Goal: Task Accomplishment & Management: Use online tool/utility

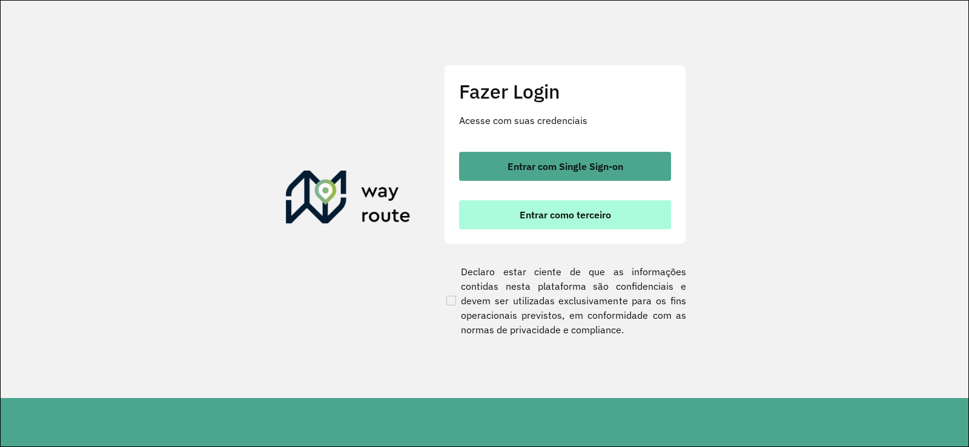
click at [501, 213] on button "Entrar como terceiro" at bounding box center [565, 214] width 212 height 29
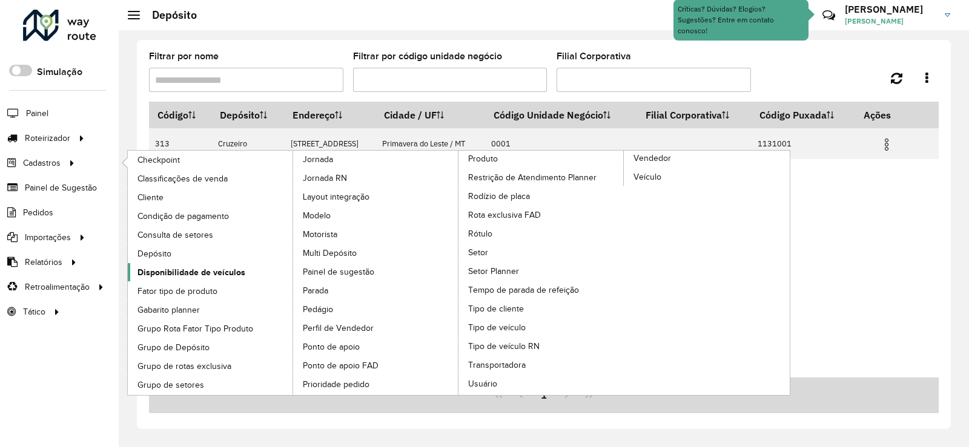
click at [202, 271] on span "Disponibilidade de veículos" at bounding box center [191, 272] width 108 height 13
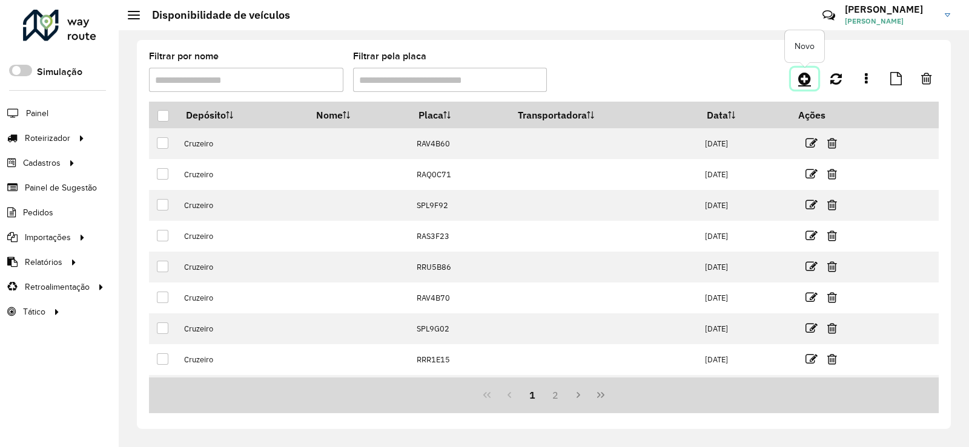
click at [798, 76] on icon at bounding box center [804, 78] width 13 height 15
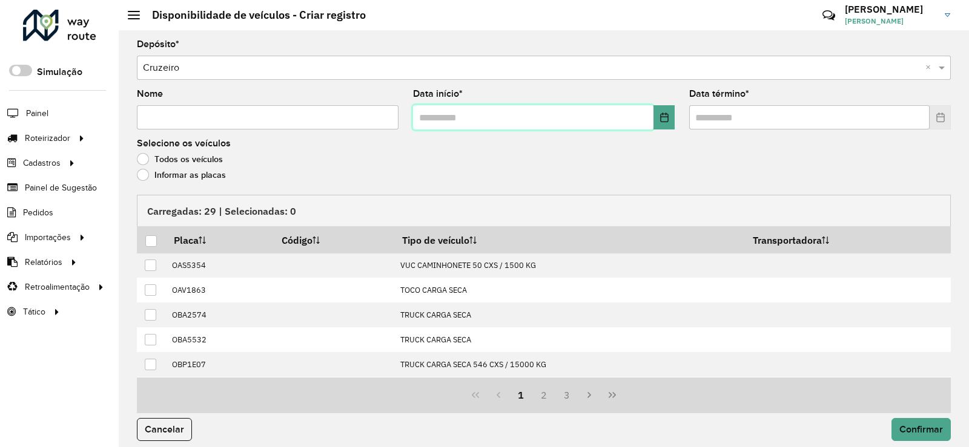
click at [428, 117] on input "text" at bounding box center [533, 117] width 240 height 24
type input "**********"
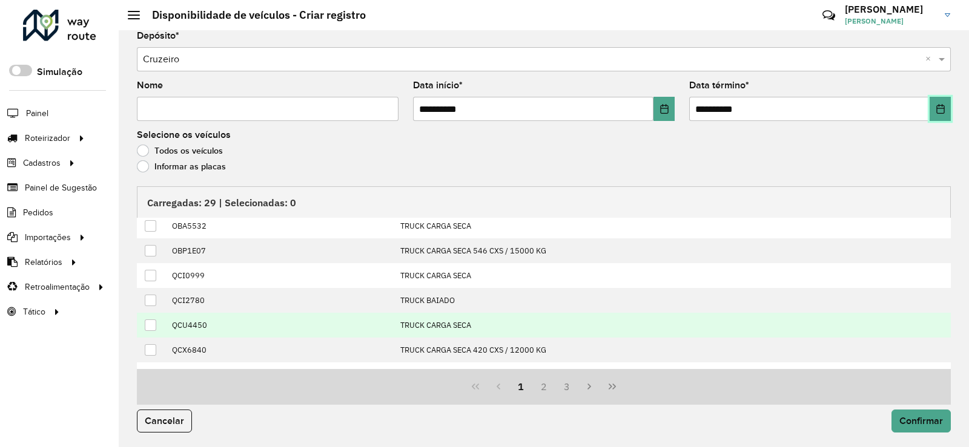
scroll to position [124, 0]
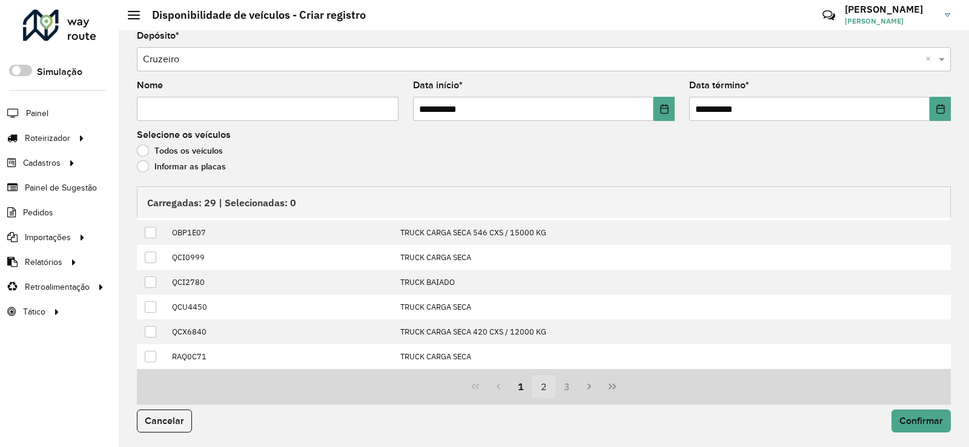
click at [541, 382] on button "2" at bounding box center [543, 386] width 23 height 23
click at [565, 386] on button "3" at bounding box center [566, 386] width 23 height 23
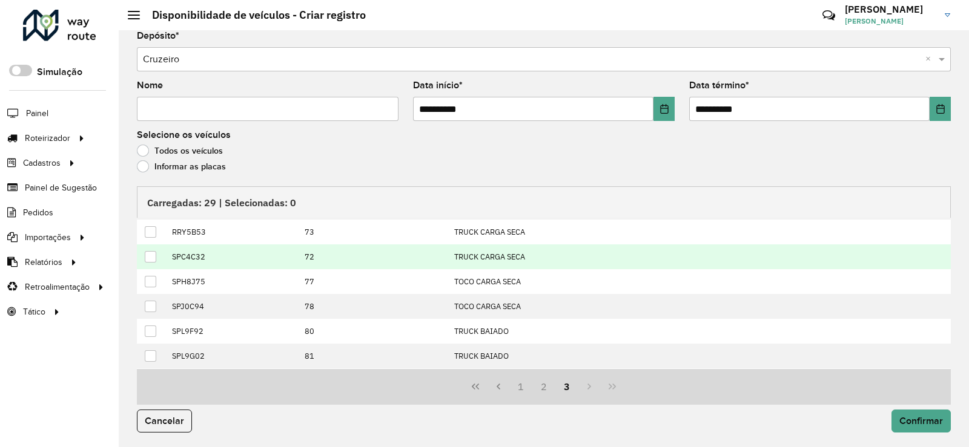
scroll to position [0, 0]
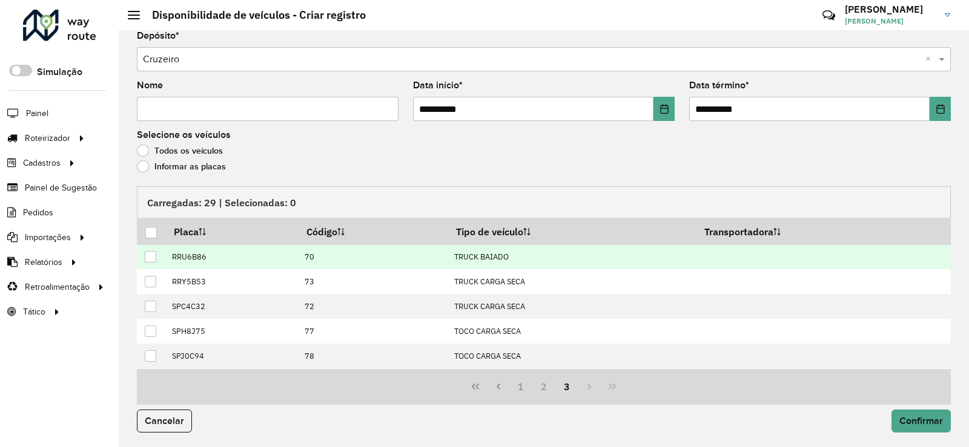
click at [166, 258] on td "RRU6B86" at bounding box center [231, 257] width 133 height 25
click at [149, 256] on div at bounding box center [151, 257] width 12 height 12
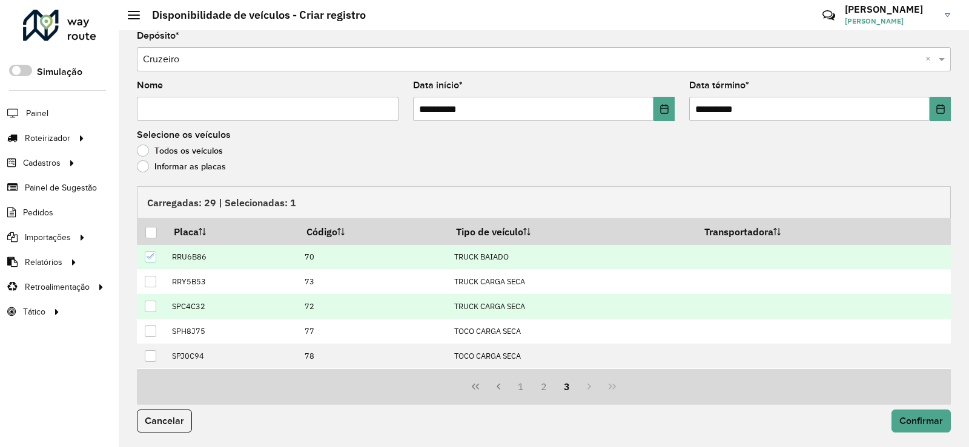
click at [153, 308] on div at bounding box center [151, 307] width 12 height 12
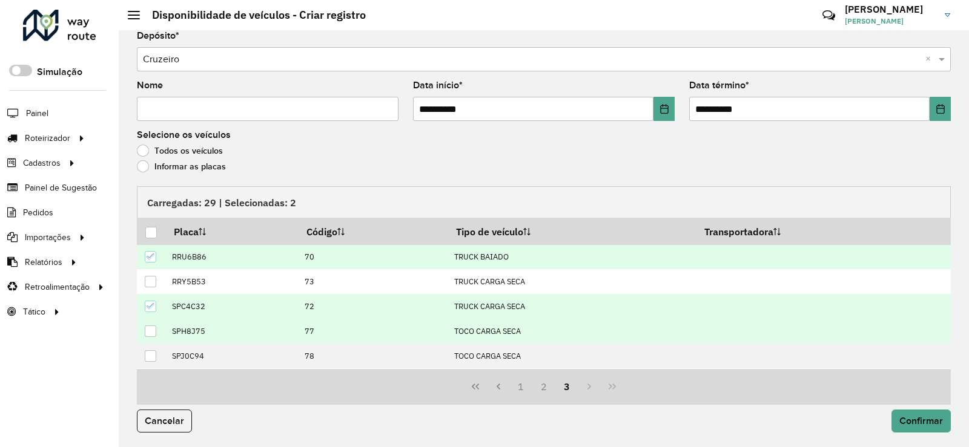
click at [148, 332] on div at bounding box center [151, 332] width 12 height 12
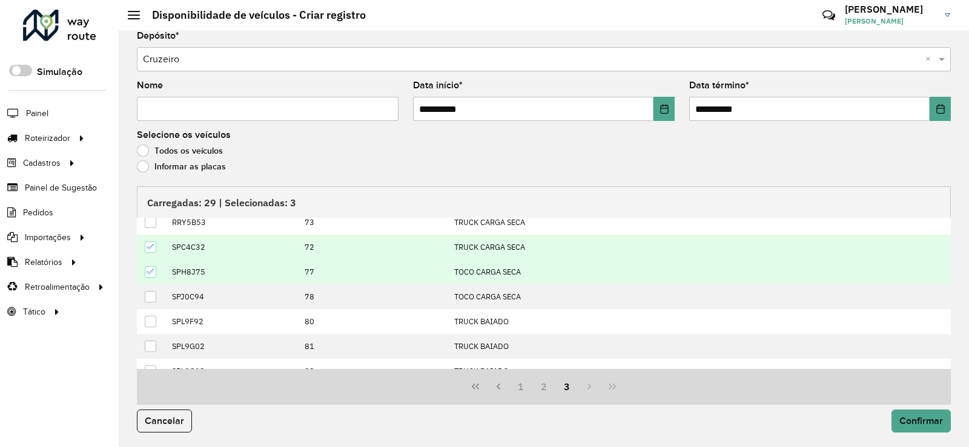
scroll to position [99, 0]
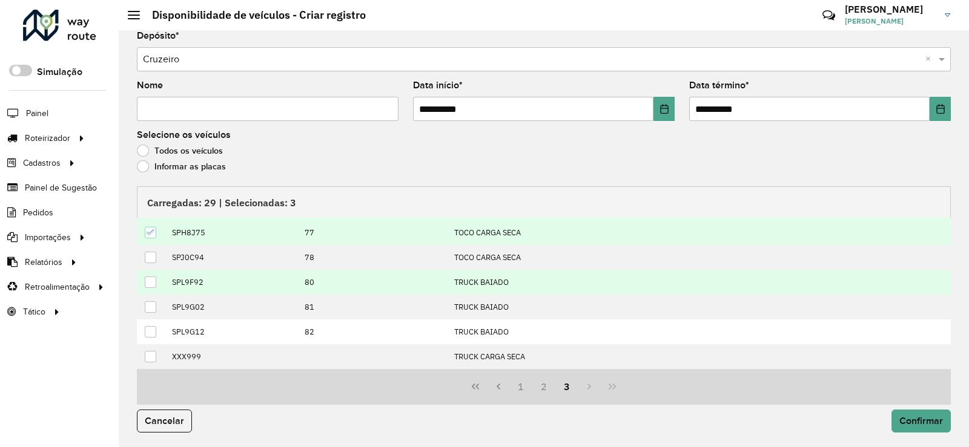
click at [153, 282] on div at bounding box center [151, 283] width 12 height 12
click at [547, 389] on button "2" at bounding box center [543, 386] width 23 height 23
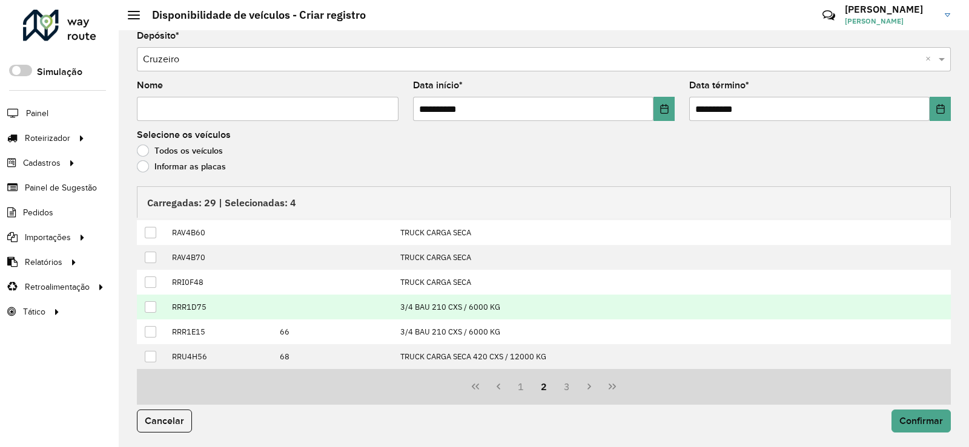
click at [151, 307] on div at bounding box center [151, 308] width 12 height 12
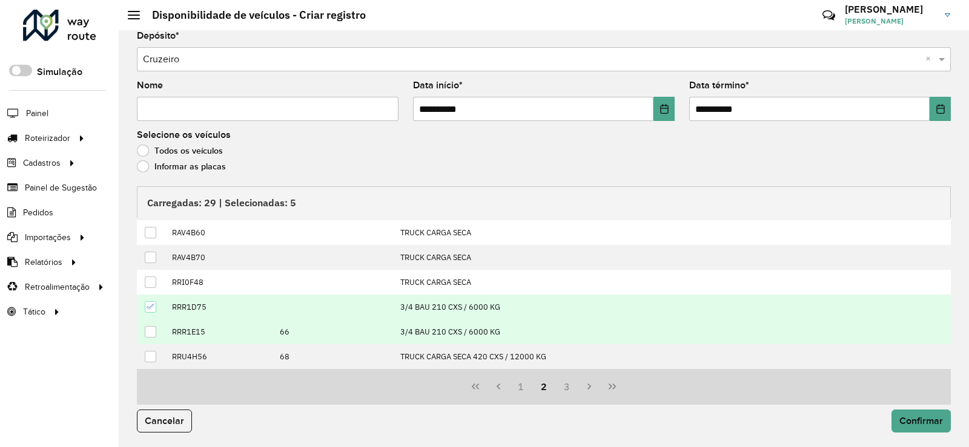
click at [153, 327] on div at bounding box center [151, 332] width 12 height 12
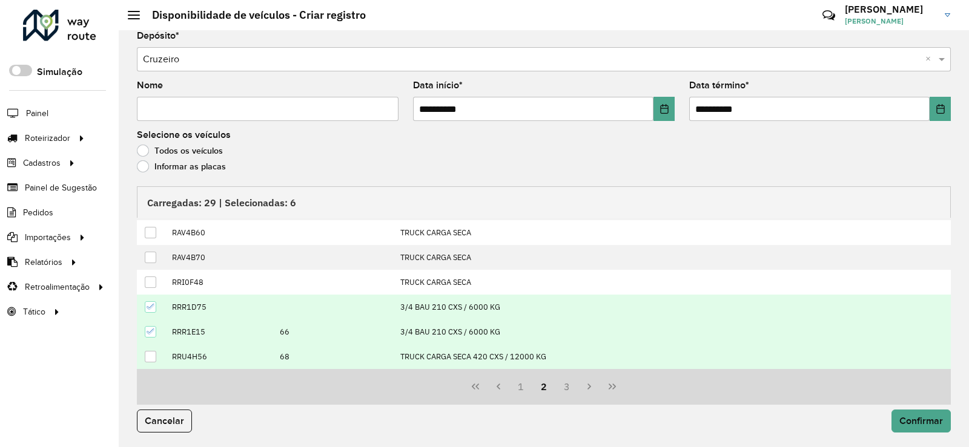
click at [150, 355] on div at bounding box center [151, 357] width 12 height 12
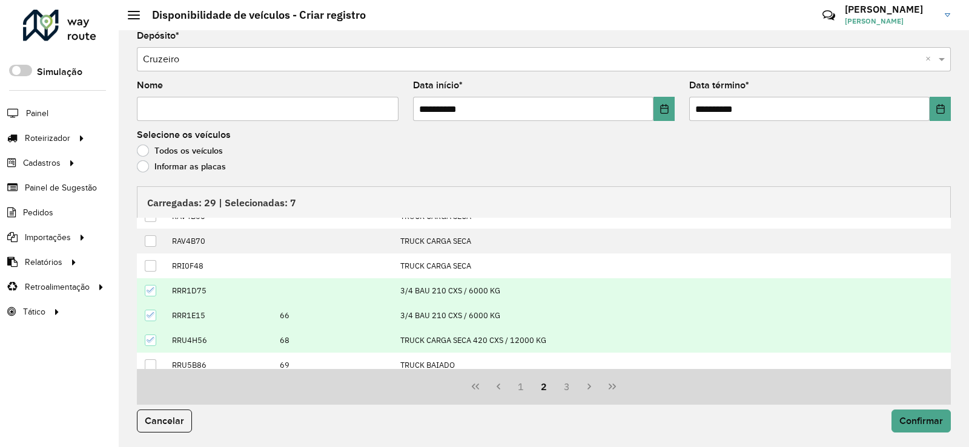
scroll to position [124, 0]
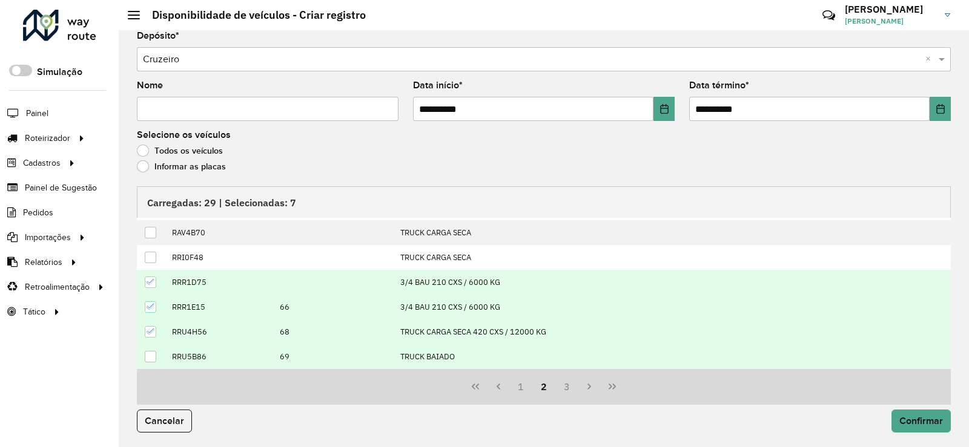
click at [148, 361] on div at bounding box center [151, 357] width 12 height 12
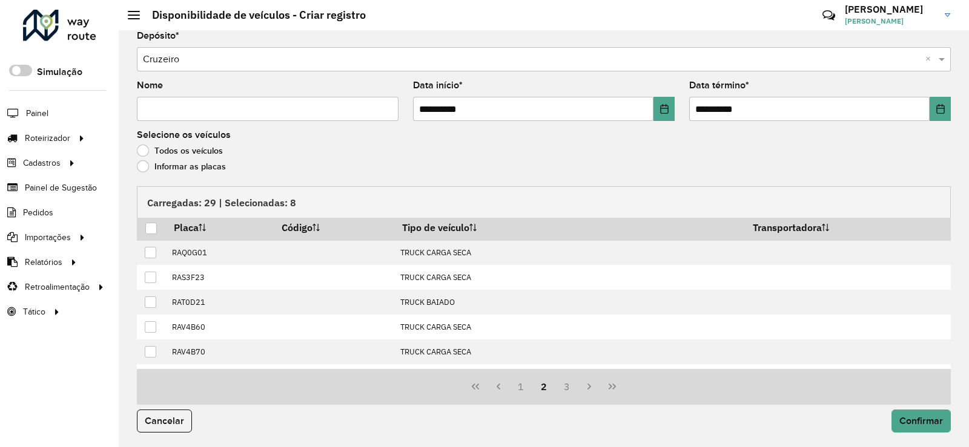
scroll to position [0, 0]
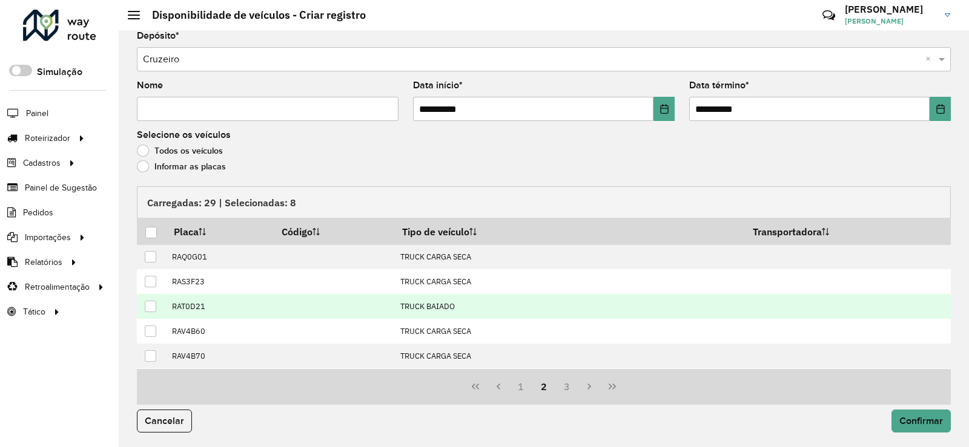
click at [151, 302] on div at bounding box center [151, 307] width 12 height 12
click at [566, 389] on button "3" at bounding box center [566, 386] width 23 height 23
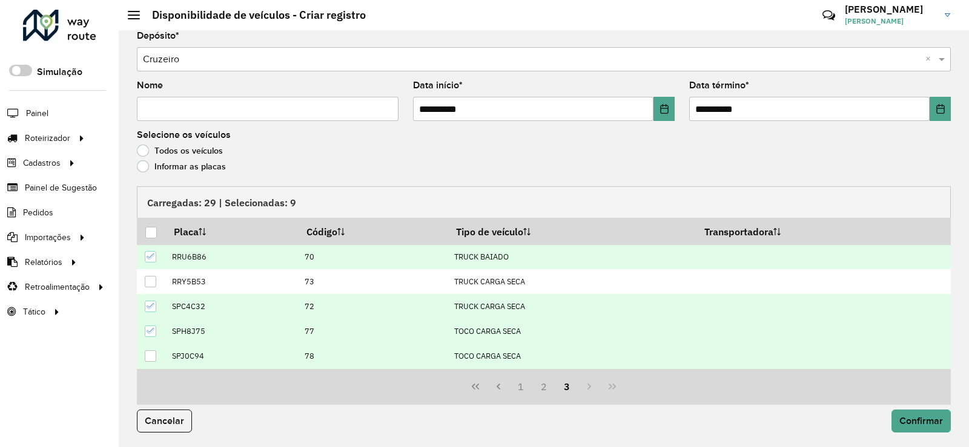
click at [146, 359] on div at bounding box center [151, 357] width 12 height 12
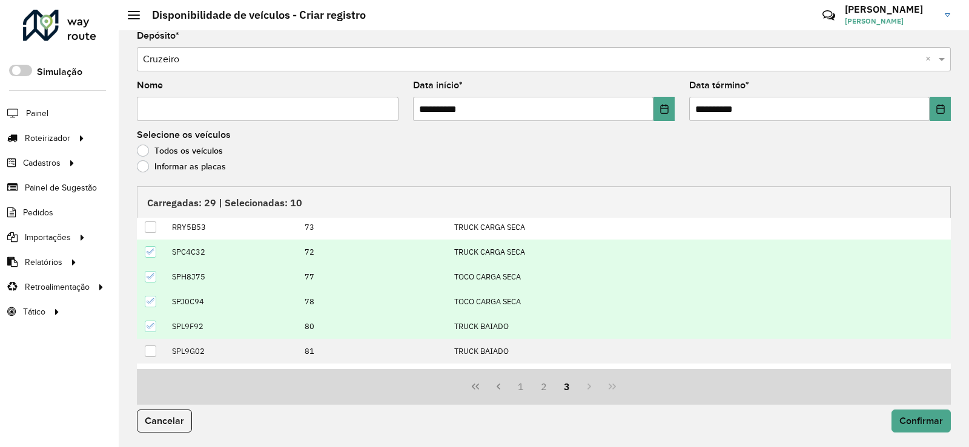
scroll to position [99, 0]
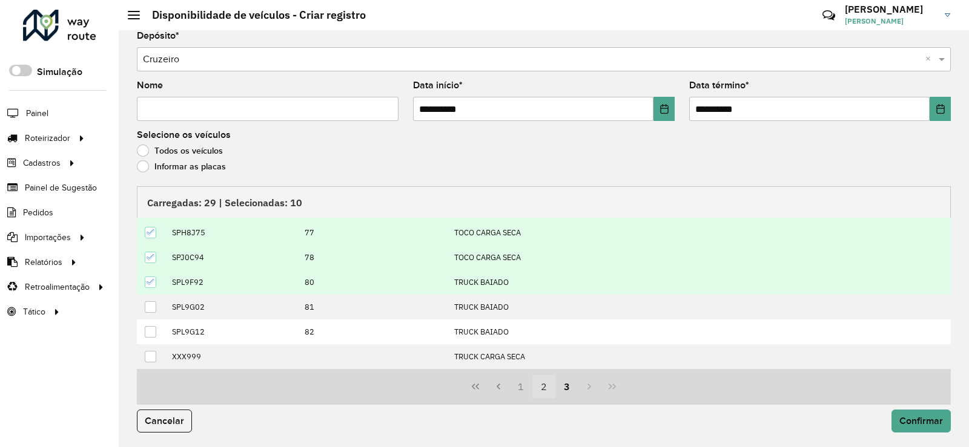
click at [536, 391] on button "2" at bounding box center [543, 386] width 23 height 23
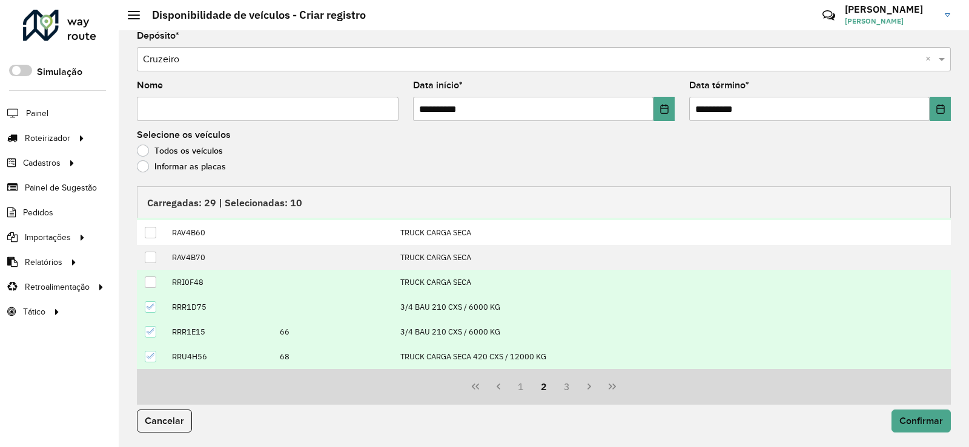
click at [156, 282] on div at bounding box center [151, 283] width 12 height 12
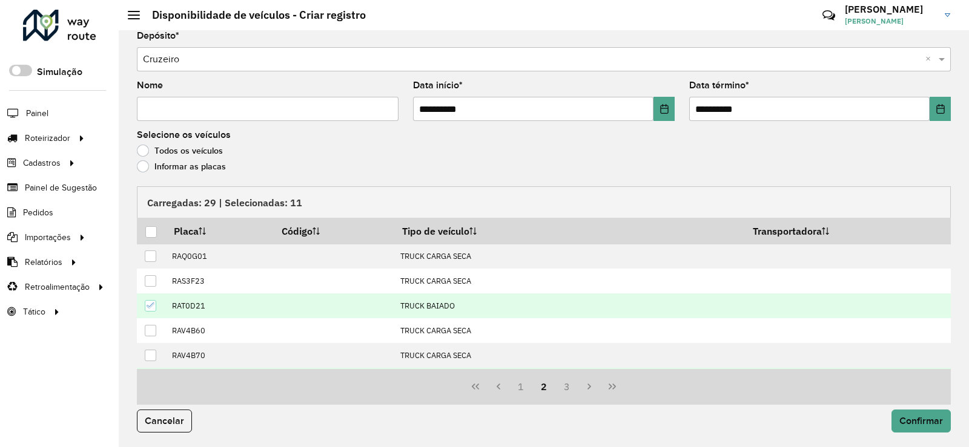
scroll to position [0, 0]
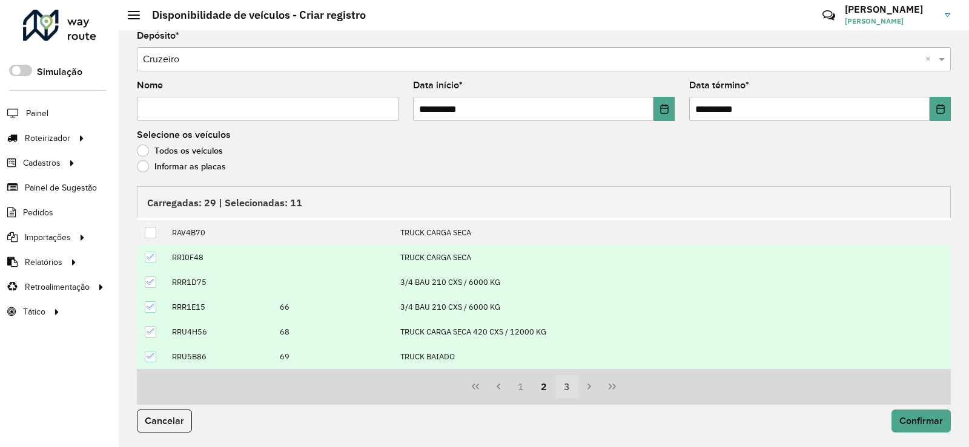
click at [568, 389] on button "3" at bounding box center [566, 386] width 23 height 23
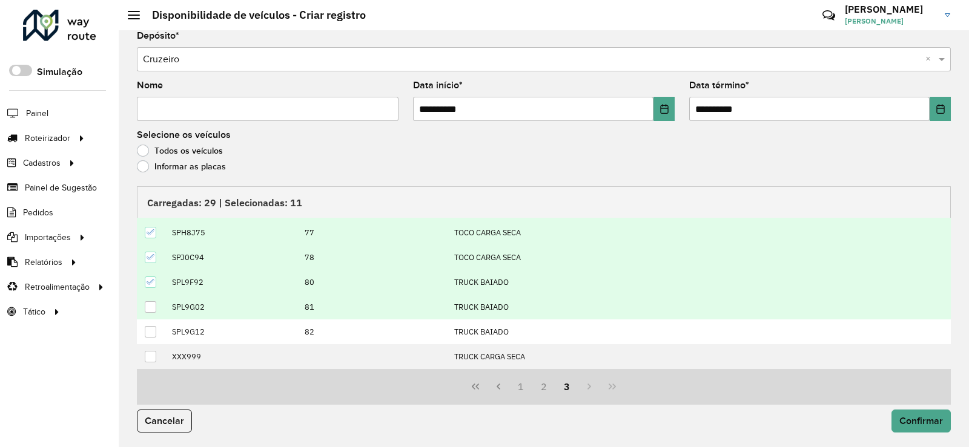
click at [156, 308] on div at bounding box center [151, 308] width 12 height 12
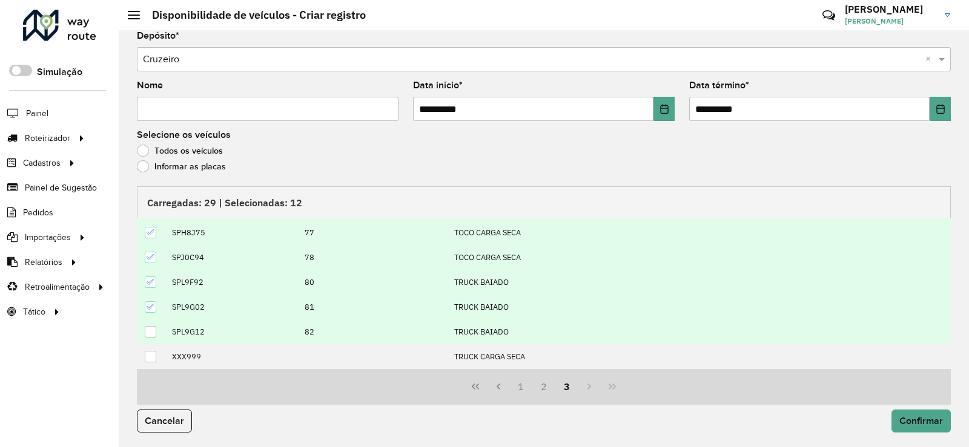
click at [153, 331] on div at bounding box center [151, 332] width 12 height 12
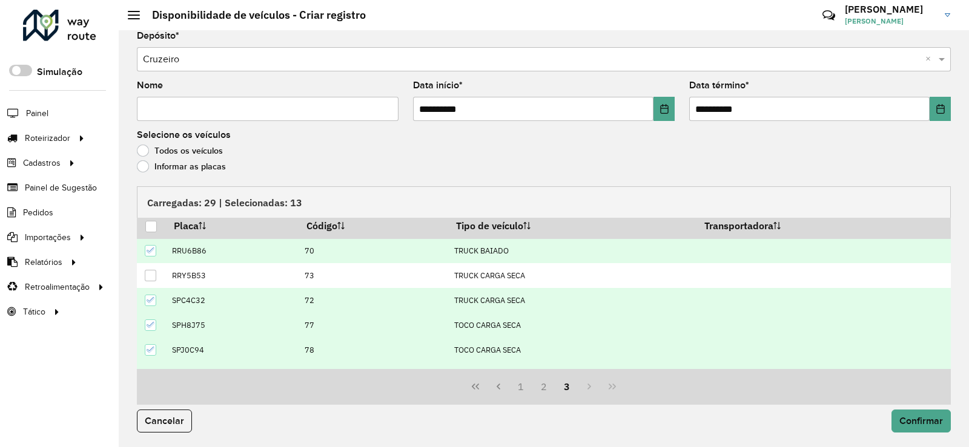
scroll to position [0, 0]
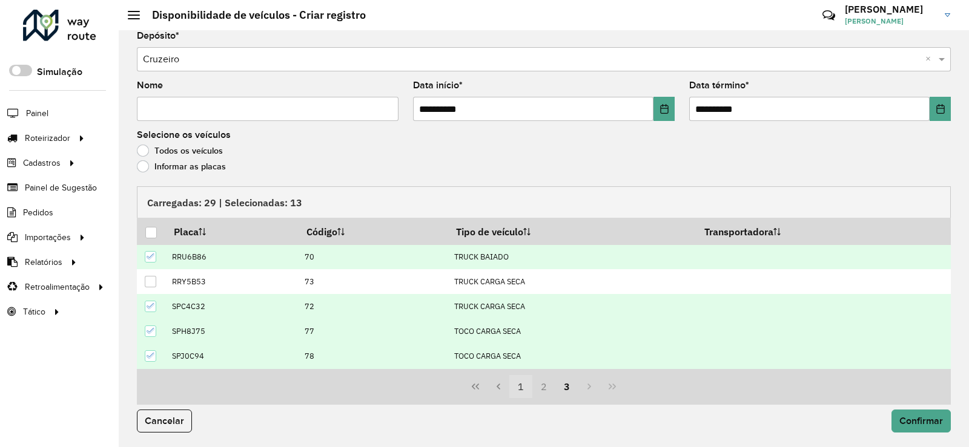
click at [518, 394] on button "1" at bounding box center [520, 386] width 23 height 23
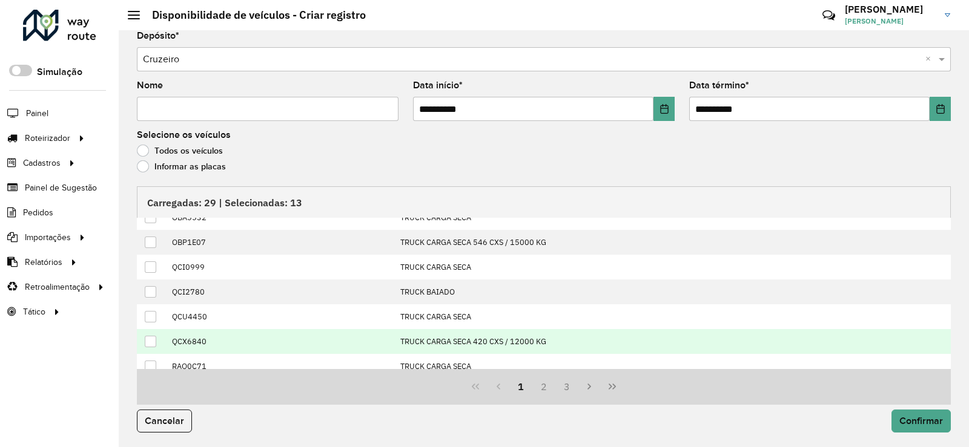
scroll to position [124, 0]
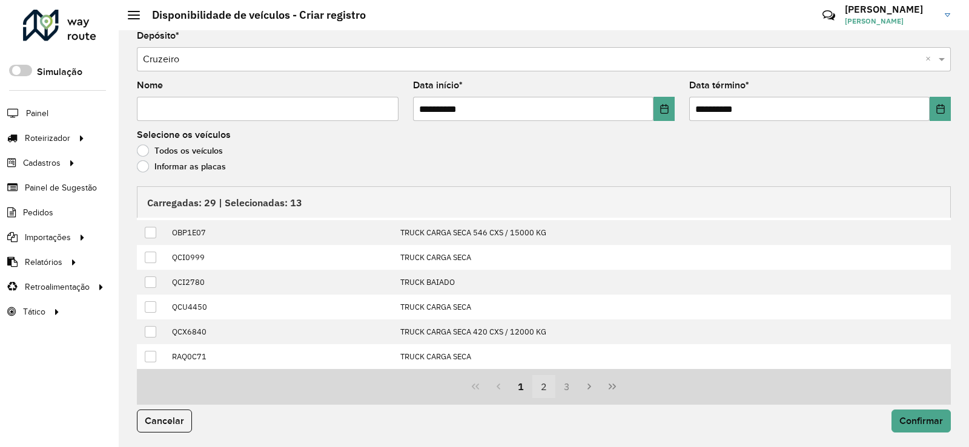
click at [546, 386] on button "2" at bounding box center [543, 386] width 23 height 23
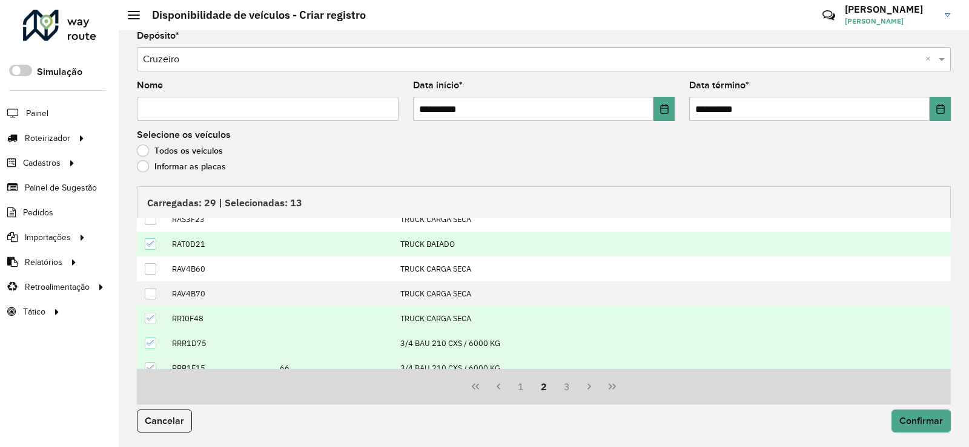
scroll to position [0, 0]
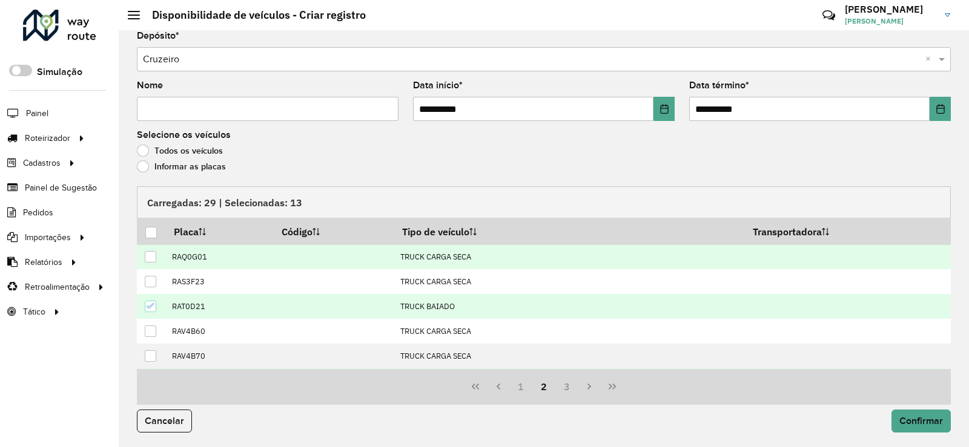
click at [153, 256] on div at bounding box center [151, 257] width 12 height 12
click at [521, 389] on button "1" at bounding box center [520, 386] width 23 height 23
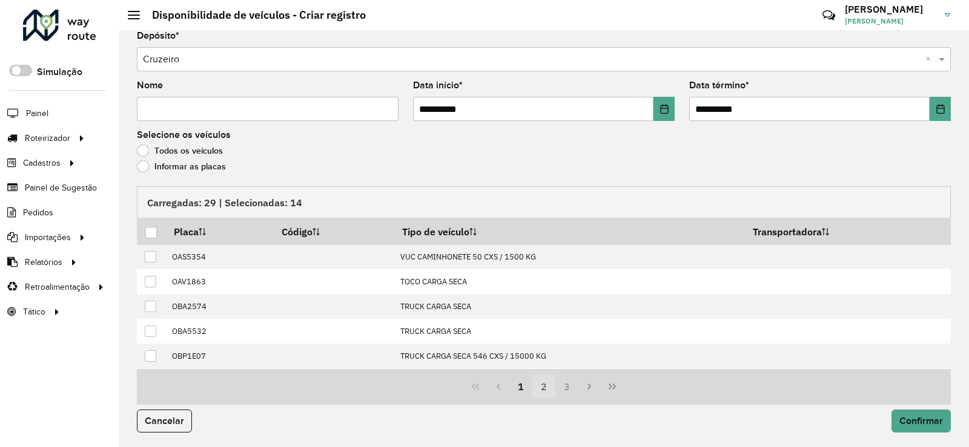
click at [539, 383] on button "2" at bounding box center [543, 386] width 23 height 23
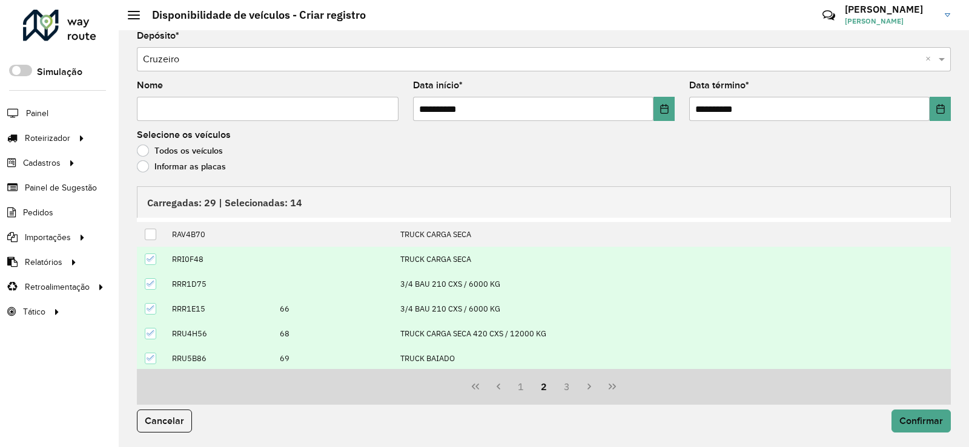
scroll to position [124, 0]
click at [569, 388] on button "3" at bounding box center [566, 386] width 23 height 23
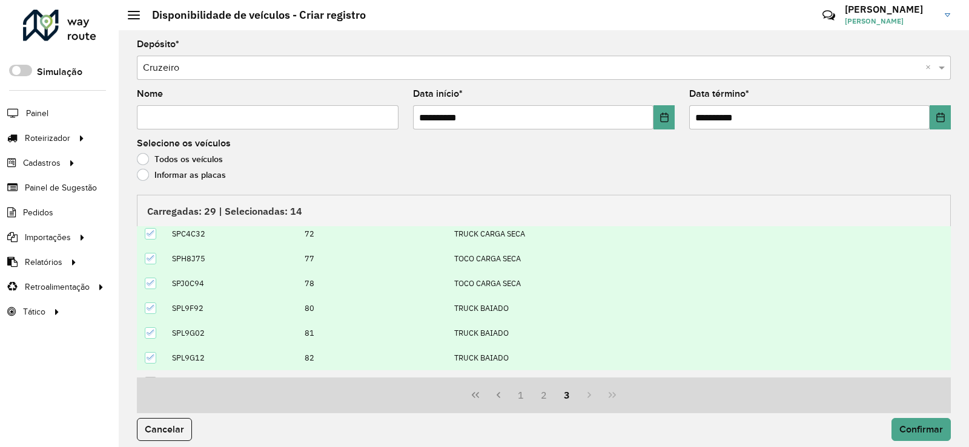
scroll to position [99, 0]
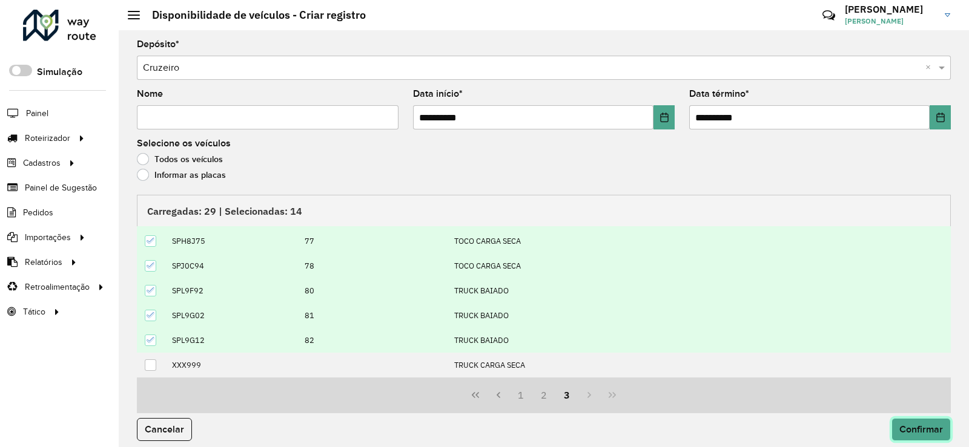
click at [934, 428] on span "Confirmar" at bounding box center [921, 429] width 44 height 10
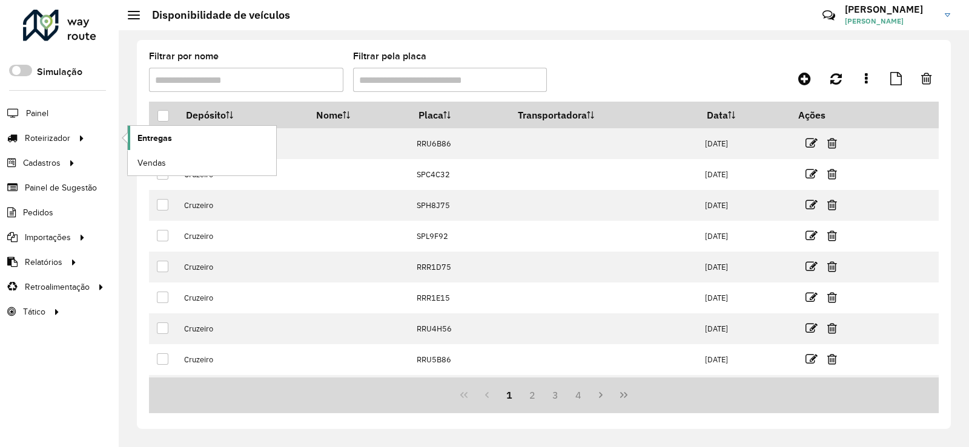
click at [146, 137] on span "Entregas" at bounding box center [154, 138] width 35 height 13
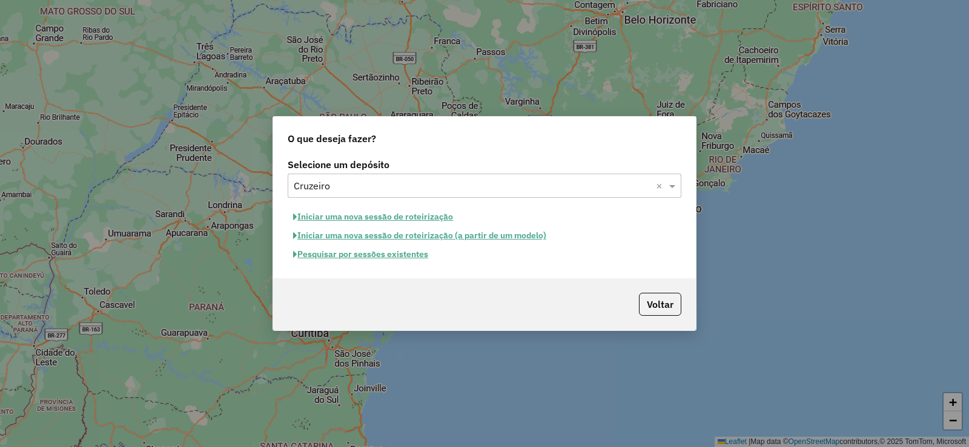
click at [430, 220] on button "Iniciar uma nova sessão de roteirização" at bounding box center [373, 217] width 171 height 19
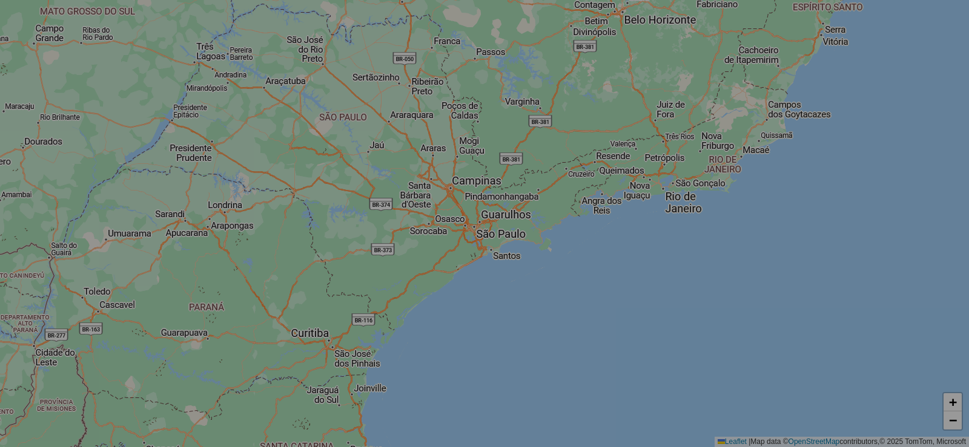
select select "*"
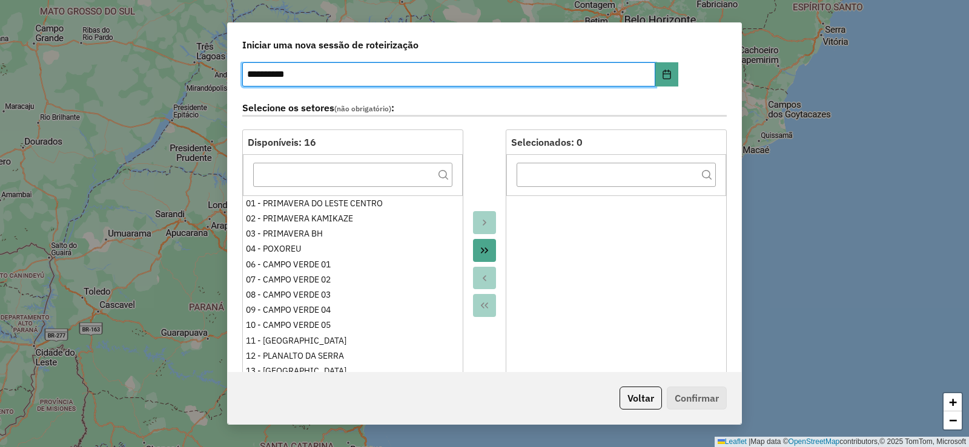
scroll to position [61, 0]
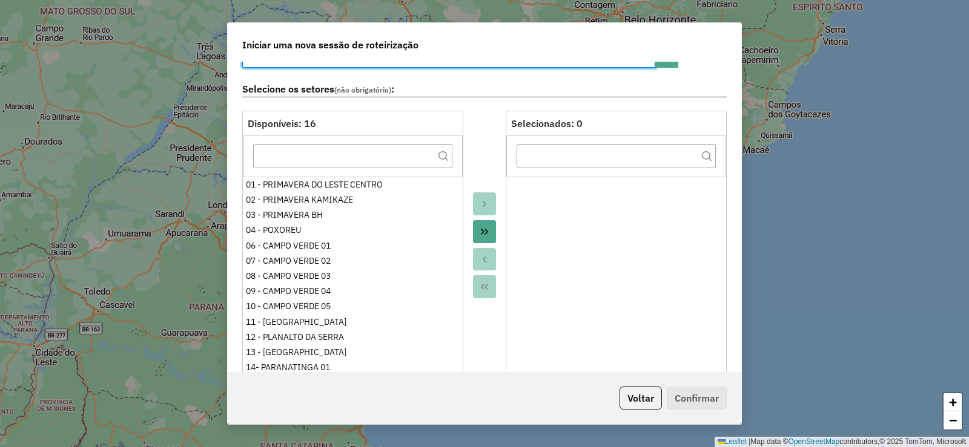
click at [484, 240] on button "Move All to Target" at bounding box center [484, 231] width 23 height 23
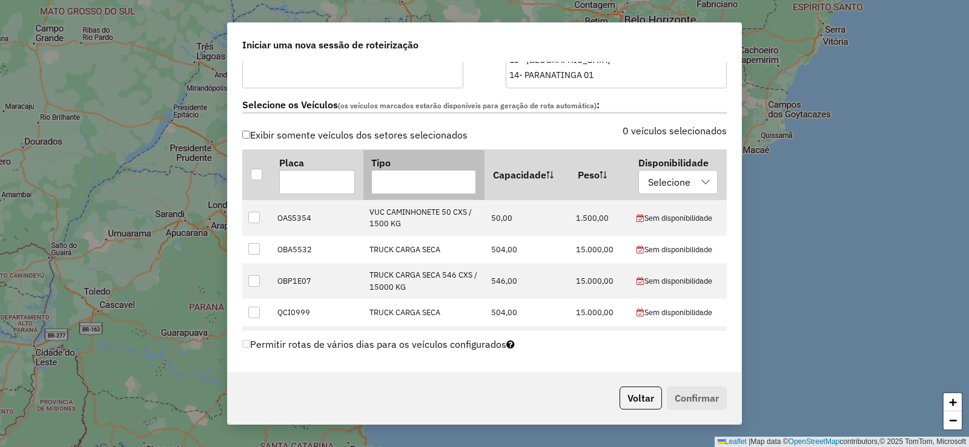
scroll to position [363, 0]
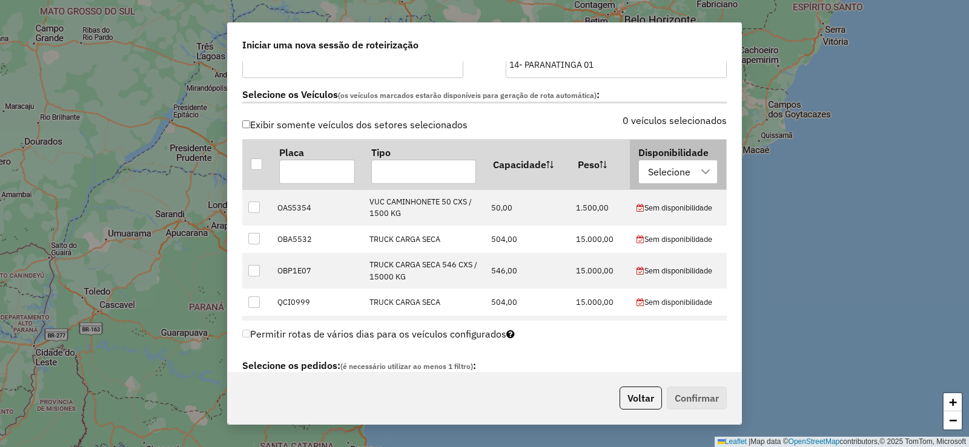
click at [646, 177] on div "Selecione" at bounding box center [669, 171] width 51 height 23
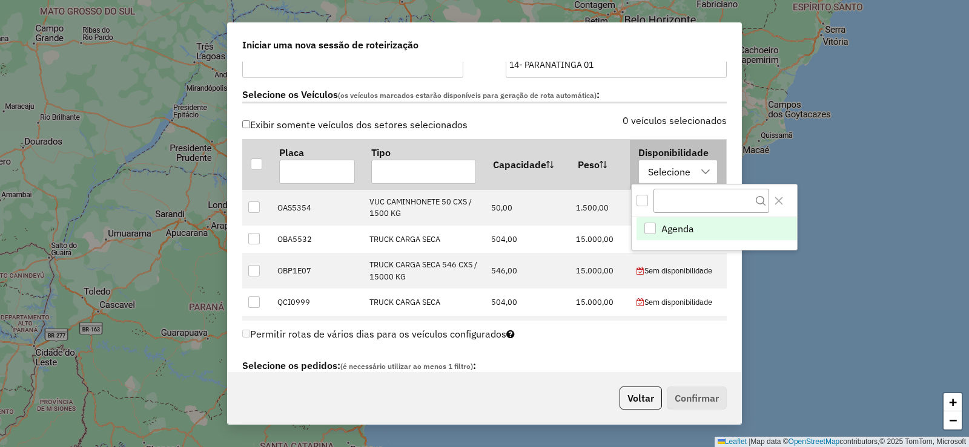
scroll to position [9, 55]
click at [650, 231] on div "Agenda" at bounding box center [650, 229] width 12 height 12
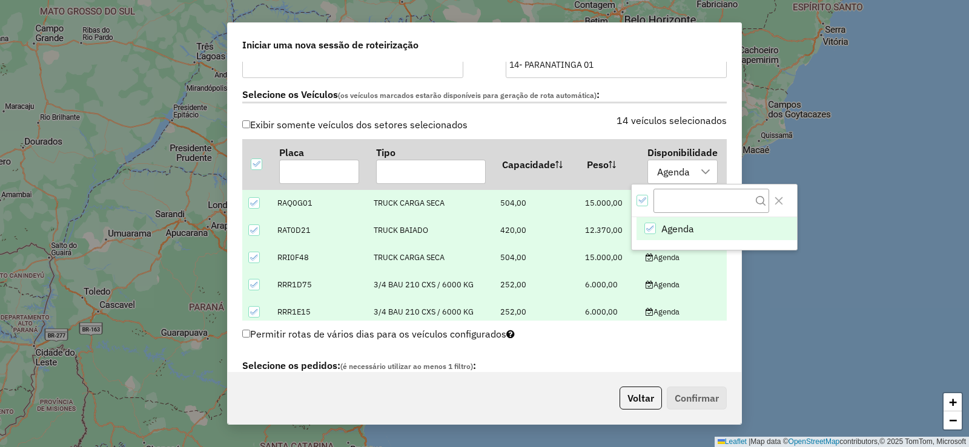
click at [587, 130] on div "14 veículos selecionados" at bounding box center [608, 127] width 249 height 23
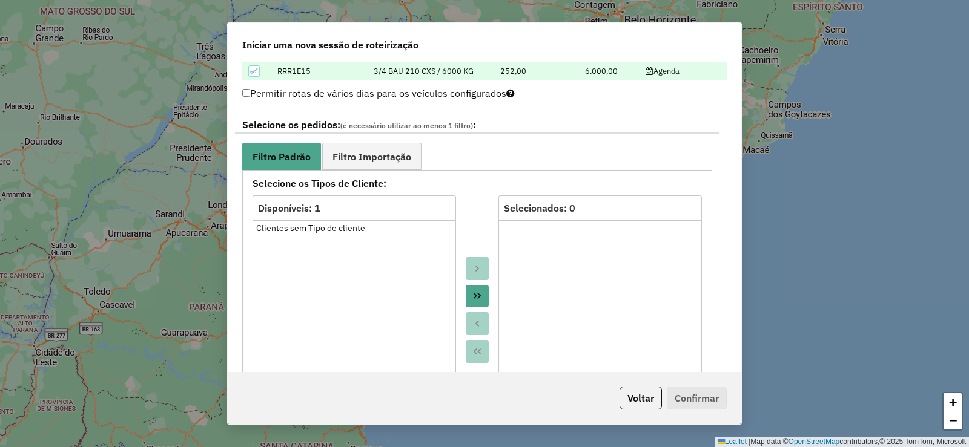
scroll to position [606, 0]
click at [412, 156] on link "Filtro Importação" at bounding box center [371, 155] width 99 height 27
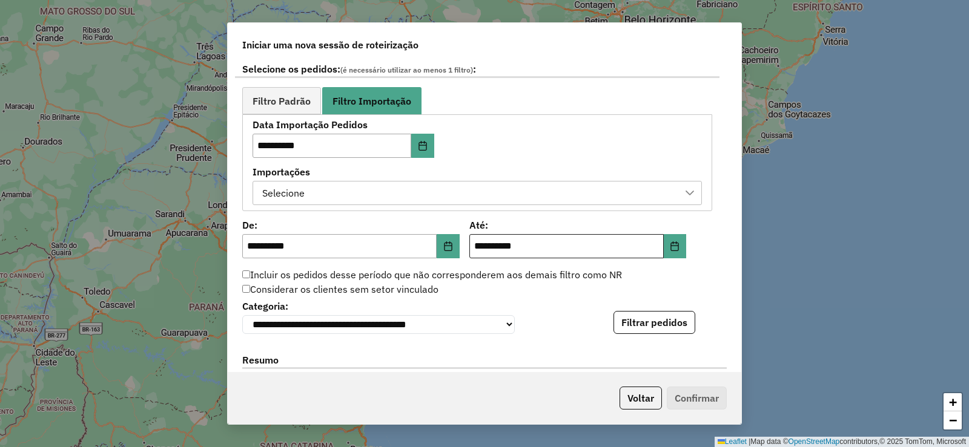
scroll to position [727, 0]
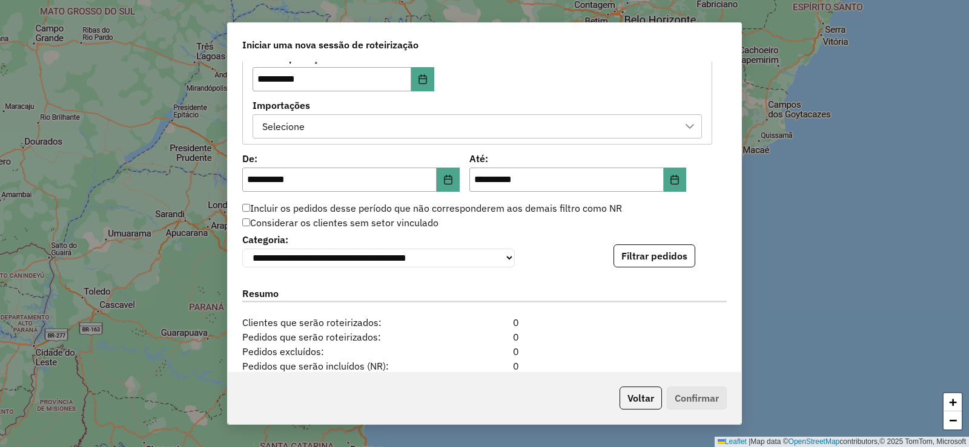
click at [492, 128] on div "Selecione" at bounding box center [468, 126] width 420 height 23
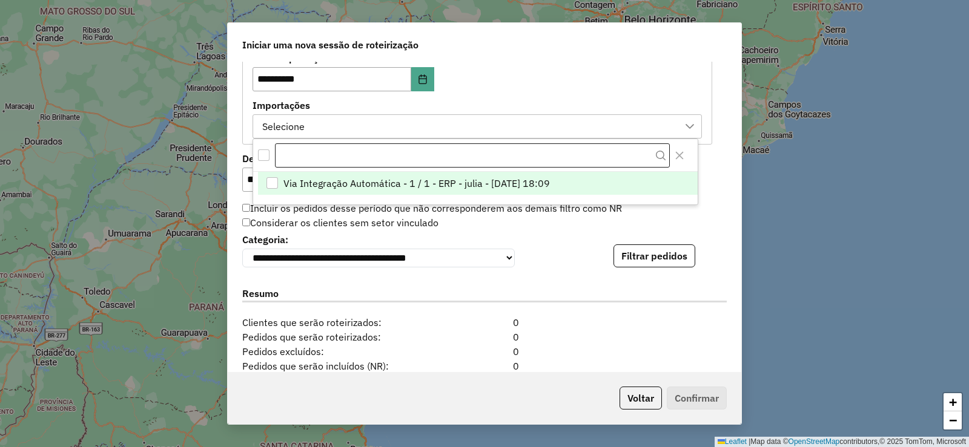
scroll to position [9, 55]
click at [421, 179] on span "Via Integração Automática - 1 / 1 - ERP - julia - [DATE] 18:09" at bounding box center [416, 183] width 266 height 15
click at [682, 80] on div "**********" at bounding box center [477, 96] width 449 height 84
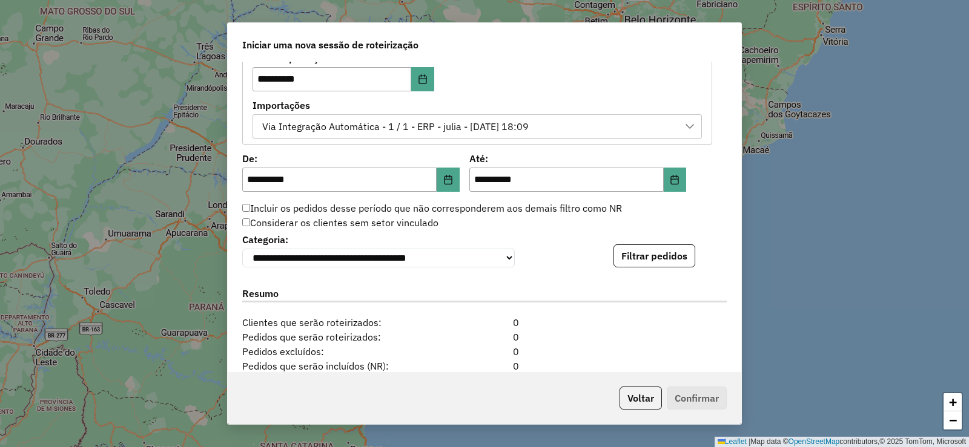
scroll to position [787, 0]
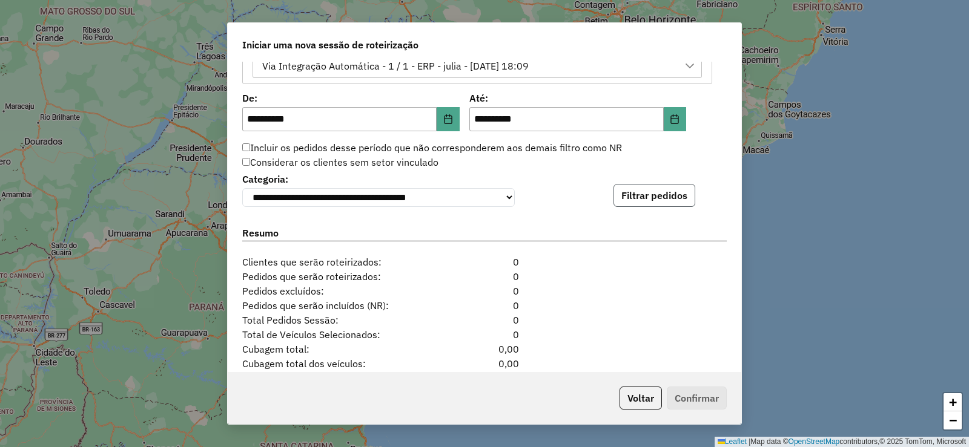
click at [636, 203] on button "Filtrar pedidos" at bounding box center [654, 195] width 82 height 23
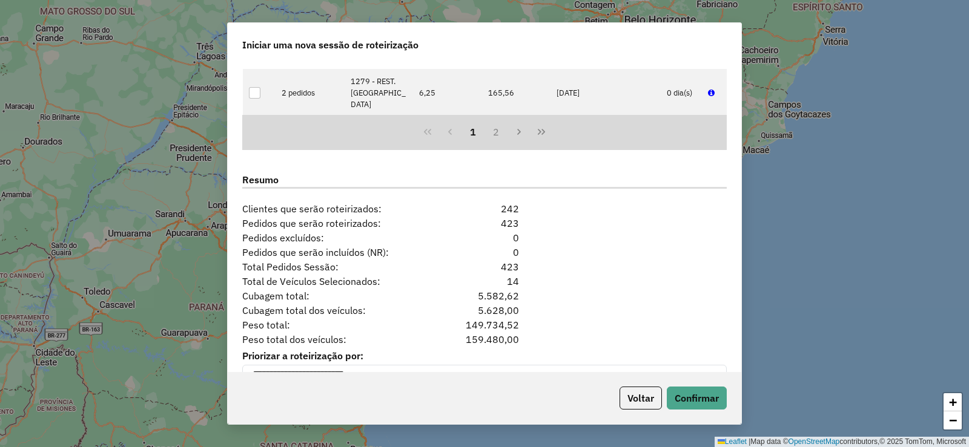
scroll to position [1122, 0]
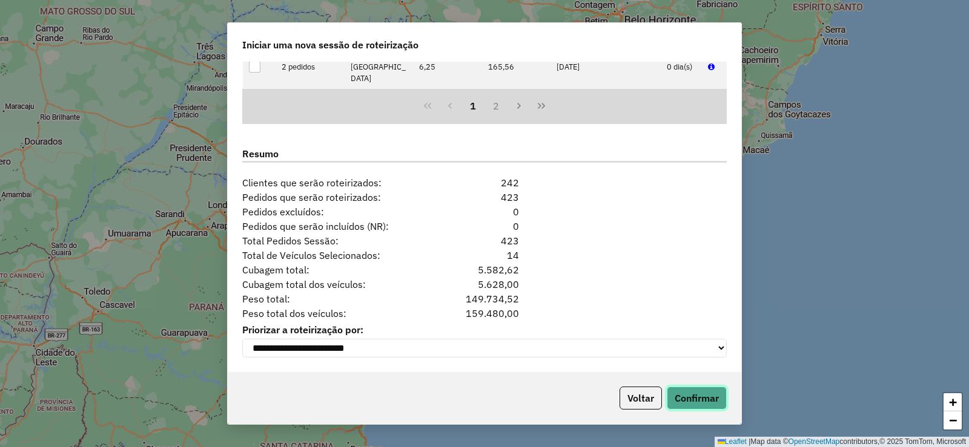
click at [702, 395] on button "Confirmar" at bounding box center [697, 398] width 60 height 23
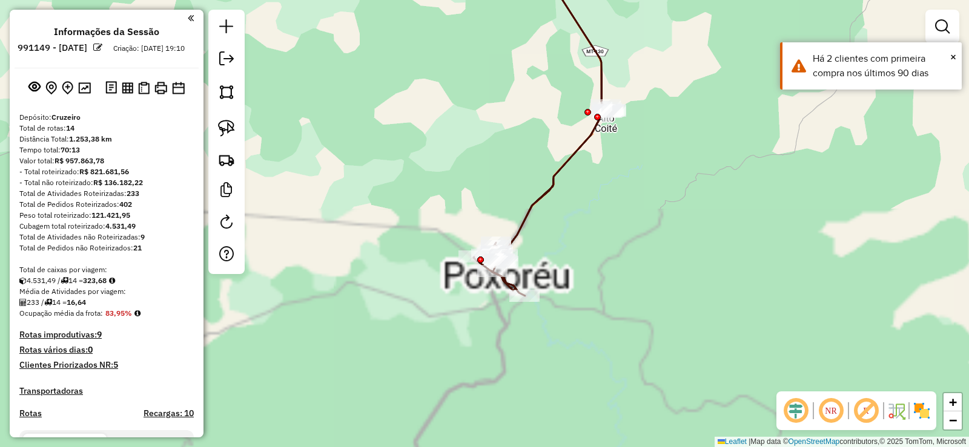
drag, startPoint x: 432, startPoint y: 322, endPoint x: 434, endPoint y: 202, distance: 120.5
click at [434, 202] on div "Janela de atendimento Grade de atendimento Capacidade Transportadoras Veículos …" at bounding box center [484, 223] width 969 height 447
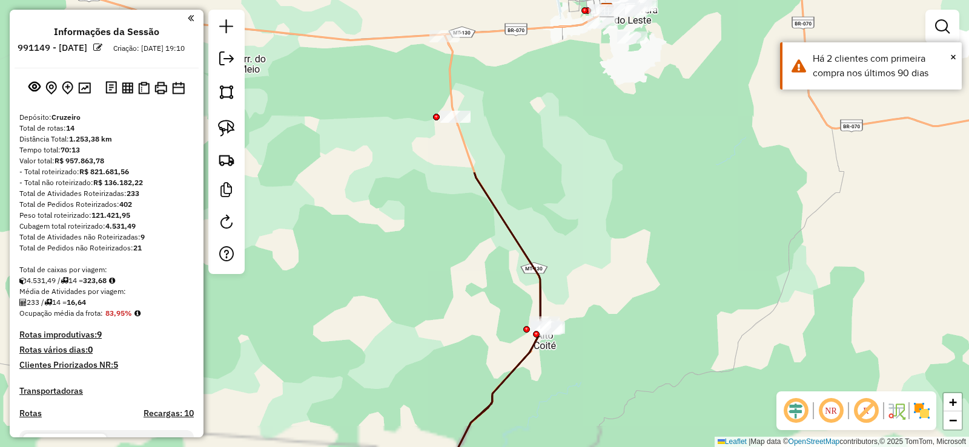
drag, startPoint x: 666, startPoint y: 160, endPoint x: 624, endPoint y: 299, distance: 144.8
click at [624, 299] on div "Janela de atendimento Grade de atendimento Capacidade Transportadoras Veículos …" at bounding box center [484, 223] width 969 height 447
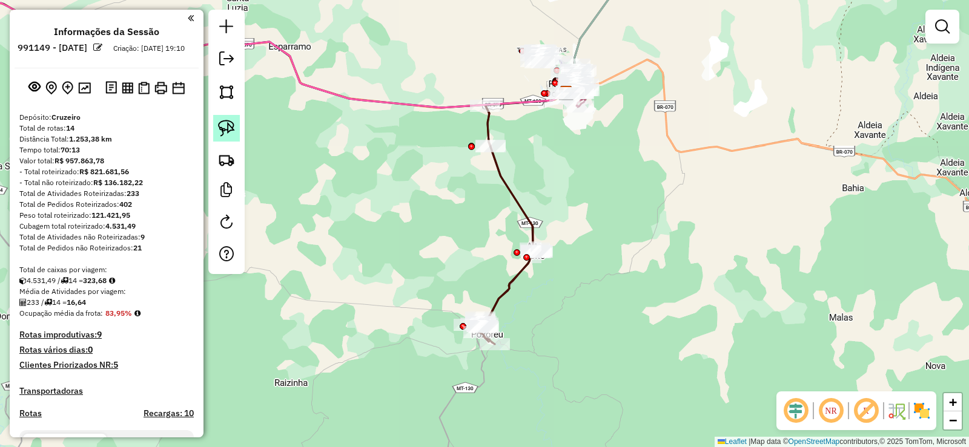
click at [228, 127] on img at bounding box center [226, 128] width 17 height 17
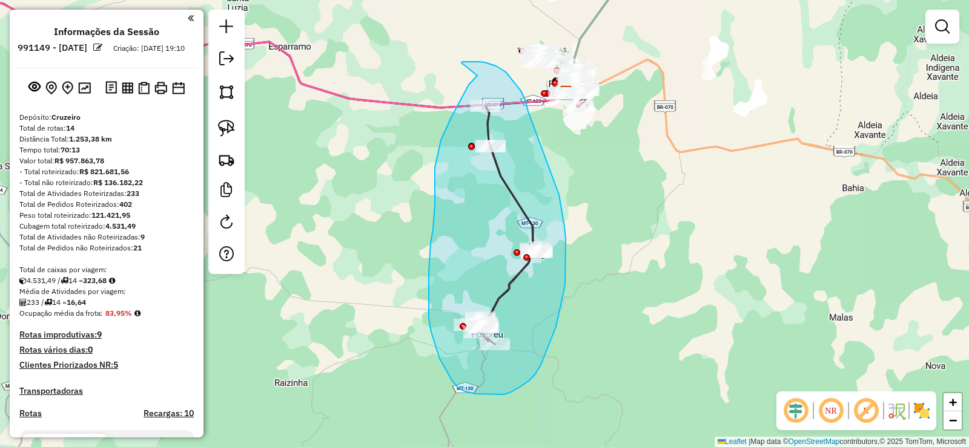
drag, startPoint x: 475, startPoint y: 78, endPoint x: 461, endPoint y: 63, distance: 20.6
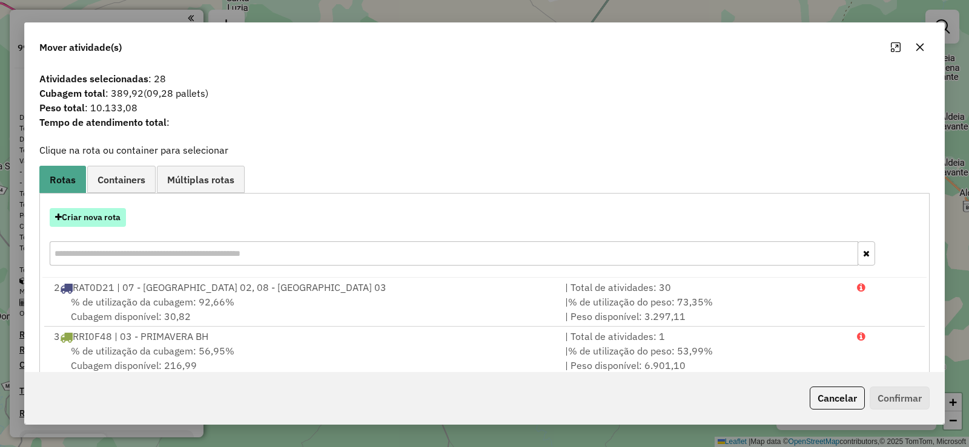
click at [108, 222] on button "Criar nova rota" at bounding box center [88, 217] width 76 height 19
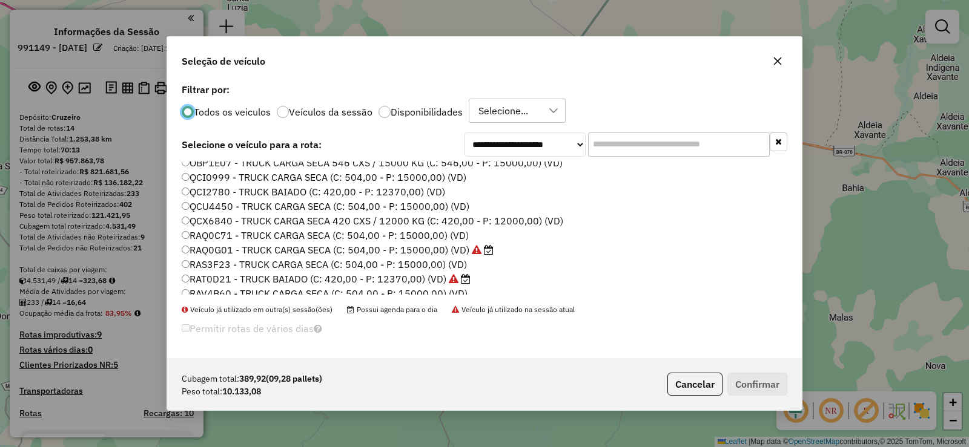
scroll to position [61, 0]
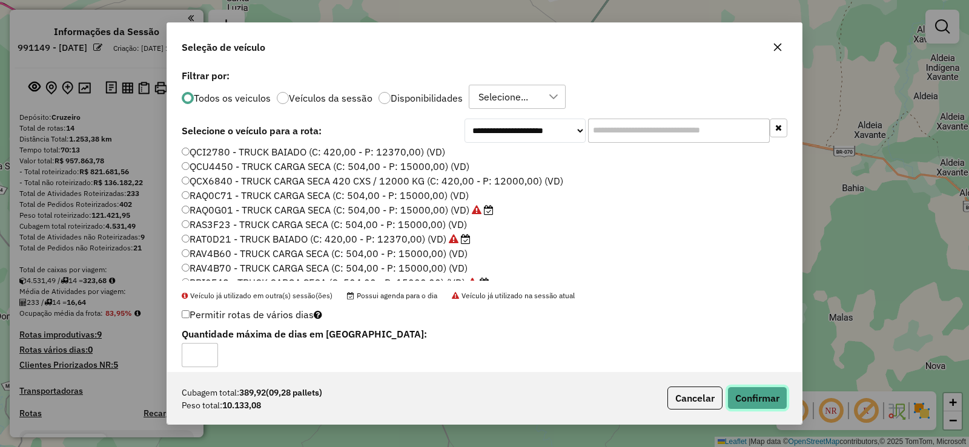
click at [771, 399] on button "Confirmar" at bounding box center [757, 398] width 60 height 23
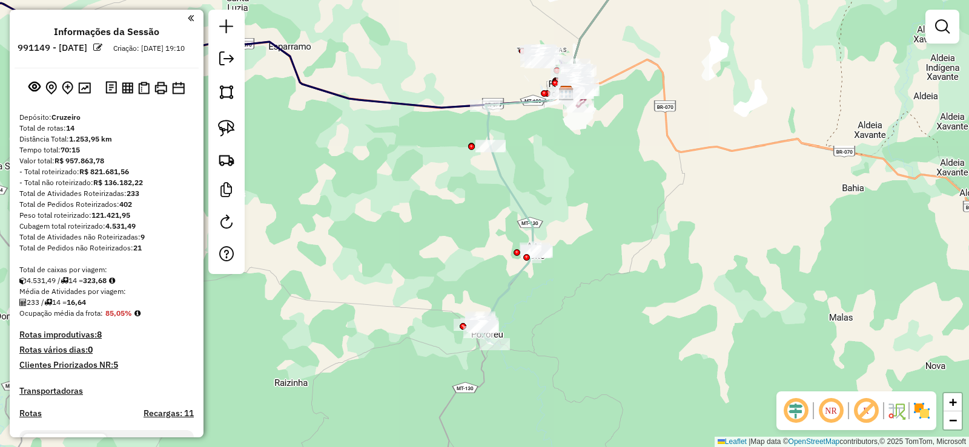
click at [497, 162] on icon at bounding box center [503, 225] width 68 height 239
select select "**********"
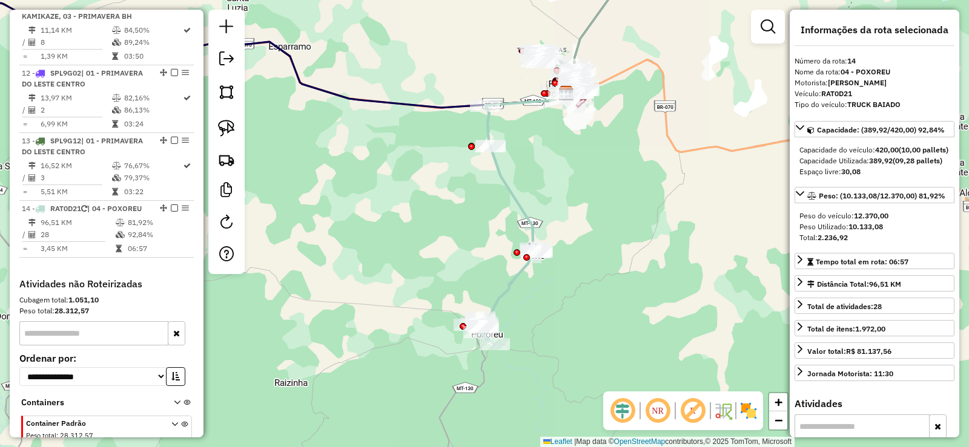
scroll to position [1287, 0]
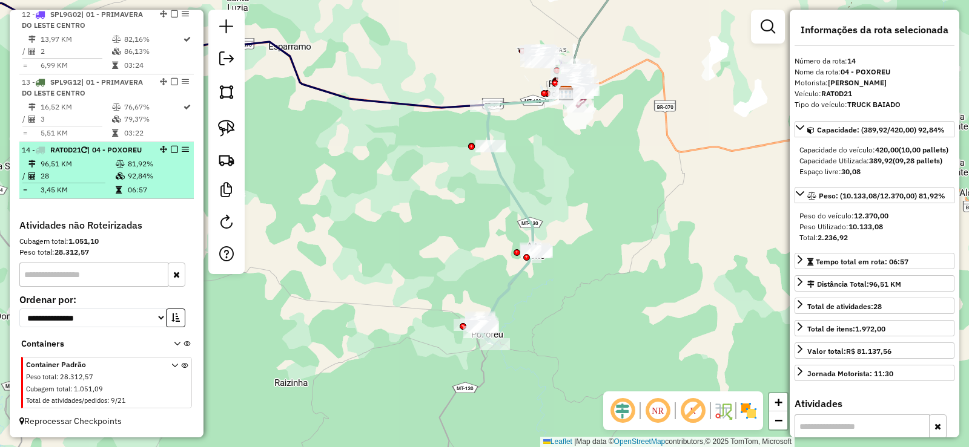
click at [173, 151] on em at bounding box center [174, 149] width 7 height 7
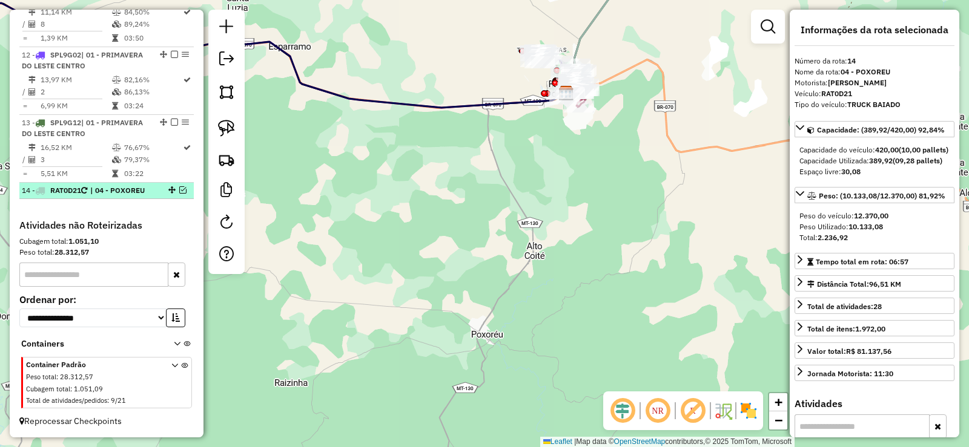
scroll to position [1247, 0]
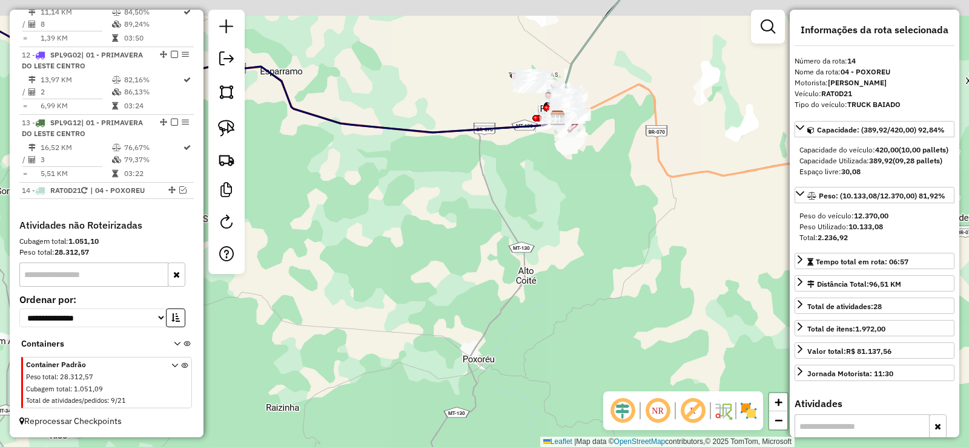
drag, startPoint x: 598, startPoint y: 164, endPoint x: 567, endPoint y: 256, distance: 96.5
click at [567, 256] on div "Janela de atendimento Grade de atendimento Capacidade Transportadoras Veículos …" at bounding box center [484, 223] width 969 height 447
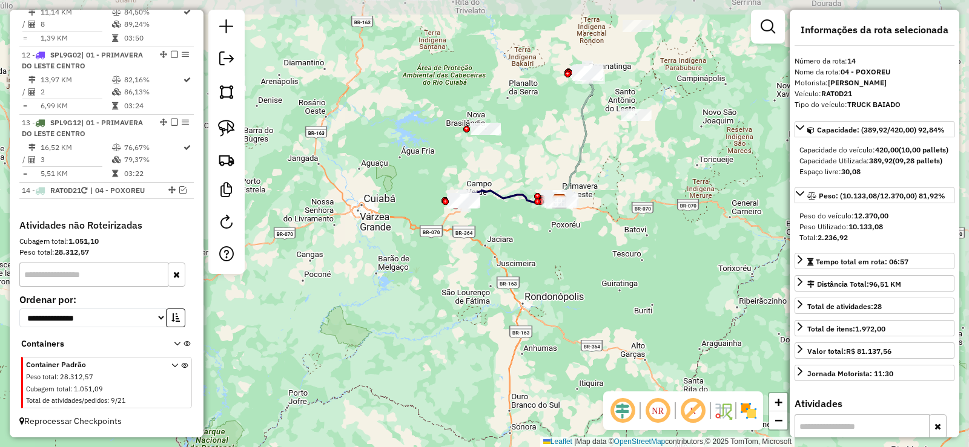
drag, startPoint x: 566, startPoint y: 116, endPoint x: 561, endPoint y: 162, distance: 46.9
click at [561, 162] on div "Janela de atendimento Grade de atendimento Capacidade Transportadoras Veículos …" at bounding box center [484, 223] width 969 height 447
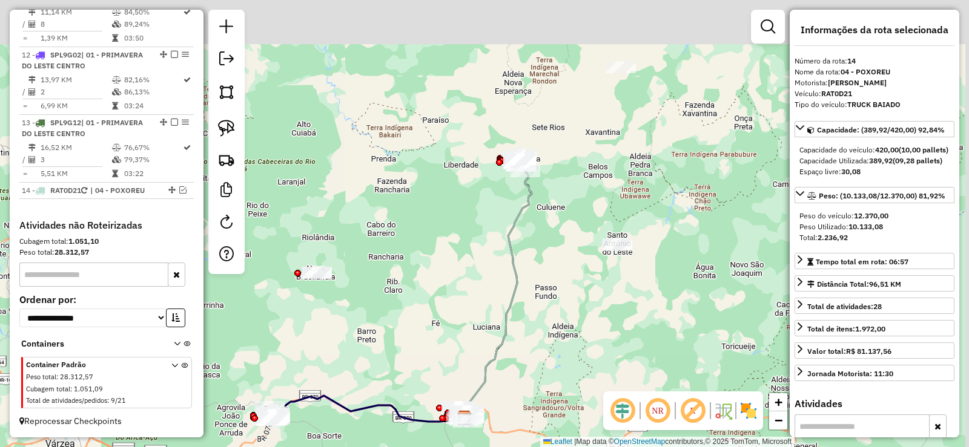
drag, startPoint x: 630, startPoint y: 130, endPoint x: 625, endPoint y: 168, distance: 38.5
click at [625, 168] on div "Janela de atendimento Grade de atendimento Capacidade Transportadoras Veículos …" at bounding box center [484, 223] width 969 height 447
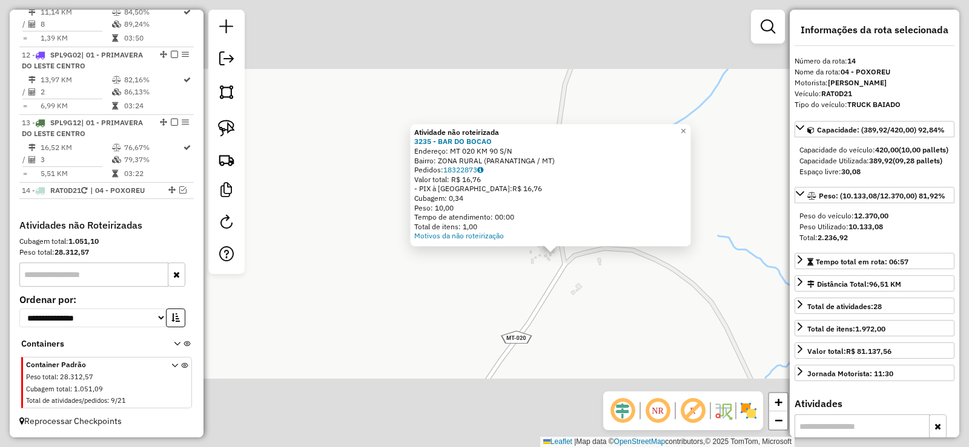
click at [574, 278] on div "Atividade não roteirizada 3235 - BAR DO BOCAO Endereço: MT 020 KM 90 S/N Bairro…" at bounding box center [484, 223] width 969 height 447
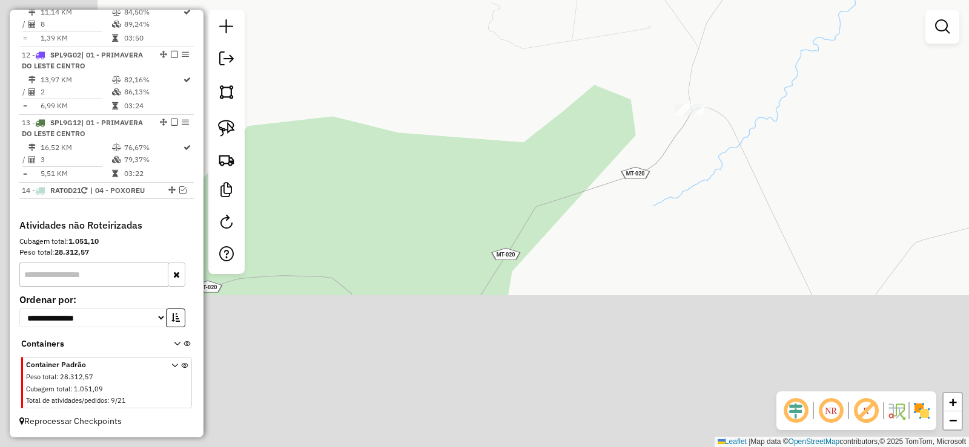
drag, startPoint x: 496, startPoint y: 323, endPoint x: 656, endPoint y: 140, distance: 243.3
click at [656, 140] on div "Janela de atendimento Grade de atendimento Capacidade Transportadoras Veículos …" at bounding box center [484, 223] width 969 height 447
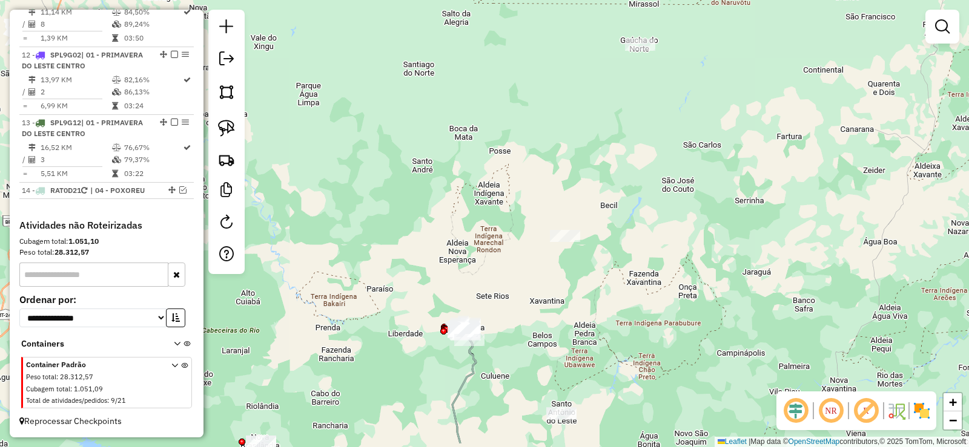
drag, startPoint x: 556, startPoint y: 346, endPoint x: 567, endPoint y: 303, distance: 44.8
click at [567, 303] on div "Janela de atendimento Grade de atendimento Capacidade Transportadoras Veículos …" at bounding box center [484, 223] width 969 height 447
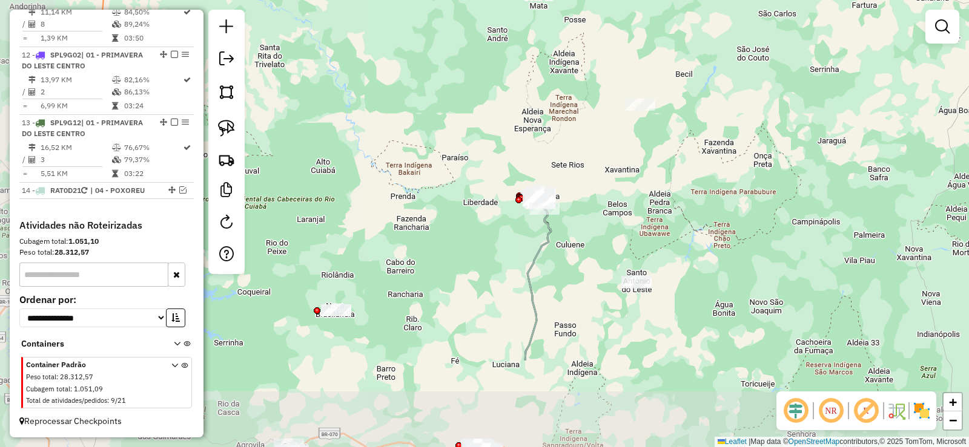
drag, startPoint x: 525, startPoint y: 262, endPoint x: 562, endPoint y: 197, distance: 74.6
click at [562, 197] on div "Janela de atendimento Grade de atendimento Capacidade Transportadoras Veículos …" at bounding box center [484, 223] width 969 height 447
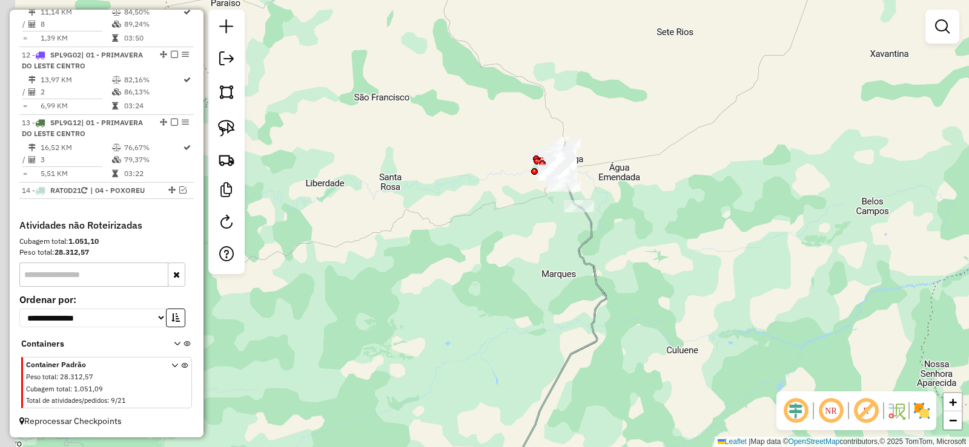
drag, startPoint x: 591, startPoint y: 203, endPoint x: 597, endPoint y: 202, distance: 6.2
click at [597, 202] on div "Rota 9 - Placa SPH8J75 9603 - HOTEL MAGNIFICO Janela de atendimento Grade de at…" at bounding box center [484, 223] width 969 height 447
click at [227, 128] on img at bounding box center [226, 128] width 17 height 17
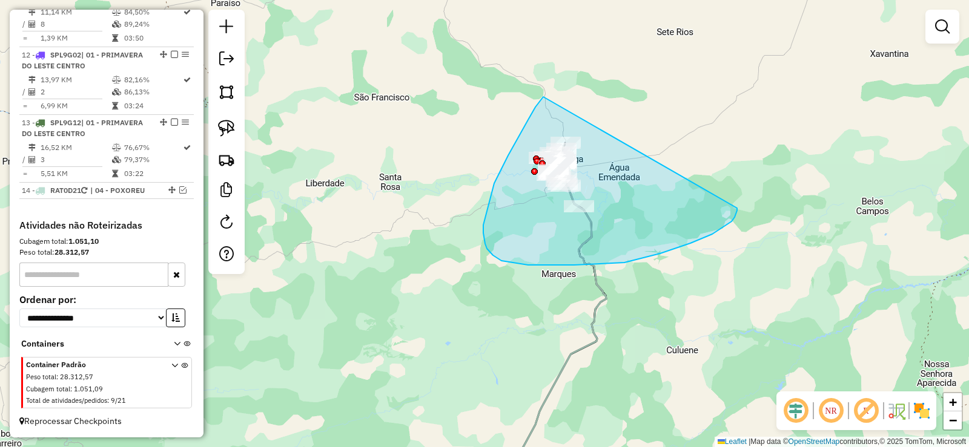
drag, startPoint x: 483, startPoint y: 233, endPoint x: 741, endPoint y: 195, distance: 260.8
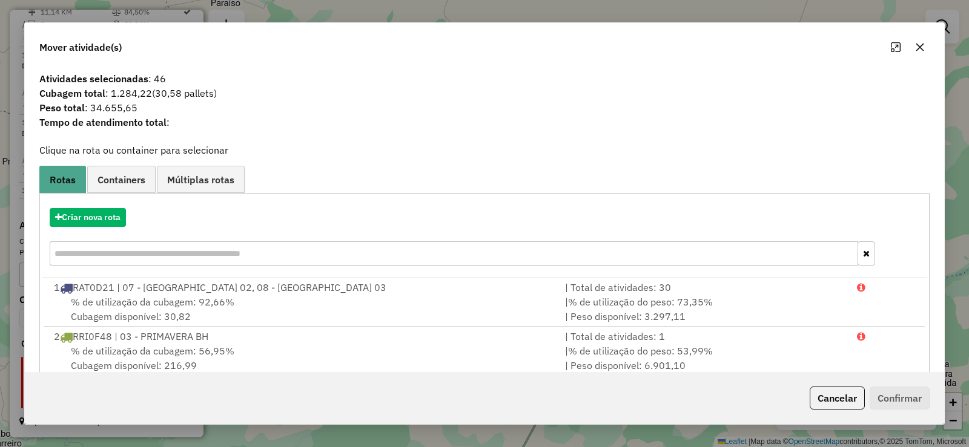
click at [919, 48] on icon "button" at bounding box center [920, 48] width 8 height 8
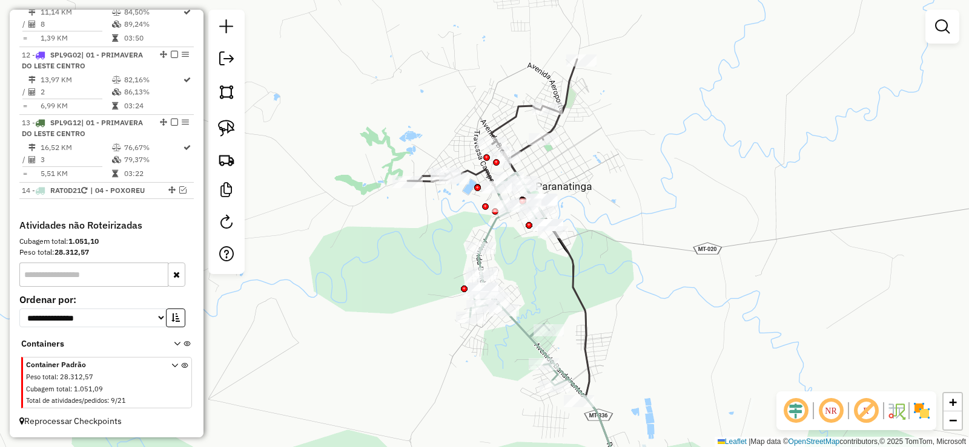
drag, startPoint x: 579, startPoint y: 170, endPoint x: 688, endPoint y: 265, distance: 145.1
click at [688, 265] on div "Janela de atendimento Grade de atendimento Capacidade Transportadoras Veículos …" at bounding box center [484, 223] width 969 height 447
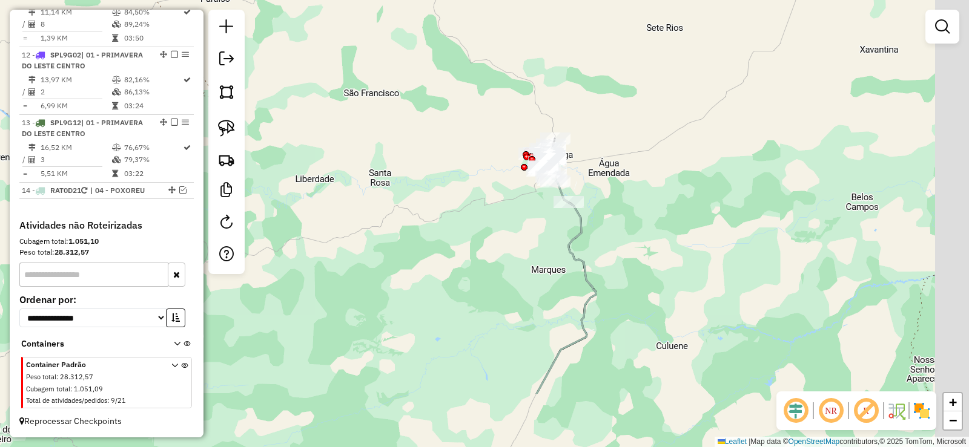
drag, startPoint x: 724, startPoint y: 283, endPoint x: 599, endPoint y: 185, distance: 158.7
click at [599, 185] on div "Janela de atendimento Grade de atendimento Capacidade Transportadoras Veículos …" at bounding box center [484, 223] width 969 height 447
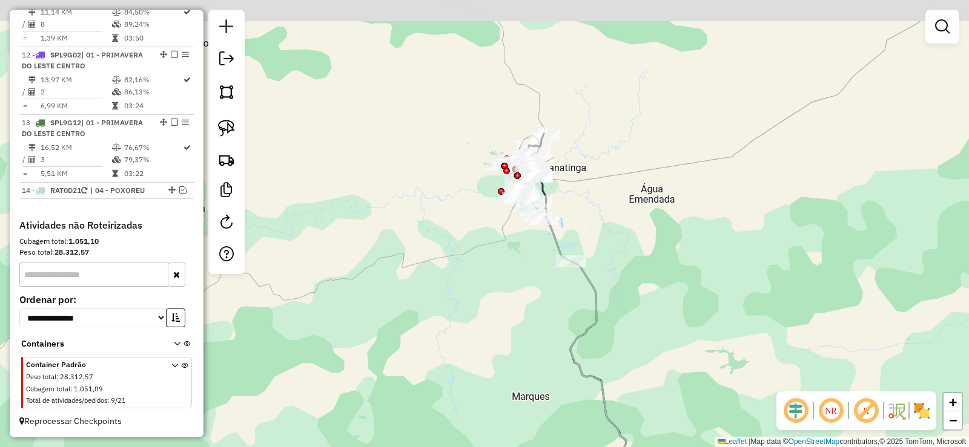
drag, startPoint x: 601, startPoint y: 171, endPoint x: 633, endPoint y: 214, distance: 53.6
click at [633, 214] on div "Janela de atendimento Grade de atendimento Capacidade Transportadoras Veículos …" at bounding box center [484, 223] width 969 height 447
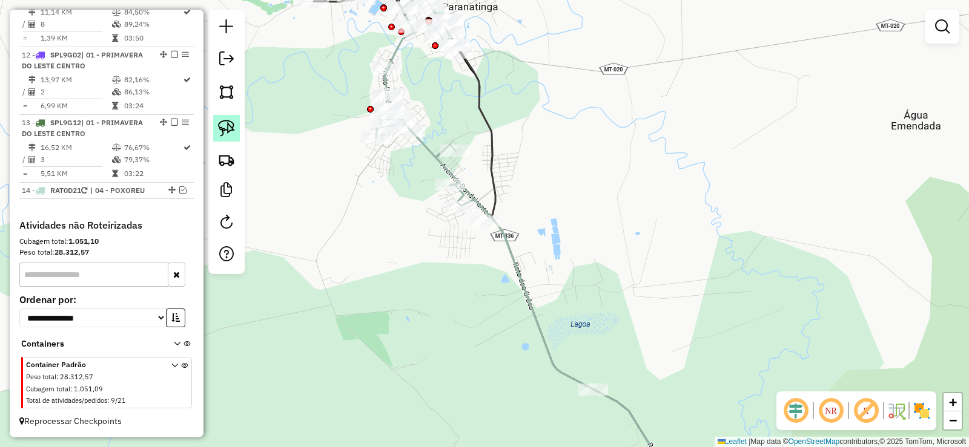
click at [229, 128] on img at bounding box center [226, 128] width 17 height 17
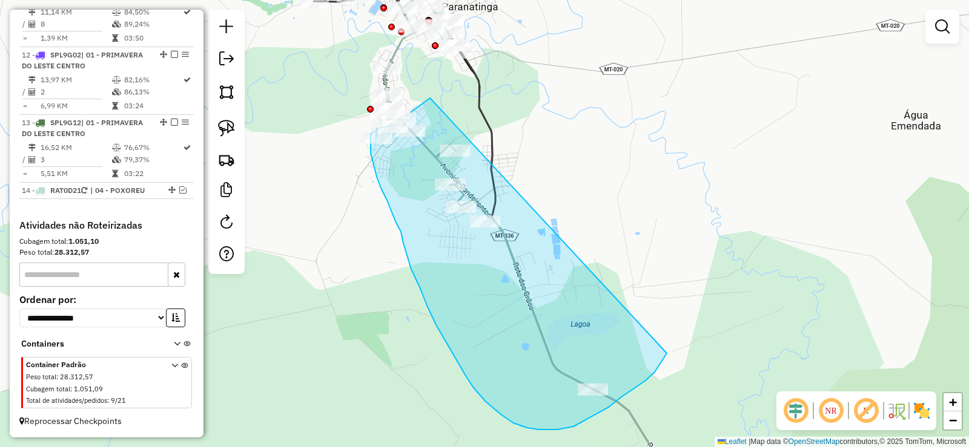
drag, startPoint x: 411, startPoint y: 112, endPoint x: 684, endPoint y: 254, distance: 307.4
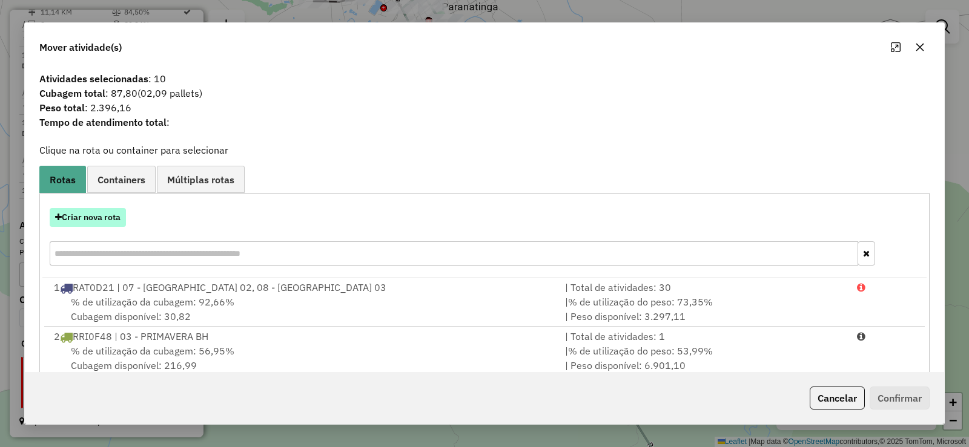
click at [83, 222] on button "Criar nova rota" at bounding box center [88, 217] width 76 height 19
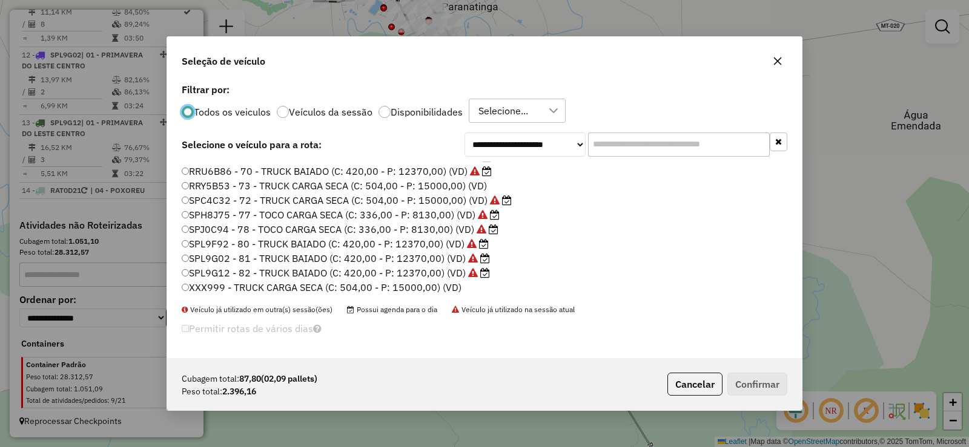
scroll to position [259, 0]
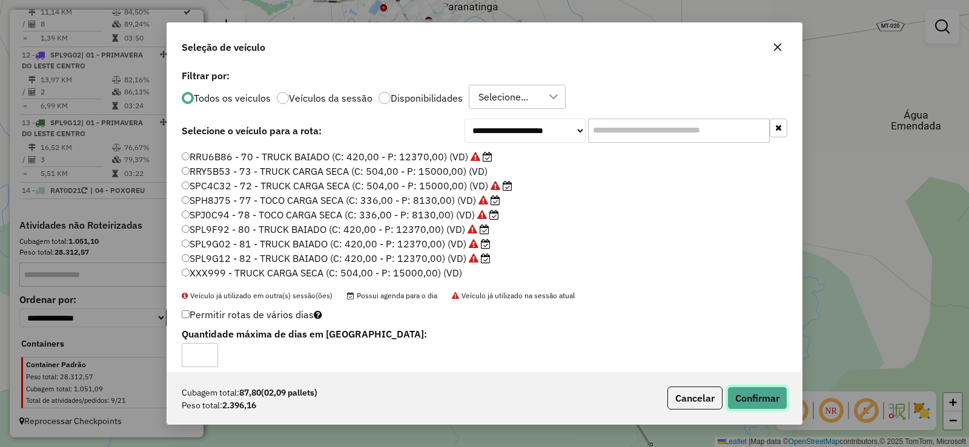
drag, startPoint x: 765, startPoint y: 397, endPoint x: 766, endPoint y: 389, distance: 8.0
click at [765, 397] on button "Confirmar" at bounding box center [757, 398] width 60 height 23
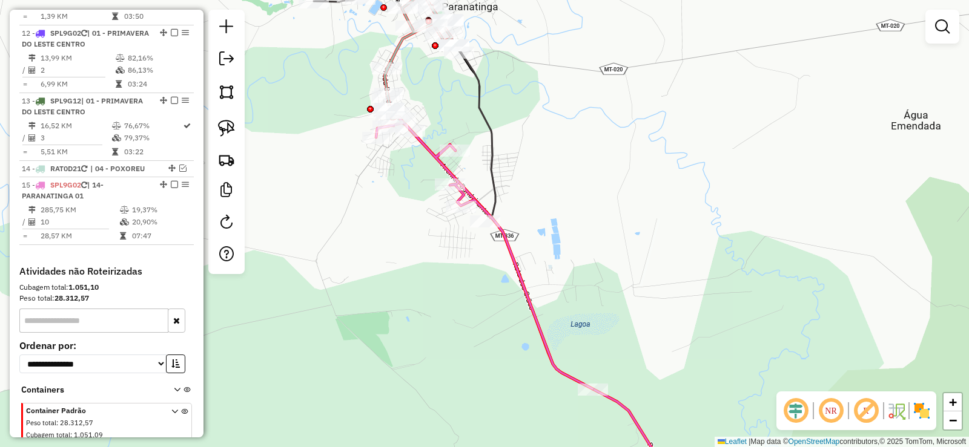
scroll to position [1220, 0]
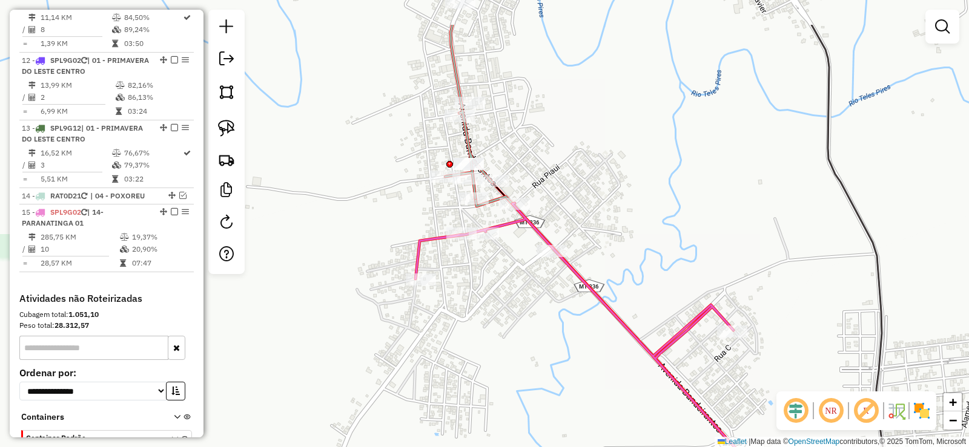
drag, startPoint x: 440, startPoint y: 114, endPoint x: 672, endPoint y: 183, distance: 242.7
click at [672, 183] on div "Janela de atendimento Grade de atendimento Capacidade Transportadoras Veículos …" at bounding box center [484, 223] width 969 height 447
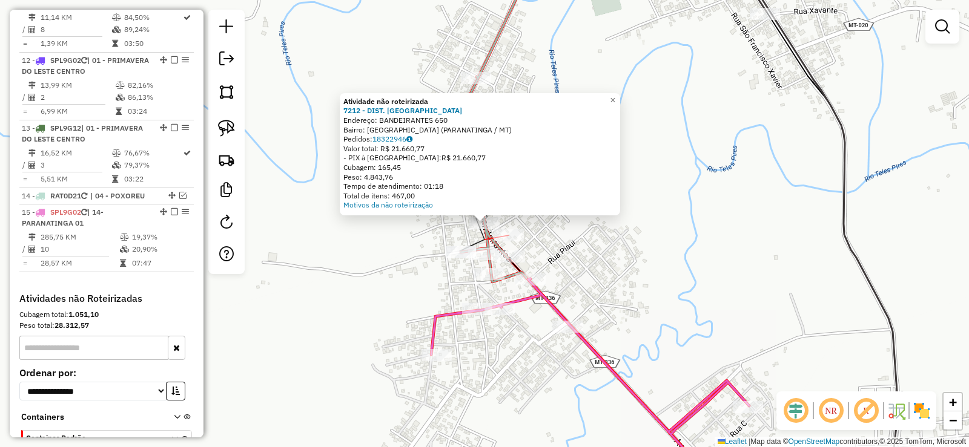
click at [504, 242] on div at bounding box center [509, 235] width 30 height 12
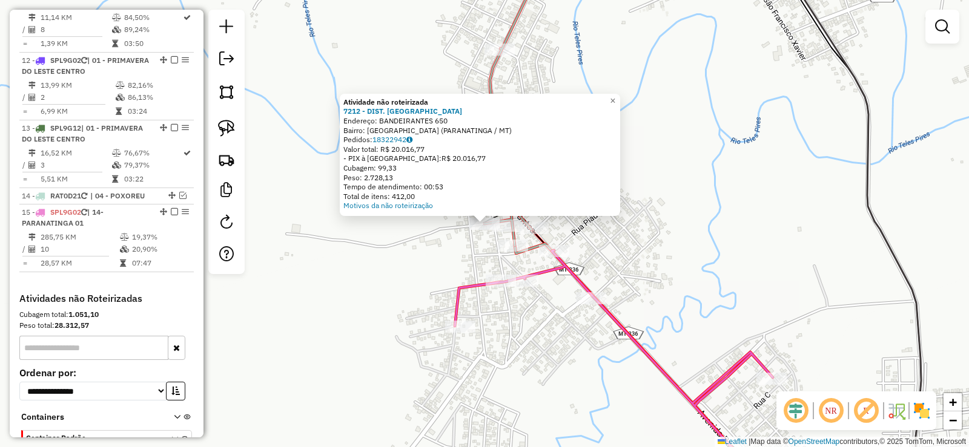
click at [397, 269] on div "Atividade não roteirizada 7212 - DIST. VITORIA Endereço: BANDEIRANTES 650 Bairr…" at bounding box center [484, 223] width 969 height 447
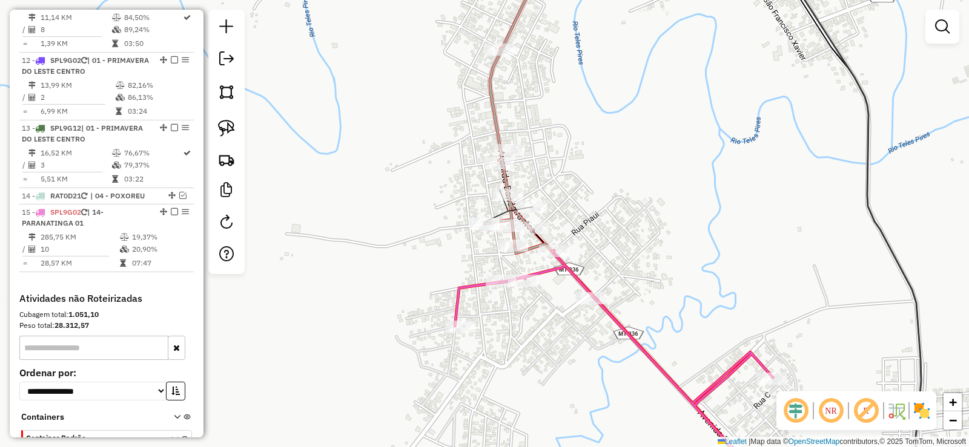
click at [581, 280] on icon at bounding box center [614, 372] width 318 height 242
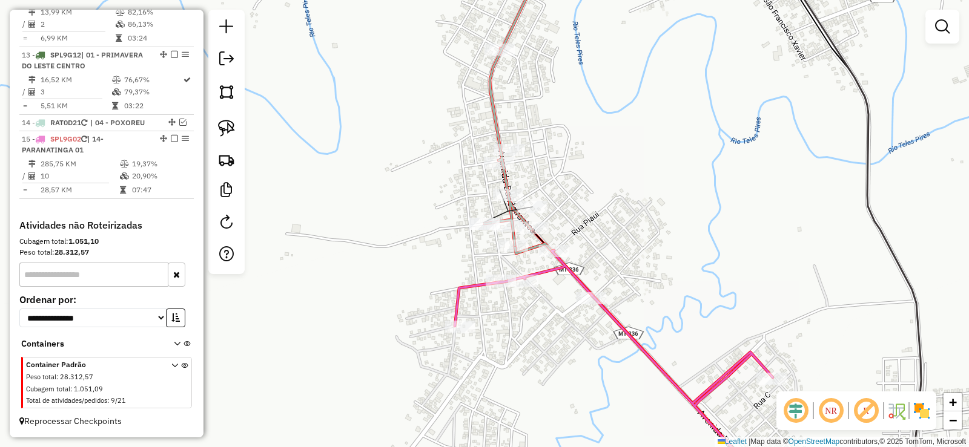
select select "**********"
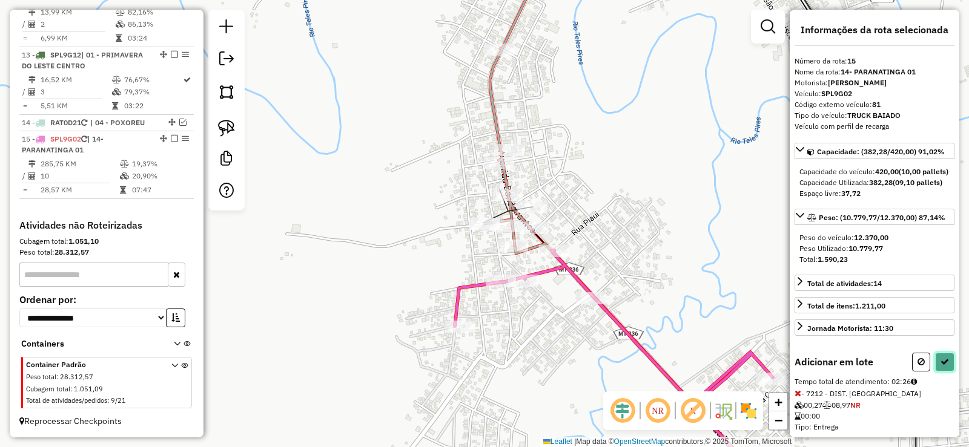
click at [937, 372] on button at bounding box center [944, 362] width 19 height 19
select select "**********"
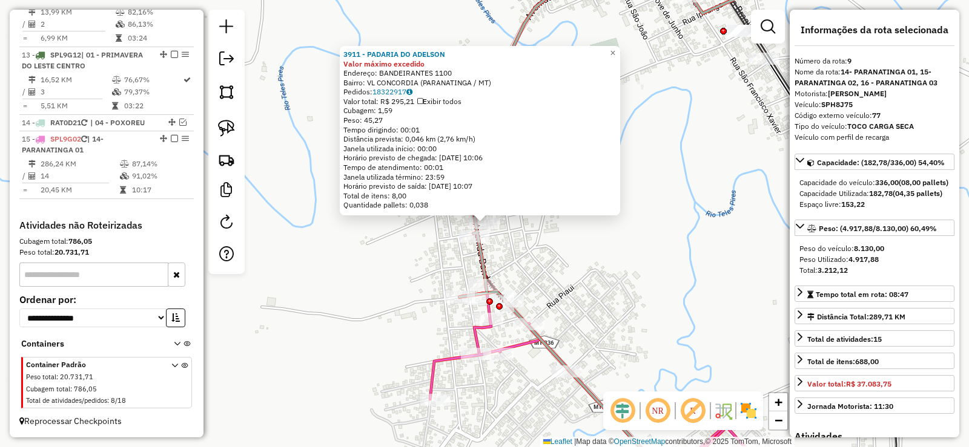
scroll to position [1048, 0]
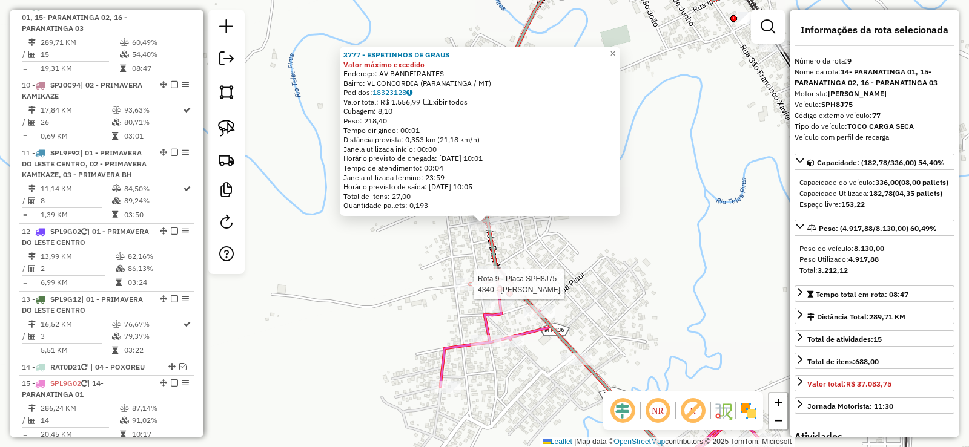
click at [468, 291] on div at bounding box center [470, 285] width 30 height 12
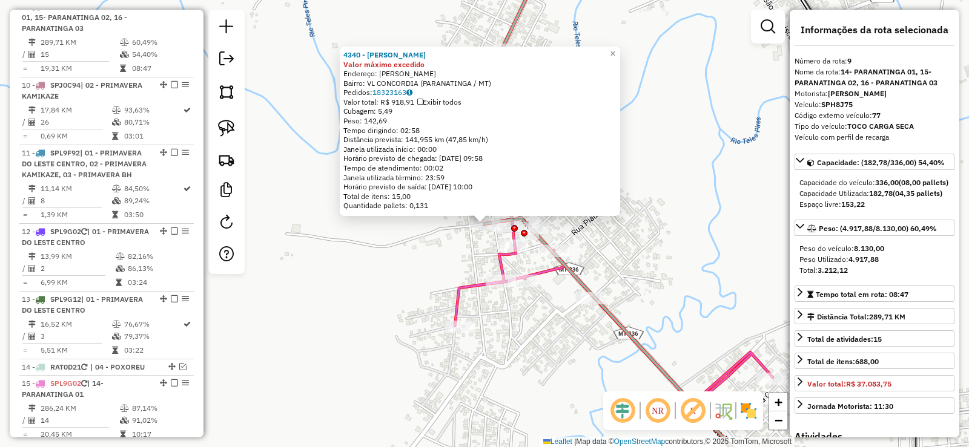
click at [445, 268] on div "4340 - [PERSON_NAME] Valor máximo excedido Endereço: R CORUMBA Bairro: VL CONCO…" at bounding box center [484, 223] width 969 height 447
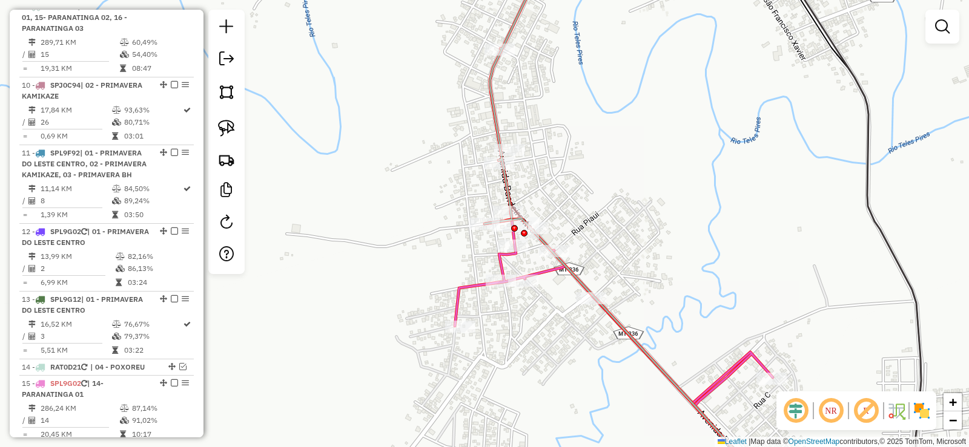
click at [545, 272] on icon at bounding box center [614, 351] width 318 height 281
select select "**********"
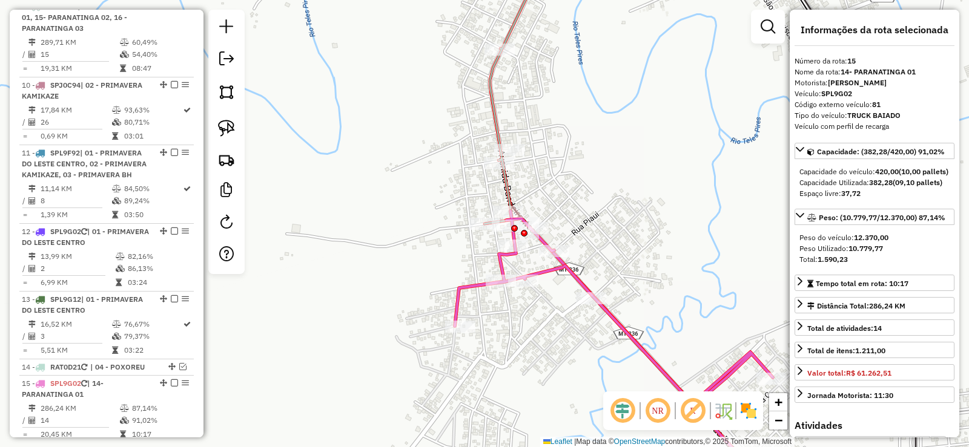
scroll to position [1315, 0]
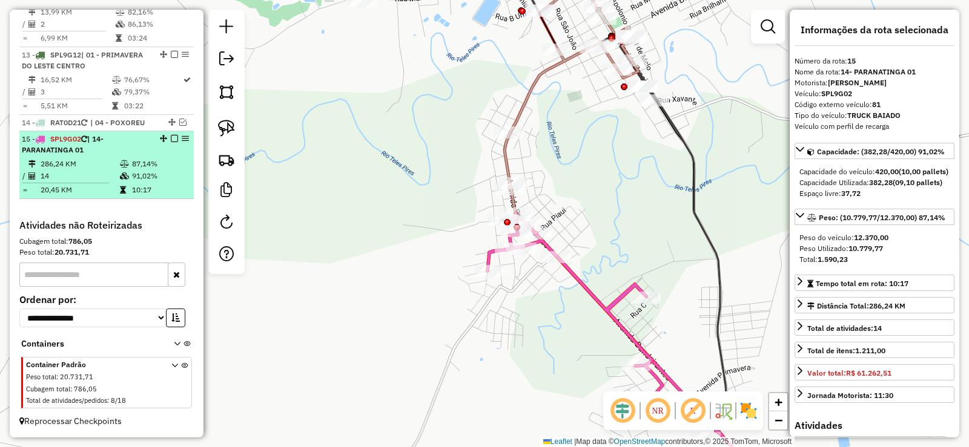
click at [171, 139] on em at bounding box center [174, 138] width 7 height 7
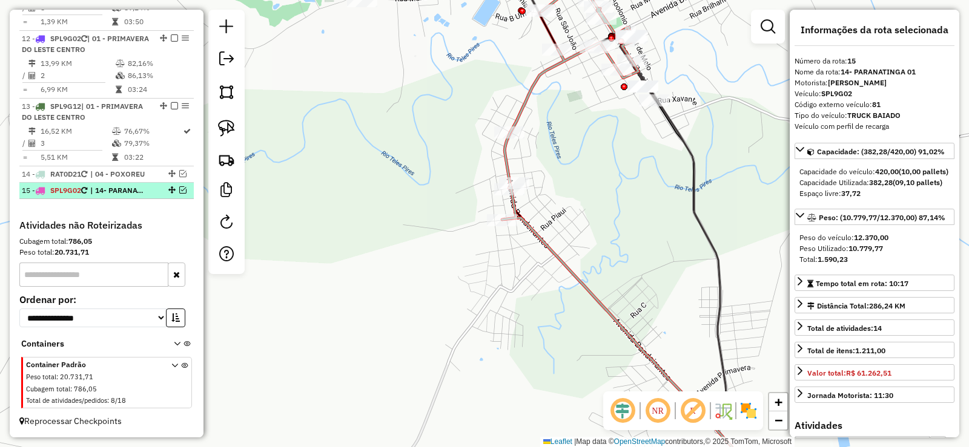
scroll to position [1263, 0]
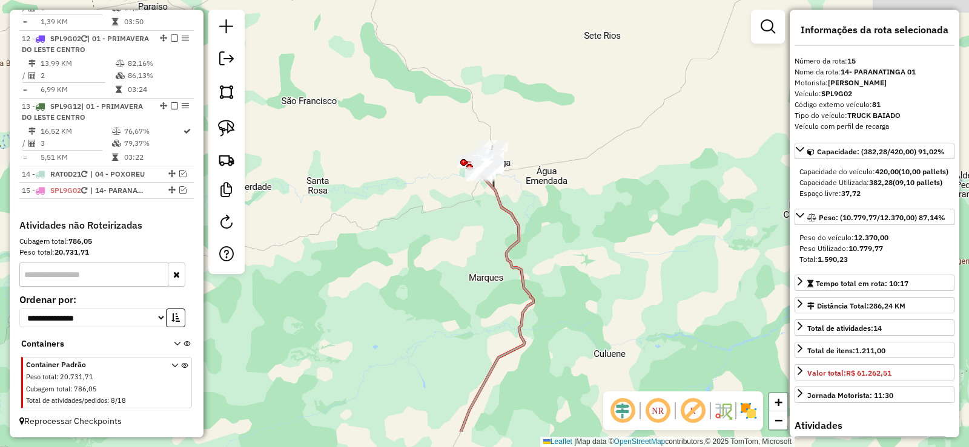
drag, startPoint x: 694, startPoint y: 206, endPoint x: 506, endPoint y: 192, distance: 188.9
click at [510, 196] on div "Janela de atendimento Grade de atendimento Capacidade Transportadoras Veículos …" at bounding box center [484, 223] width 969 height 447
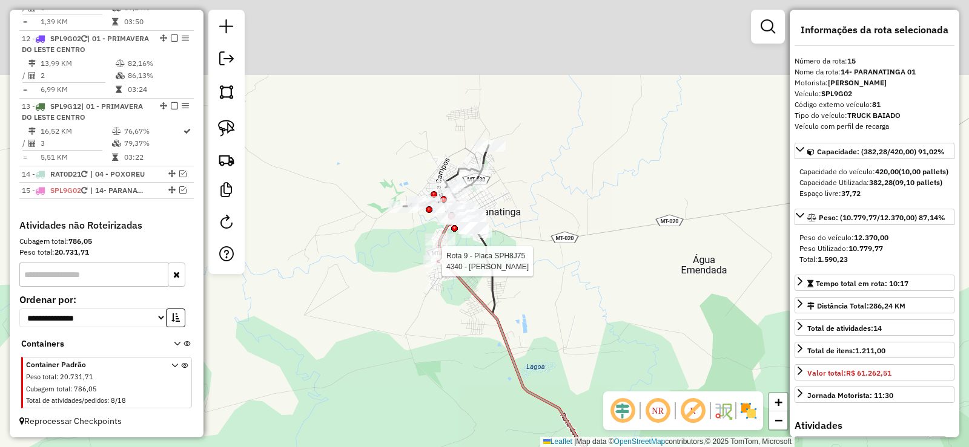
drag, startPoint x: 507, startPoint y: 117, endPoint x: 523, endPoint y: 197, distance: 81.5
click at [541, 246] on div "Rota 9 - Placa SPH8J75 4340 - BAR SILVA Janela de atendimento Grade de atendime…" at bounding box center [484, 223] width 969 height 447
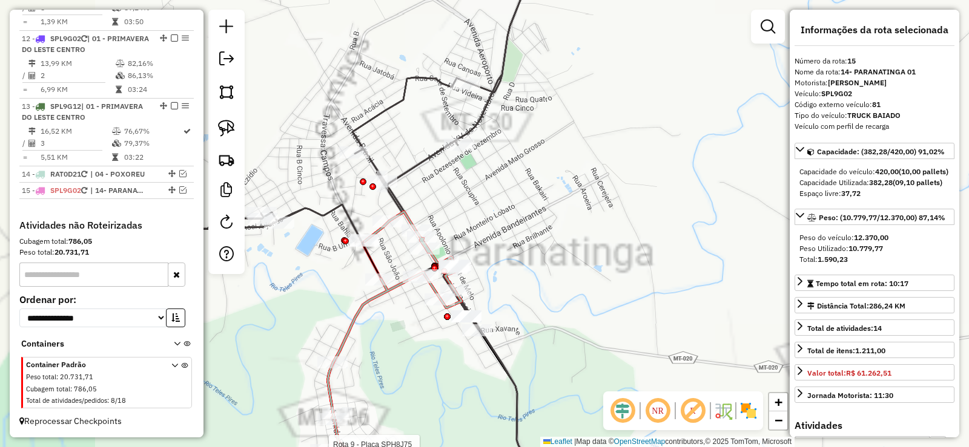
drag, startPoint x: 658, startPoint y: 183, endPoint x: 698, endPoint y: 201, distance: 43.7
click at [698, 201] on div "Rota 9 - Placa SPH8J75 4340 - BAR SILVA Janela de atendimento Grade de atendime…" at bounding box center [484, 223] width 969 height 447
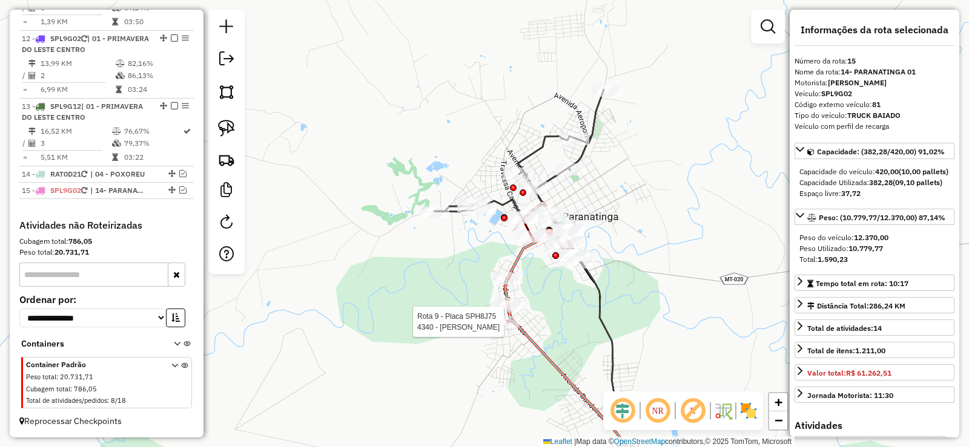
drag, startPoint x: 627, startPoint y: 203, endPoint x: 627, endPoint y: 190, distance: 13.3
click at [627, 190] on div "Rota 9 - Placa SPH8J75 4340 - BAR SILVA Janela de atendimento Grade de atendime…" at bounding box center [484, 223] width 969 height 447
click at [226, 128] on img at bounding box center [226, 128] width 17 height 17
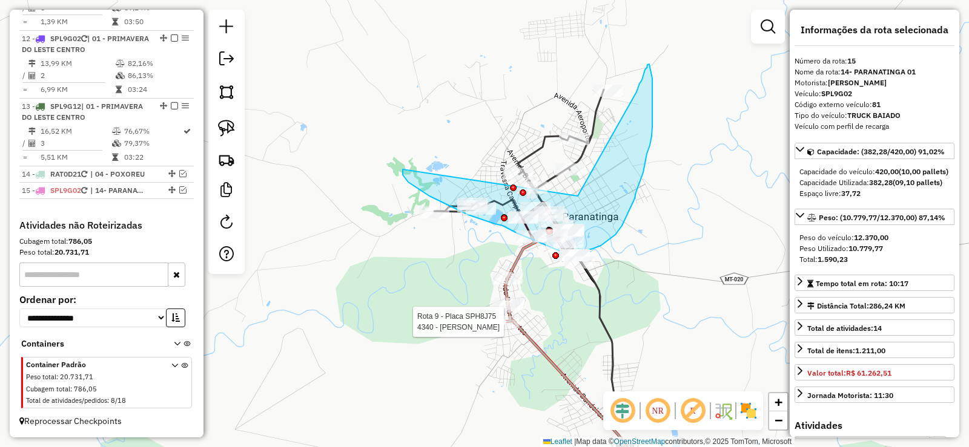
click at [554, 234] on div "Rota 9 - Placa SPH8J75 4340 - BAR SILVA Janela de atendimento Grade de atendime…" at bounding box center [484, 223] width 969 height 447
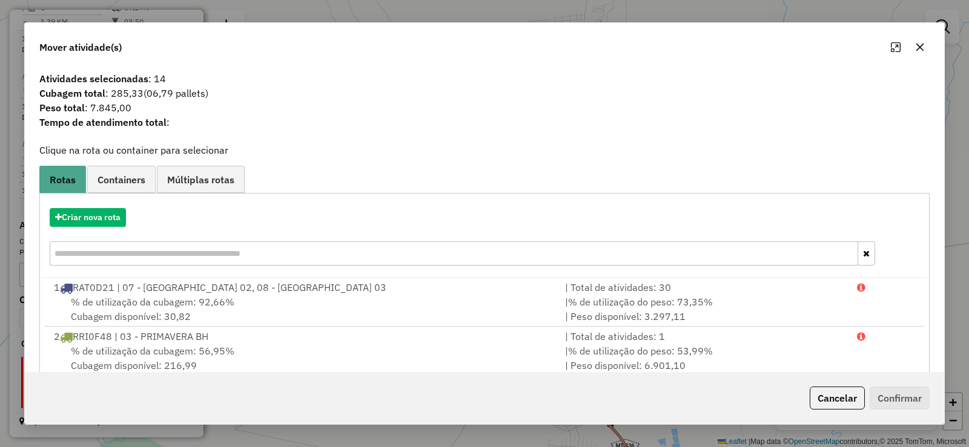
click at [919, 50] on icon "button" at bounding box center [920, 47] width 10 height 10
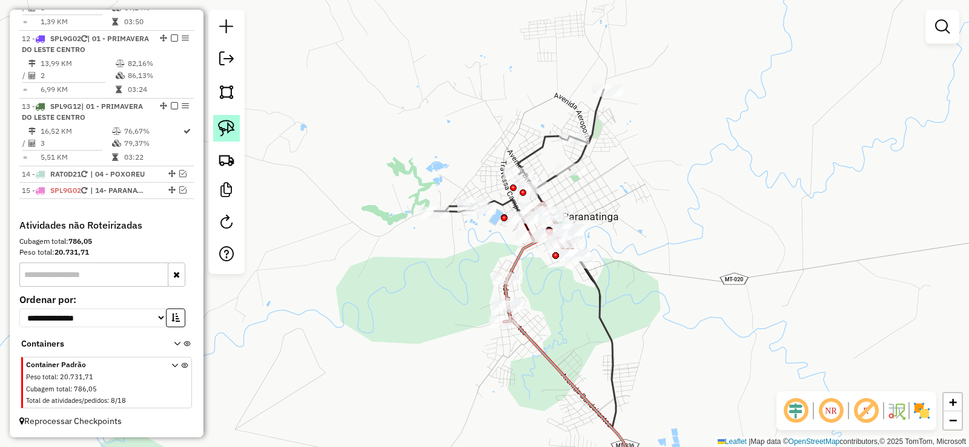
drag, startPoint x: 237, startPoint y: 127, endPoint x: 230, endPoint y: 127, distance: 6.7
click at [236, 127] on link at bounding box center [226, 128] width 27 height 27
click at [229, 127] on img at bounding box center [226, 128] width 17 height 17
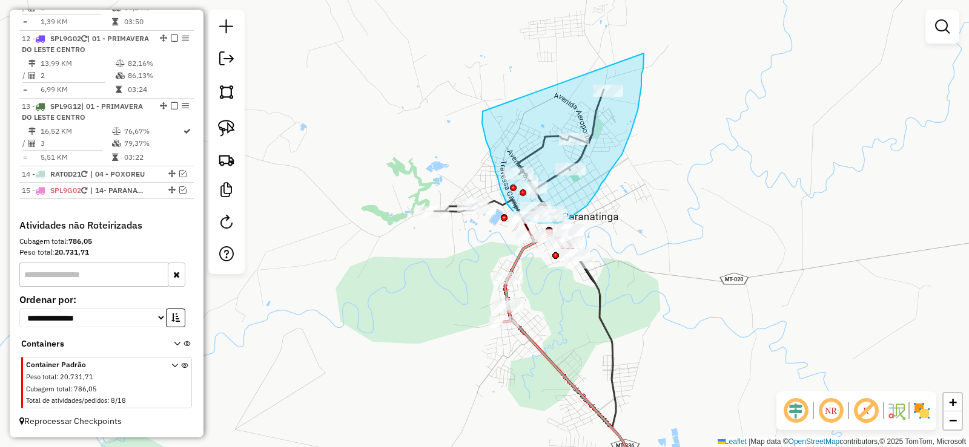
drag, startPoint x: 482, startPoint y: 117, endPoint x: 644, endPoint y: 52, distance: 174.4
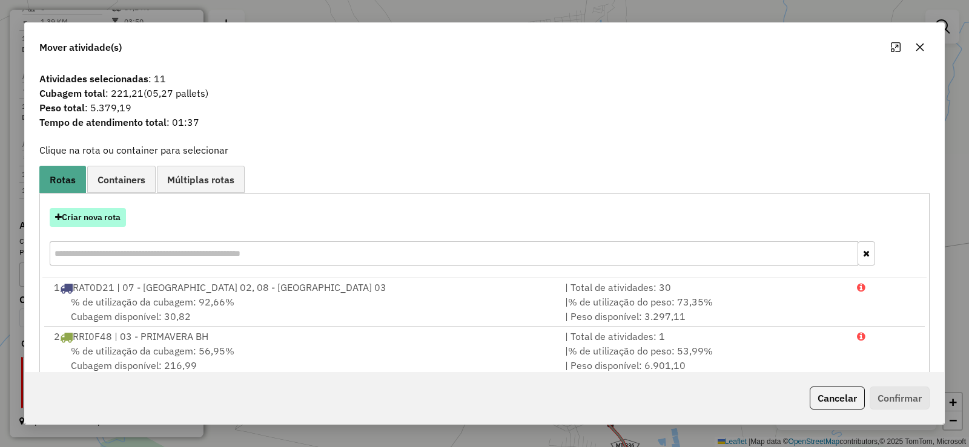
click at [91, 217] on button "Criar nova rota" at bounding box center [88, 217] width 76 height 19
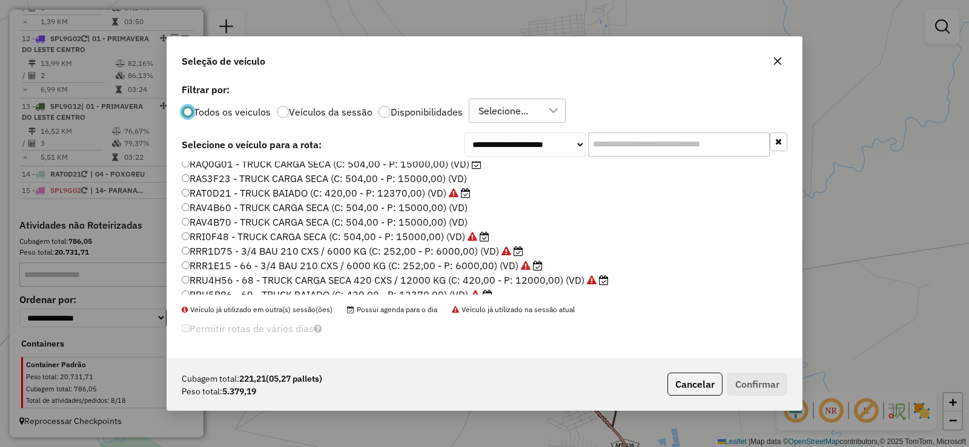
scroll to position [121, 0]
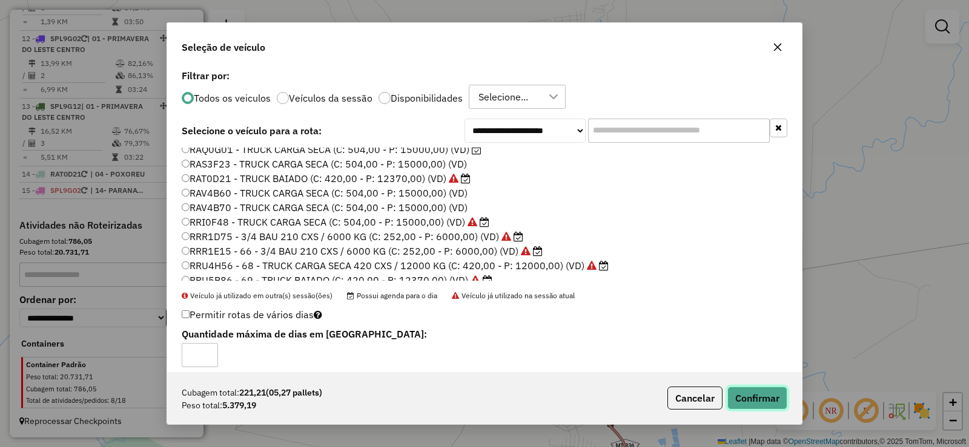
click at [764, 398] on button "Confirmar" at bounding box center [757, 398] width 60 height 23
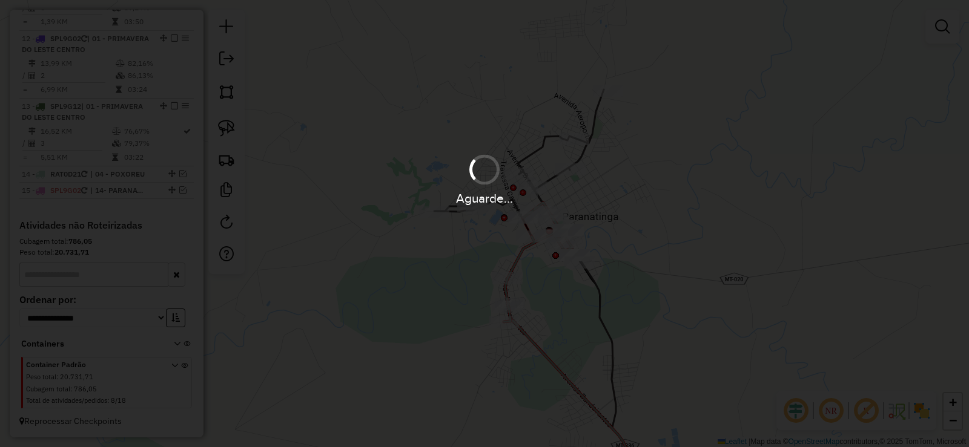
scroll to position [1315, 0]
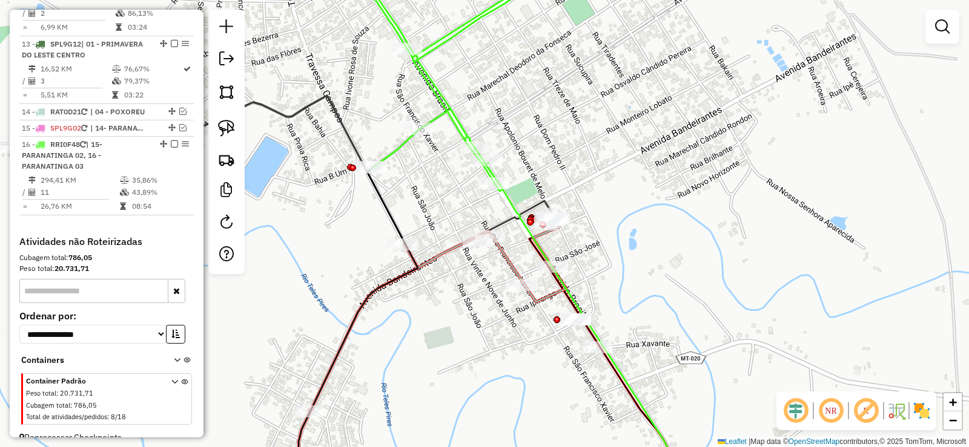
click at [504, 191] on icon at bounding box center [464, 73] width 225 height 236
select select "**********"
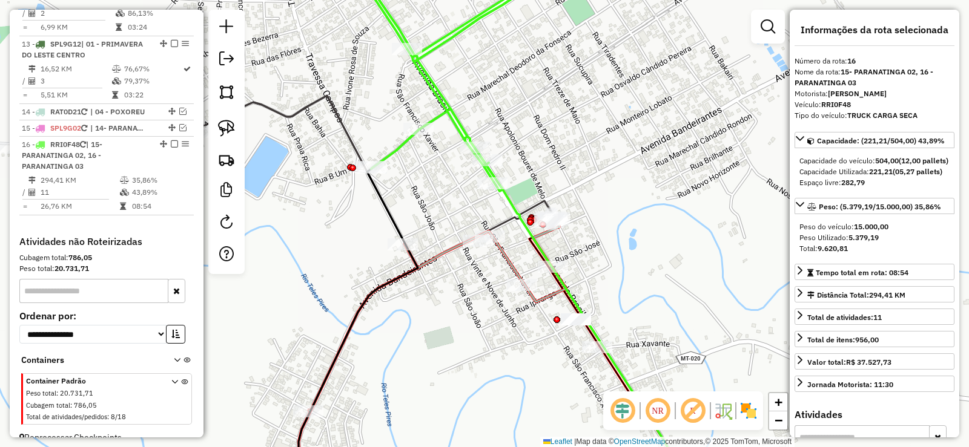
scroll to position [1342, 0]
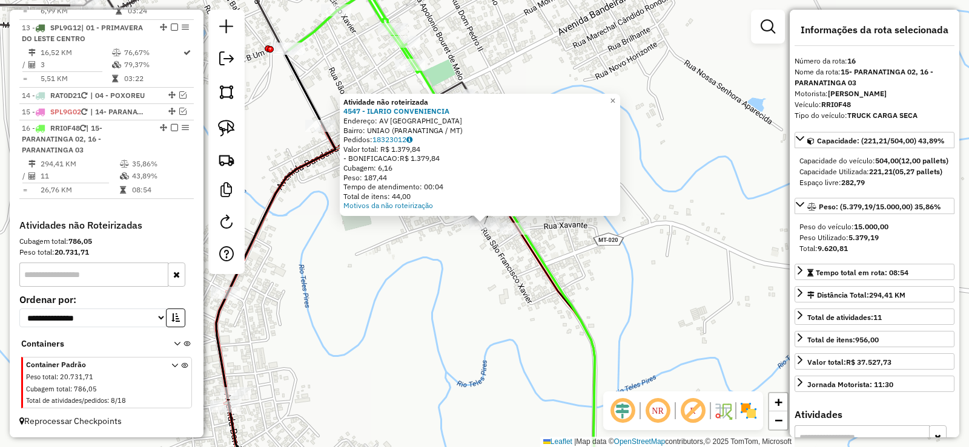
click at [422, 246] on div "Atividade não roteirizada 4547 - ILARIO CONVENIENCIA Endereço: AV BRASIL Bairro…" at bounding box center [484, 223] width 969 height 447
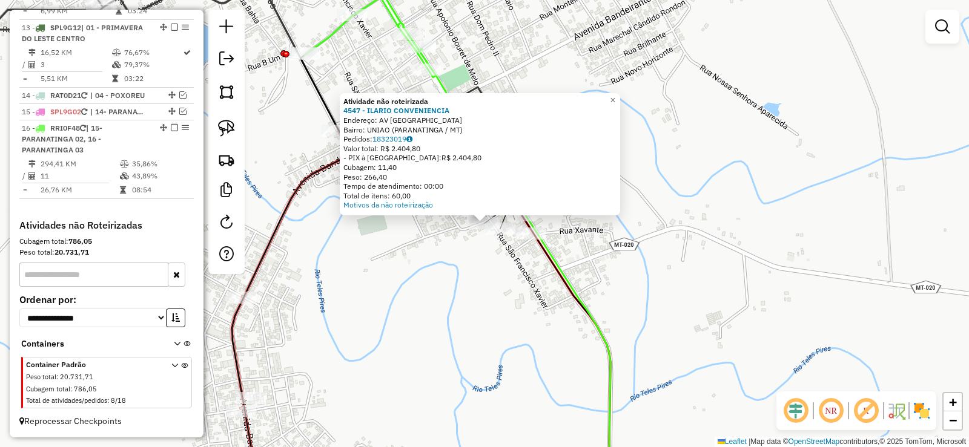
click at [444, 234] on div "Atividade não roteirizada 4547 - ILARIO CONVENIENCIA Endereço: AV BRASIL Bairro…" at bounding box center [484, 223] width 969 height 447
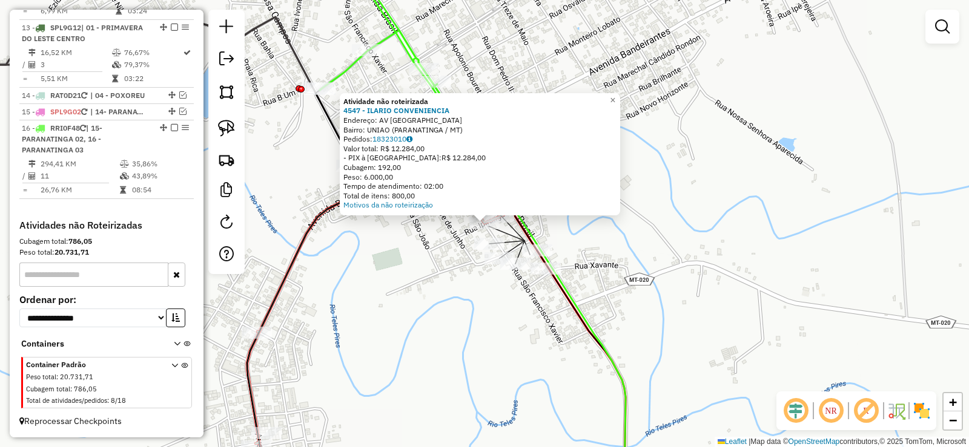
click at [450, 243] on div "Atividade não roteirizada 4547 - ILARIO CONVENIENCIA Endereço: AV BRASIL Bairro…" at bounding box center [484, 223] width 969 height 447
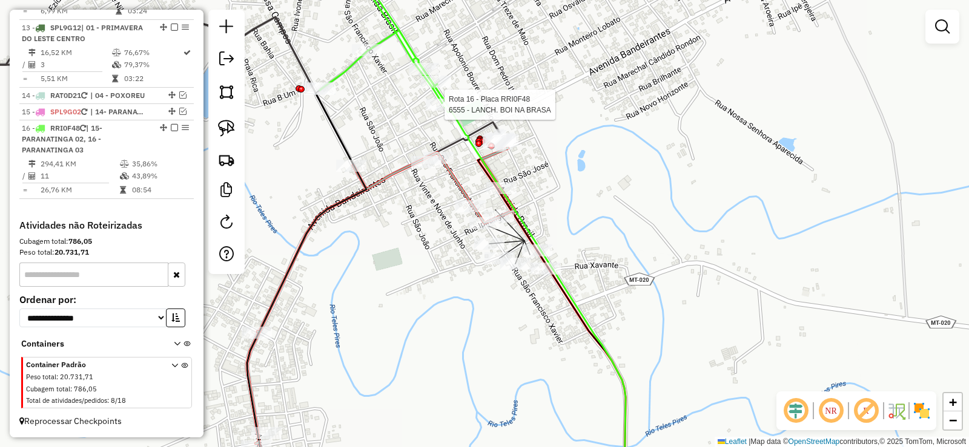
click at [450, 111] on div at bounding box center [441, 105] width 30 height 12
select select "**********"
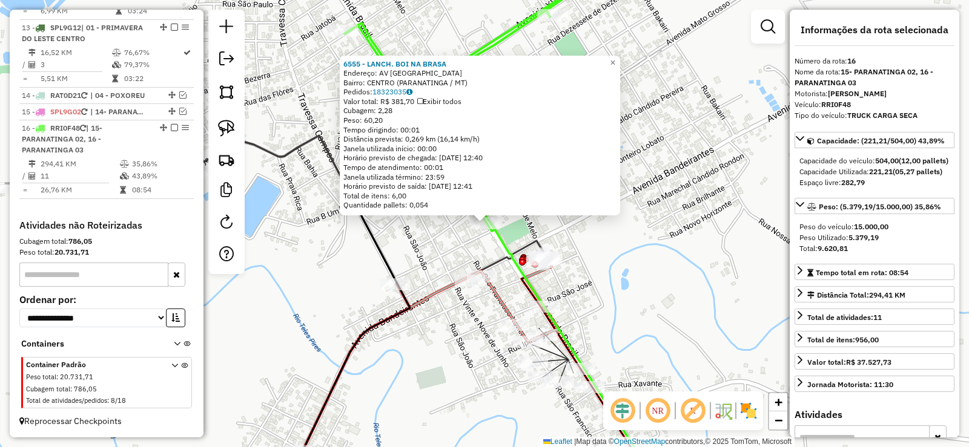
click at [305, 210] on div "6555 - LANCH. BOI NA BRASA Endereço: AV BRASIL Bairro: CENTRO (PARANATINGA / MT…" at bounding box center [484, 223] width 969 height 447
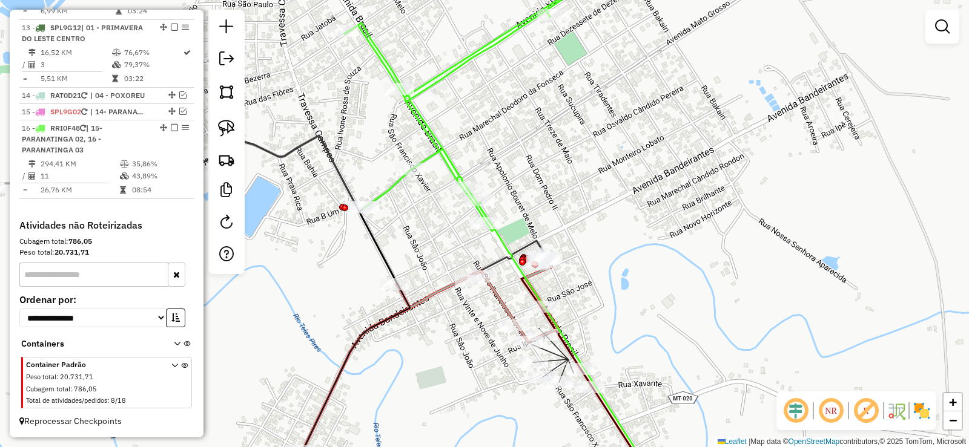
click at [506, 246] on icon at bounding box center [503, 257] width 317 height 469
select select "**********"
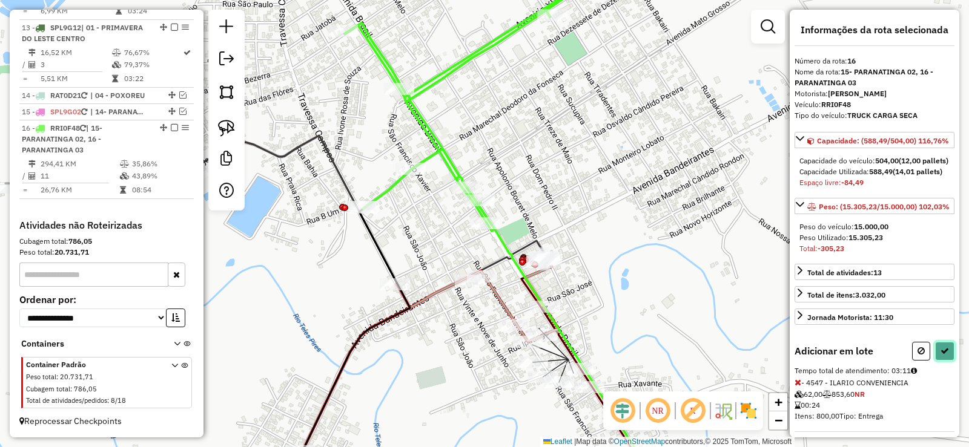
click at [942, 361] on button at bounding box center [944, 351] width 19 height 19
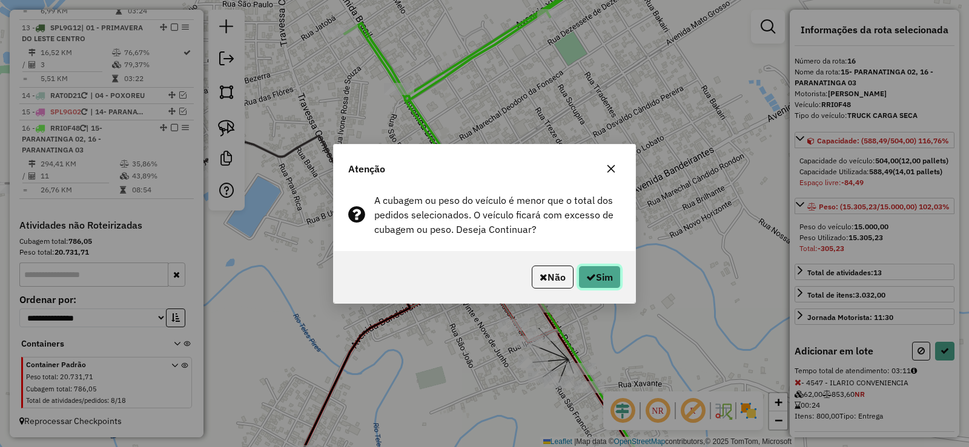
click at [598, 282] on button "Sim" at bounding box center [599, 277] width 42 height 23
select select "**********"
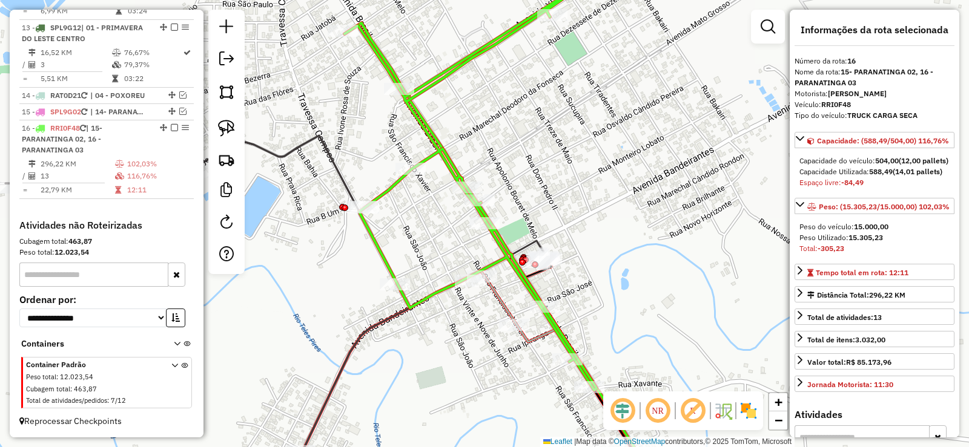
drag, startPoint x: 884, startPoint y: 277, endPoint x: 860, endPoint y: 272, distance: 24.6
click at [860, 259] on div "Peso do veículo: 15.000,00 Peso Utilizado: 15.305,23 Total: -305,23" at bounding box center [874, 238] width 160 height 42
click at [882, 231] on strong "15.000,00" at bounding box center [871, 226] width 35 height 9
drag, startPoint x: 886, startPoint y: 279, endPoint x: 852, endPoint y: 279, distance: 34.5
click at [852, 243] on div "Peso Utilizado: 15.305,23" at bounding box center [874, 238] width 150 height 11
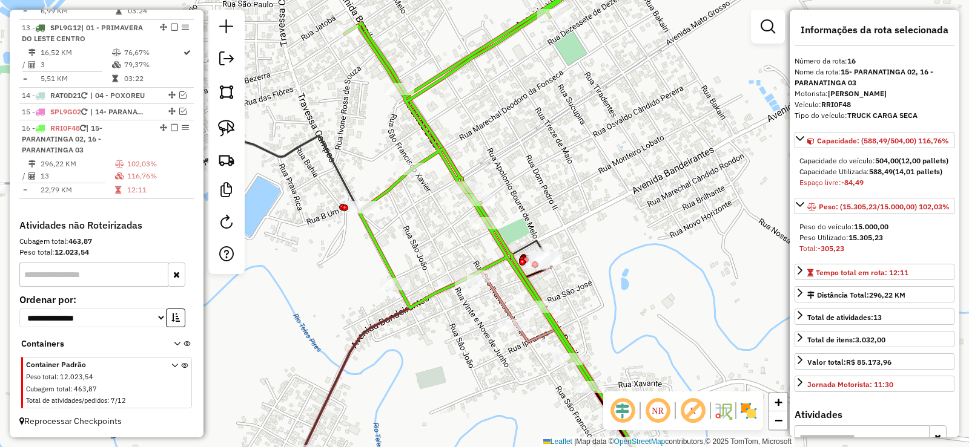
click at [879, 242] on strong "15.305,23" at bounding box center [865, 237] width 35 height 9
click at [877, 242] on strong "15.305,23" at bounding box center [865, 237] width 35 height 9
click at [865, 231] on strong "15.000,00" at bounding box center [871, 226] width 35 height 9
click at [628, 266] on div "Janela de atendimento Grade de atendimento Capacidade Transportadoras Veículos …" at bounding box center [484, 223] width 969 height 447
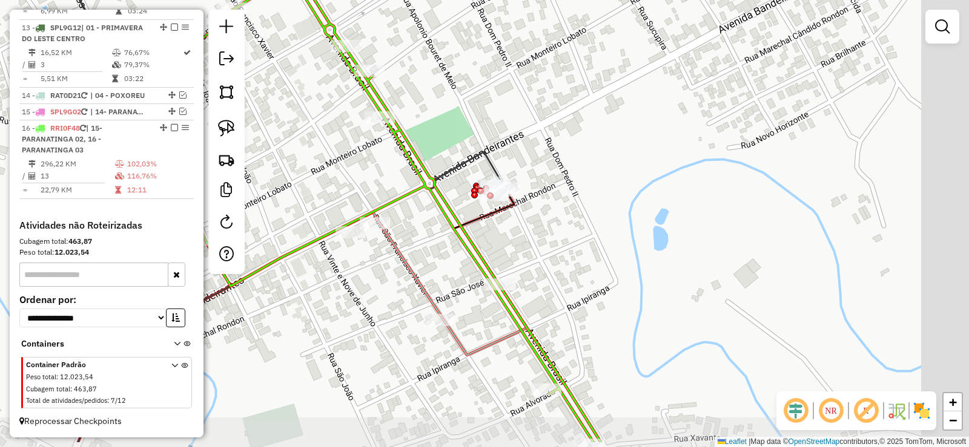
drag, startPoint x: 550, startPoint y: 286, endPoint x: 478, endPoint y: 236, distance: 87.4
click at [478, 236] on div "Janela de atendimento Grade de atendimento Capacidade Transportadoras Veículos …" at bounding box center [484, 223] width 969 height 447
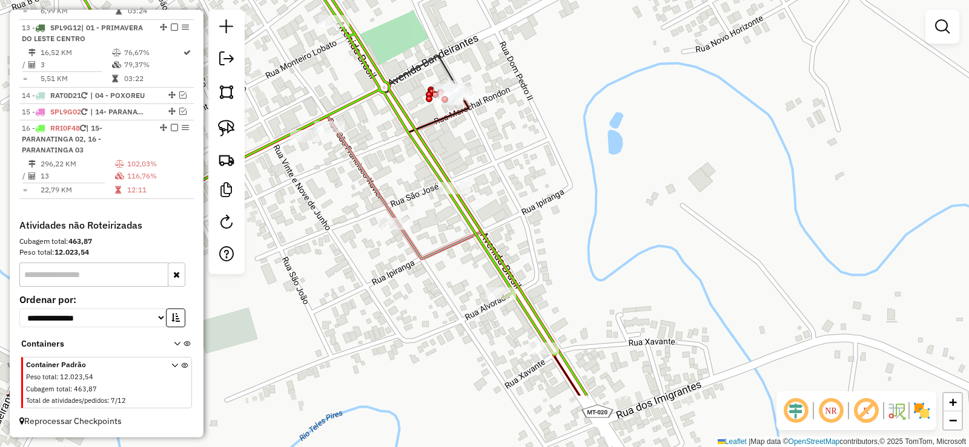
drag, startPoint x: 576, startPoint y: 322, endPoint x: 521, endPoint y: 245, distance: 95.0
click at [521, 245] on div "Janela de atendimento Grade de atendimento Capacidade Transportadoras Veículos …" at bounding box center [484, 223] width 969 height 447
click at [494, 266] on icon at bounding box center [321, 155] width 475 height 400
select select "**********"
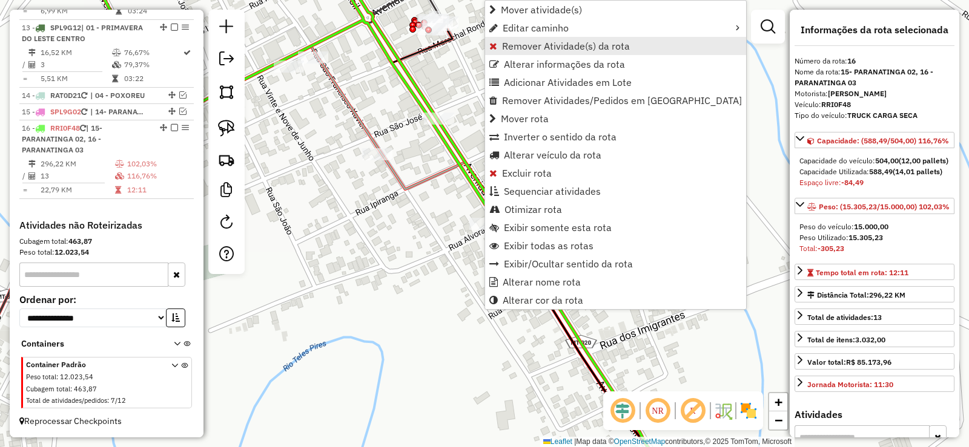
click at [500, 43] on link "Remover Atividade(s) da rota" at bounding box center [615, 46] width 261 height 18
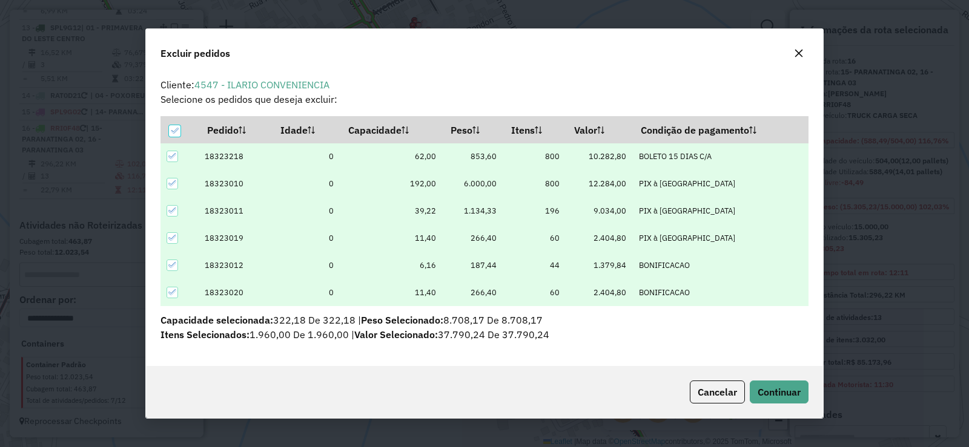
scroll to position [0, 0]
click at [775, 391] on span "Continuar" at bounding box center [779, 392] width 43 height 12
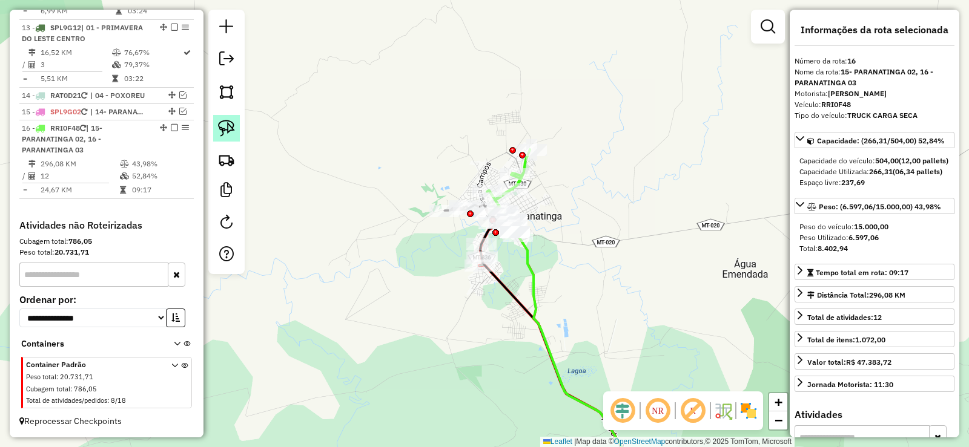
click at [226, 130] on img at bounding box center [226, 128] width 17 height 17
click at [222, 124] on img at bounding box center [226, 128] width 17 height 17
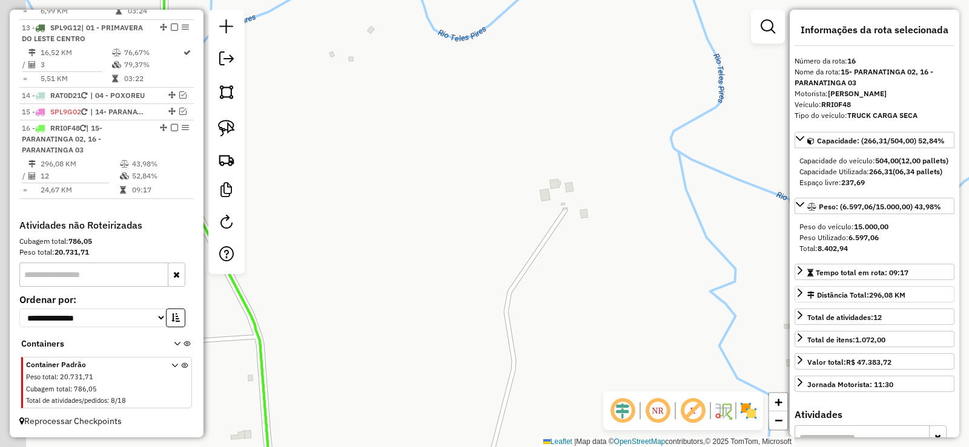
drag, startPoint x: 496, startPoint y: 187, endPoint x: 890, endPoint y: 313, distance: 414.0
click at [891, 311] on hb-router-mapa "Informações da Sessão 991149 - [DATE] Criação: [DATE] 19:10 Depósito: Cruzeiro …" at bounding box center [484, 223] width 969 height 447
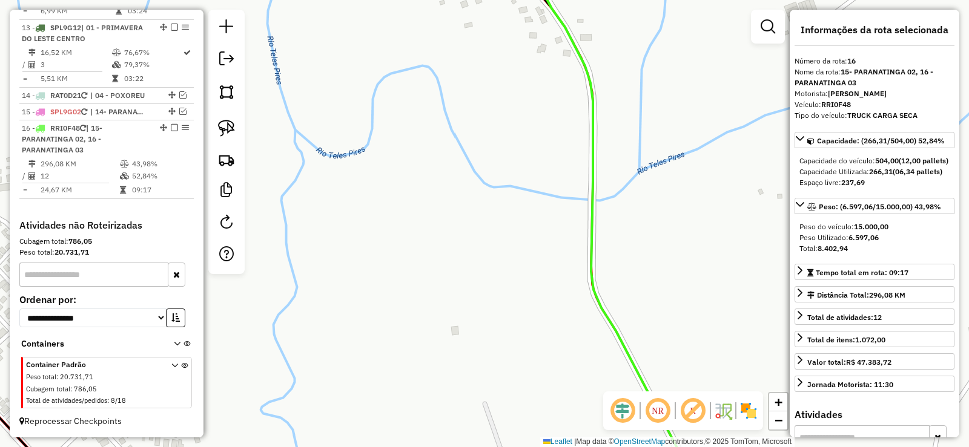
click at [593, 233] on icon at bounding box center [604, 223] width 172 height 537
click at [589, 235] on icon at bounding box center [604, 223] width 172 height 537
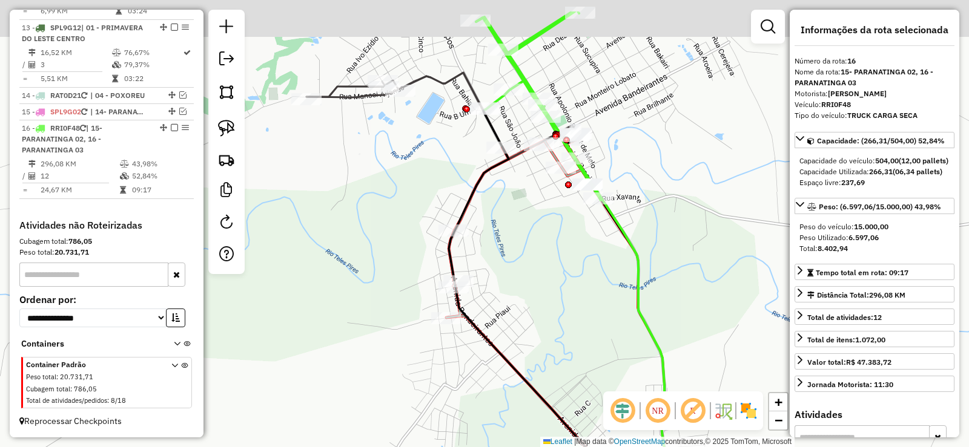
drag, startPoint x: 576, startPoint y: 238, endPoint x: 606, endPoint y: 263, distance: 39.2
click at [606, 263] on div "Janela de atendimento Grade de atendimento Capacidade Transportadoras Veículos …" at bounding box center [484, 223] width 969 height 447
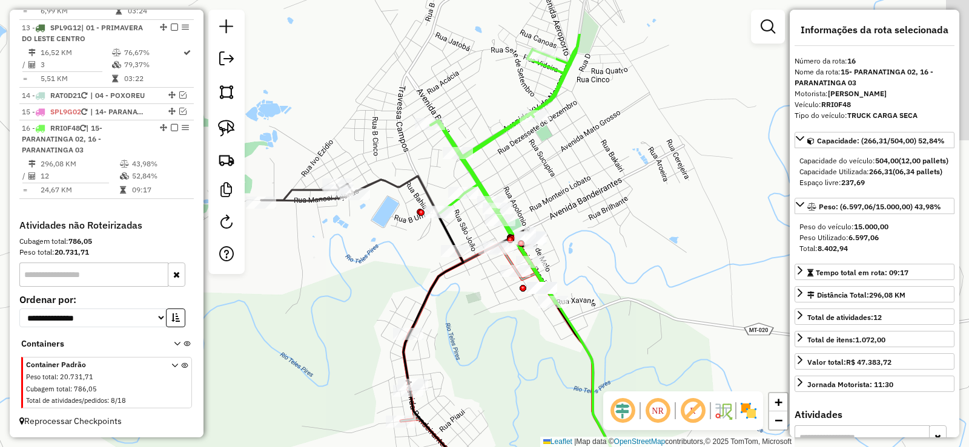
drag, startPoint x: 527, startPoint y: 212, endPoint x: 446, endPoint y: 280, distance: 106.2
click at [446, 280] on div "Janela de atendimento Grade de atendimento Capacidade Transportadoras Veículos …" at bounding box center [484, 223] width 969 height 447
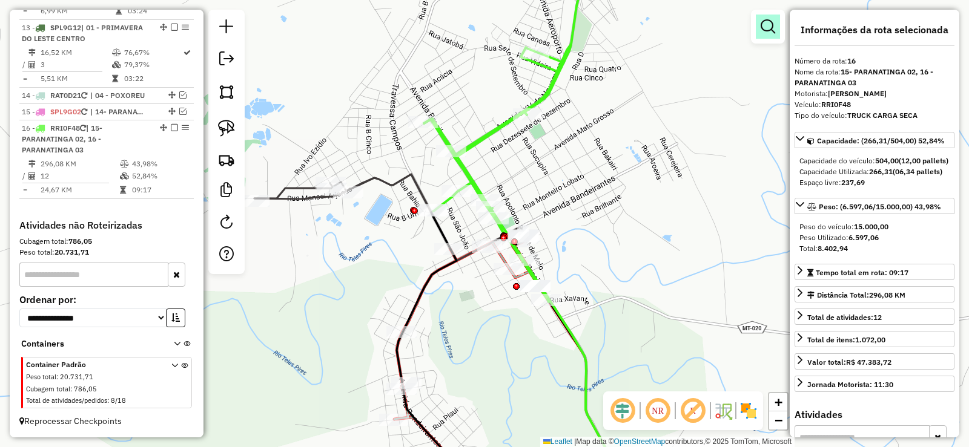
click at [767, 26] on em at bounding box center [768, 26] width 15 height 15
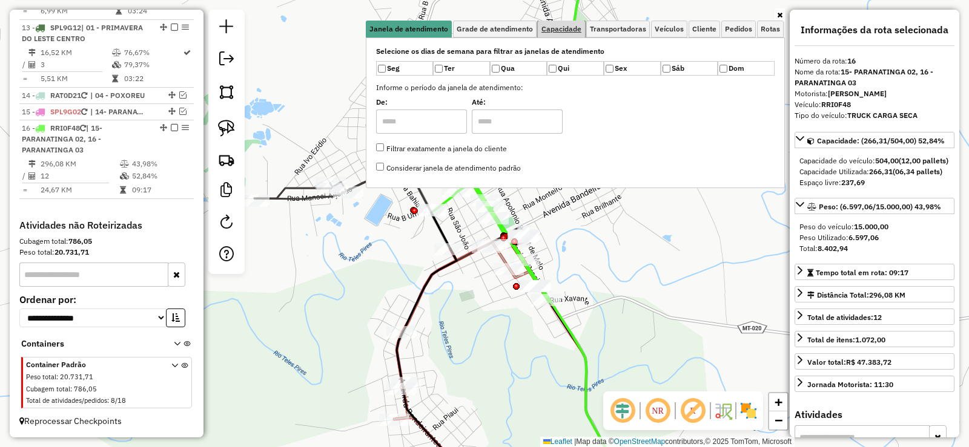
click at [569, 33] on span "Capacidade" at bounding box center [561, 28] width 40 height 7
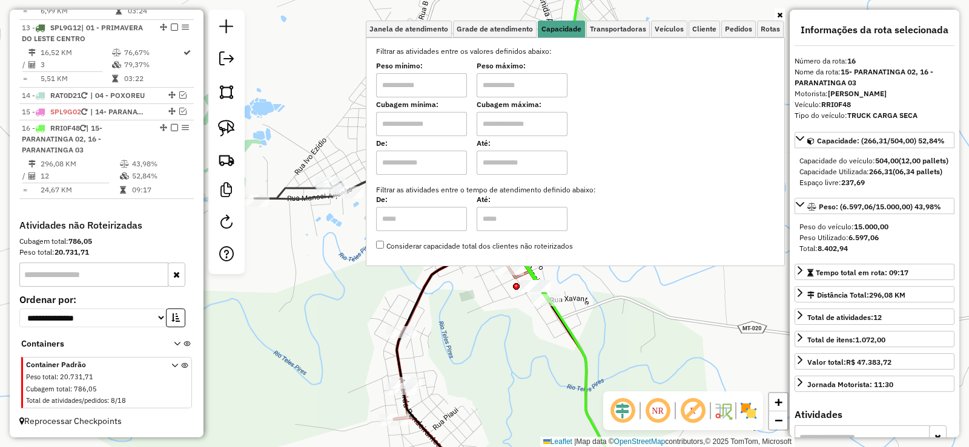
click at [417, 87] on input "text" at bounding box center [421, 85] width 91 height 24
type input "******"
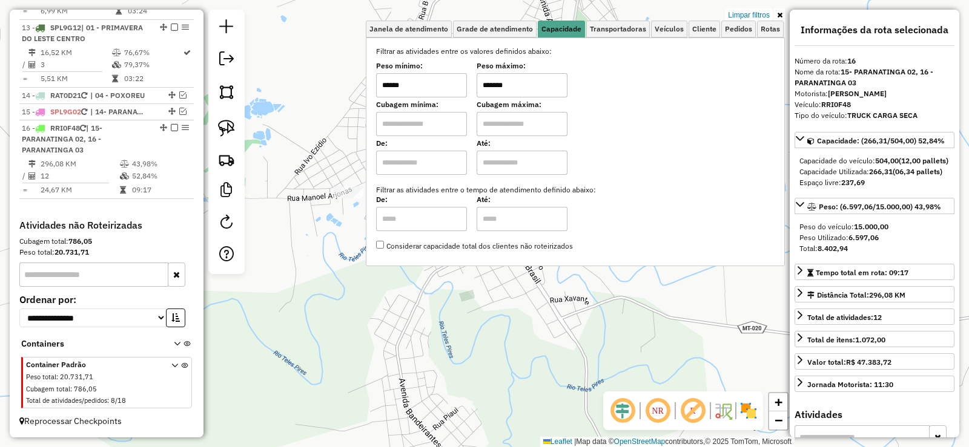
type input "*******"
click at [782, 19] on link at bounding box center [779, 14] width 10 height 13
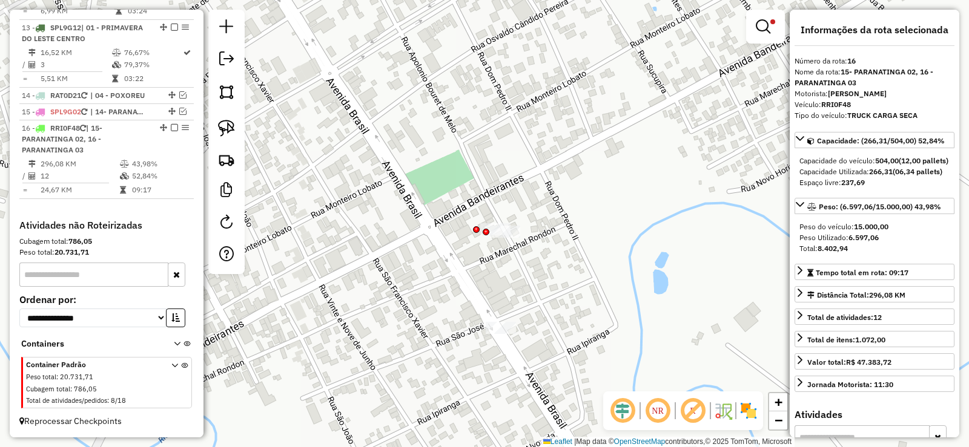
drag, startPoint x: 606, startPoint y: 262, endPoint x: 612, endPoint y: 236, distance: 26.0
click at [612, 236] on div "Limpar filtros Janela de atendimento Grade de atendimento Capacidade Transporta…" at bounding box center [484, 223] width 969 height 447
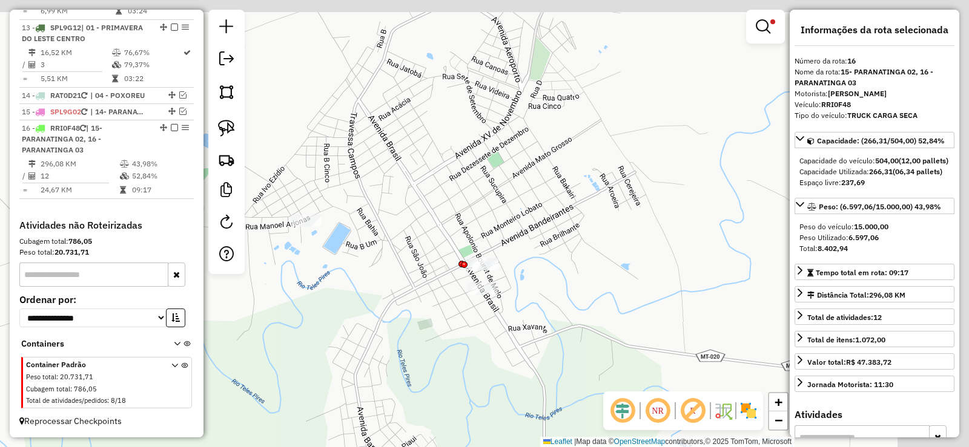
drag, startPoint x: 615, startPoint y: 202, endPoint x: 436, endPoint y: 228, distance: 181.0
click at [436, 228] on div "Limpar filtros Janela de atendimento Grade de atendimento Capacidade Transporta…" at bounding box center [484, 223] width 969 height 447
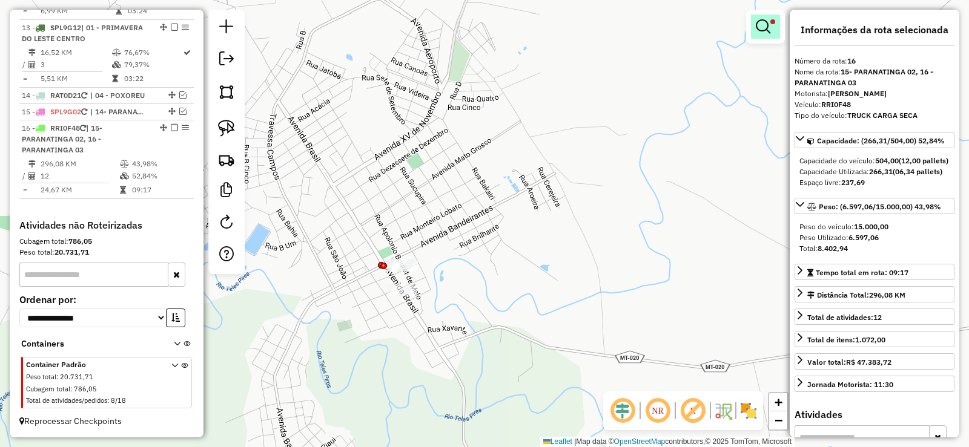
click at [756, 20] on em at bounding box center [763, 26] width 15 height 15
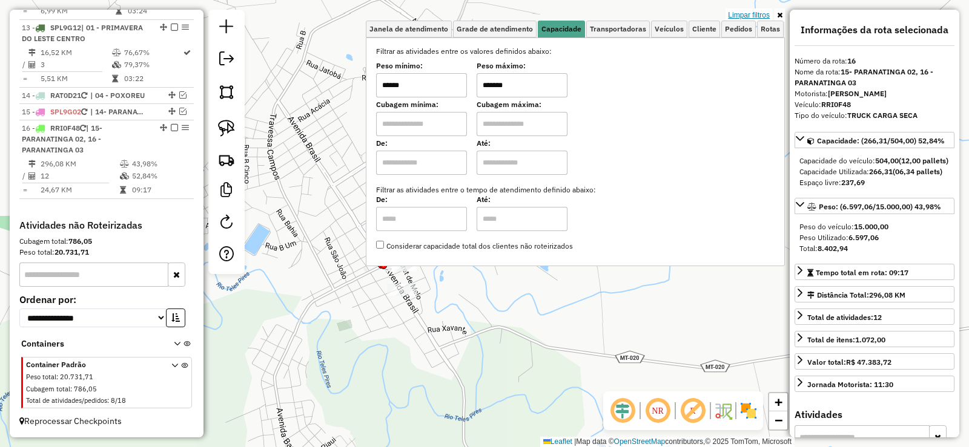
click at [757, 13] on link "Limpar filtros" at bounding box center [748, 14] width 47 height 13
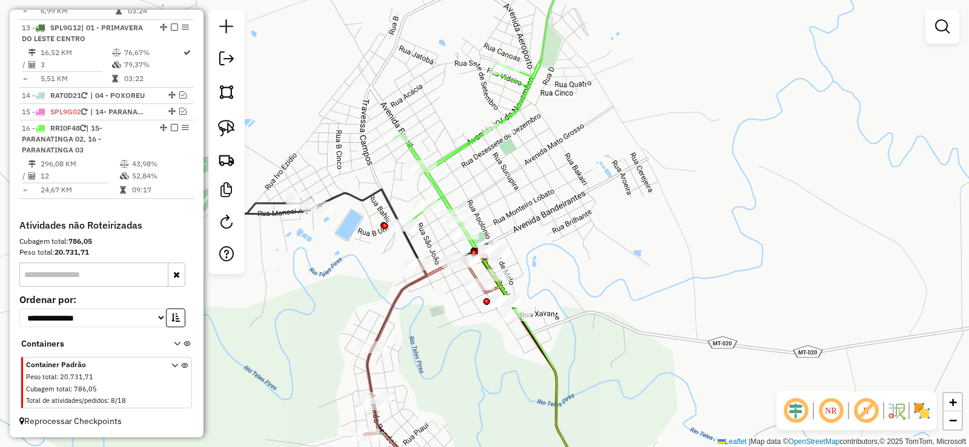
drag, startPoint x: 572, startPoint y: 269, endPoint x: 583, endPoint y: 268, distance: 11.0
click at [583, 268] on div "Janela de atendimento Grade de atendimento Capacidade Transportadoras Veículos …" at bounding box center [484, 223] width 969 height 447
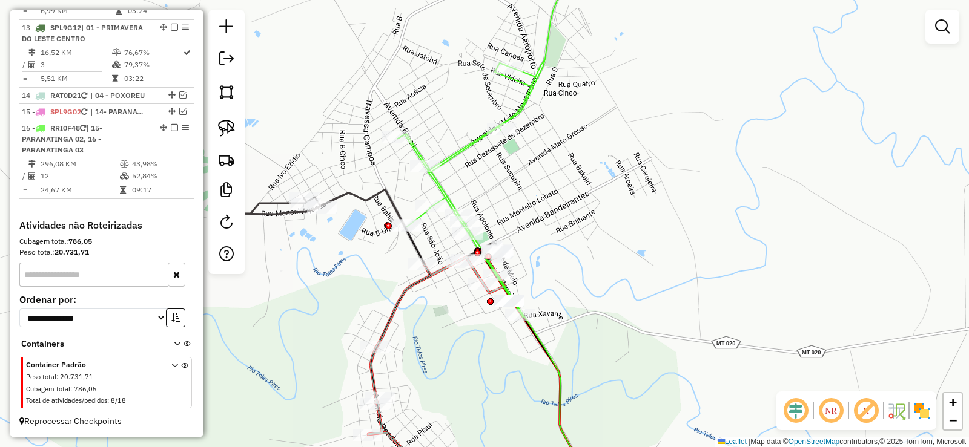
click at [443, 195] on icon at bounding box center [483, 144] width 170 height 348
select select "**********"
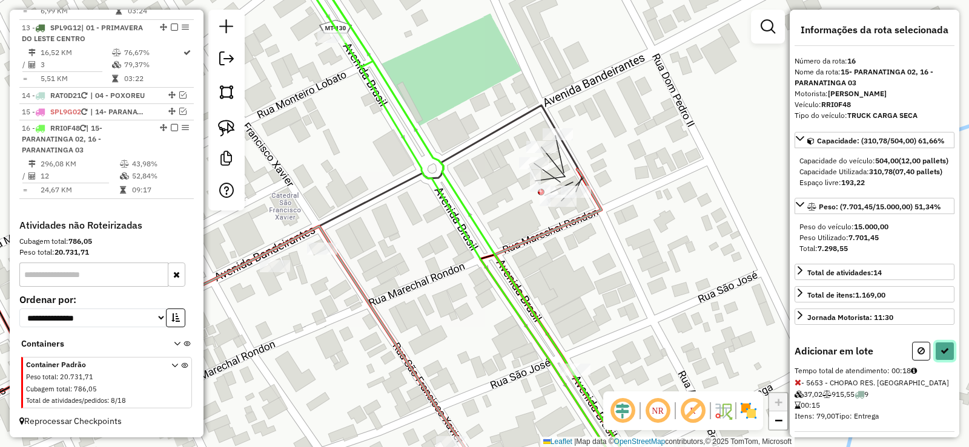
click at [947, 361] on button at bounding box center [944, 351] width 19 height 19
select select "**********"
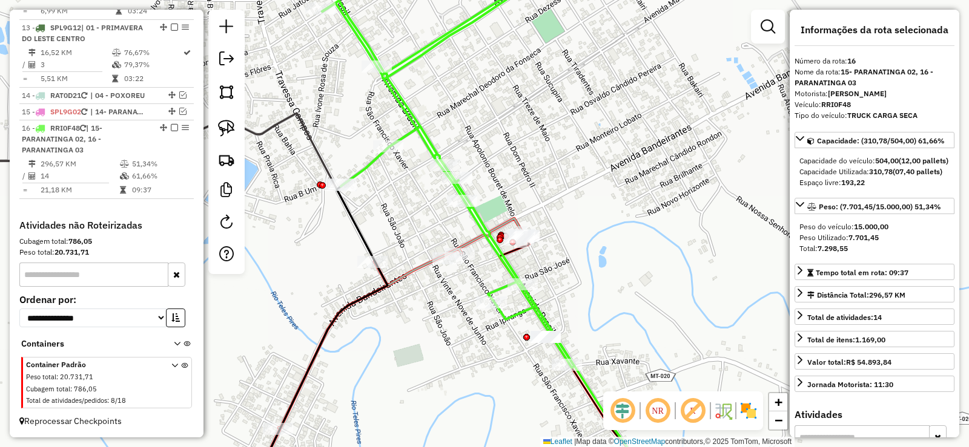
click at [499, 262] on icon at bounding box center [448, 161] width 252 height 413
click at [501, 262] on icon at bounding box center [448, 161] width 252 height 413
click at [506, 261] on icon at bounding box center [448, 161] width 252 height 413
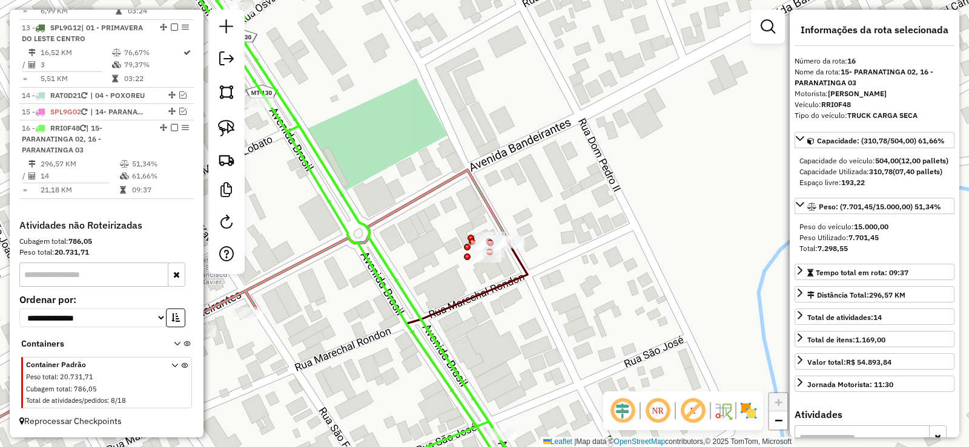
click at [402, 289] on icon at bounding box center [352, 223] width 364 height 537
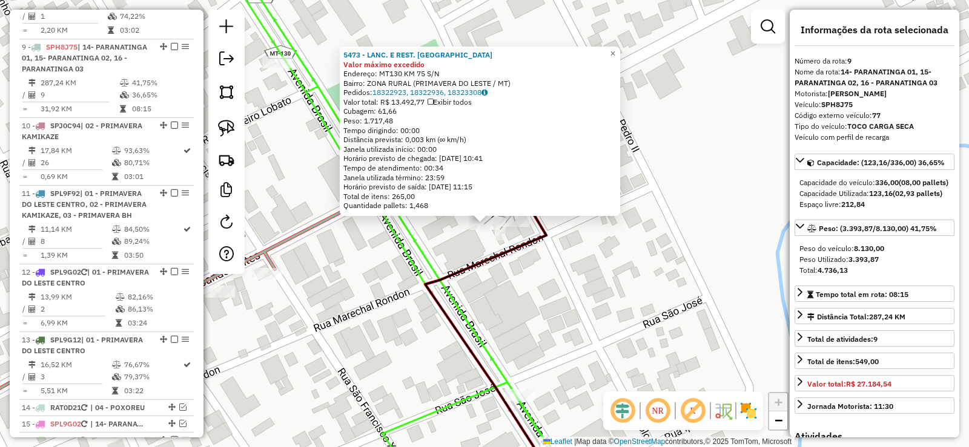
scroll to position [1048, 0]
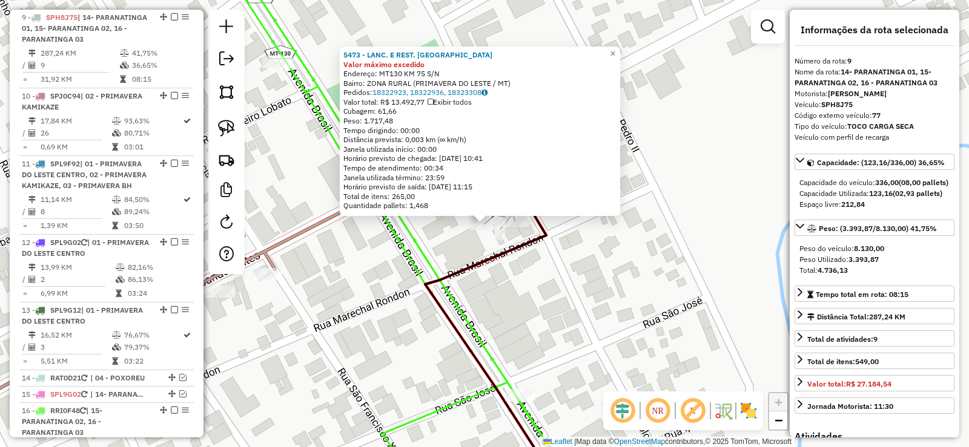
click at [478, 245] on div "Rota 9 - Placa SPH8J75 5473 - LANC. E REST. TREVAO 5473 - LANC. E REST. TREVAO …" at bounding box center [484, 223] width 969 height 447
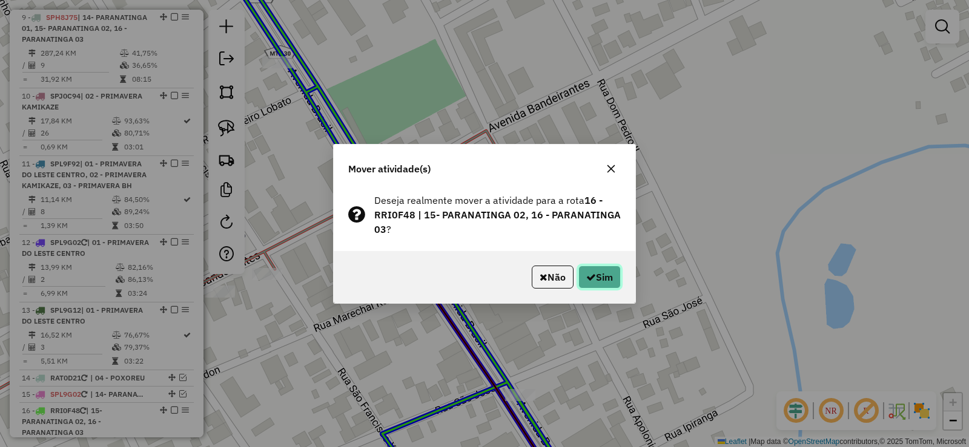
click at [597, 274] on button "Sim" at bounding box center [599, 277] width 42 height 23
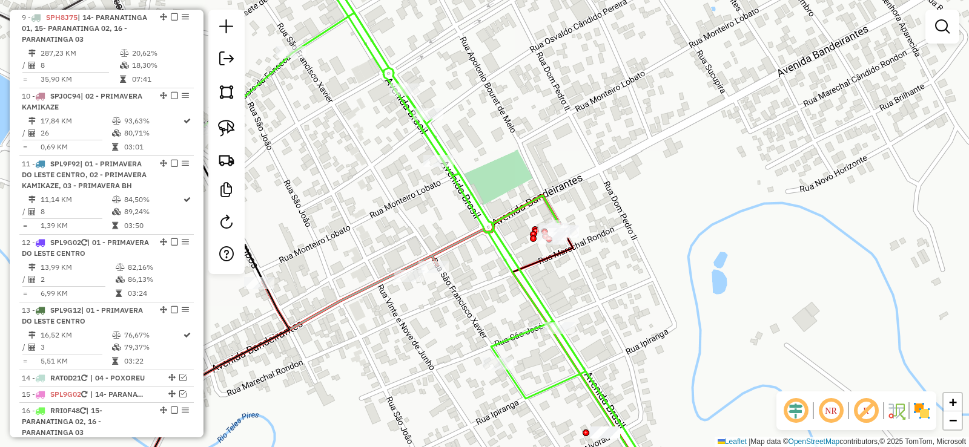
click at [521, 274] on icon at bounding box center [429, 223] width 467 height 537
select select "**********"
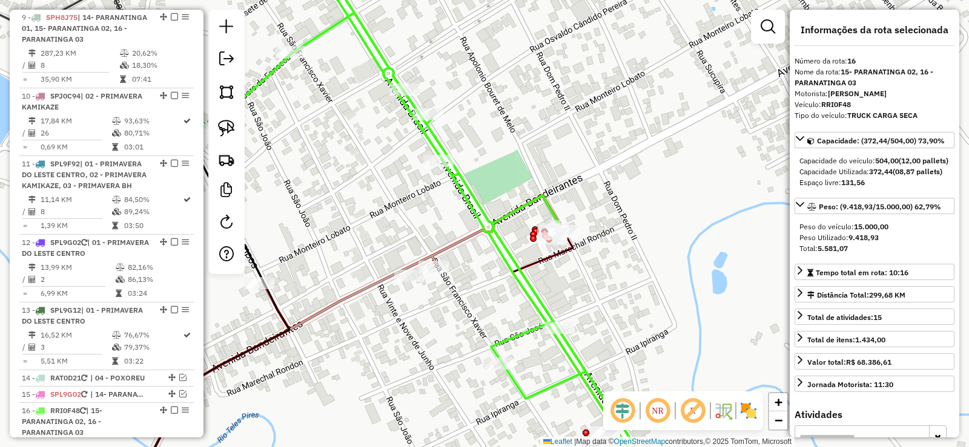
scroll to position [1342, 0]
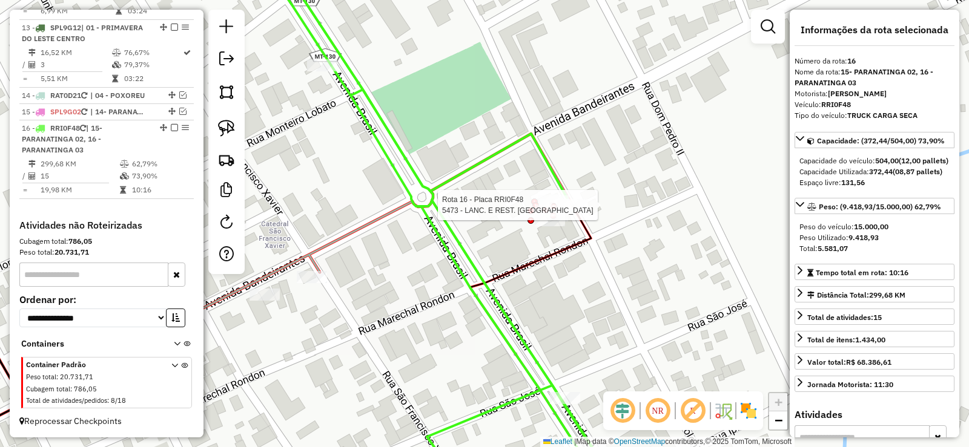
click at [939, 54] on div at bounding box center [939, 54] width 0 height 0
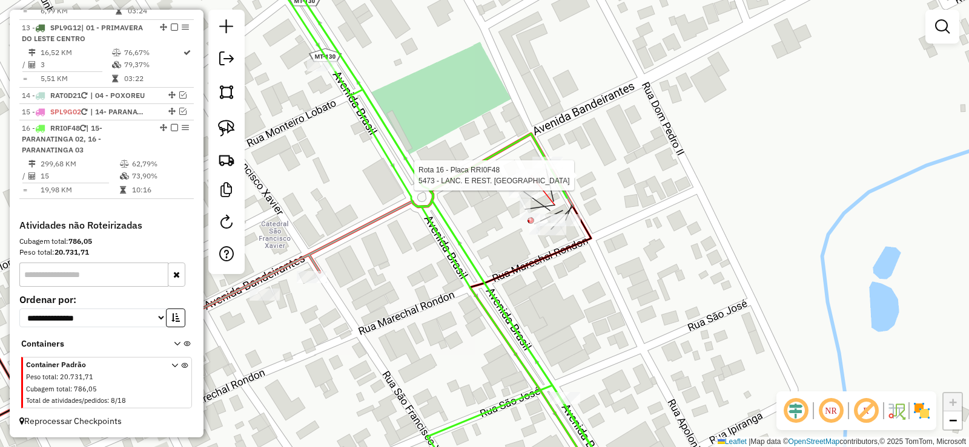
select select "**********"
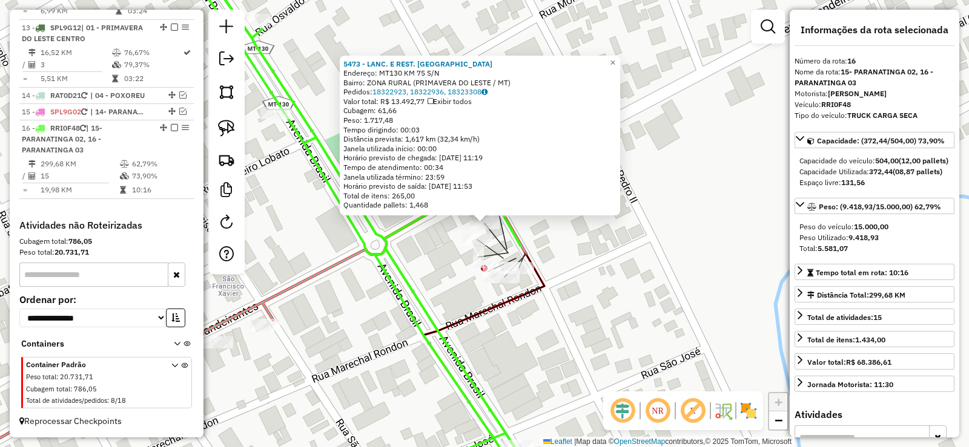
click at [590, 297] on div "5473 - LANC. E REST. TREVAO Endereço: MT130 KM 75 S/N Bairro: ZONA RURAL ([GEOG…" at bounding box center [484, 223] width 969 height 447
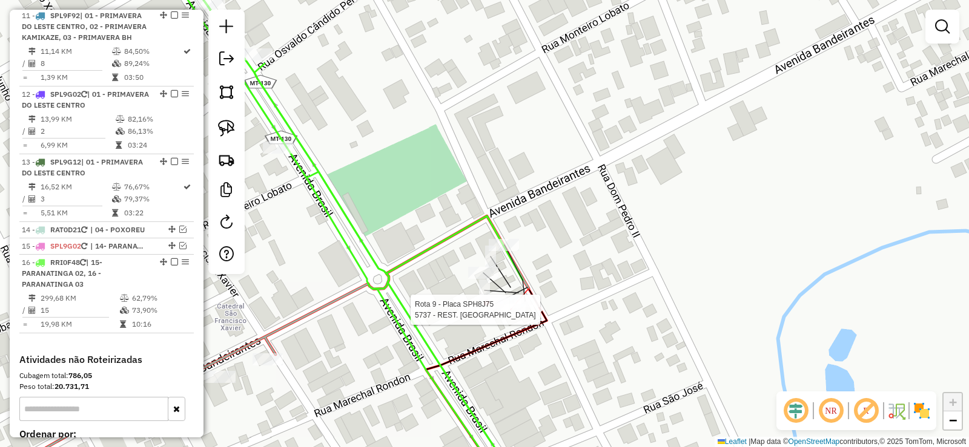
select select "**********"
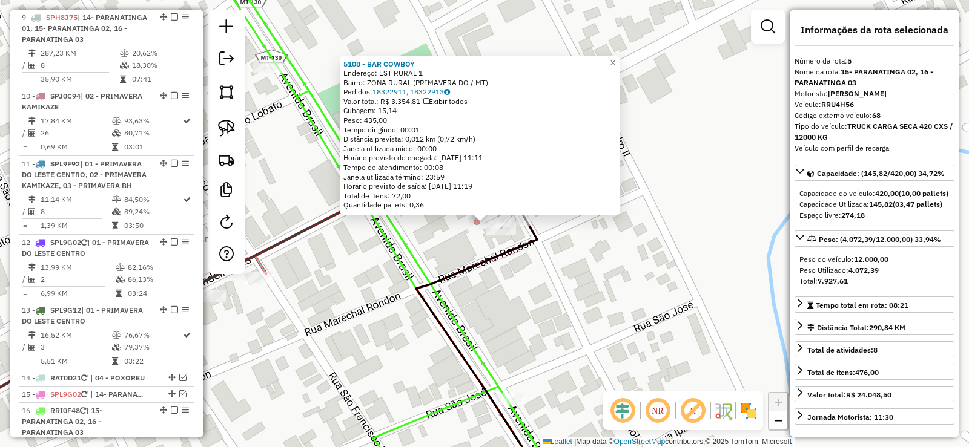
scroll to position [755, 0]
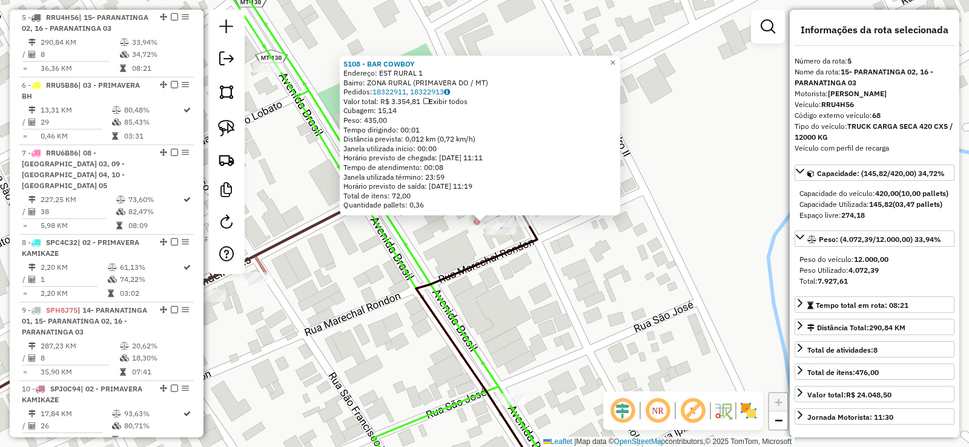
click at [451, 251] on div "5108 - BAR COWBOY Endereço: EST RURAL 1 Bairro: ZONA RURAL (PRIMAVERA DO / MT) …" at bounding box center [484, 223] width 969 height 447
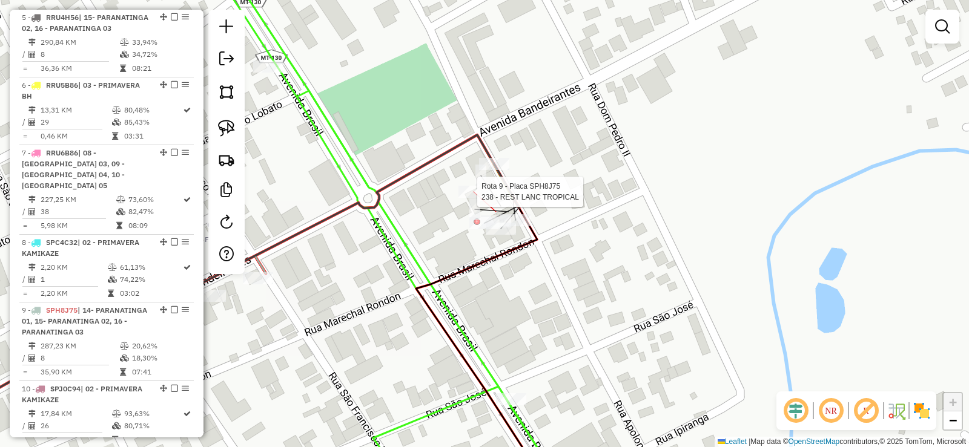
select select "**********"
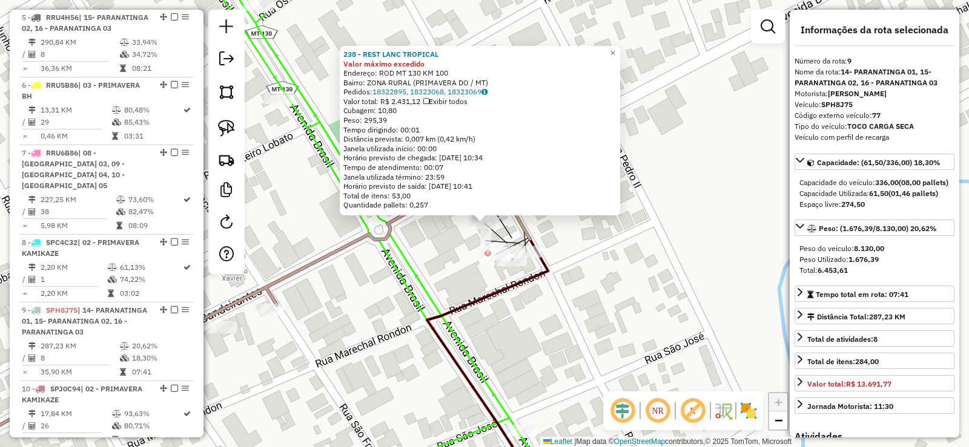
scroll to position [1048, 0]
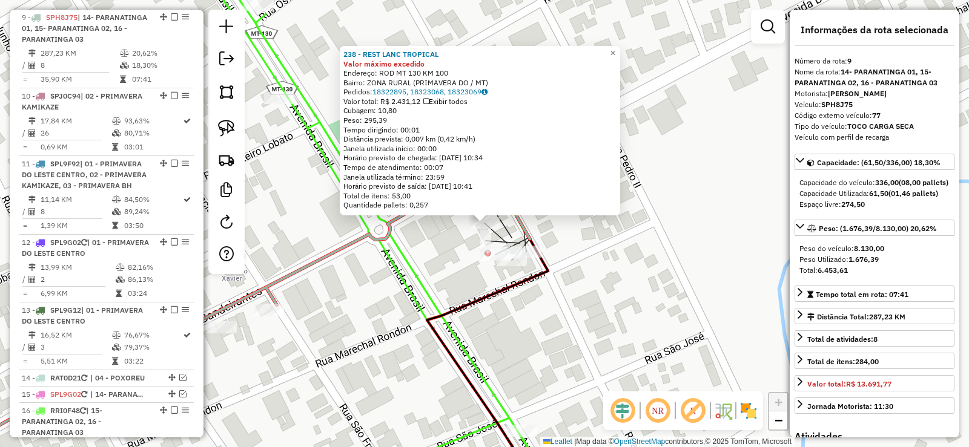
click at [454, 235] on div "238 - REST LANC TROPICAL Valor máximo excedido Endereço: ROD MT 130 KM 100 Bair…" at bounding box center [484, 223] width 969 height 447
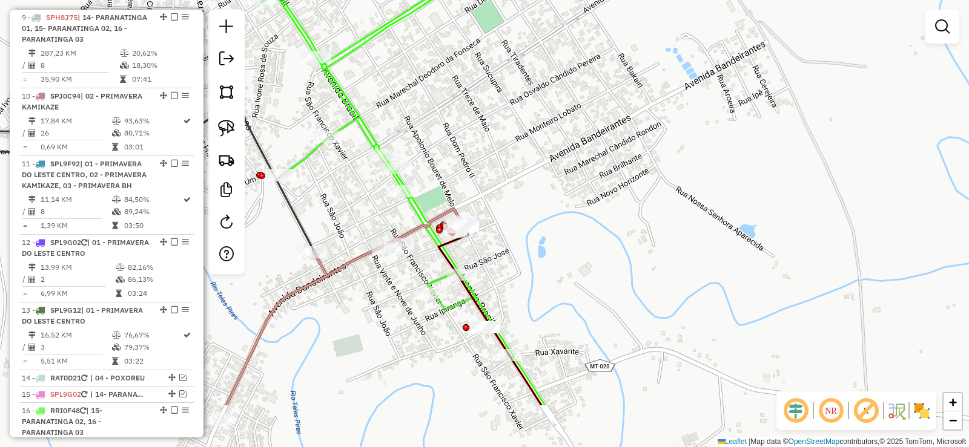
drag, startPoint x: 434, startPoint y: 342, endPoint x: 435, endPoint y: 253, distance: 89.0
click at [435, 253] on div "Janela de atendimento Grade de atendimento Capacidade Transportadoras Veículos …" at bounding box center [484, 223] width 969 height 447
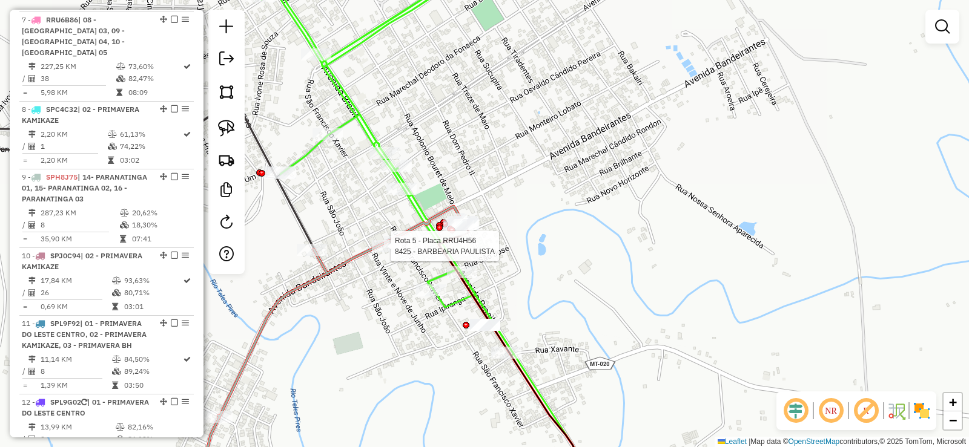
select select "**********"
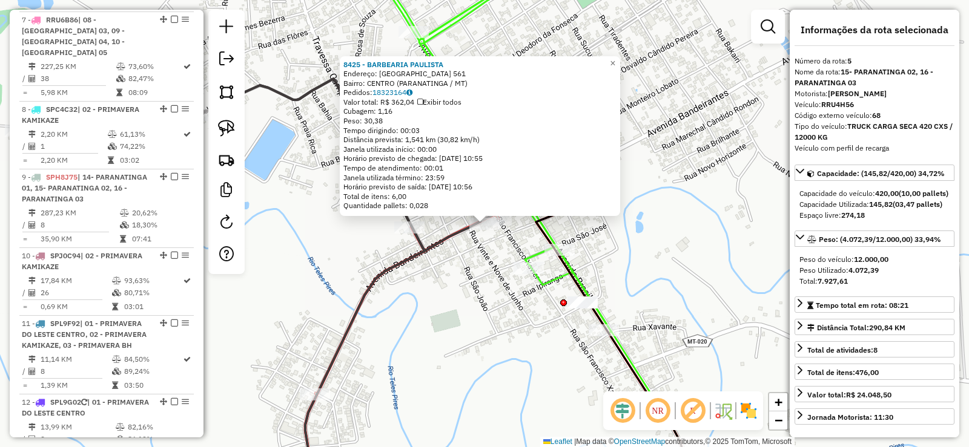
scroll to position [755, 0]
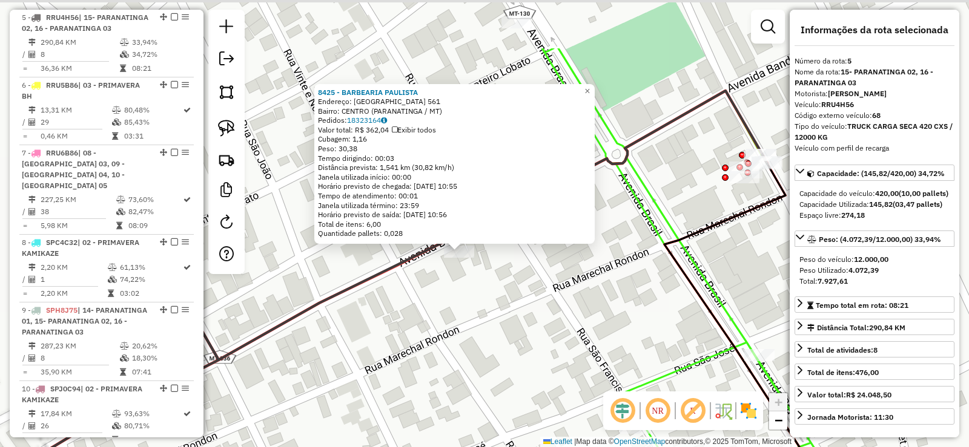
drag, startPoint x: 490, startPoint y: 220, endPoint x: 452, endPoint y: 328, distance: 114.5
click at [452, 328] on div "8425 - BARBEARIA PAULISTA Endereço: [GEOGRAPHIC_DATA] 561 Bairro: [GEOGRAPHIC_D…" at bounding box center [484, 223] width 969 height 447
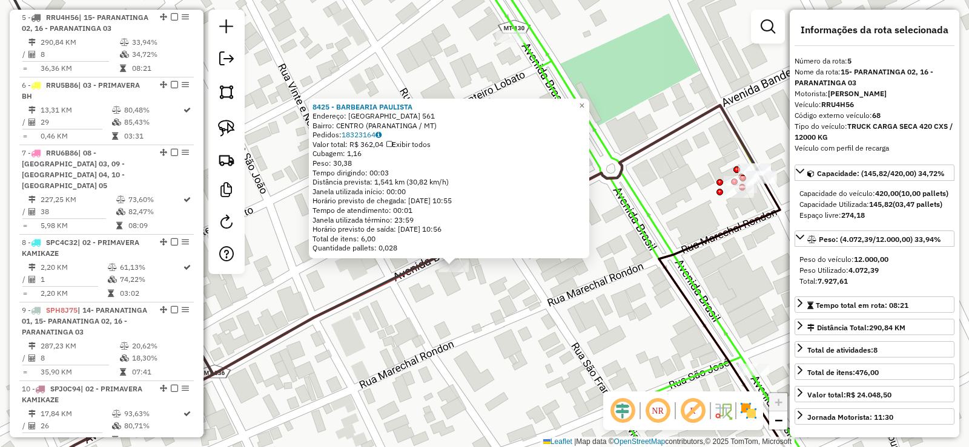
click at [452, 324] on div "Rota 5 - Placa RRU4H56 8425 - BARBEARIA PAULISTA 8425 - BARBEARIA PAULISTA Ende…" at bounding box center [484, 223] width 969 height 447
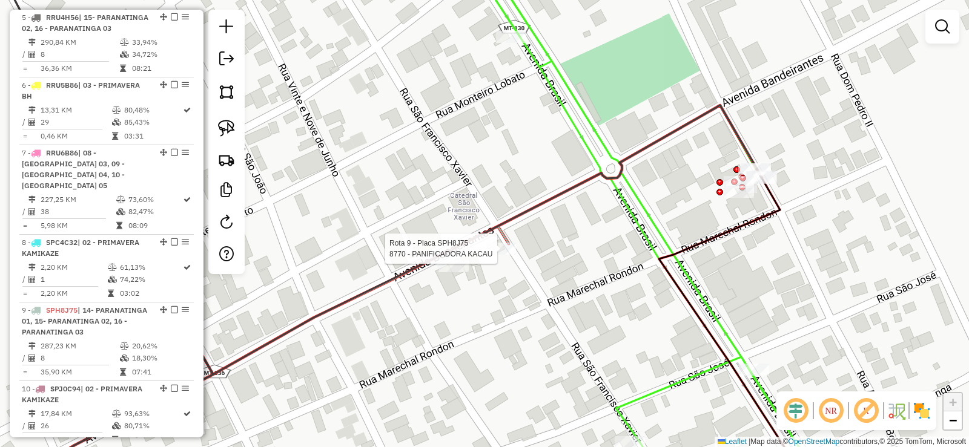
click at [500, 255] on div at bounding box center [501, 249] width 30 height 12
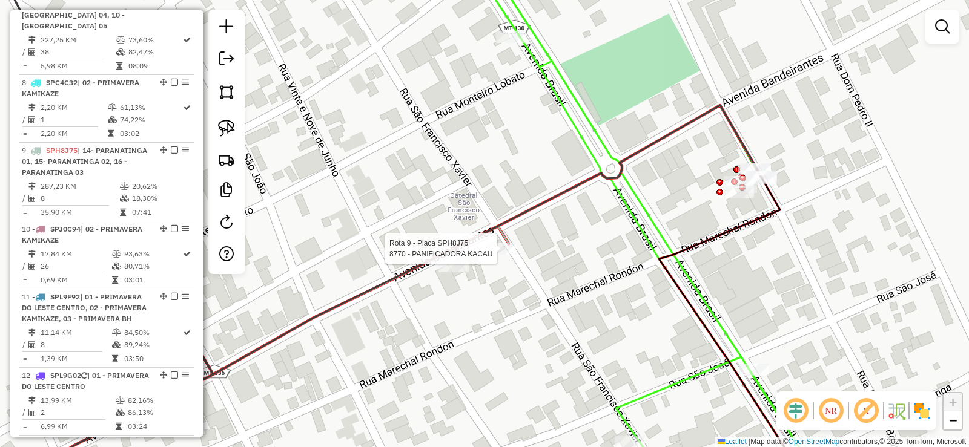
select select "**********"
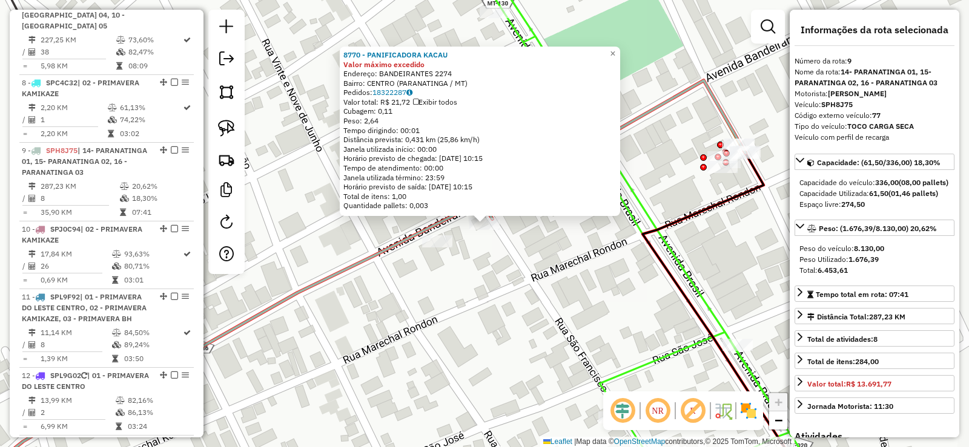
scroll to position [1048, 0]
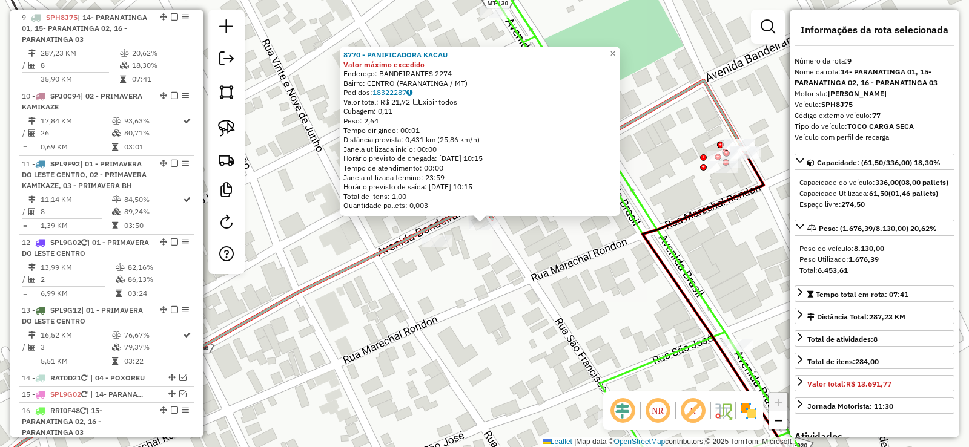
click at [475, 277] on div "8770 - PANIFICADORA KACAU Valor máximo excedido Endereço: BANDEIRANTES 2274 Bai…" at bounding box center [484, 223] width 969 height 447
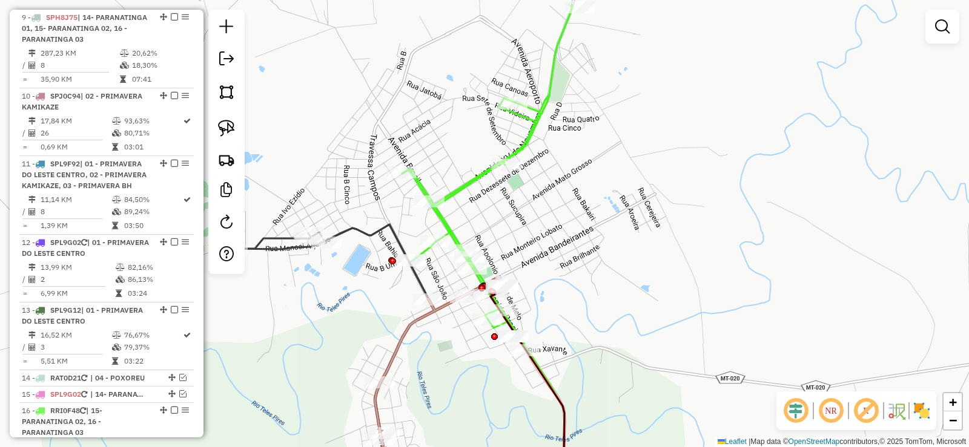
click at [463, 187] on icon at bounding box center [487, 179] width 170 height 348
select select "**********"
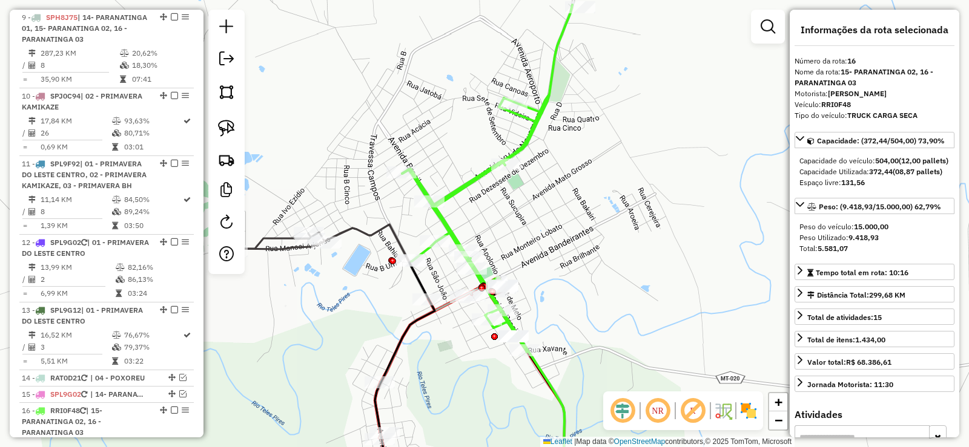
scroll to position [1342, 0]
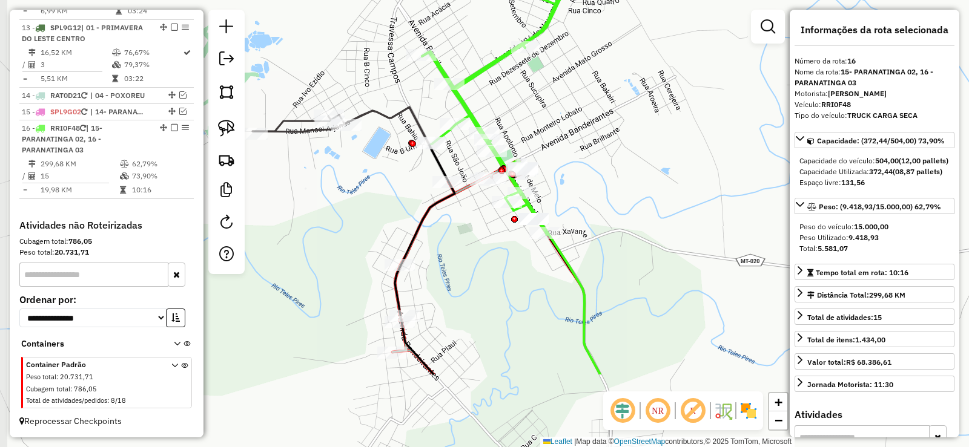
drag, startPoint x: 513, startPoint y: 251, endPoint x: 533, endPoint y: 134, distance: 119.2
click at [533, 134] on div "Janela de atendimento Grade de atendimento Capacidade Transportadoras Veículos …" at bounding box center [484, 223] width 969 height 447
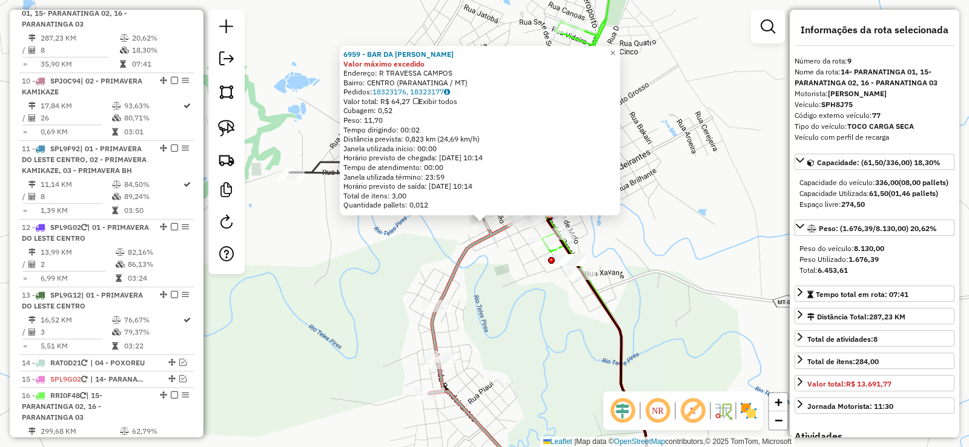
scroll to position [1048, 0]
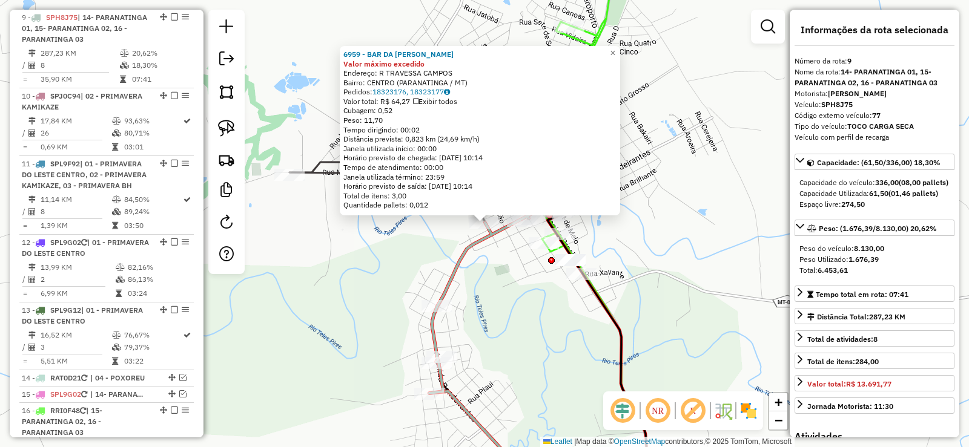
click at [428, 239] on div "6959 - BAR DA [PERSON_NAME] máximo excedido Endereço: R TRAVESSA CAMPOS Bairro:…" at bounding box center [484, 223] width 969 height 447
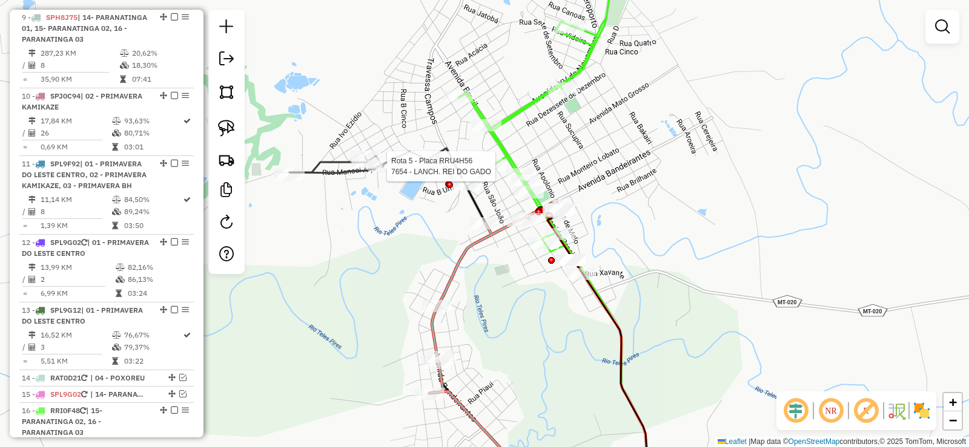
select select "**********"
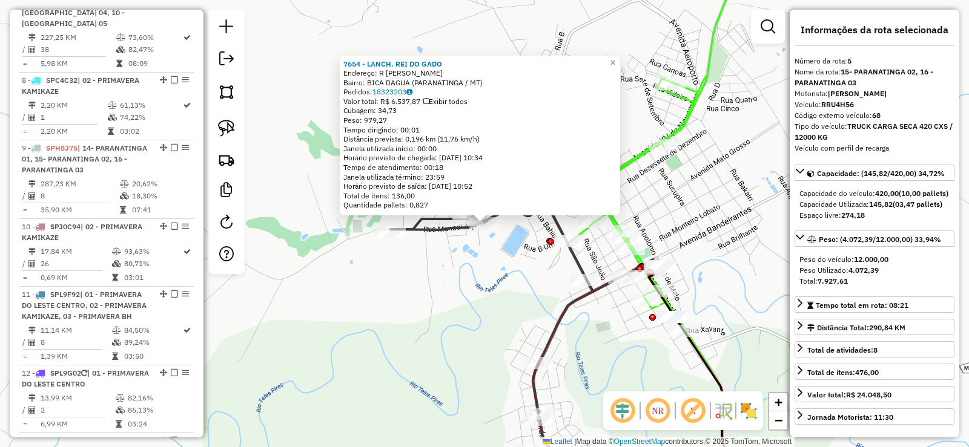
scroll to position [755, 0]
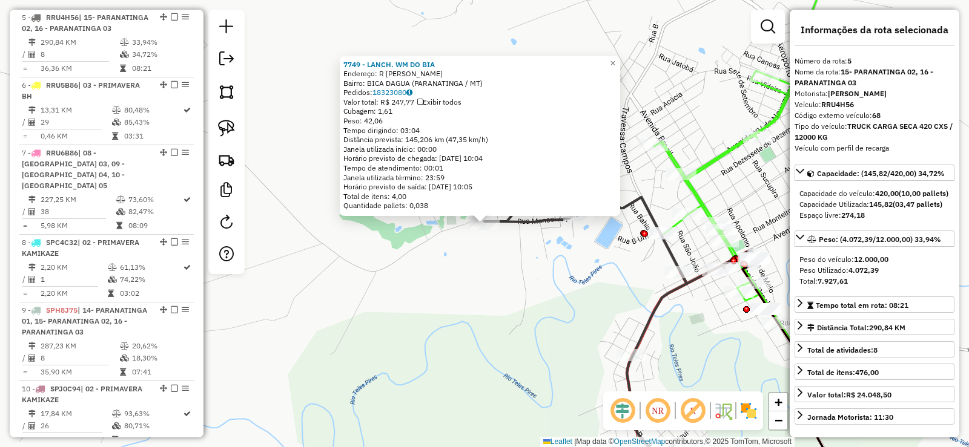
click at [467, 248] on div "7749 - LANCH. WM DO BIA Endereço: R [PERSON_NAME] Bairro: BICA DAGUA (PARANATIN…" at bounding box center [484, 223] width 969 height 447
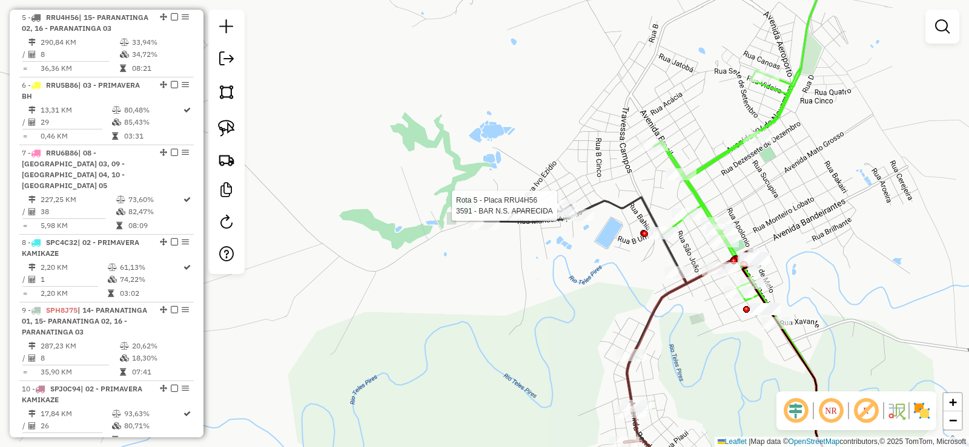
select select "**********"
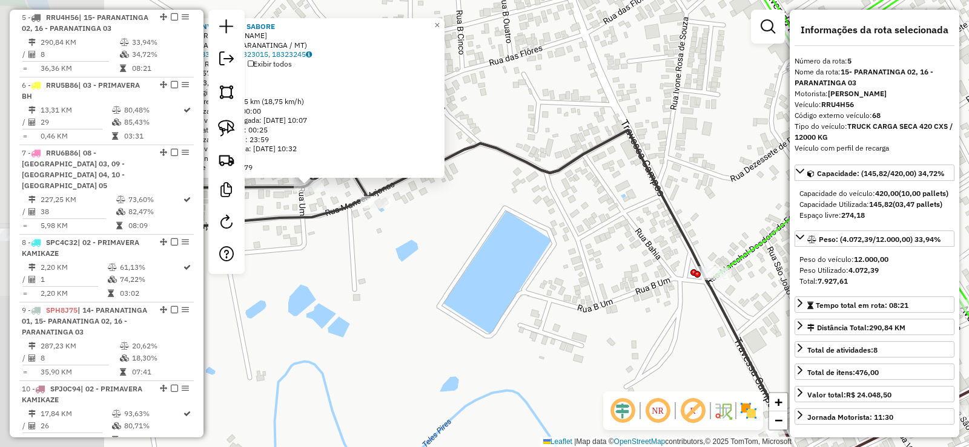
drag, startPoint x: 405, startPoint y: 177, endPoint x: 515, endPoint y: 197, distance: 111.3
click at [515, 197] on div "7532 - CONV. DRINK E SABORE Endereço: R [PERSON_NAME] Bairro: BICA DAGUA (PARAN…" at bounding box center [484, 223] width 969 height 447
click at [751, 251] on icon at bounding box center [890, 223] width 351 height 537
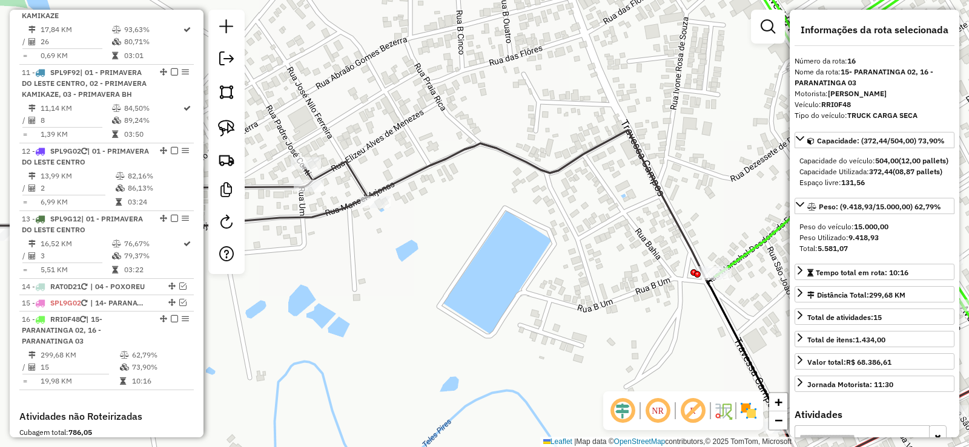
scroll to position [1342, 0]
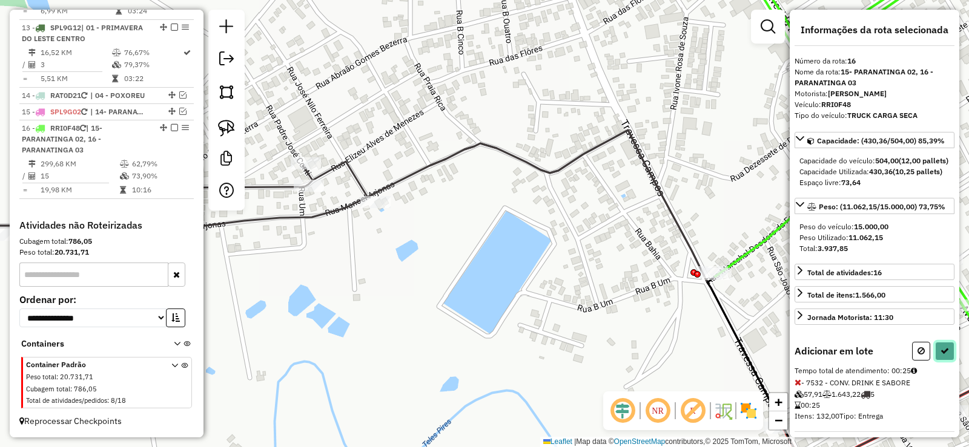
click at [945, 361] on button at bounding box center [944, 351] width 19 height 19
select select "**********"
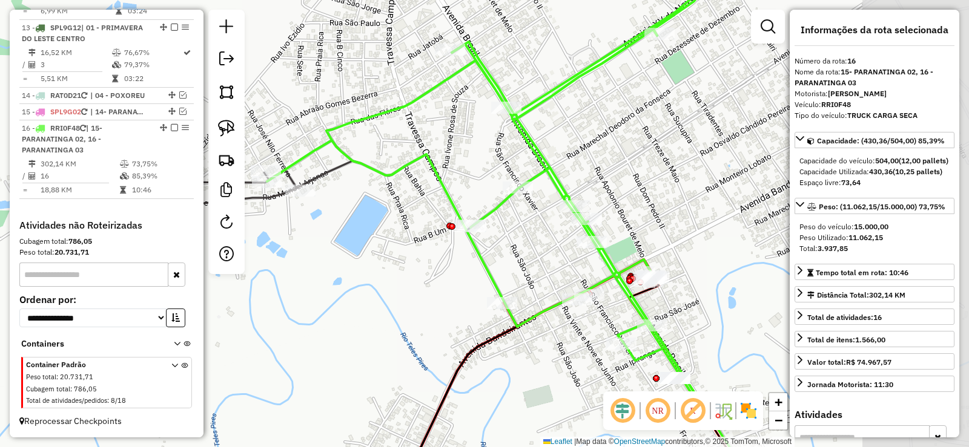
drag, startPoint x: 694, startPoint y: 229, endPoint x: 459, endPoint y: 192, distance: 237.9
click at [459, 192] on div "Janela de atendimento Grade de atendimento Capacidade Transportadoras Veículos …" at bounding box center [484, 223] width 969 height 447
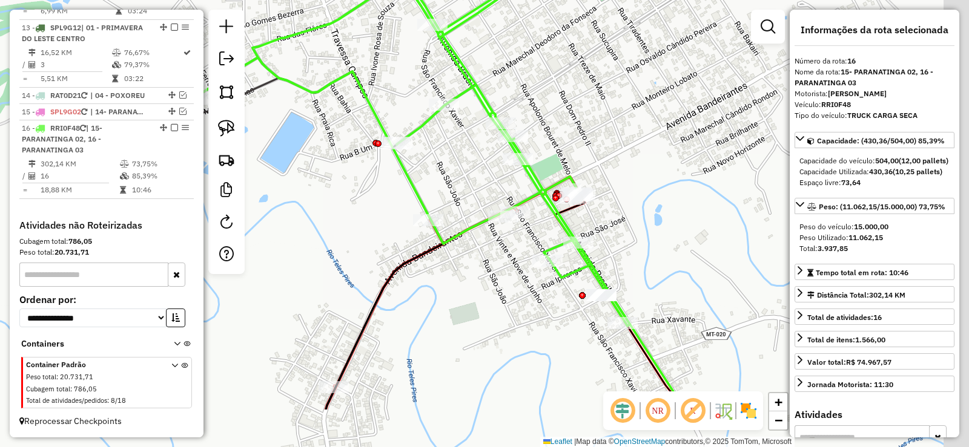
drag, startPoint x: 638, startPoint y: 182, endPoint x: 566, endPoint y: 118, distance: 96.6
click at [566, 118] on div "Janela de atendimento Grade de atendimento Capacidade Transportadoras Veículos …" at bounding box center [484, 223] width 969 height 447
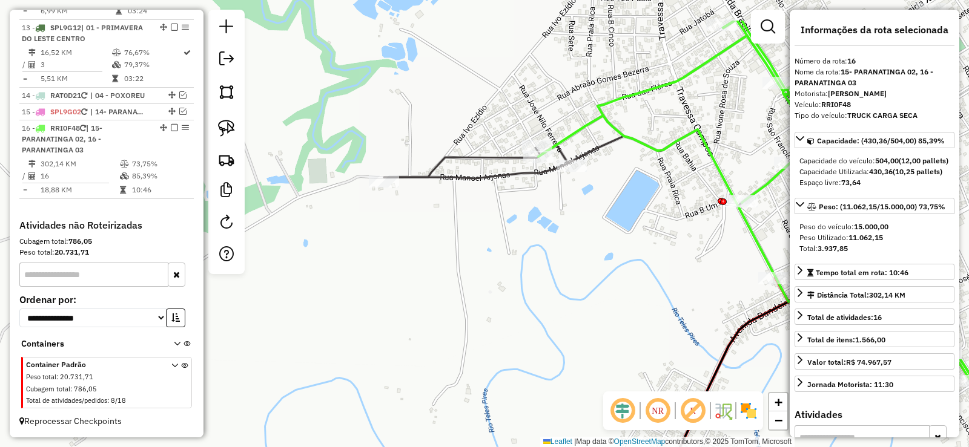
drag, startPoint x: 320, startPoint y: 145, endPoint x: 673, endPoint y: 210, distance: 359.0
click at [673, 210] on div "Janela de atendimento Grade de atendimento Capacidade Transportadoras Veículos …" at bounding box center [484, 223] width 969 height 447
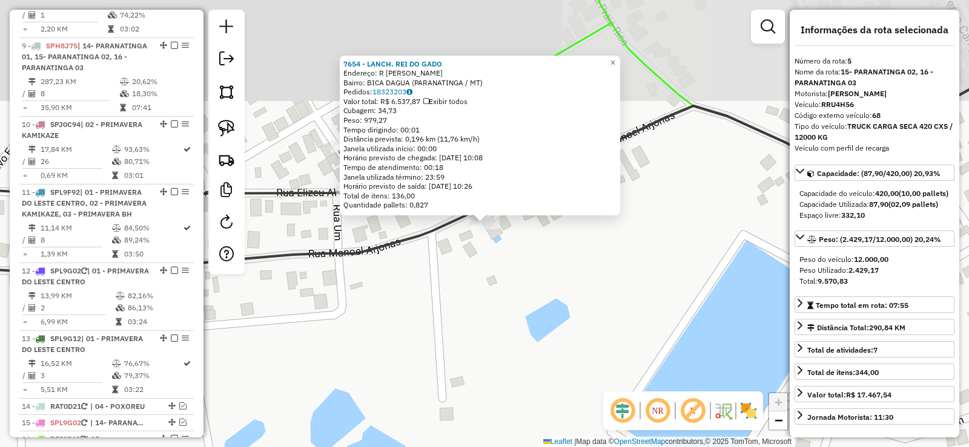
scroll to position [755, 0]
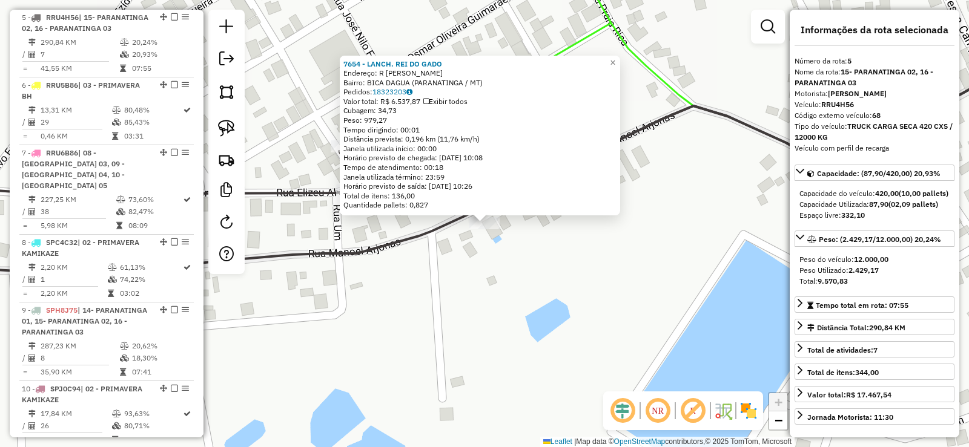
click at [664, 270] on div "7654 - LANCH. REI DO GADO Endereço: R [PERSON_NAME] Bairro: BICA DAGUA (PARANAT…" at bounding box center [484, 223] width 969 height 447
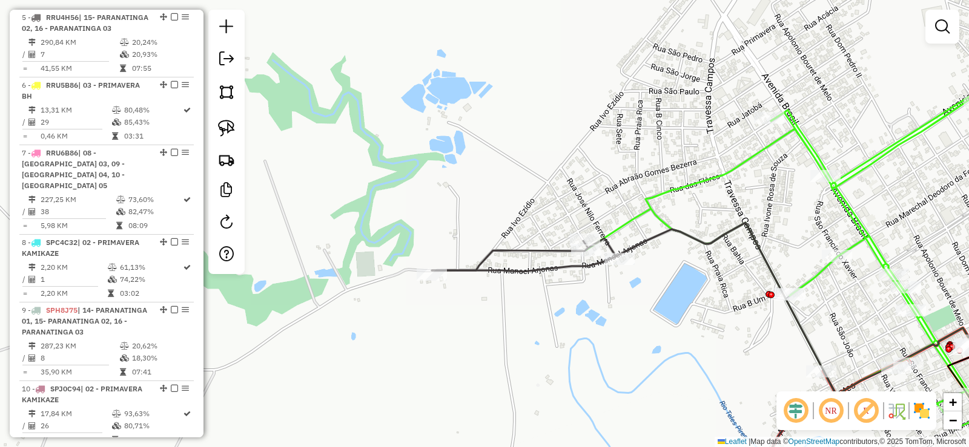
click at [670, 191] on icon at bounding box center [826, 218] width 480 height 519
select select "**********"
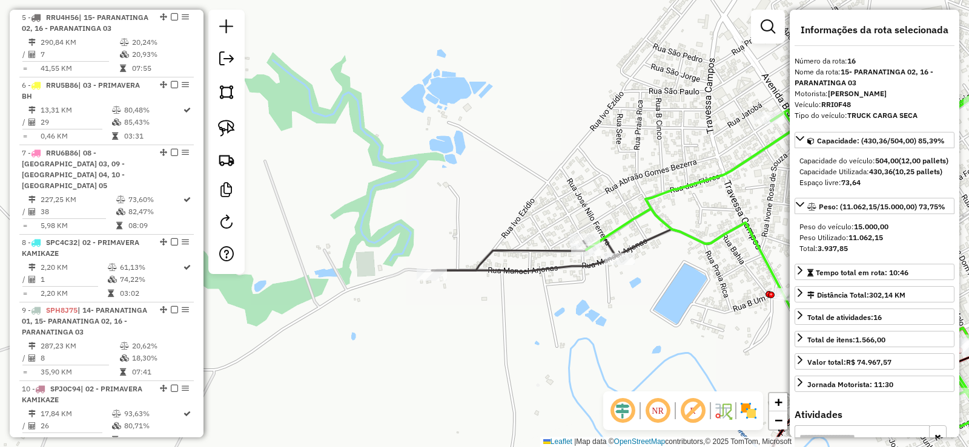
scroll to position [1342, 0]
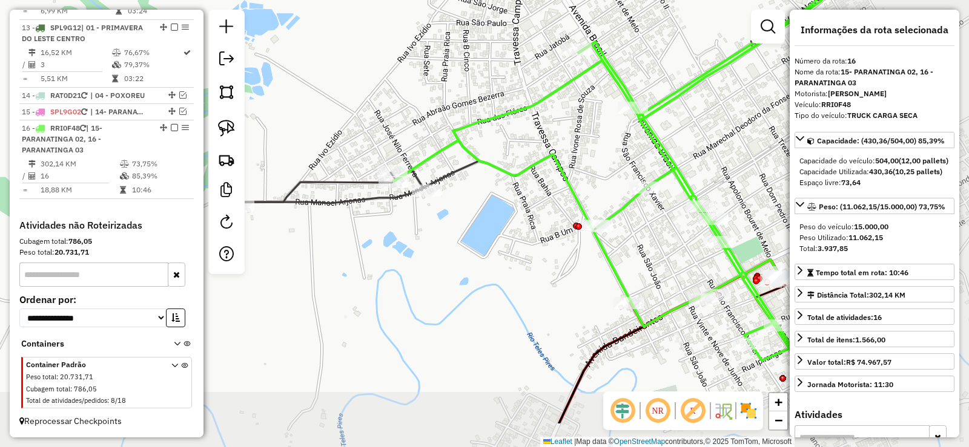
drag, startPoint x: 738, startPoint y: 274, endPoint x: 545, endPoint y: 206, distance: 204.4
click at [545, 206] on div "Janela de atendimento Grade de atendimento Capacidade Transportadoras Veículos …" at bounding box center [484, 223] width 969 height 447
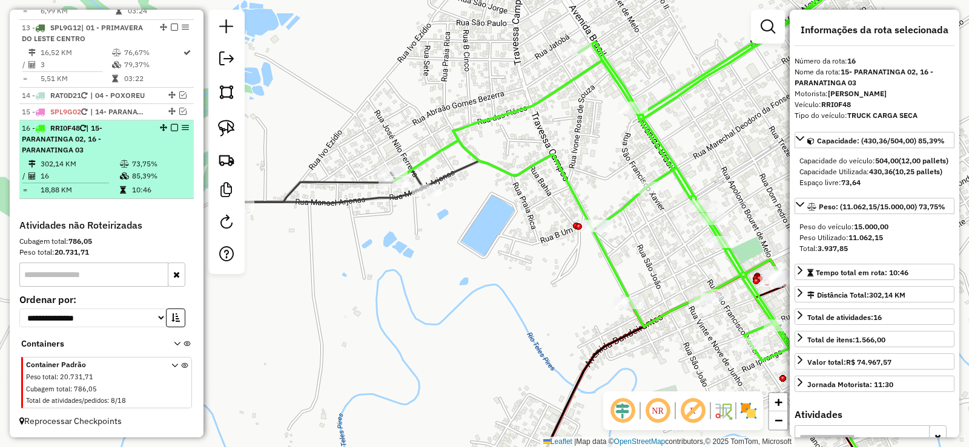
click at [171, 127] on em at bounding box center [174, 127] width 7 height 7
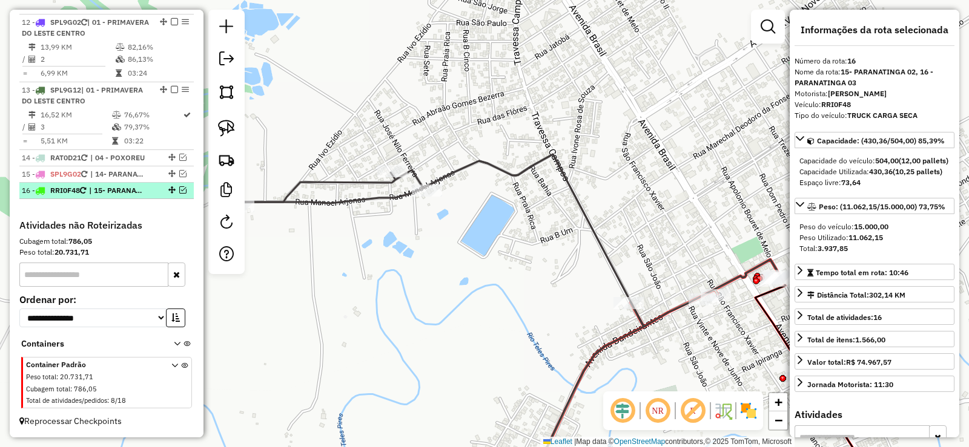
scroll to position [1279, 0]
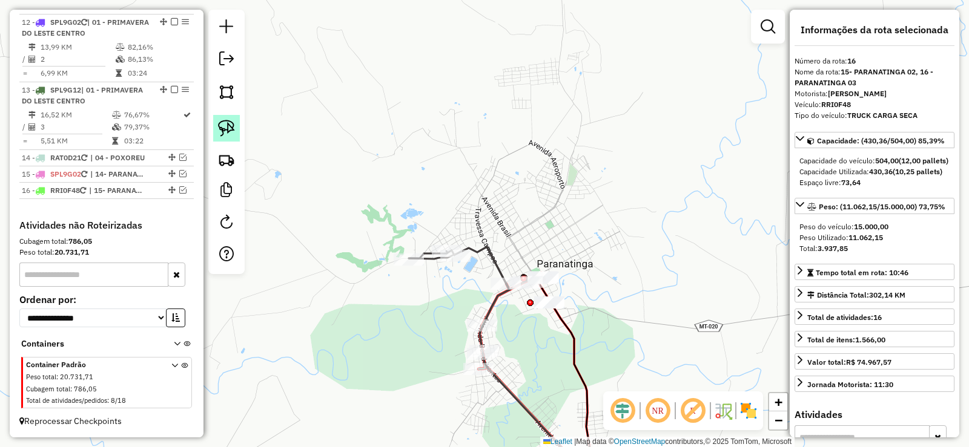
click at [225, 127] on img at bounding box center [226, 128] width 17 height 17
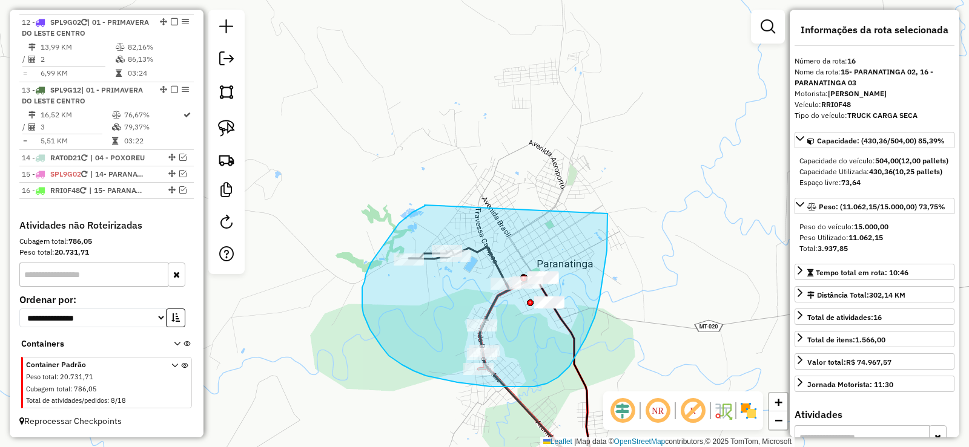
drag, startPoint x: 424, startPoint y: 205, endPoint x: 607, endPoint y: 214, distance: 183.1
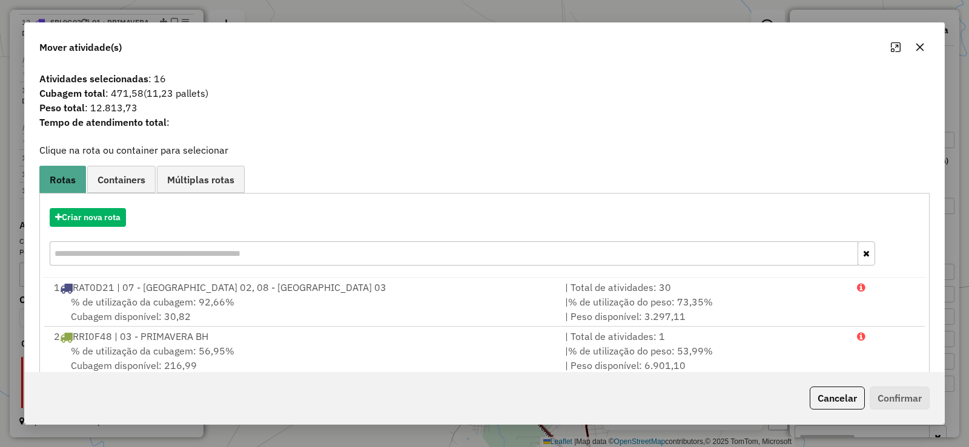
click at [923, 54] on button "button" at bounding box center [919, 47] width 19 height 19
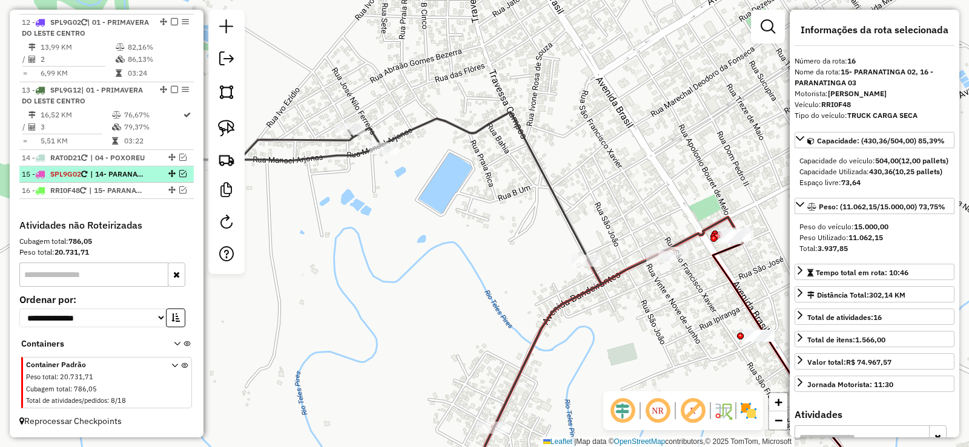
click at [182, 173] on em at bounding box center [182, 173] width 7 height 7
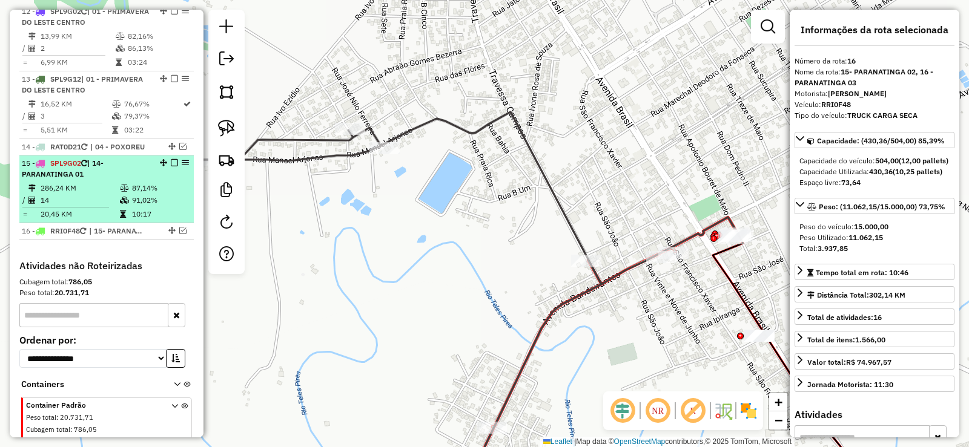
scroll to position [1331, 0]
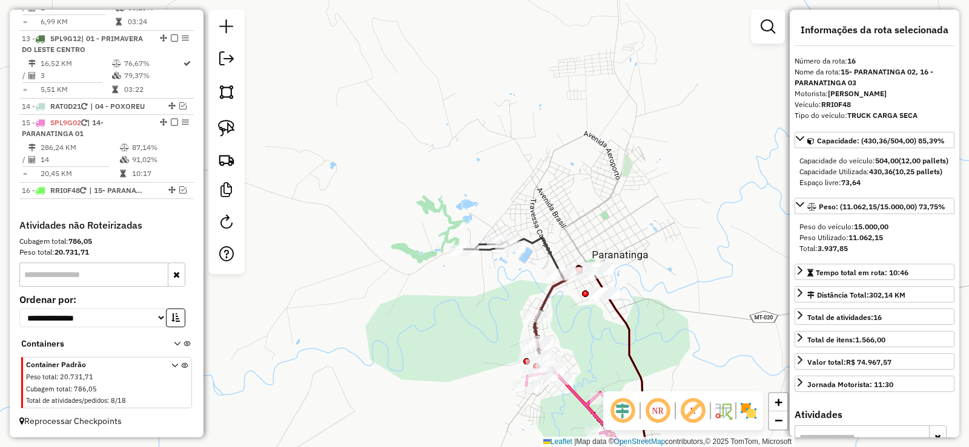
drag, startPoint x: 687, startPoint y: 306, endPoint x: 690, endPoint y: 132, distance: 173.8
click at [690, 132] on div "Janela de atendimento Grade de atendimento Capacidade Transportadoras Veículos …" at bounding box center [484, 223] width 969 height 447
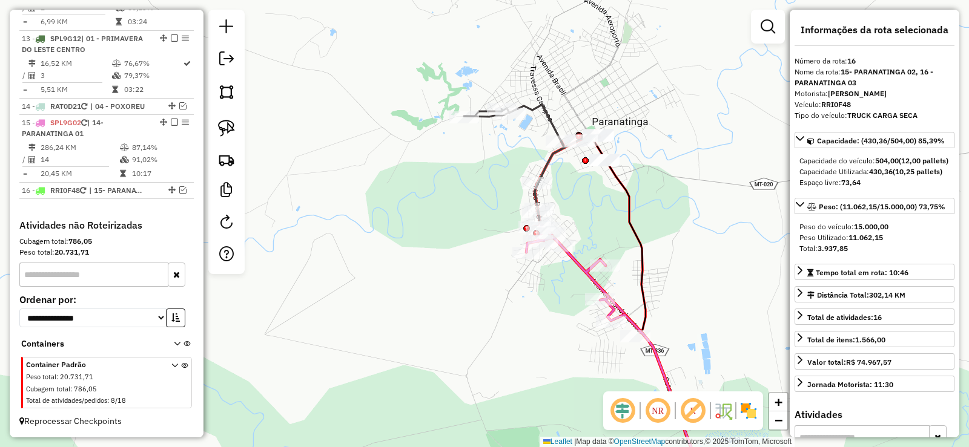
click at [579, 262] on icon at bounding box center [623, 358] width 194 height 268
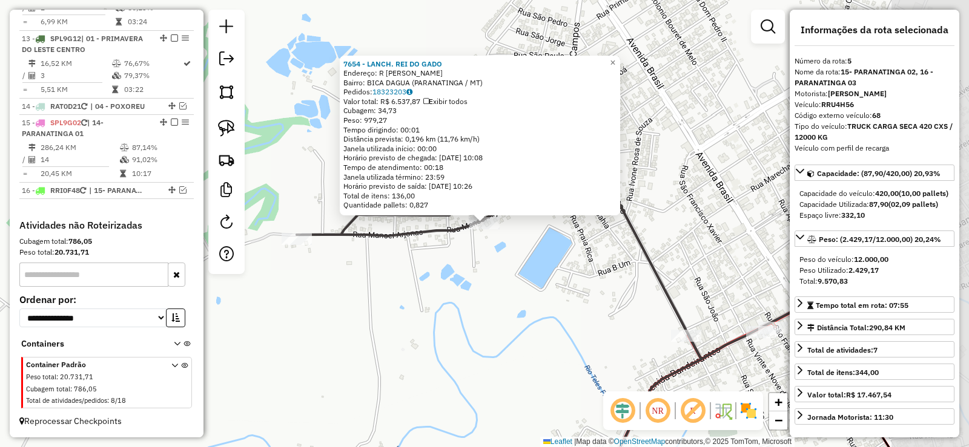
scroll to position [755, 0]
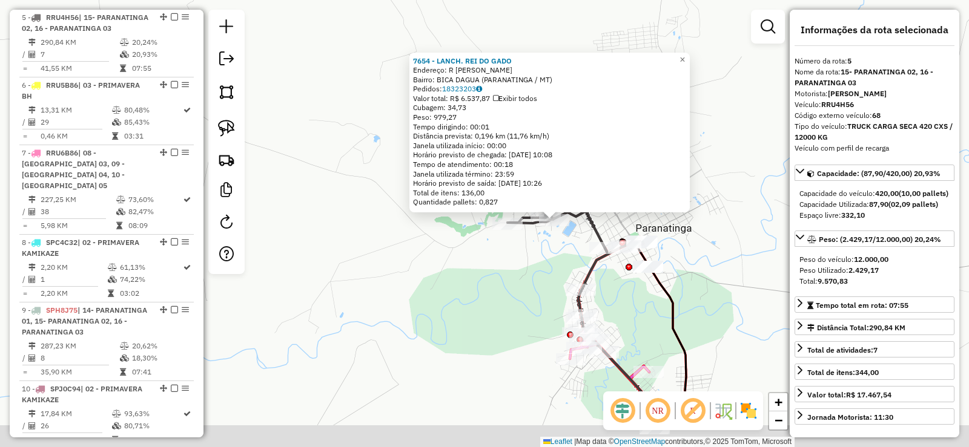
drag, startPoint x: 725, startPoint y: 354, endPoint x: 653, endPoint y: 289, distance: 96.5
click at [736, 209] on div "7654 - LANCH. REI DO GADO Endereço: R [PERSON_NAME] Bairro: BICA DAGUA (PARANAT…" at bounding box center [484, 223] width 969 height 447
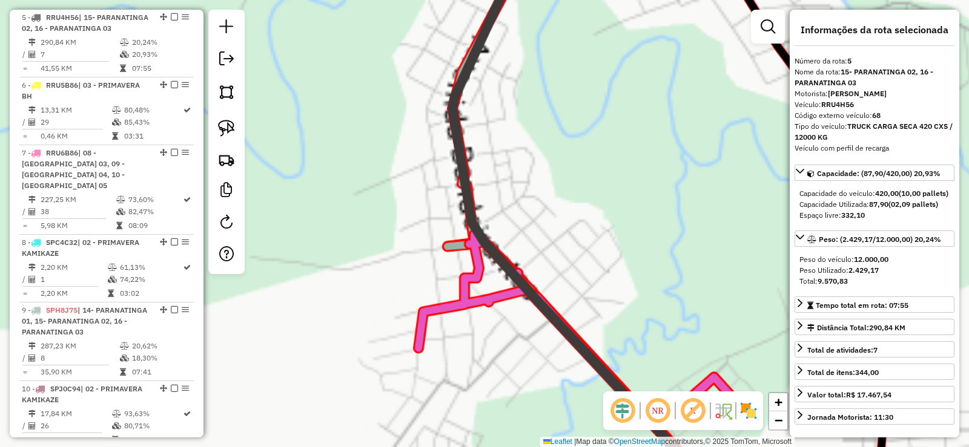
click at [611, 265] on div "7654 - LANCH. REI DO GADO Endereço: R [PERSON_NAME] Bairro: BICA DAGUA (PARANAT…" at bounding box center [484, 223] width 969 height 447
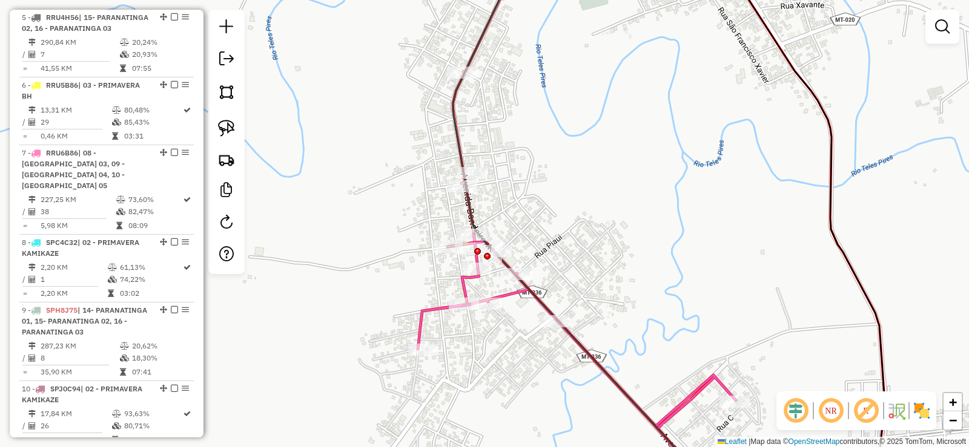
click at [424, 311] on icon at bounding box center [577, 363] width 318 height 258
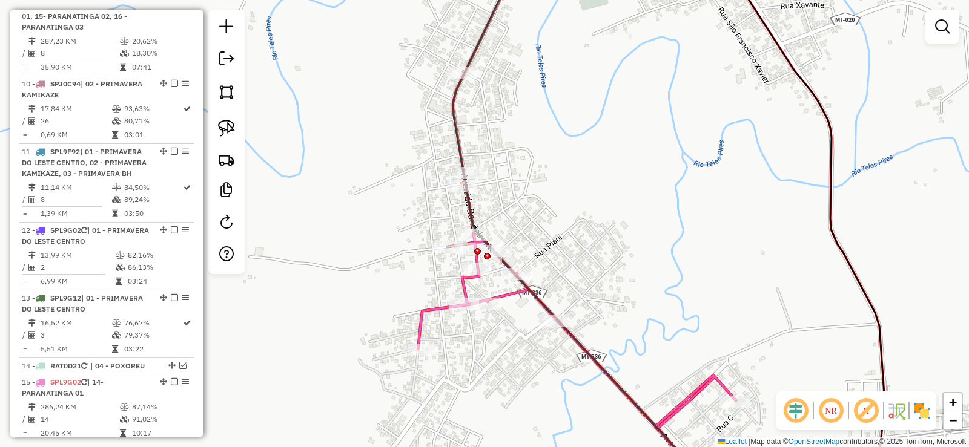
select select "**********"
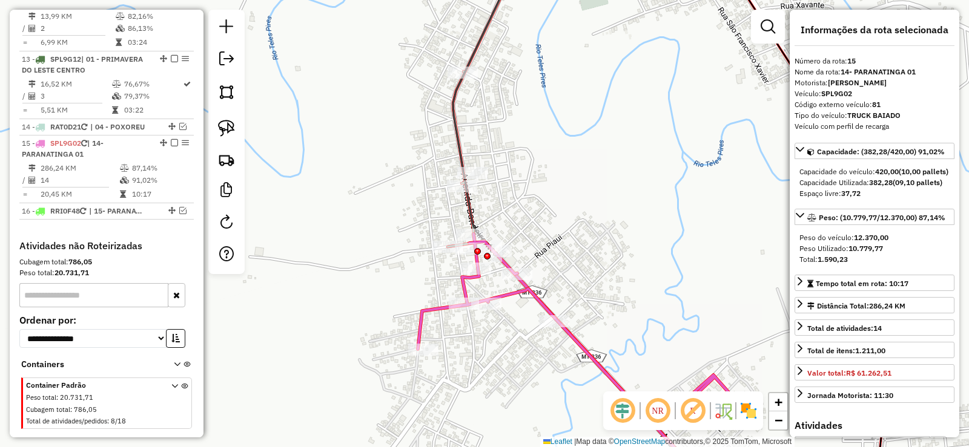
scroll to position [1331, 0]
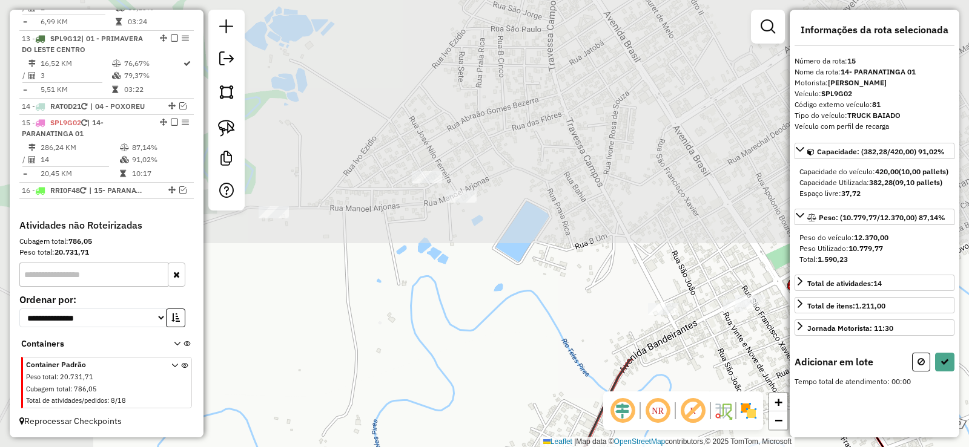
drag, startPoint x: 381, startPoint y: 68, endPoint x: 487, endPoint y: 471, distance: 417.0
click at [487, 447] on html "Aguarde... Pop-up bloqueado! Seu navegador bloqueou automáticamente a abertura …" at bounding box center [484, 223] width 969 height 447
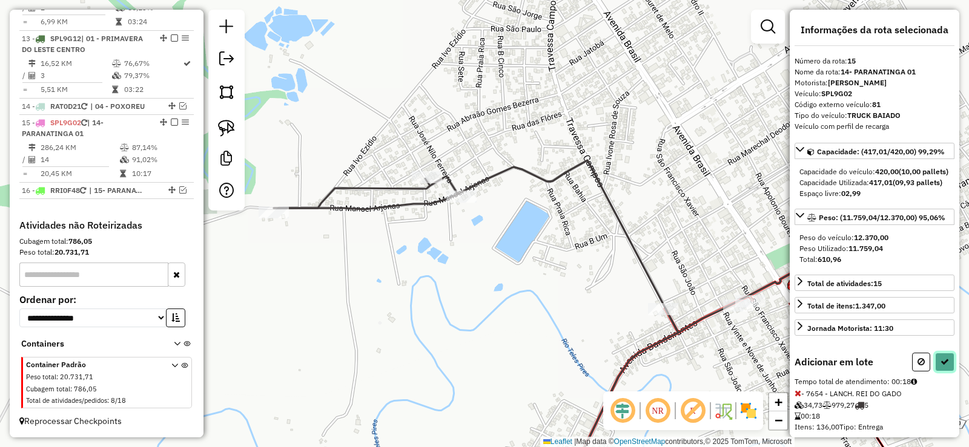
click at [949, 372] on button at bounding box center [944, 362] width 19 height 19
select select "**********"
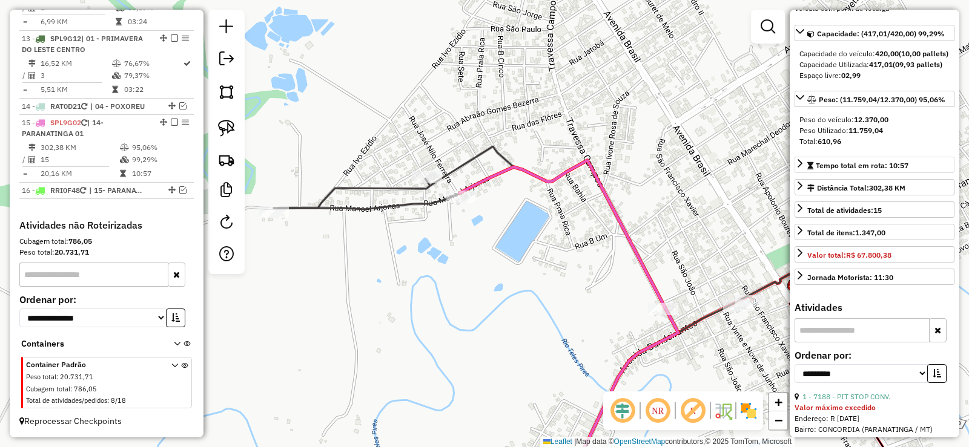
scroll to position [121, 0]
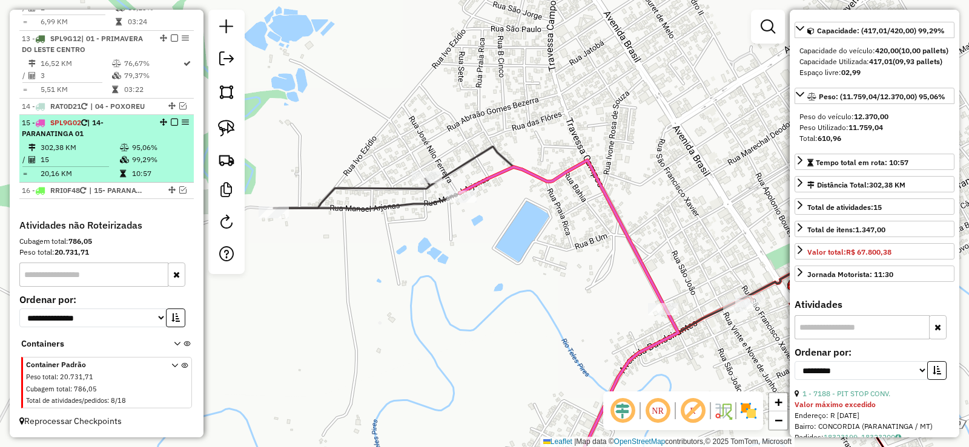
click at [171, 123] on em at bounding box center [174, 122] width 7 height 7
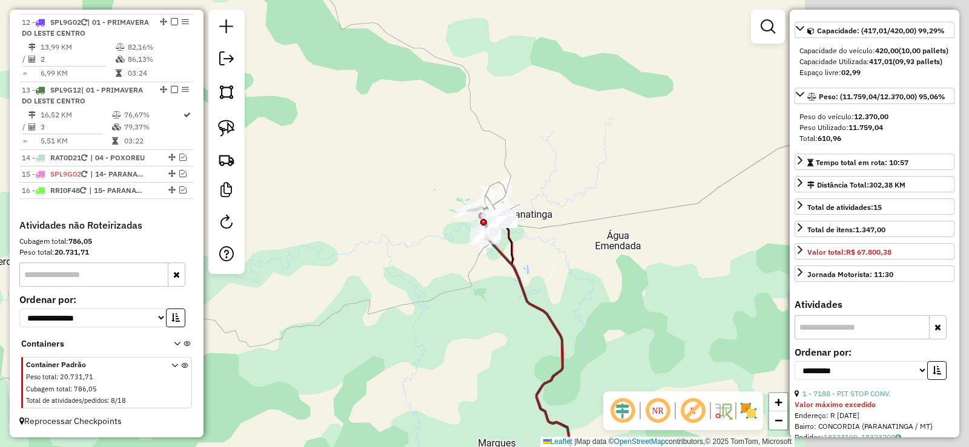
drag, startPoint x: 464, startPoint y: 180, endPoint x: 411, endPoint y: 188, distance: 54.5
click at [441, 187] on div "Janela de atendimento Grade de atendimento Capacidade Transportadoras Veículos …" at bounding box center [484, 223] width 969 height 447
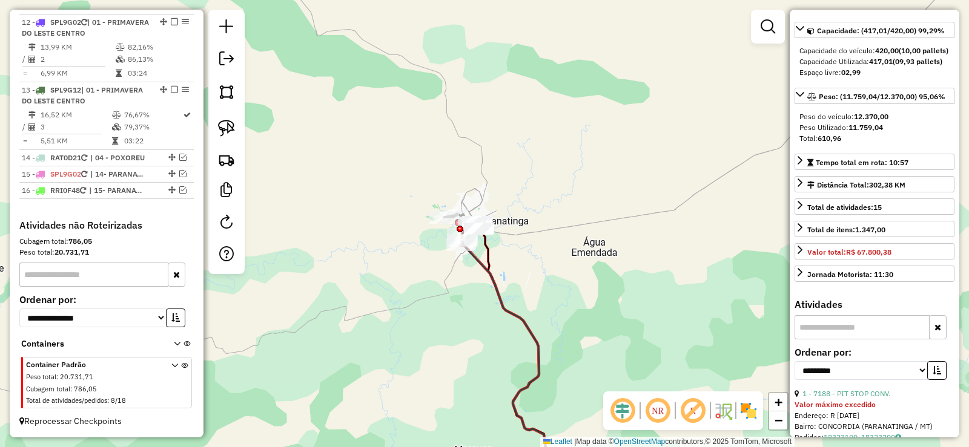
click at [240, 124] on div at bounding box center [226, 142] width 36 height 265
click at [222, 125] on img at bounding box center [226, 128] width 17 height 17
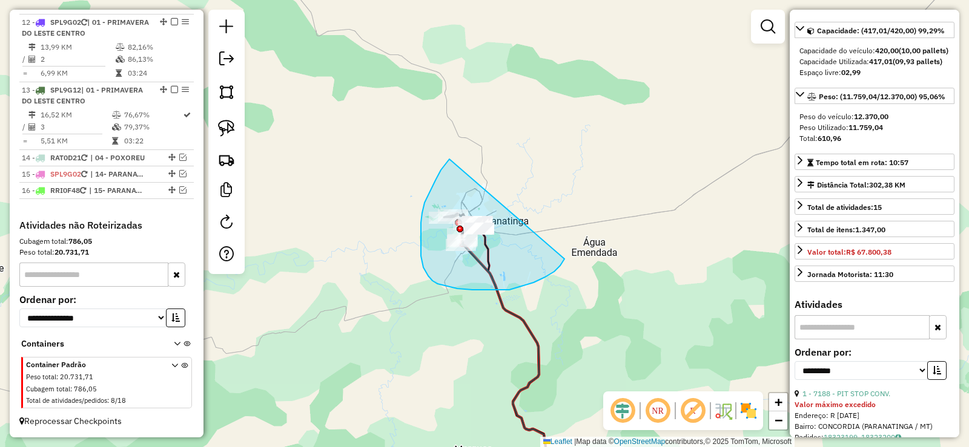
drag, startPoint x: 421, startPoint y: 234, endPoint x: 585, endPoint y: 187, distance: 170.6
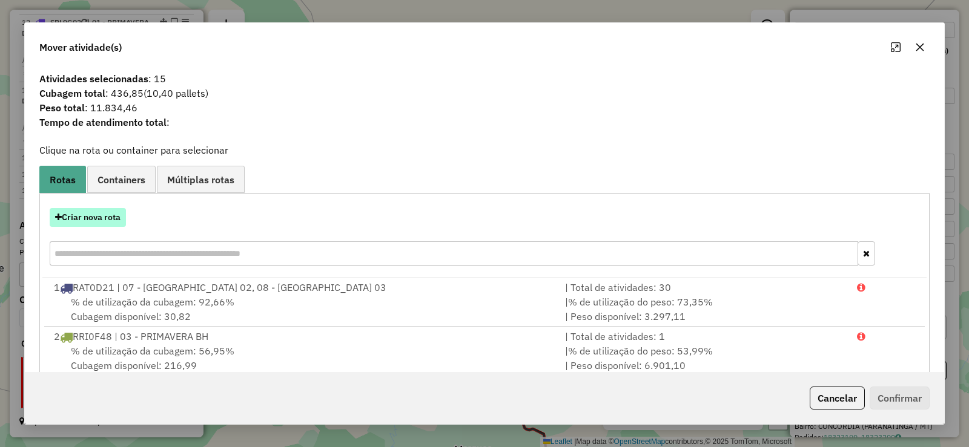
click at [102, 222] on button "Criar nova rota" at bounding box center [88, 217] width 76 height 19
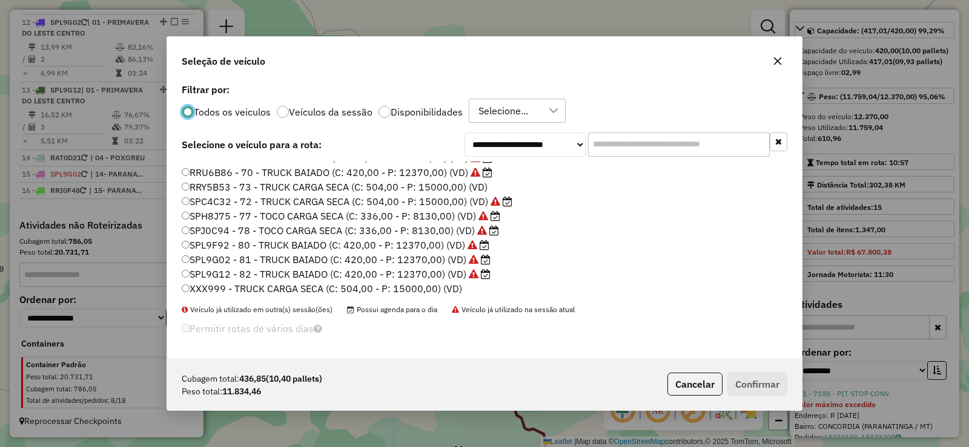
scroll to position [259, 0]
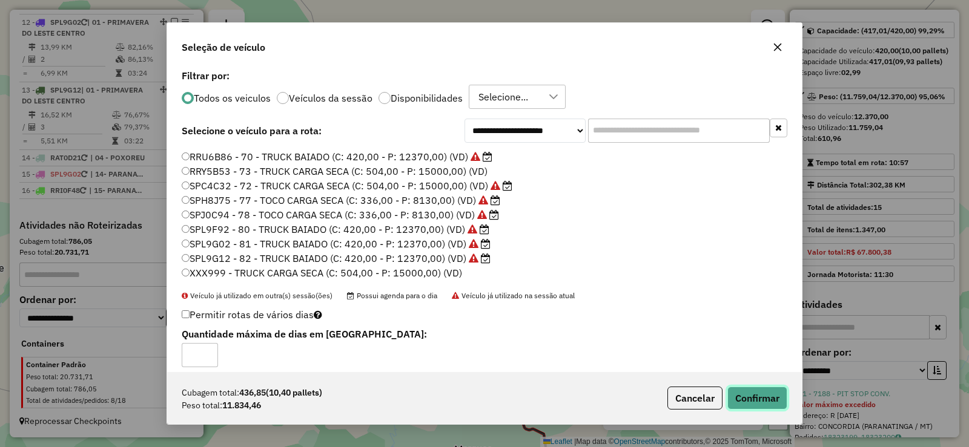
click at [770, 398] on button "Confirmar" at bounding box center [757, 398] width 60 height 23
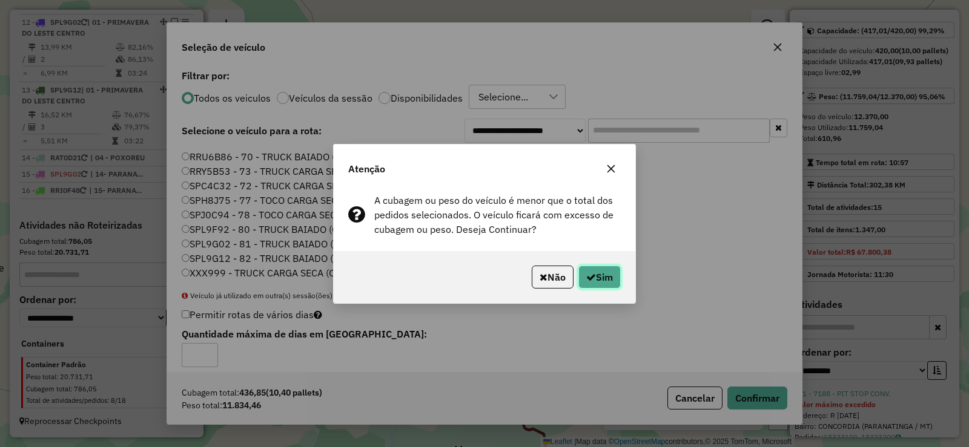
click at [602, 280] on button "Sim" at bounding box center [599, 277] width 42 height 23
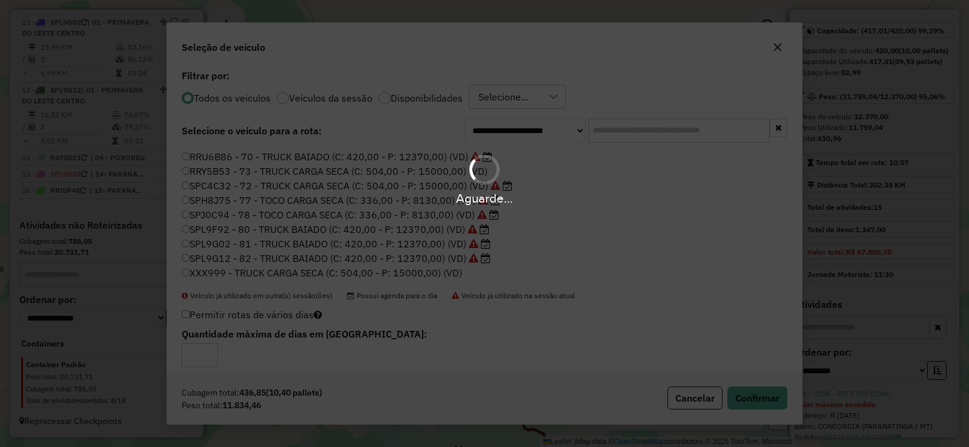
scroll to position [1201, 0]
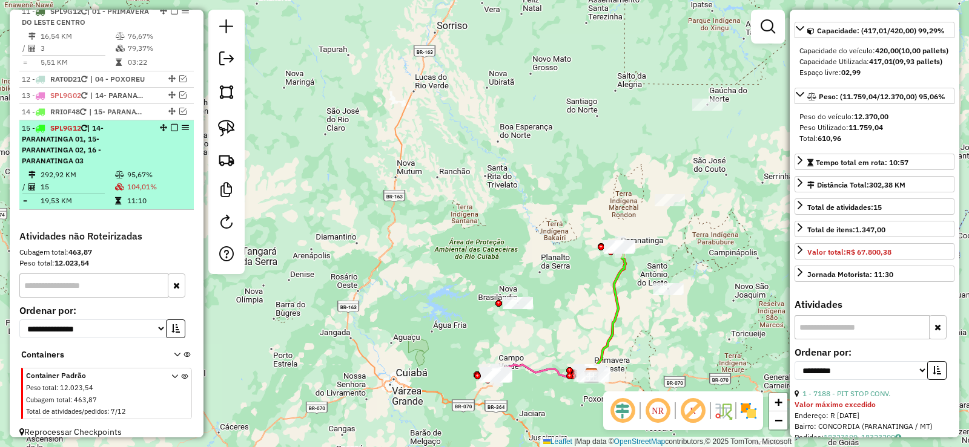
click at [171, 124] on em at bounding box center [174, 127] width 7 height 7
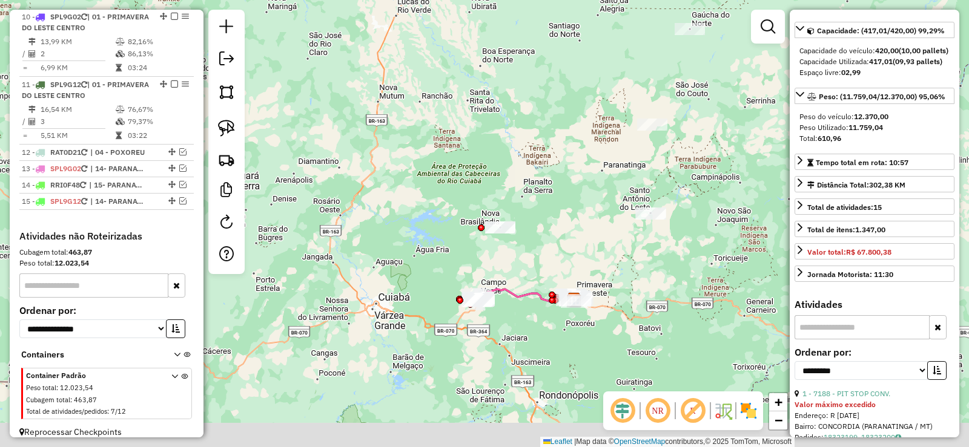
drag, startPoint x: 605, startPoint y: 260, endPoint x: 601, endPoint y: 227, distance: 33.6
click at [601, 227] on div "Janela de atendimento Grade de atendimento Capacidade Transportadoras Veículos …" at bounding box center [484, 223] width 969 height 447
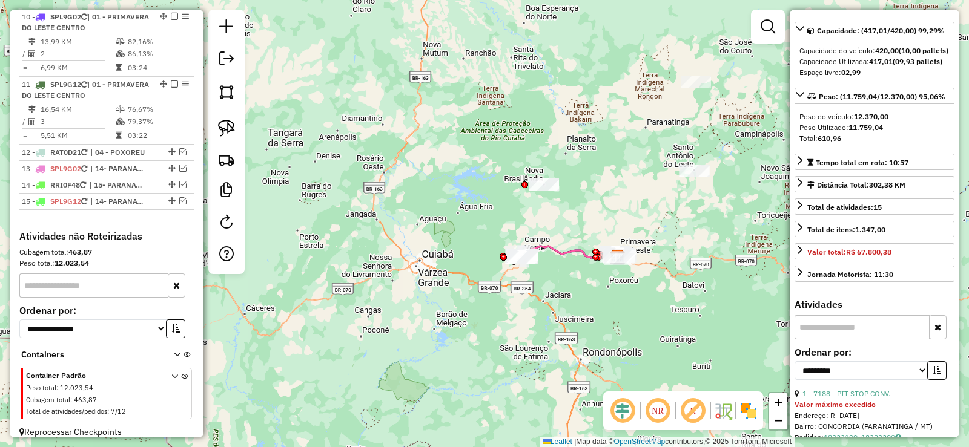
drag, startPoint x: 557, startPoint y: 220, endPoint x: 566, endPoint y: 212, distance: 12.0
click at [566, 212] on div "Janela de atendimento Grade de atendimento Capacidade Transportadoras Veículos …" at bounding box center [484, 223] width 969 height 447
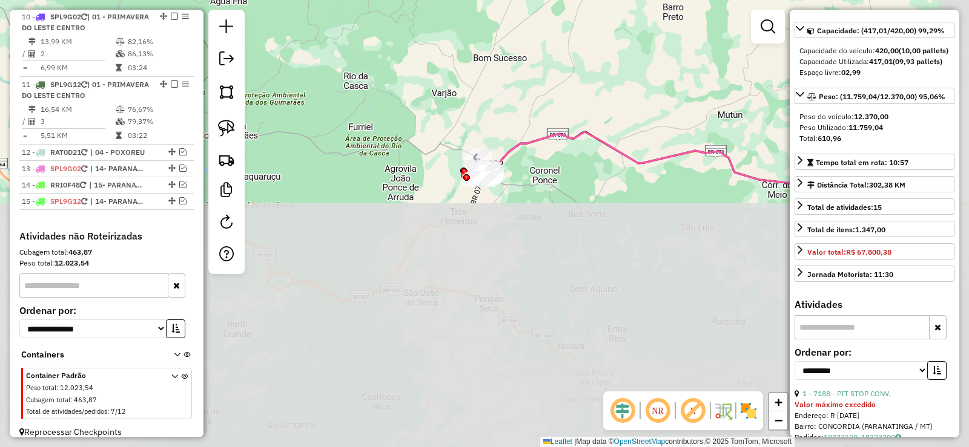
drag, startPoint x: 609, startPoint y: 295, endPoint x: 513, endPoint y: 7, distance: 304.3
click at [513, 7] on div "Janela de atendimento Grade de atendimento Capacidade Transportadoras Veículos …" at bounding box center [484, 223] width 969 height 447
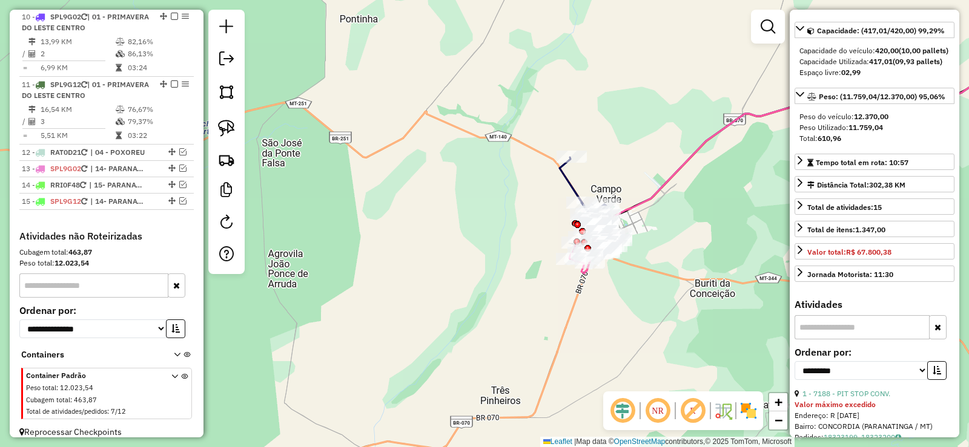
drag, startPoint x: 641, startPoint y: 168, endPoint x: 547, endPoint y: 64, distance: 139.8
click at [547, 64] on div "Janela de atendimento Grade de atendimento Capacidade Transportadoras Veículos …" at bounding box center [484, 223] width 969 height 447
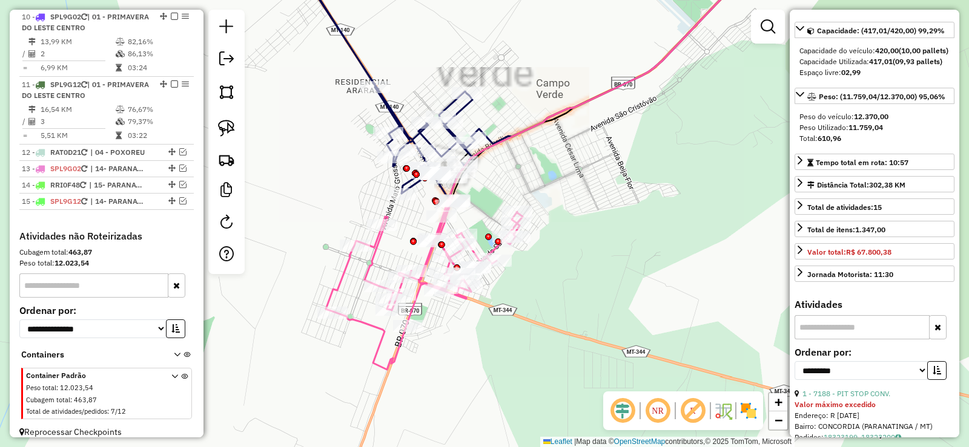
drag, startPoint x: 521, startPoint y: 77, endPoint x: 622, endPoint y: 156, distance: 128.5
click at [622, 156] on div "Janela de atendimento Grade de atendimento Capacidade Transportadoras Veículos …" at bounding box center [484, 223] width 969 height 447
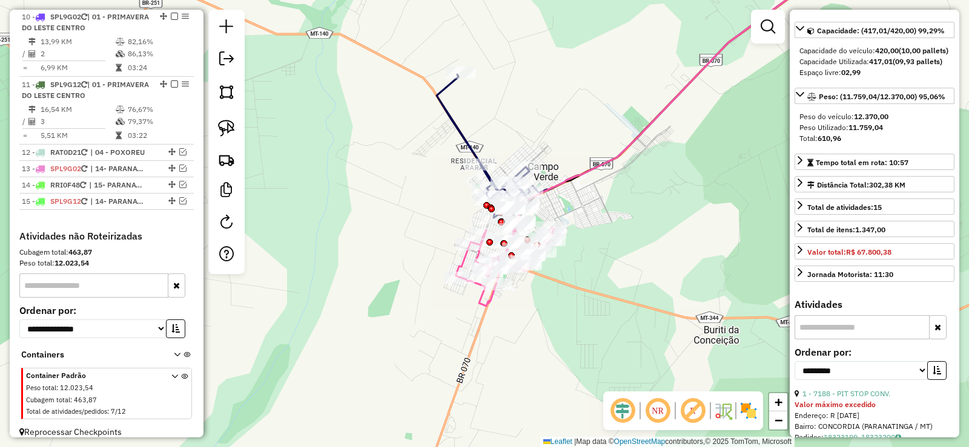
drag, startPoint x: 612, startPoint y: 122, endPoint x: 556, endPoint y: 129, distance: 56.2
click at [556, 129] on div "Janela de atendimento Grade de atendimento Capacidade Transportadoras Veículos …" at bounding box center [484, 223] width 969 height 447
click at [236, 134] on link at bounding box center [226, 128] width 27 height 27
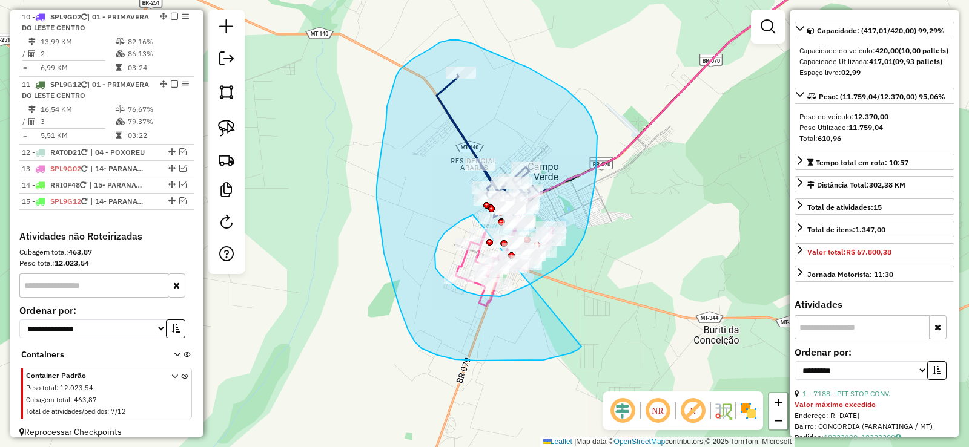
drag, startPoint x: 458, startPoint y: 223, endPoint x: 588, endPoint y: 331, distance: 169.4
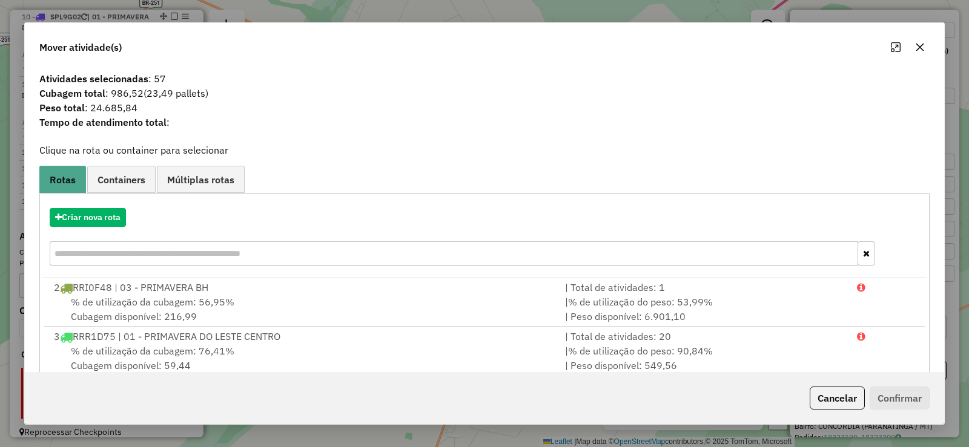
click at [926, 51] on button "button" at bounding box center [919, 47] width 19 height 19
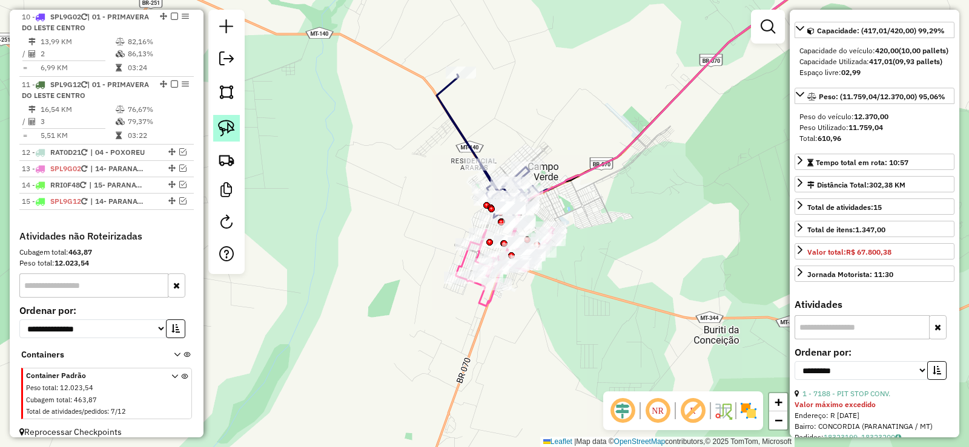
click at [226, 122] on img at bounding box center [226, 128] width 17 height 17
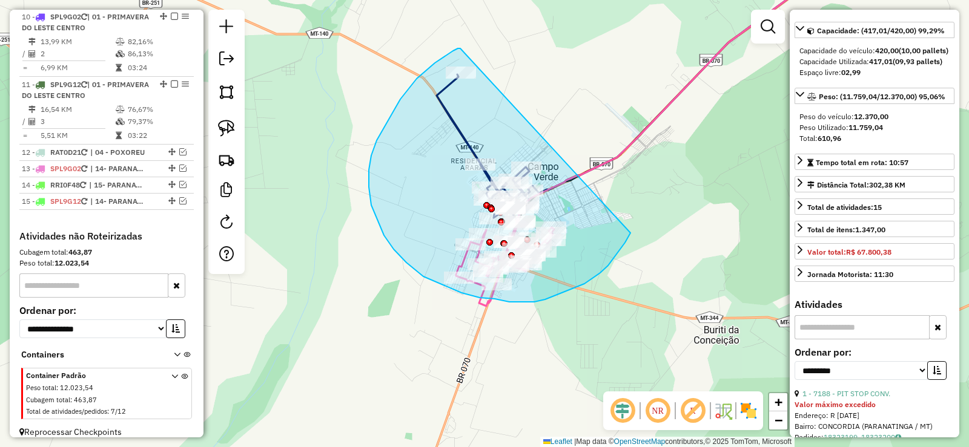
drag, startPoint x: 460, startPoint y: 48, endPoint x: 647, endPoint y: 159, distance: 217.5
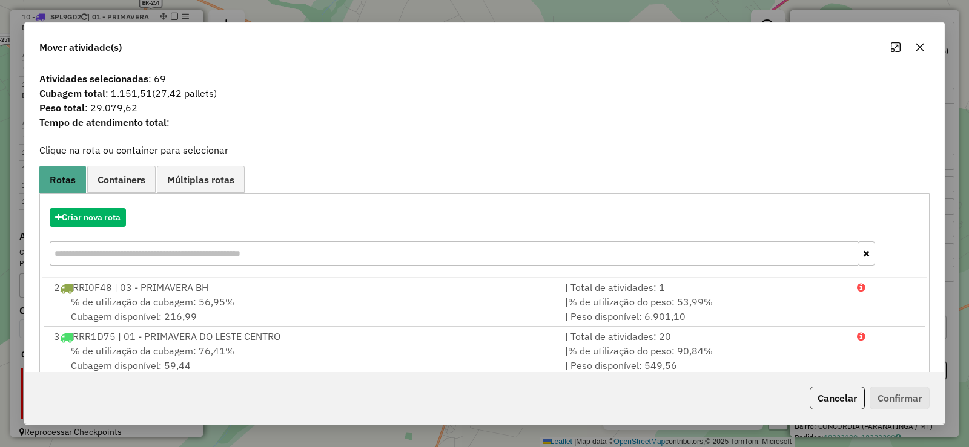
click at [917, 49] on icon "button" at bounding box center [920, 48] width 8 height 8
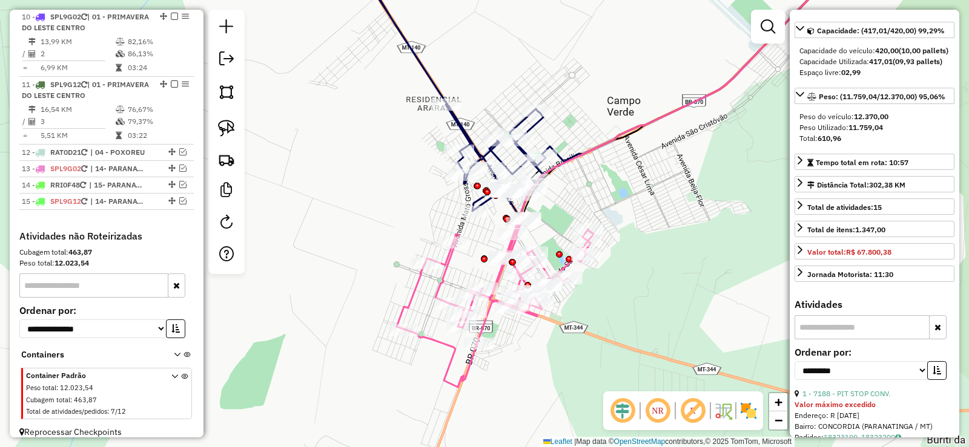
drag, startPoint x: 447, startPoint y: 228, endPoint x: 369, endPoint y: 212, distance: 79.1
click at [369, 212] on div "Janela de atendimento Grade de atendimento Capacidade Transportadoras Veículos …" at bounding box center [484, 223] width 969 height 447
click at [226, 120] on img at bounding box center [226, 128] width 17 height 17
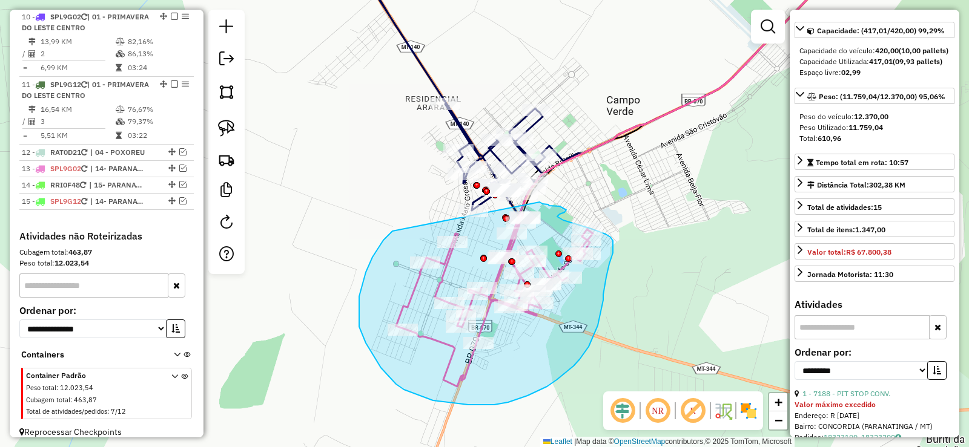
drag, startPoint x: 382, startPoint y: 243, endPoint x: 536, endPoint y: 203, distance: 159.3
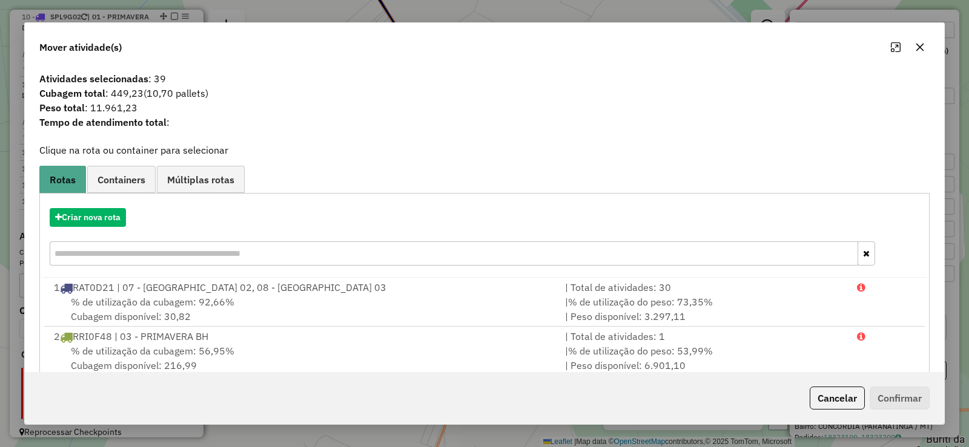
click at [919, 42] on icon "button" at bounding box center [920, 47] width 10 height 10
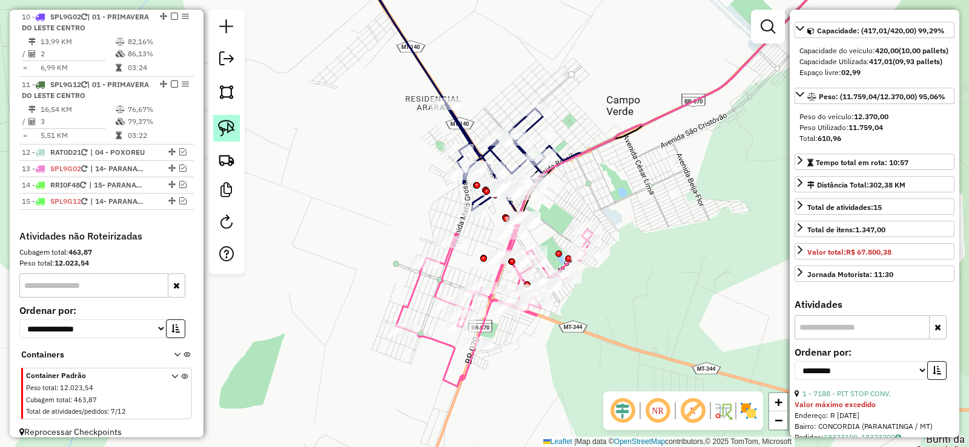
click at [233, 134] on img at bounding box center [226, 128] width 17 height 17
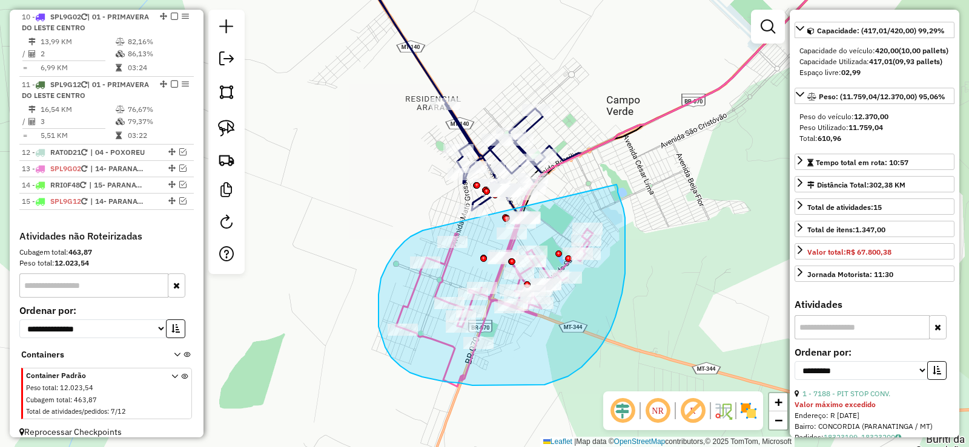
drag, startPoint x: 392, startPoint y: 257, endPoint x: 616, endPoint y: 180, distance: 236.3
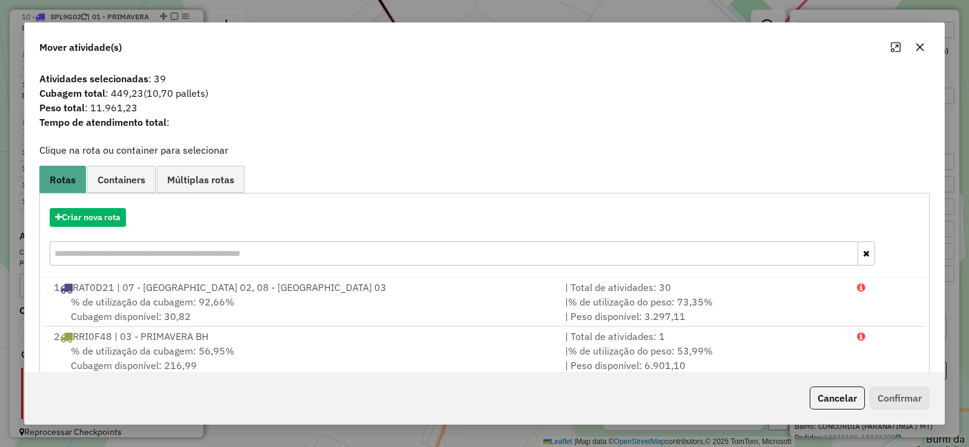
click at [923, 51] on icon "button" at bounding box center [920, 47] width 10 height 10
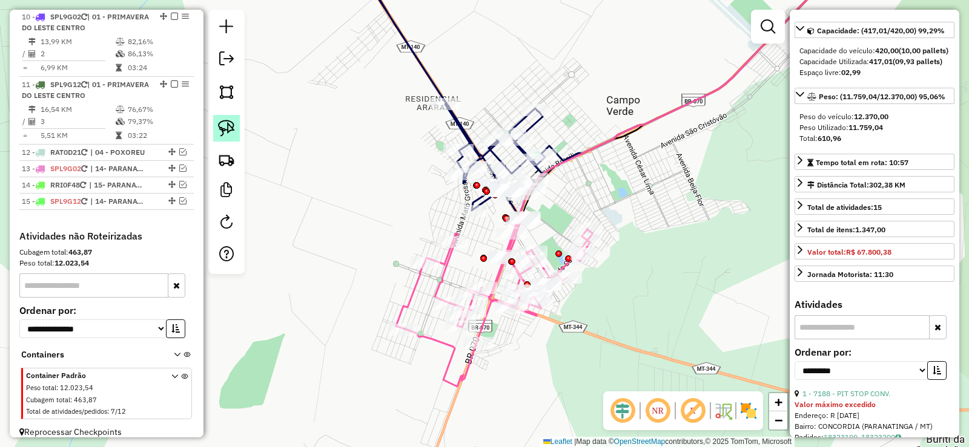
click at [224, 133] on img at bounding box center [226, 128] width 17 height 17
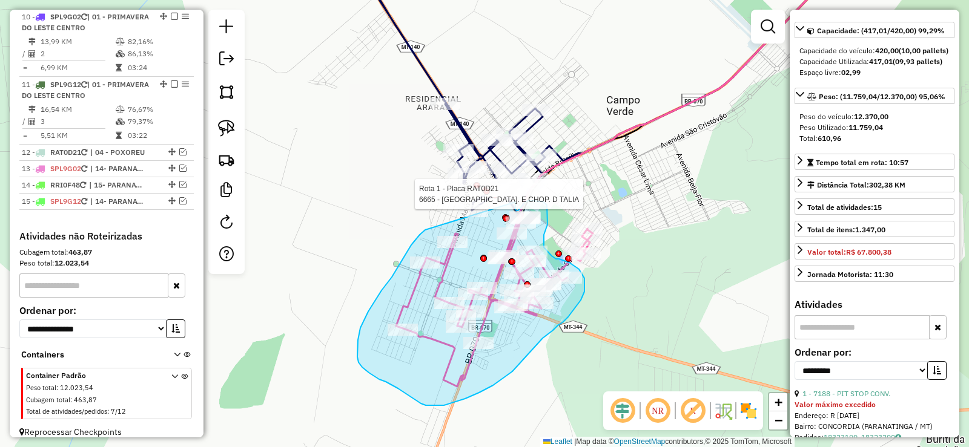
drag, startPoint x: 418, startPoint y: 237, endPoint x: 515, endPoint y: 204, distance: 103.0
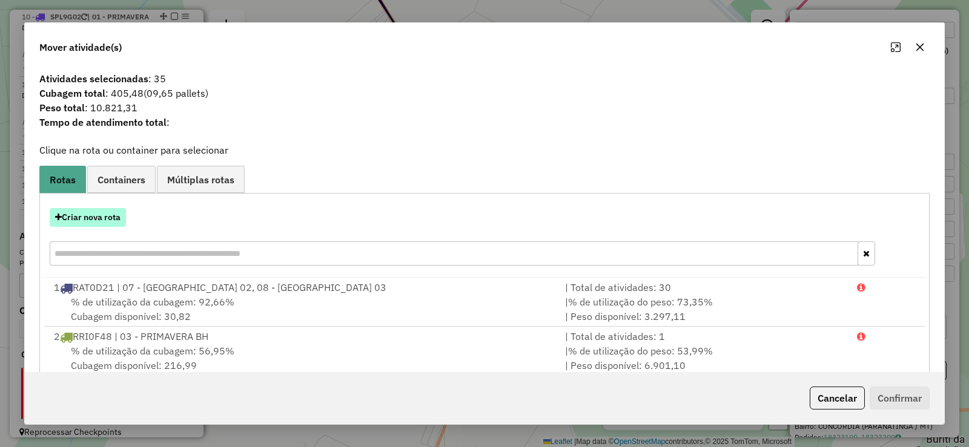
click at [79, 214] on button "Criar nova rota" at bounding box center [88, 217] width 76 height 19
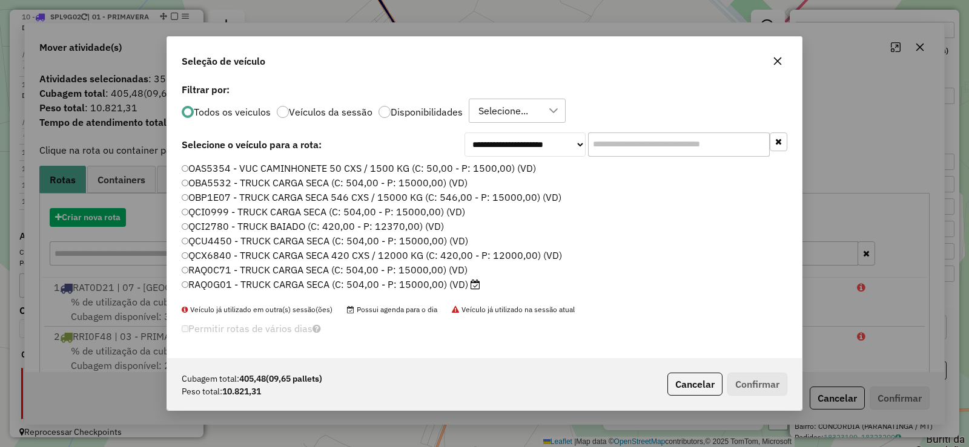
scroll to position [7, 4]
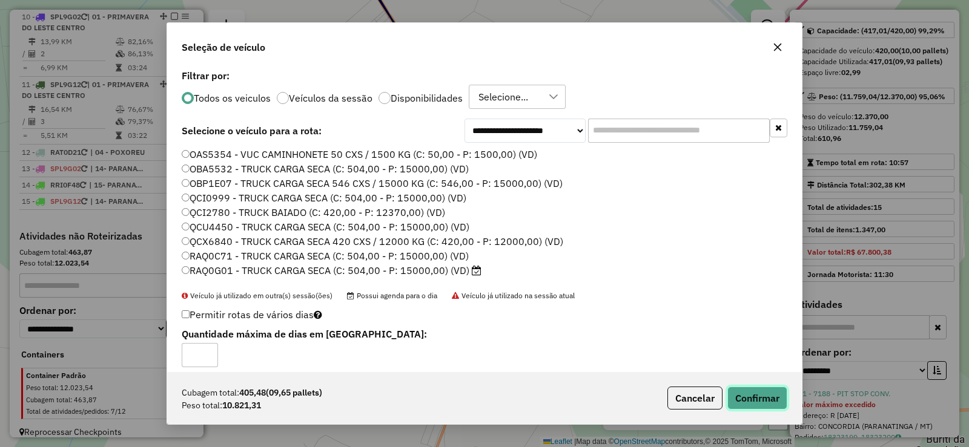
click at [765, 394] on button "Confirmar" at bounding box center [757, 398] width 60 height 23
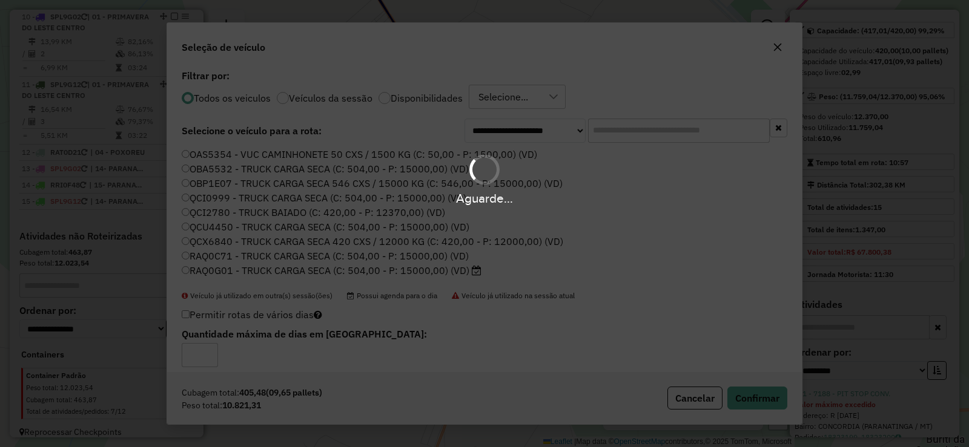
scroll to position [1206, 0]
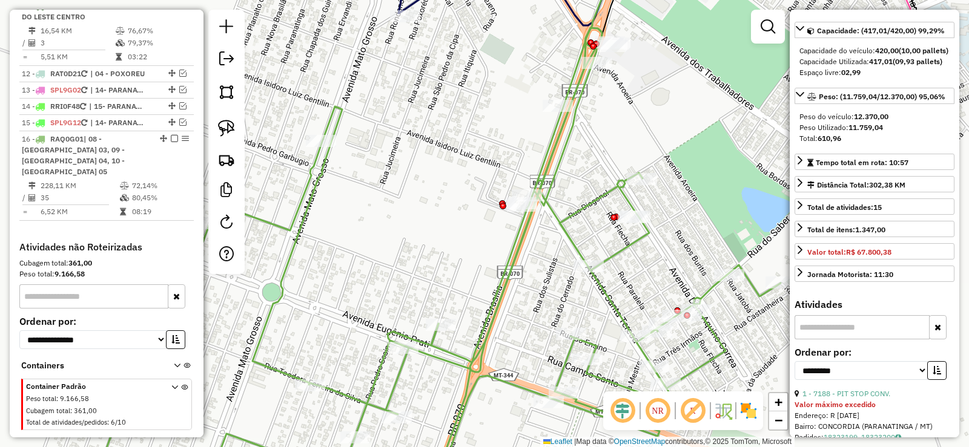
click at [520, 246] on icon at bounding box center [438, 260] width 684 height 464
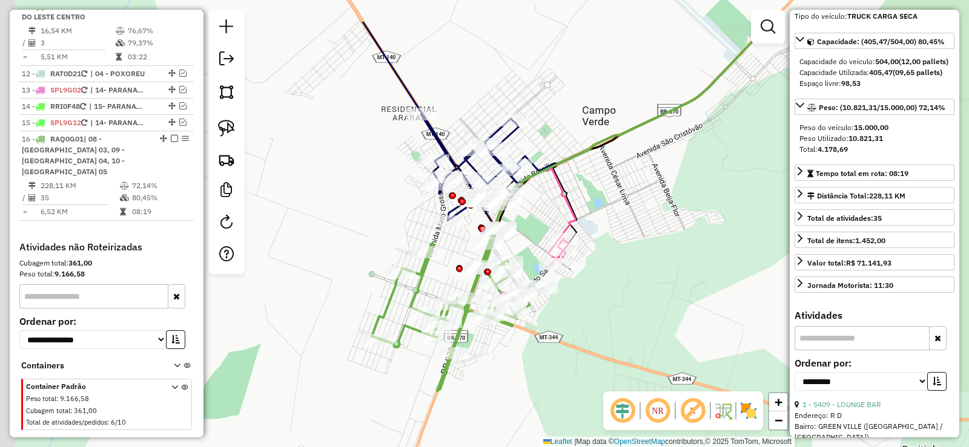
drag, startPoint x: 502, startPoint y: 139, endPoint x: 500, endPoint y: 216, distance: 76.3
click at [533, 207] on div "Janela de atendimento Grade de atendimento Capacidade Transportadoras Veículos …" at bounding box center [484, 223] width 969 height 447
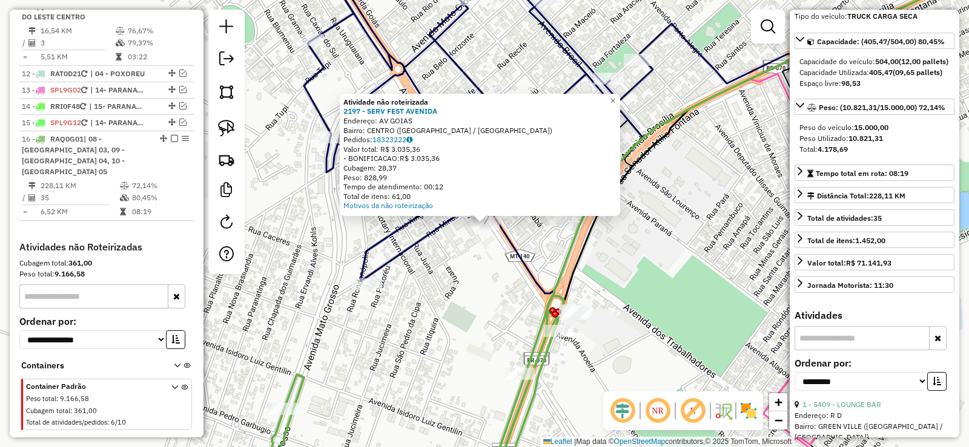
click at [451, 243] on div "Atividade não roteirizada 2197 - SERV FEST AVENIDA Endereço: AV GOIAS Bairro: C…" at bounding box center [484, 223] width 969 height 447
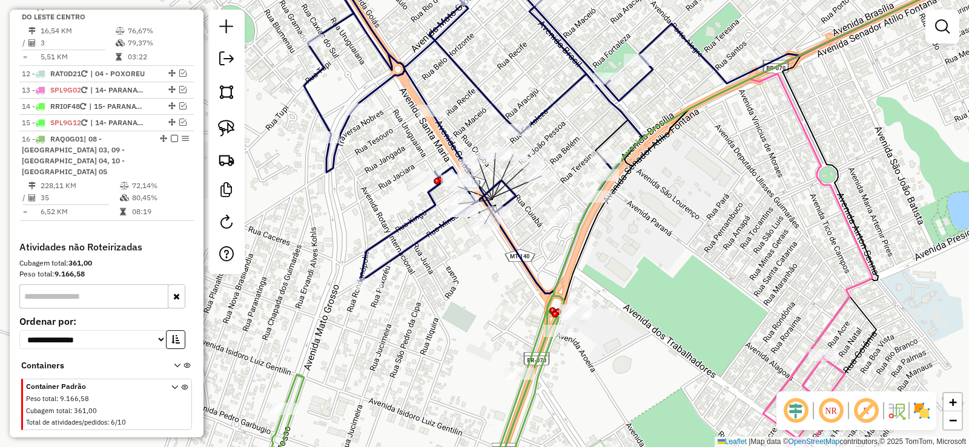
click at [535, 224] on div "Janela de atendimento Grade de atendimento Capacidade Transportadoras Veículos …" at bounding box center [484, 223] width 969 height 447
click at [490, 197] on icon at bounding box center [478, 124] width 349 height 338
select select "**********"
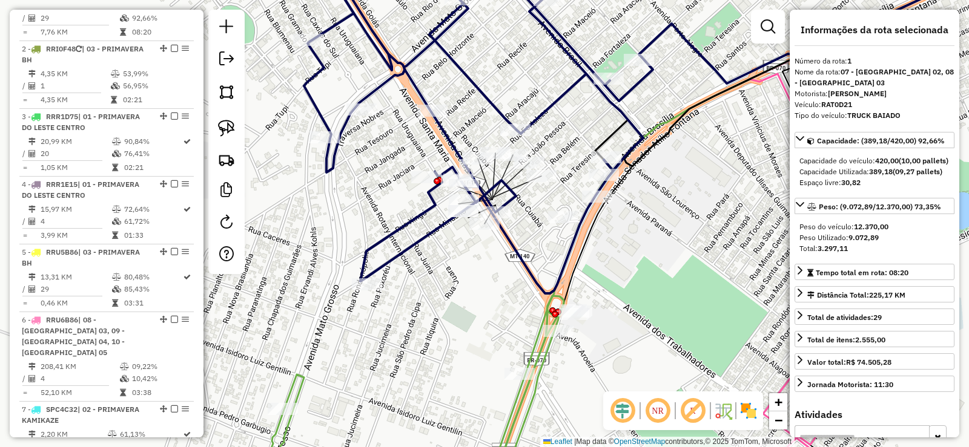
scroll to position [484, 0]
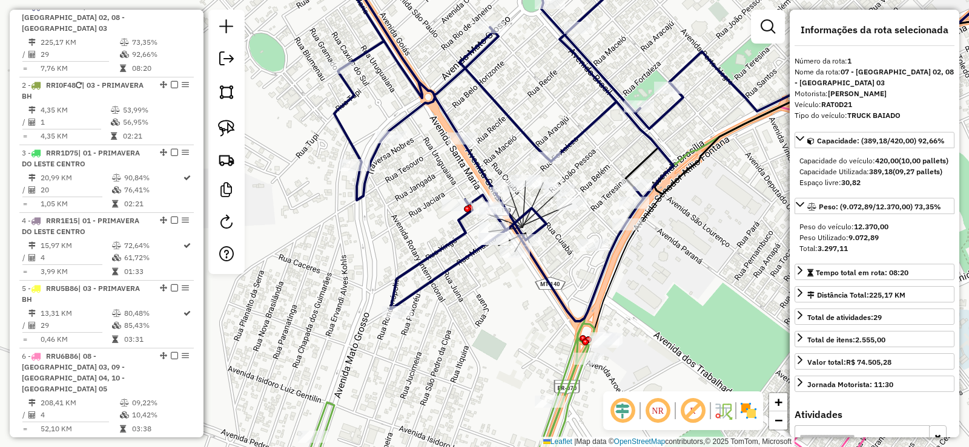
drag, startPoint x: 490, startPoint y: 197, endPoint x: 509, endPoint y: 218, distance: 28.3
click at [509, 218] on icon at bounding box center [508, 152] width 349 height 338
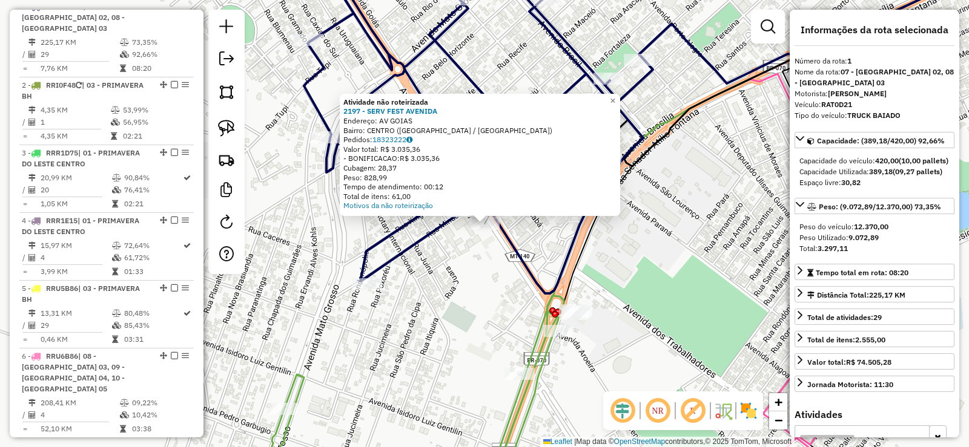
click at [463, 233] on div "Atividade não roteirizada 2197 - SERV FEST AVENIDA Endereço: AV GOIAS Bairro: C…" at bounding box center [484, 223] width 969 height 447
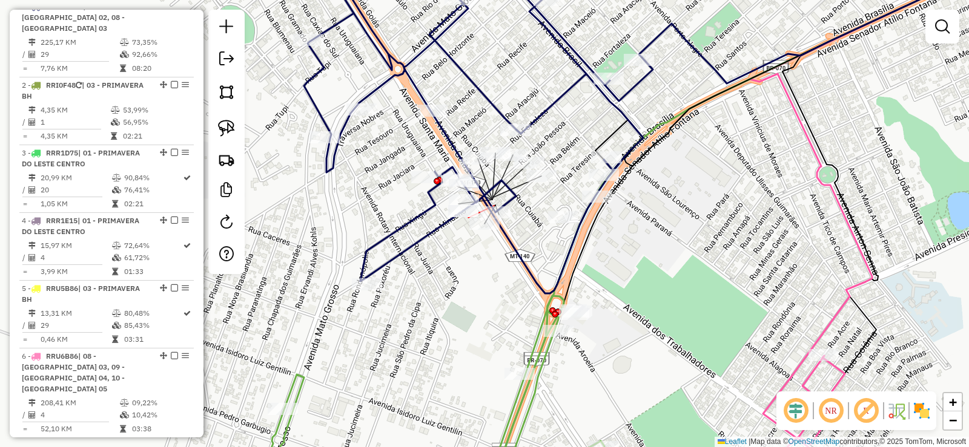
click at [461, 217] on div at bounding box center [463, 211] width 30 height 12
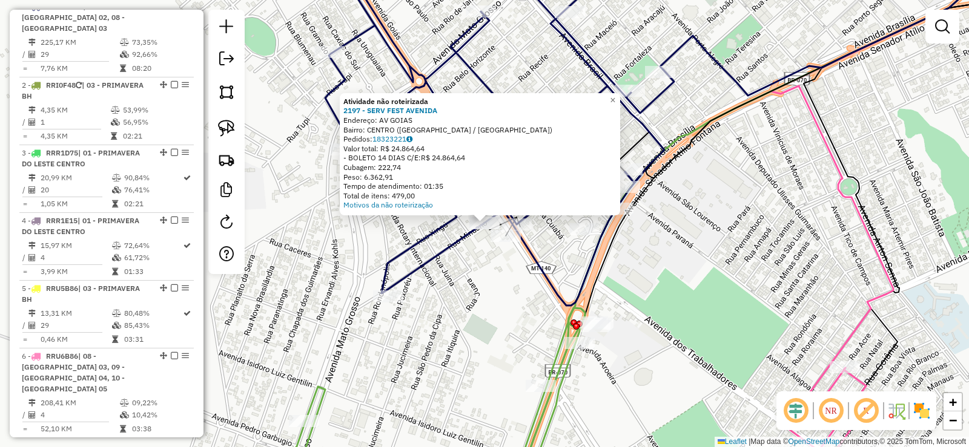
click at [474, 309] on div "Atividade não roteirizada 2197 - SERV FEST AVENIDA Endereço: AV GOIAS Bairro: C…" at bounding box center [484, 223] width 969 height 447
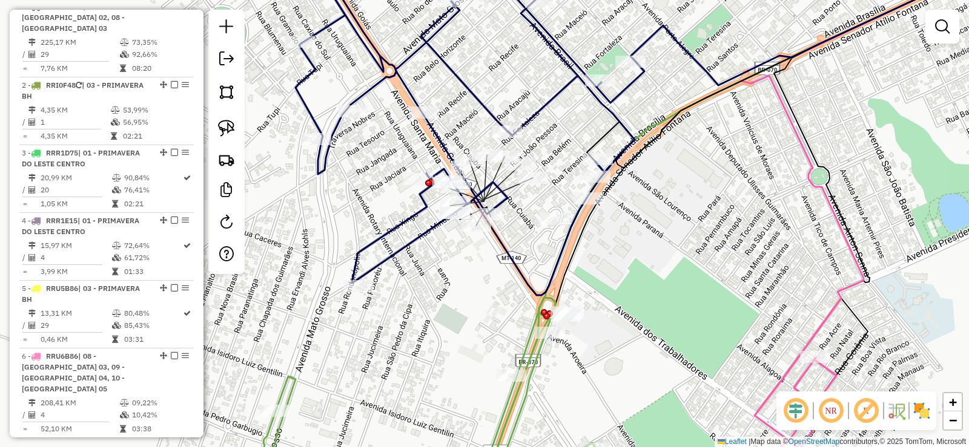
drag, startPoint x: 520, startPoint y: 290, endPoint x: 483, endPoint y: 281, distance: 38.0
click at [483, 281] on div "Janela de atendimento Grade de atendimento Capacidade Transportadoras Veículos …" at bounding box center [484, 223] width 969 height 447
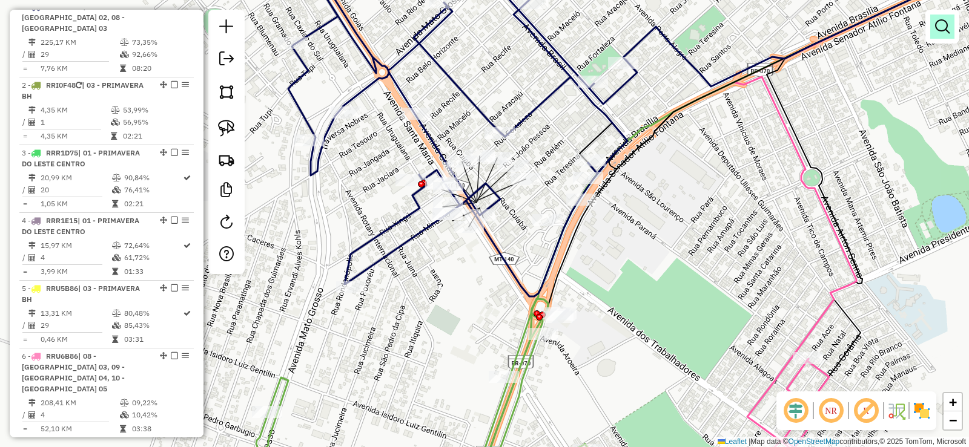
click at [952, 28] on link at bounding box center [942, 27] width 24 height 24
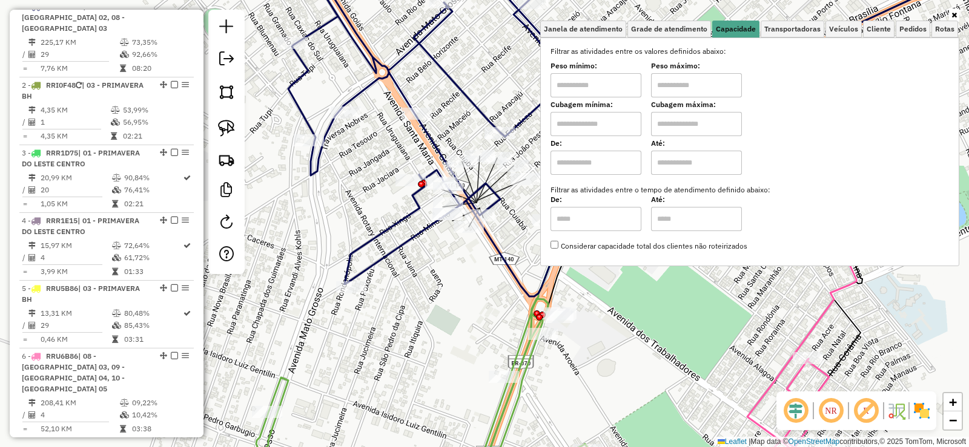
click at [593, 78] on input "text" at bounding box center [595, 85] width 91 height 24
click at [593, 82] on input "****" at bounding box center [595, 85] width 91 height 24
type input "*******"
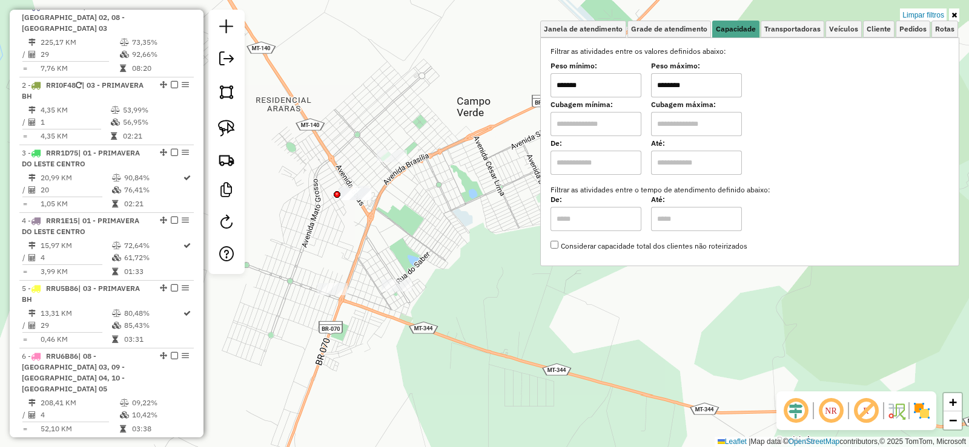
type input "********"
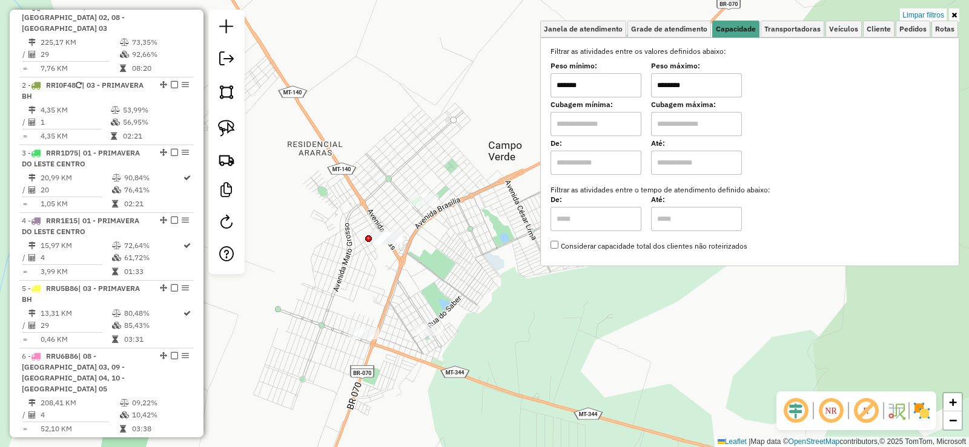
drag, startPoint x: 438, startPoint y: 226, endPoint x: 461, endPoint y: 249, distance: 32.5
click at [461, 249] on div "Limpar filtros Janela de atendimento Grade de atendimento Capacidade Transporta…" at bounding box center [484, 223] width 969 height 447
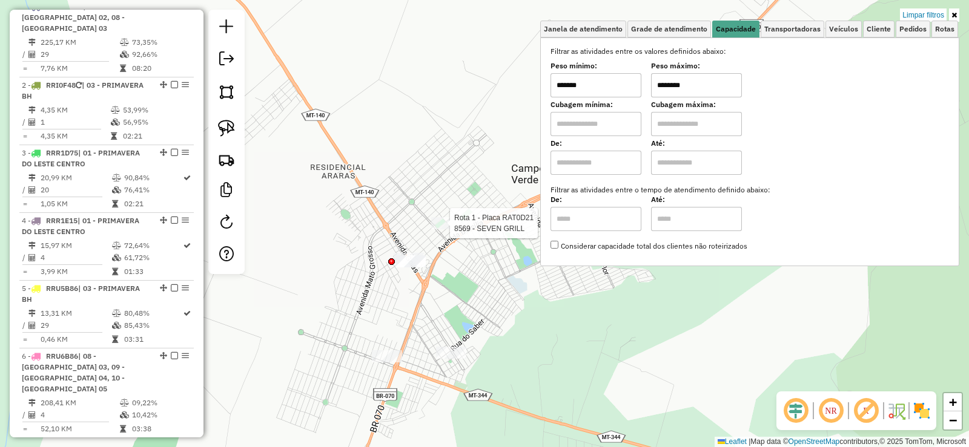
select select "**********"
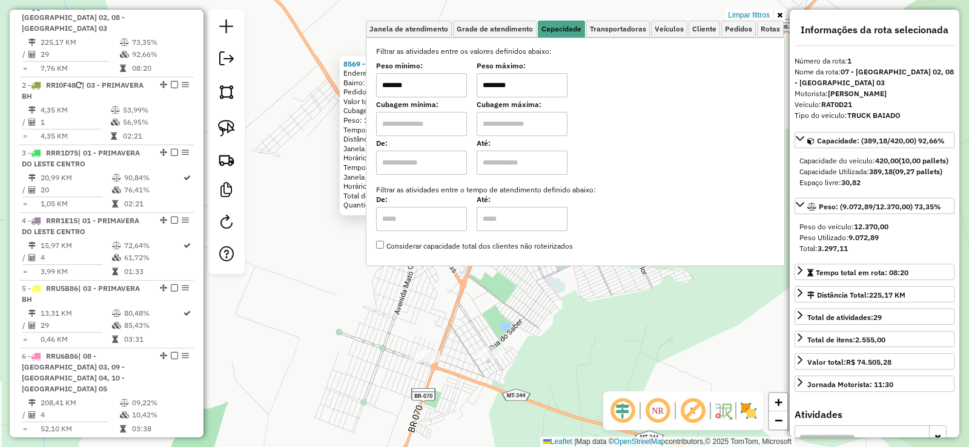
click at [780, 12] on icon at bounding box center [779, 15] width 5 height 7
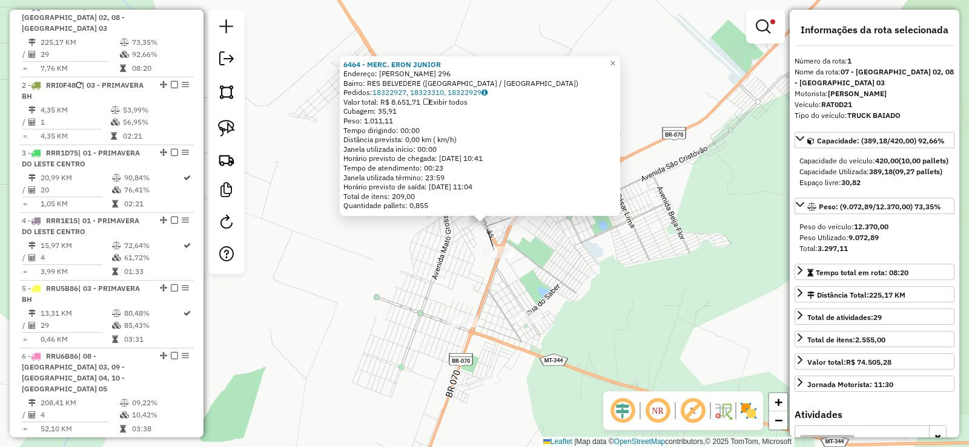
click at [459, 271] on div "6464 - MERC. ERON JUNIOR Endereço: [PERSON_NAME] 296 Bairro: RES BELVEDERE ([GE…" at bounding box center [484, 223] width 969 height 447
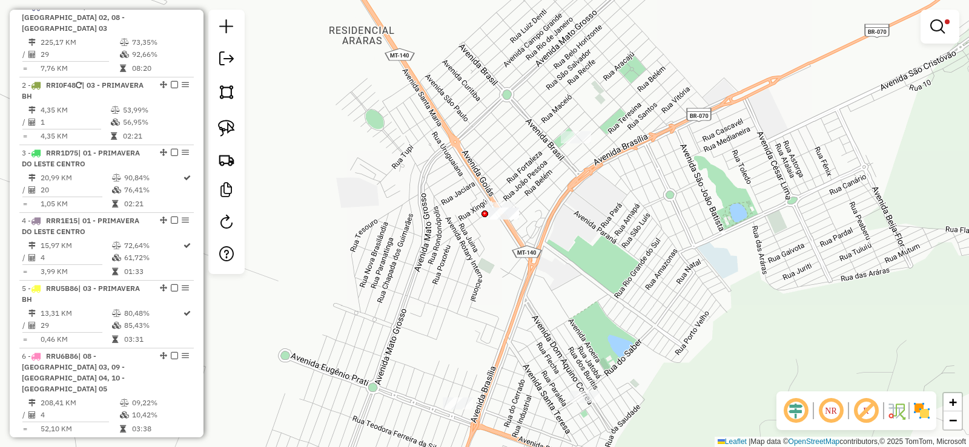
drag, startPoint x: 507, startPoint y: 210, endPoint x: 538, endPoint y: 180, distance: 42.4
click at [538, 180] on div "Limpar filtros Janela de atendimento Grade de atendimento Capacidade Transporta…" at bounding box center [484, 223] width 969 height 447
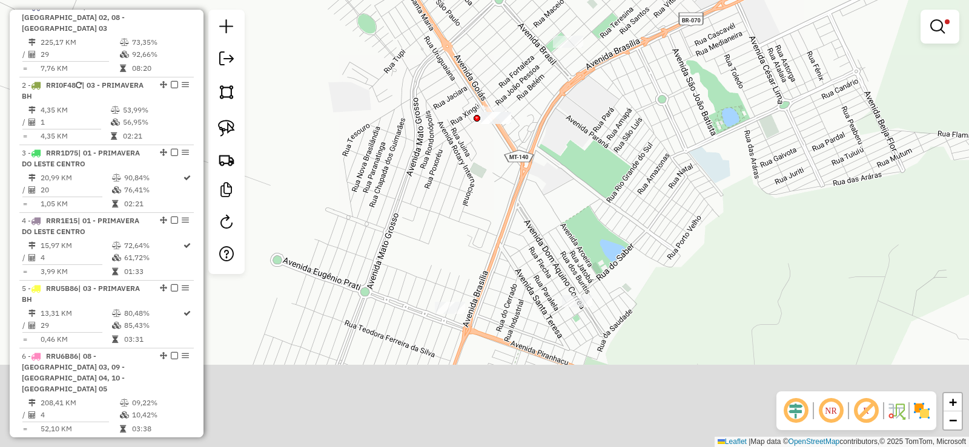
drag, startPoint x: 566, startPoint y: 312, endPoint x: 553, endPoint y: 207, distance: 106.2
click at [553, 207] on div "Limpar filtros Janela de atendimento Grade de atendimento Capacidade Transporta…" at bounding box center [484, 223] width 969 height 447
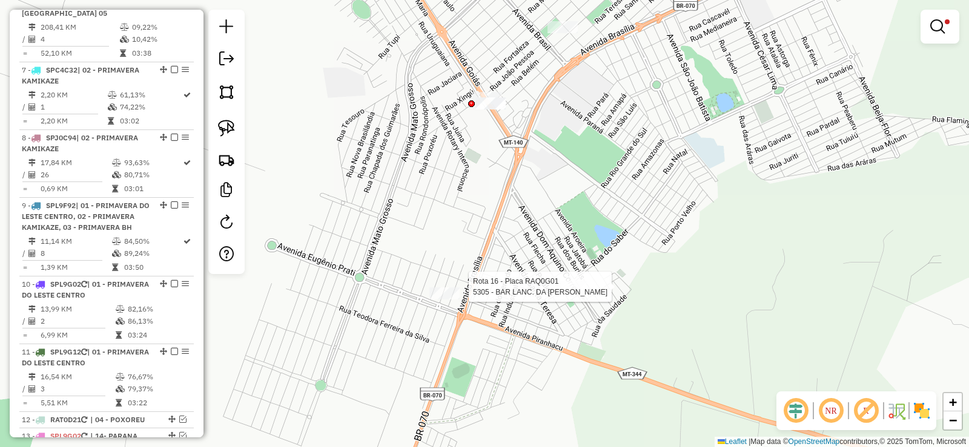
select select "**********"
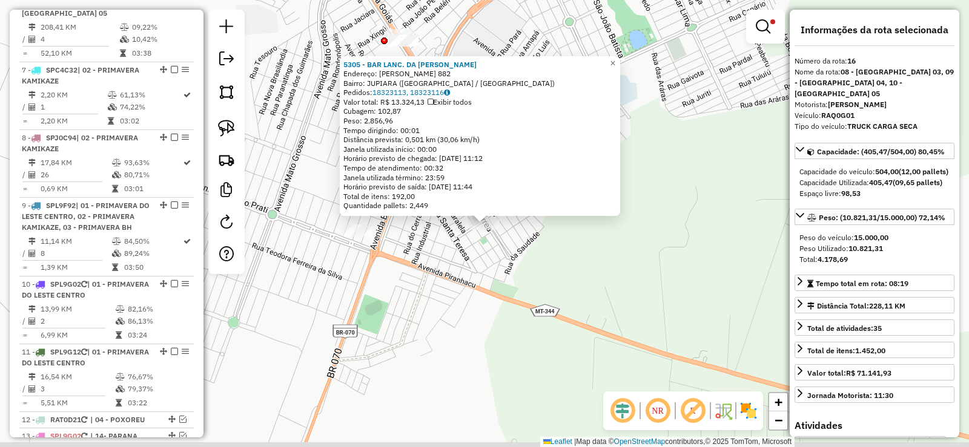
scroll to position [1206, 0]
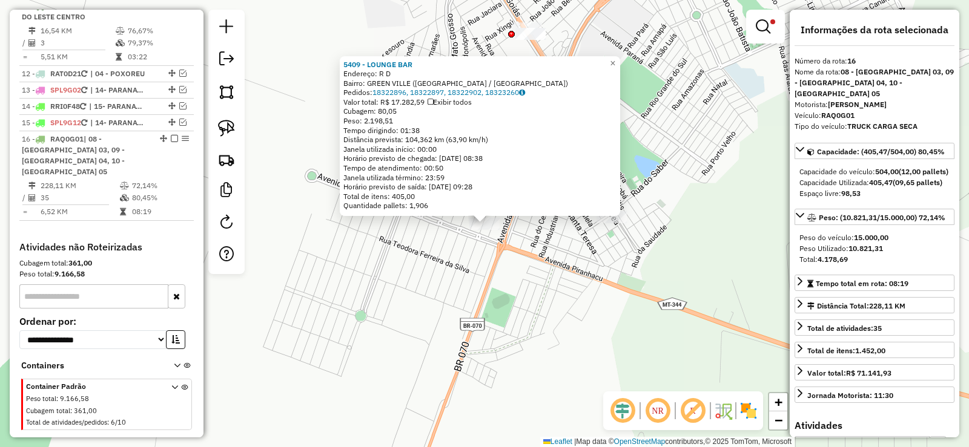
click at [579, 262] on div "5409 - LOUNGE BAR Endereço: R D Bairro: [GEOGRAPHIC_DATA] ([GEOGRAPHIC_DATA] / …" at bounding box center [484, 223] width 969 height 447
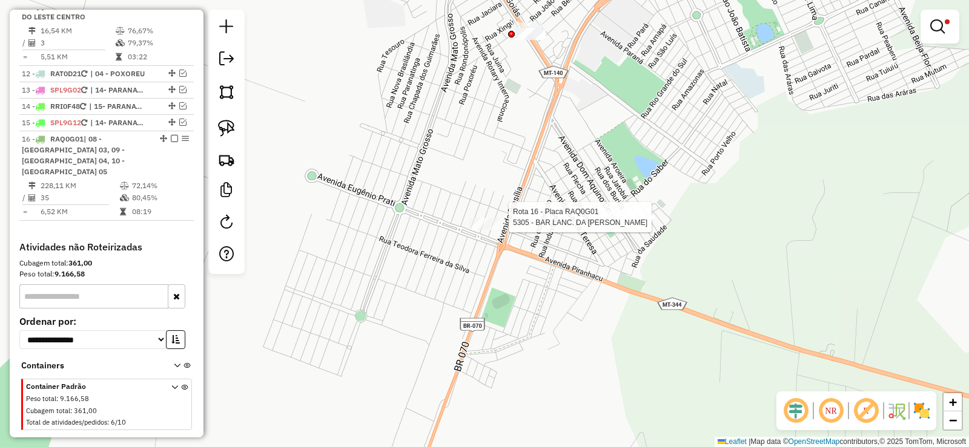
select select "**********"
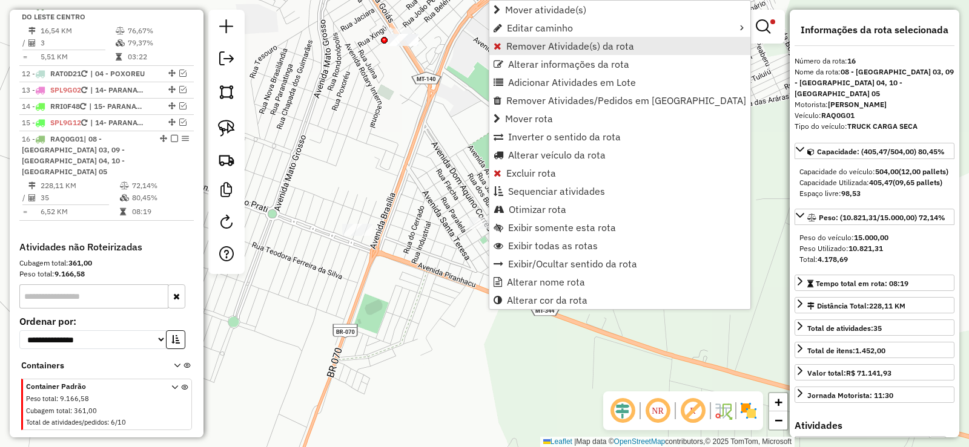
click at [527, 45] on span "Remover Atividade(s) da rota" at bounding box center [570, 46] width 128 height 10
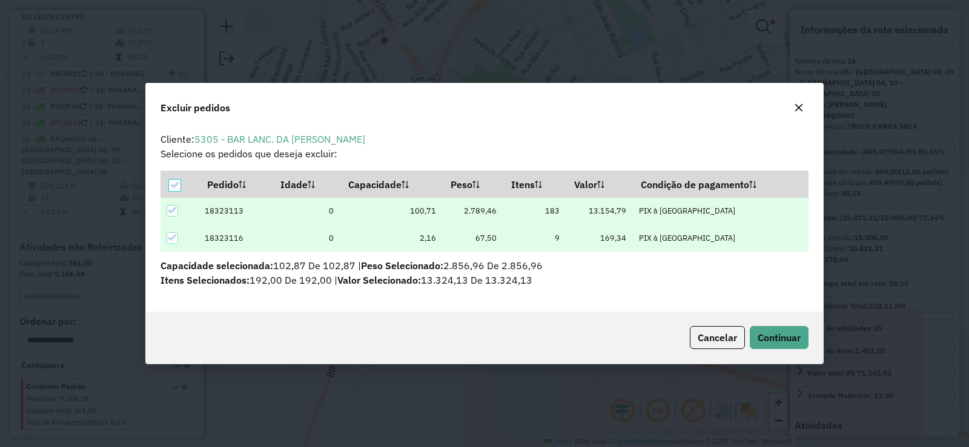
scroll to position [0, 0]
click at [791, 342] on span "Continuar" at bounding box center [779, 338] width 43 height 12
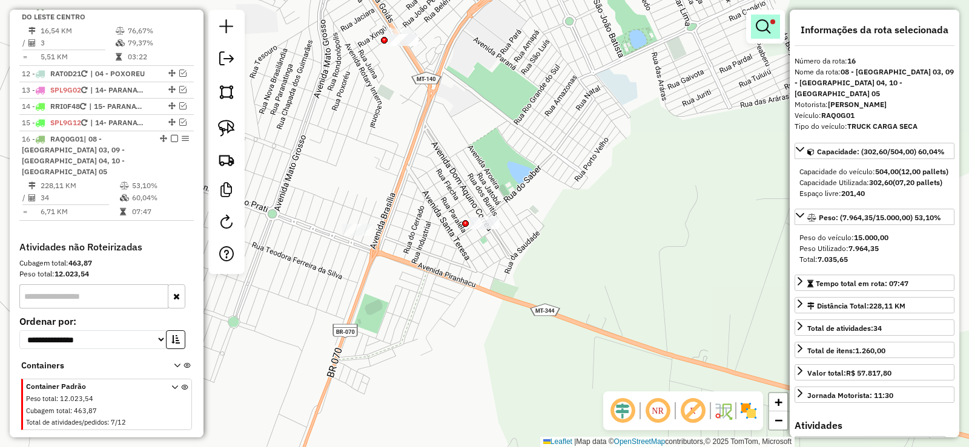
click at [773, 29] on link at bounding box center [765, 27] width 29 height 24
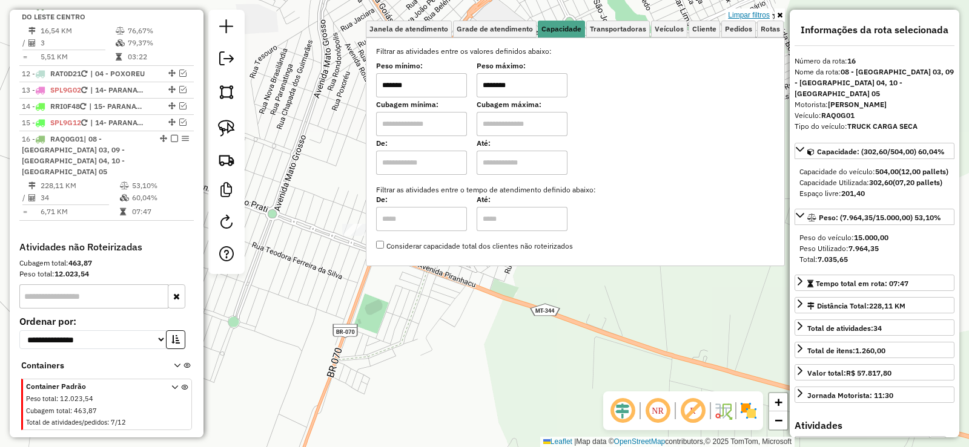
click at [761, 14] on link "Limpar filtros" at bounding box center [748, 14] width 47 height 13
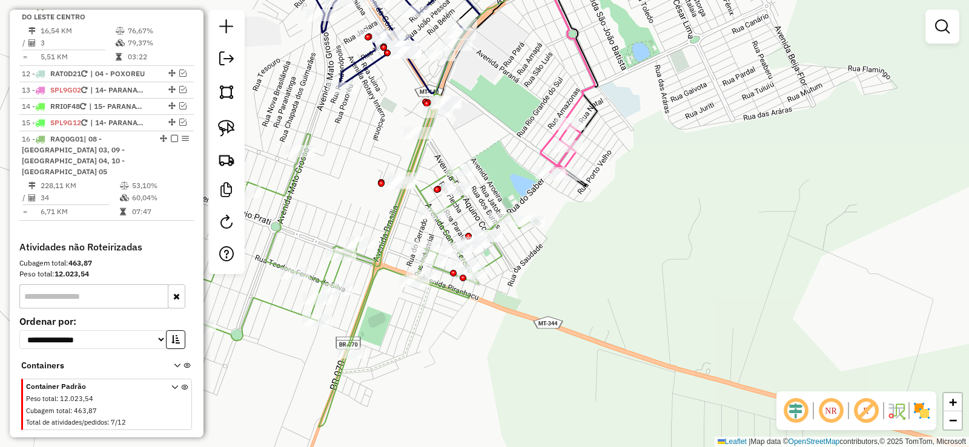
drag, startPoint x: 491, startPoint y: 120, endPoint x: 503, endPoint y: 145, distance: 27.6
click at [503, 145] on div "Janela de atendimento Grade de atendimento Capacidade Transportadoras Veículos …" at bounding box center [484, 223] width 969 height 447
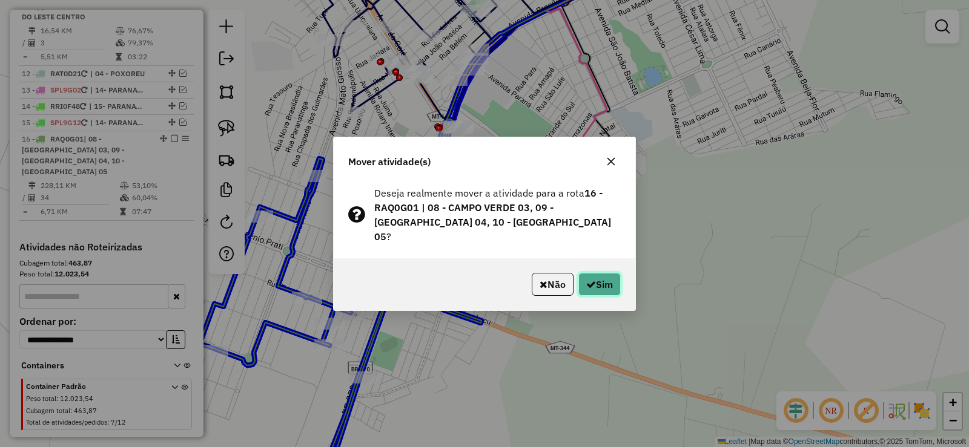
click at [607, 276] on button "Sim" at bounding box center [599, 284] width 42 height 23
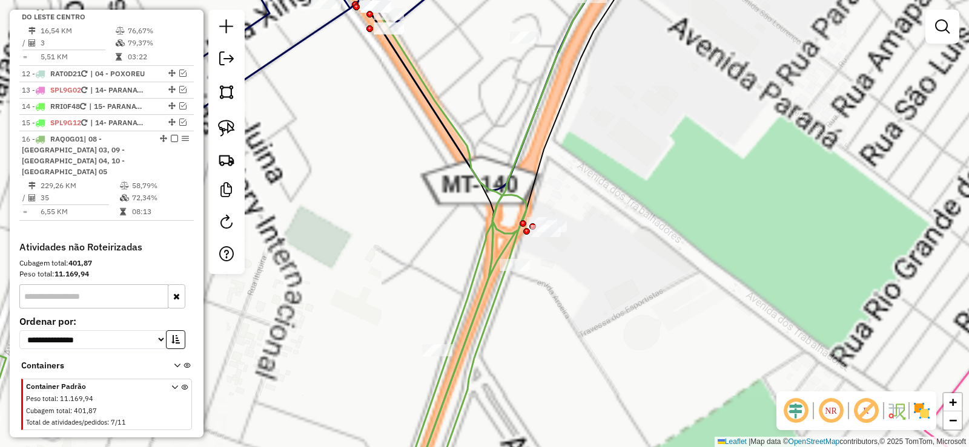
drag, startPoint x: 434, startPoint y: 76, endPoint x: 457, endPoint y: 127, distance: 55.5
click at [457, 127] on div "Janela de atendimento Grade de atendimento Capacidade Transportadoras Veículos …" at bounding box center [484, 223] width 969 height 447
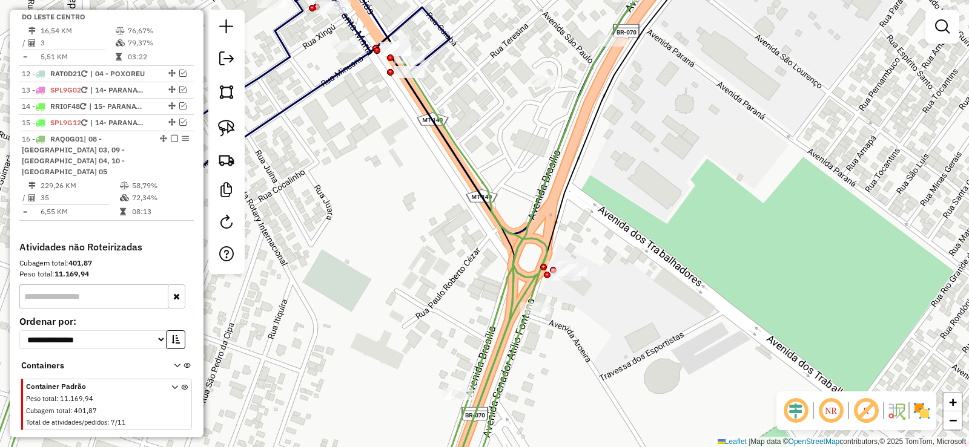
click at [427, 102] on icon at bounding box center [262, 277] width 569 height 431
select select "**********"
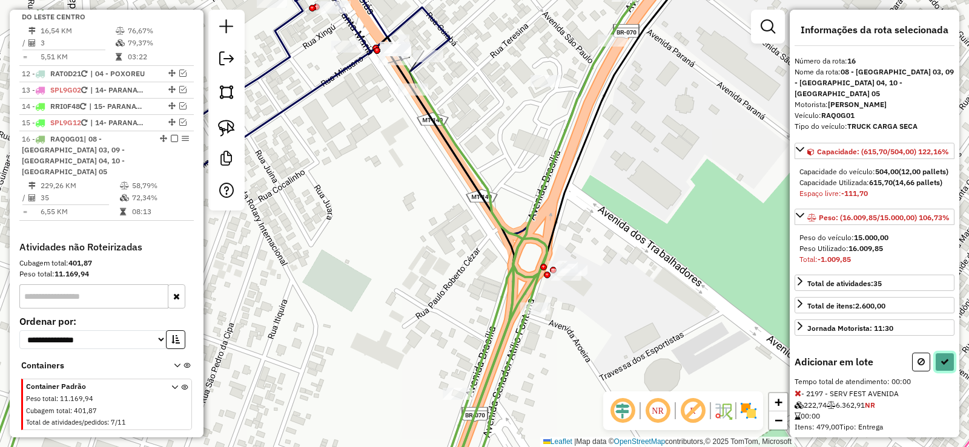
click at [941, 366] on icon at bounding box center [944, 362] width 8 height 8
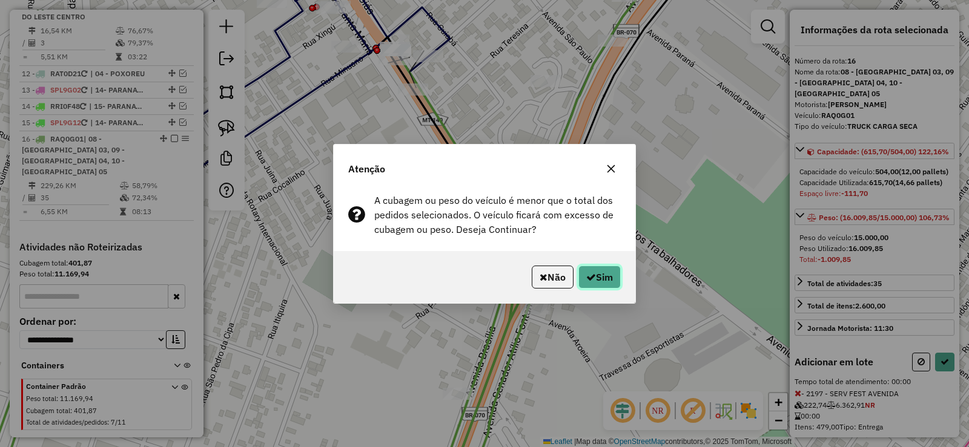
click at [591, 277] on icon "button" at bounding box center [591, 277] width 10 height 10
select select "**********"
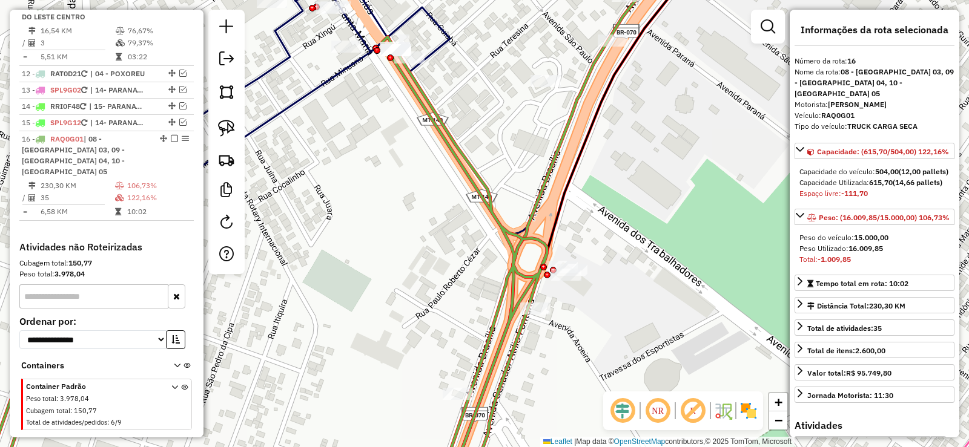
click at [522, 236] on icon at bounding box center [262, 264] width 569 height 455
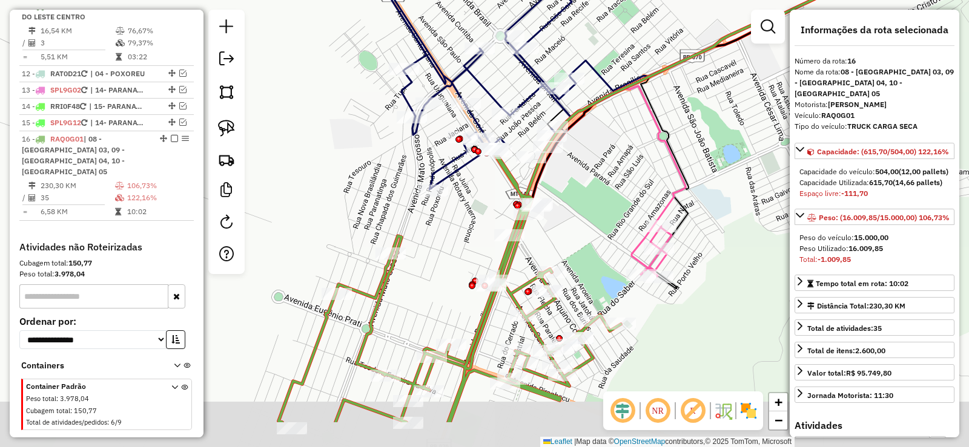
drag, startPoint x: 565, startPoint y: 295, endPoint x: 560, endPoint y: 246, distance: 50.0
click at [563, 245] on div "Janela de atendimento Grade de atendimento Capacidade Transportadoras Veículos …" at bounding box center [484, 223] width 969 height 447
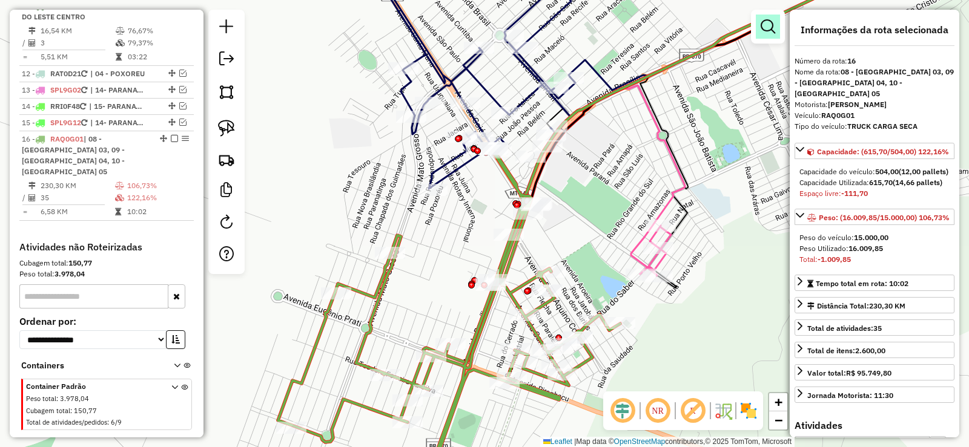
click at [769, 27] on em at bounding box center [768, 26] width 15 height 15
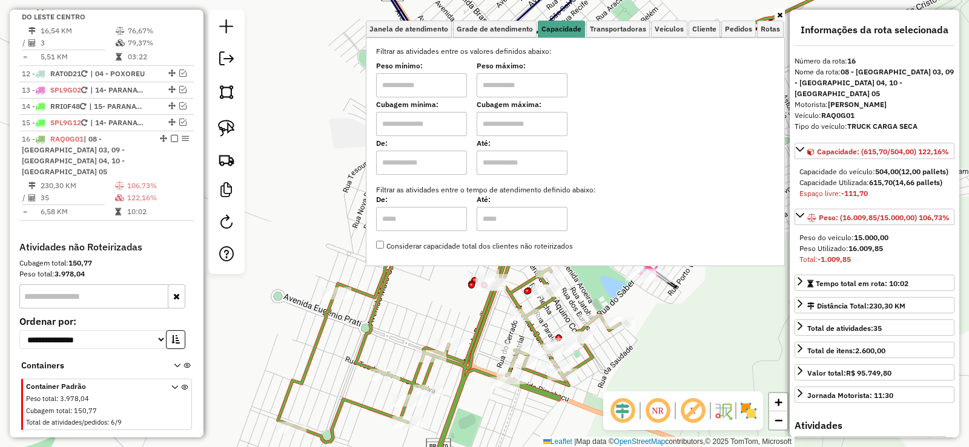
click at [435, 91] on input "text" at bounding box center [421, 85] width 91 height 24
type input "*******"
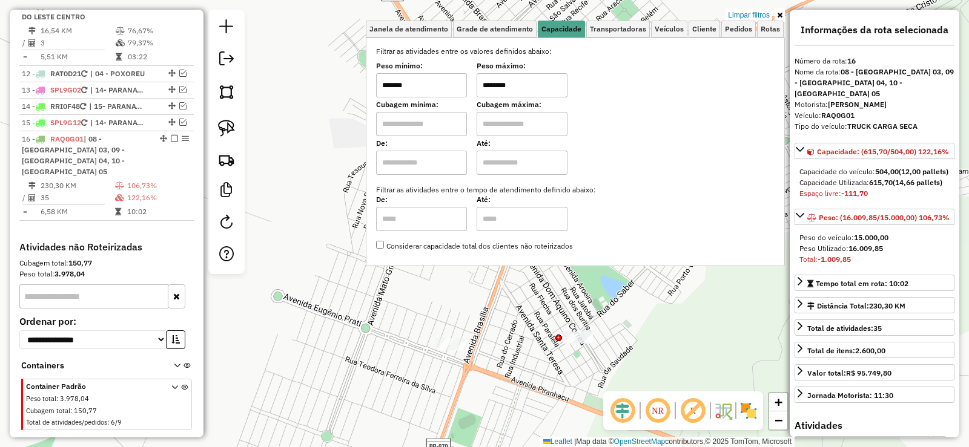
type input "********"
click at [781, 13] on icon at bounding box center [779, 15] width 5 height 7
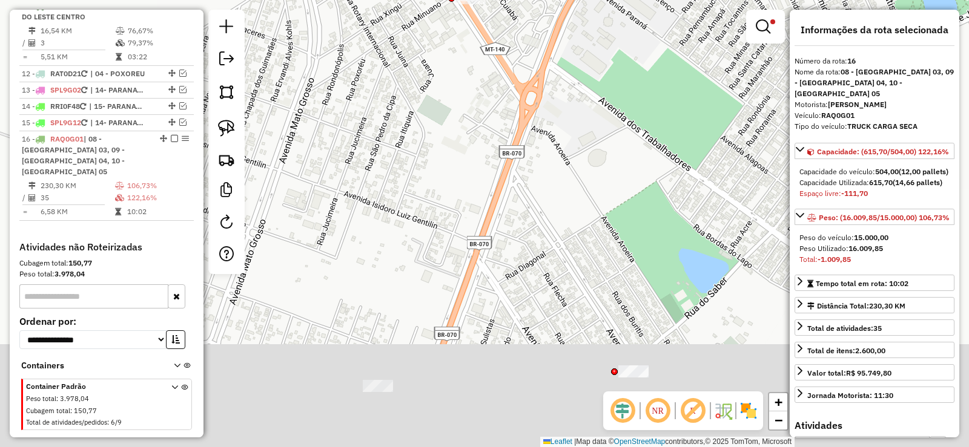
drag, startPoint x: 458, startPoint y: 113, endPoint x: 454, endPoint y: 34, distance: 79.4
click at [454, 34] on div "Limpar filtros Janela de atendimento Grade de atendimento Capacidade Transporta…" at bounding box center [484, 223] width 969 height 447
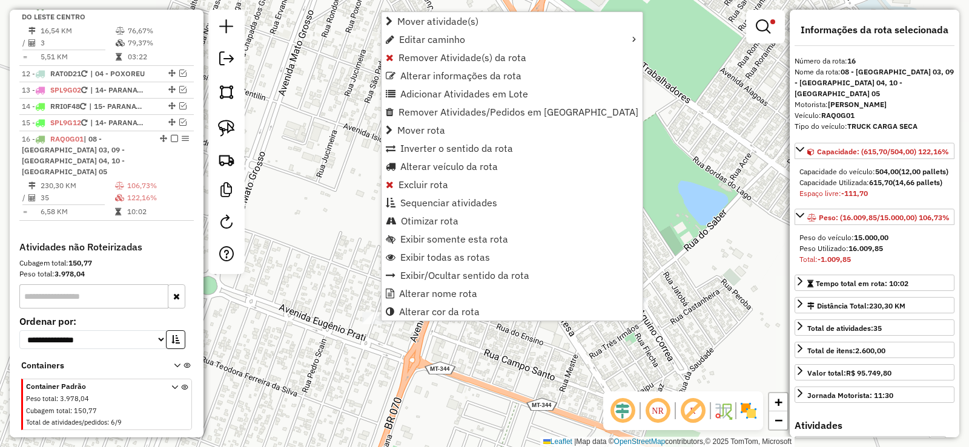
click at [647, 147] on div "Limpar filtros Janela de atendimento Grade de atendimento Capacidade Transporta…" at bounding box center [484, 223] width 969 height 447
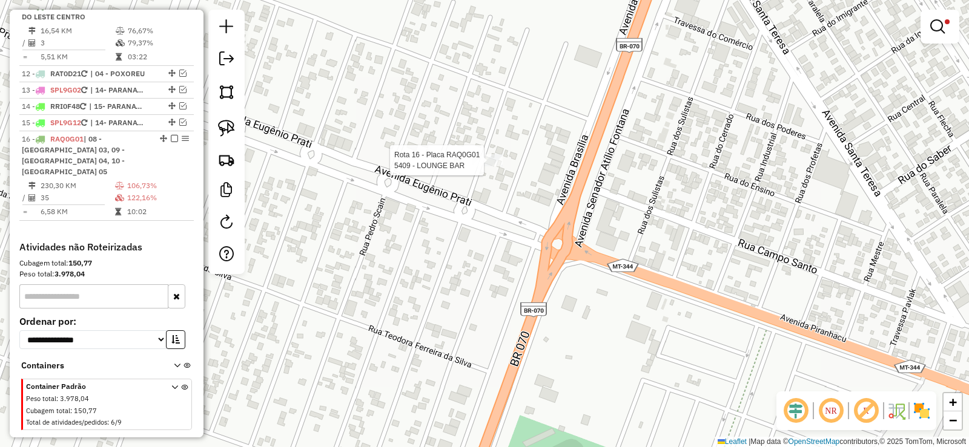
select select "**********"
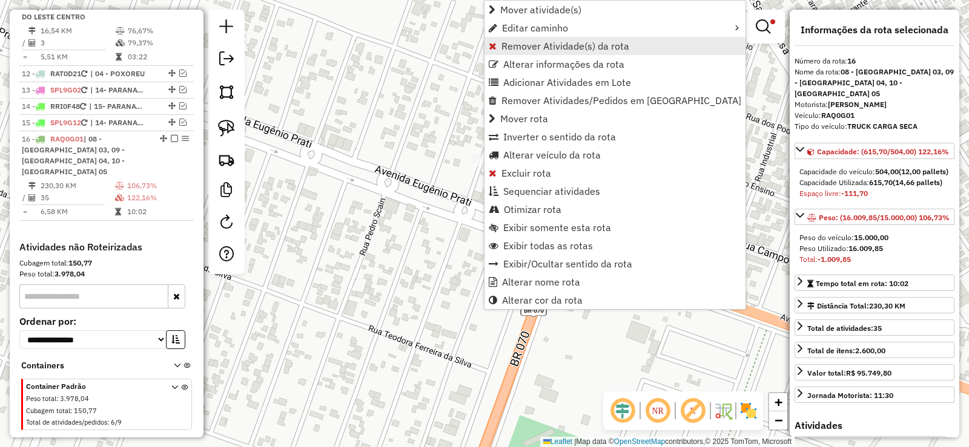
click at [526, 45] on span "Remover Atividade(s) da rota" at bounding box center [565, 46] width 128 height 10
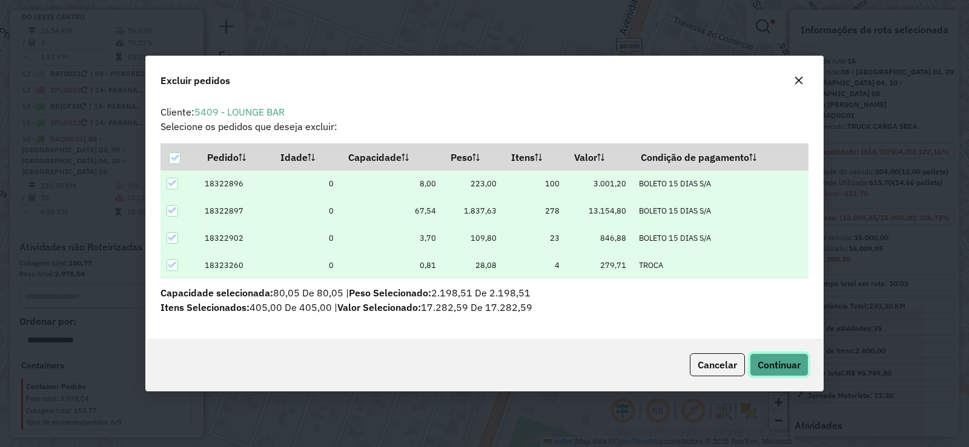
click at [778, 361] on span "Continuar" at bounding box center [779, 365] width 43 height 12
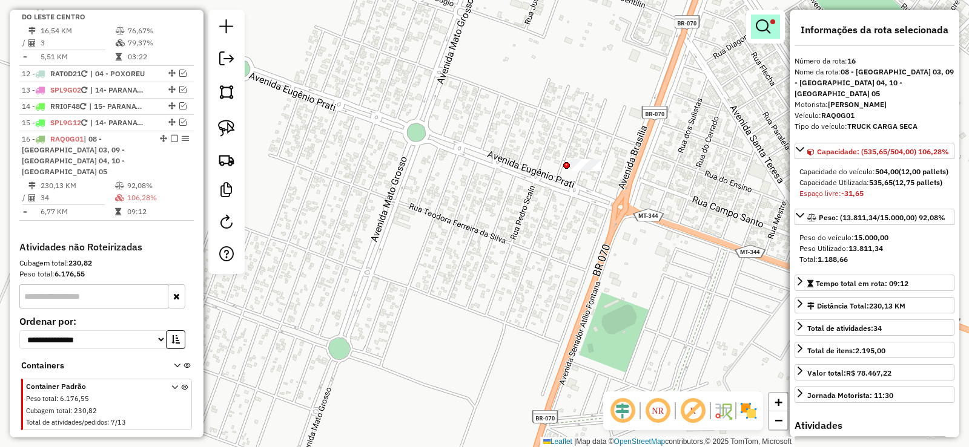
click at [764, 21] on em at bounding box center [763, 26] width 15 height 15
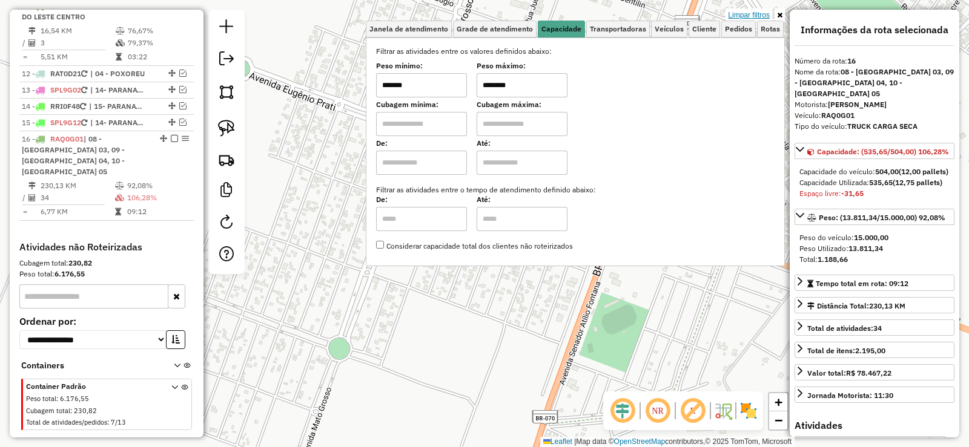
click at [756, 12] on link "Limpar filtros" at bounding box center [748, 14] width 47 height 13
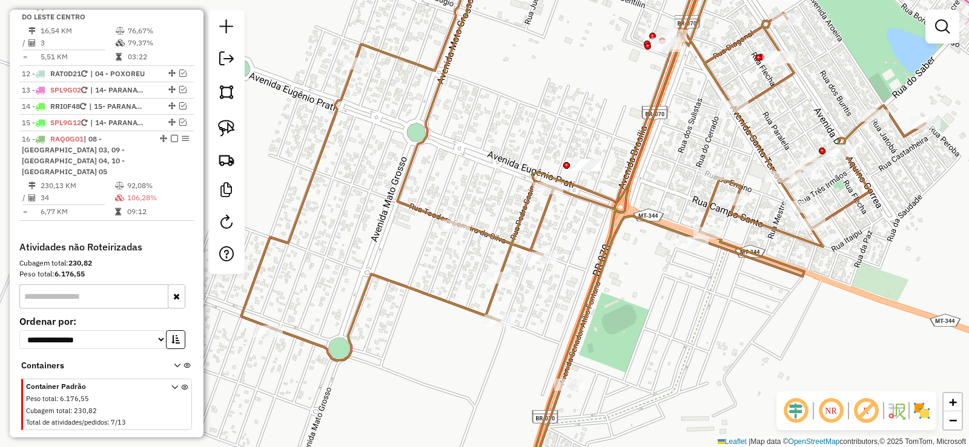
click at [546, 212] on icon at bounding box center [583, 223] width 684 height 537
select select "**********"
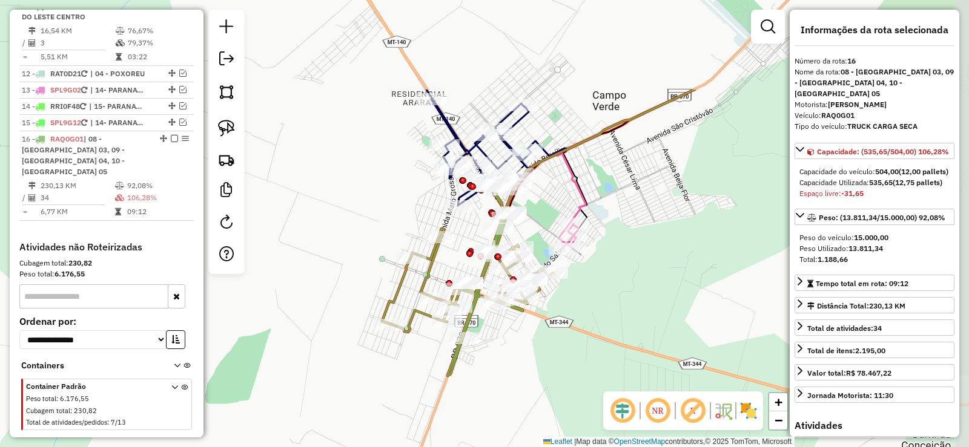
drag, startPoint x: 619, startPoint y: 97, endPoint x: 494, endPoint y: 242, distance: 191.5
click at [457, 232] on div "Rota 16 - Placa RAQ0G01 9572 - CACHORRO Q.DA PATROA Janela de atendimento Grade…" at bounding box center [484, 223] width 969 height 447
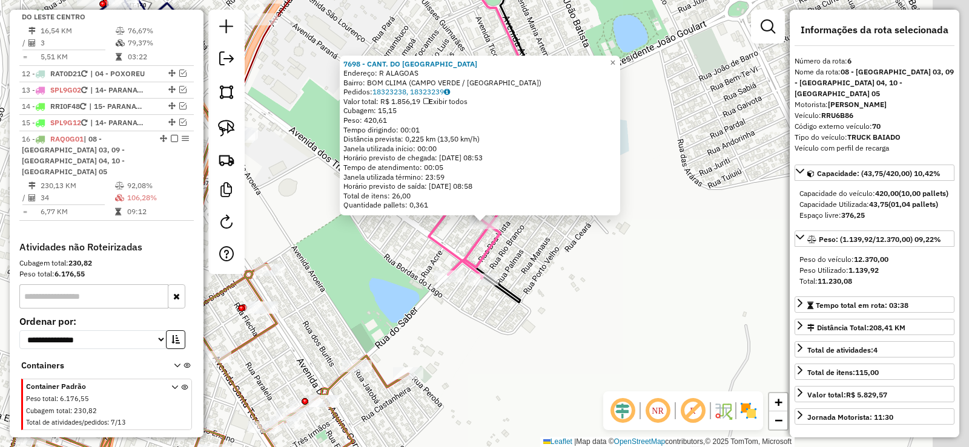
scroll to position [823, 0]
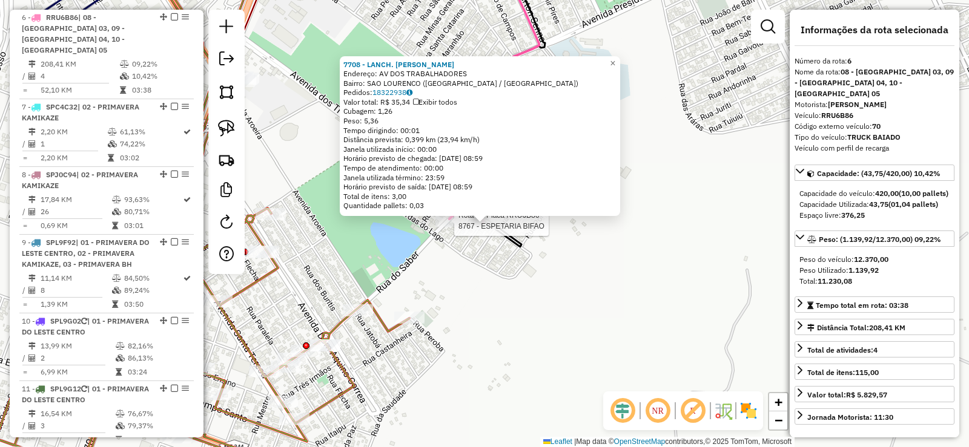
click at [447, 227] on div at bounding box center [450, 221] width 30 height 12
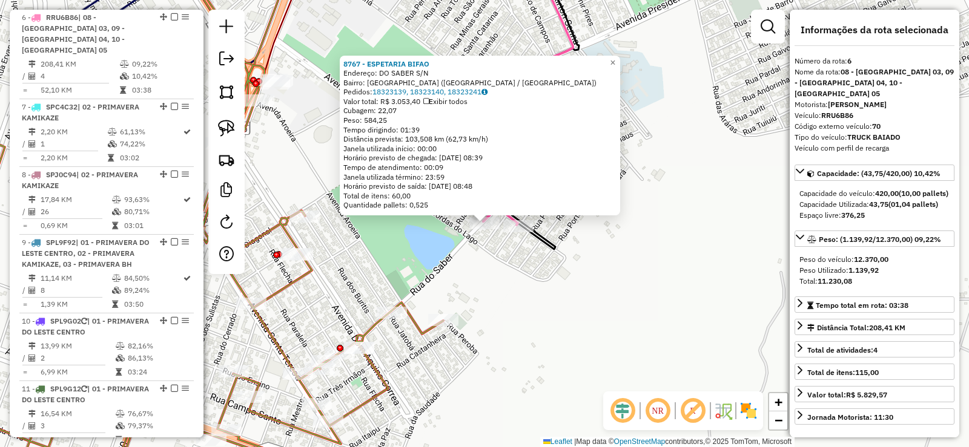
click at [397, 250] on div "8767 - ESPETARIA BIFAO Endereço: DO SABER S/N Bairro: [GEOGRAPHIC_DATA] ([GEOGR…" at bounding box center [484, 223] width 969 height 447
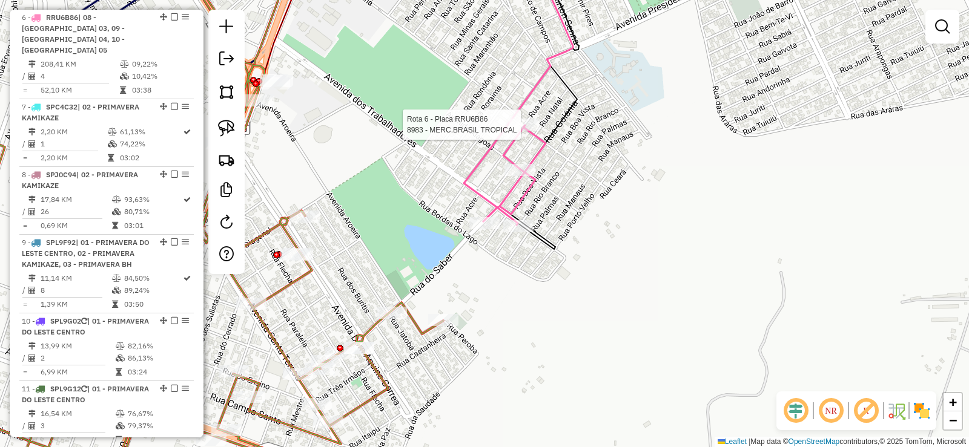
select select "**********"
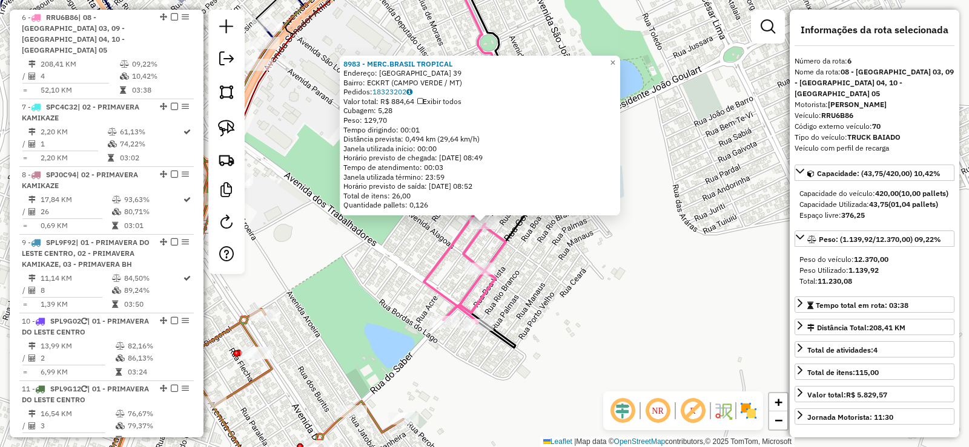
click at [363, 274] on div "8983 - MERC.BRASIL TROPICAL Endereço: [GEOGRAPHIC_DATA] 39 Bairro: ECKRT (CAMPO…" at bounding box center [484, 223] width 969 height 447
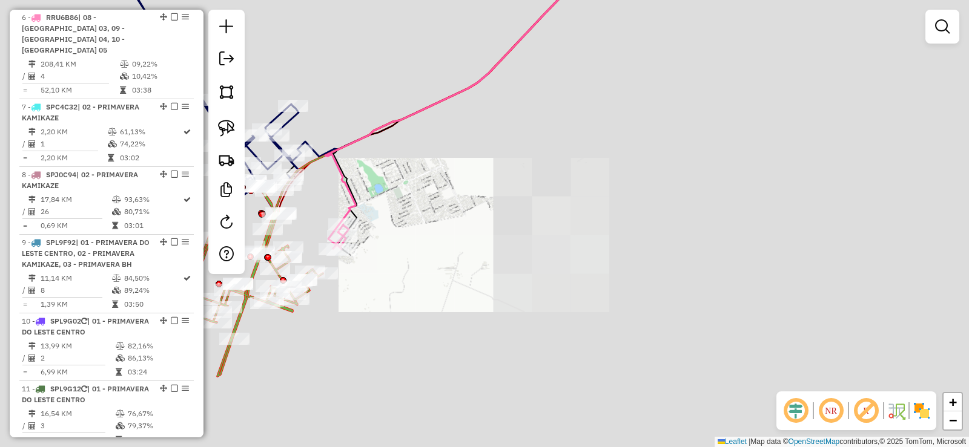
drag, startPoint x: 351, startPoint y: 210, endPoint x: 523, endPoint y: 199, distance: 172.9
click at [523, 199] on div "Janela de atendimento Grade de atendimento Capacidade Transportadoras Veículos …" at bounding box center [484, 223] width 969 height 447
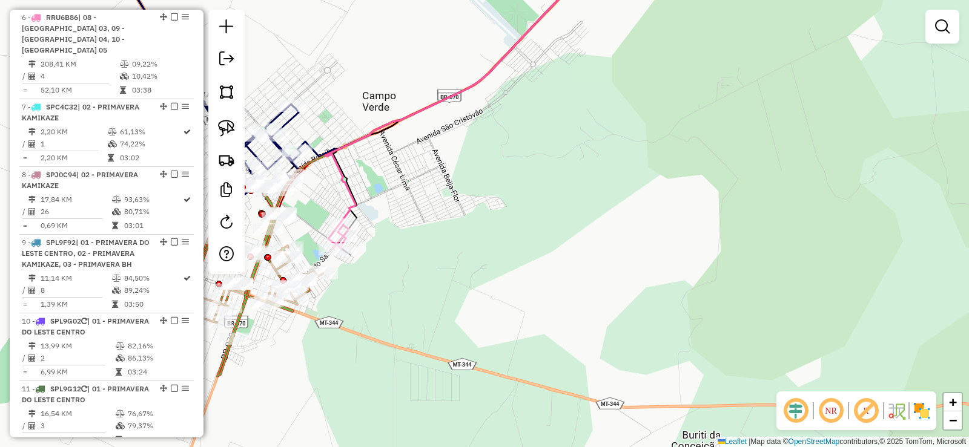
drag, startPoint x: 309, startPoint y: 190, endPoint x: 483, endPoint y: 143, distance: 179.3
click at [482, 143] on div "Janela de atendimento Grade de atendimento Capacidade Transportadoras Veículos …" at bounding box center [484, 223] width 969 height 447
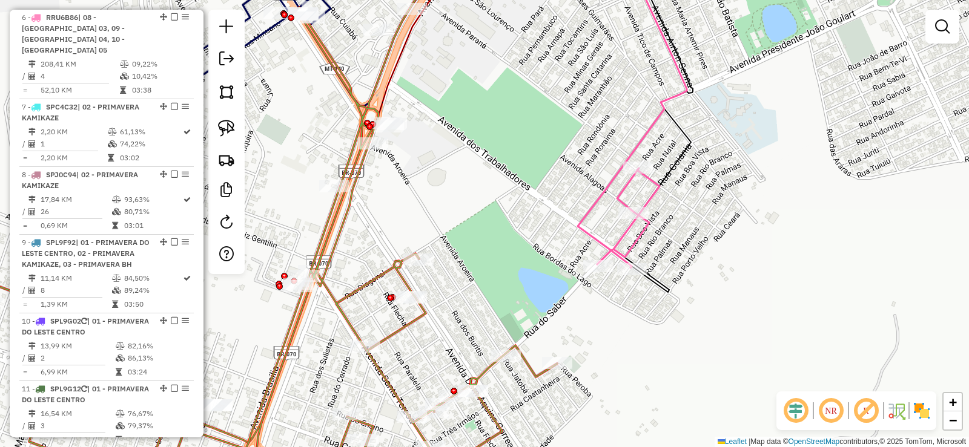
click at [354, 180] on icon at bounding box center [230, 249] width 654 height 485
select select "**********"
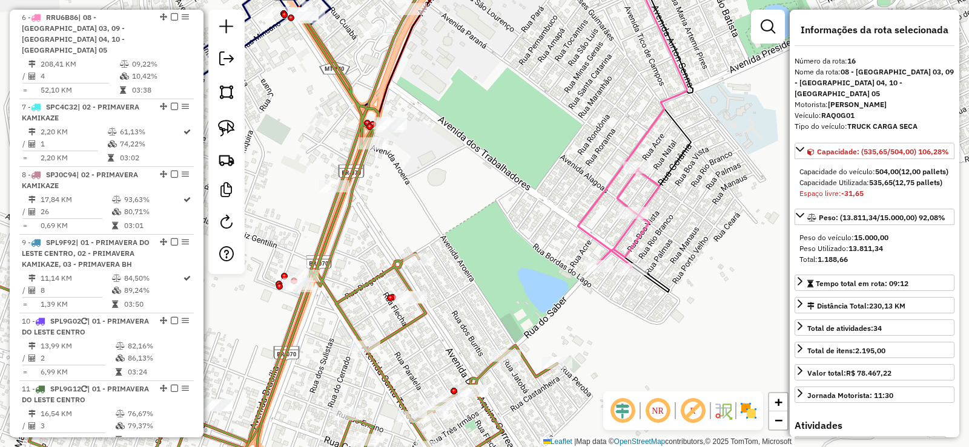
scroll to position [1206, 0]
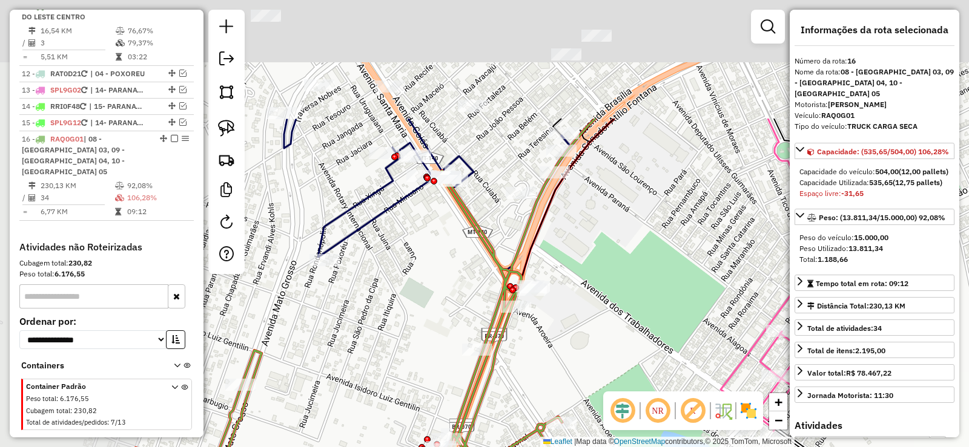
drag, startPoint x: 423, startPoint y: 181, endPoint x: 587, endPoint y: 381, distance: 258.2
click at [587, 381] on div "Janela de atendimento Grade de atendimento Capacidade Transportadoras Veículos …" at bounding box center [484, 223] width 969 height 447
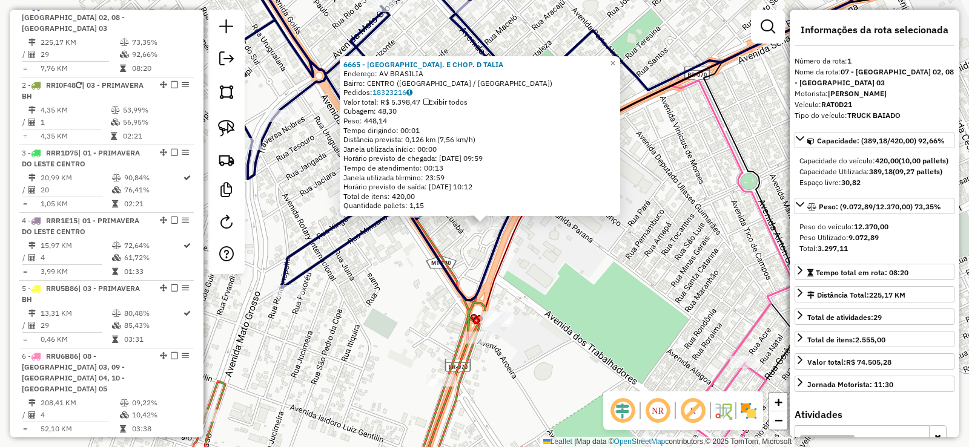
click at [462, 277] on icon at bounding box center [310, 347] width 431 height 291
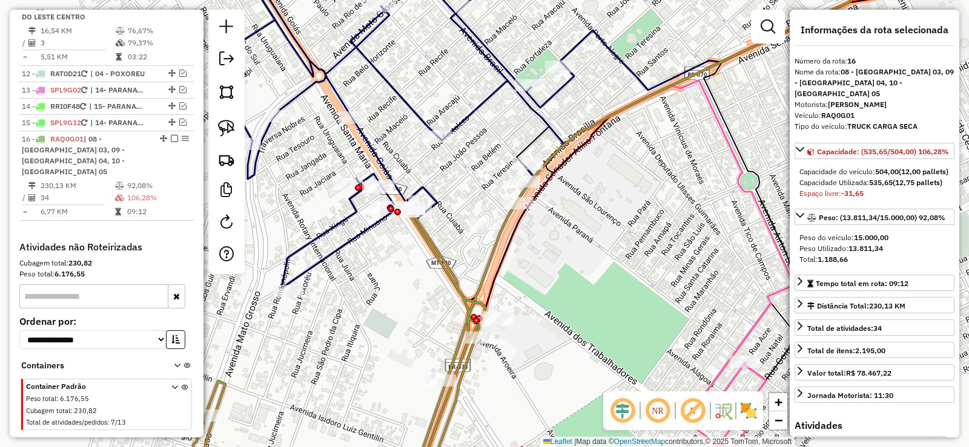
click at [385, 200] on icon at bounding box center [399, 127] width 349 height 345
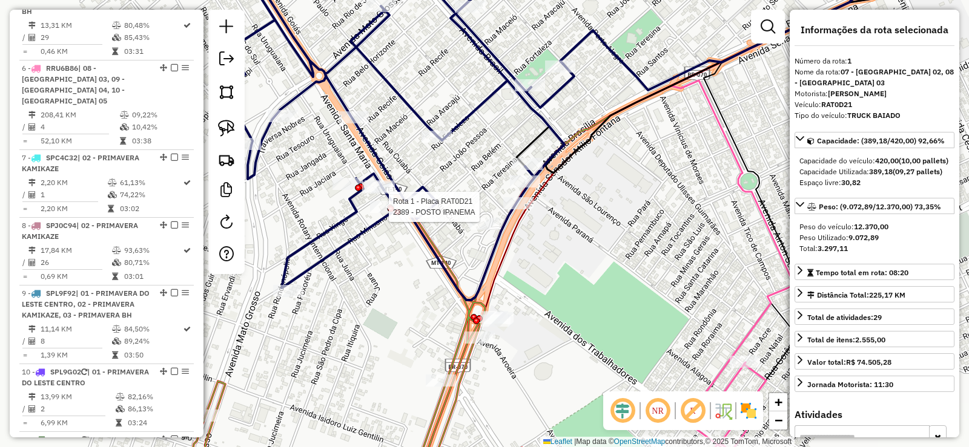
scroll to position [484, 0]
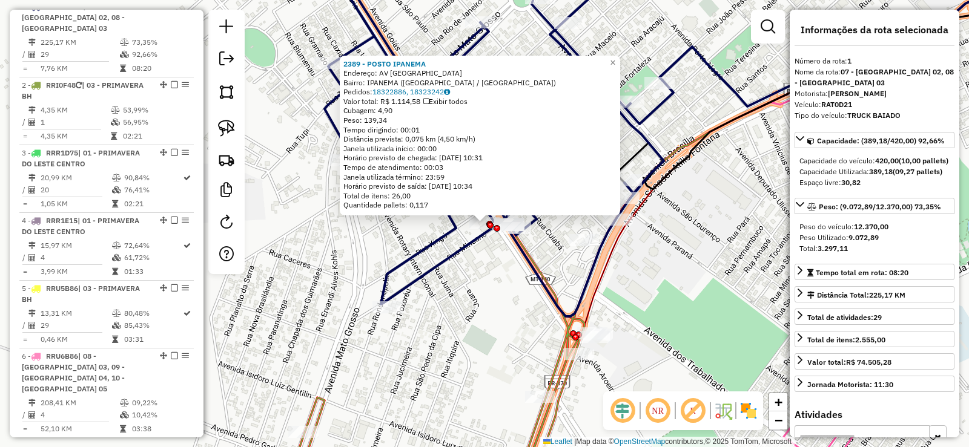
click at [436, 257] on div "2389 - POSTO IPANEMA Endereço: AV [GEOGRAPHIC_DATA]: [GEOGRAPHIC_DATA] ([GEOGRA…" at bounding box center [484, 223] width 969 height 447
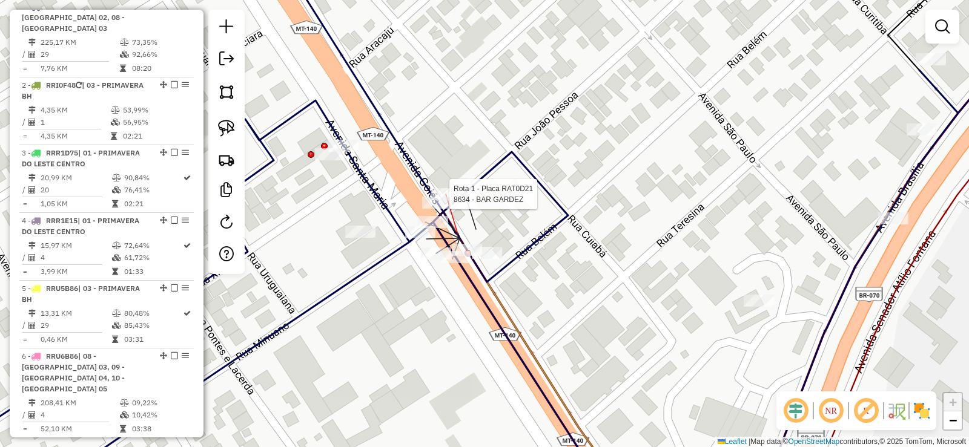
select select "**********"
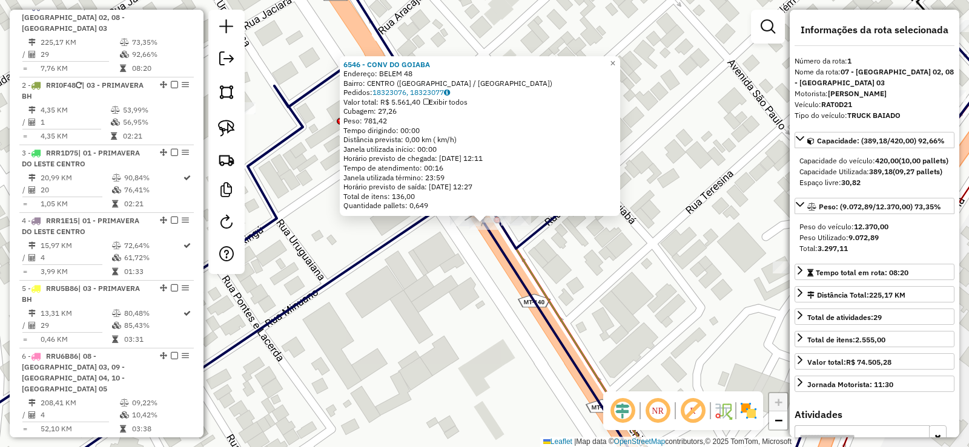
click at [489, 268] on div "6546 - CONV DO GOIABA Endereço: BELEM 48 Bairro: [GEOGRAPHIC_DATA] ([GEOGRAPHIC…" at bounding box center [484, 223] width 969 height 447
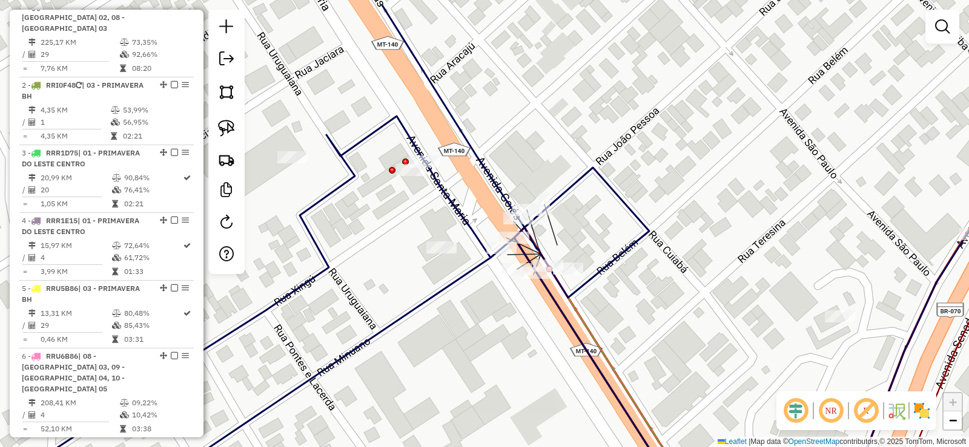
drag, startPoint x: 506, startPoint y: 186, endPoint x: 558, endPoint y: 235, distance: 71.5
click at [558, 235] on div "Janela de atendimento Grade de atendimento Capacidade Transportadoras Veículos …" at bounding box center [484, 223] width 969 height 447
click at [574, 309] on icon at bounding box center [604, 360] width 180 height 265
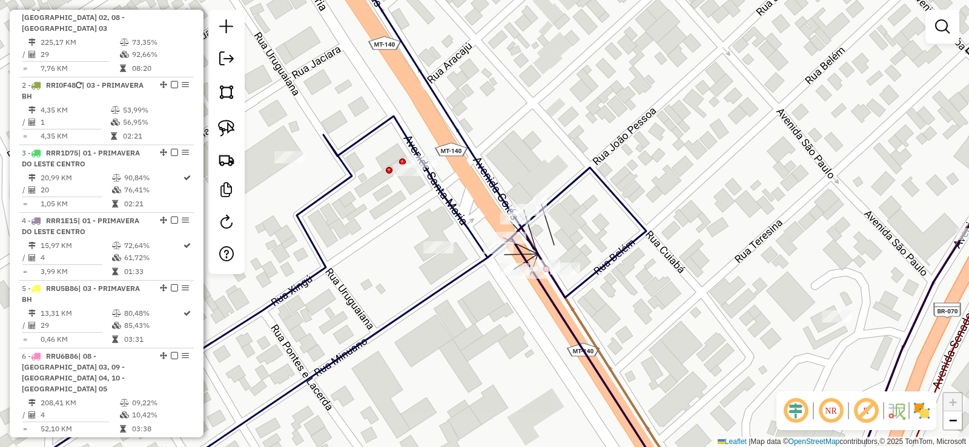
click at [571, 309] on icon at bounding box center [601, 360] width 180 height 265
select select "**********"
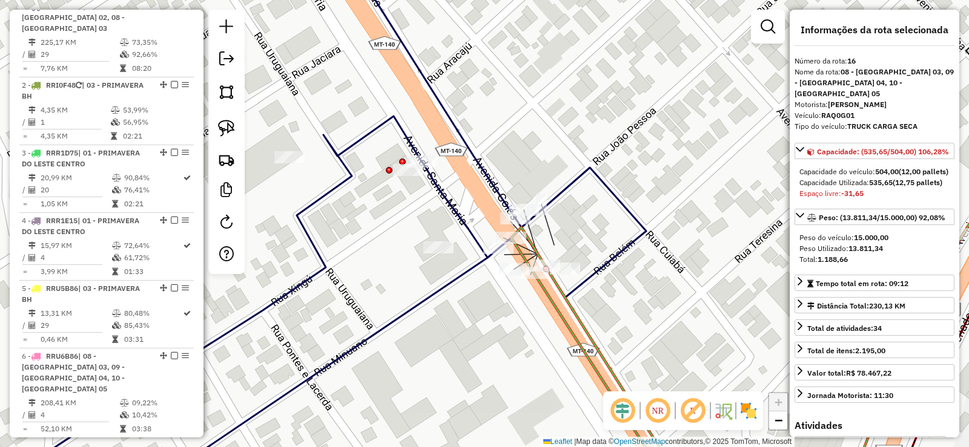
scroll to position [1206, 0]
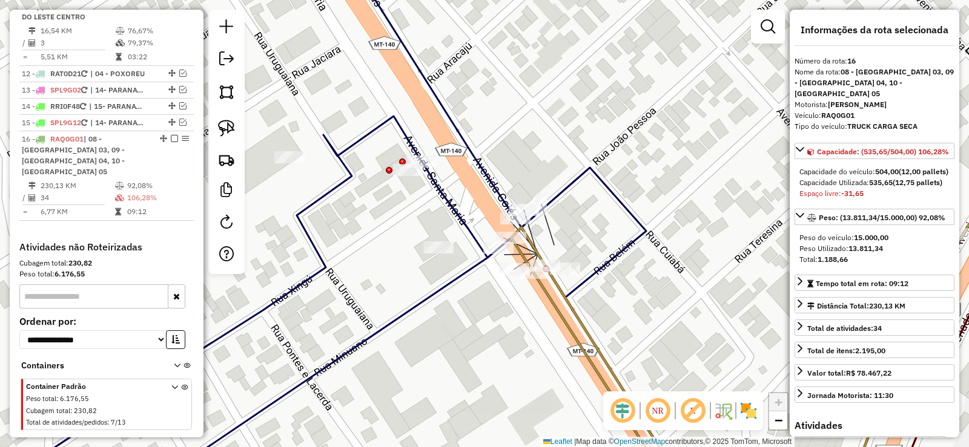
click at [571, 309] on icon at bounding box center [601, 360] width 180 height 265
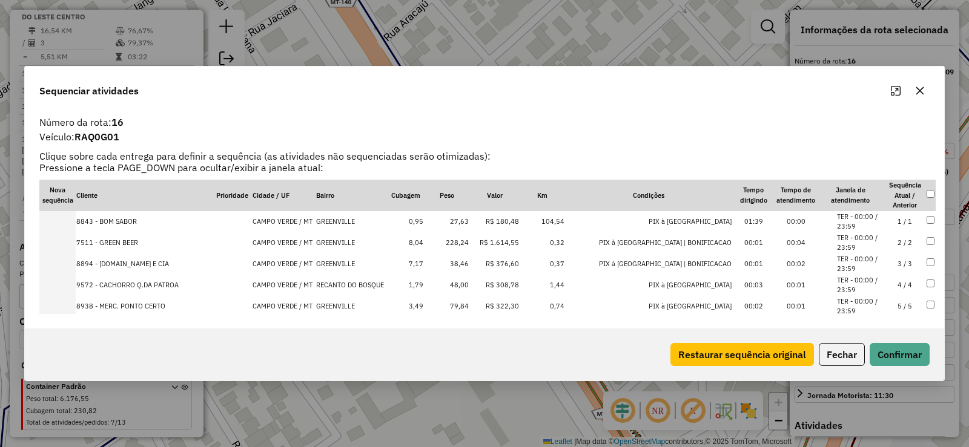
click at [925, 91] on button "button" at bounding box center [919, 90] width 19 height 19
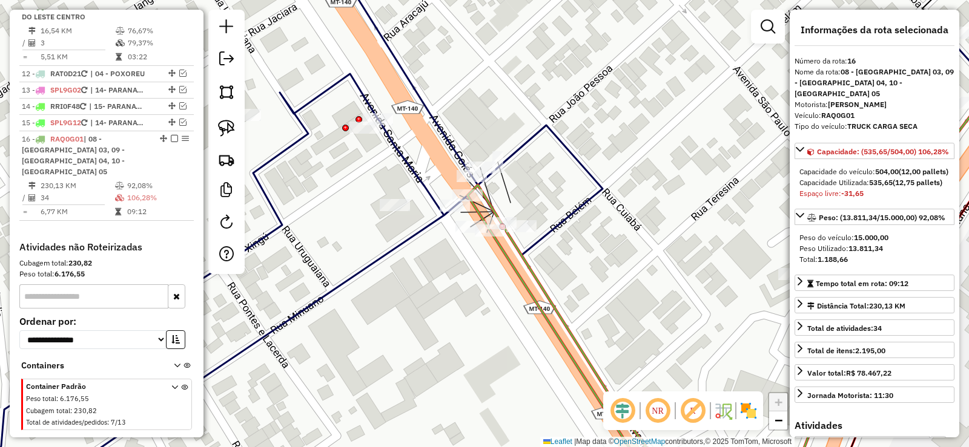
click at [521, 256] on icon at bounding box center [572, 338] width 210 height 307
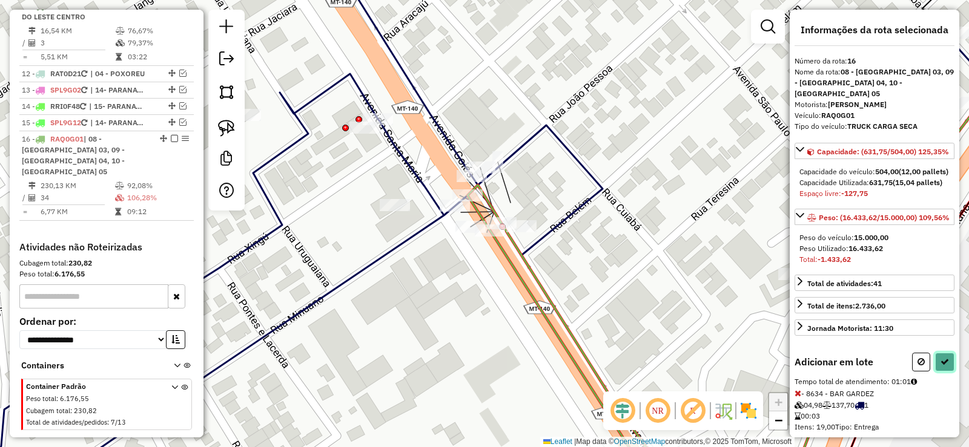
click at [940, 366] on icon at bounding box center [944, 362] width 8 height 8
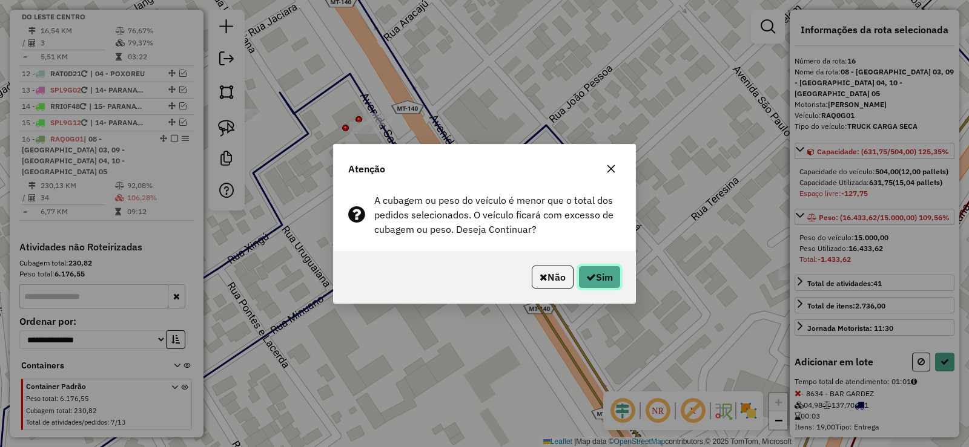
click at [605, 275] on button "Sim" at bounding box center [599, 277] width 42 height 23
select select "**********"
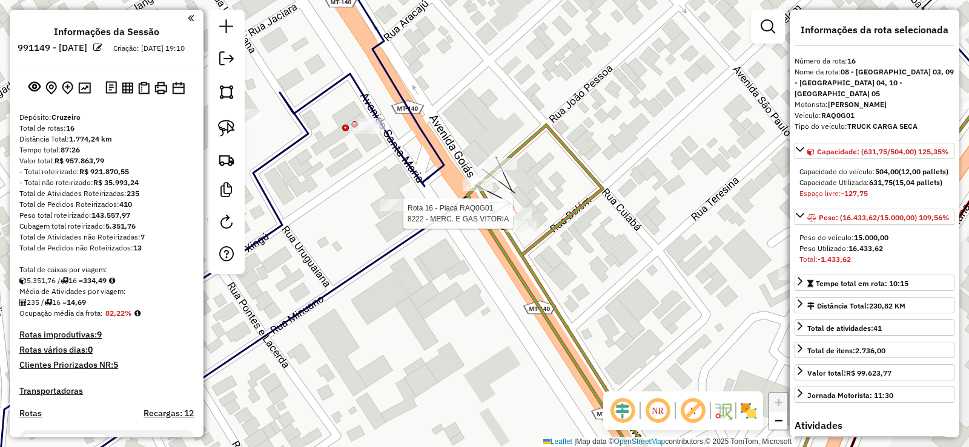
select select "**********"
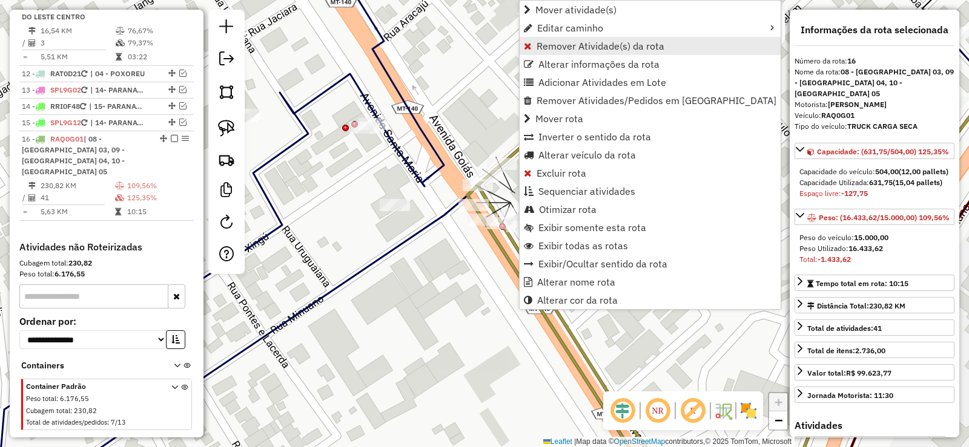
click at [548, 45] on span "Remover Atividade(s) da rota" at bounding box center [600, 46] width 128 height 10
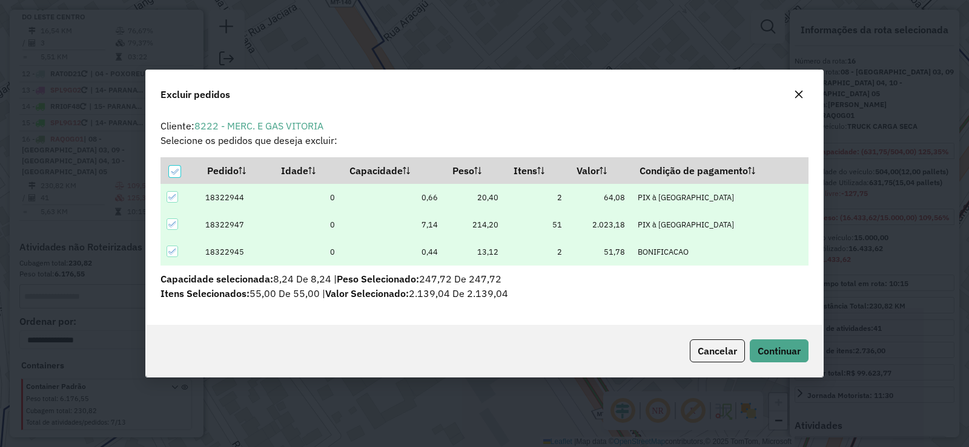
scroll to position [0, 0]
click at [784, 346] on span "Continuar" at bounding box center [779, 351] width 43 height 12
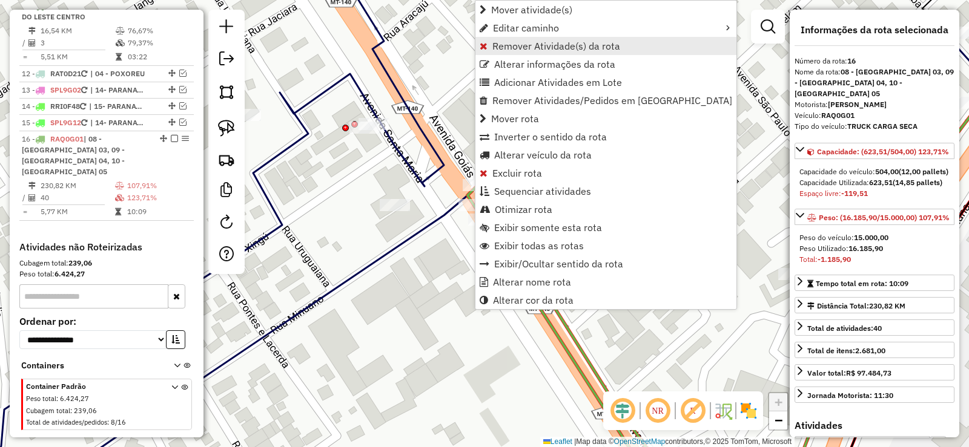
click at [505, 41] on span "Remover Atividade(s) da rota" at bounding box center [556, 46] width 128 height 10
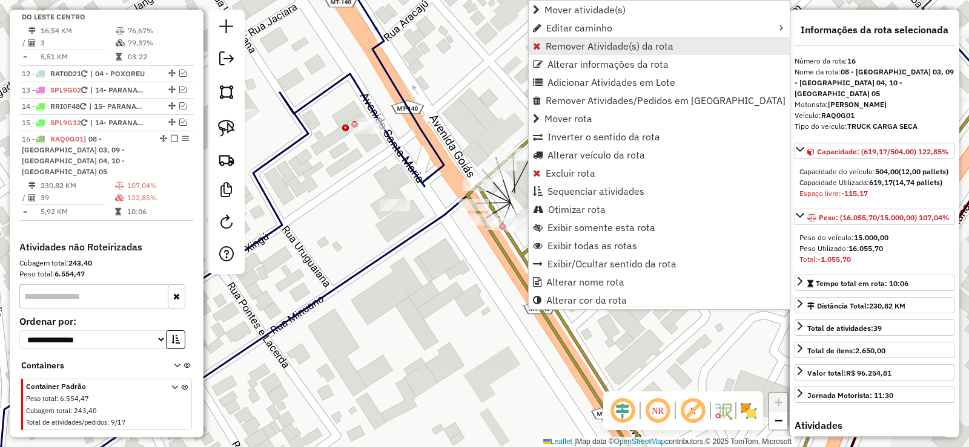
click at [555, 42] on span "Remover Atividade(s) da rota" at bounding box center [610, 46] width 128 height 10
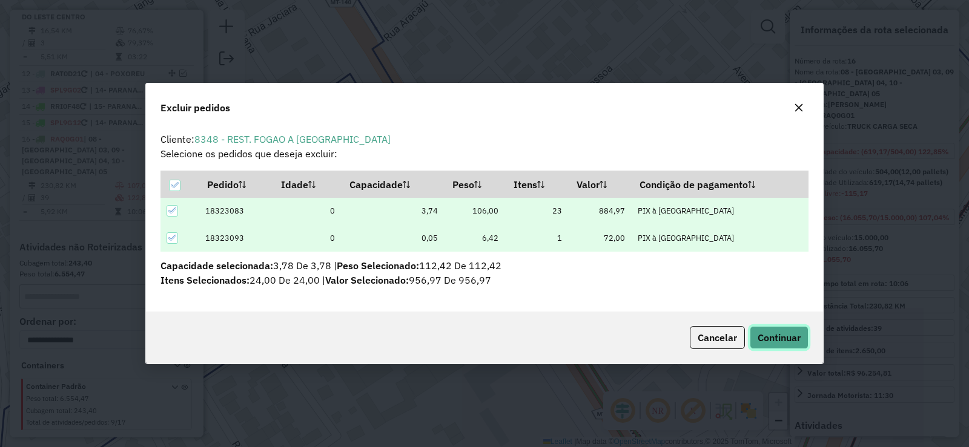
click at [771, 327] on button "Continuar" at bounding box center [779, 337] width 59 height 23
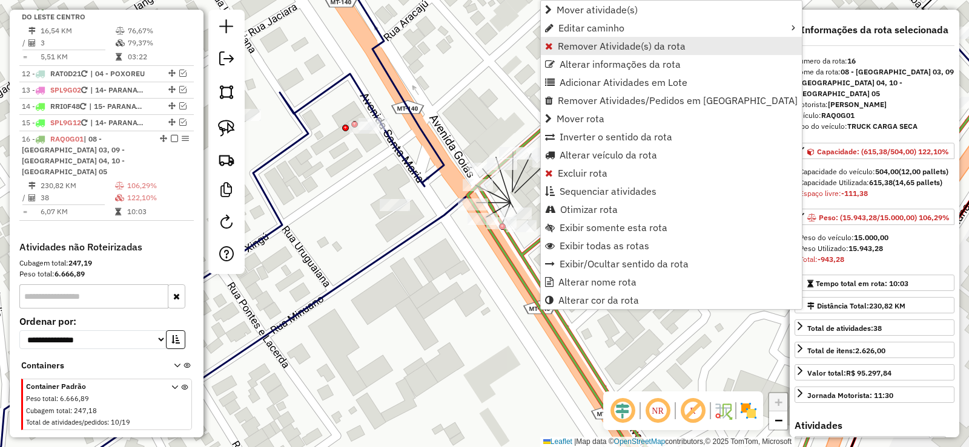
click at [566, 48] on span "Remover Atividade(s) da rota" at bounding box center [622, 46] width 128 height 10
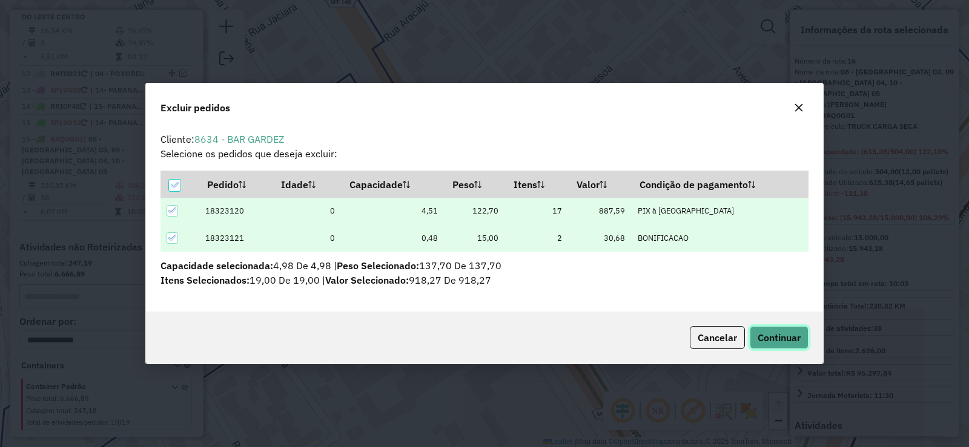
click at [762, 326] on button "Continuar" at bounding box center [779, 337] width 59 height 23
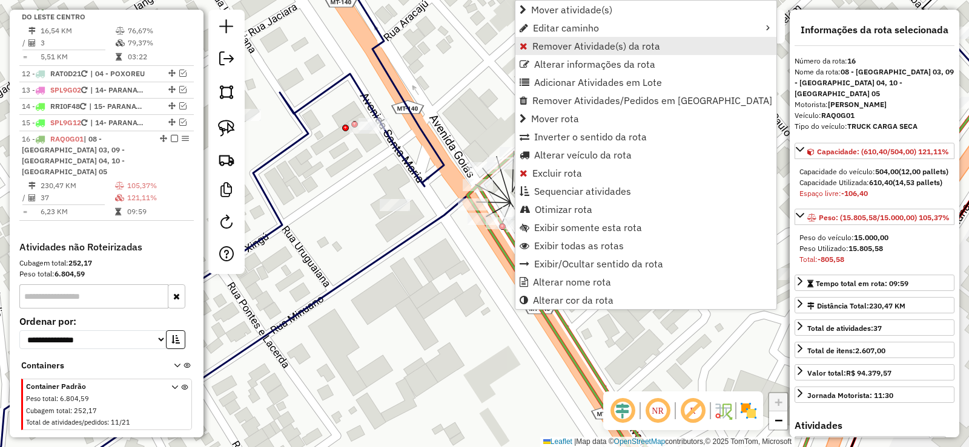
click at [542, 45] on span "Remover Atividade(s) da rota" at bounding box center [596, 46] width 128 height 10
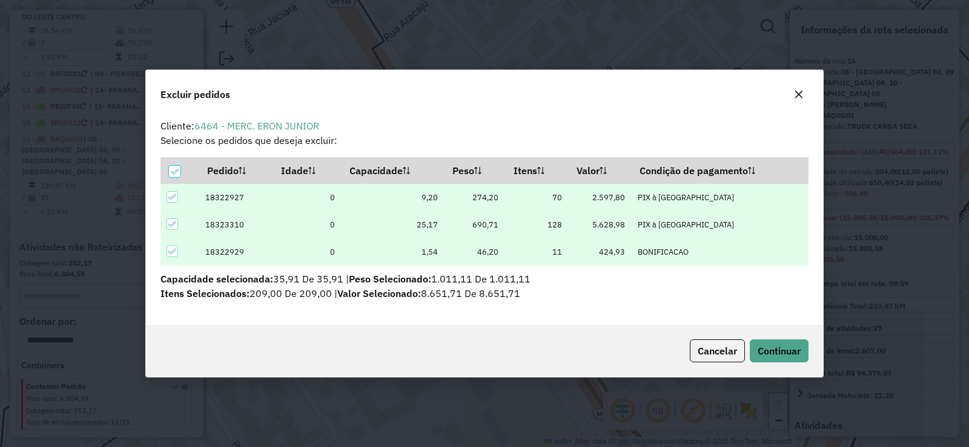
scroll to position [7, 4]
click at [768, 354] on span "Continuar" at bounding box center [779, 351] width 43 height 12
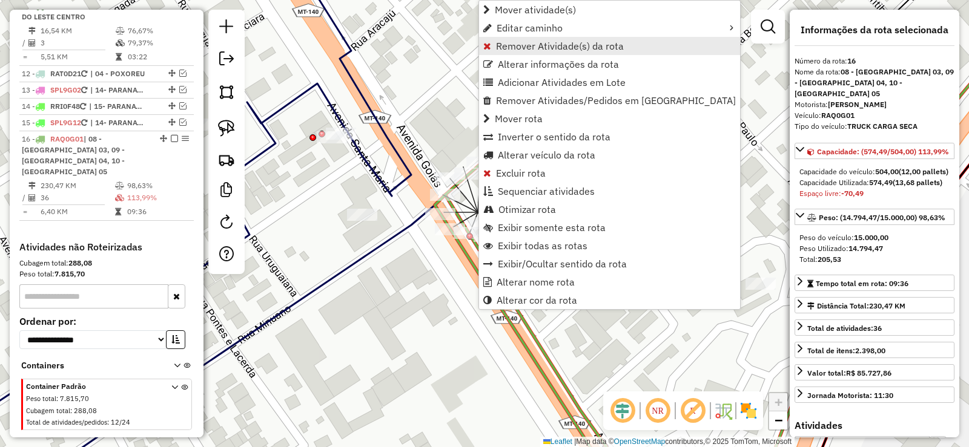
click at [514, 43] on span "Remover Atividade(s) da rota" at bounding box center [560, 46] width 128 height 10
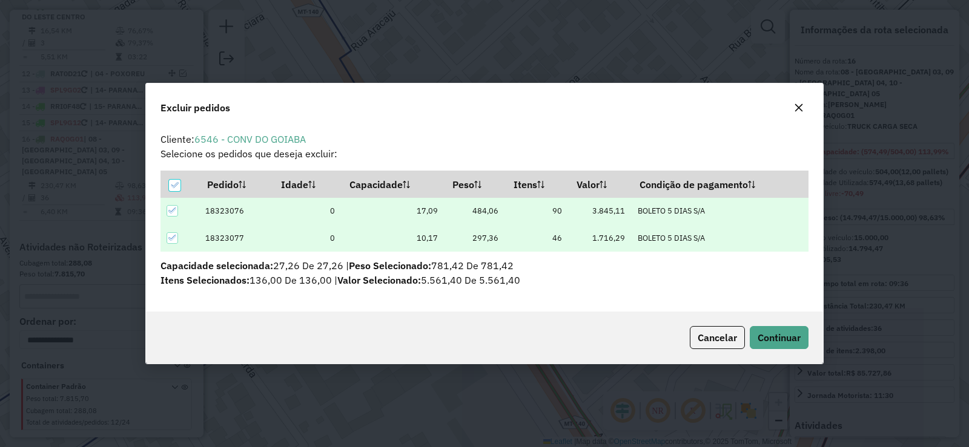
scroll to position [0, 0]
click at [791, 335] on span "Continuar" at bounding box center [779, 338] width 43 height 12
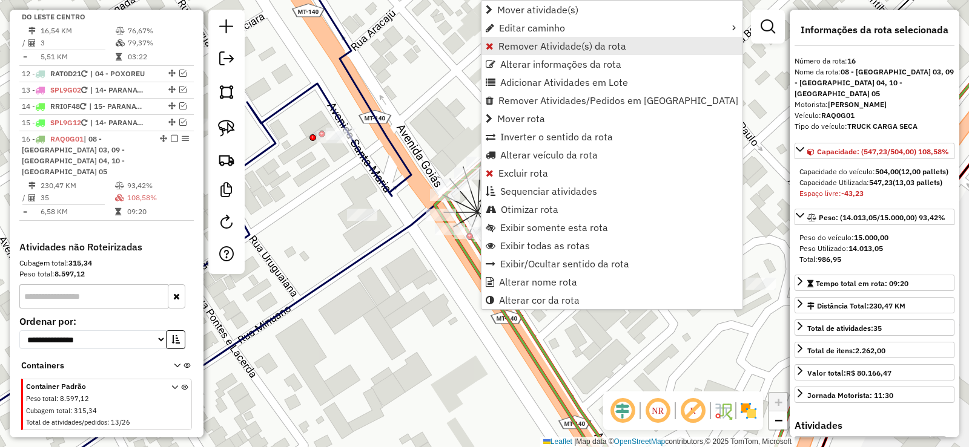
click at [518, 44] on span "Remover Atividade(s) da rota" at bounding box center [562, 46] width 128 height 10
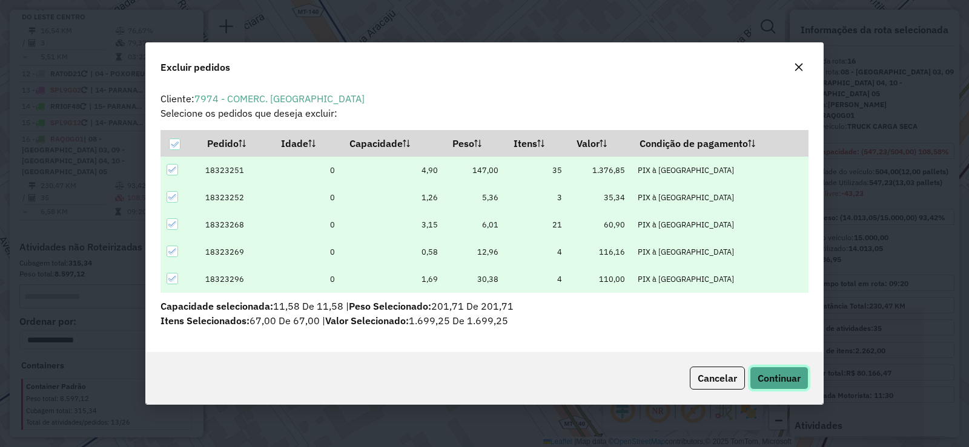
click at [772, 380] on span "Continuar" at bounding box center [779, 378] width 43 height 12
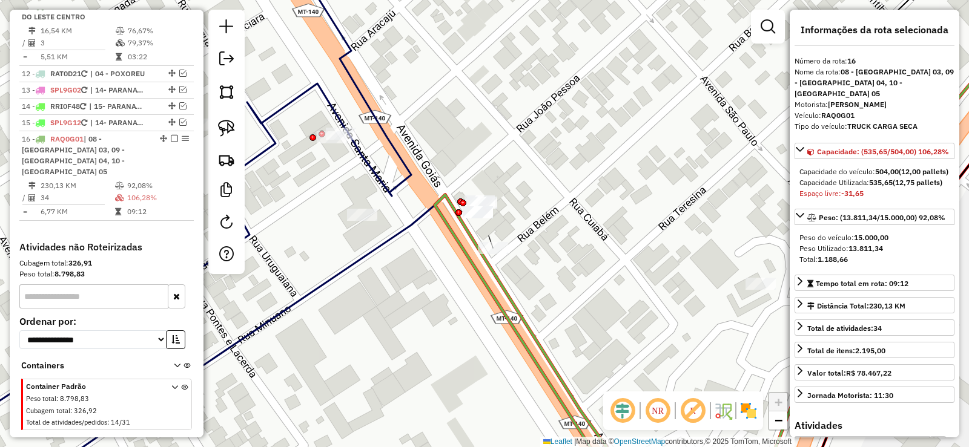
click at [550, 211] on div "Janela de atendimento Grade de atendimento Capacidade Transportadoras Veículos …" at bounding box center [484, 223] width 969 height 447
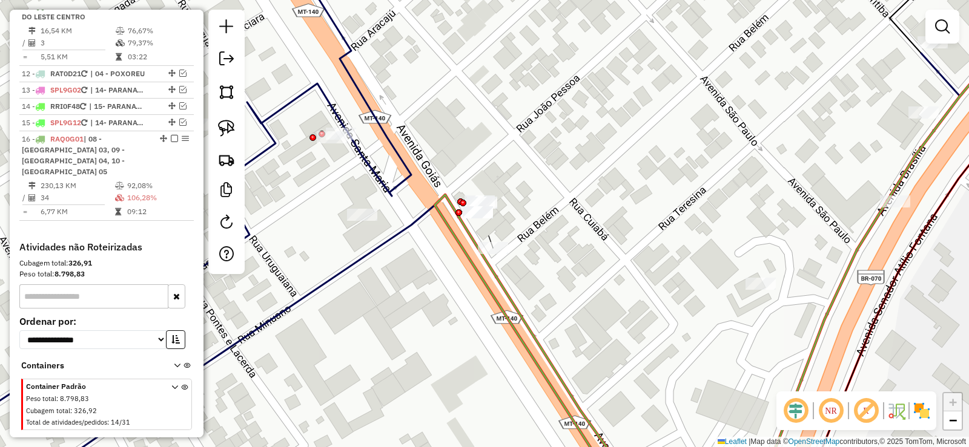
click at [503, 284] on icon at bounding box center [536, 343] width 203 height 297
select select "**********"
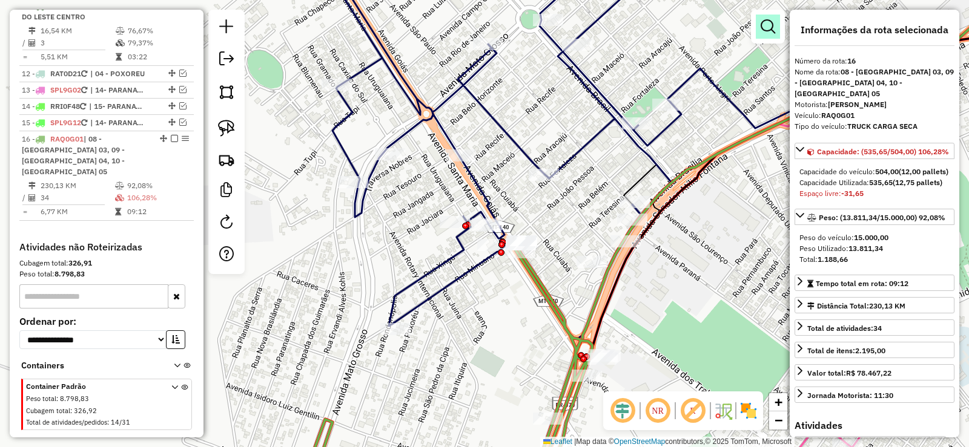
click at [764, 27] on em at bounding box center [768, 26] width 15 height 15
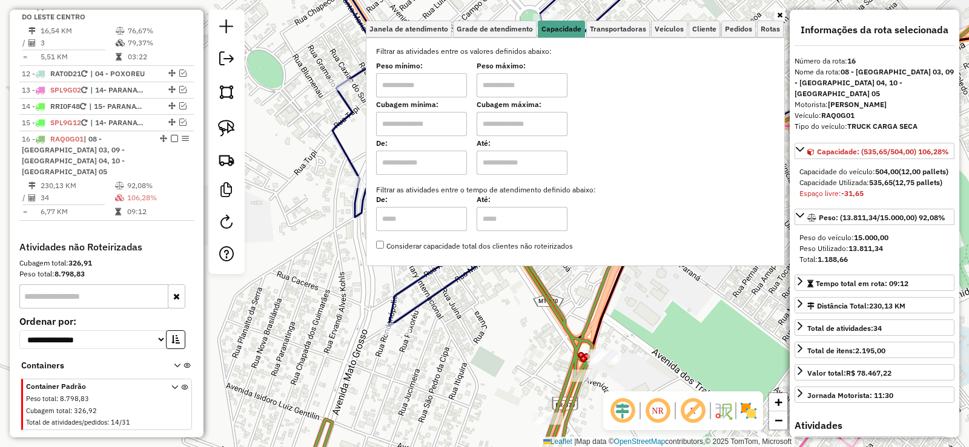
click at [413, 92] on input "text" at bounding box center [421, 85] width 91 height 24
type input "*******"
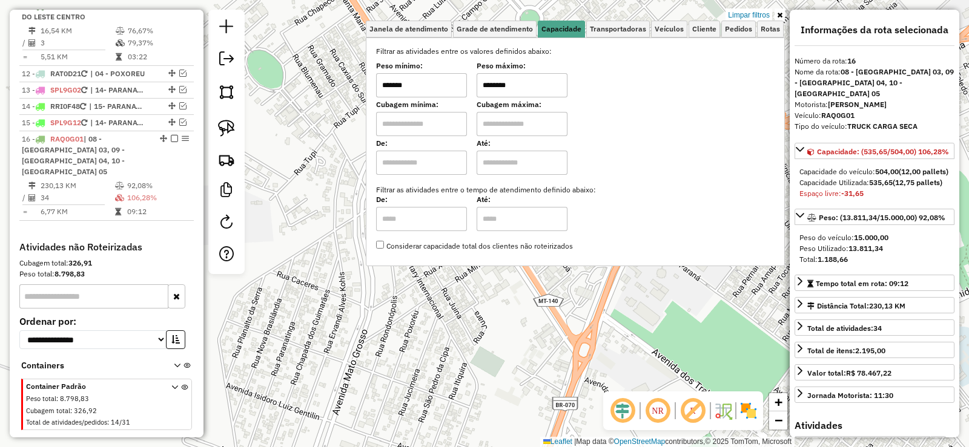
type input "********"
click at [782, 18] on link at bounding box center [779, 14] width 10 height 13
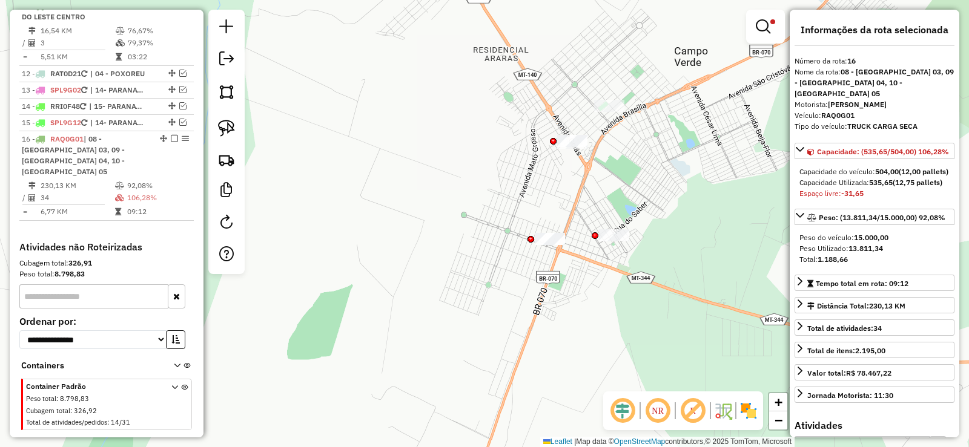
drag, startPoint x: 647, startPoint y: 242, endPoint x: 607, endPoint y: 196, distance: 61.3
click at [609, 187] on div "Limpar filtros Janela de atendimento Grade de atendimento Capacidade Transporta…" at bounding box center [484, 223] width 969 height 447
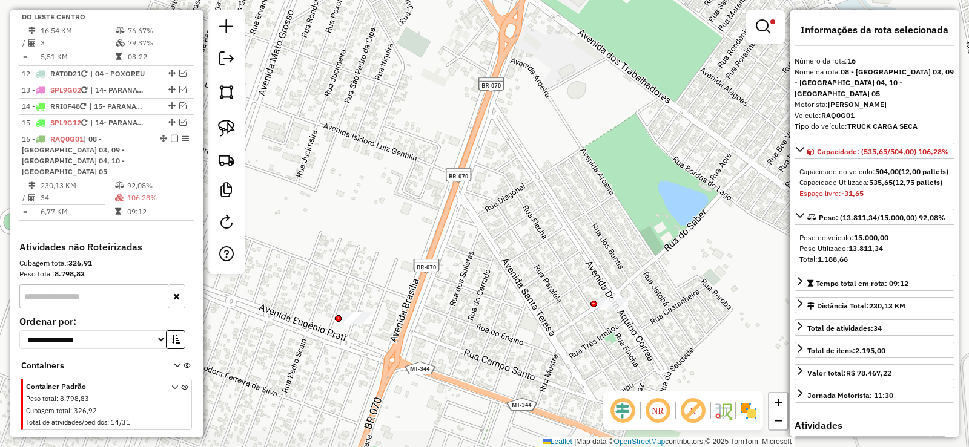
drag, startPoint x: 570, startPoint y: 215, endPoint x: 552, endPoint y: 190, distance: 30.9
click at [550, 156] on div "Limpar filtros Janela de atendimento Grade de atendimento Capacidade Transporta…" at bounding box center [484, 223] width 969 height 447
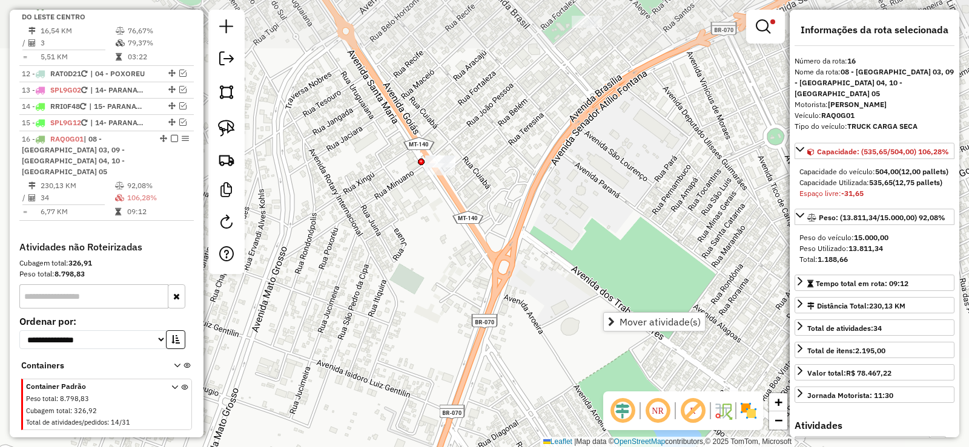
drag, startPoint x: 524, startPoint y: 120, endPoint x: 518, endPoint y: 350, distance: 229.6
click at [518, 350] on div "Limpar filtros Janela de atendimento Grade de atendimento Capacidade Transporta…" at bounding box center [484, 223] width 969 height 447
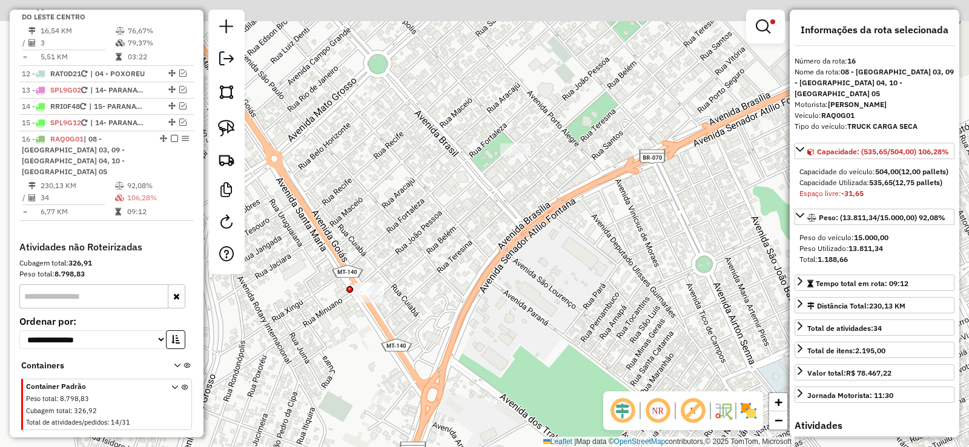
drag, startPoint x: 566, startPoint y: 295, endPoint x: 500, endPoint y: 368, distance: 98.2
click at [494, 426] on div "Limpar filtros Janela de atendimento Grade de atendimento Capacidade Transporta…" at bounding box center [484, 223] width 969 height 447
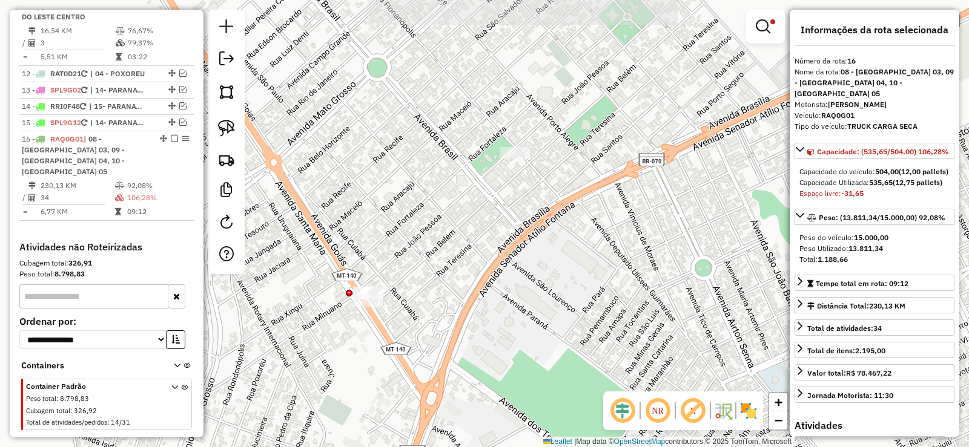
click at [517, 162] on div "Limpar filtros Janela de atendimento Grade de atendimento Capacidade Transporta…" at bounding box center [484, 223] width 969 height 447
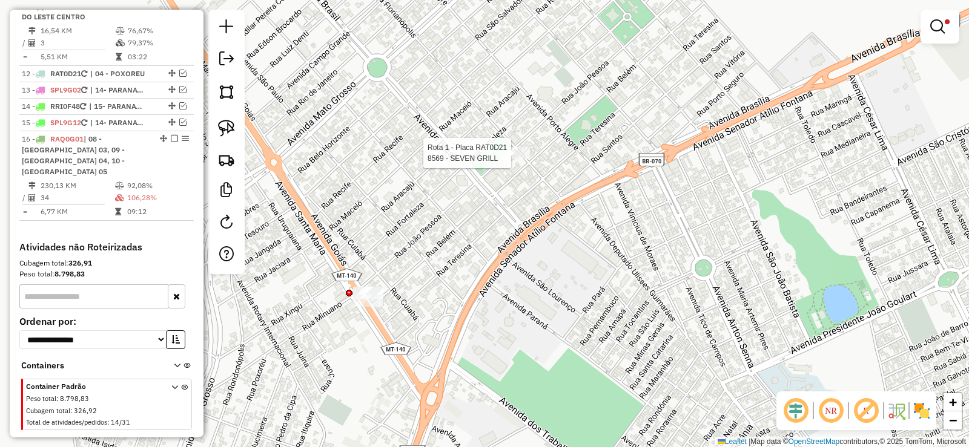
select select "**********"
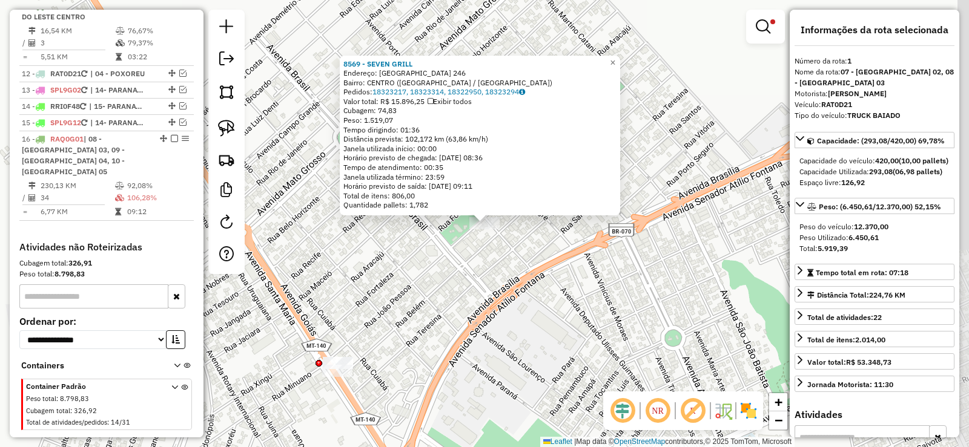
scroll to position [484, 0]
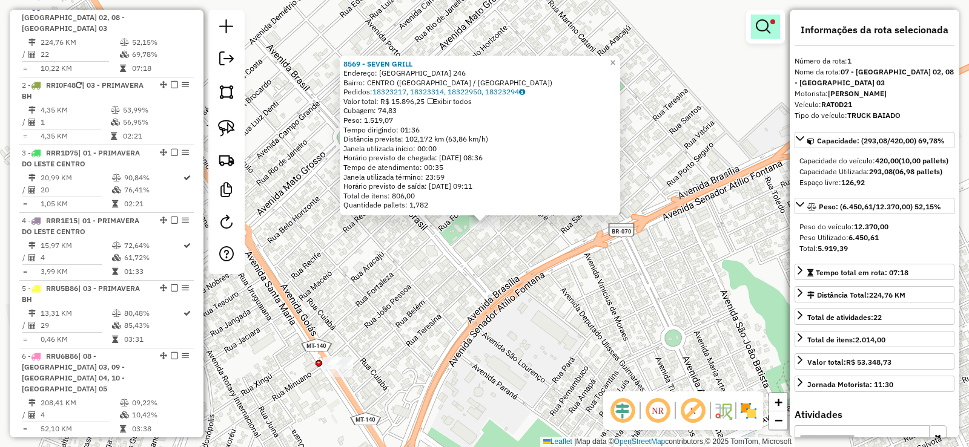
click at [770, 27] on link at bounding box center [765, 27] width 29 height 24
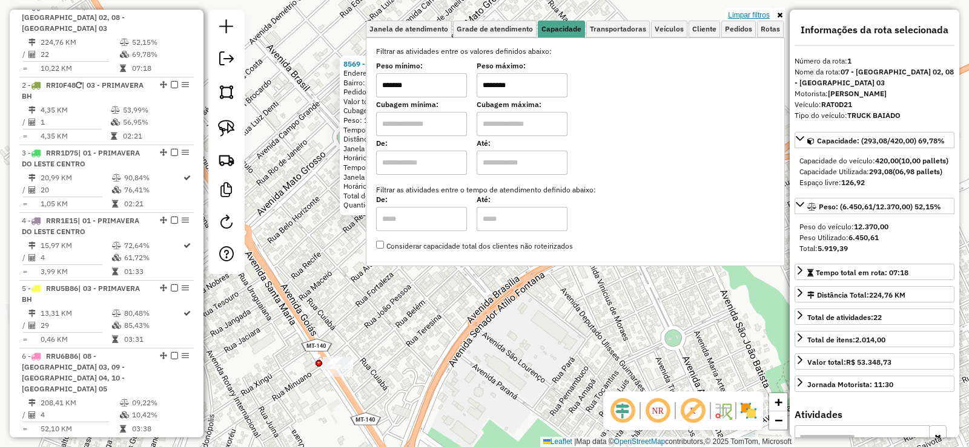
click at [756, 14] on link "Limpar filtros" at bounding box center [748, 14] width 47 height 13
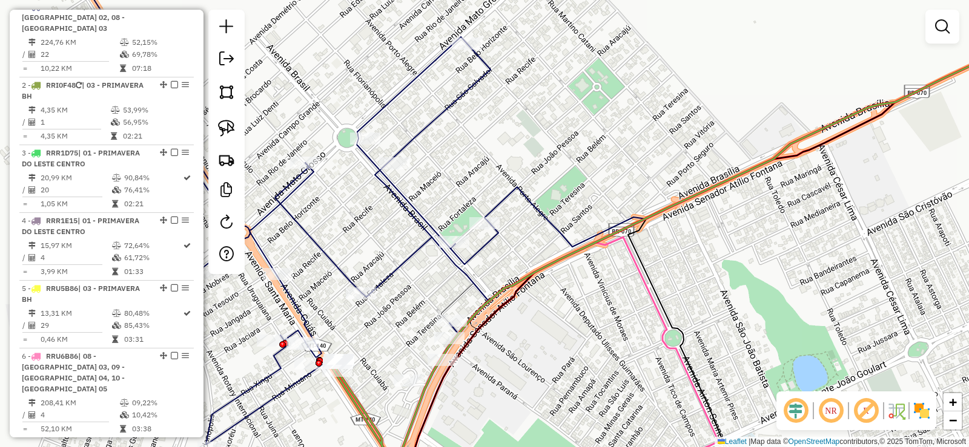
click at [547, 265] on icon at bounding box center [728, 256] width 673 height 471
select select "**********"
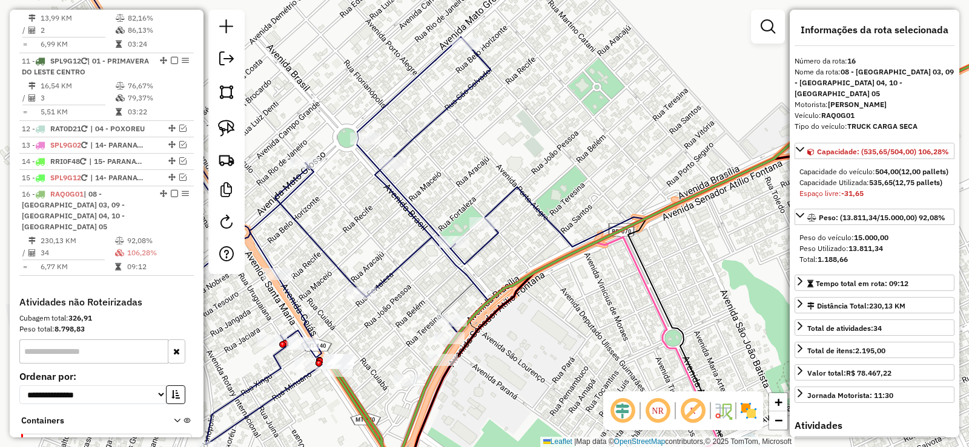
scroll to position [1206, 0]
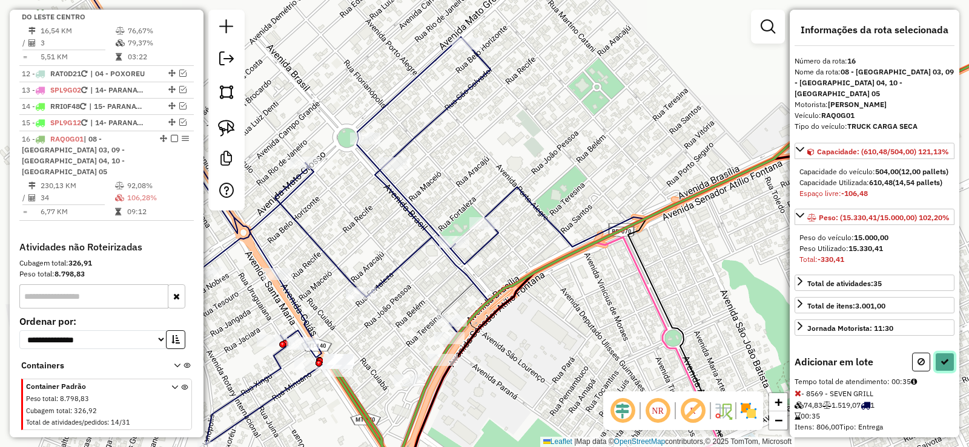
click at [949, 372] on button at bounding box center [944, 362] width 19 height 19
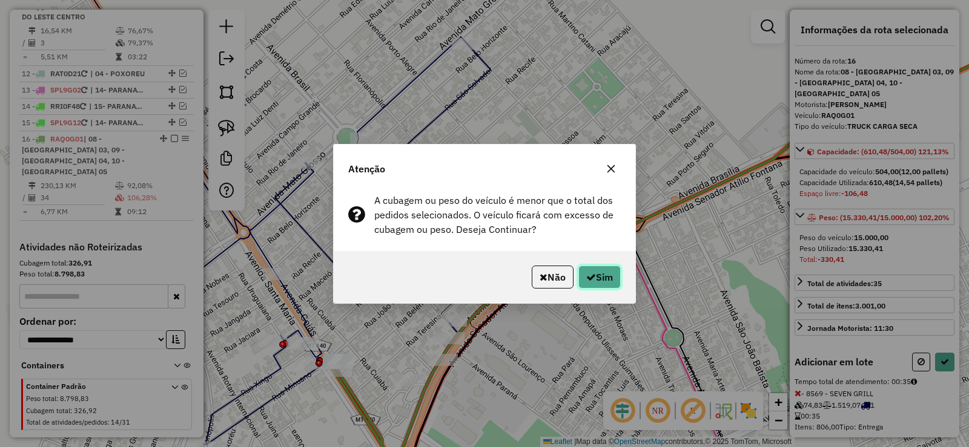
click at [613, 280] on button "Sim" at bounding box center [599, 277] width 42 height 23
select select "**********"
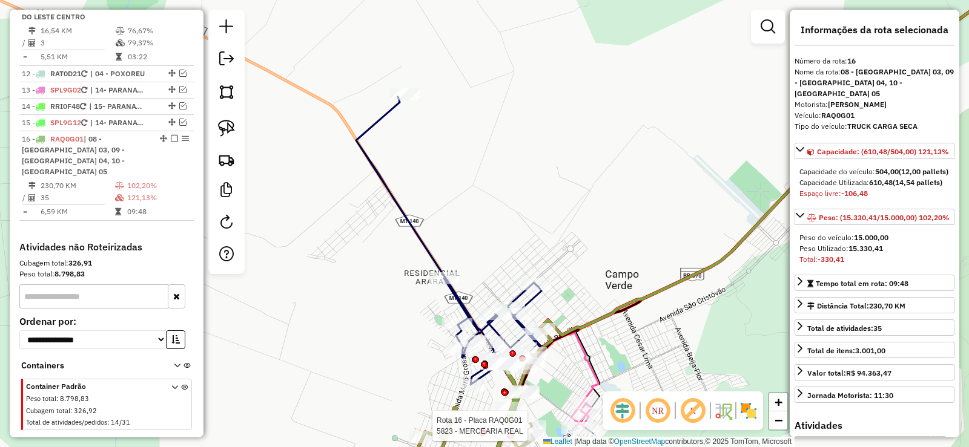
click at [877, 74] on div "Rota 16 - Placa RAQ0G01 9270 - MERCEARIA OLIVEIRA Rota 16 - Placa RAQ0G01 7824 …" at bounding box center [877, 74] width 0 height 0
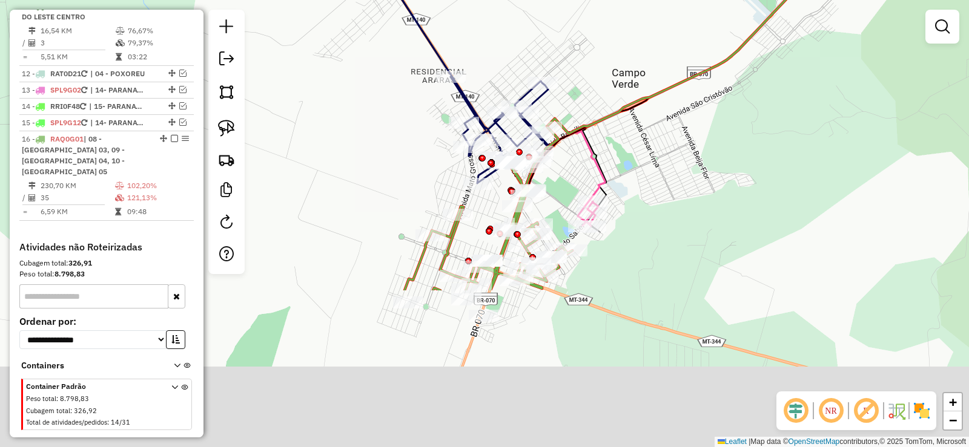
drag, startPoint x: 558, startPoint y: 394, endPoint x: 563, endPoint y: 169, distance: 224.7
click at [563, 169] on div "Janela de atendimento Grade de atendimento Capacidade Transportadoras Veículos …" at bounding box center [484, 223] width 969 height 447
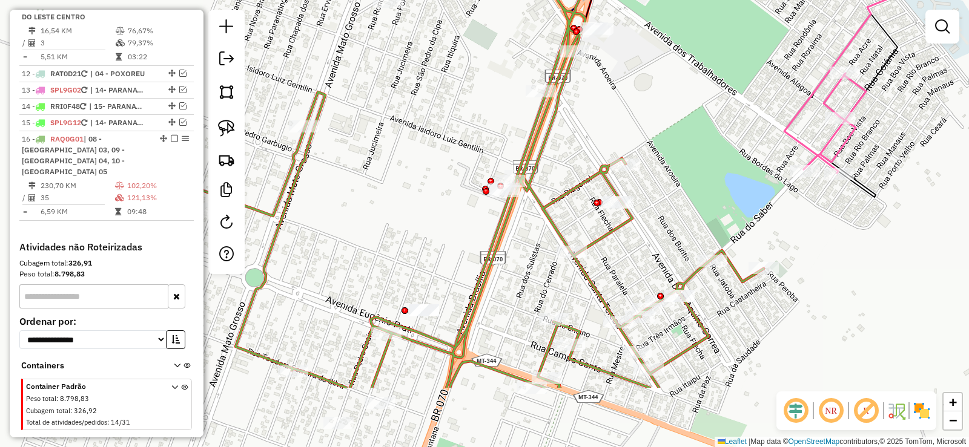
drag, startPoint x: 553, startPoint y: 191, endPoint x: 692, endPoint y: 117, distance: 157.1
click at [692, 117] on div "Janela de atendimento Grade de atendimento Capacidade Transportadoras Veículos …" at bounding box center [484, 223] width 969 height 447
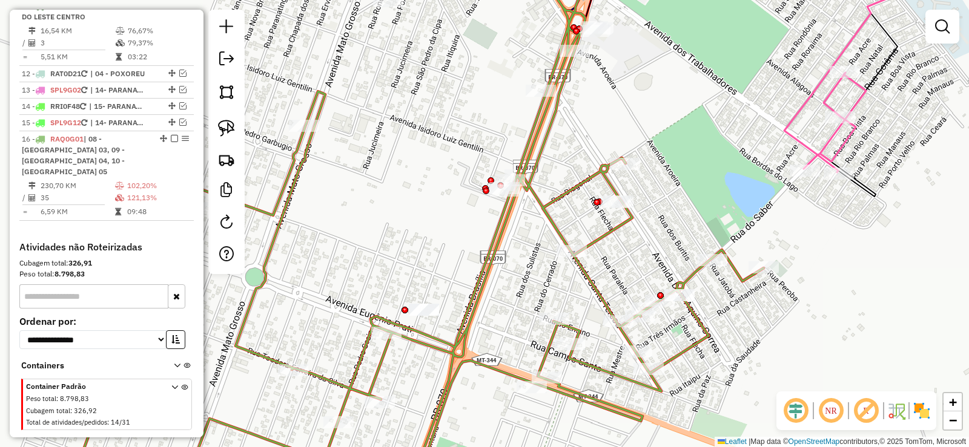
click at [541, 84] on icon at bounding box center [421, 223] width 684 height 537
select select "**********"
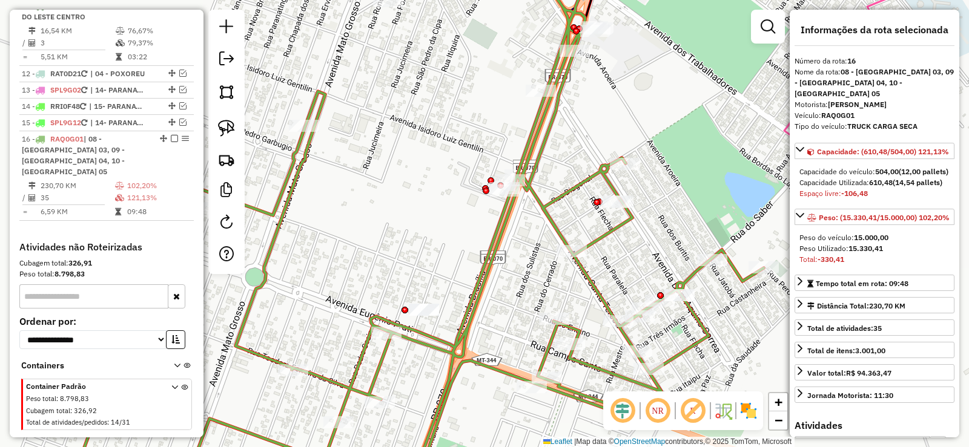
click at [664, 58] on div "Janela de atendimento Grade de atendimento Capacidade Transportadoras Veículos …" at bounding box center [484, 223] width 969 height 447
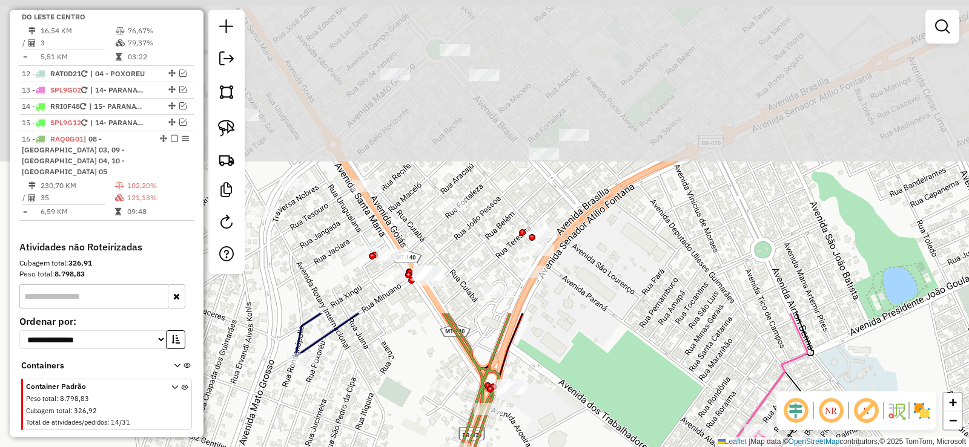
drag, startPoint x: 667, startPoint y: 70, endPoint x: 578, endPoint y: 431, distance: 371.1
click at [578, 431] on div "Janela de atendimento Grade de atendimento Capacidade Transportadoras Veículos …" at bounding box center [484, 223] width 969 height 447
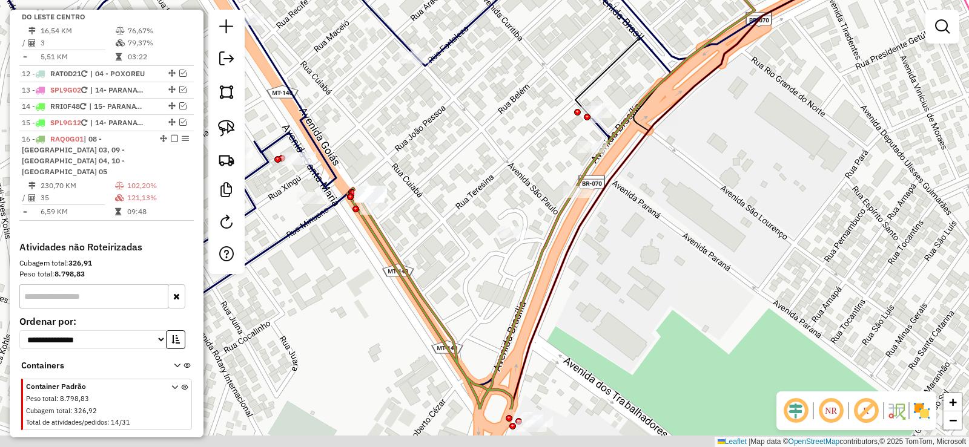
drag, startPoint x: 516, startPoint y: 277, endPoint x: 402, endPoint y: 170, distance: 155.9
click at [402, 170] on div "Janela de atendimento Grade de atendimento Capacidade Transportadoras Veículos …" at bounding box center [484, 223] width 969 height 447
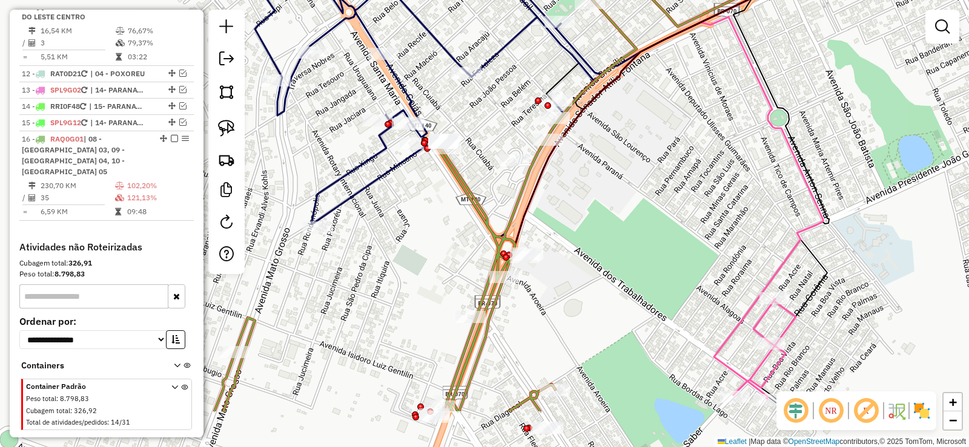
drag, startPoint x: 673, startPoint y: 277, endPoint x: 616, endPoint y: 183, distance: 110.3
click at [616, 183] on div "Janela de atendimento Grade de atendimento Capacidade Transportadoras Veículos …" at bounding box center [484, 223] width 969 height 447
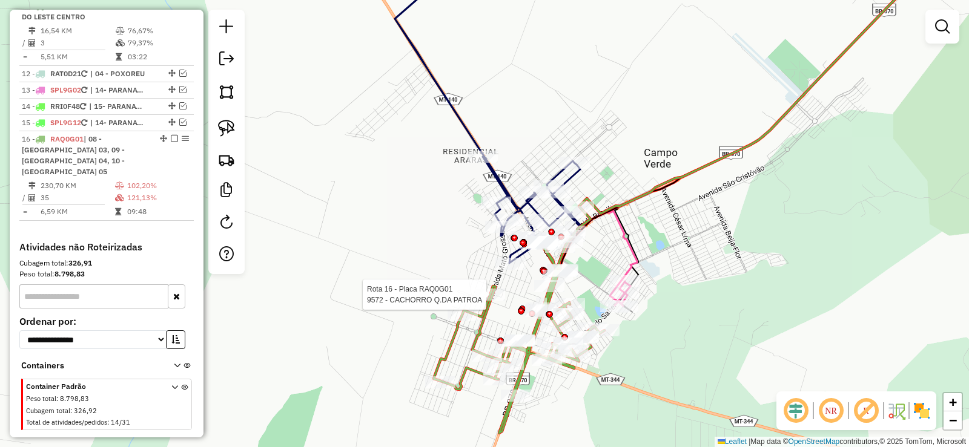
select select "**********"
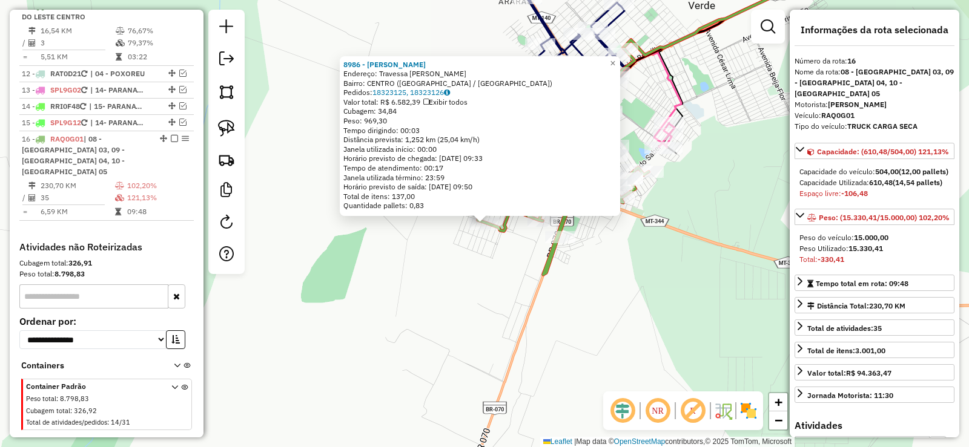
click at [468, 272] on div "8986 - KESLEN MAYRA CASTRO Endereço: Travessa Arquimedes Pereira Bo SN Bairro: …" at bounding box center [484, 223] width 969 height 447
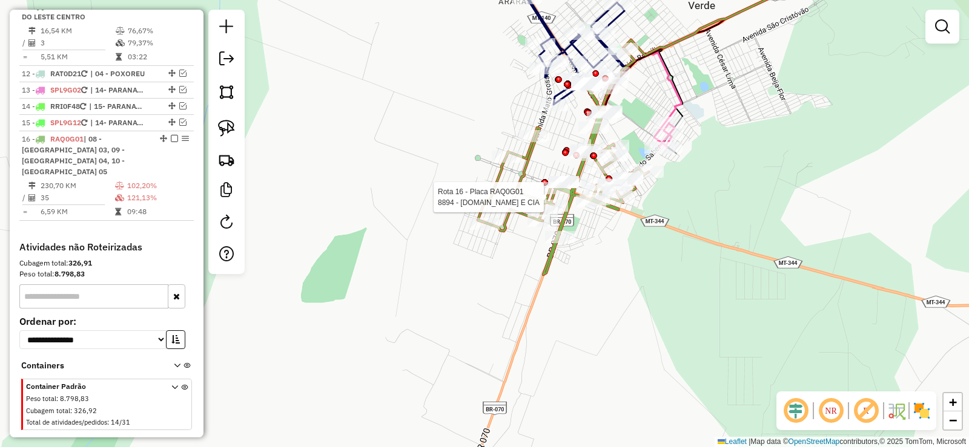
select select "**********"
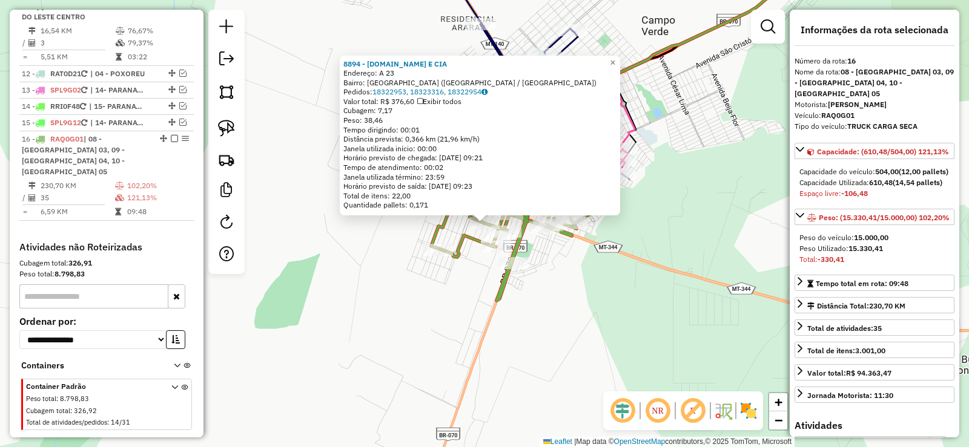
click at [482, 274] on div "8894 - PANIF.CAFE E CIA Endereço: A 23 Bairro: GREENVILLE (CAMPO VERDE / MT) Pe…" at bounding box center [484, 223] width 969 height 447
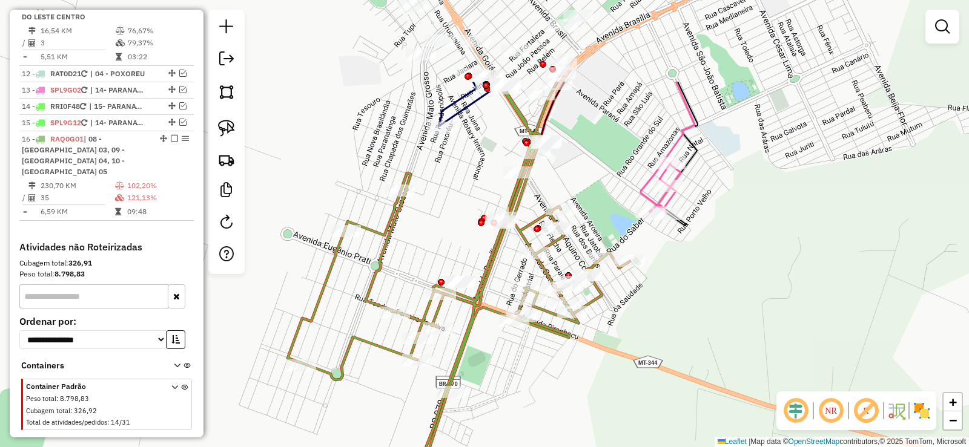
drag, startPoint x: 526, startPoint y: 102, endPoint x: 437, endPoint y: 229, distance: 154.7
click at [437, 229] on div "Janela de atendimento Grade de atendimento Capacidade Transportadoras Veículos …" at bounding box center [484, 223] width 969 height 447
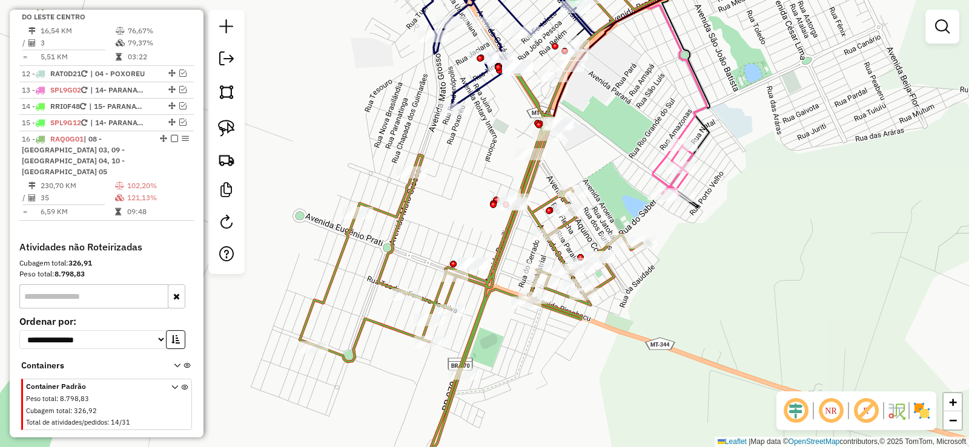
drag, startPoint x: 452, startPoint y: 212, endPoint x: 469, endPoint y: 185, distance: 31.6
click at [469, 185] on div "Janela de atendimento Grade de atendimento Capacidade Transportadoras Veículos …" at bounding box center [484, 223] width 969 height 447
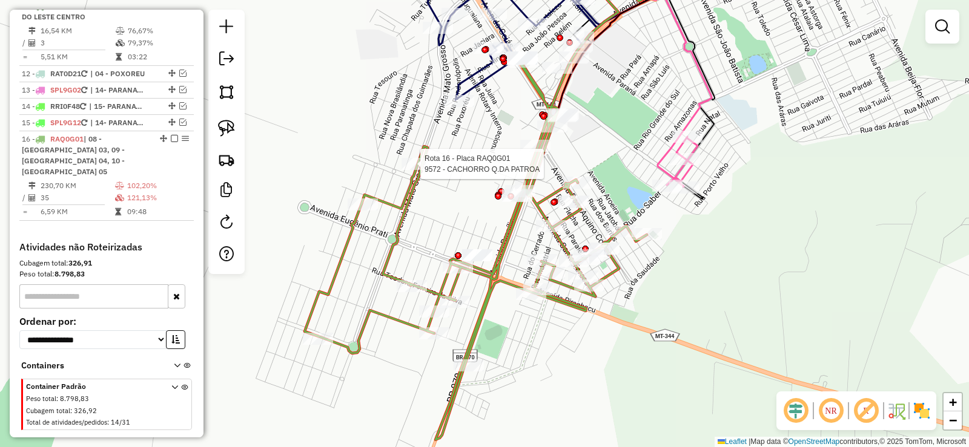
select select "**********"
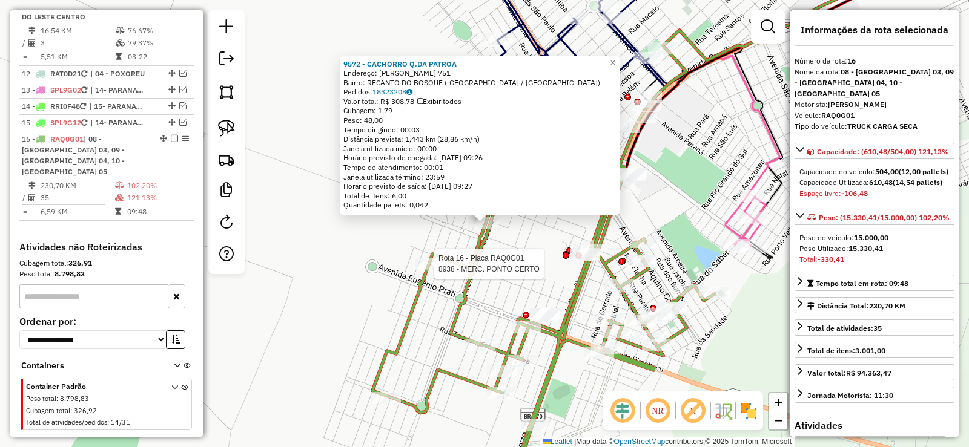
click at [424, 270] on div at bounding box center [430, 264] width 30 height 12
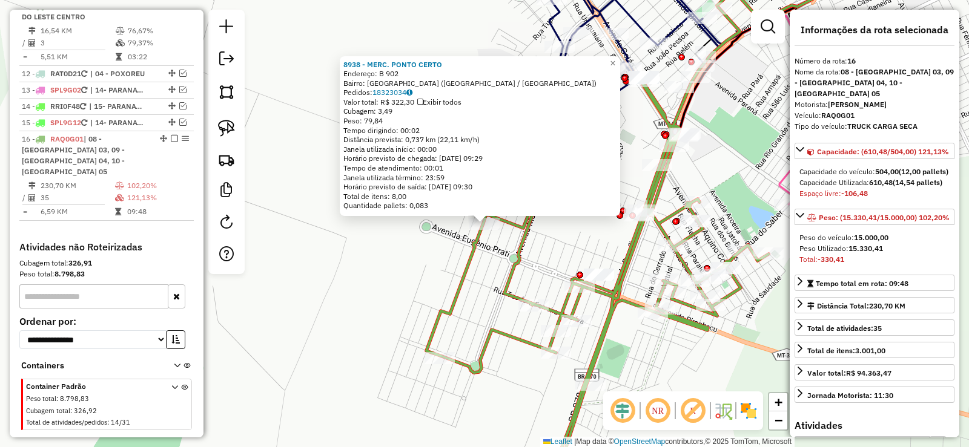
click at [537, 228] on div "8938 - MERC. PONTO CERTO Endereço: B 902 Bairro: GREENVILLE (CAMPO VERDE / MT) …" at bounding box center [484, 223] width 969 height 447
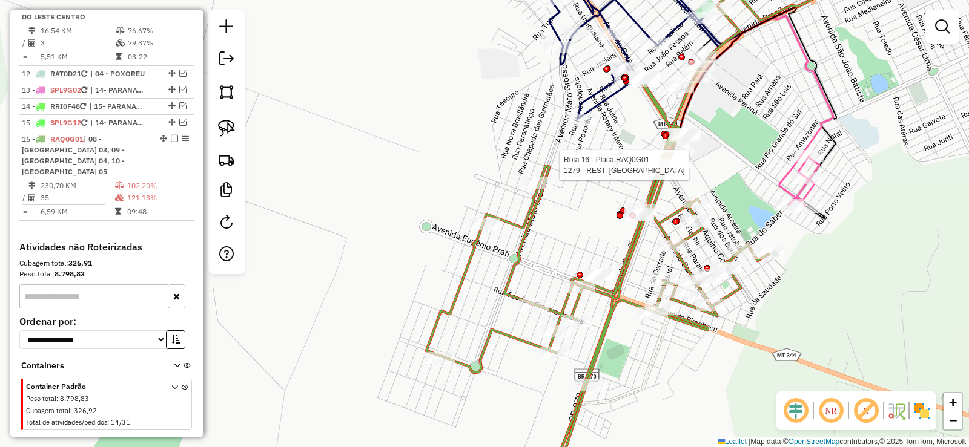
select select "**********"
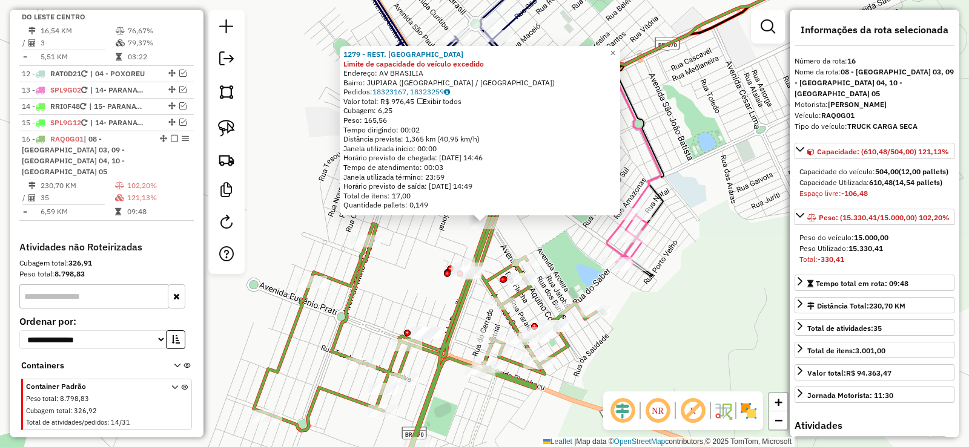
drag, startPoint x: 566, startPoint y: 237, endPoint x: 531, endPoint y: 240, distance: 34.7
click at [567, 237] on div "1279 - REST. CAZARIN Limite de capacidade do veículo excedido Endereço: AV BRAS…" at bounding box center [484, 223] width 969 height 447
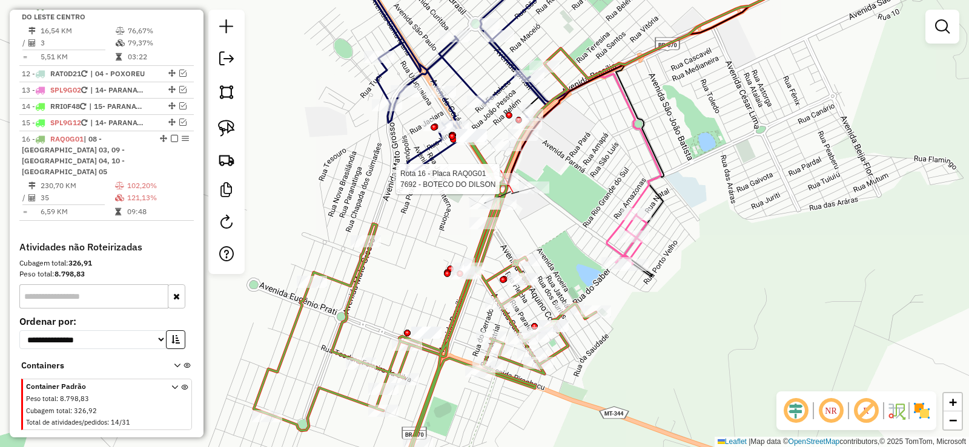
select select "**********"
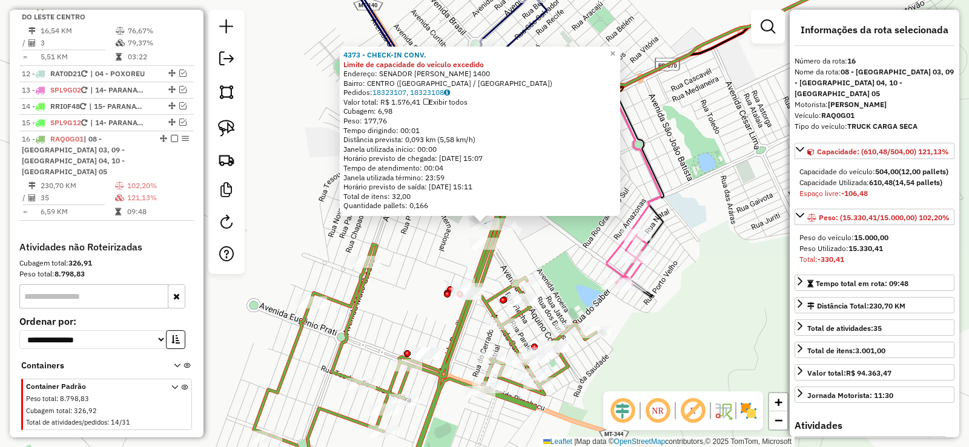
click at [576, 261] on div "4373 - CHECK-IN CONV. Limite de capacidade do veículo excedido Endereço: SENADO…" at bounding box center [484, 223] width 969 height 447
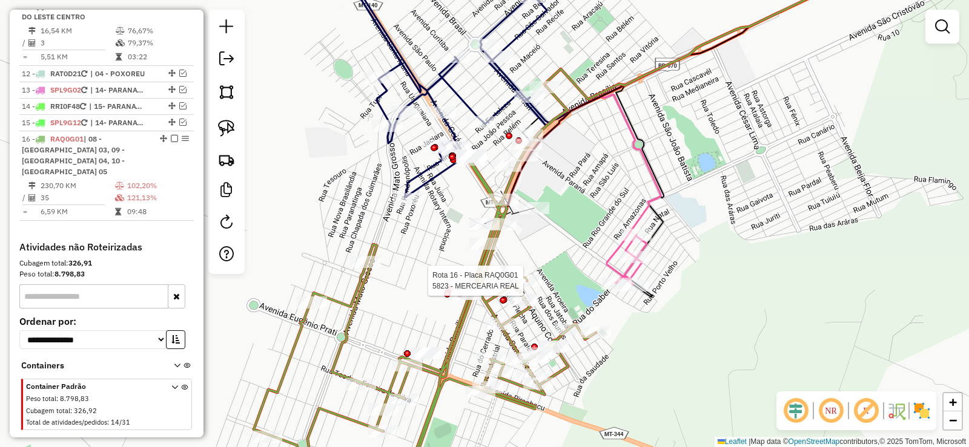
select select "**********"
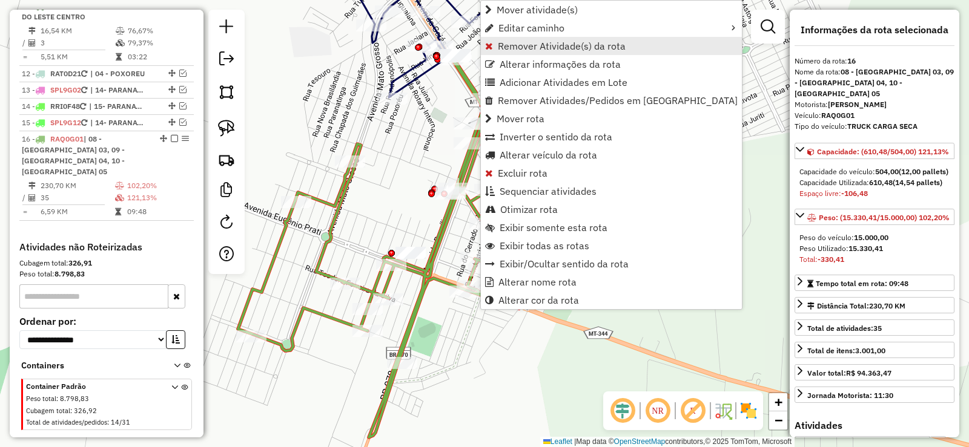
click at [518, 44] on span "Remover Atividade(s) da rota" at bounding box center [562, 46] width 128 height 10
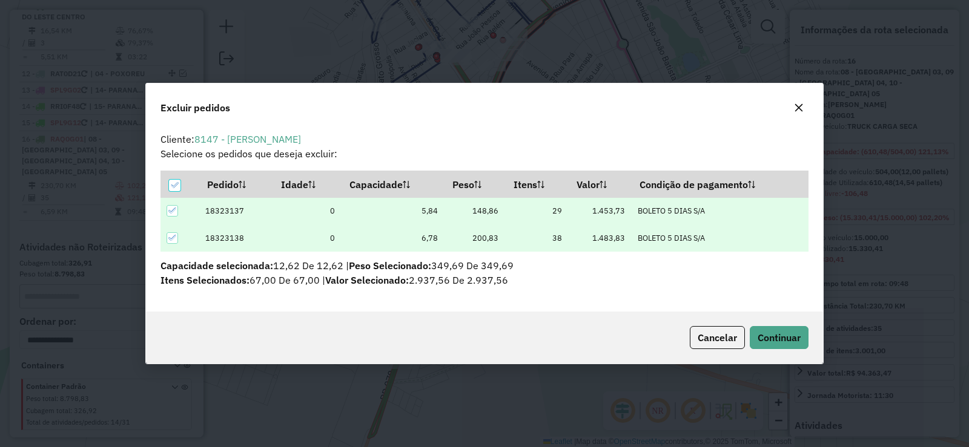
scroll to position [7, 4]
click at [785, 345] on button "Continuar" at bounding box center [779, 337] width 59 height 23
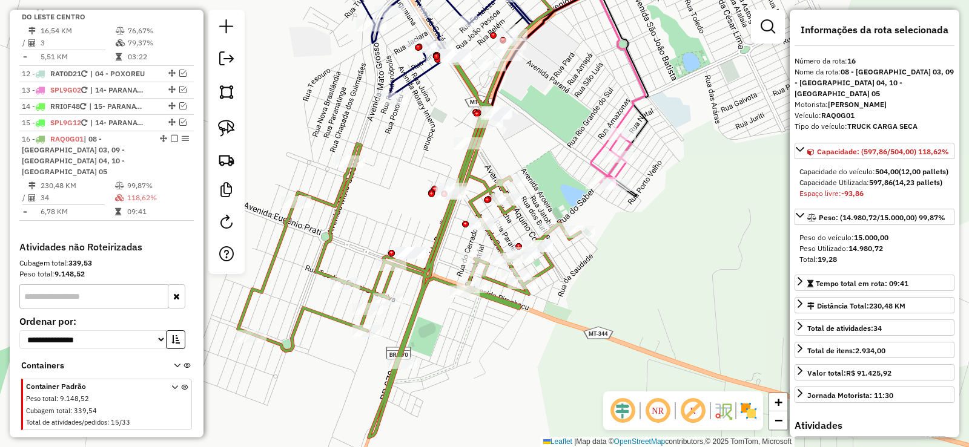
click at [466, 166] on icon at bounding box center [409, 211] width 342 height 452
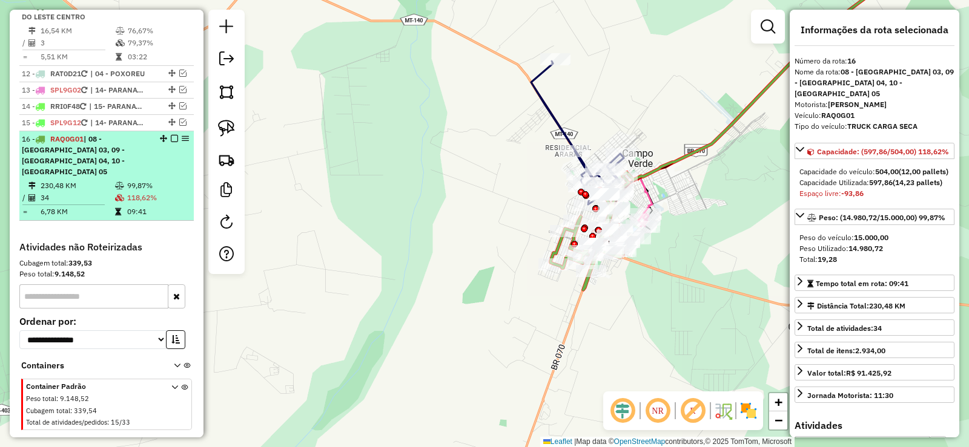
click at [171, 135] on em at bounding box center [174, 138] width 7 height 7
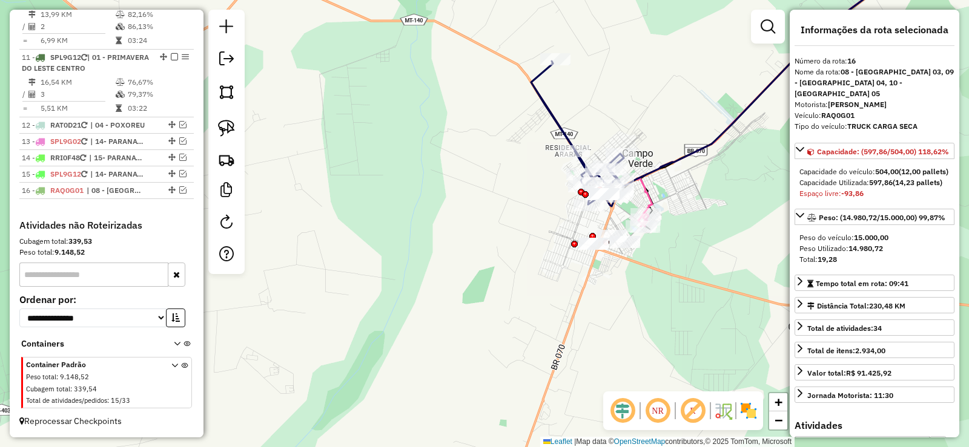
scroll to position [1144, 0]
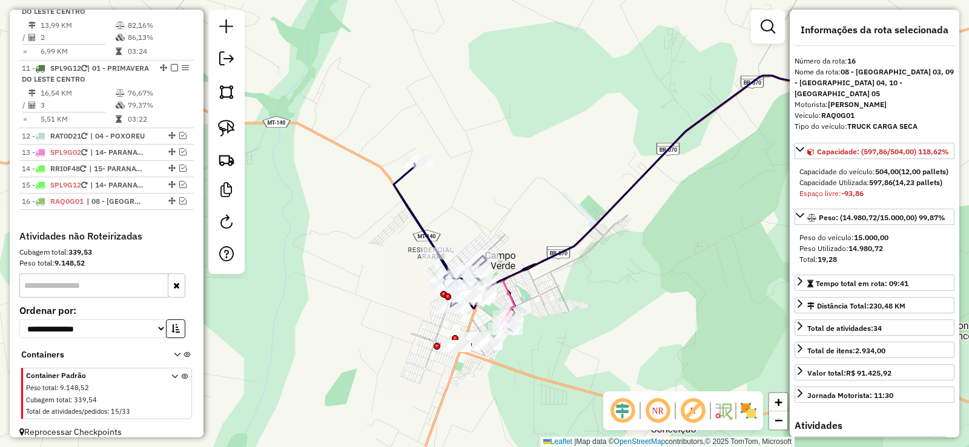
drag, startPoint x: 627, startPoint y: 128, endPoint x: 484, endPoint y: 225, distance: 173.0
click at [484, 225] on div "Janela de atendimento Grade de atendimento Capacidade Transportadoras Veículos …" at bounding box center [484, 223] width 969 height 447
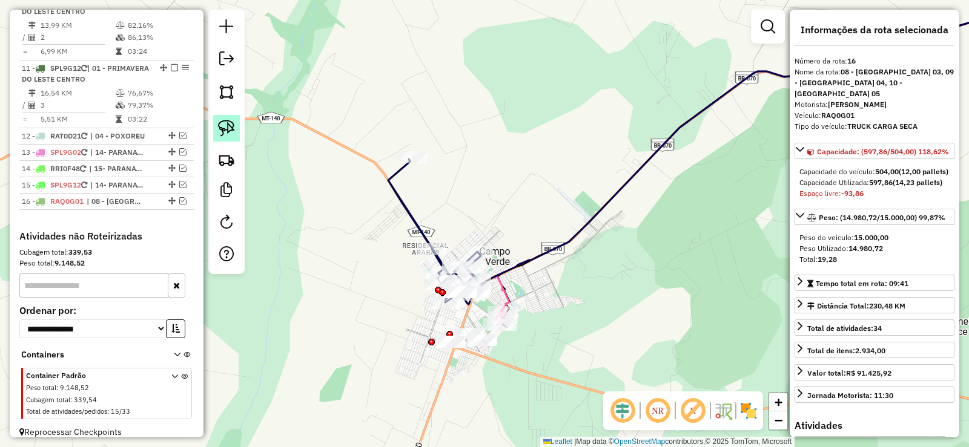
click at [222, 119] on link at bounding box center [226, 128] width 27 height 27
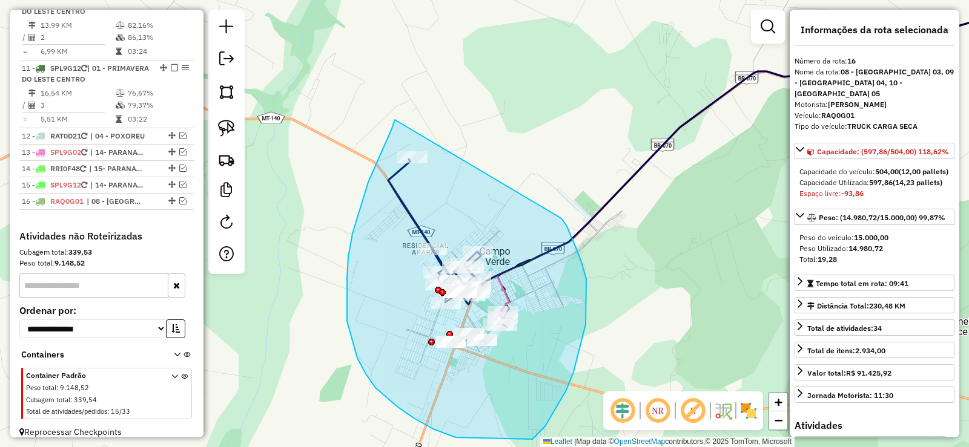
drag, startPoint x: 395, startPoint y: 120, endPoint x: 509, endPoint y: 150, distance: 118.4
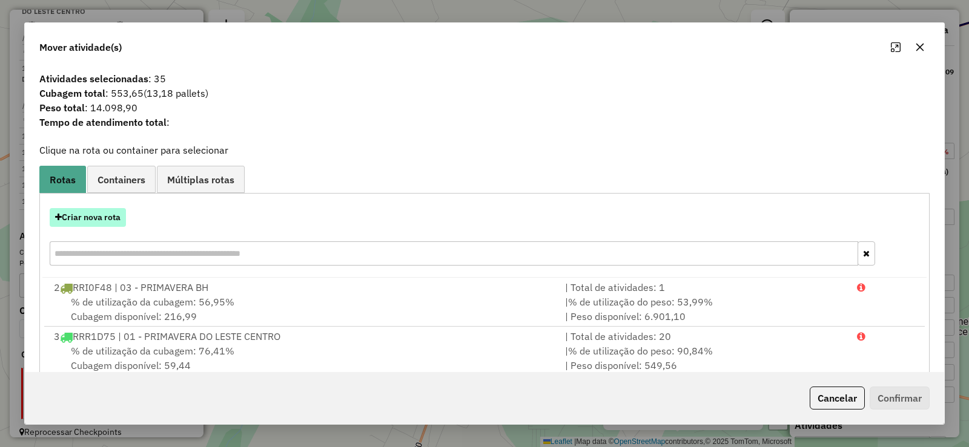
click at [82, 220] on button "Criar nova rota" at bounding box center [88, 217] width 76 height 19
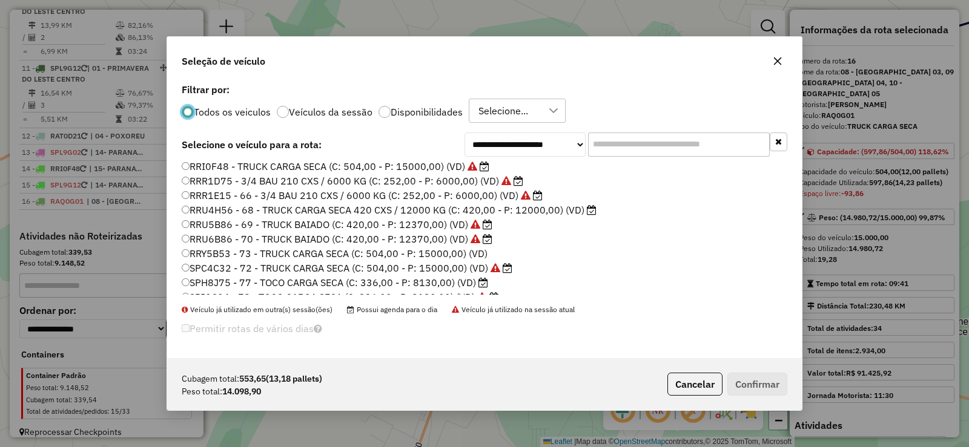
scroll to position [259, 0]
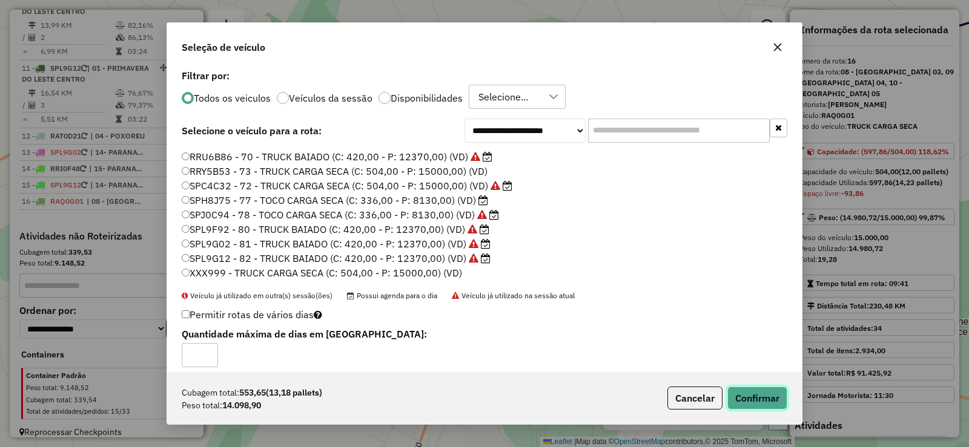
click at [767, 401] on button "Confirmar" at bounding box center [757, 398] width 60 height 23
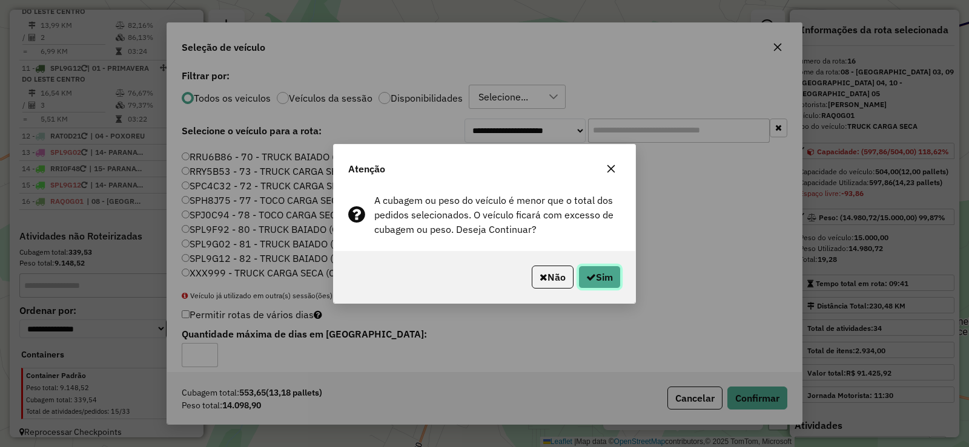
click at [599, 278] on button "Sim" at bounding box center [599, 277] width 42 height 23
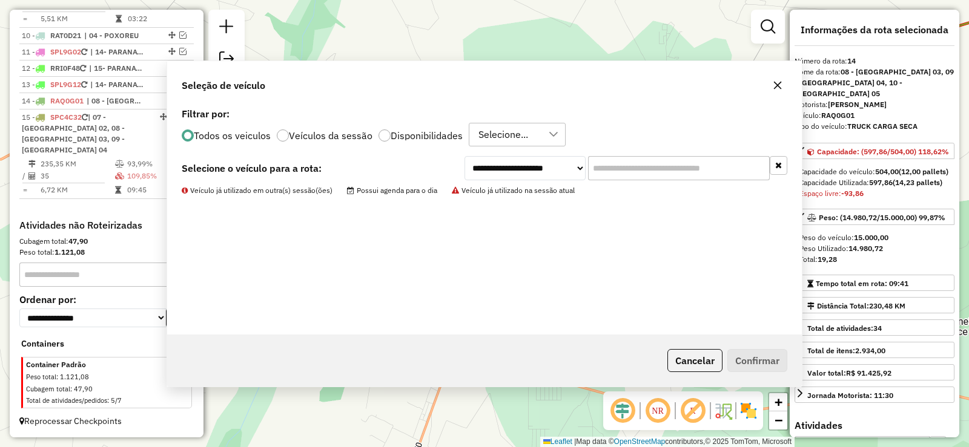
scroll to position [1076, 0]
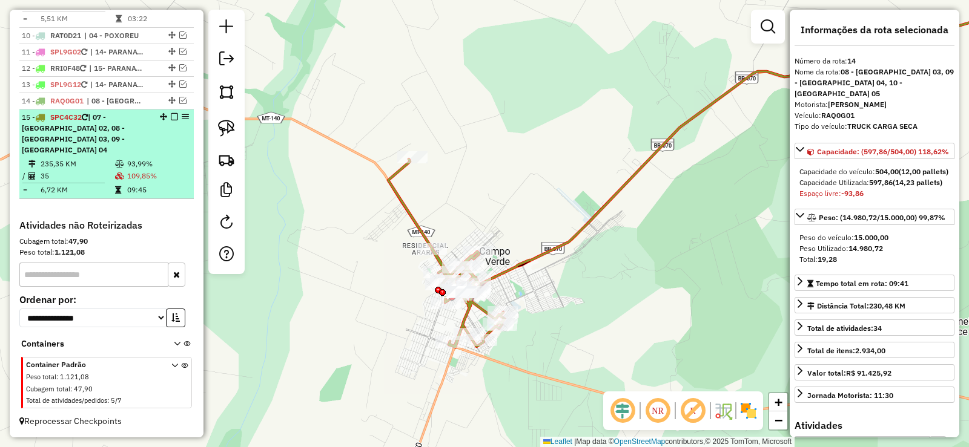
click at [172, 120] on em at bounding box center [174, 116] width 7 height 7
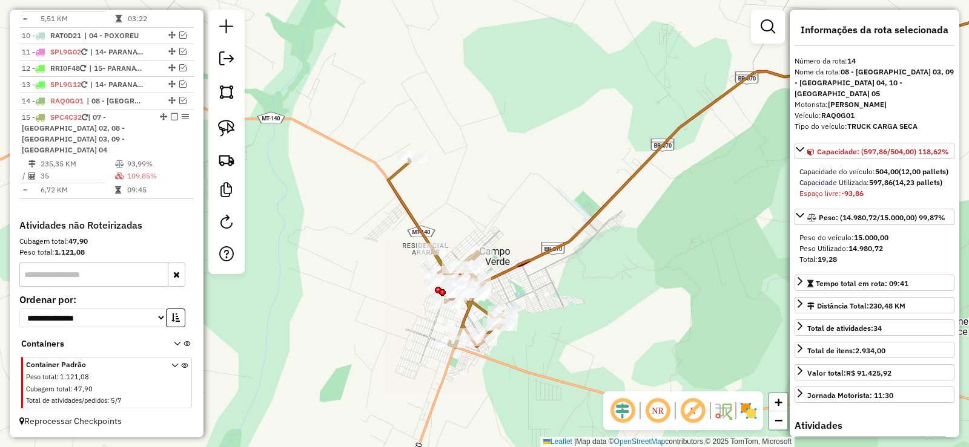
scroll to position [1014, 0]
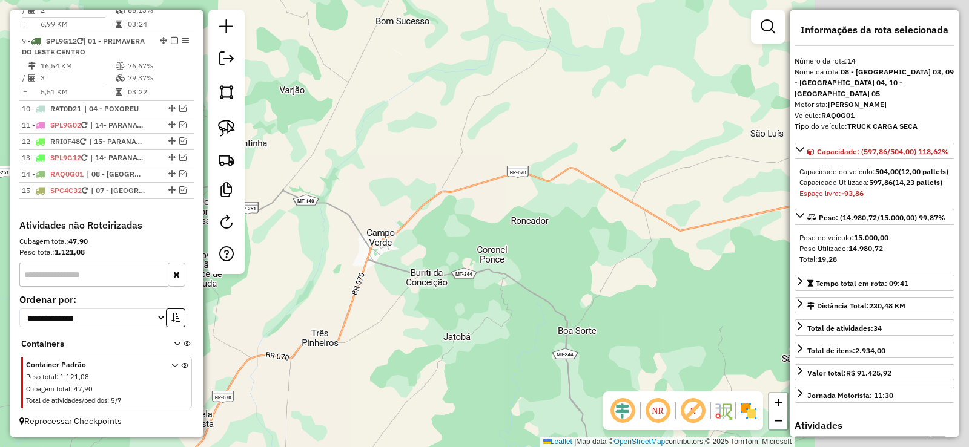
drag, startPoint x: 601, startPoint y: 262, endPoint x: 441, endPoint y: 251, distance: 160.2
click at [441, 251] on div "Janela de atendimento Grade de atendimento Capacidade Transportadoras Veículos …" at bounding box center [484, 223] width 969 height 447
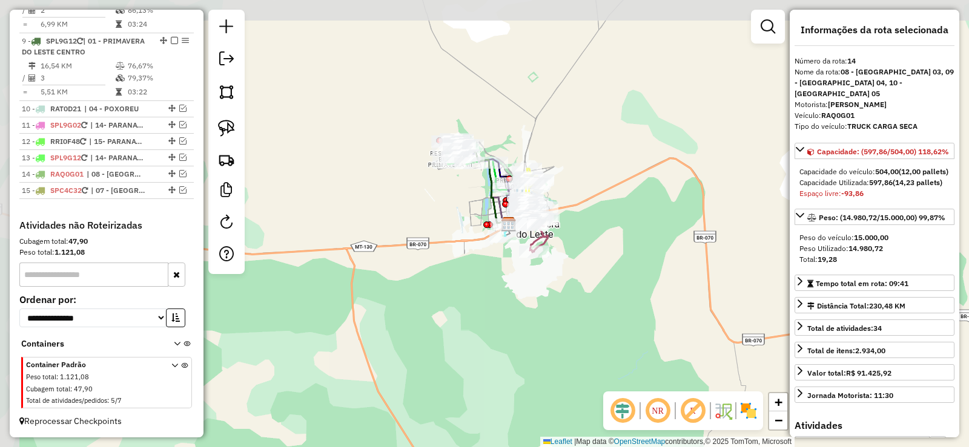
drag, startPoint x: 492, startPoint y: 127, endPoint x: 612, endPoint y: 237, distance: 162.0
click at [612, 237] on div "Janela de atendimento Grade de atendimento Capacidade Transportadoras Veículos …" at bounding box center [484, 223] width 969 height 447
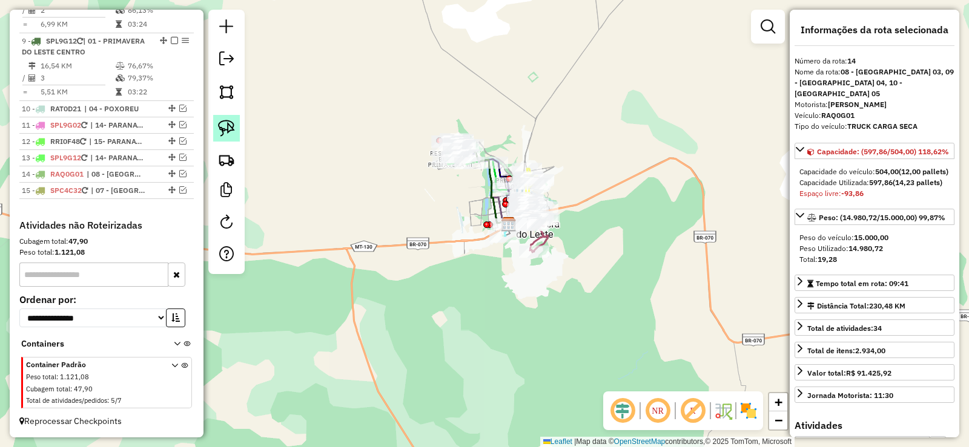
click at [233, 130] on img at bounding box center [226, 128] width 17 height 17
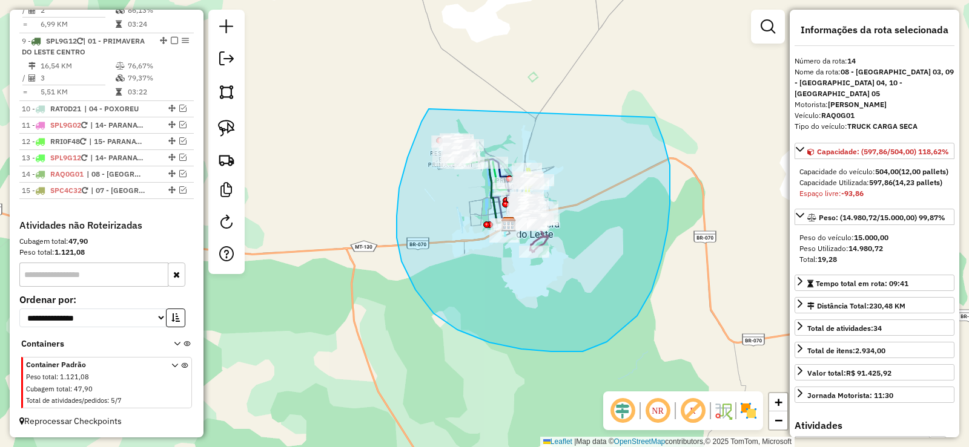
drag, startPoint x: 429, startPoint y: 109, endPoint x: 647, endPoint y: 107, distance: 218.0
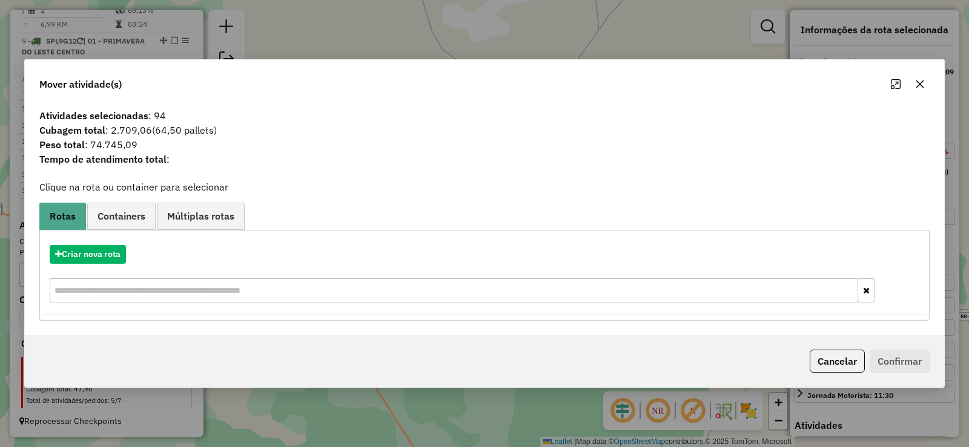
click at [919, 80] on icon "button" at bounding box center [920, 84] width 10 height 10
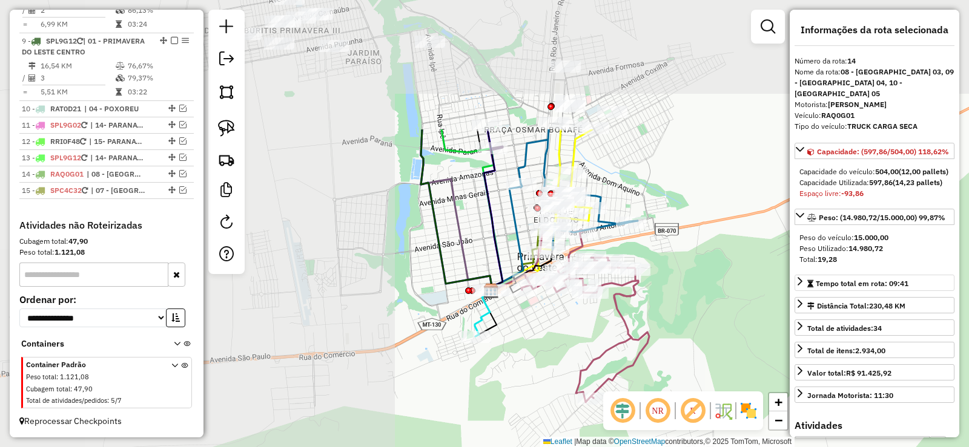
drag, startPoint x: 439, startPoint y: 136, endPoint x: 811, endPoint y: 300, distance: 406.9
click at [811, 300] on hb-router-mapa "Informações da Sessão 991149 - 19/08/2025 Criação: 18/08/2025 19:10 Depósito: C…" at bounding box center [484, 223] width 969 height 447
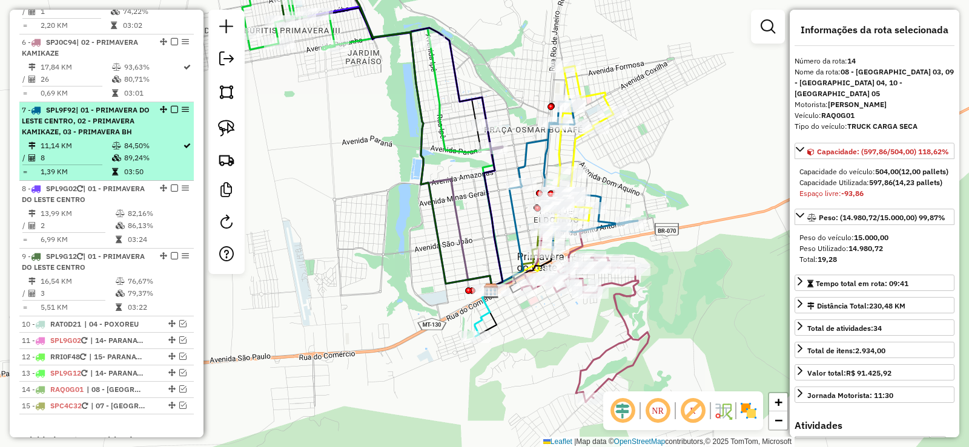
scroll to position [771, 0]
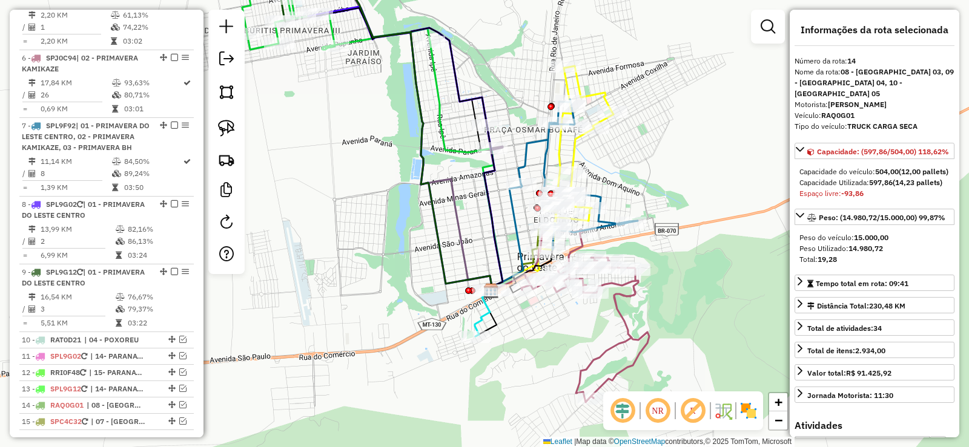
click at [497, 261] on icon at bounding box center [394, 149] width 217 height 283
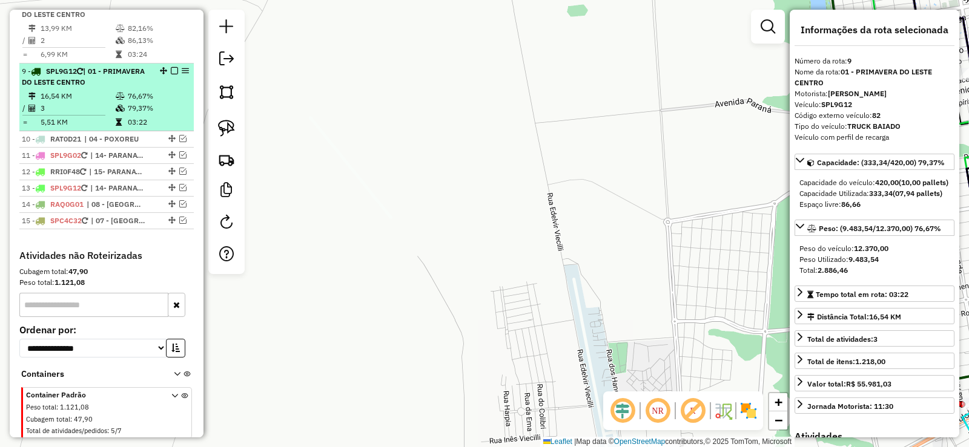
scroll to position [953, 0]
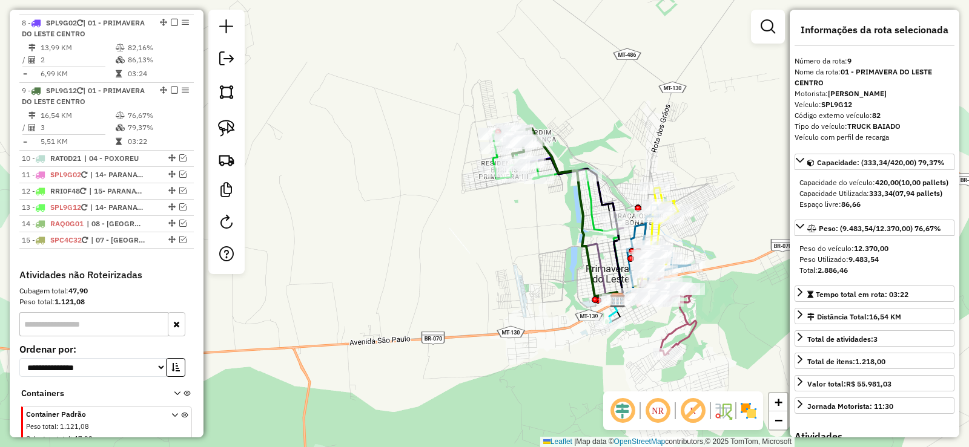
drag, startPoint x: 524, startPoint y: 257, endPoint x: 403, endPoint y: 286, distance: 125.3
click at [403, 286] on div "Janela de atendimento Grade de atendimento Capacidade Transportadoras Veículos …" at bounding box center [484, 223] width 969 height 447
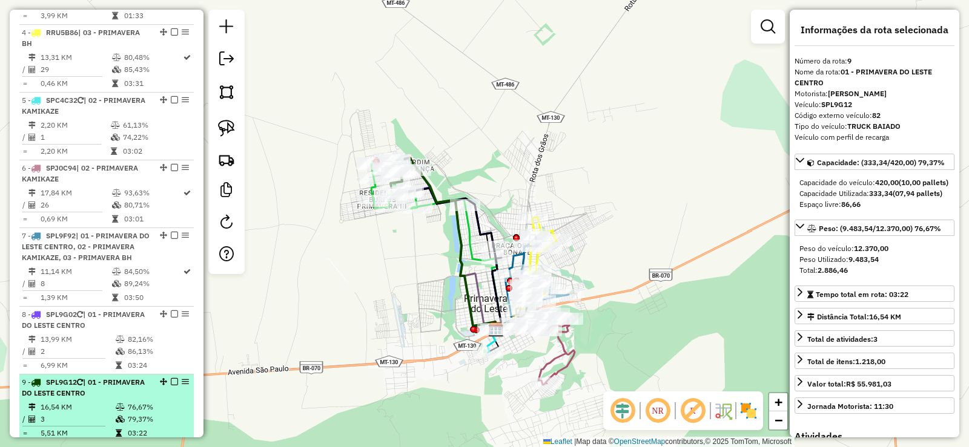
scroll to position [650, 0]
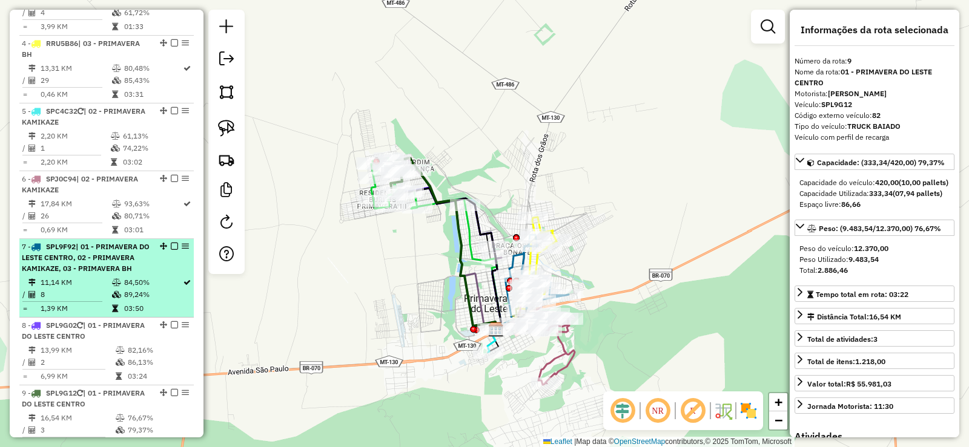
click at [171, 250] on em at bounding box center [174, 246] width 7 height 7
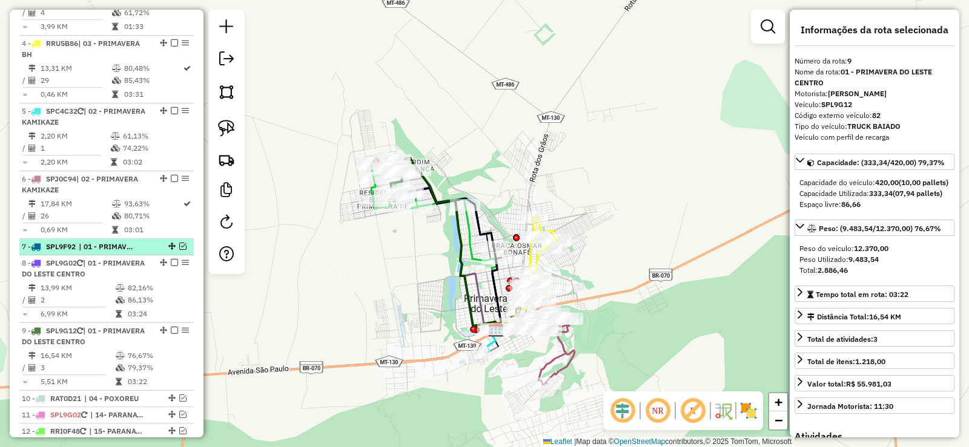
click at [170, 250] on em at bounding box center [171, 246] width 7 height 7
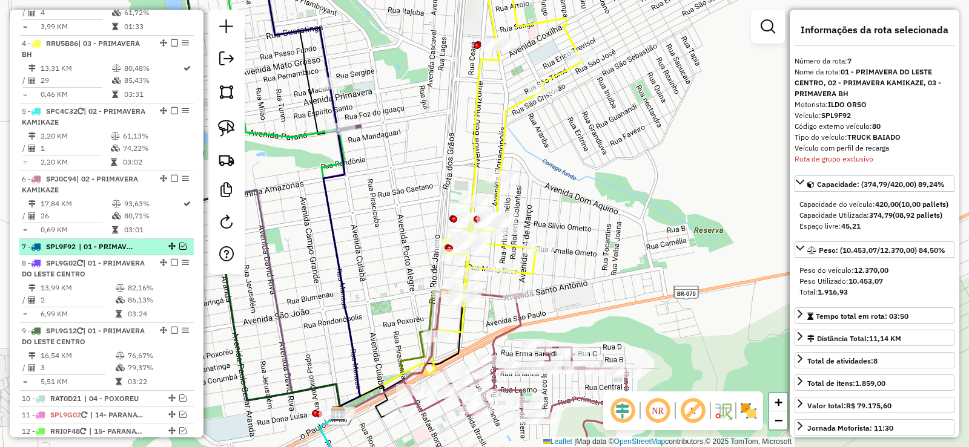
click at [179, 250] on em at bounding box center [182, 246] width 7 height 7
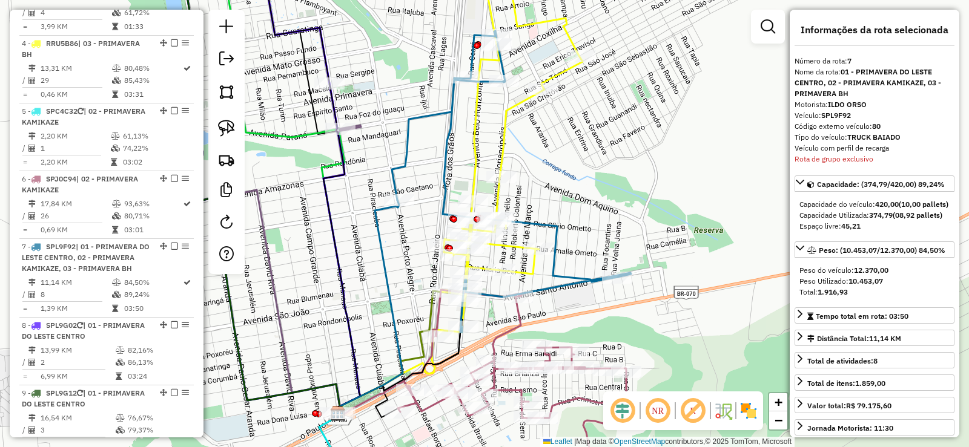
click at [381, 246] on icon at bounding box center [371, 308] width 64 height 216
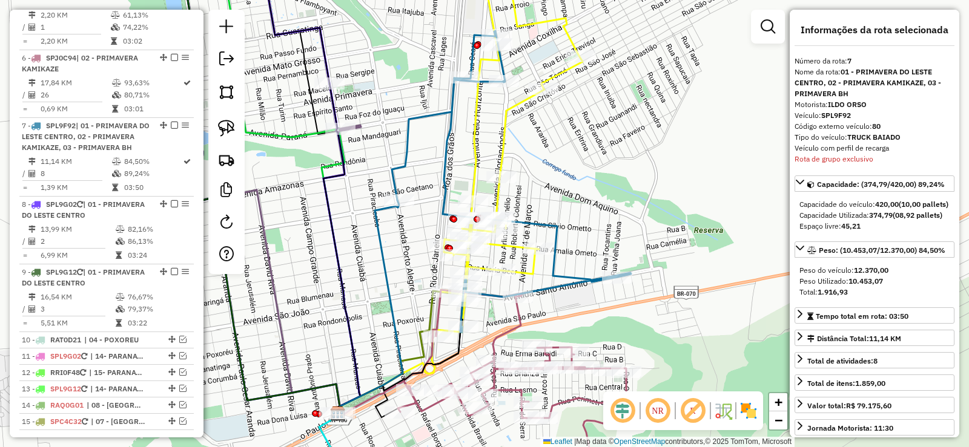
scroll to position [891, 0]
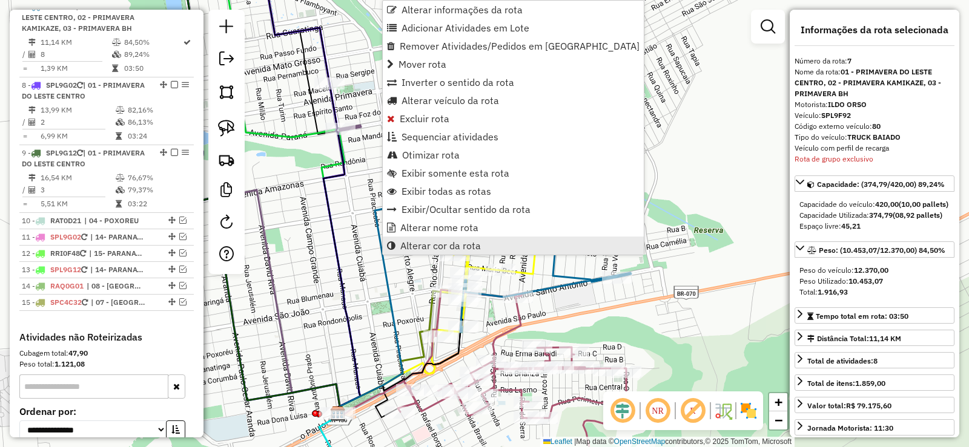
click at [440, 245] on span "Alterar cor da rota" at bounding box center [440, 246] width 81 height 10
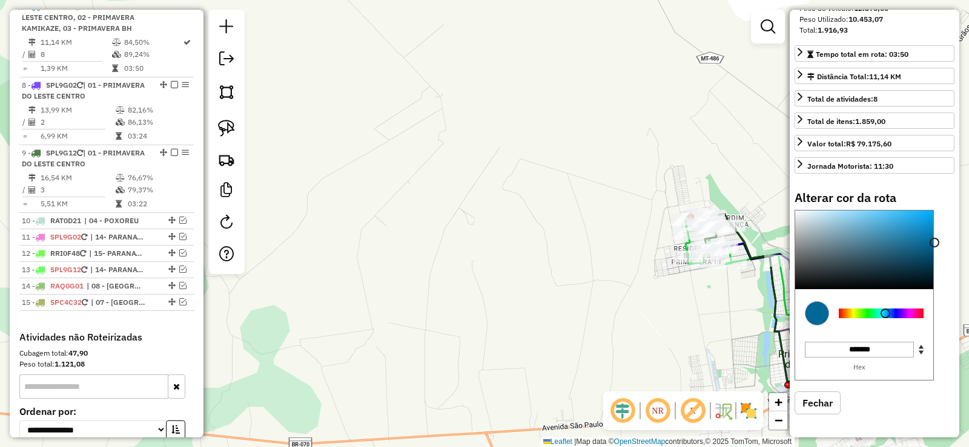
scroll to position [284, 0]
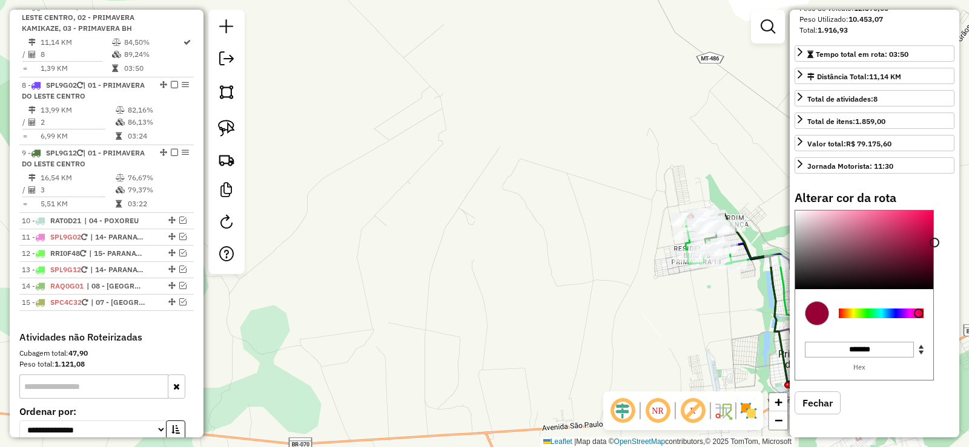
click at [919, 312] on div at bounding box center [881, 314] width 85 height 10
type input "*******"
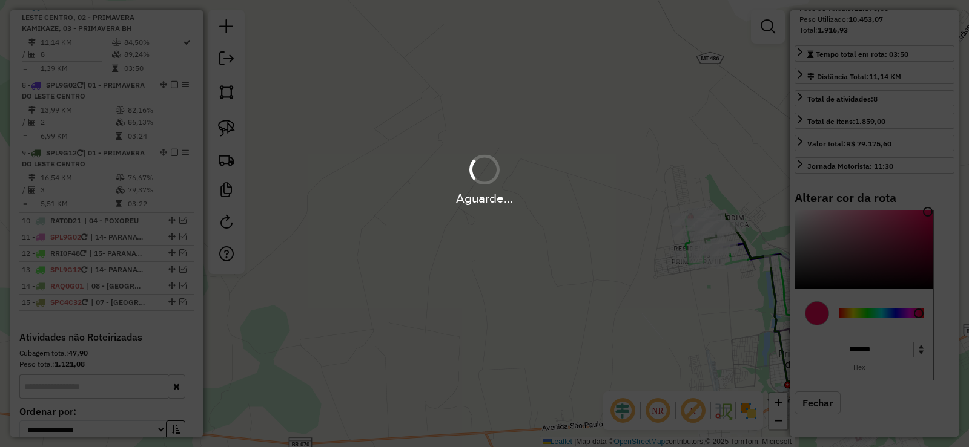
click at [926, 212] on hb-app "Aguarde... Pop-up bloqueado! Seu navegador bloqueou automáticamente a abertura …" at bounding box center [484, 223] width 969 height 447
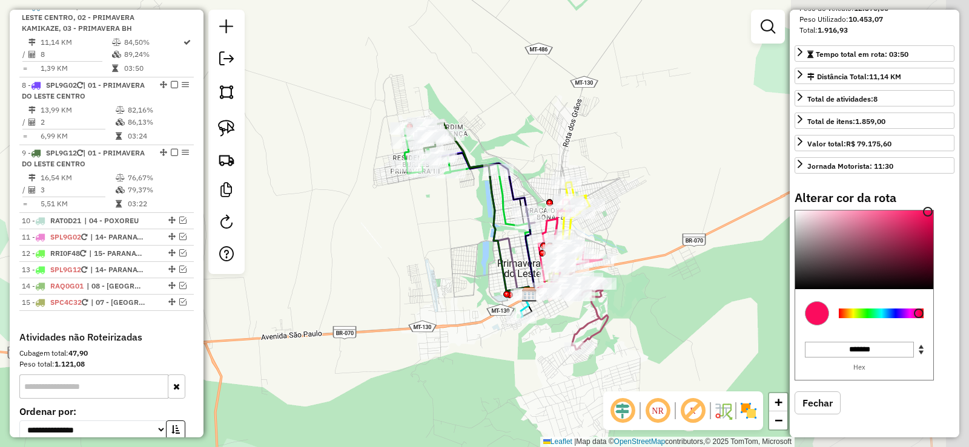
drag, startPoint x: 735, startPoint y: 309, endPoint x: 453, endPoint y: 217, distance: 296.6
click at [453, 217] on div "Janela de atendimento Grade de atendimento Capacidade Transportadoras Veículos …" at bounding box center [484, 223] width 969 height 447
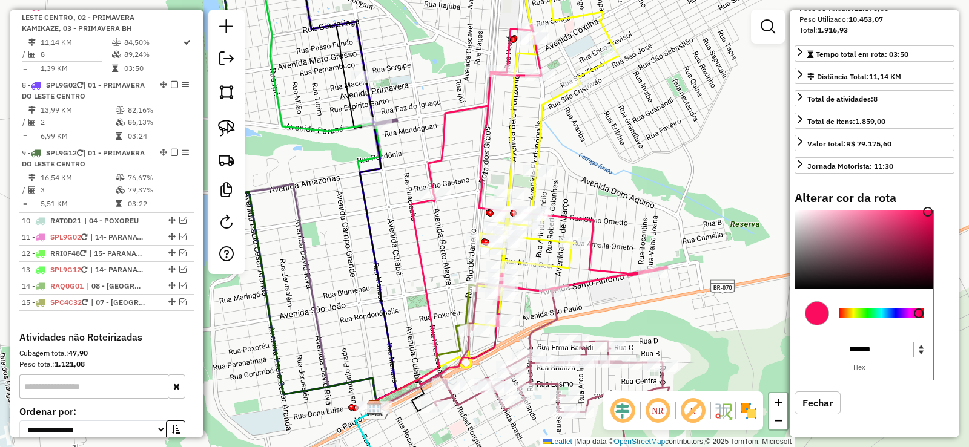
click at [628, 163] on div "Janela de atendimento Grade de atendimento Capacidade Transportadoras Veículos …" at bounding box center [484, 223] width 969 height 447
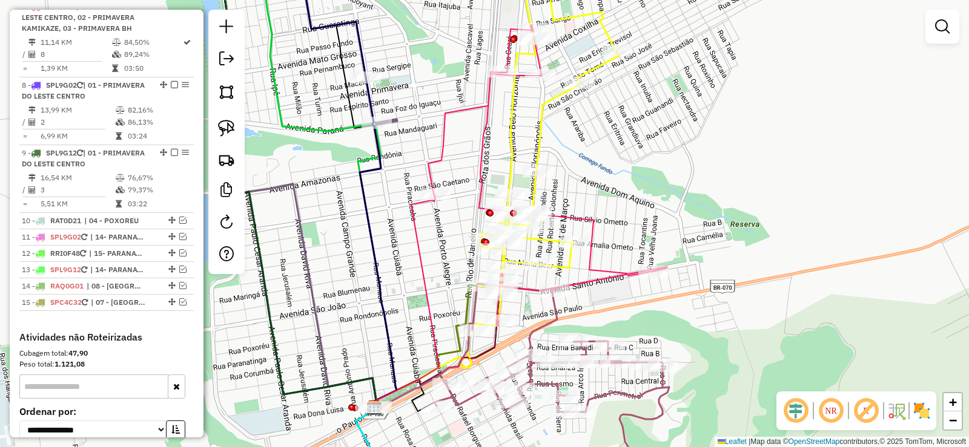
click at [414, 214] on icon at bounding box center [407, 302] width 64 height 216
select select "**********"
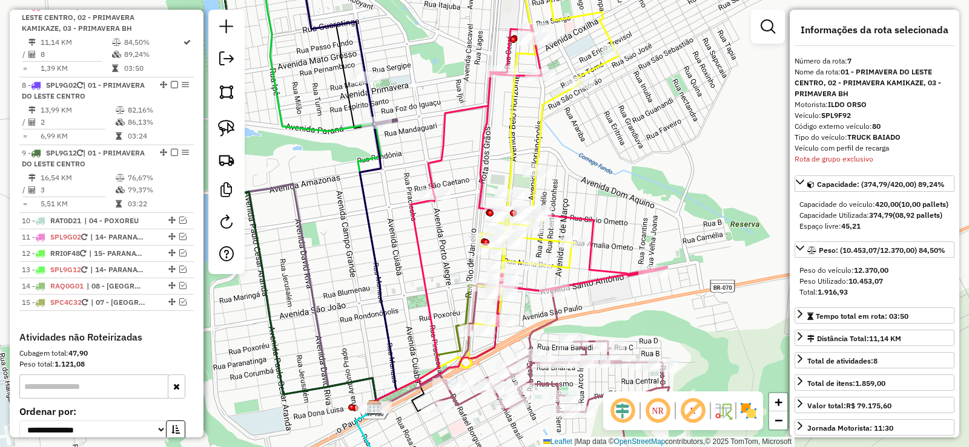
click at [412, 216] on icon at bounding box center [407, 302] width 64 height 216
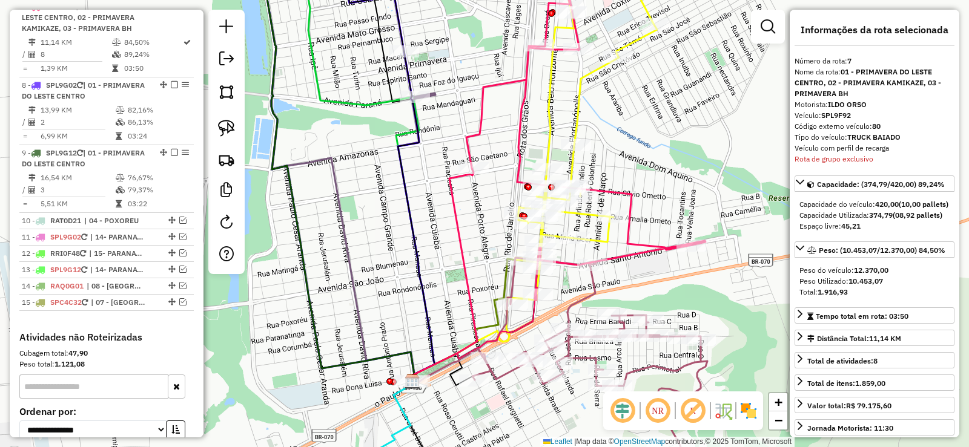
drag, startPoint x: 456, startPoint y: 245, endPoint x: 494, endPoint y: 219, distance: 46.2
click at [494, 219] on div "Janela de atendimento Grade de atendimento Capacidade Transportadoras Veículos …" at bounding box center [484, 223] width 969 height 447
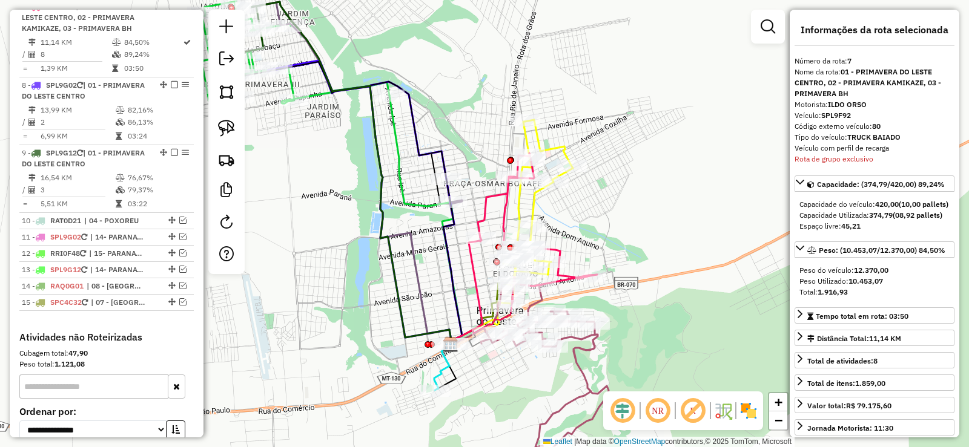
drag, startPoint x: 607, startPoint y: 168, endPoint x: 599, endPoint y: 202, distance: 34.8
click at [599, 202] on div "Janela de atendimento Grade de atendimento Capacidade Transportadoras Veículos …" at bounding box center [484, 223] width 969 height 447
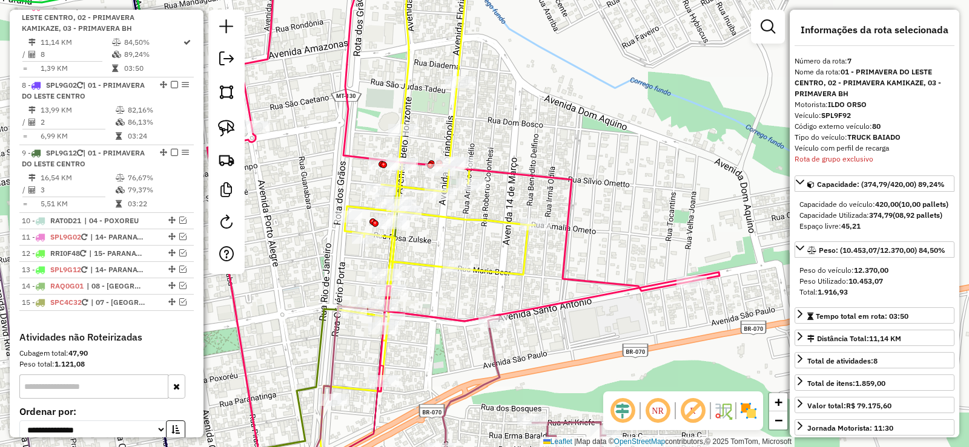
drag, startPoint x: 524, startPoint y: 140, endPoint x: 584, endPoint y: 118, distance: 63.2
click at [584, 118] on div "Janela de atendimento Grade de atendimento Capacidade Transportadoras Veículos …" at bounding box center [484, 223] width 969 height 447
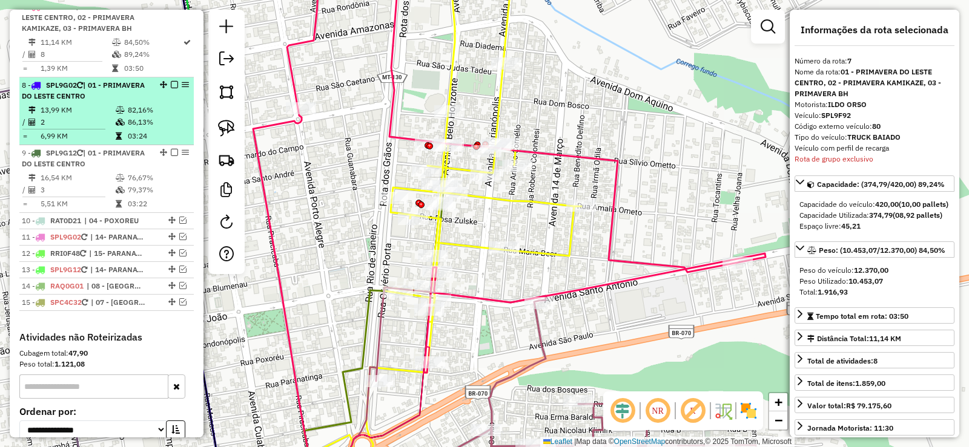
scroll to position [830, 0]
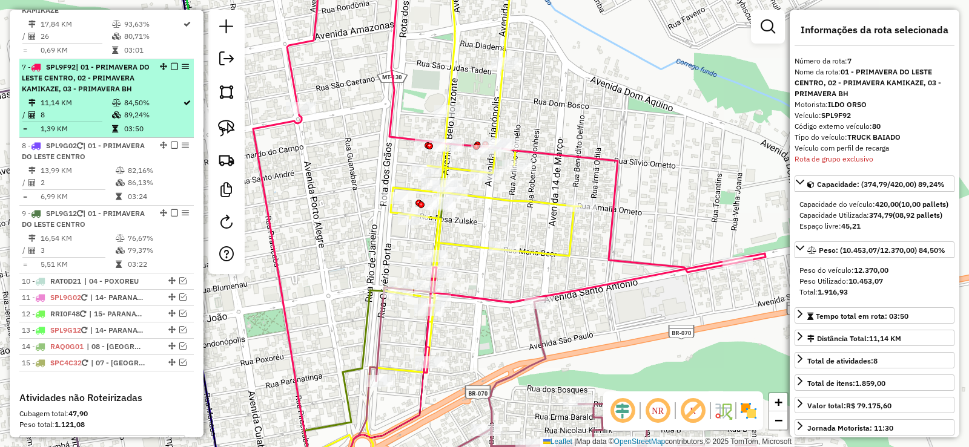
click at [174, 70] on em at bounding box center [174, 66] width 7 height 7
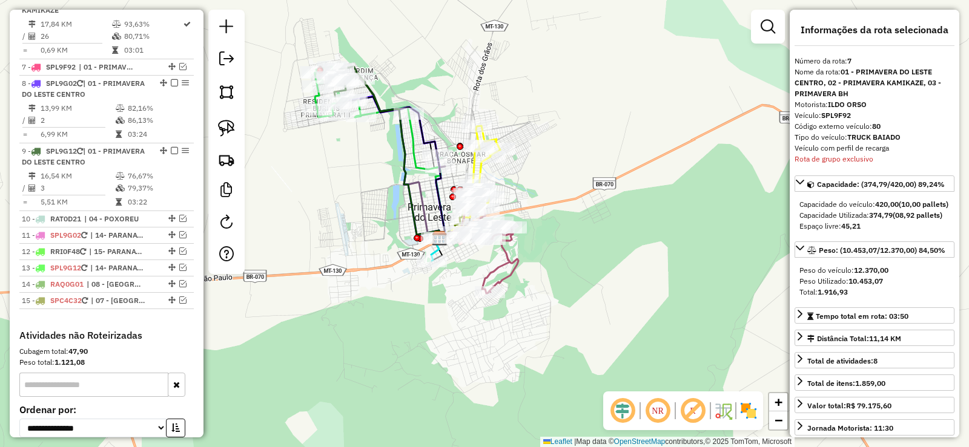
drag, startPoint x: 556, startPoint y: 205, endPoint x: 564, endPoint y: 188, distance: 19.2
click at [564, 188] on div "Janela de atendimento Grade de atendimento Capacidade Transportadoras Veículos …" at bounding box center [484, 223] width 969 height 447
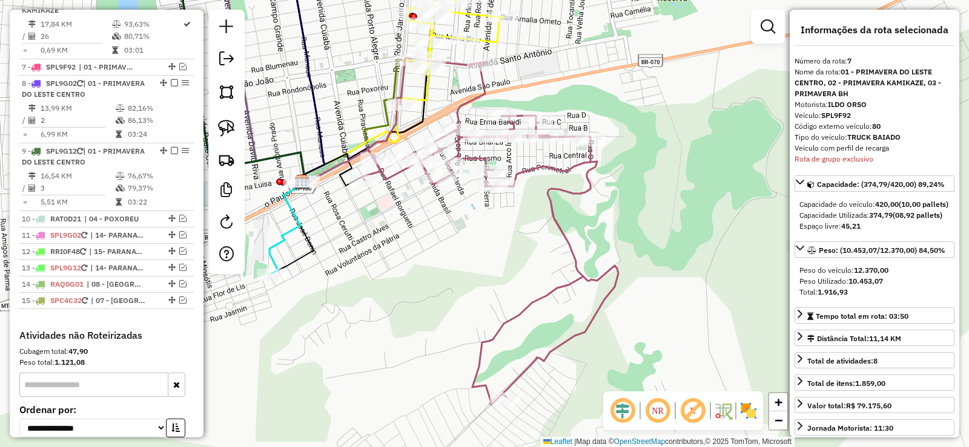
drag, startPoint x: 502, startPoint y: 248, endPoint x: 687, endPoint y: 216, distance: 187.6
click at [687, 216] on div "Janela de atendimento Grade de atendimento Capacidade Transportadoras Veículos …" at bounding box center [484, 223] width 969 height 447
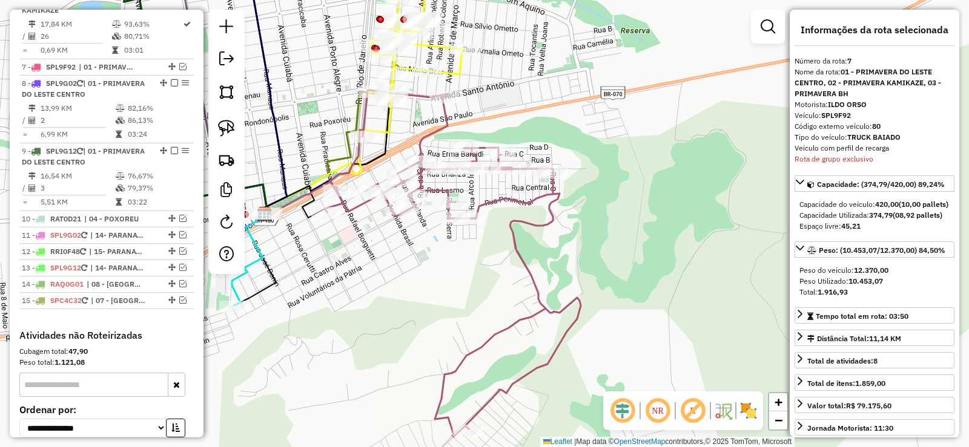
drag, startPoint x: 507, startPoint y: 262, endPoint x: 484, endPoint y: 262, distance: 22.4
click at [484, 262] on div "Janela de atendimento Grade de atendimento Capacidade Transportadoras Veículos …" at bounding box center [484, 223] width 969 height 447
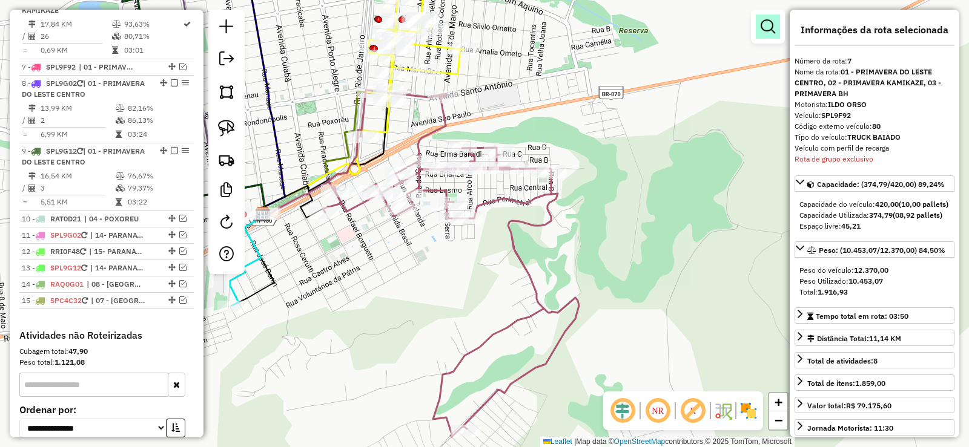
click at [762, 36] on link at bounding box center [768, 27] width 24 height 24
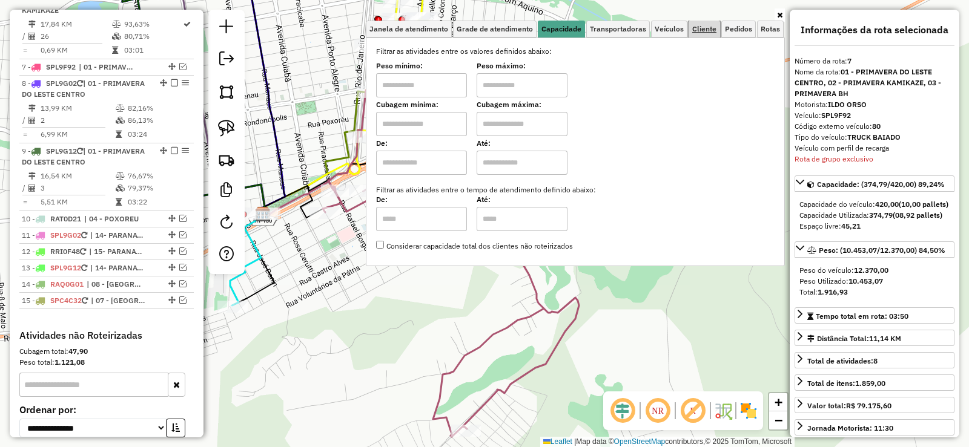
click at [702, 28] on span "Cliente" at bounding box center [704, 28] width 24 height 7
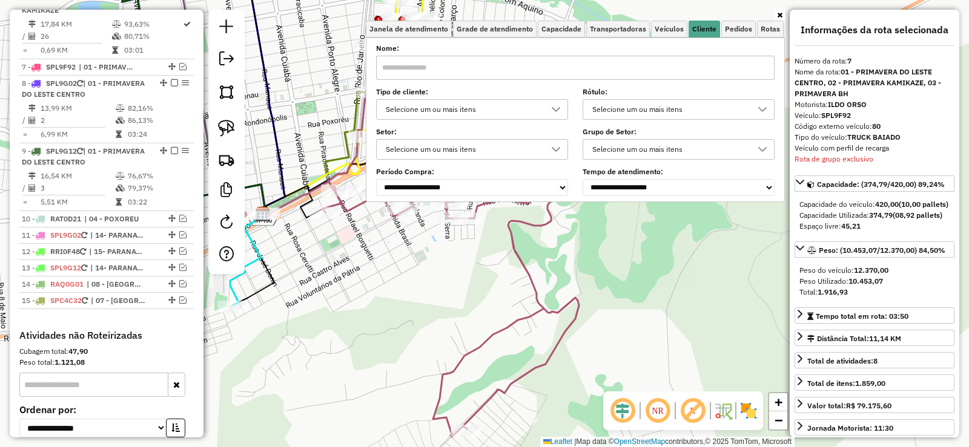
click at [502, 73] on input "text" at bounding box center [575, 68] width 398 height 24
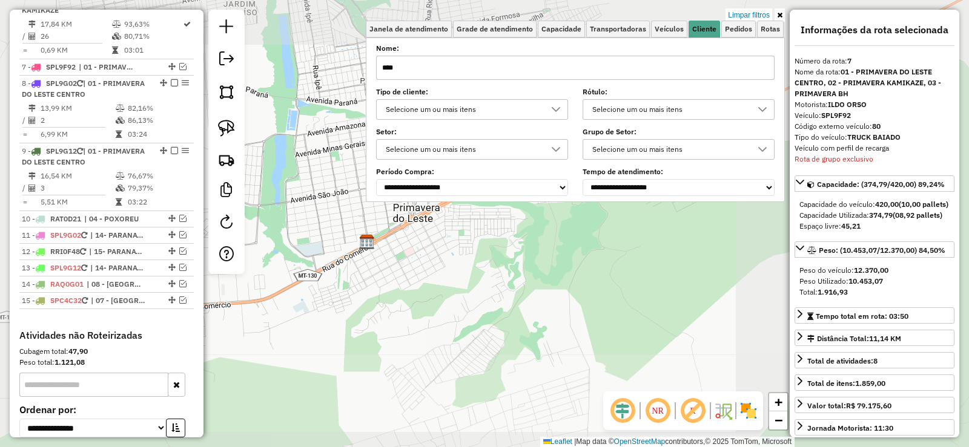
type input "****"
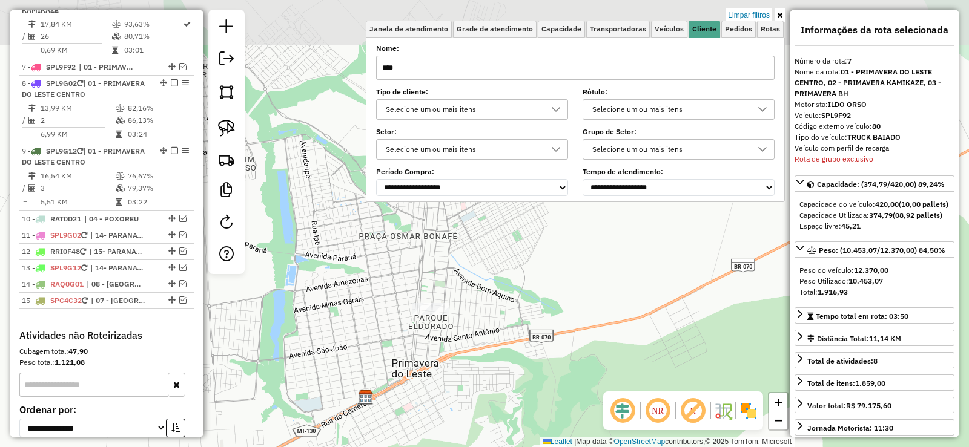
drag, startPoint x: 482, startPoint y: 283, endPoint x: 481, endPoint y: 415, distance: 132.0
click at [481, 415] on div "Limpar filtros Janela de atendimento Grade de atendimento Capacidade Transporta…" at bounding box center [484, 223] width 969 height 447
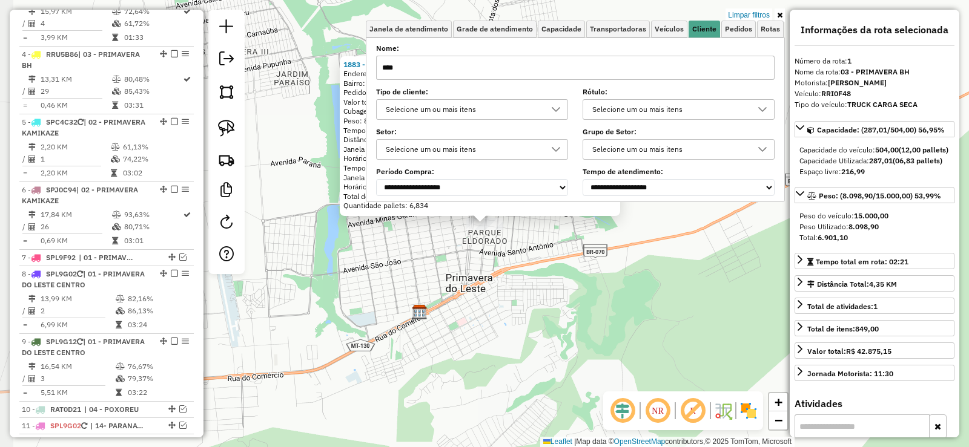
scroll to position [484, 0]
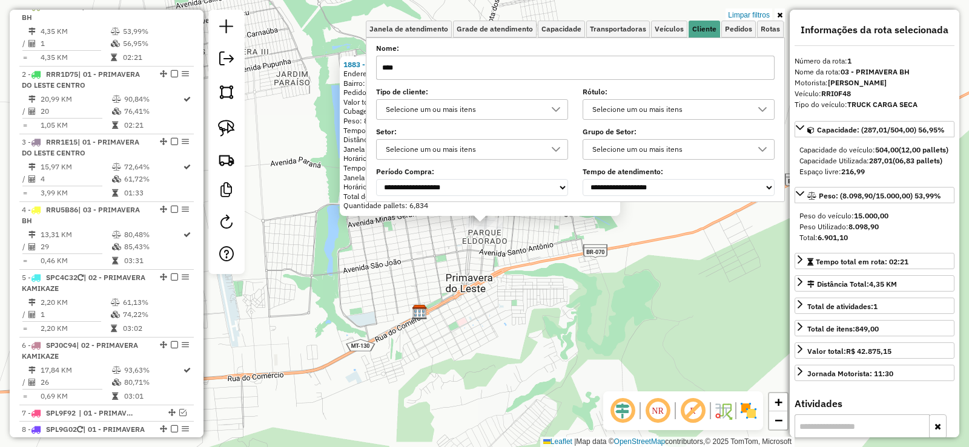
click at [778, 15] on icon at bounding box center [779, 15] width 5 height 7
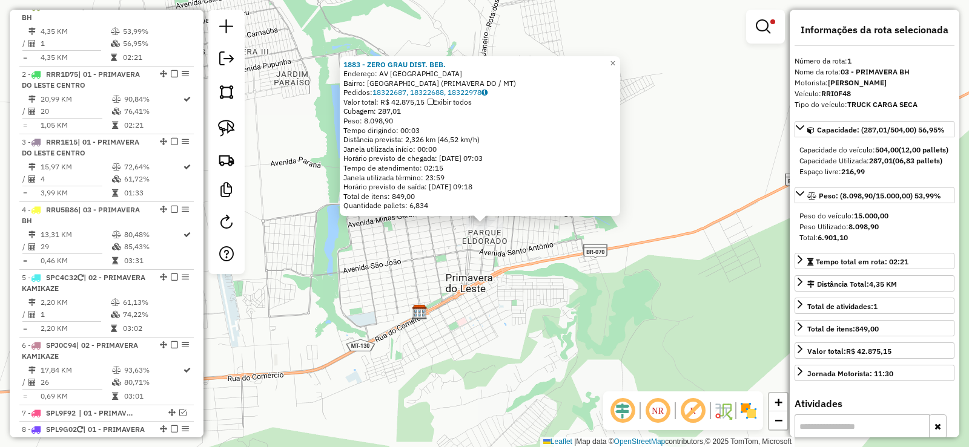
drag, startPoint x: 398, startPoint y: 120, endPoint x: 367, endPoint y: 120, distance: 31.5
click at [367, 120] on div "Peso: 8.098,90" at bounding box center [479, 121] width 273 height 10
click at [497, 254] on div "1883 - ZERO GRAU DIST. BEB. Endereço: AV BELO HORIZONTE Bairro: CENTRO LESTE (P…" at bounding box center [484, 223] width 969 height 447
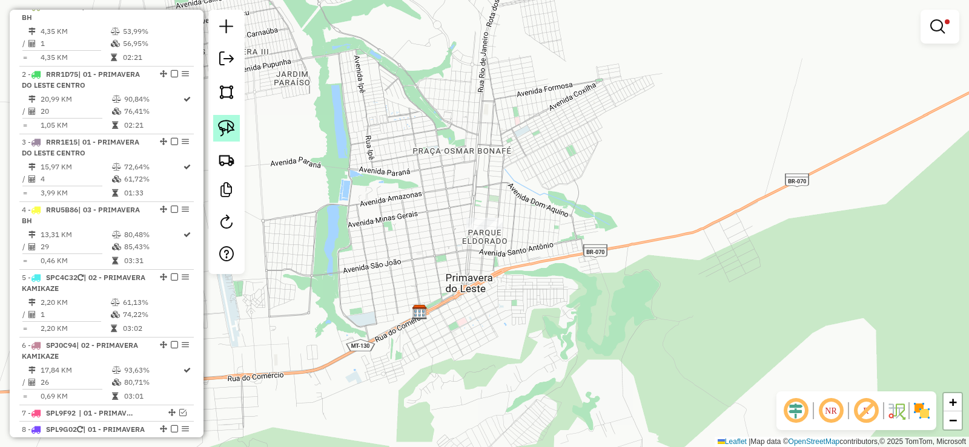
click at [226, 121] on img at bounding box center [226, 128] width 17 height 17
drag, startPoint x: 480, startPoint y: 202, endPoint x: 514, endPoint y: 206, distance: 34.9
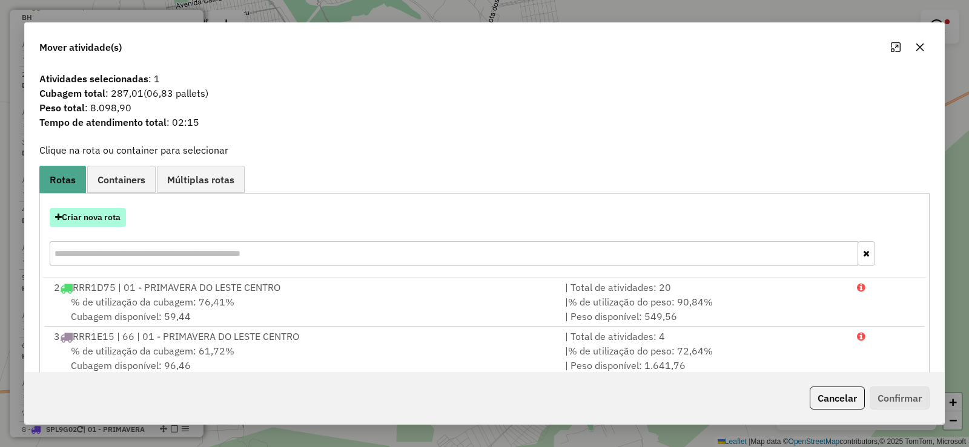
click at [92, 219] on button "Criar nova rota" at bounding box center [88, 217] width 76 height 19
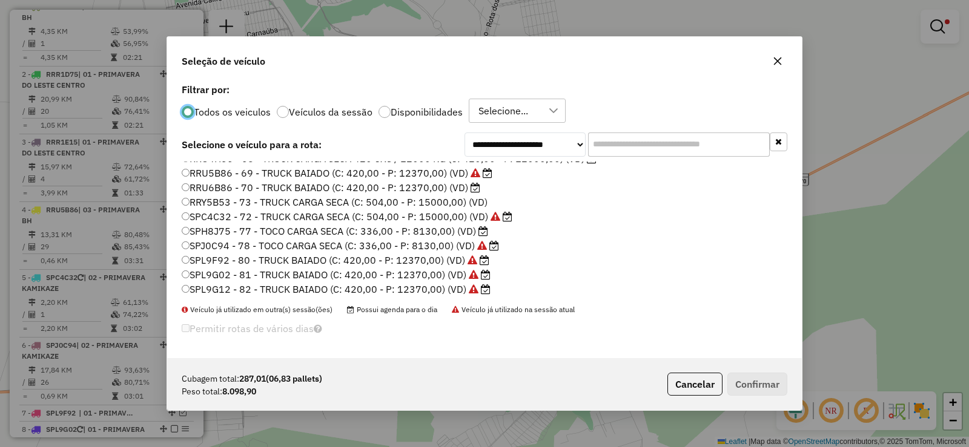
scroll to position [182, 0]
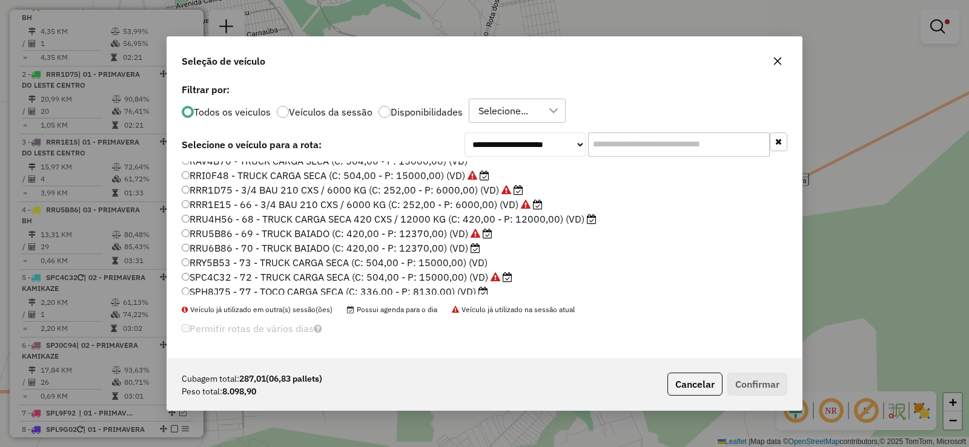
click at [182, 213] on label "RRU4H56 - 68 - TRUCK CARGA SECA 420 CXS / 12000 KG (C: 420,00 - P: 12000,00) (V…" at bounding box center [389, 219] width 415 height 15
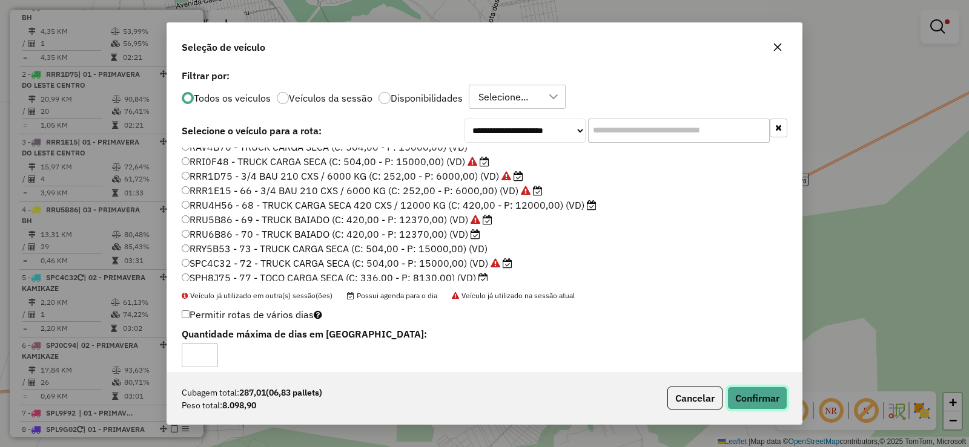
click at [755, 395] on button "Confirmar" at bounding box center [757, 398] width 60 height 23
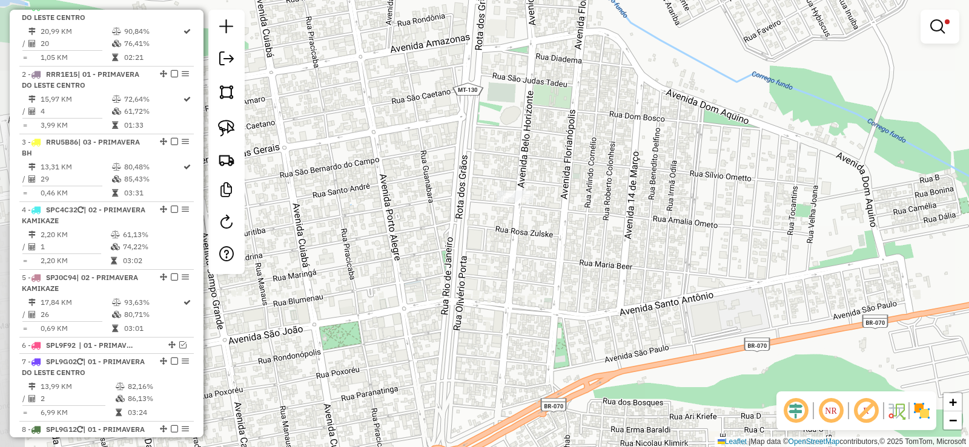
drag, startPoint x: 444, startPoint y: 194, endPoint x: 522, endPoint y: 185, distance: 78.0
click at [523, 185] on div "Limpar filtros Janela de atendimento Grade de atendimento Capacidade Transporta…" at bounding box center [484, 223] width 969 height 447
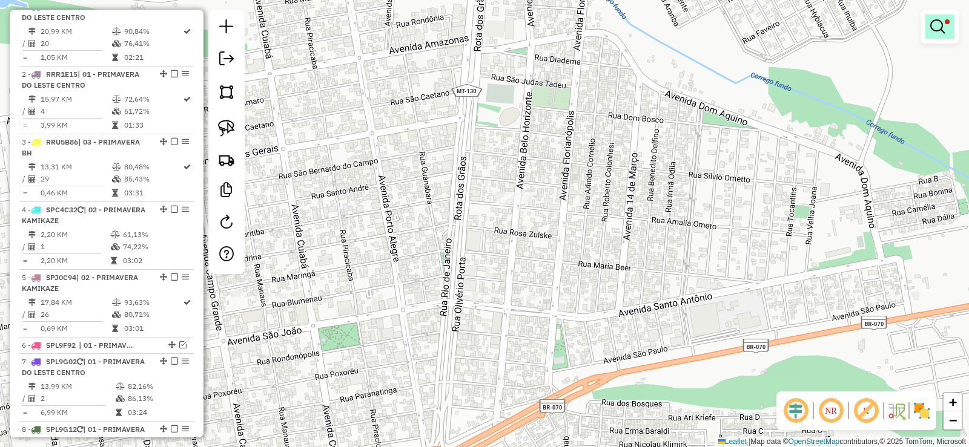
click at [934, 32] on em at bounding box center [937, 26] width 15 height 15
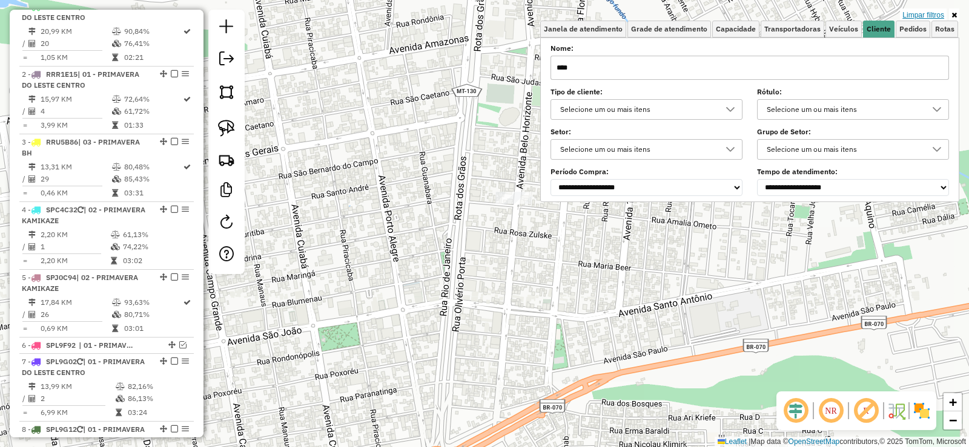
click at [918, 15] on link "Limpar filtros" at bounding box center [923, 14] width 47 height 13
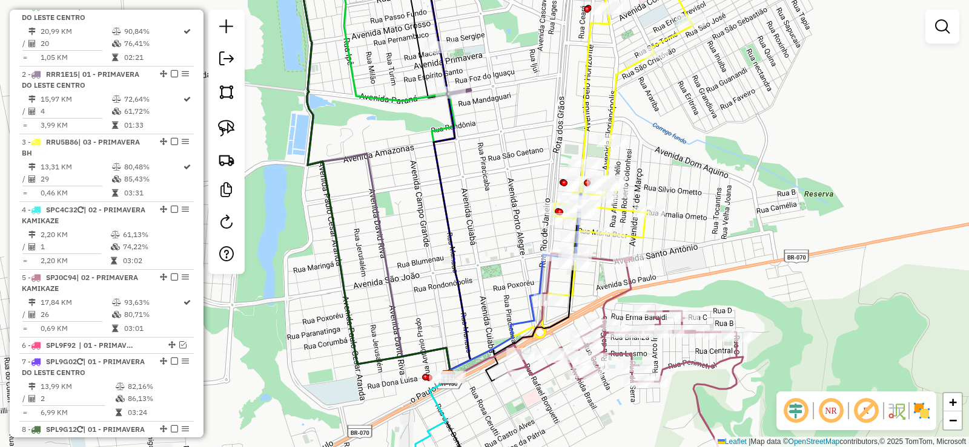
drag, startPoint x: 949, startPoint y: 37, endPoint x: 930, endPoint y: 41, distance: 19.2
click at [947, 37] on link at bounding box center [942, 27] width 24 height 24
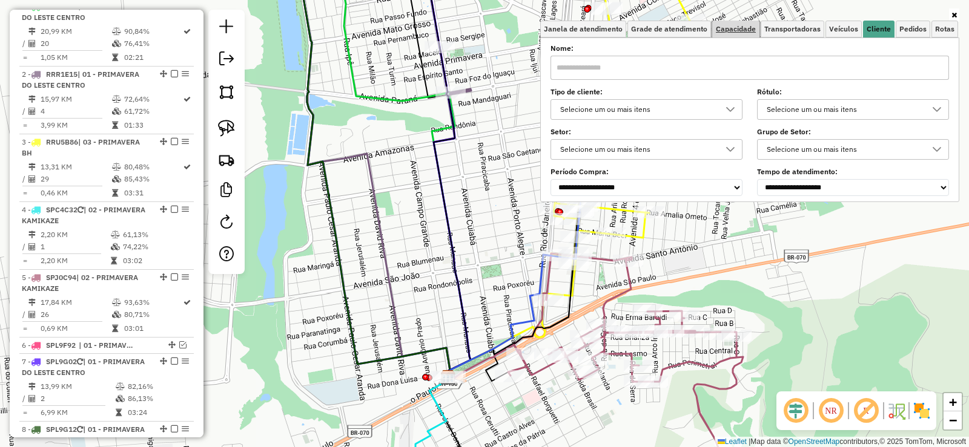
click at [731, 28] on span "Capacidade" at bounding box center [736, 28] width 40 height 7
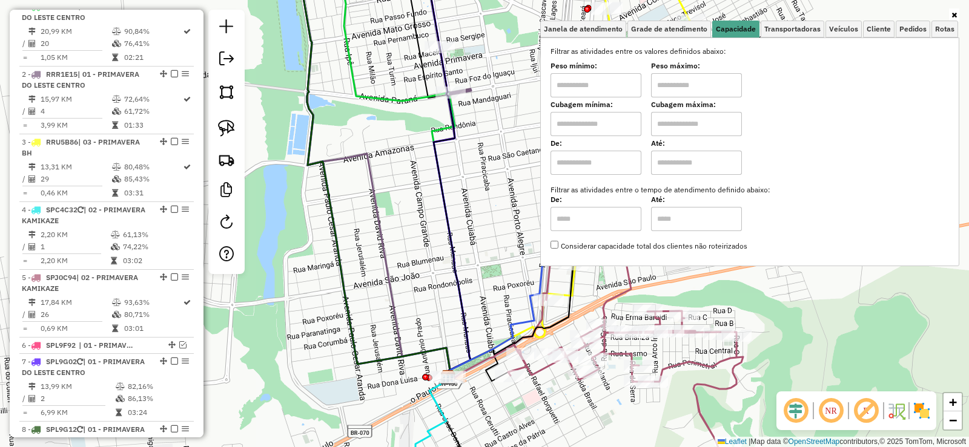
click at [635, 91] on input "text" at bounding box center [595, 85] width 91 height 24
type input "*******"
click at [693, 79] on input "******" at bounding box center [696, 85] width 91 height 24
click at [698, 81] on input "****" at bounding box center [696, 85] width 91 height 24
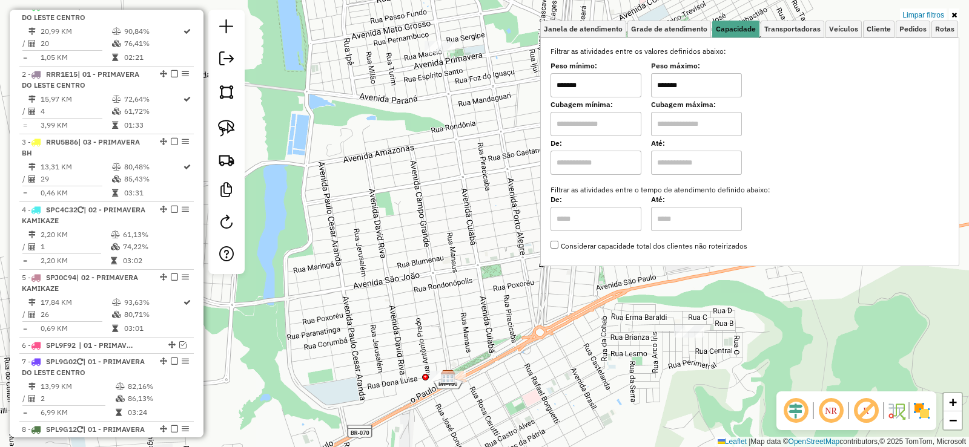
type input "*******"
click at [954, 12] on icon at bounding box center [953, 15] width 5 height 7
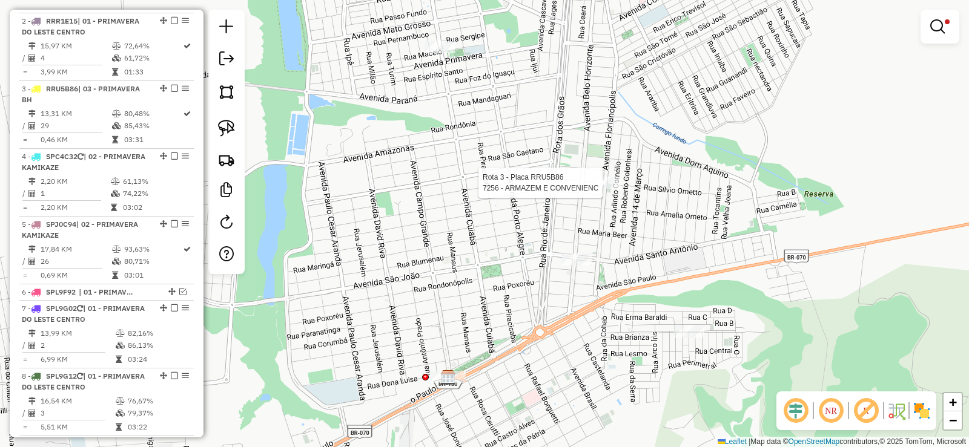
select select "**********"
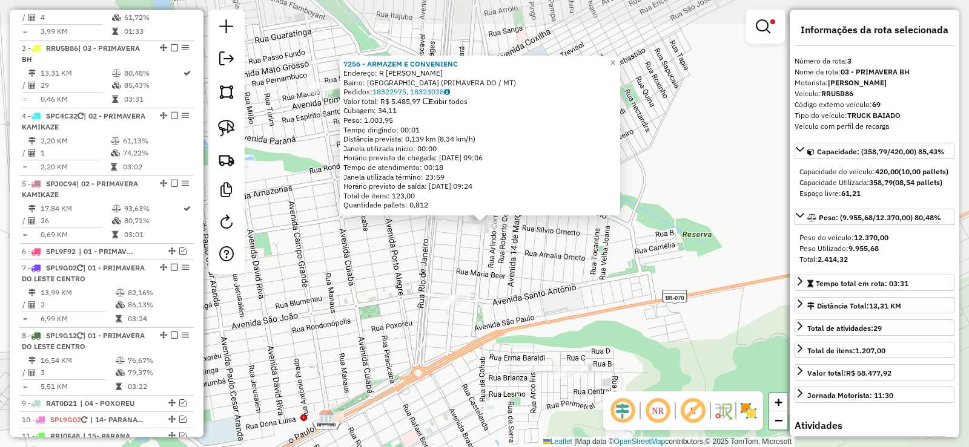
scroll to position [619, 0]
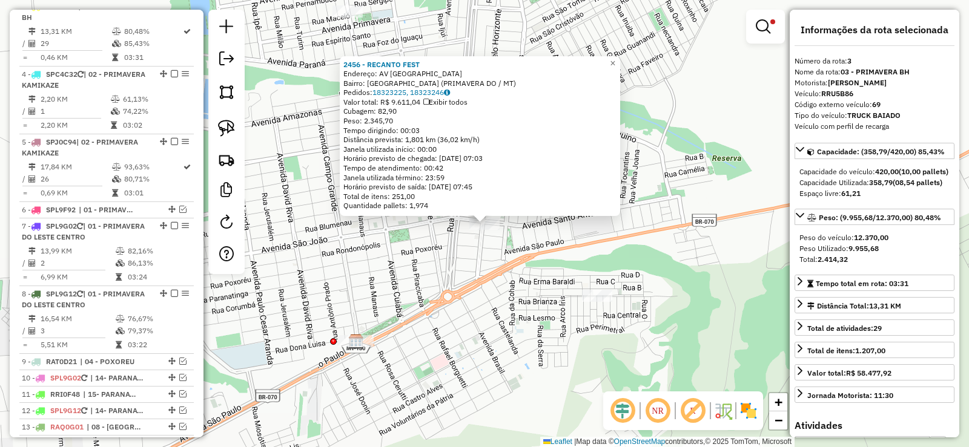
click at [460, 271] on div "2456 - RECANTO FEST Endereço: AV BELO HORIZONTE Bairro: CENTRO LESTE (PRIMAVERA…" at bounding box center [484, 223] width 969 height 447
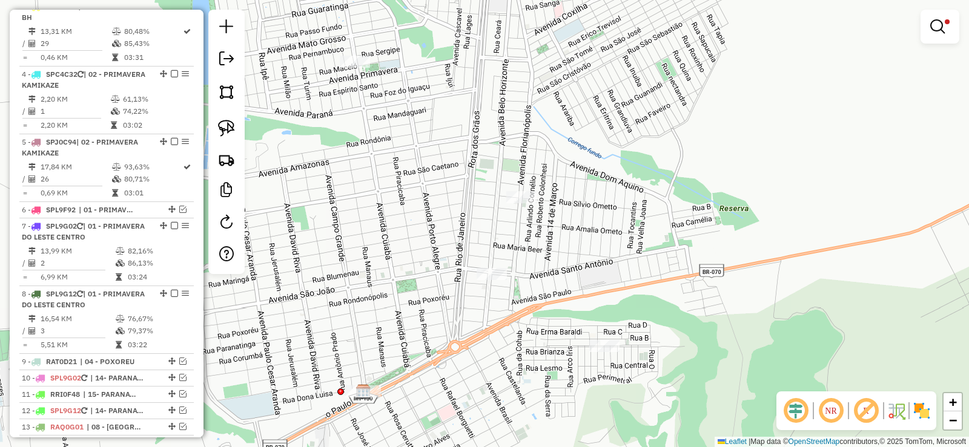
drag, startPoint x: 512, startPoint y: 205, endPoint x: 520, endPoint y: 270, distance: 65.3
click at [520, 270] on div "Limpar filtros Janela de atendimento Grade de atendimento Capacidade Transporta…" at bounding box center [484, 223] width 969 height 447
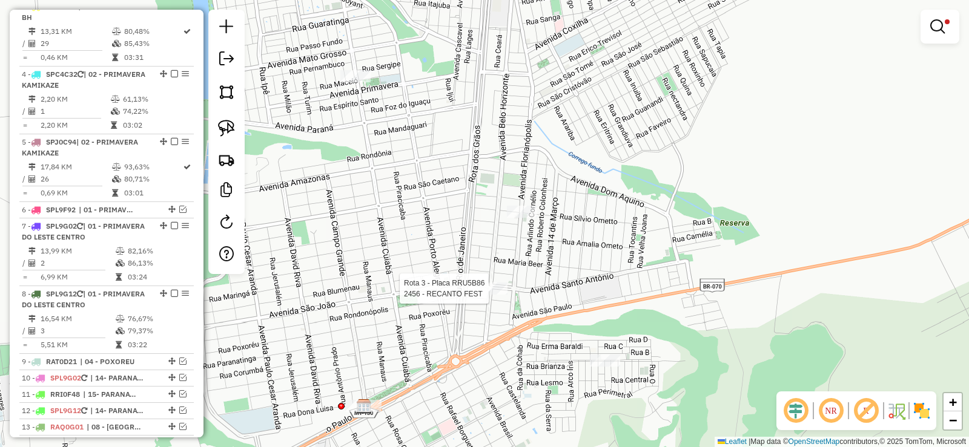
select select "**********"
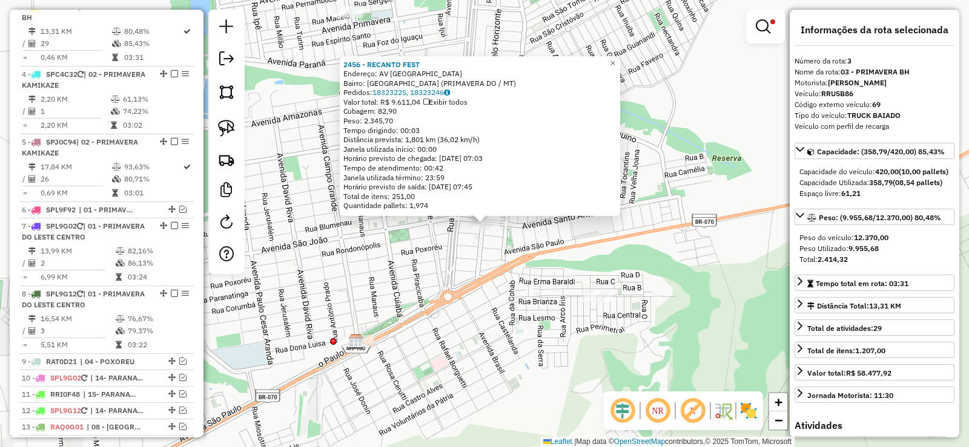
click at [490, 276] on div "2456 - RECANTO FEST Endereço: AV BELO HORIZONTE Bairro: CENTRO LESTE (PRIMAVERA…" at bounding box center [484, 223] width 969 height 447
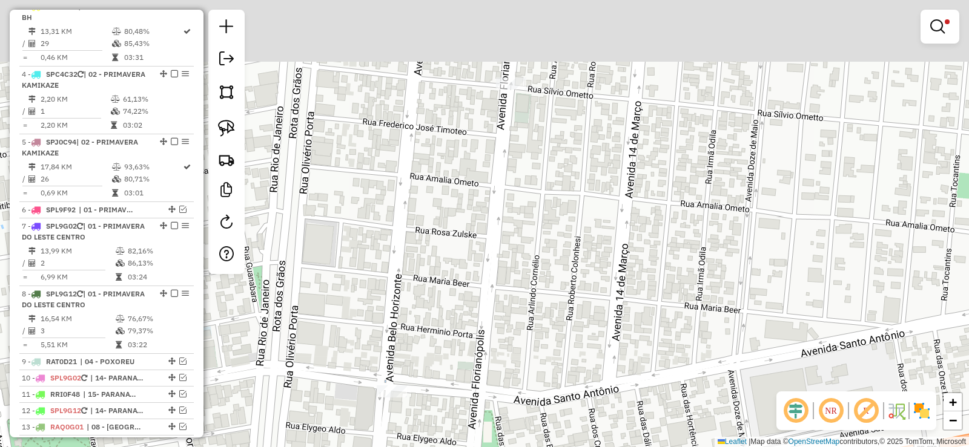
drag, startPoint x: 515, startPoint y: 131, endPoint x: 503, endPoint y: 203, distance: 73.8
click at [503, 203] on div "Limpar filtros Janela de atendimento Grade de atendimento Capacidade Transporta…" at bounding box center [484, 223] width 969 height 447
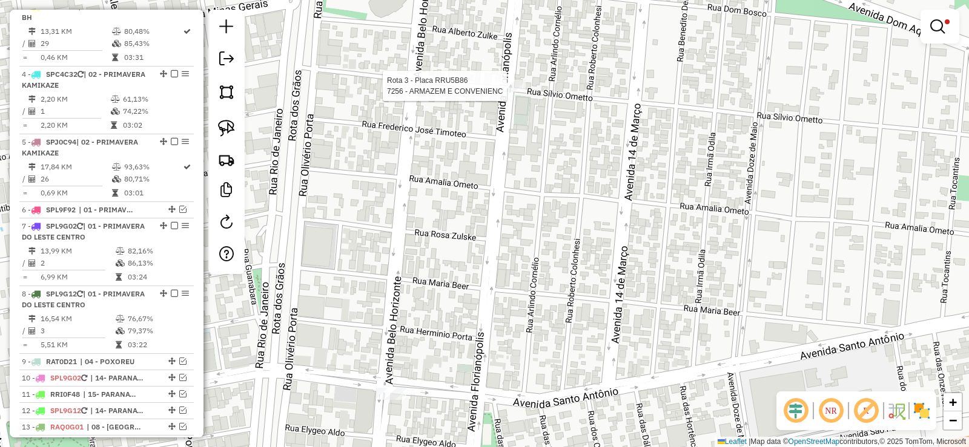
select select "**********"
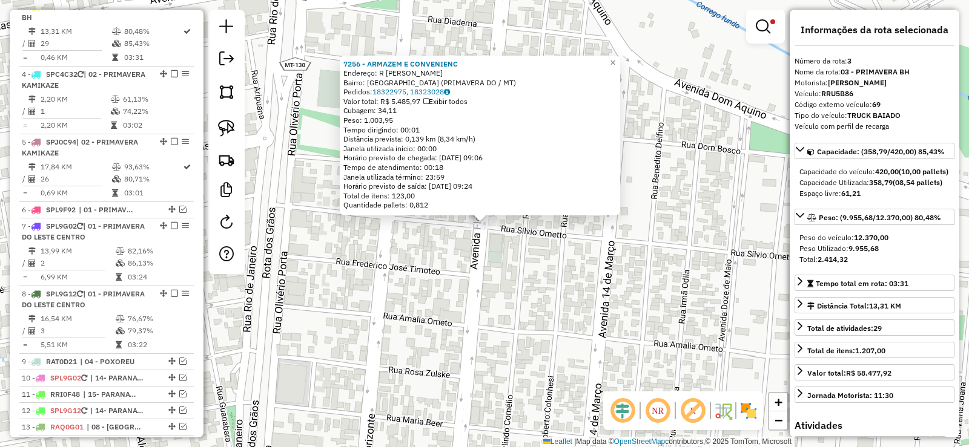
click at [485, 289] on div "7256 - ARMAZEM E CONVENIENC Endereço: R SILVIO OMETTO Bairro: PARQUE ELDORADO (…" at bounding box center [484, 223] width 969 height 447
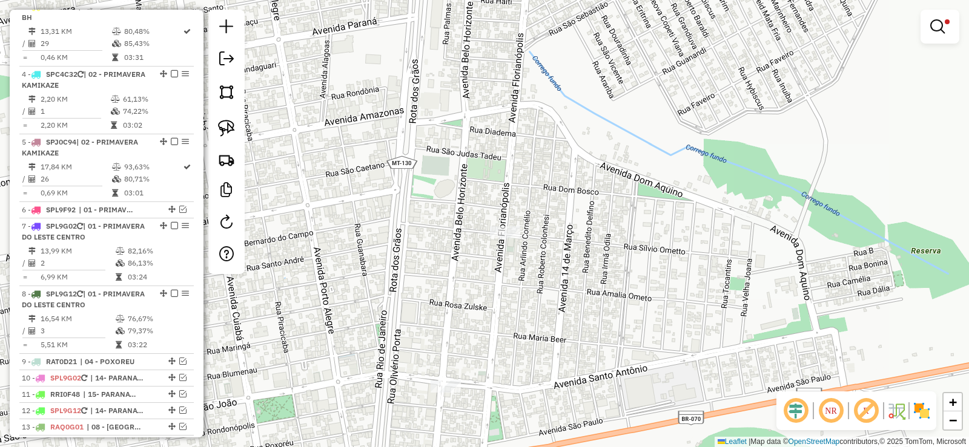
drag, startPoint x: 538, startPoint y: 332, endPoint x: 532, endPoint y: 291, distance: 41.5
click at [547, 309] on div "Limpar filtros Janela de atendimento Grade de atendimento Capacidade Transporta…" at bounding box center [484, 223] width 969 height 447
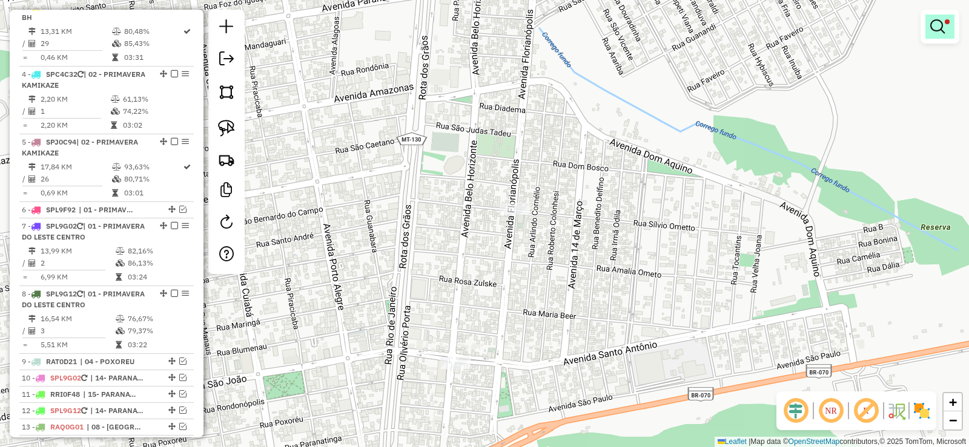
click at [940, 28] on em at bounding box center [937, 26] width 15 height 15
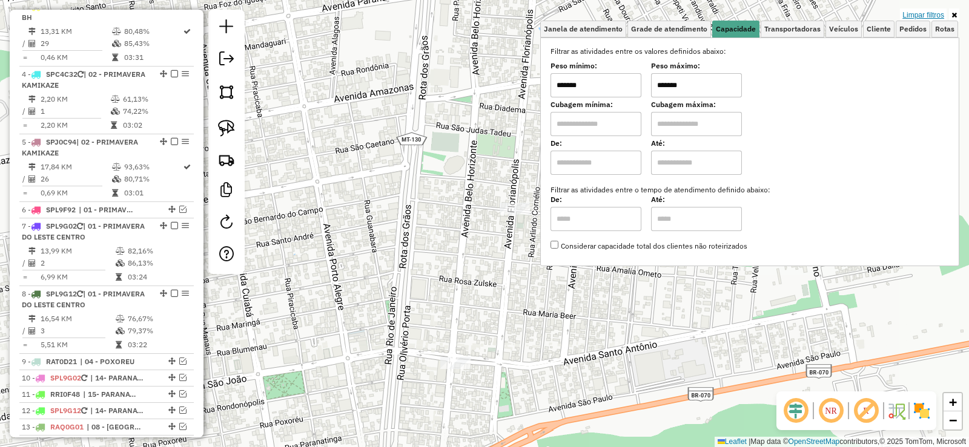
click at [927, 15] on link "Limpar filtros" at bounding box center [923, 14] width 47 height 13
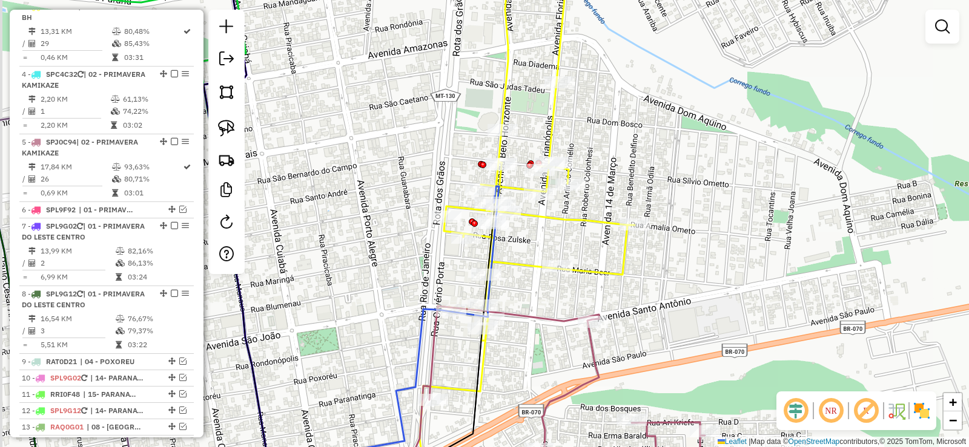
drag, startPoint x: 535, startPoint y: 265, endPoint x: 567, endPoint y: 220, distance: 55.5
click at [572, 217] on icon at bounding box center [536, 126] width 197 height 429
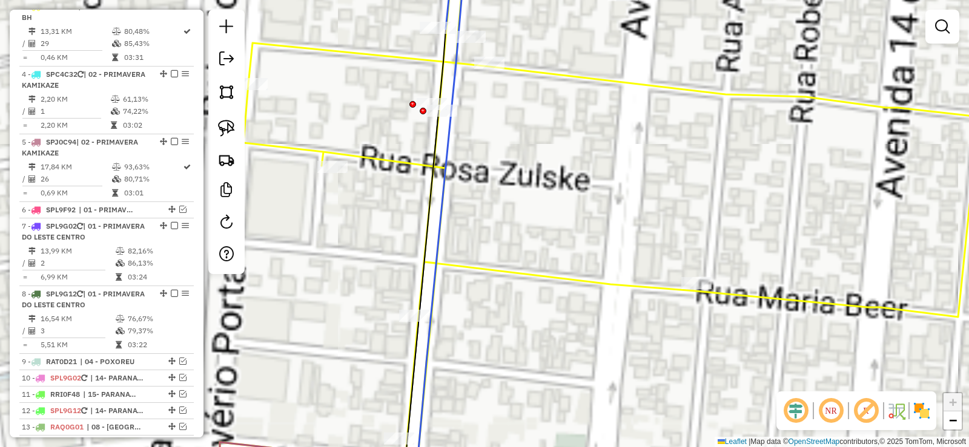
drag, startPoint x: 492, startPoint y: 203, endPoint x: 555, endPoint y: 222, distance: 66.3
click at [555, 222] on div "Janela de atendimento Grade de atendimento Capacidade Transportadoras Veículos …" at bounding box center [484, 223] width 969 height 447
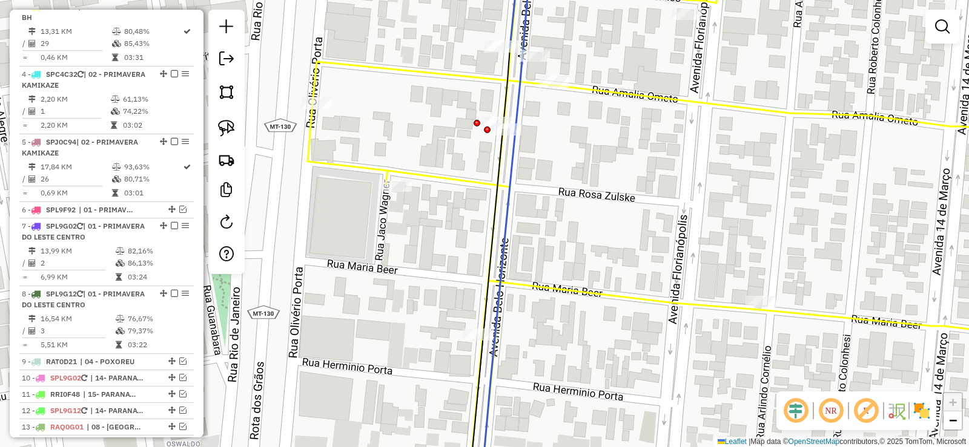
click at [521, 77] on icon at bounding box center [375, 237] width 306 height 510
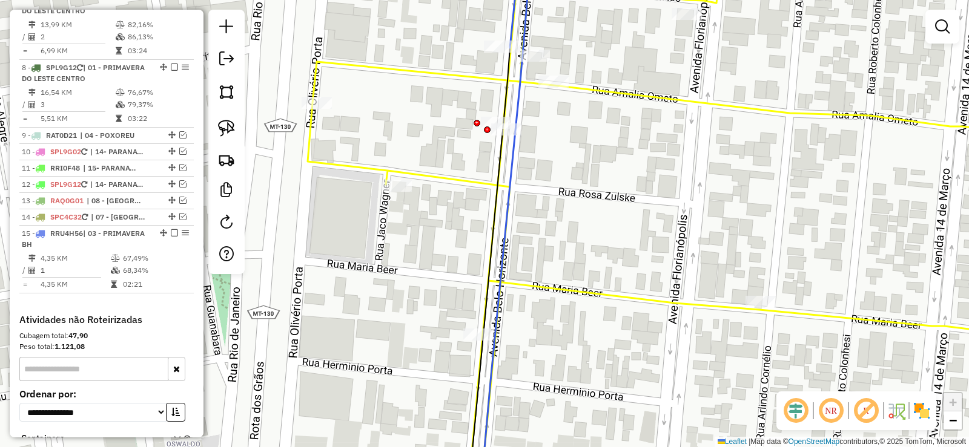
select select "**********"
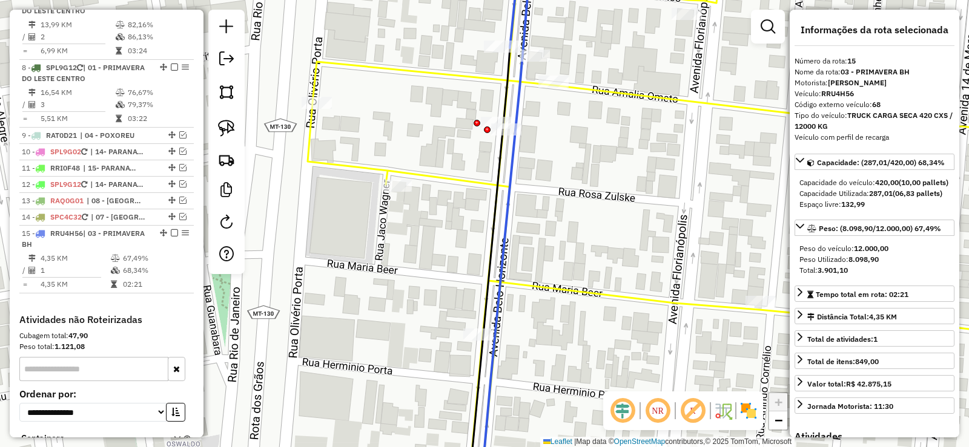
scroll to position [951, 0]
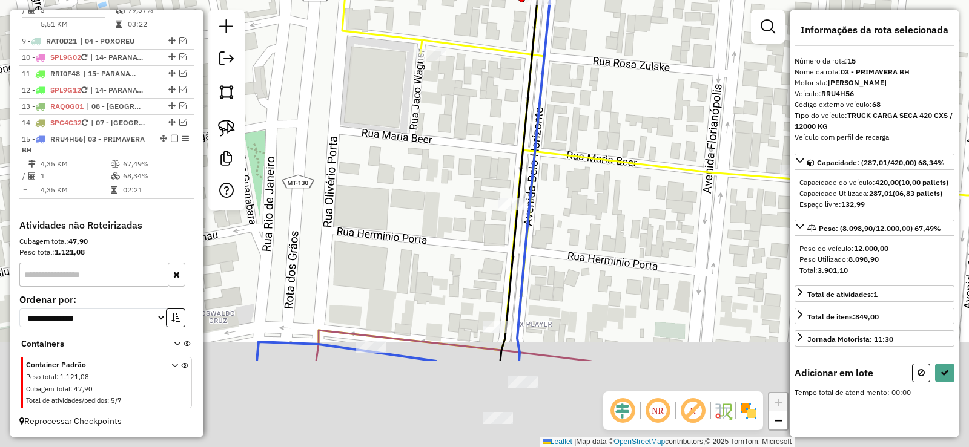
drag, startPoint x: 597, startPoint y: 234, endPoint x: 633, endPoint y: 49, distance: 188.1
click at [633, 49] on div "Janela de atendimento Grade de atendimento Capacidade Transportadoras Veículos …" at bounding box center [484, 223] width 969 height 447
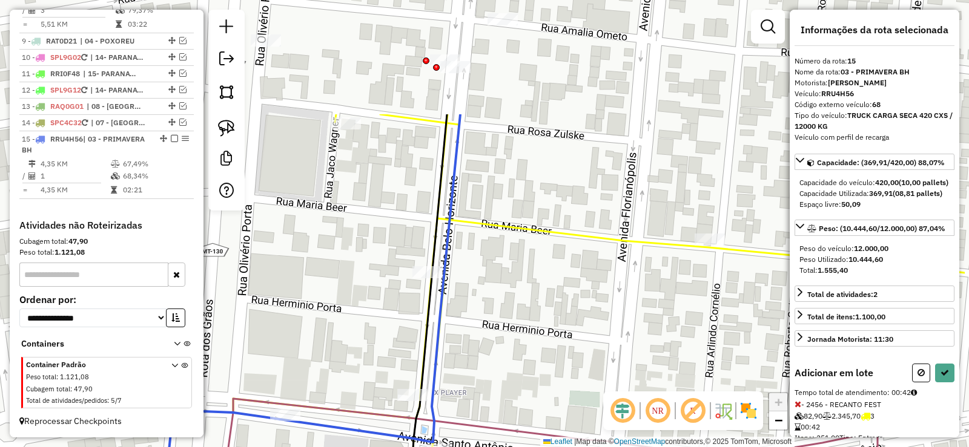
drag, startPoint x: 658, startPoint y: 114, endPoint x: 481, endPoint y: 454, distance: 382.4
click at [481, 447] on html "Aplicando filtros Pop-up bloqueado! Seu navegador bloqueou automáticamente a ab…" at bounding box center [484, 223] width 969 height 447
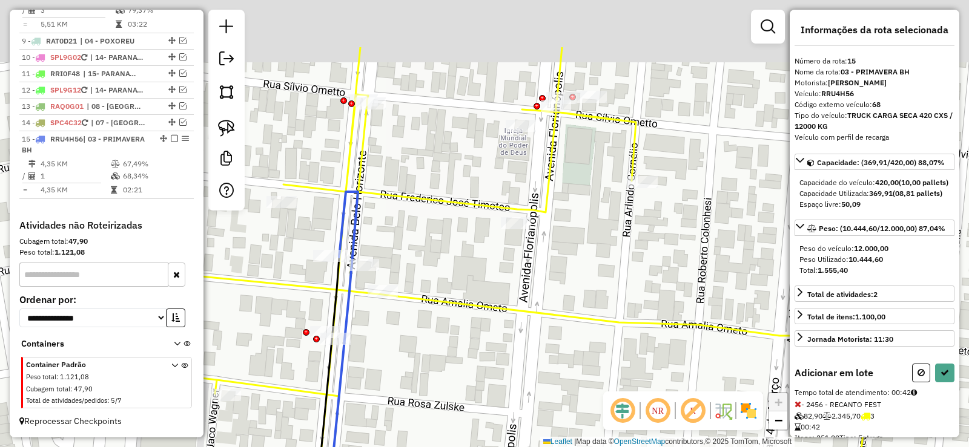
drag, startPoint x: 639, startPoint y: 179, endPoint x: 600, endPoint y: 263, distance: 92.4
click at [600, 263] on div "Janela de atendimento Grade de atendimento Capacidade Transportadoras Veículos …" at bounding box center [484, 223] width 969 height 447
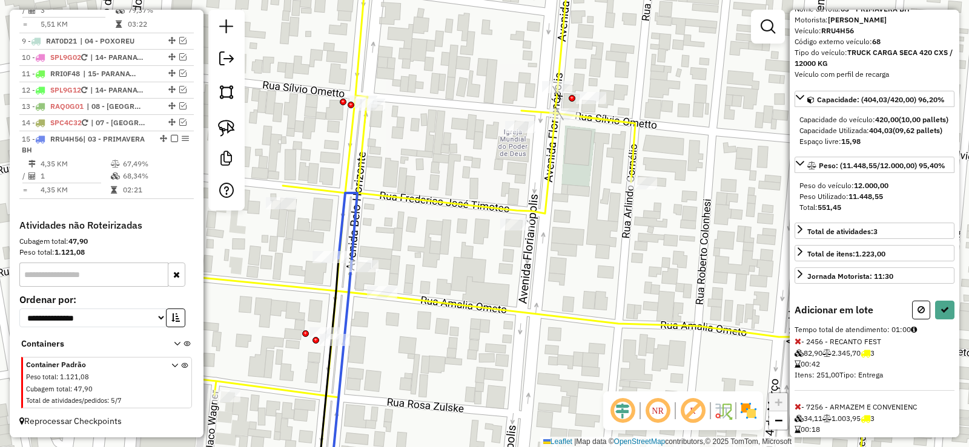
scroll to position [118, 0]
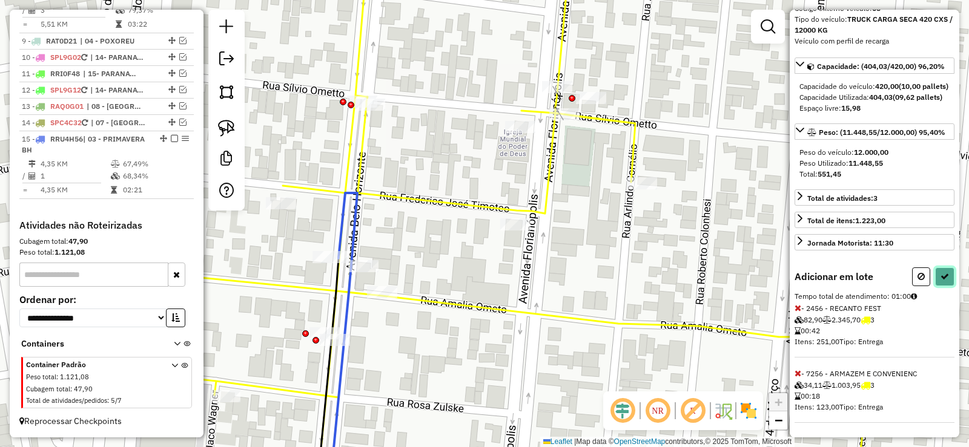
click at [942, 280] on icon at bounding box center [944, 276] width 8 height 8
select select "**********"
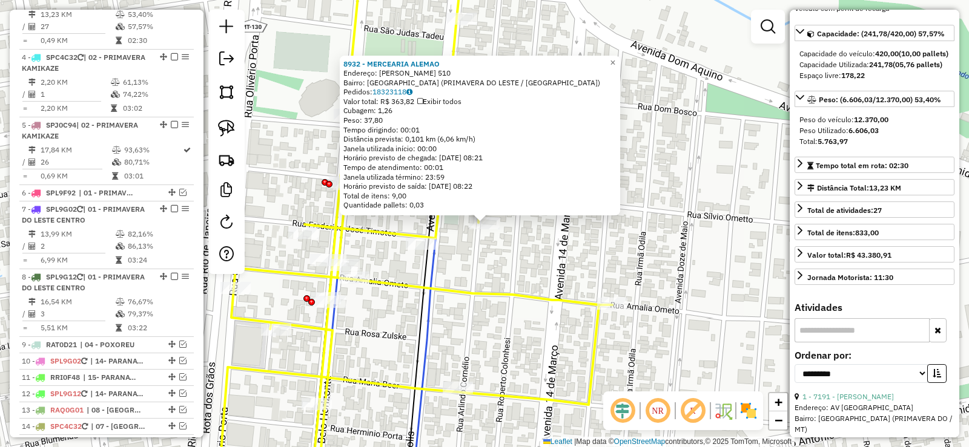
scroll to position [619, 0]
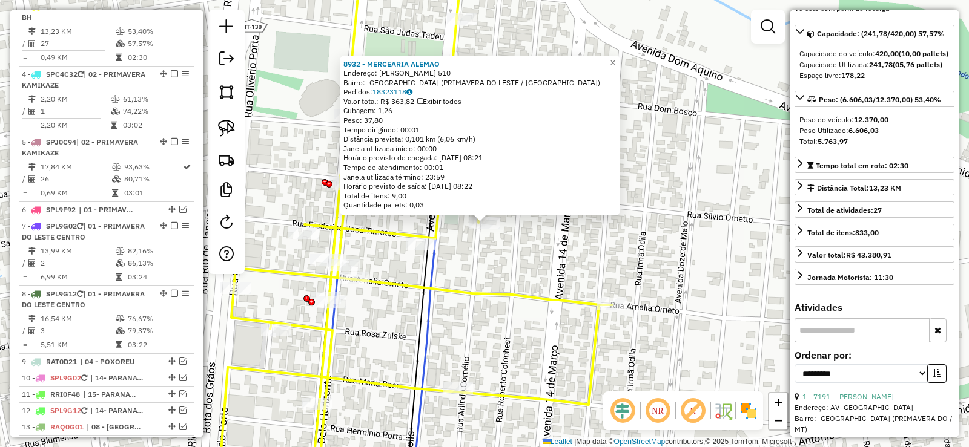
click at [421, 237] on icon at bounding box center [415, 223] width 393 height 537
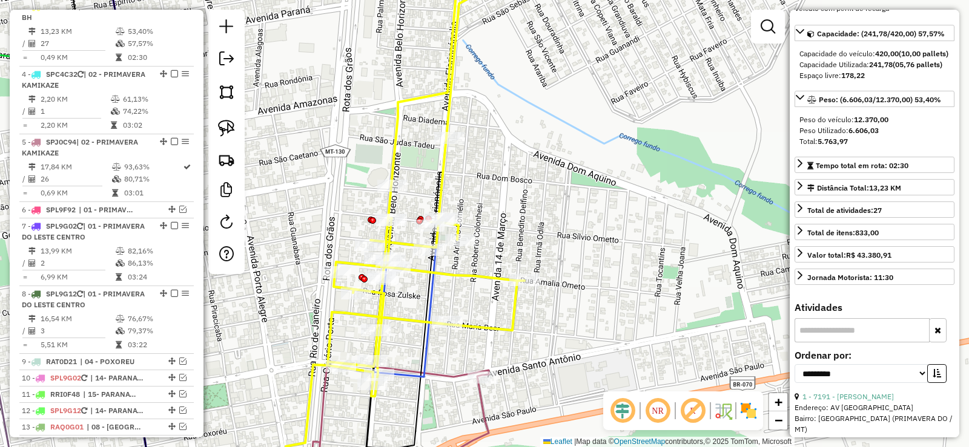
click at [431, 294] on icon at bounding box center [404, 309] width 67 height 176
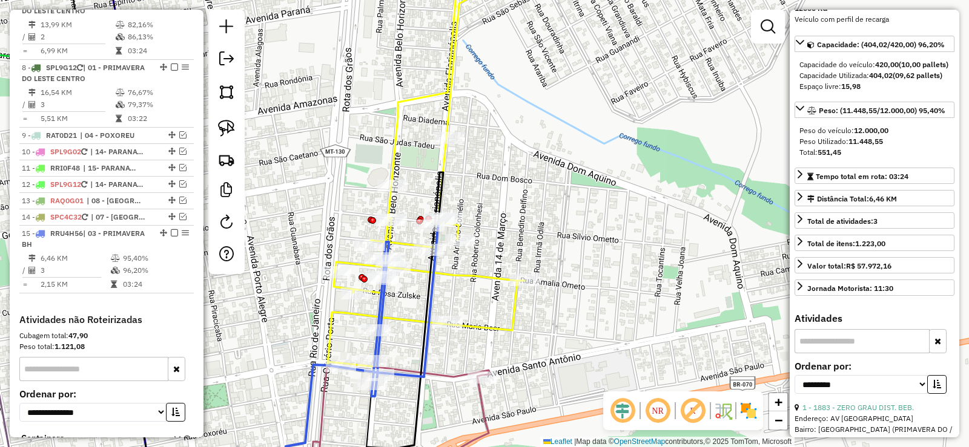
scroll to position [951, 0]
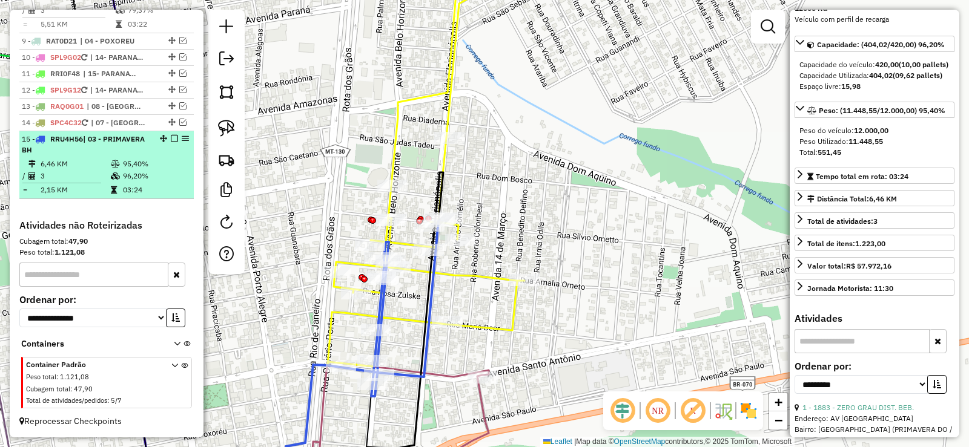
click at [171, 140] on em at bounding box center [174, 138] width 7 height 7
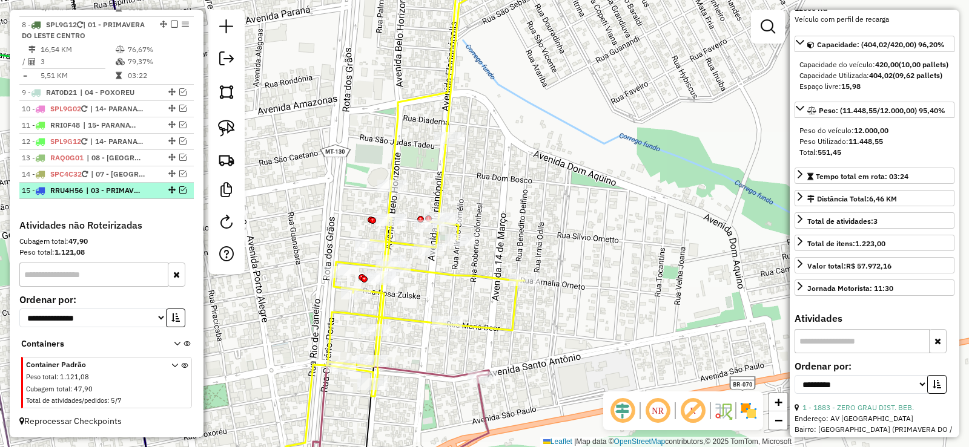
scroll to position [900, 0]
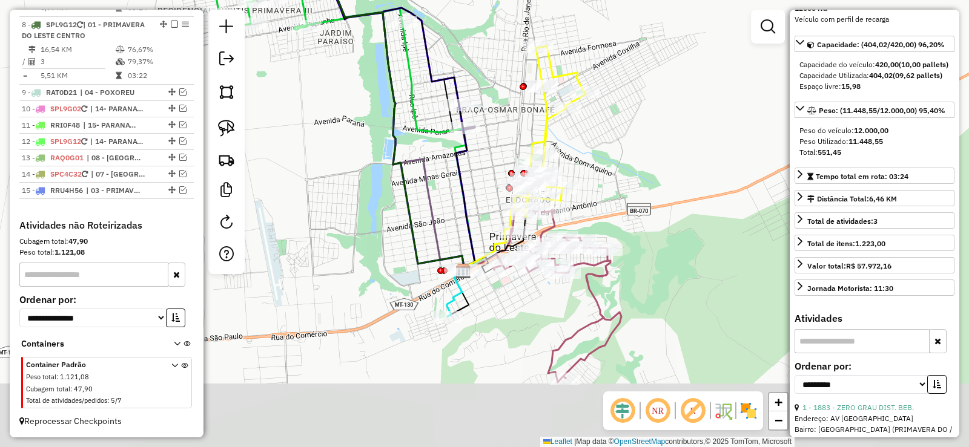
drag, startPoint x: 587, startPoint y: 198, endPoint x: 595, endPoint y: 157, distance: 41.9
click at [595, 157] on div "Janela de atendimento Grade de atendimento Capacidade Transportadoras Veículos …" at bounding box center [484, 223] width 969 height 447
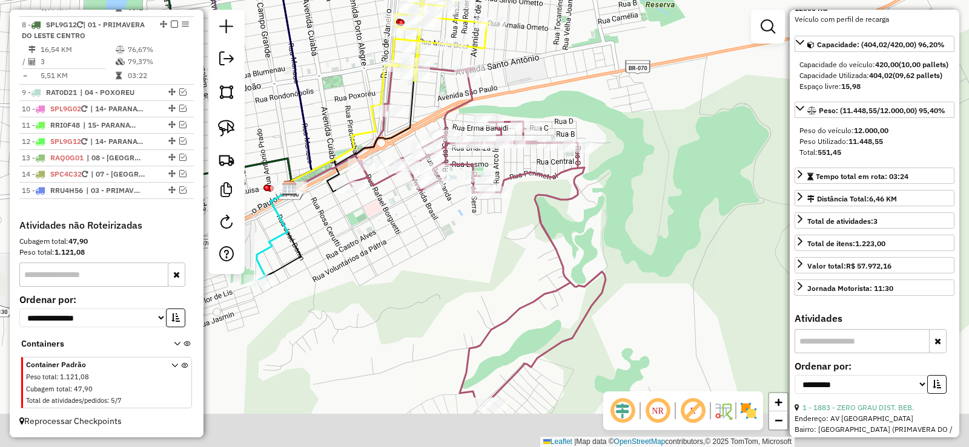
drag, startPoint x: 672, startPoint y: 180, endPoint x: 636, endPoint y: 145, distance: 49.7
click at [636, 144] on div "Janela de atendimento Grade de atendimento Capacidade Transportadoras Veículos …" at bounding box center [484, 223] width 969 height 447
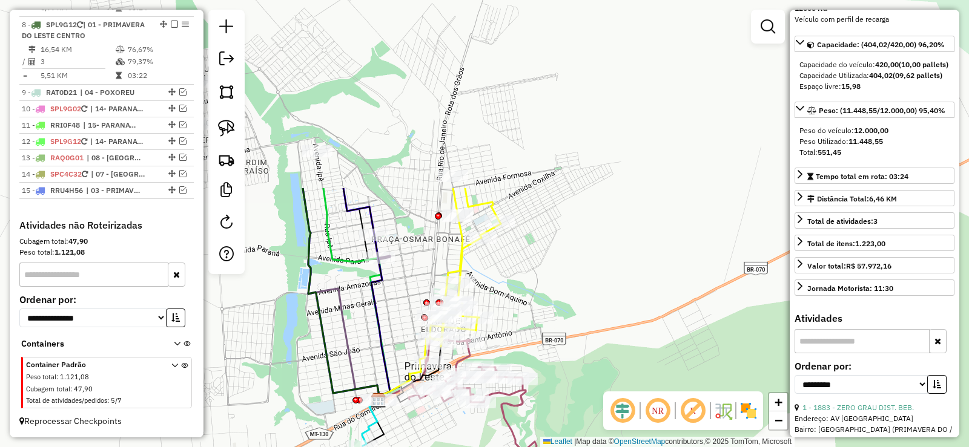
drag, startPoint x: 490, startPoint y: 107, endPoint x: 566, endPoint y: 304, distance: 211.4
click at [566, 304] on div "Janela de atendimento Grade de atendimento Capacidade Transportadoras Veículos …" at bounding box center [484, 223] width 969 height 447
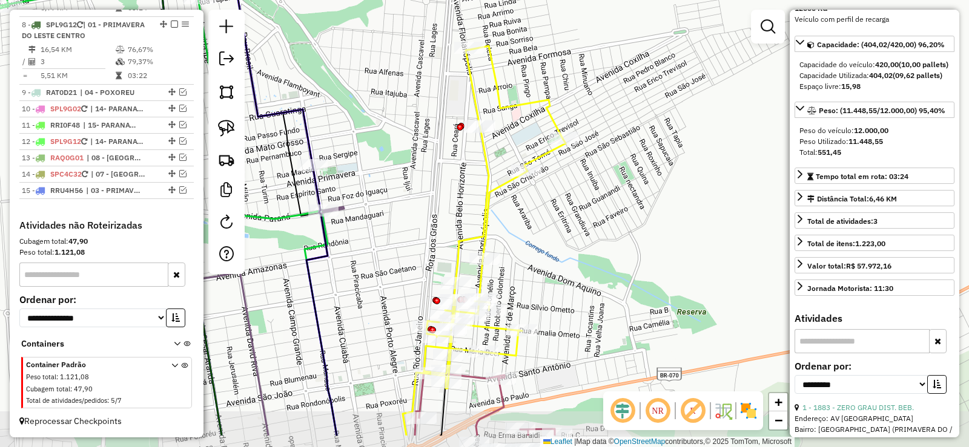
drag, startPoint x: 506, startPoint y: 240, endPoint x: 520, endPoint y: 215, distance: 28.2
click at [521, 214] on div "Janela de atendimento Grade de atendimento Capacidade Transportadoras Veículos …" at bounding box center [484, 223] width 969 height 447
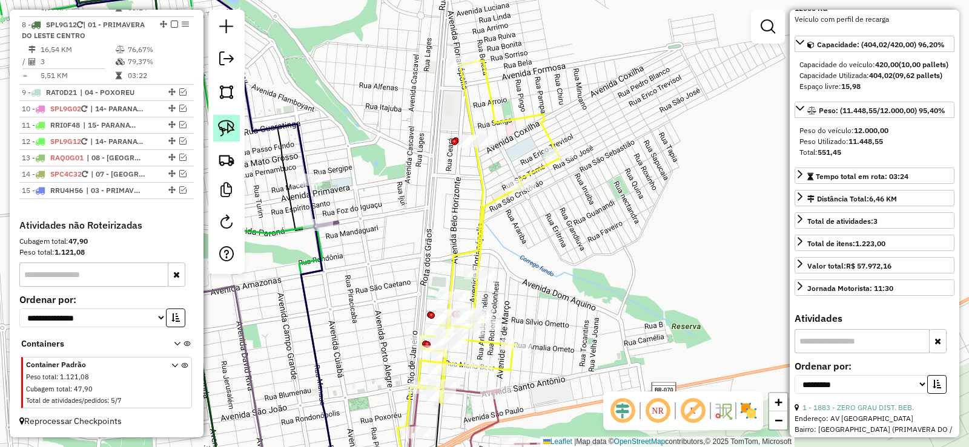
click at [223, 125] on img at bounding box center [226, 128] width 17 height 17
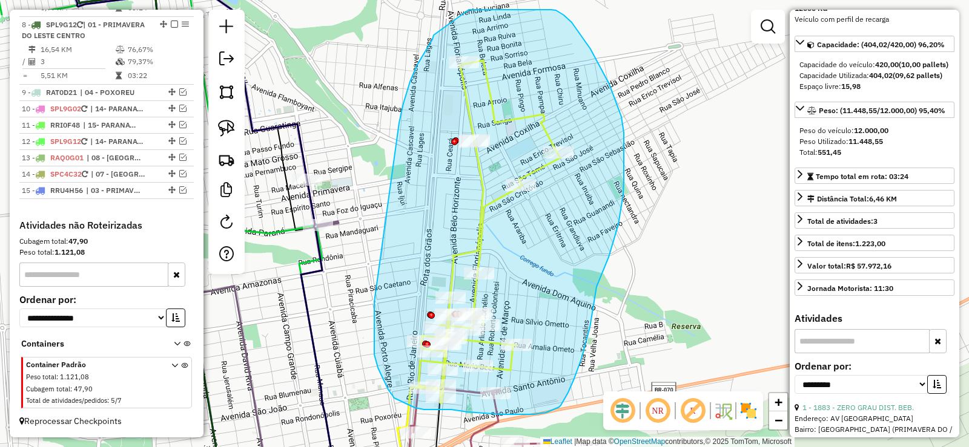
drag, startPoint x: 434, startPoint y: 35, endPoint x: 457, endPoint y: 22, distance: 26.3
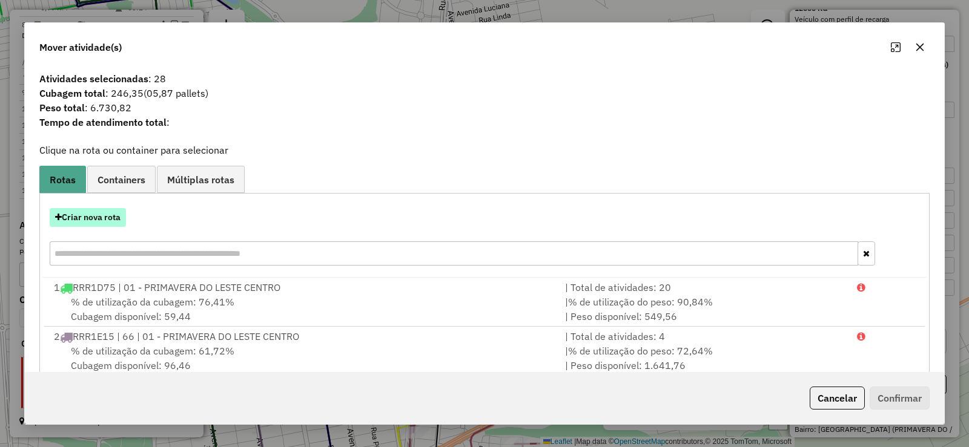
click at [110, 215] on button "Criar nova rota" at bounding box center [88, 217] width 76 height 19
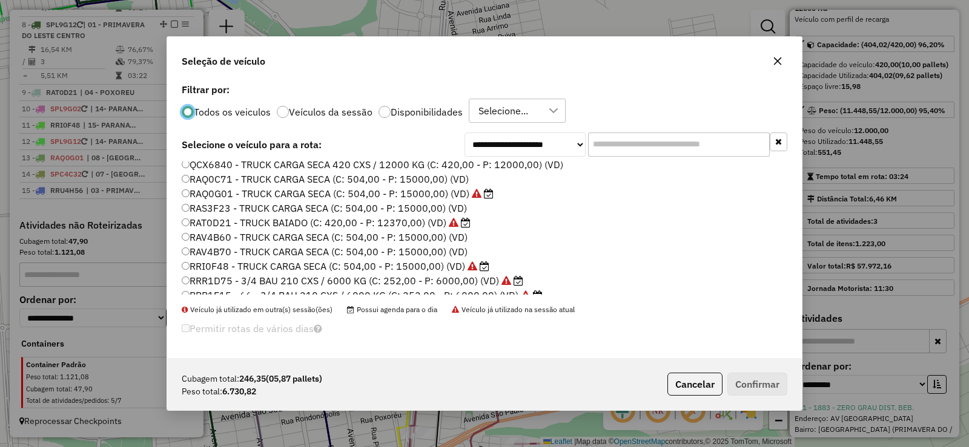
scroll to position [182, 0]
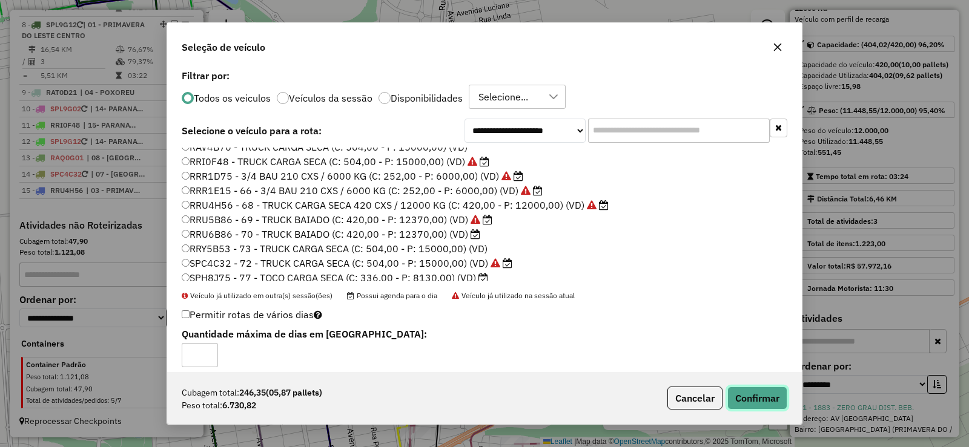
click at [753, 397] on button "Confirmar" at bounding box center [757, 398] width 60 height 23
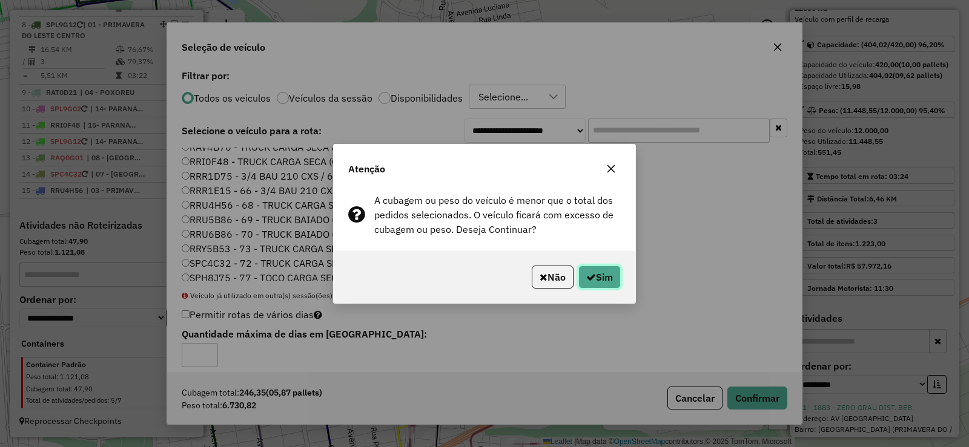
click at [603, 271] on button "Sim" at bounding box center [599, 277] width 42 height 23
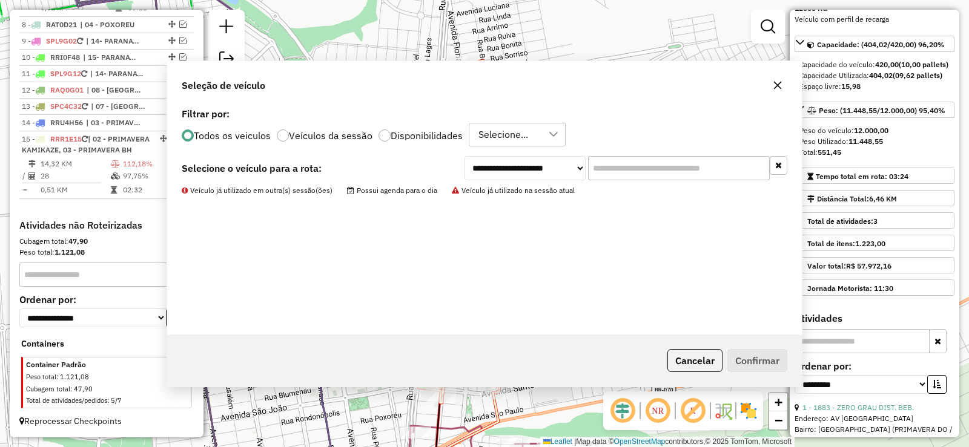
scroll to position [911, 0]
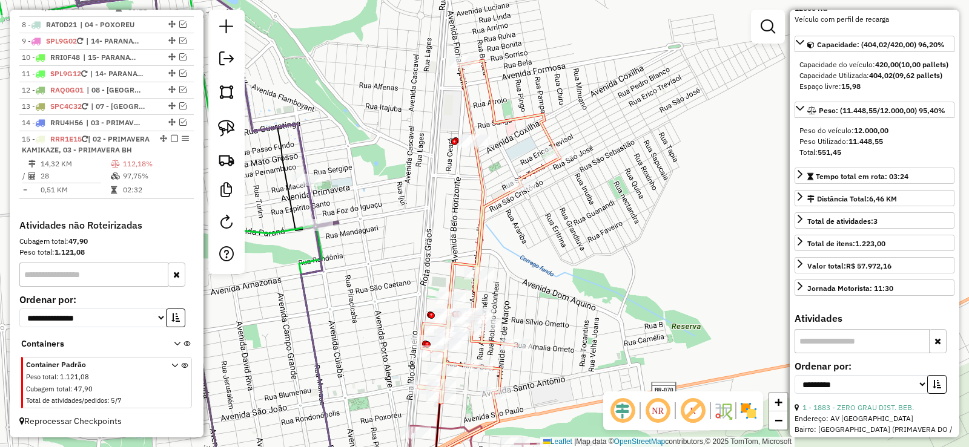
click at [481, 182] on icon at bounding box center [489, 232] width 142 height 343
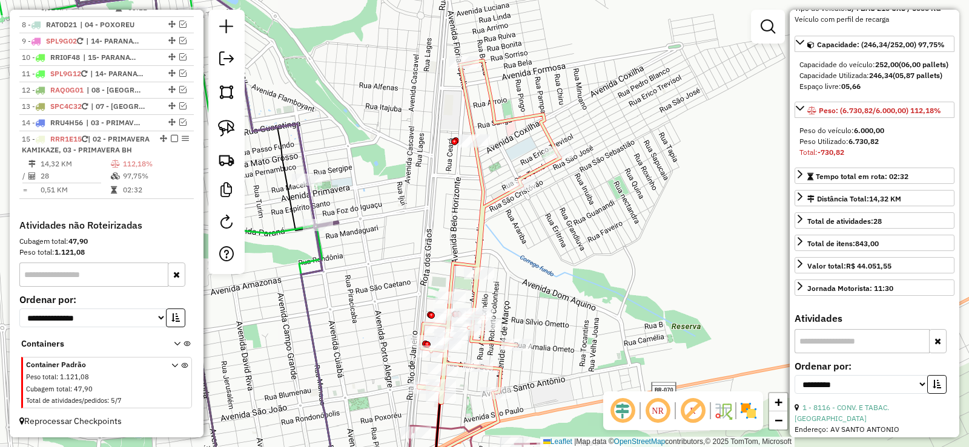
scroll to position [129, 0]
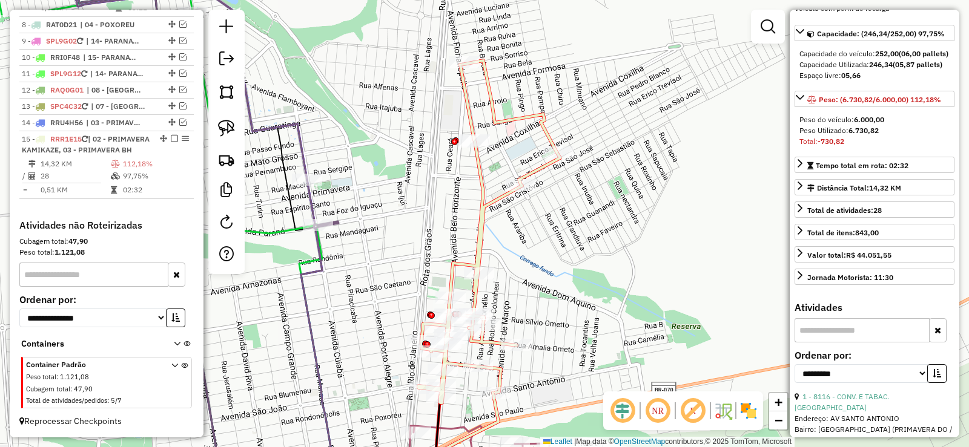
click at [755, 36] on div at bounding box center [768, 27] width 34 height 34
click at [770, 28] on em at bounding box center [768, 26] width 15 height 15
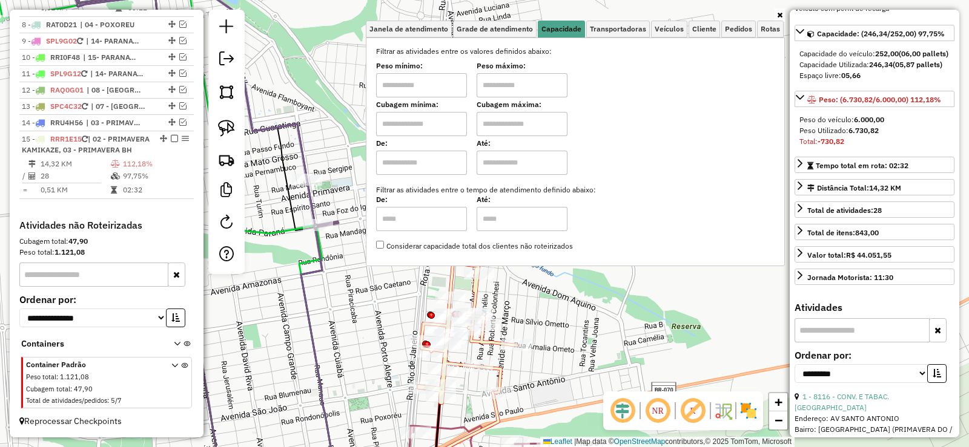
click at [455, 78] on input "text" at bounding box center [421, 85] width 91 height 24
click at [455, 78] on input "******" at bounding box center [421, 85] width 91 height 24
type input "******"
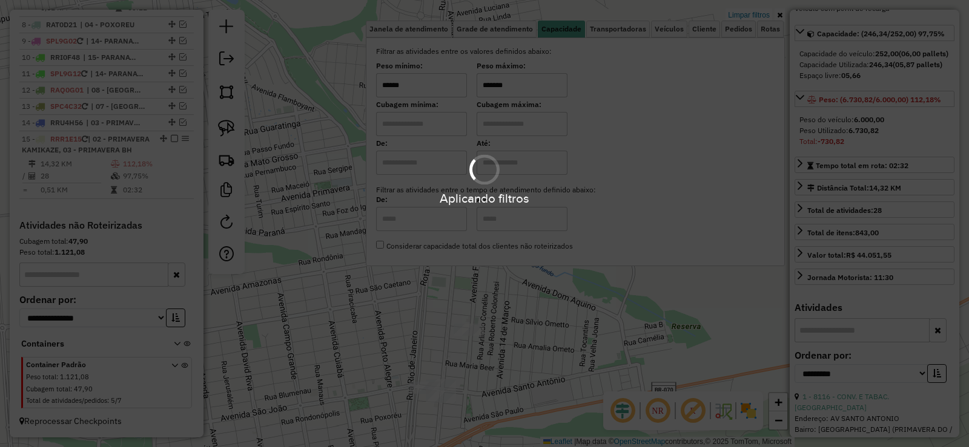
type input "*******"
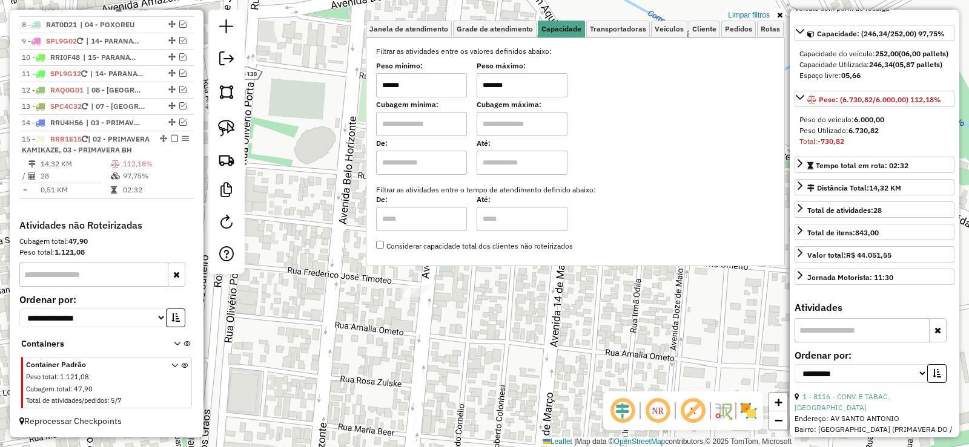
drag, startPoint x: 472, startPoint y: 348, endPoint x: 503, endPoint y: 399, distance: 60.0
click at [503, 399] on div "Limpar filtros Janela de atendimento Grade de atendimento Capacidade Transporta…" at bounding box center [484, 223] width 969 height 447
click at [782, 17] on link at bounding box center [779, 14] width 10 height 13
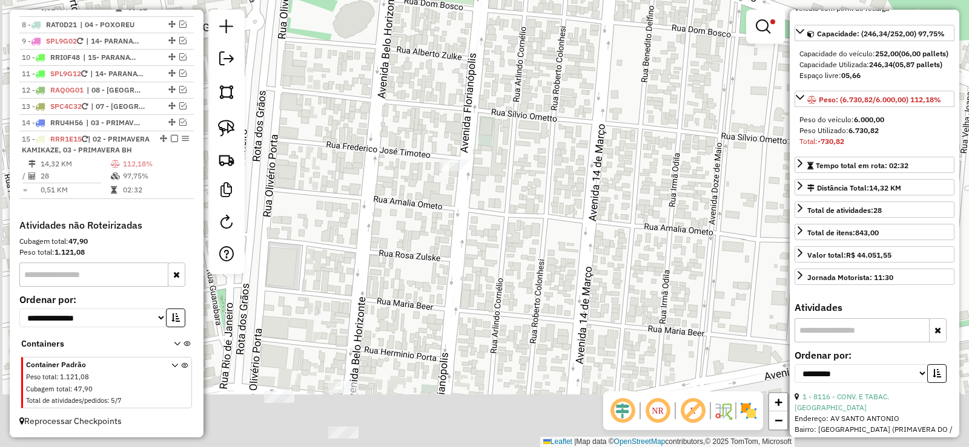
drag, startPoint x: 558, startPoint y: 305, endPoint x: 581, endPoint y: 150, distance: 157.3
click at [591, 205] on div "Limpar filtros Janela de atendimento Grade de atendimento Capacidade Transporta…" at bounding box center [484, 223] width 969 height 447
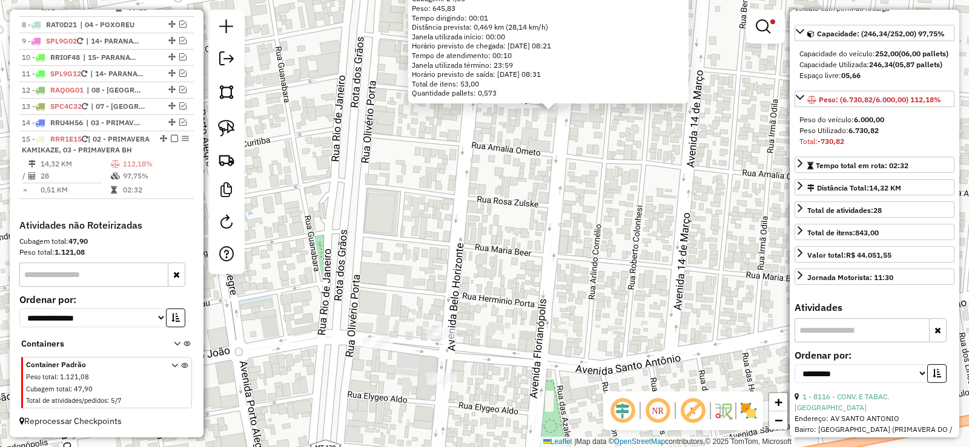
drag, startPoint x: 429, startPoint y: 326, endPoint x: 504, endPoint y: 178, distance: 166.3
click at [518, 168] on div "8832 - LANC. NOVO HORIZONTE Endereço: DUVILIO OMETTO 190 Bairro: CIDADE PRIMAVE…" at bounding box center [484, 223] width 969 height 447
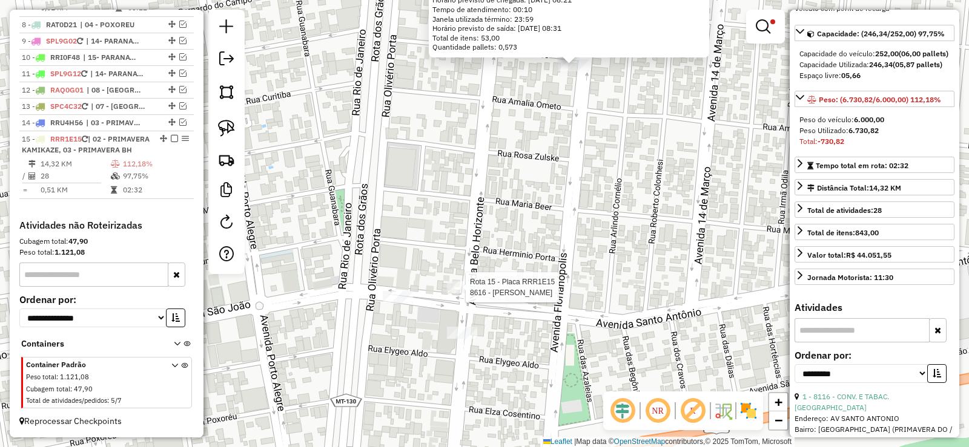
click at [464, 294] on div at bounding box center [462, 288] width 30 height 12
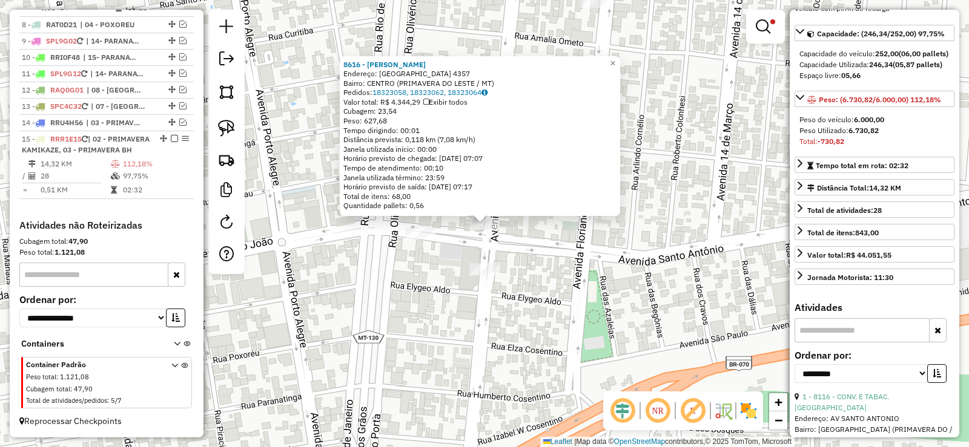
click at [474, 276] on div at bounding box center [484, 269] width 30 height 12
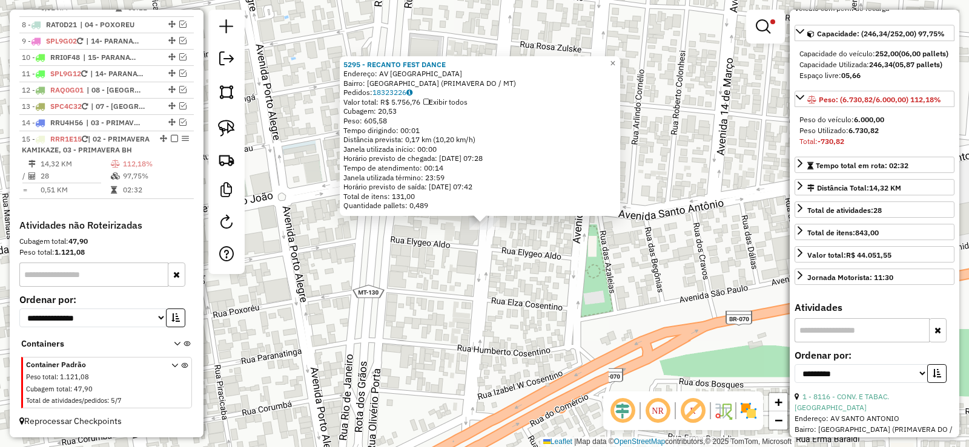
click at [428, 248] on div "5295 - RECANTO FEST DANCE Endereço: AV BELO HORIZONTE Bairro: CENTRO LESTE (PRI…" at bounding box center [484, 223] width 969 height 447
click at [435, 239] on div "5295 - RECANTO FEST DANCE Endereço: AV BELO HORIZONTE Bairro: CENTRO LESTE (PRI…" at bounding box center [484, 223] width 969 height 447
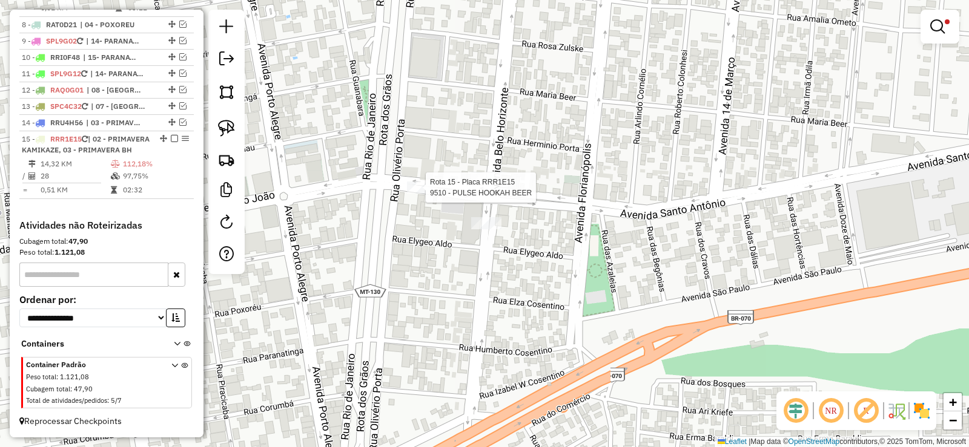
select select "**********"
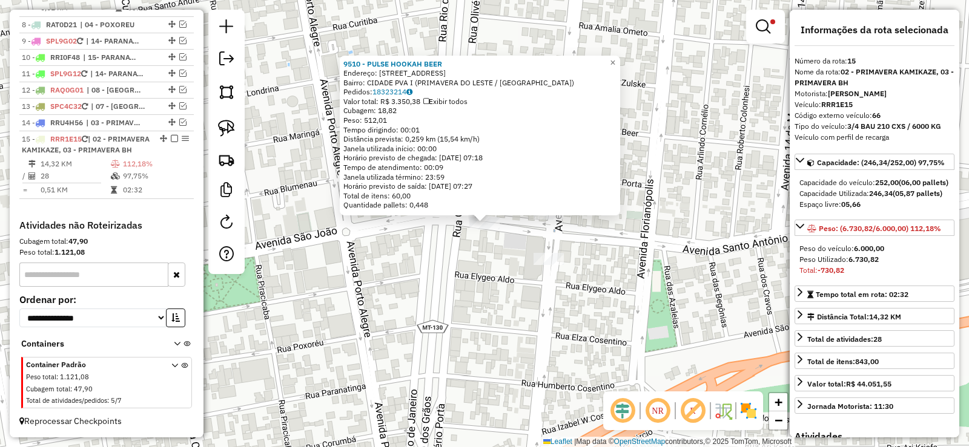
click at [454, 255] on div "9510 - PULSE HOOKAH BEER Endereço: SANTO ANTONIO 45 Bairro: CIDADE PVA I (PRIMA…" at bounding box center [484, 223] width 969 height 447
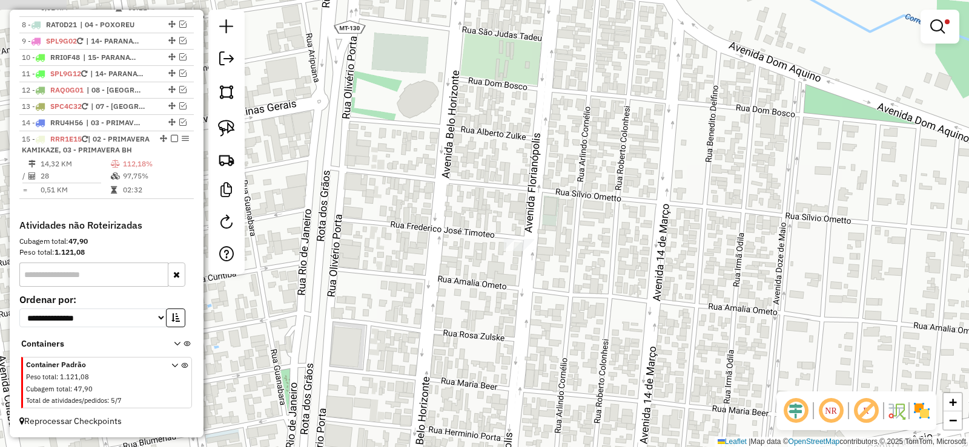
drag, startPoint x: 563, startPoint y: 291, endPoint x: 483, endPoint y: 428, distance: 159.3
click at [483, 428] on div "Limpar filtros Janela de atendimento Grade de atendimento Capacidade Transporta…" at bounding box center [484, 223] width 969 height 447
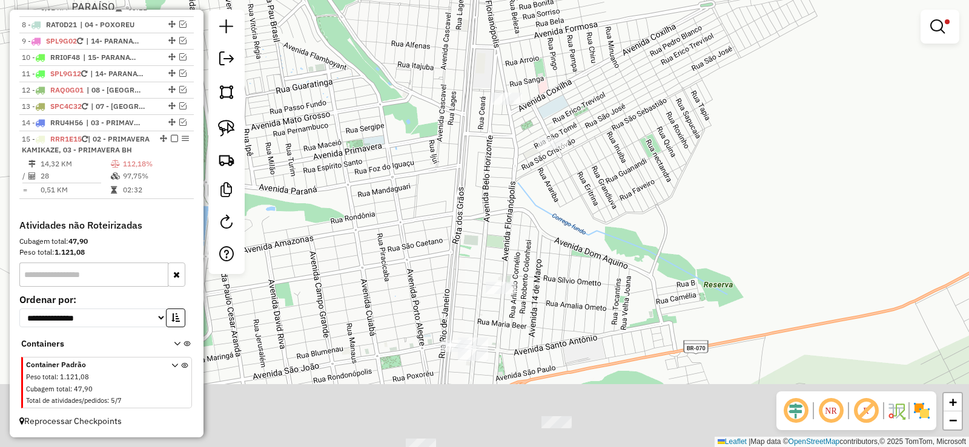
click at [544, 244] on div "Limpar filtros Janela de atendimento Grade de atendimento Capacidade Transporta…" at bounding box center [484, 223] width 969 height 447
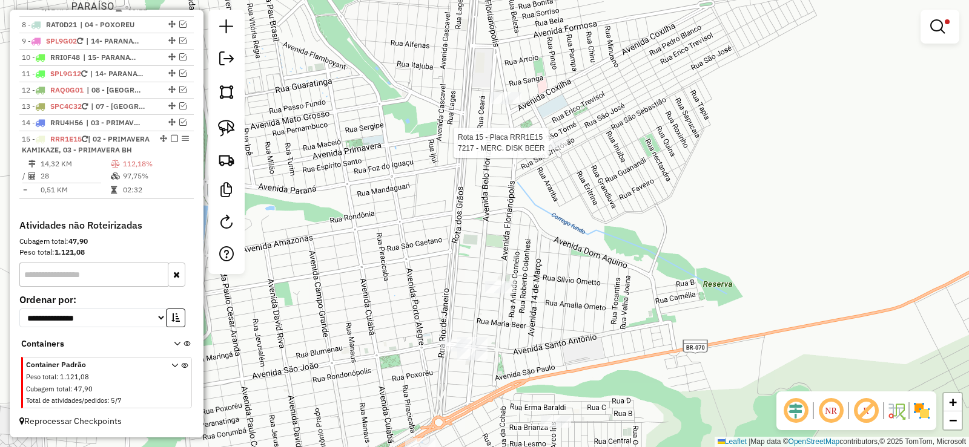
select select "**********"
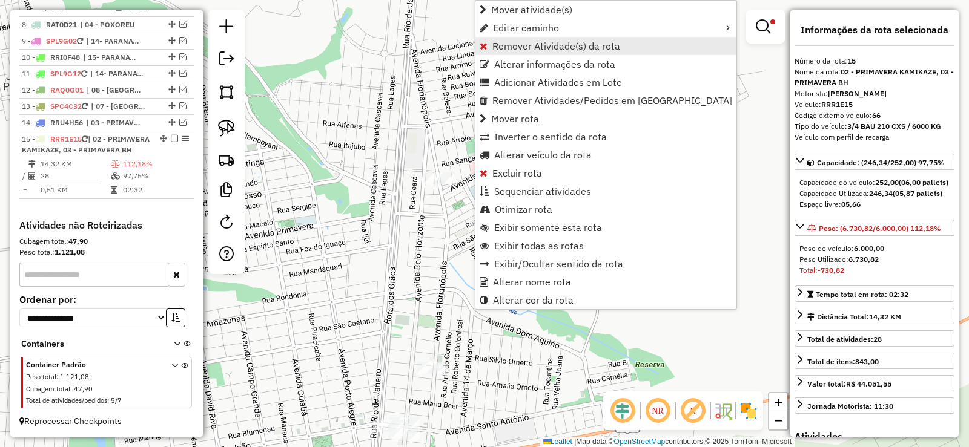
click at [503, 47] on span "Remover Atividade(s) da rota" at bounding box center [556, 46] width 128 height 10
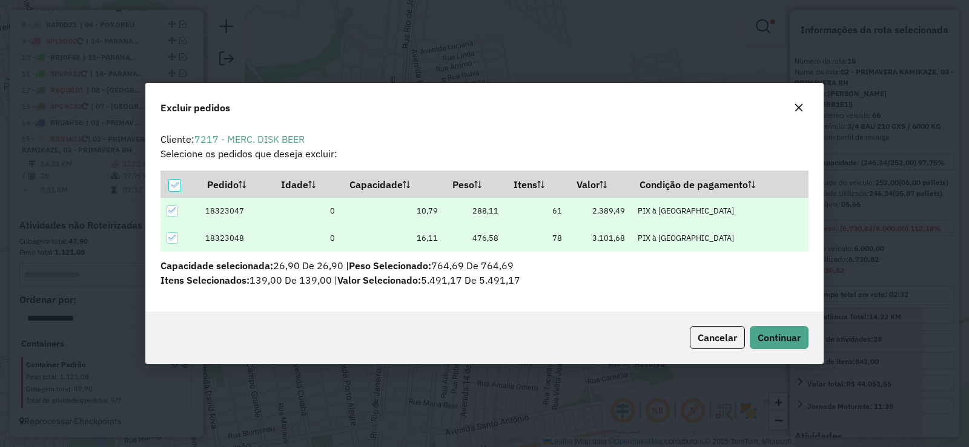
scroll to position [0, 0]
click at [780, 346] on button "Continuar" at bounding box center [779, 337] width 59 height 23
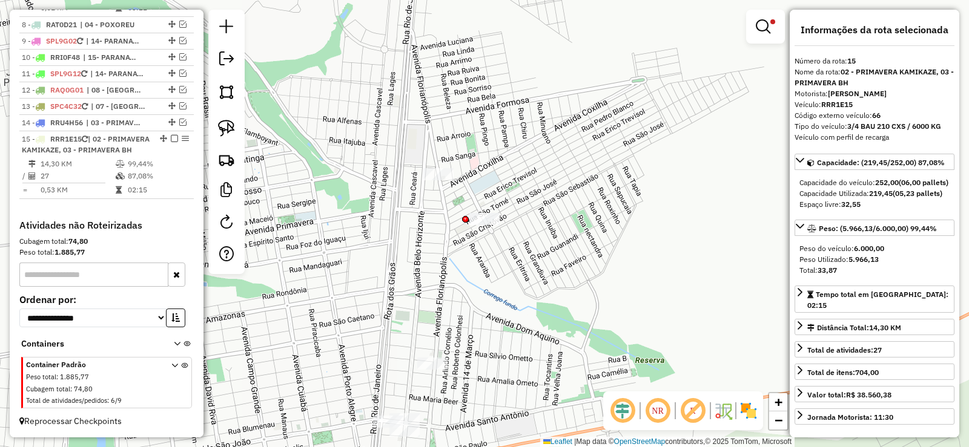
drag, startPoint x: 554, startPoint y: 185, endPoint x: 554, endPoint y: 141, distance: 43.6
click at [554, 141] on div "Limpar filtros Janela de atendimento Grade de atendimento Capacidade Transporta…" at bounding box center [484, 223] width 969 height 447
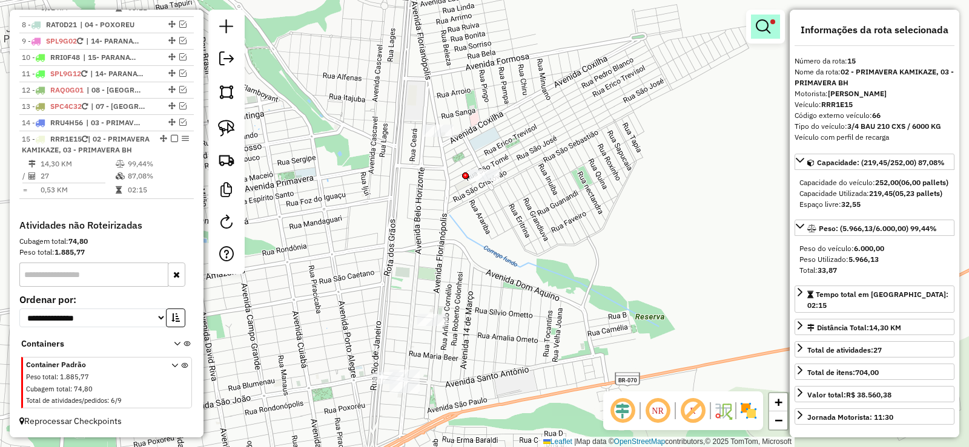
click at [756, 35] on link at bounding box center [765, 27] width 29 height 24
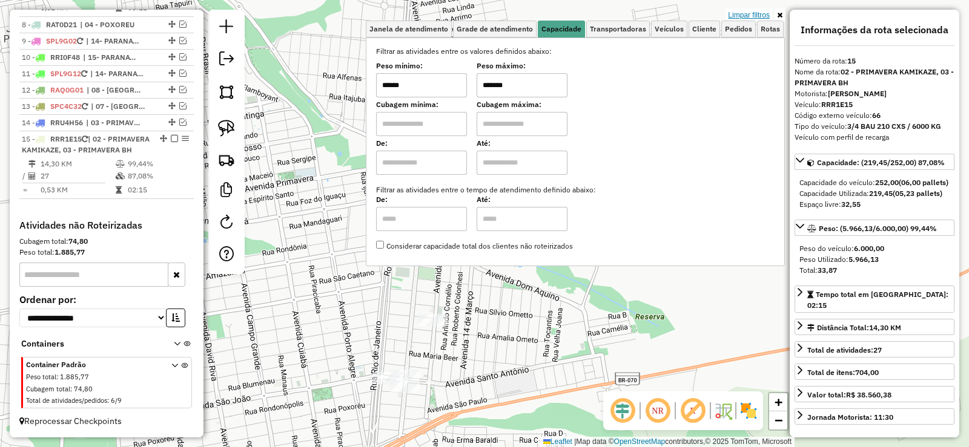
click at [741, 17] on link "Limpar filtros" at bounding box center [748, 14] width 47 height 13
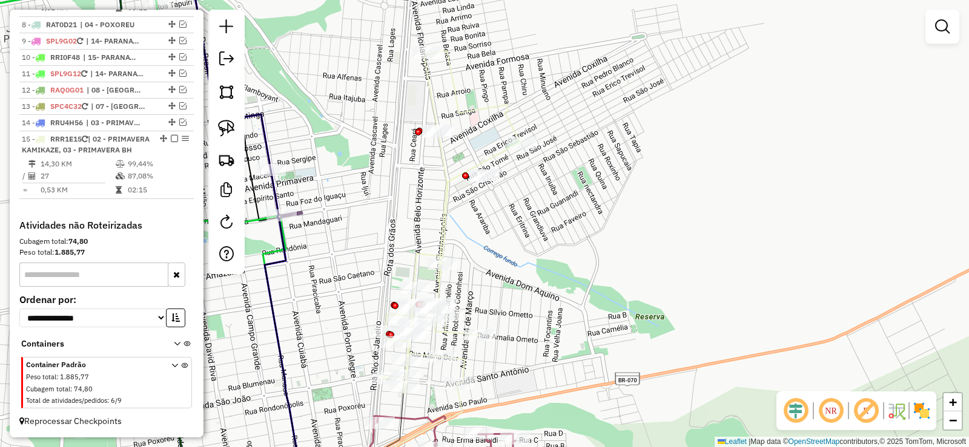
click at [445, 233] on icon at bounding box center [451, 222] width 139 height 343
select select "**********"
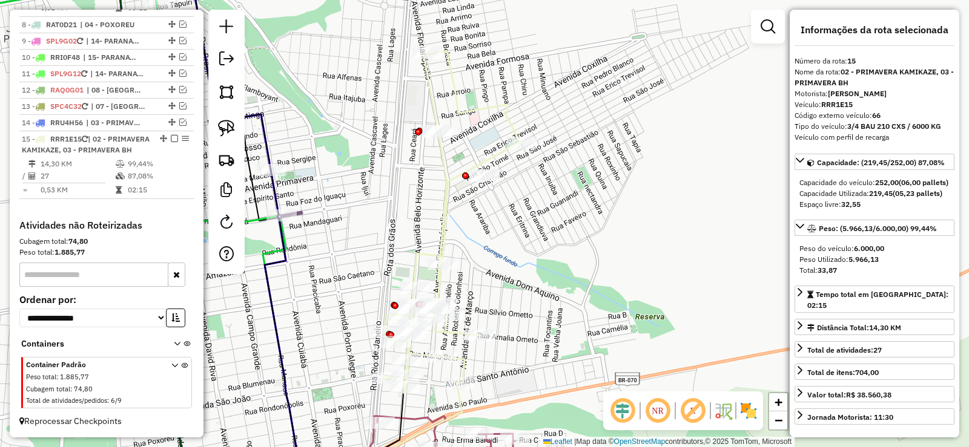
click at [444, 208] on icon at bounding box center [451, 222] width 139 height 343
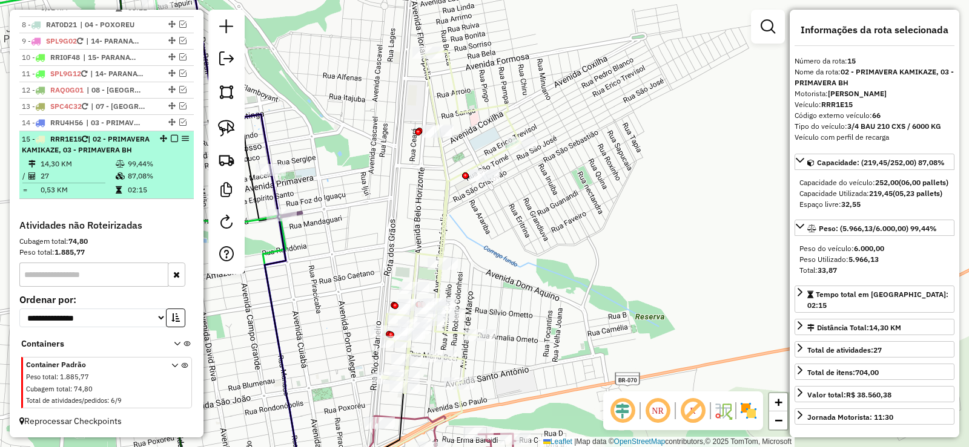
click at [171, 135] on em at bounding box center [174, 138] width 7 height 7
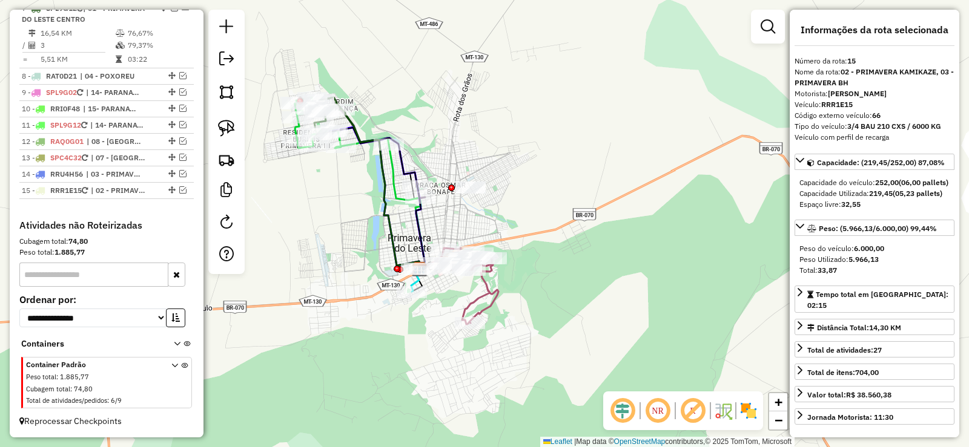
drag, startPoint x: 558, startPoint y: 282, endPoint x: 567, endPoint y: 231, distance: 51.7
click at [567, 231] on div "Janela de atendimento Grade de atendimento Capacidade Transportadoras Veículos …" at bounding box center [484, 223] width 969 height 447
click at [127, 189] on span "| 02 - PRIMAVERA KAMIKAZE, 03 - PRIMAVERA BH" at bounding box center [119, 190] width 56 height 11
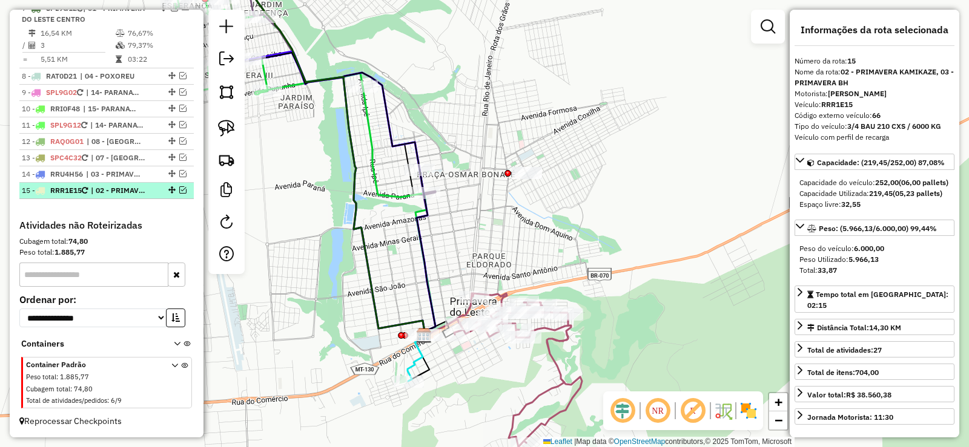
click at [182, 191] on em at bounding box center [182, 190] width 7 height 7
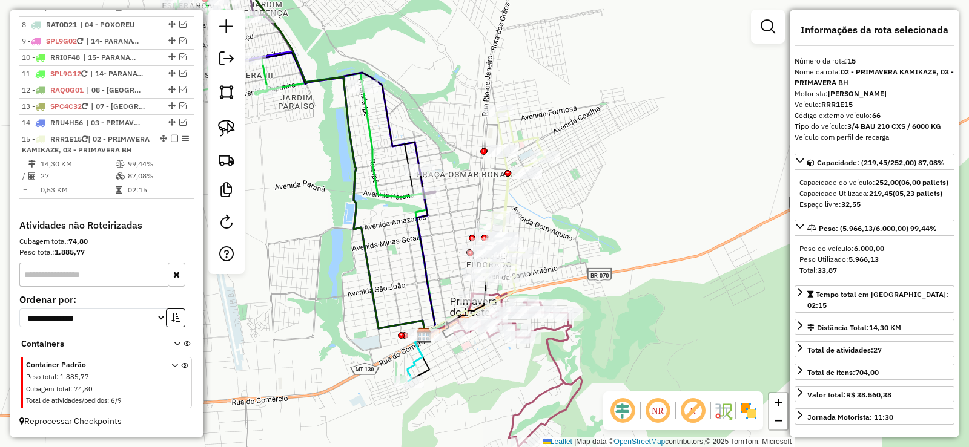
click at [505, 202] on icon at bounding box center [510, 196] width 70 height 171
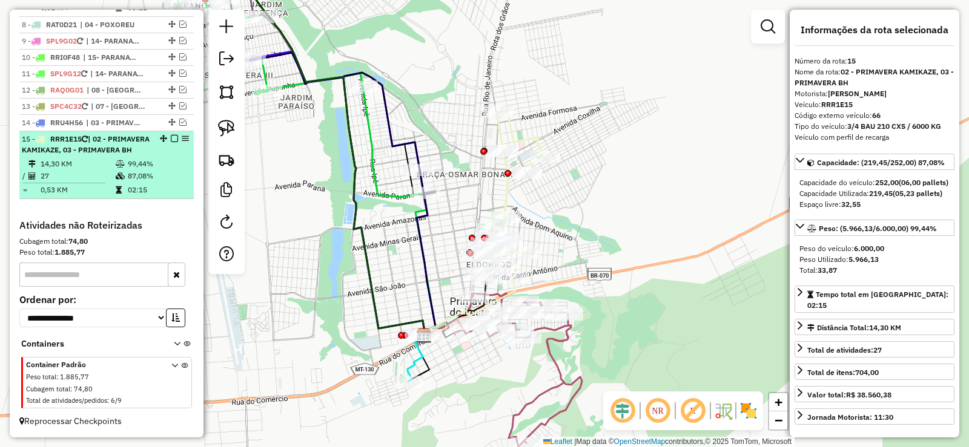
click at [171, 135] on em at bounding box center [174, 138] width 7 height 7
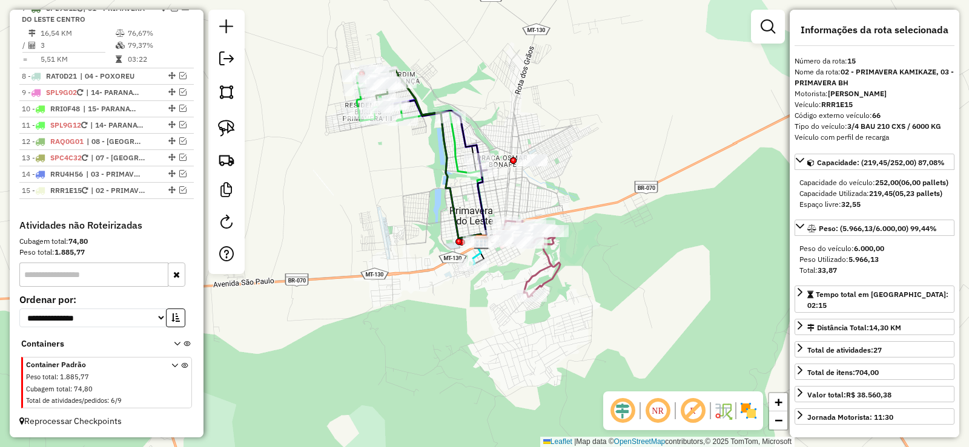
drag, startPoint x: 702, startPoint y: 301, endPoint x: 607, endPoint y: 237, distance: 113.9
click at [620, 231] on div "Janela de atendimento Grade de atendimento Capacidade Transportadoras Veículos …" at bounding box center [484, 223] width 969 height 447
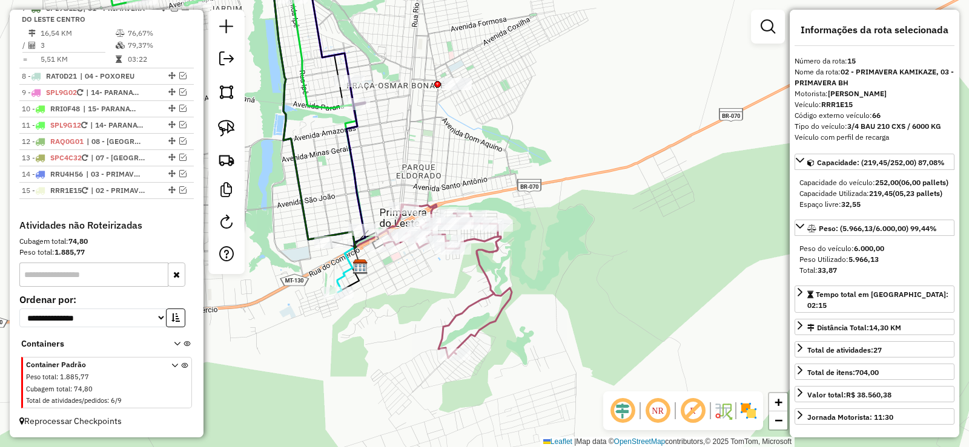
click at [610, 185] on div "Janela de atendimento Grade de atendimento Capacidade Transportadoras Veículos …" at bounding box center [484, 223] width 969 height 447
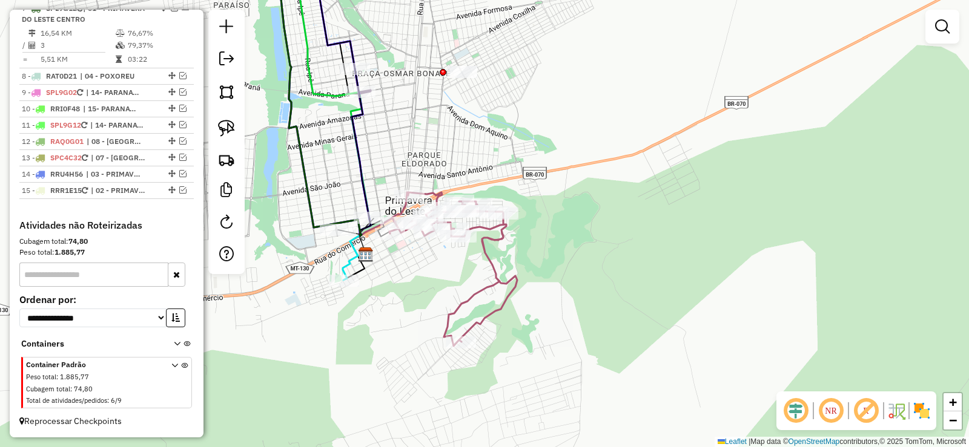
drag, startPoint x: 391, startPoint y: 311, endPoint x: 396, endPoint y: 299, distance: 13.3
click at [396, 299] on div "Janela de atendimento Grade de atendimento Capacidade Transportadoras Veículos …" at bounding box center [484, 223] width 969 height 447
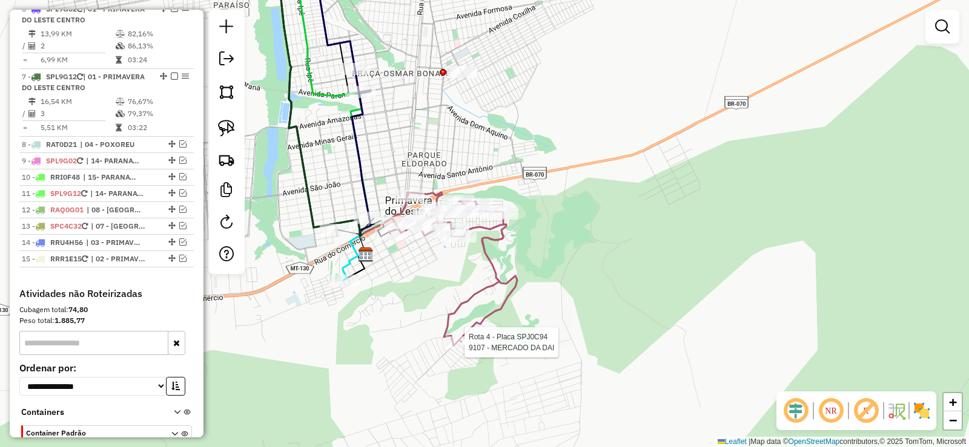
select select "**********"
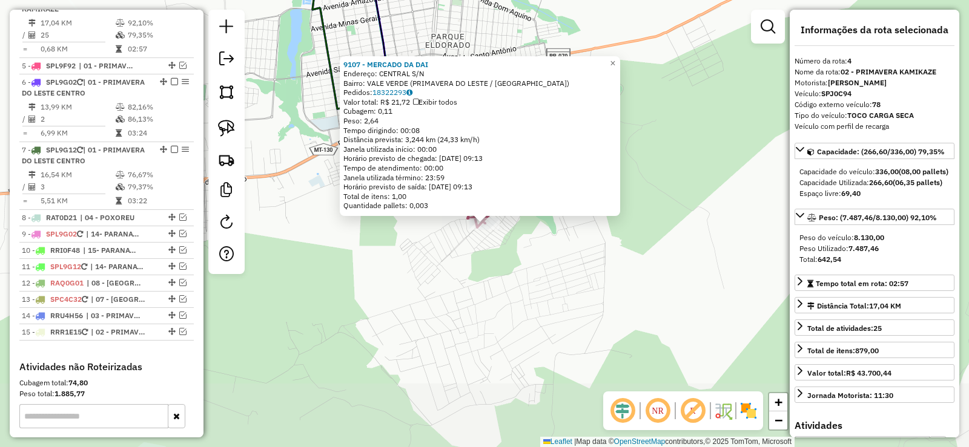
scroll to position [687, 0]
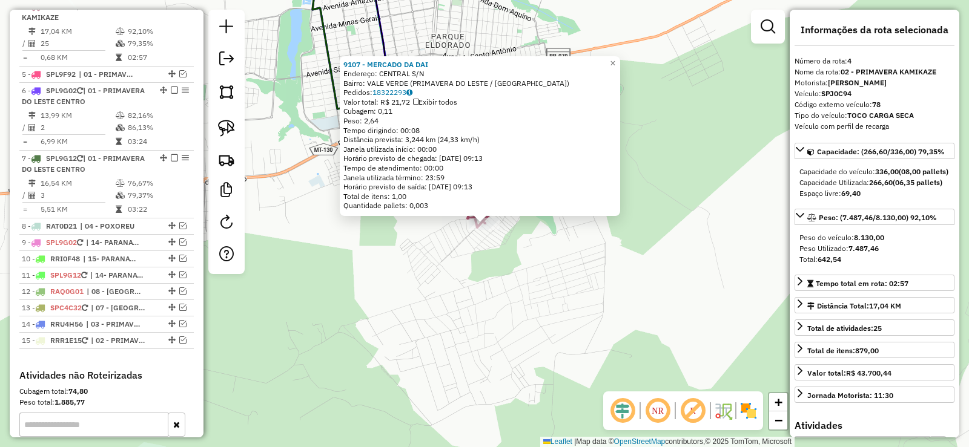
click at [466, 315] on div "9107 - MERCADO DA DAI Endereço: CENTRAL S/N Bairro: VALE VERDE (PRIMAVERA DO LE…" at bounding box center [484, 223] width 969 height 447
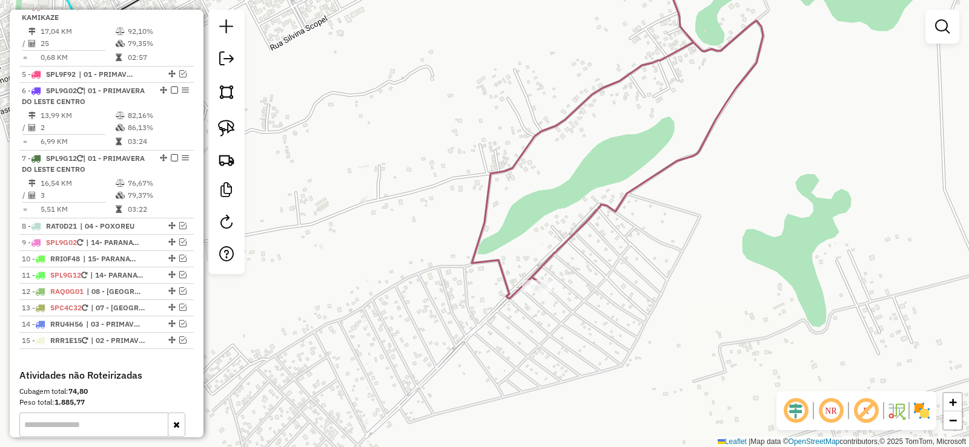
drag, startPoint x: 596, startPoint y: 211, endPoint x: 579, endPoint y: 223, distance: 21.2
click at [579, 223] on icon at bounding box center [617, 133] width 291 height 331
select select "**********"
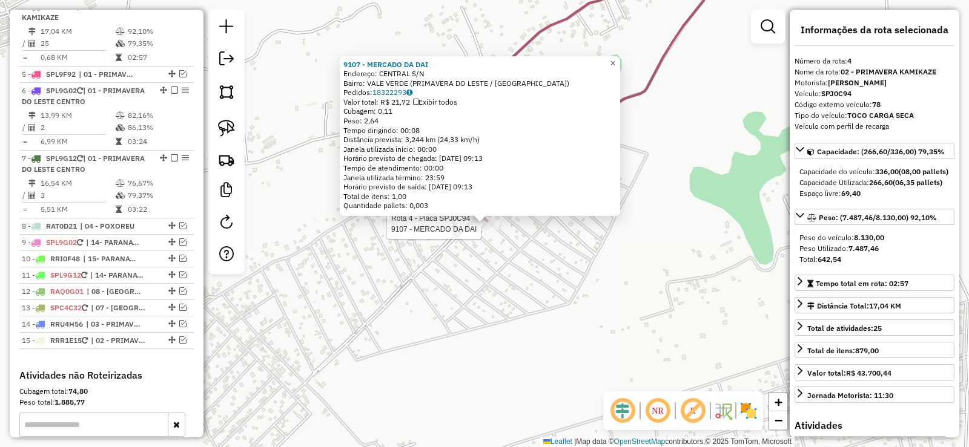
click at [615, 58] on span "×" at bounding box center [612, 63] width 5 height 10
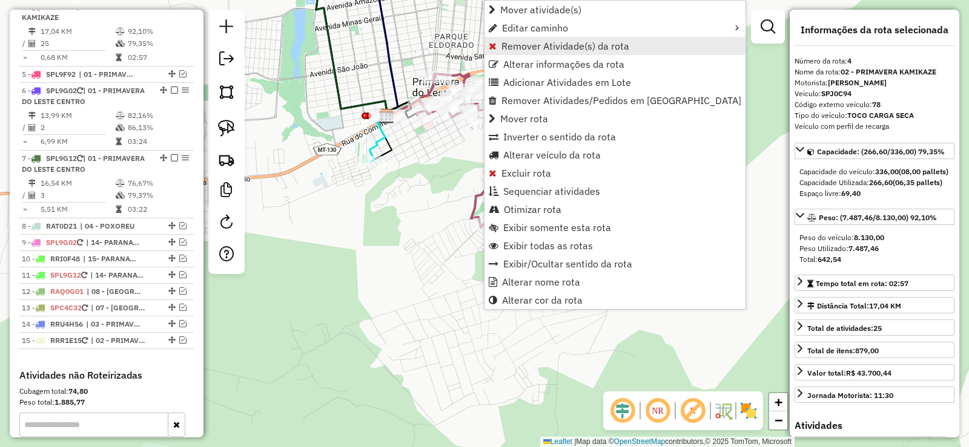
click at [510, 41] on span "Remover Atividade(s) da rota" at bounding box center [565, 46] width 128 height 10
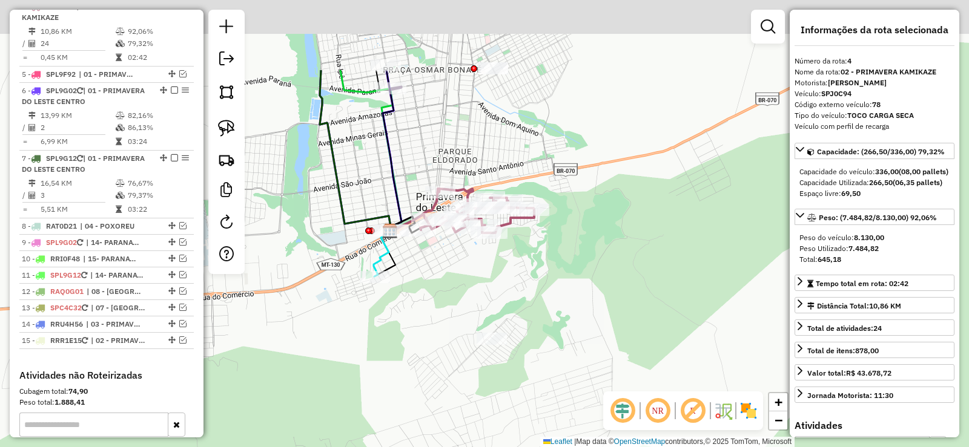
drag, startPoint x: 498, startPoint y: 227, endPoint x: 518, endPoint y: 280, distance: 56.9
click at [513, 285] on div "Janela de atendimento Grade de atendimento Capacidade Transportadoras Veículos …" at bounding box center [484, 223] width 969 height 447
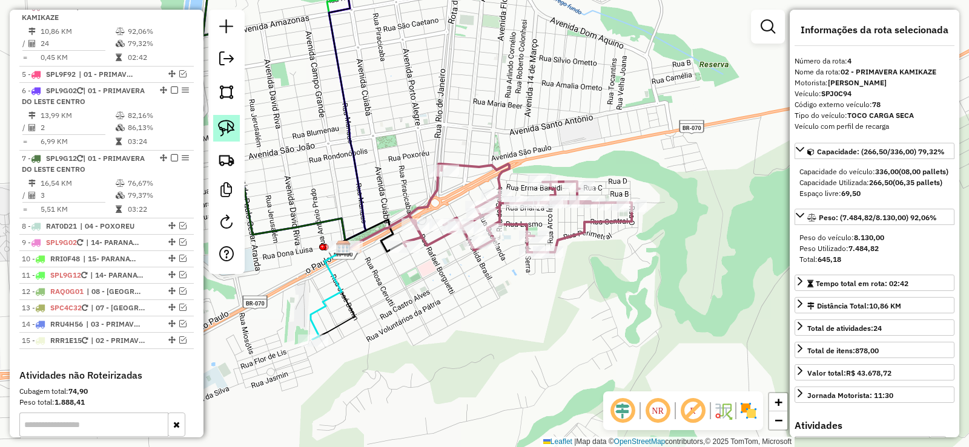
click at [230, 128] on img at bounding box center [226, 128] width 17 height 17
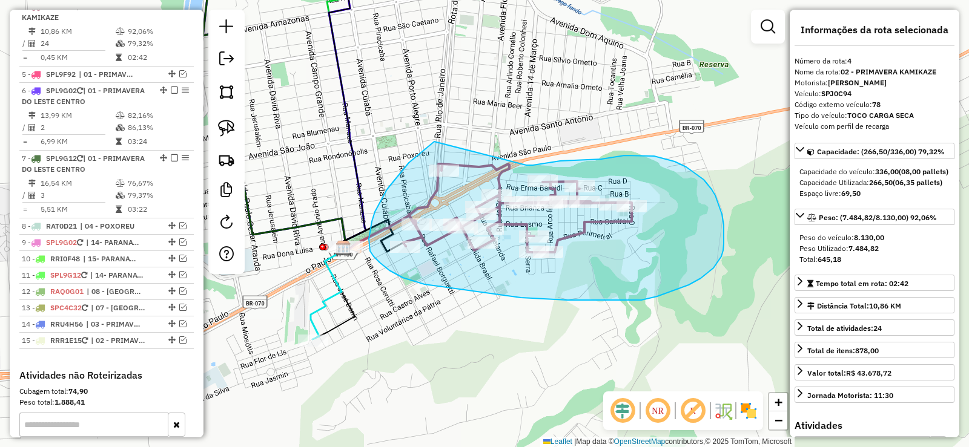
drag, startPoint x: 409, startPoint y: 163, endPoint x: 526, endPoint y: 165, distance: 117.5
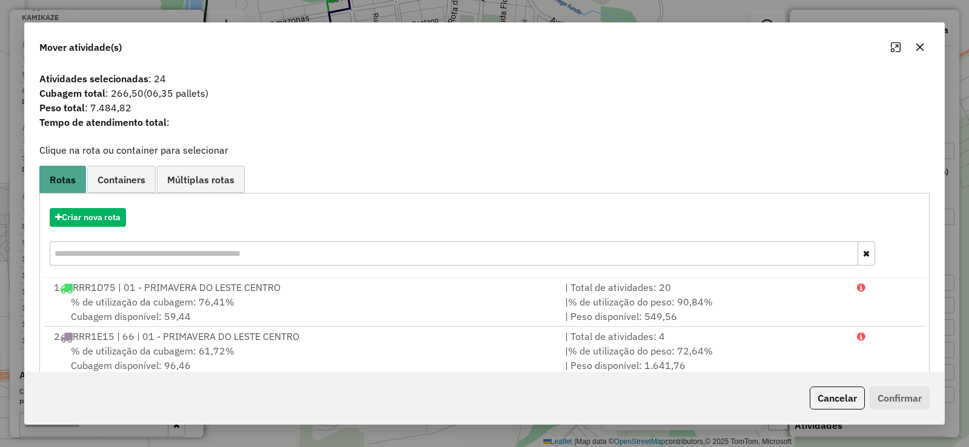
click at [922, 48] on icon "button" at bounding box center [920, 47] width 10 height 10
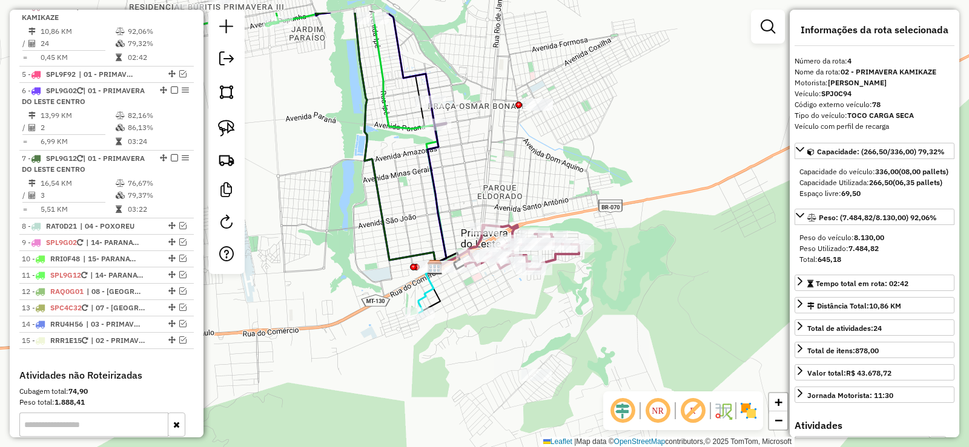
click at [584, 177] on div "Janela de atendimento Grade de atendimento Capacidade Transportadoras Veículos …" at bounding box center [484, 223] width 969 height 447
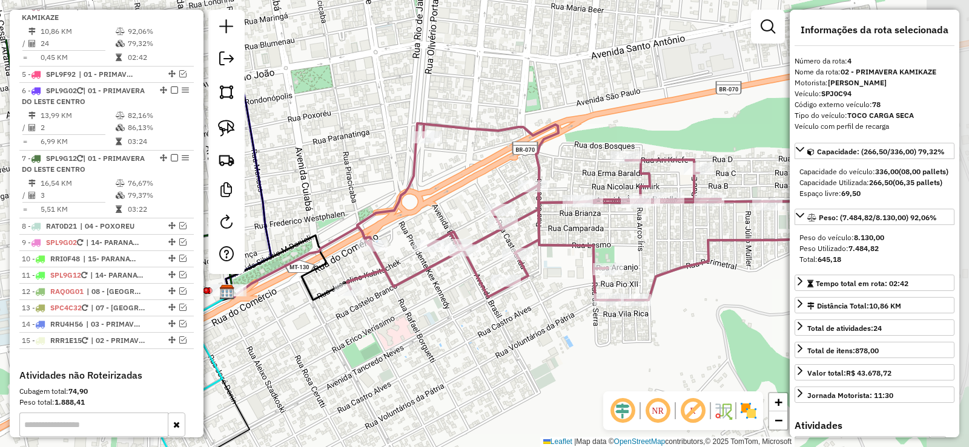
drag, startPoint x: 497, startPoint y: 258, endPoint x: 410, endPoint y: 342, distance: 120.8
click at [410, 342] on div "Janela de atendimento Grade de atendimento Capacidade Transportadoras Veículos …" at bounding box center [484, 223] width 969 height 447
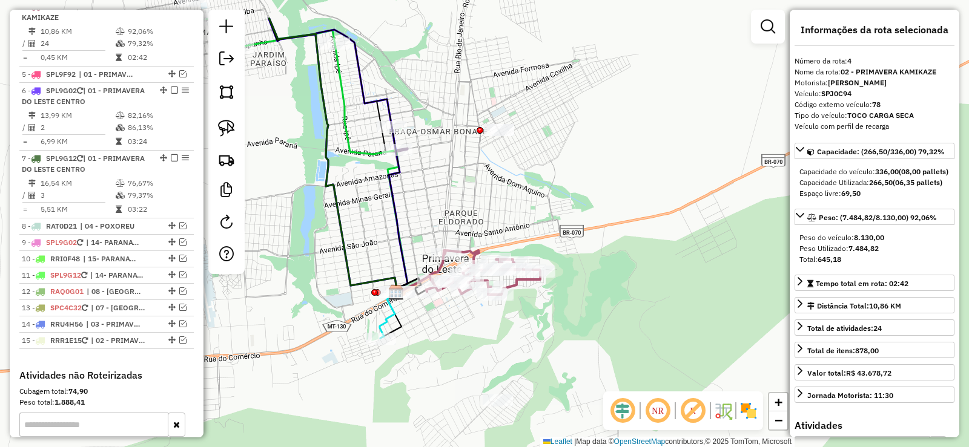
click at [553, 177] on div "Janela de atendimento Grade de atendimento Capacidade Transportadoras Veículos …" at bounding box center [484, 223] width 969 height 447
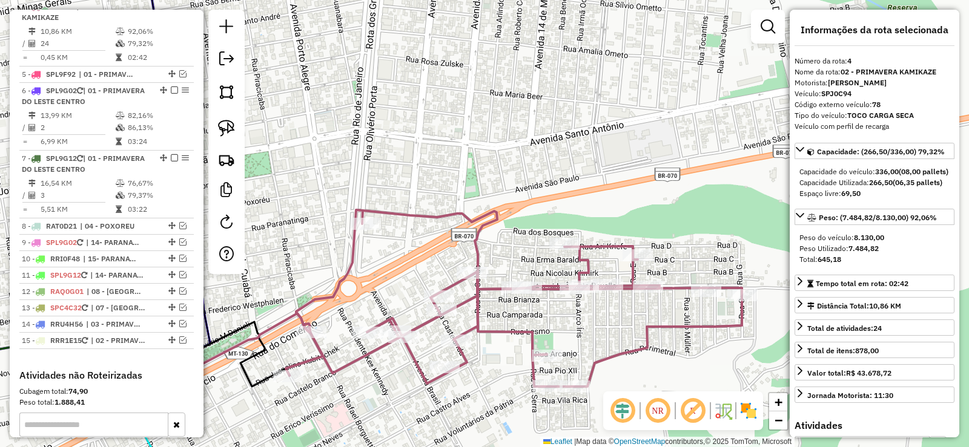
click at [489, 221] on icon at bounding box center [514, 298] width 456 height 177
click at [490, 223] on icon at bounding box center [514, 298] width 456 height 177
click at [492, 222] on icon at bounding box center [514, 298] width 456 height 177
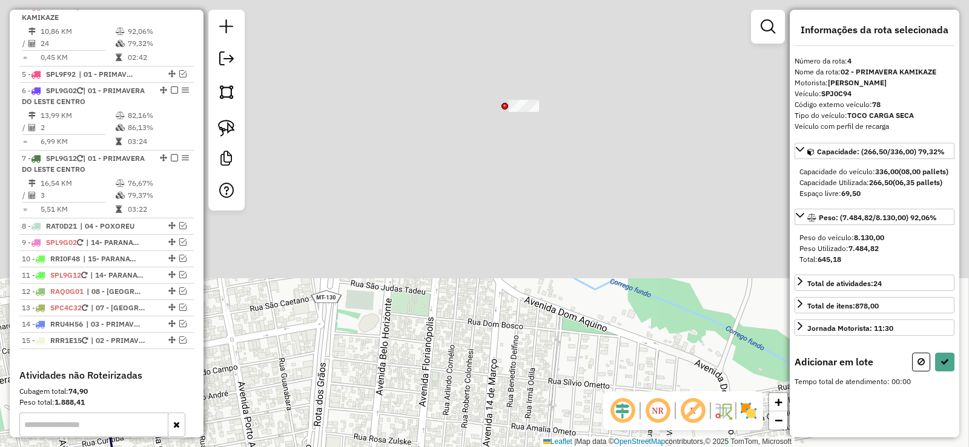
drag, startPoint x: 564, startPoint y: 52, endPoint x: 508, endPoint y: 415, distance: 367.7
click at [512, 431] on div "Janela de atendimento Grade de atendimento Capacidade Transportadoras Veículos …" at bounding box center [484, 223] width 969 height 447
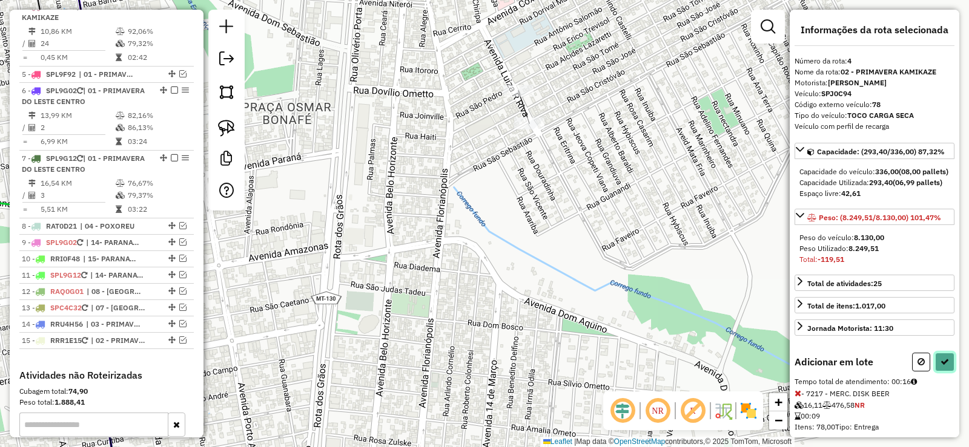
click at [944, 366] on icon at bounding box center [944, 362] width 8 height 8
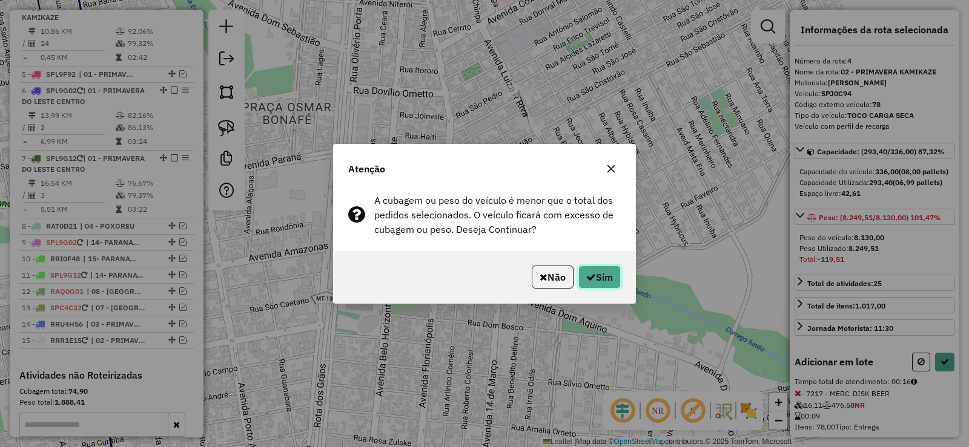
click at [596, 277] on button "Sim" at bounding box center [599, 277] width 42 height 23
select select "**********"
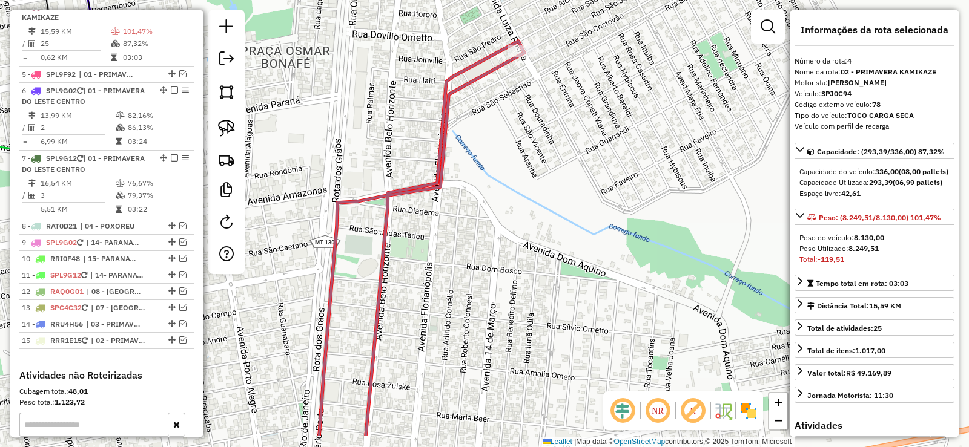
drag, startPoint x: 599, startPoint y: 271, endPoint x: 584, endPoint y: 166, distance: 106.5
click at [584, 166] on div "Janela de atendimento Grade de atendimento Capacidade Transportadoras Veículos …" at bounding box center [484, 223] width 969 height 447
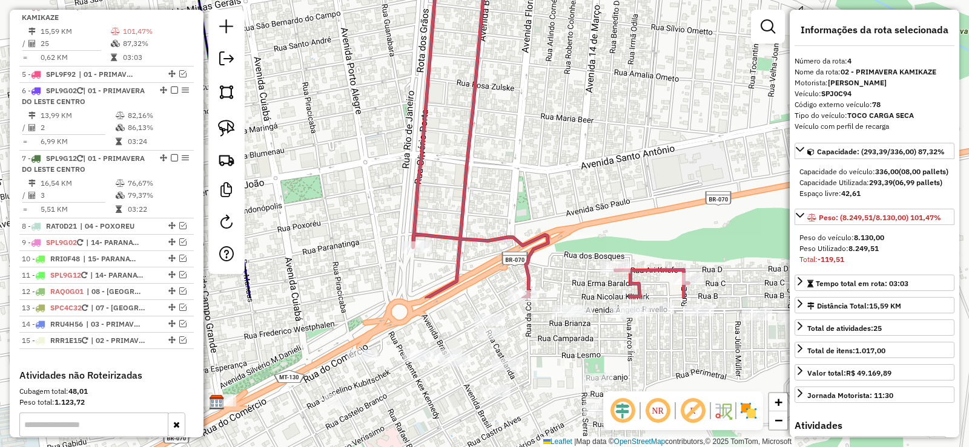
drag, startPoint x: 577, startPoint y: 197, endPoint x: 650, endPoint y: 116, distance: 109.8
click at [650, 116] on div "Janela de atendimento Grade de atendimento Capacidade Transportadoras Veículos …" at bounding box center [484, 223] width 969 height 447
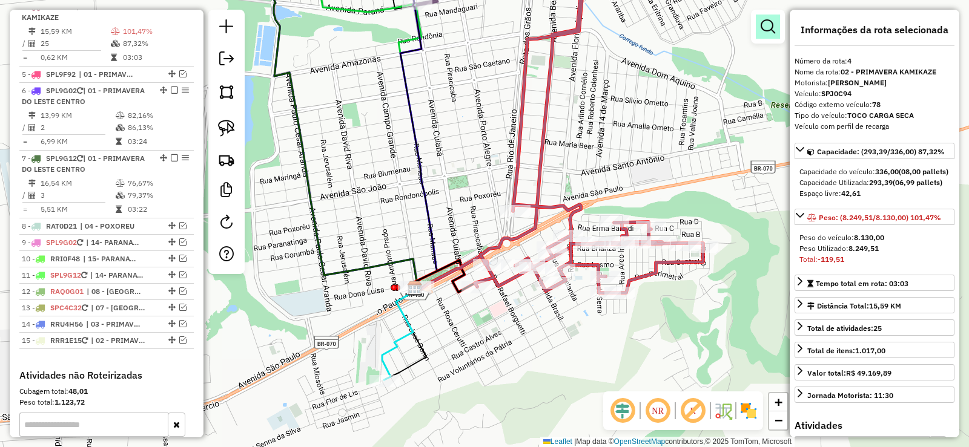
click at [761, 37] on link at bounding box center [768, 27] width 24 height 24
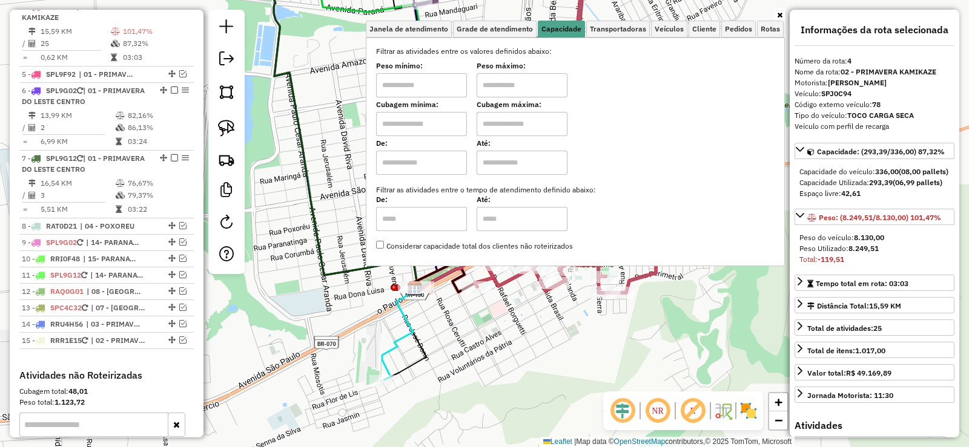
click at [461, 90] on input "text" at bounding box center [421, 85] width 91 height 24
type input "******"
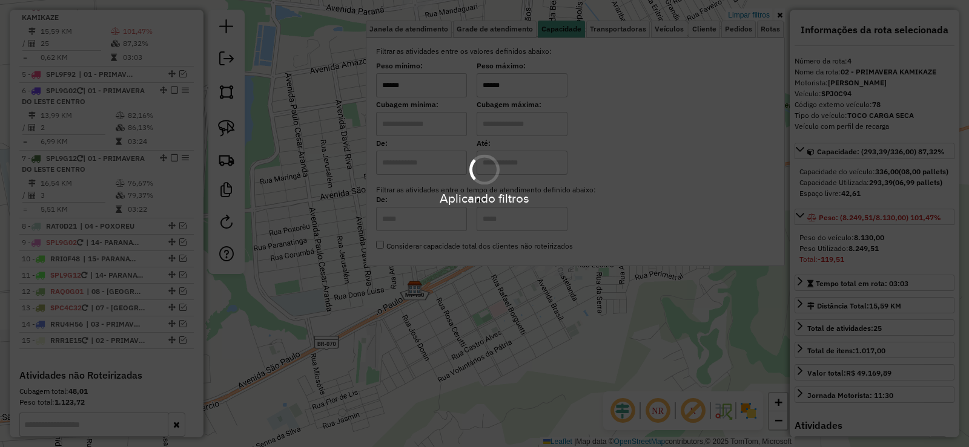
type input "******"
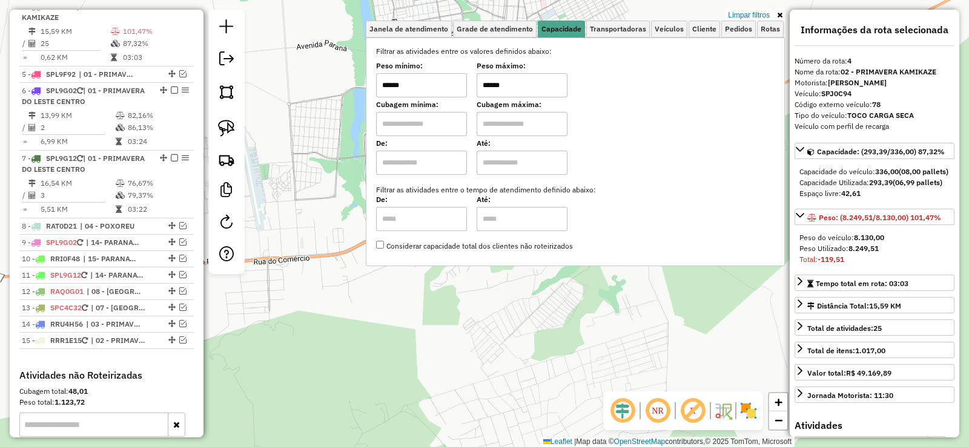
click at [781, 17] on icon at bounding box center [779, 15] width 5 height 7
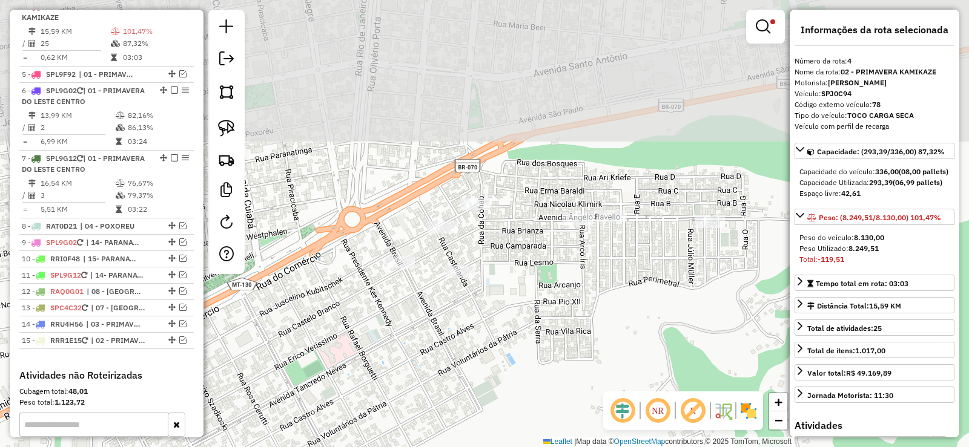
drag, startPoint x: 506, startPoint y: 185, endPoint x: 556, endPoint y: 317, distance: 141.8
click at [556, 317] on div "Limpar filtros Janela de atendimento Grade de atendimento Capacidade Transporta…" at bounding box center [484, 223] width 969 height 447
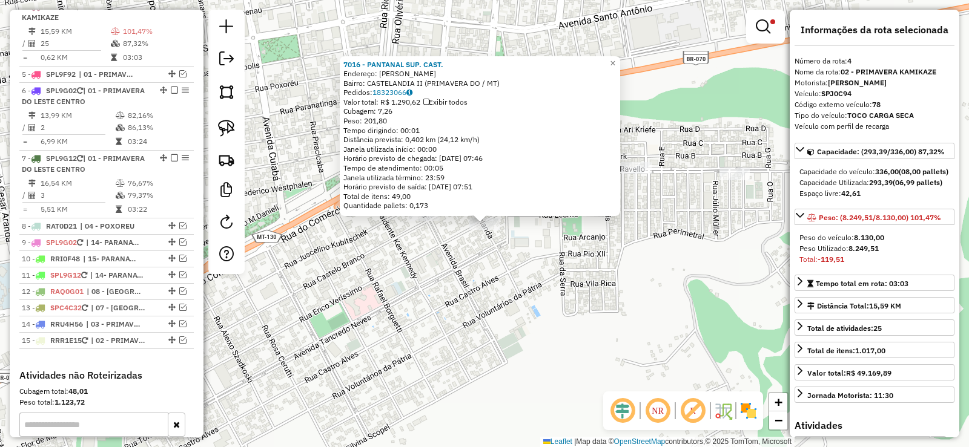
click at [558, 238] on div "7016 - PANTANAL SUP. CAST. Endereço: R ERICO VERISSIMO Bairro: CASTELANDIA II (…" at bounding box center [484, 223] width 969 height 447
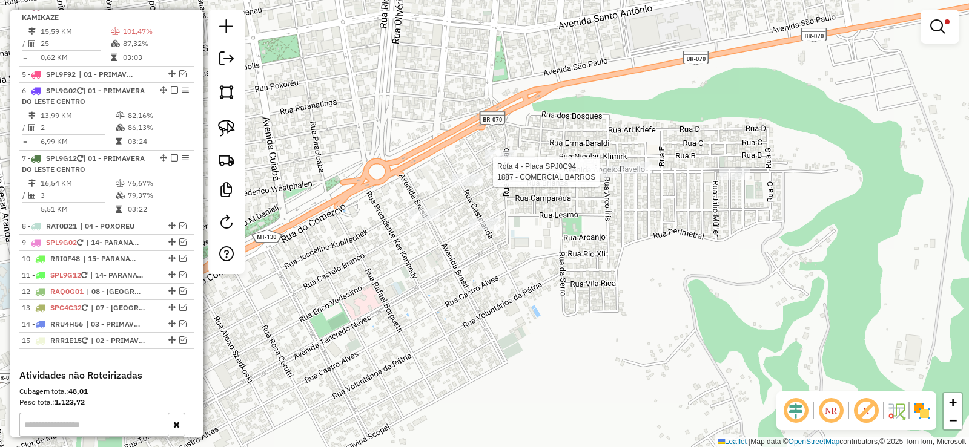
select select "**********"
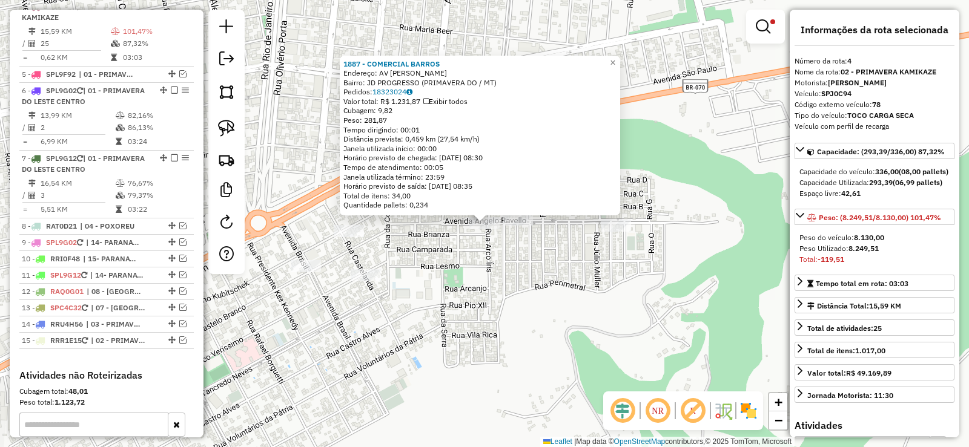
click at [576, 266] on div "1887 - COMERCIAL BARROS Endereço: AV ANGELO RAVANELLO Bairro: JD PROGRESSO (PRI…" at bounding box center [484, 223] width 969 height 447
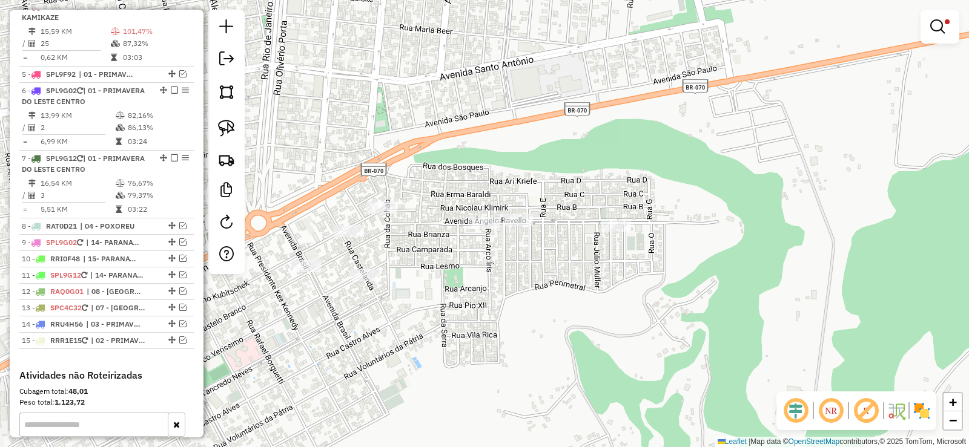
select select "**********"
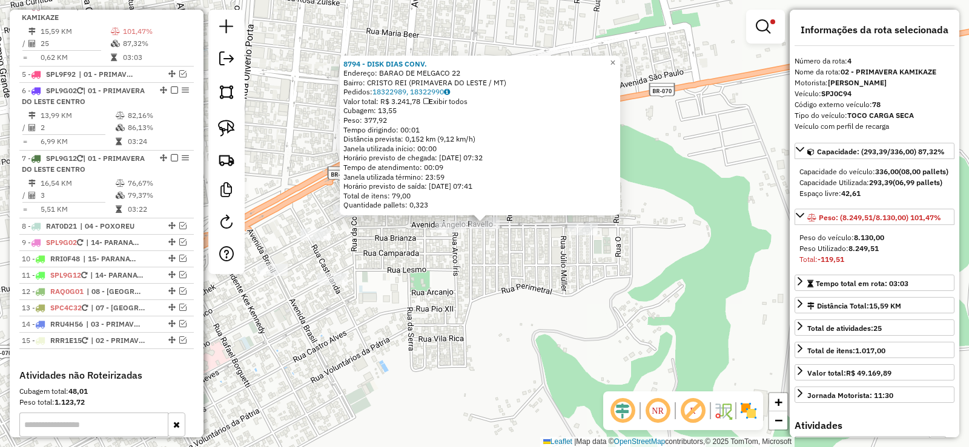
drag, startPoint x: 513, startPoint y: 274, endPoint x: 536, endPoint y: 259, distance: 27.9
click at [515, 274] on div "8794 - DISK DIAS CONV. Endereço: BARAO DE MELGACO 22 Bairro: CRISTO REI (PRIMAV…" at bounding box center [484, 223] width 969 height 447
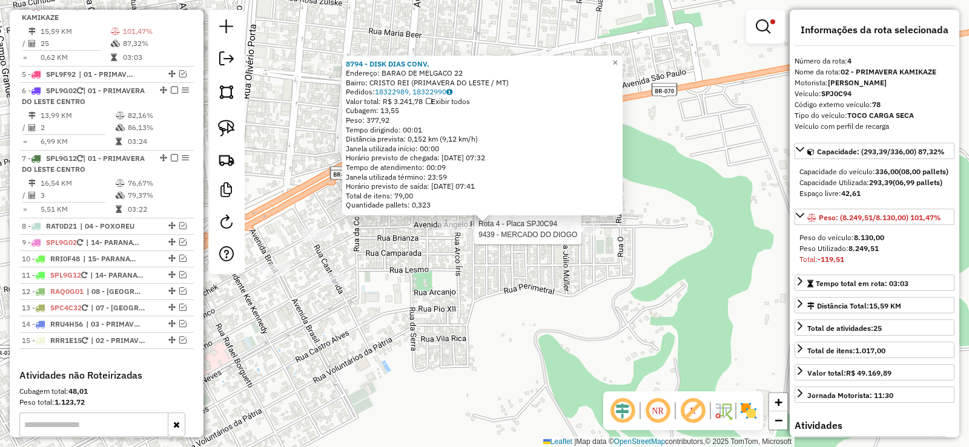
click at [586, 236] on div at bounding box center [585, 229] width 30 height 12
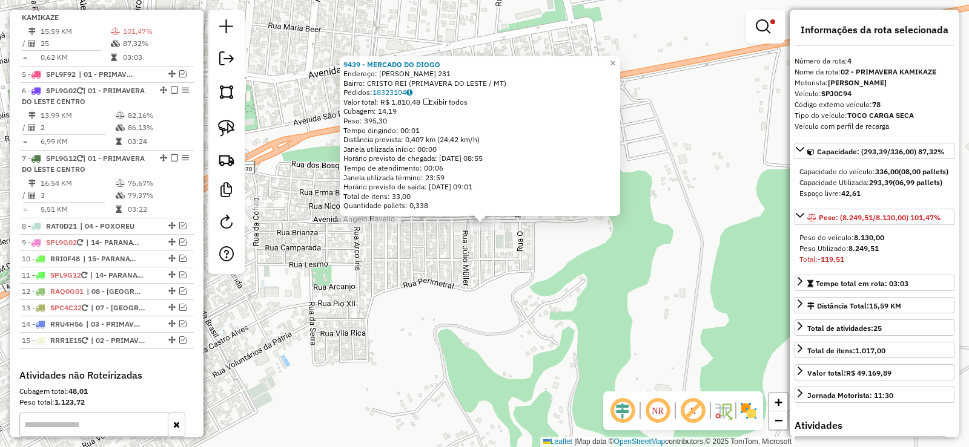
click at [446, 278] on div "9439 - MERCADO DO DIOGO Endereço: ANGELO RAVANELLO 231 Bairro: CRISTO REI (PRIM…" at bounding box center [484, 223] width 969 height 447
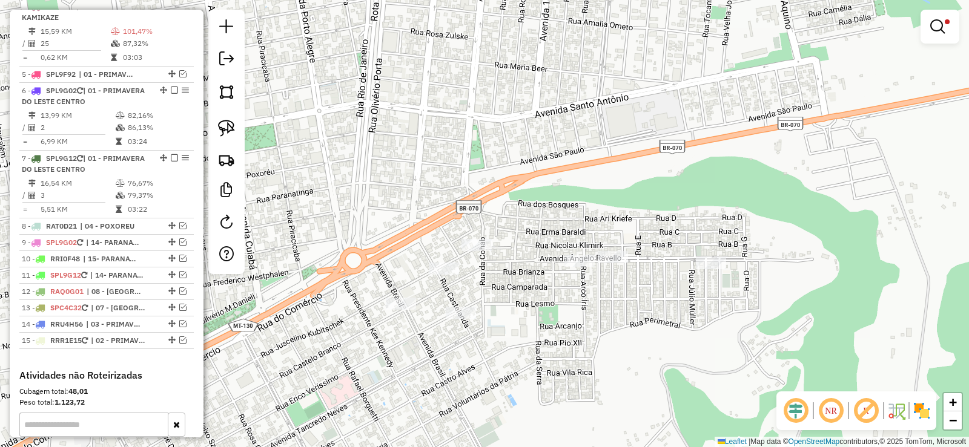
drag, startPoint x: 421, startPoint y: 177, endPoint x: 592, endPoint y: 217, distance: 175.4
click at [596, 215] on div "Limpar filtros Janela de atendimento Grade de atendimento Capacidade Transporta…" at bounding box center [484, 223] width 969 height 447
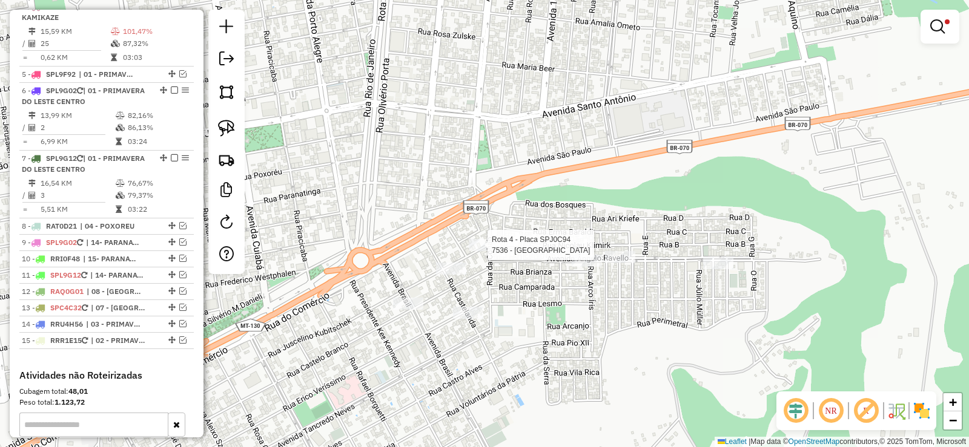
select select "**********"
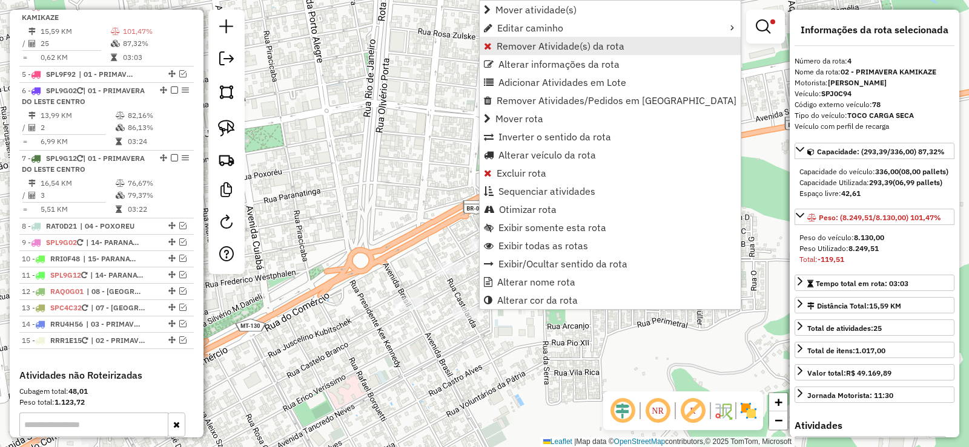
click at [503, 39] on link "Remover Atividade(s) da rota" at bounding box center [610, 46] width 261 height 18
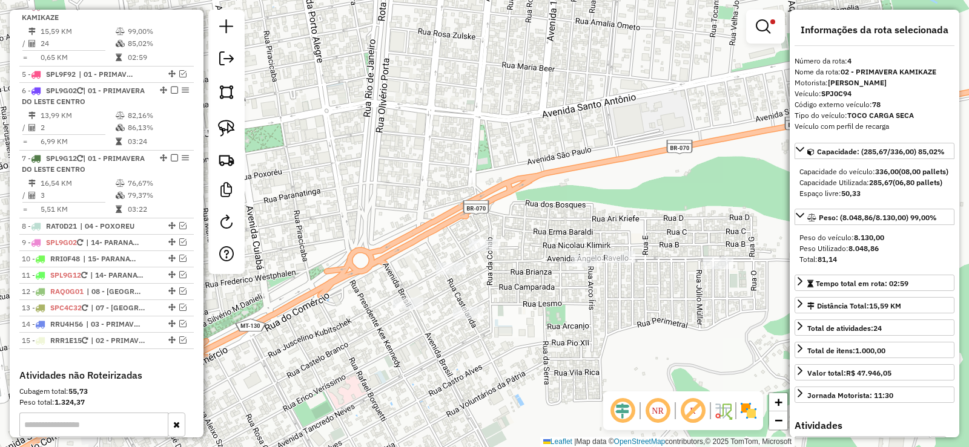
click at [784, 39] on div at bounding box center [765, 27] width 39 height 34
click at [757, 35] on link at bounding box center [765, 27] width 29 height 24
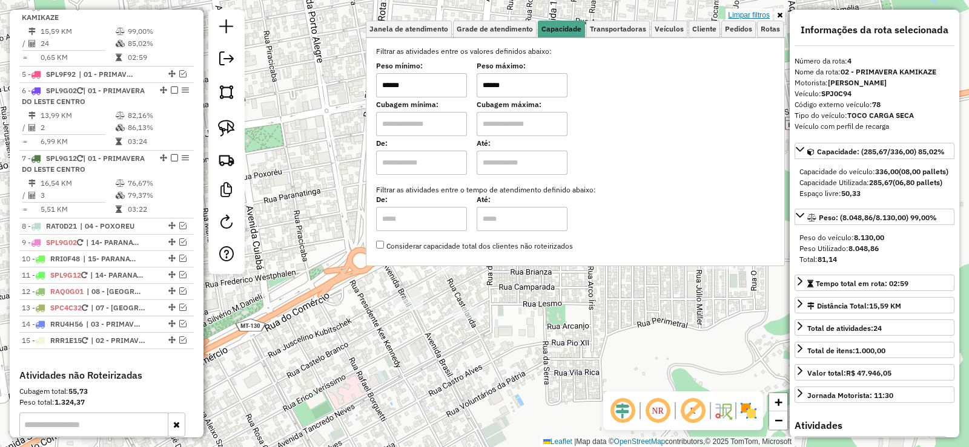
click at [742, 14] on link "Limpar filtros" at bounding box center [748, 14] width 47 height 13
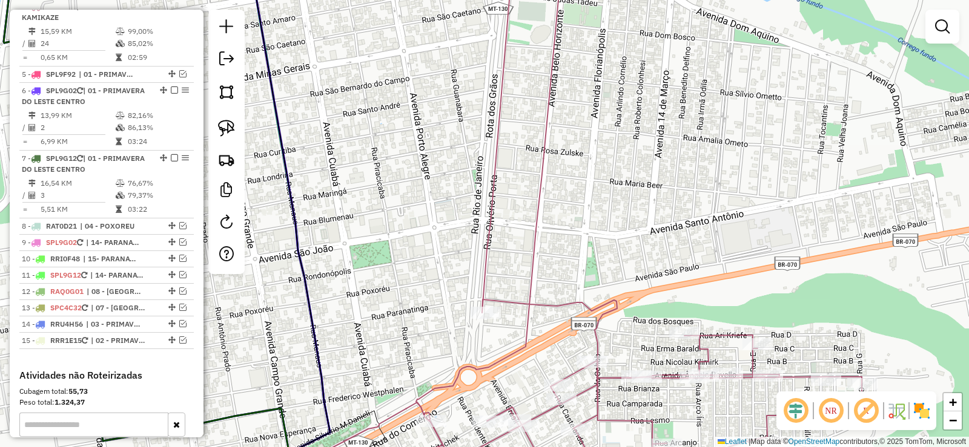
click at [549, 305] on icon at bounding box center [634, 215] width 456 height 521
select select "**********"
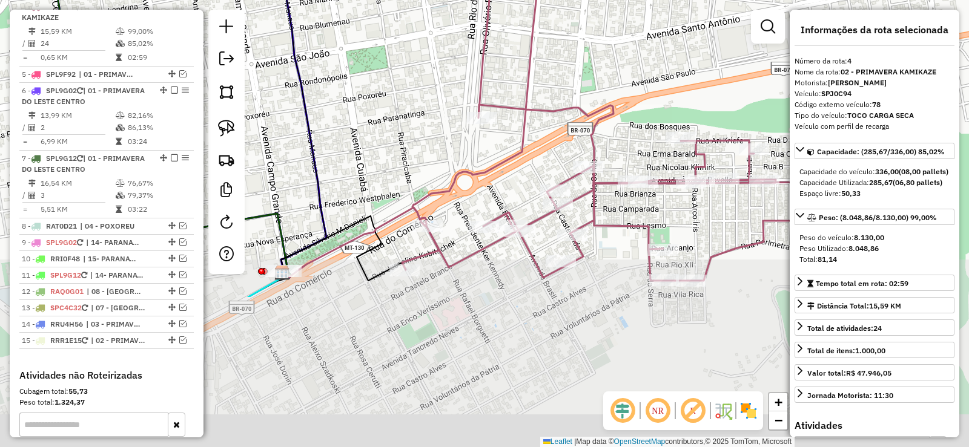
drag, startPoint x: 647, startPoint y: 299, endPoint x: 641, endPoint y: 123, distance: 175.7
click at [641, 123] on div "Janela de atendimento Grade de atendimento Capacidade Transportadoras Veículos …" at bounding box center [484, 223] width 969 height 447
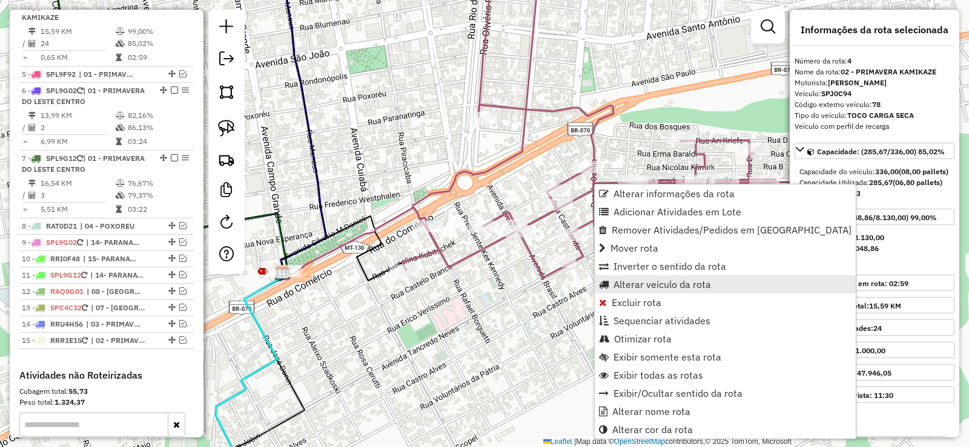
click at [631, 283] on span "Alterar veículo da rota" at bounding box center [661, 285] width 97 height 10
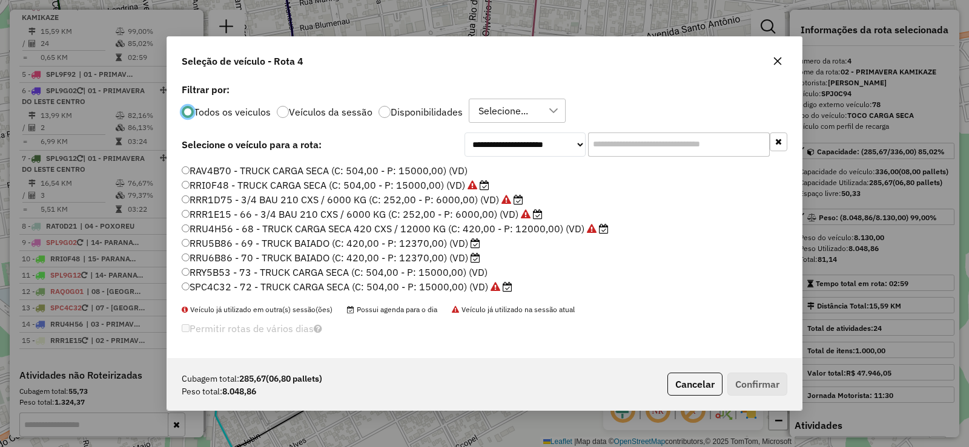
scroll to position [182, 0]
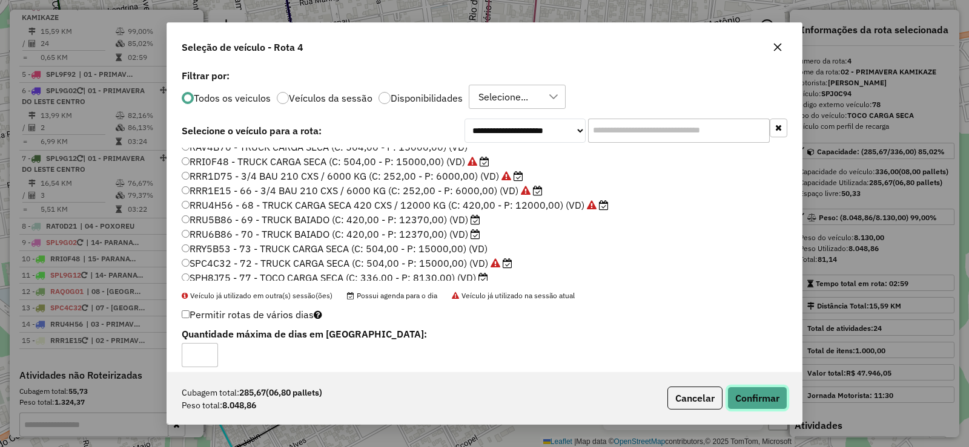
click at [744, 397] on button "Confirmar" at bounding box center [757, 398] width 60 height 23
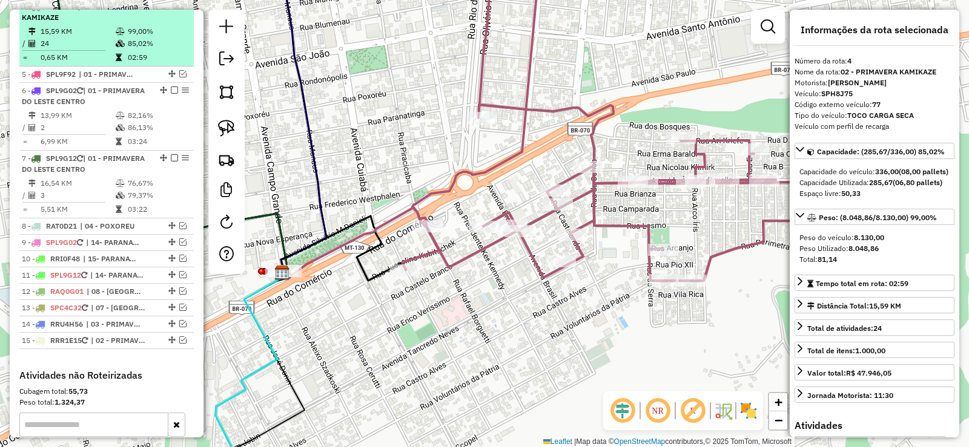
click at [171, 10] on em at bounding box center [174, 5] width 7 height 7
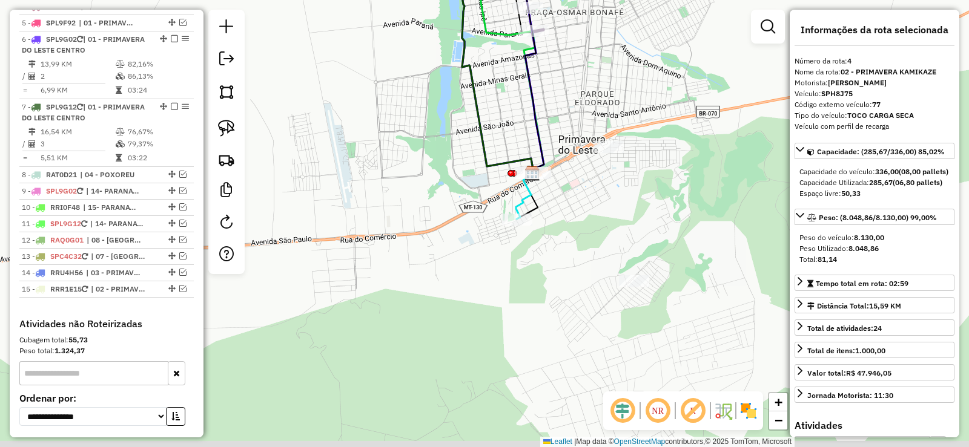
drag, startPoint x: 552, startPoint y: 292, endPoint x: 585, endPoint y: 212, distance: 86.4
click at [596, 214] on div "Janela de atendimento Grade de atendimento Capacidade Transportadoras Veículos …" at bounding box center [484, 223] width 969 height 447
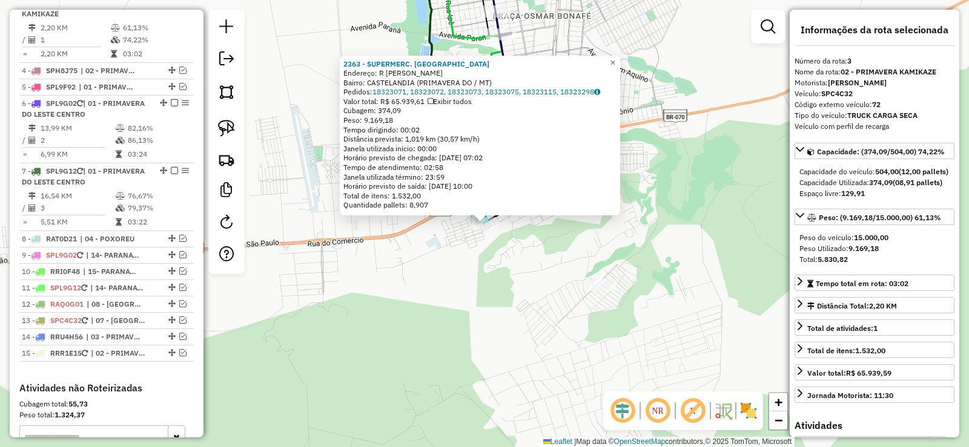
scroll to position [619, 0]
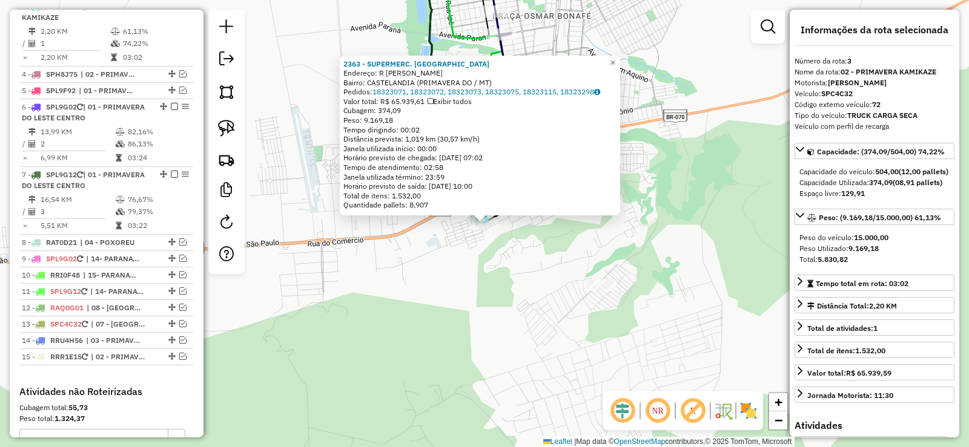
click at [553, 263] on div "2363 - SUPERMERC. SAO PEDRO Endereço: R TOM JOBIM Bairro: CASTELANDIA (PRIMAVER…" at bounding box center [484, 223] width 969 height 447
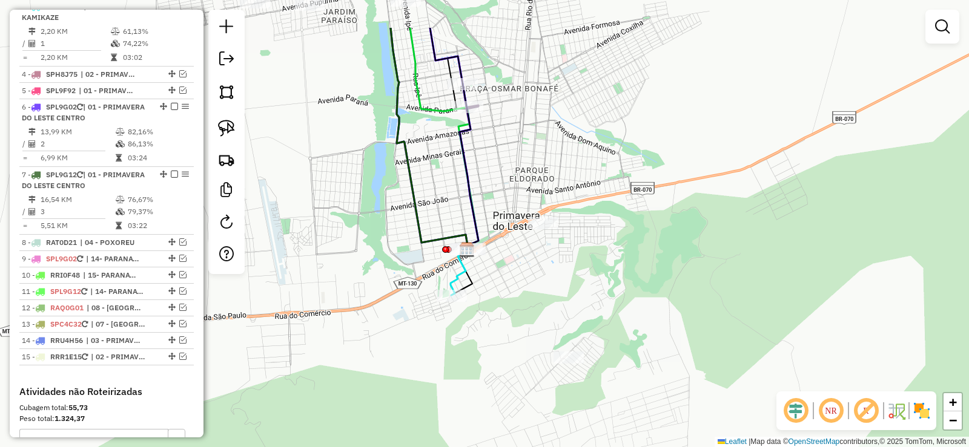
drag, startPoint x: 540, startPoint y: 219, endPoint x: 472, endPoint y: 324, distance: 125.3
click at [472, 324] on div "Janela de atendimento Grade de atendimento Capacidade Transportadoras Veículos …" at bounding box center [484, 223] width 969 height 447
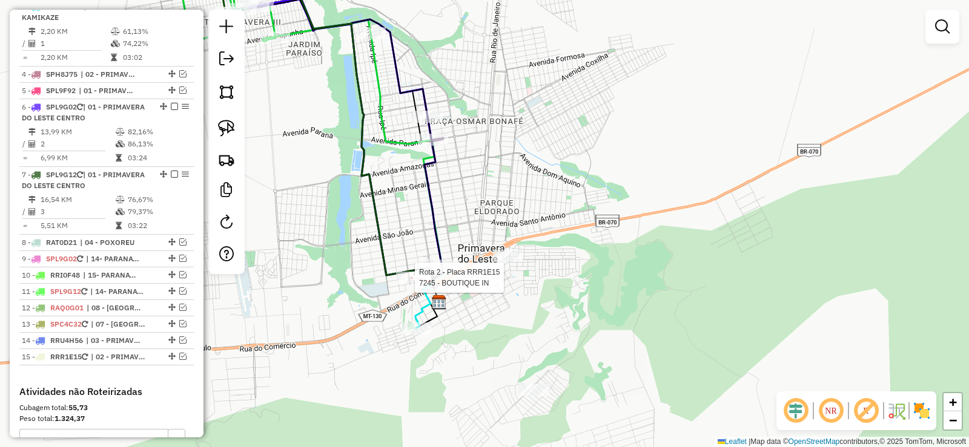
select select "**********"
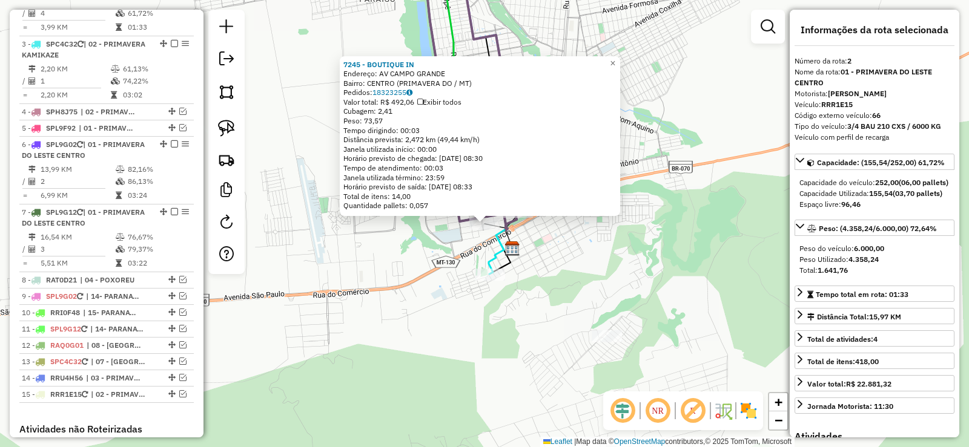
scroll to position [552, 0]
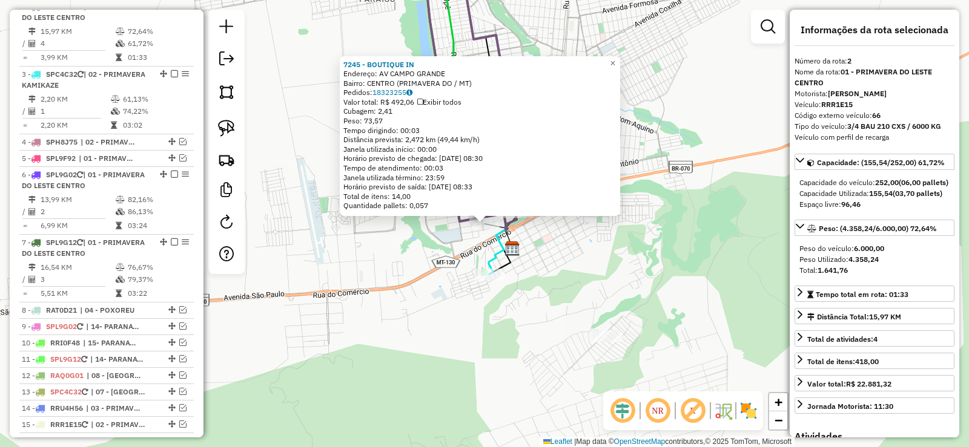
click at [603, 280] on div "7245 - BOUTIQUE IN Endereço: AV CAMPO GRANDE Bairro: CENTRO (PRIMAVERA DO / MT)…" at bounding box center [484, 223] width 969 height 447
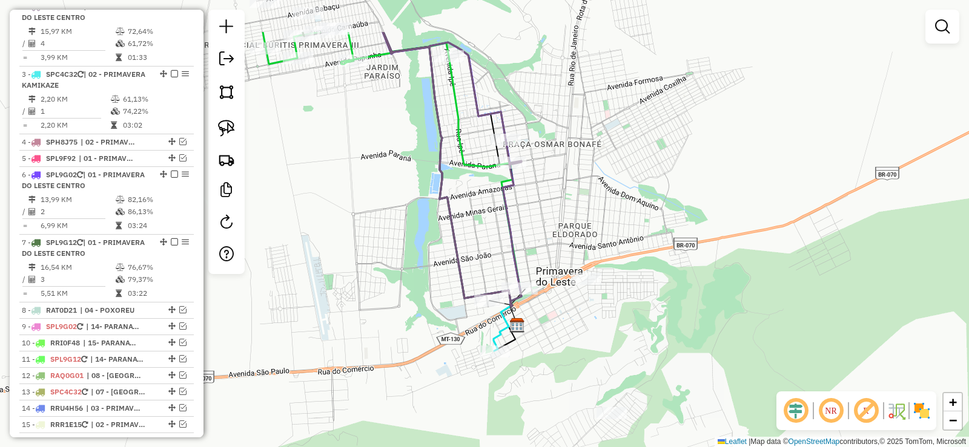
drag, startPoint x: 567, startPoint y: 197, endPoint x: 572, endPoint y: 262, distance: 65.0
click at [572, 262] on div "Janela de atendimento Grade de atendimento Capacidade Transportadoras Veículos …" at bounding box center [484, 223] width 969 height 447
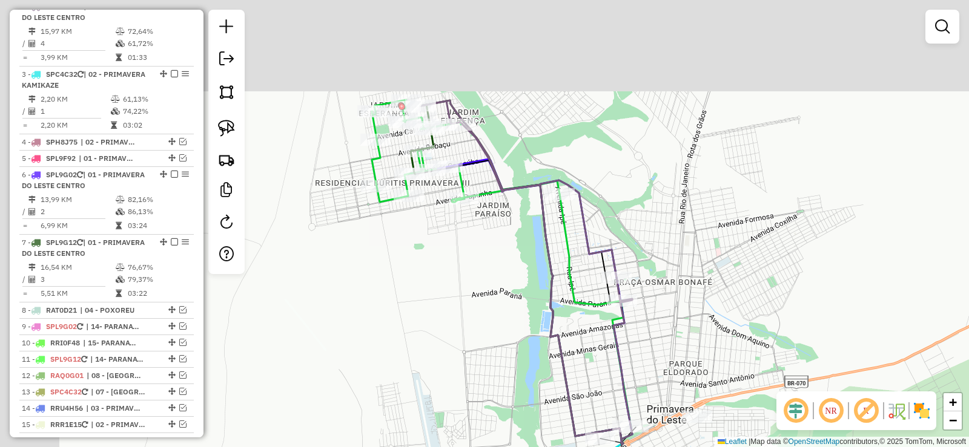
drag, startPoint x: 498, startPoint y: 272, endPoint x: 529, endPoint y: 299, distance: 40.4
click at [529, 299] on div "Janela de atendimento Grade de atendimento Capacidade Transportadoras Veículos …" at bounding box center [484, 223] width 969 height 447
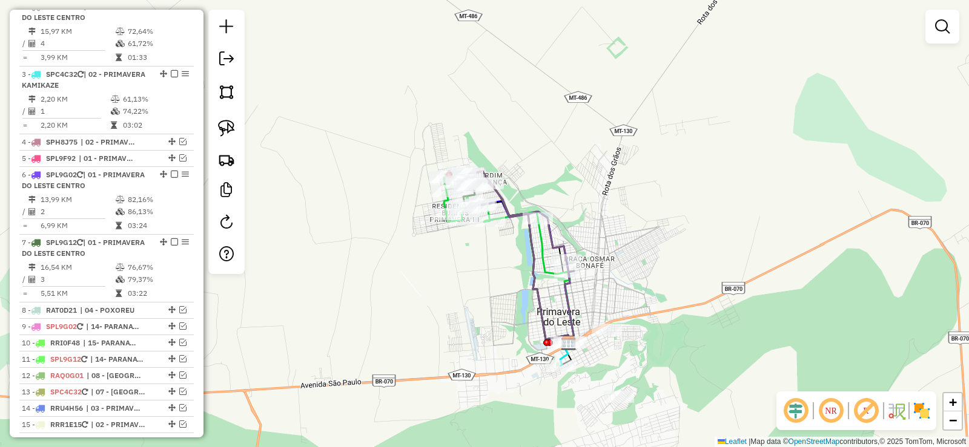
drag, startPoint x: 492, startPoint y: 269, endPoint x: 495, endPoint y: 262, distance: 8.4
click at [495, 262] on div "Janela de atendimento Grade de atendimento Capacidade Transportadoras Veículos …" at bounding box center [484, 223] width 969 height 447
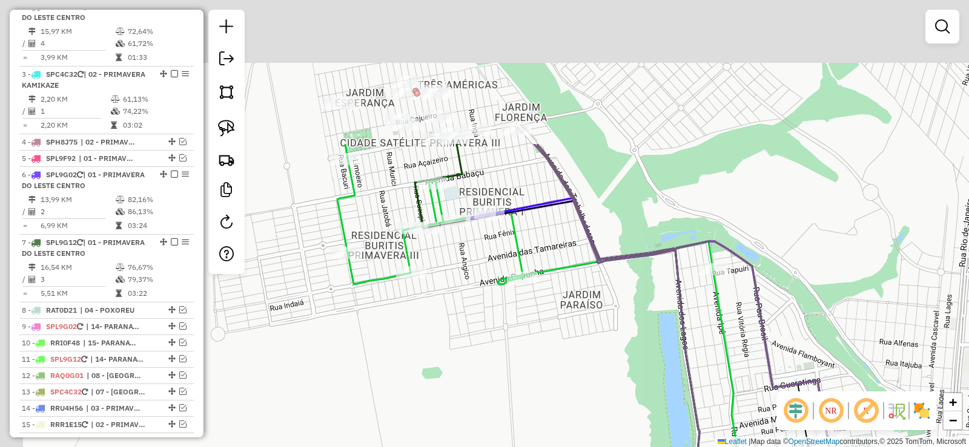
drag, startPoint x: 494, startPoint y: 279, endPoint x: 530, endPoint y: 384, distance: 111.1
click at [530, 384] on div "Janela de atendimento Grade de atendimento Capacidade Transportadoras Veículos …" at bounding box center [484, 223] width 969 height 447
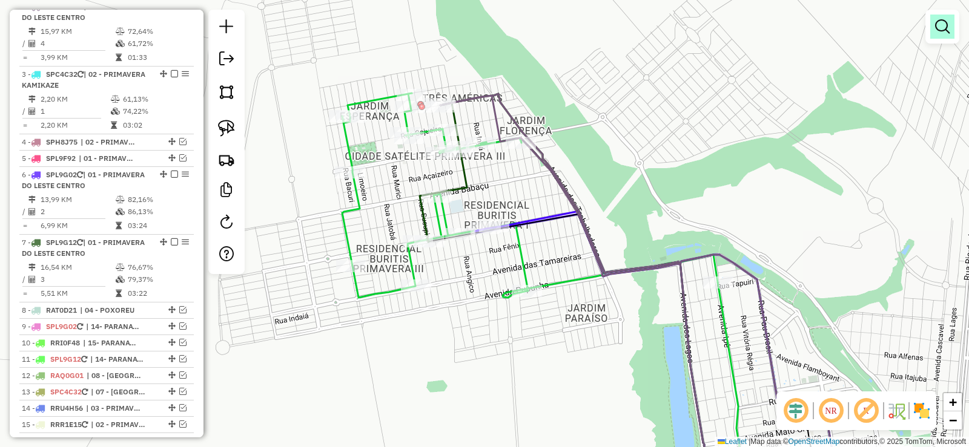
click at [942, 31] on em at bounding box center [942, 26] width 15 height 15
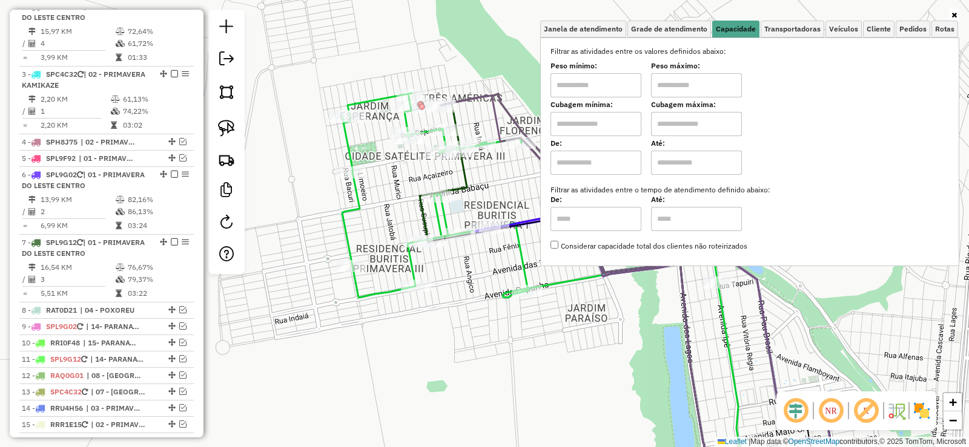
click at [641, 82] on input "text" at bounding box center [595, 85] width 91 height 24
type input "*******"
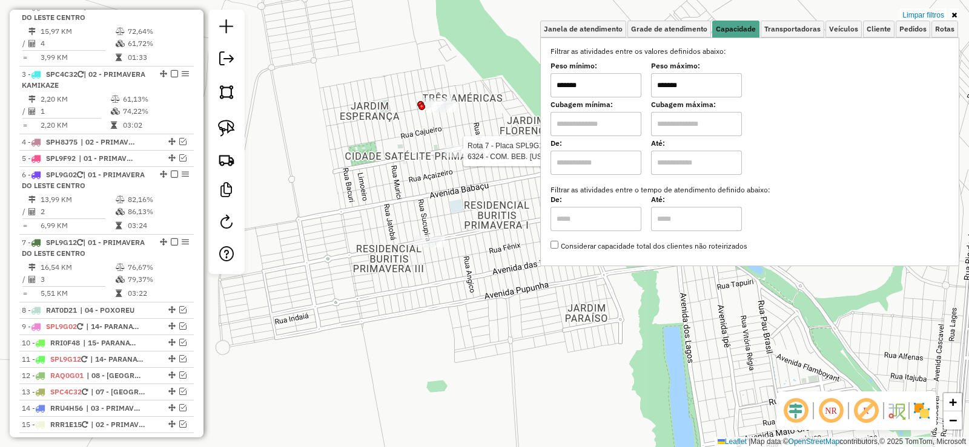
type input "*******"
select select "**********"
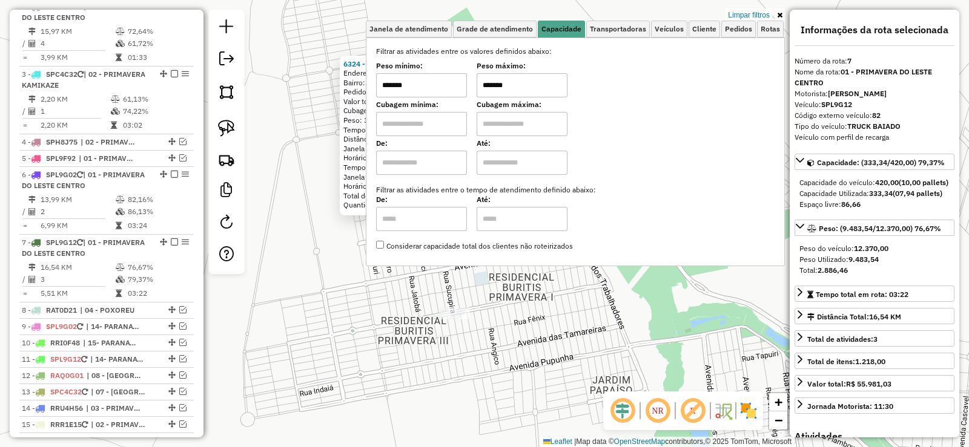
scroll to position [788, 0]
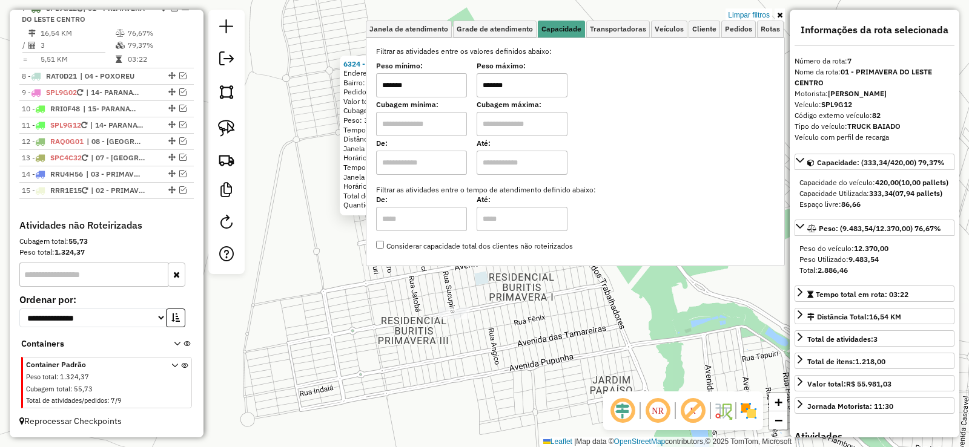
click at [779, 15] on icon at bounding box center [779, 15] width 5 height 7
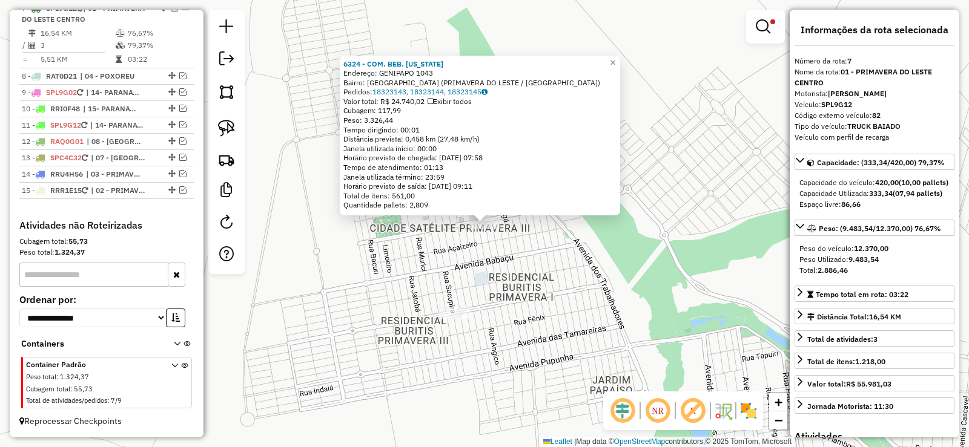
drag, startPoint x: 518, startPoint y: 351, endPoint x: 510, endPoint y: 323, distance: 28.4
click at [521, 348] on div "6324 - COM. BEB. CALIFORNIA Endereço: GENIPAPO 1043 Bairro: VILA GRAMADO (PRIMA…" at bounding box center [484, 223] width 969 height 447
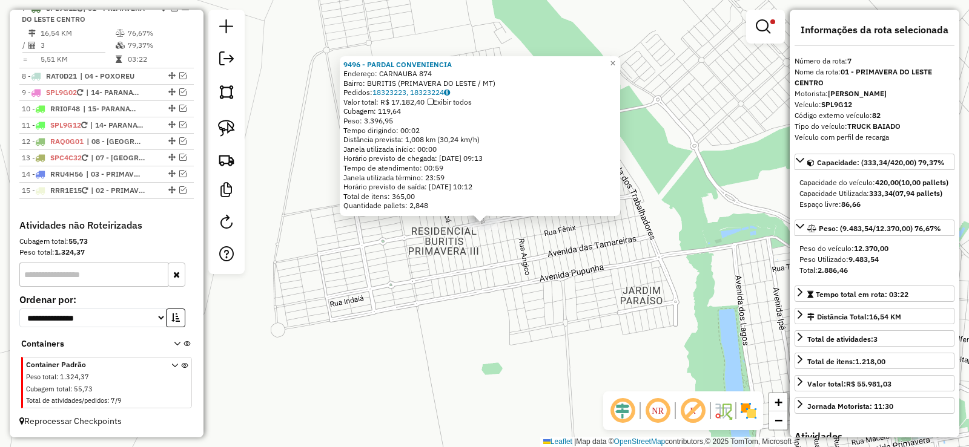
click at [458, 268] on div "9496 - PARDAL CONVENIENCIA Endereço: CARNAUBA 874 Bairro: BURITIS (PRIMAVERA DO…" at bounding box center [484, 223] width 969 height 447
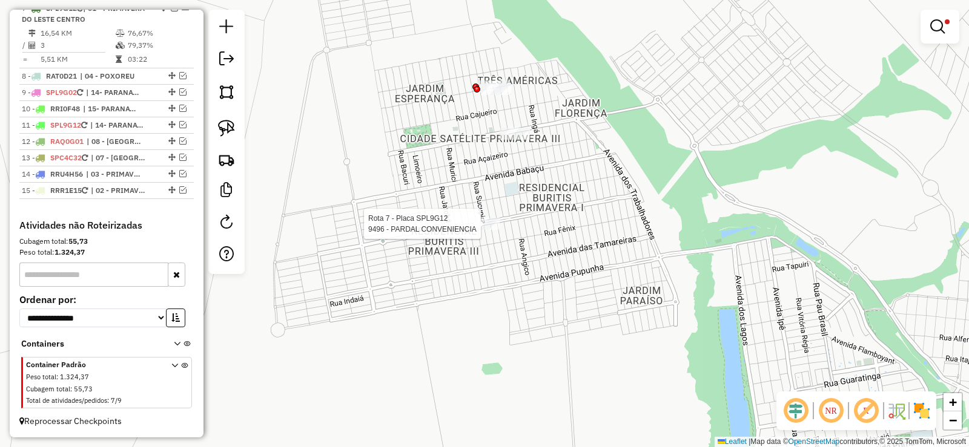
select select "**********"
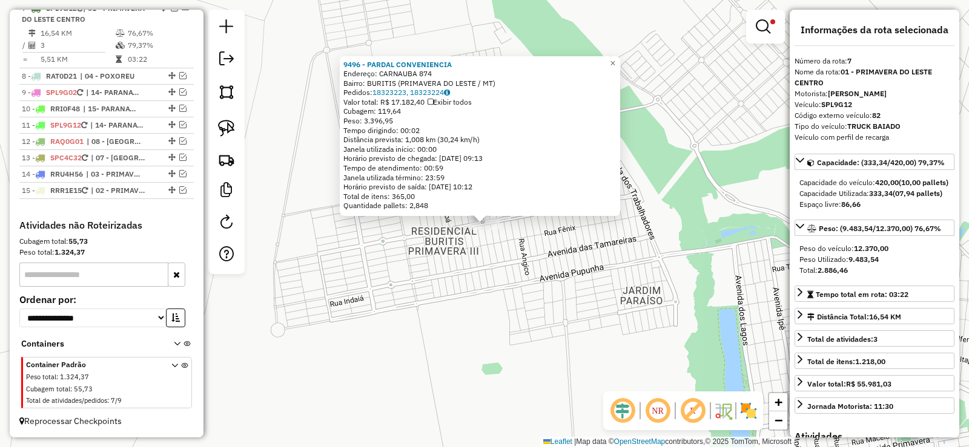
click at [550, 266] on div "9496 - PARDAL CONVENIENCIA Endereço: CARNAUBA 874 Bairro: BURITIS (PRIMAVERA DO…" at bounding box center [484, 223] width 969 height 447
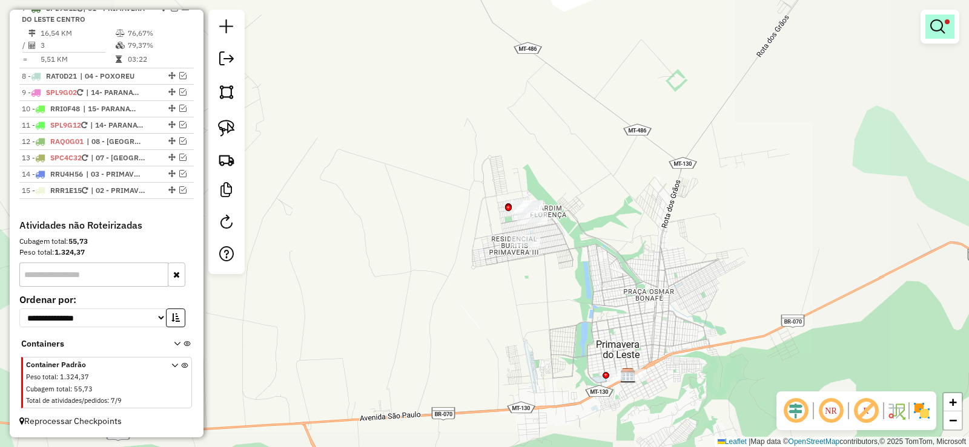
click at [950, 31] on link at bounding box center [939, 27] width 29 height 24
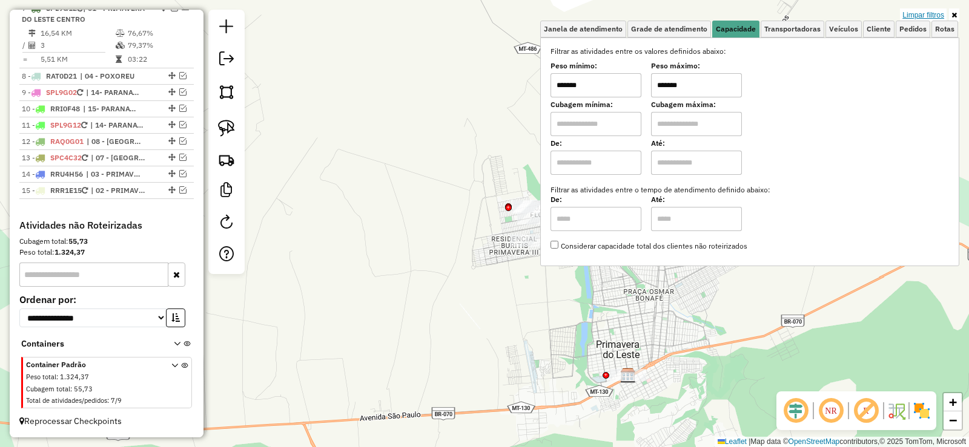
click at [911, 13] on link "Limpar filtros" at bounding box center [923, 14] width 47 height 13
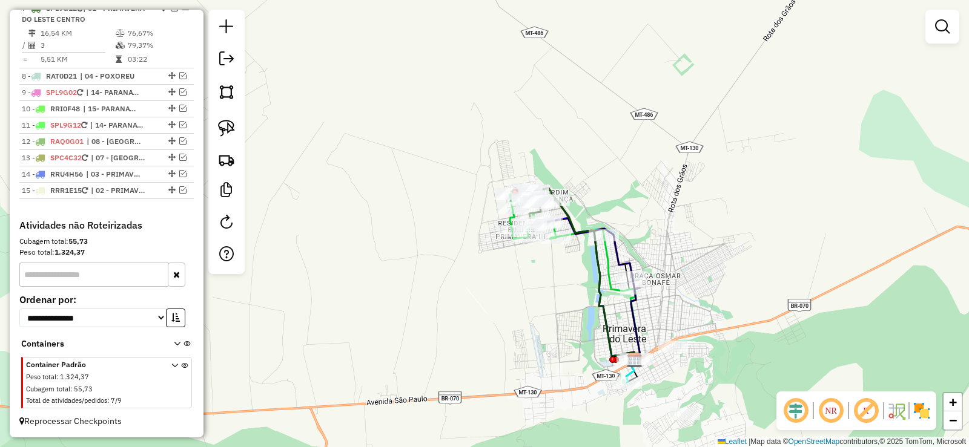
drag, startPoint x: 720, startPoint y: 253, endPoint x: 721, endPoint y: 209, distance: 44.2
click at [723, 208] on div "Janela de atendimento Grade de atendimento Capacidade Transportadoras Veículos …" at bounding box center [484, 223] width 969 height 447
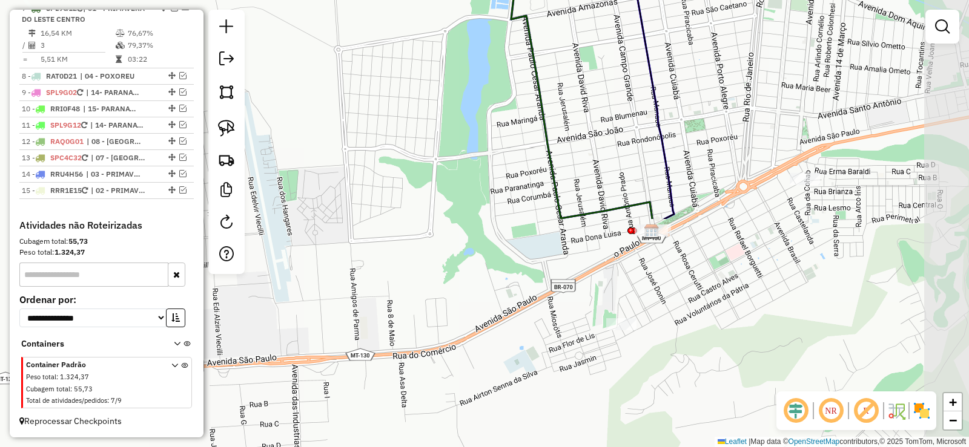
drag, startPoint x: 573, startPoint y: 229, endPoint x: 355, endPoint y: -20, distance: 330.9
click at [355, 0] on html "Aplicando filtros Pop-up bloqueado! Seu navegador bloqueou automáticamente a ab…" at bounding box center [484, 223] width 969 height 447
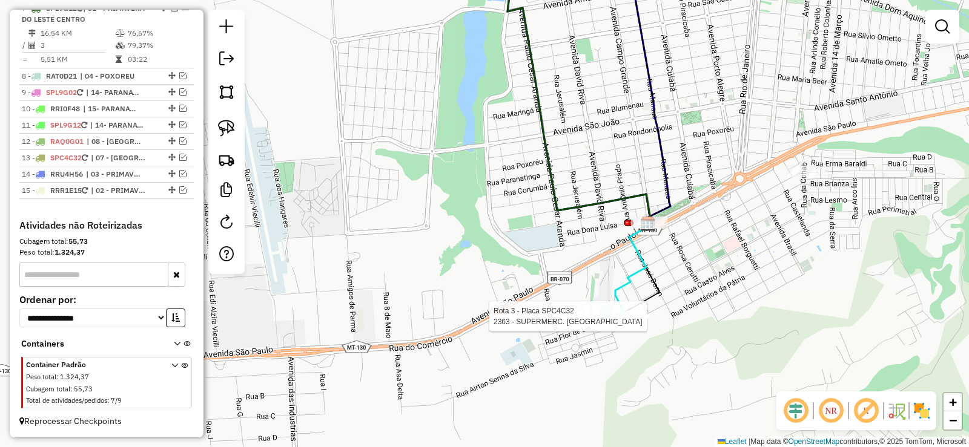
select select "**********"
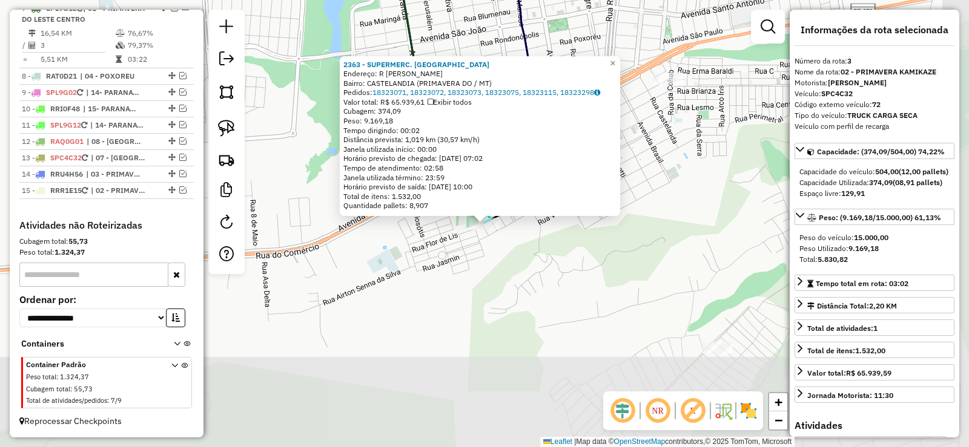
scroll to position [619, 0]
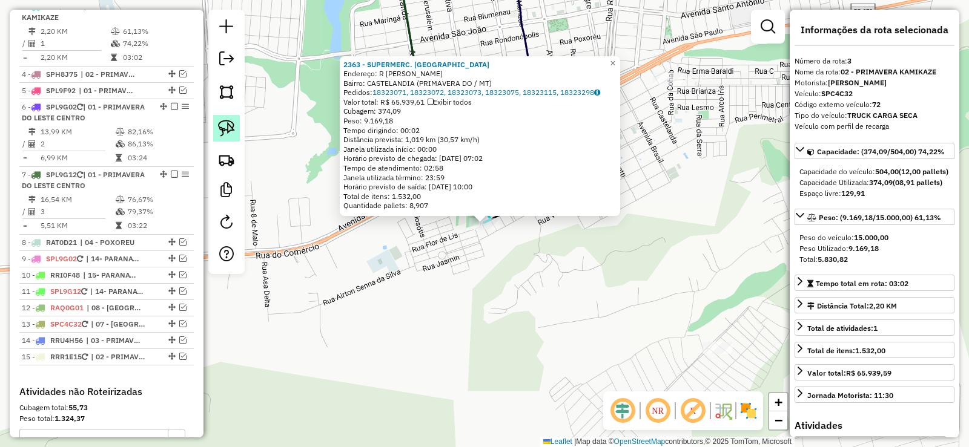
click at [228, 131] on img at bounding box center [226, 128] width 17 height 17
drag, startPoint x: 461, startPoint y: 218, endPoint x: 504, endPoint y: 200, distance: 45.9
click at [506, 200] on div "2363 - SUPERMERC. SAO PEDRO Endereço: R TOM JOBIM Bairro: CASTELANDIA (PRIMAVER…" at bounding box center [484, 223] width 969 height 447
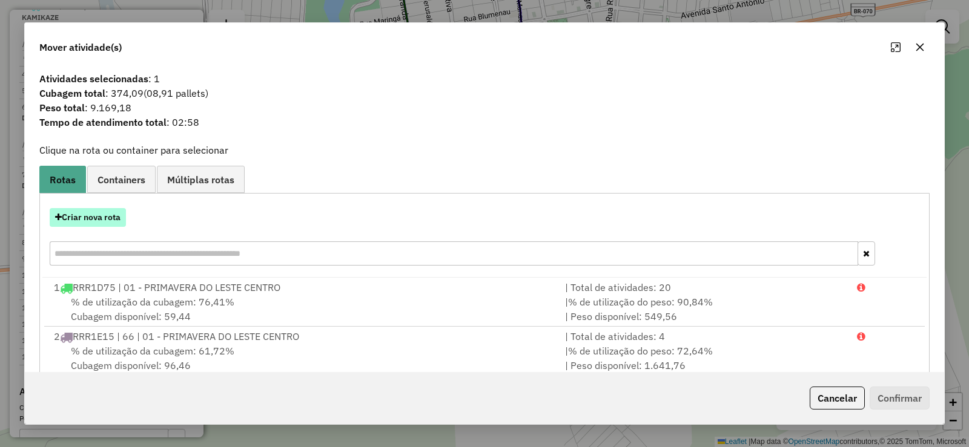
click at [72, 213] on button "Criar nova rota" at bounding box center [88, 217] width 76 height 19
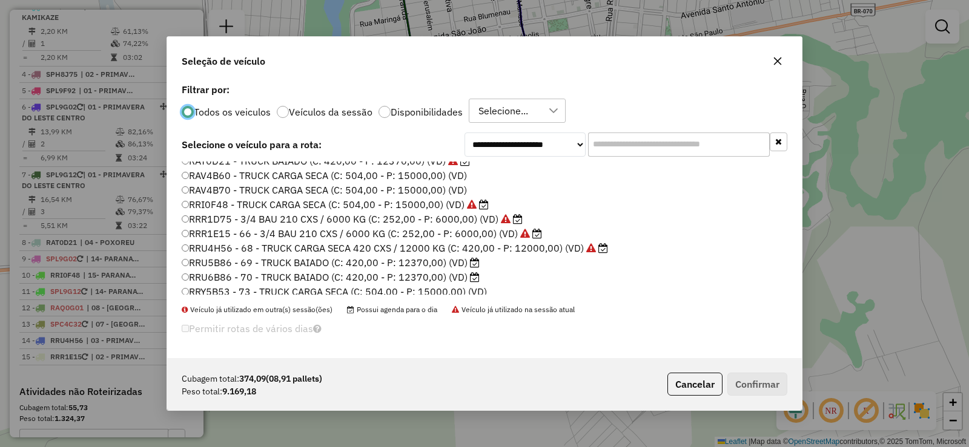
scroll to position [182, 0]
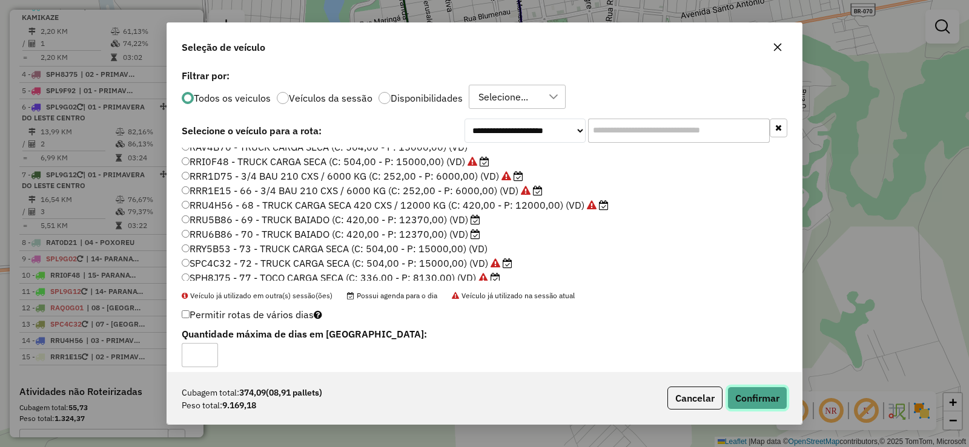
click at [757, 394] on button "Confirmar" at bounding box center [757, 398] width 60 height 23
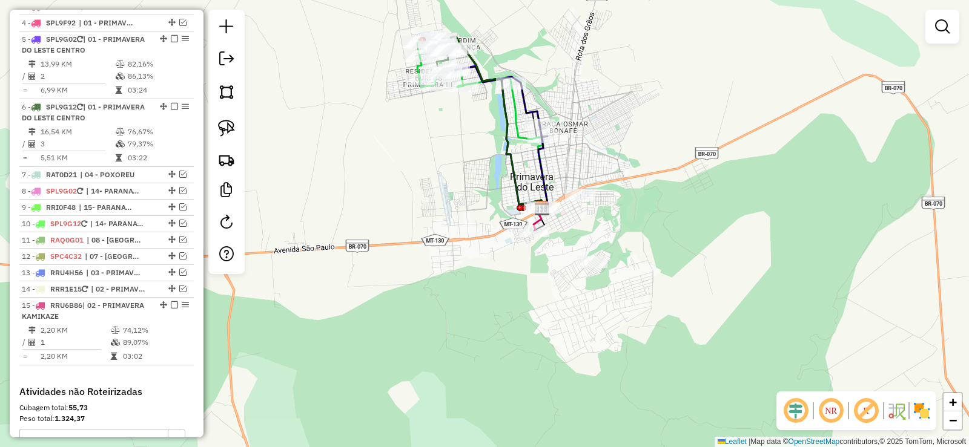
drag, startPoint x: 449, startPoint y: 101, endPoint x: 480, endPoint y: 206, distance: 110.0
click at [480, 206] on div "Janela de atendimento Grade de atendimento Capacidade Transportadoras Veículos …" at bounding box center [484, 223] width 969 height 447
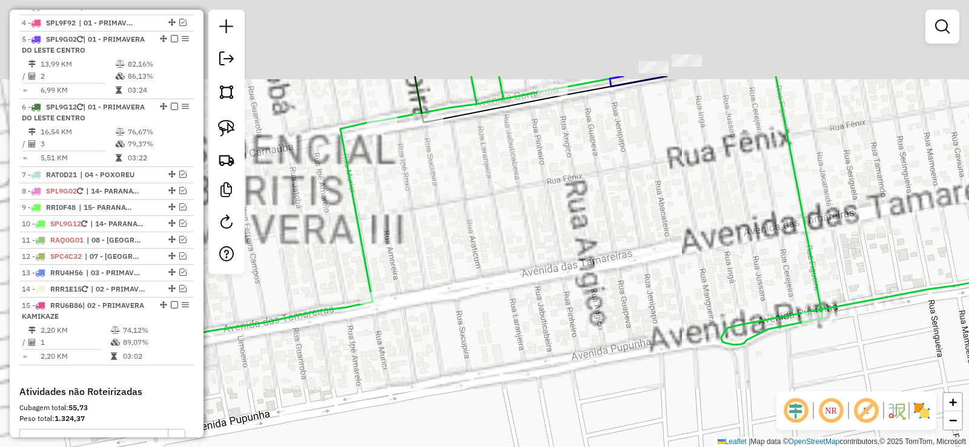
drag, startPoint x: 451, startPoint y: 140, endPoint x: 516, endPoint y: 260, distance: 136.6
click at [515, 260] on div "Janela de atendimento Grade de atendimento Capacidade Transportadoras Veículos …" at bounding box center [484, 223] width 969 height 447
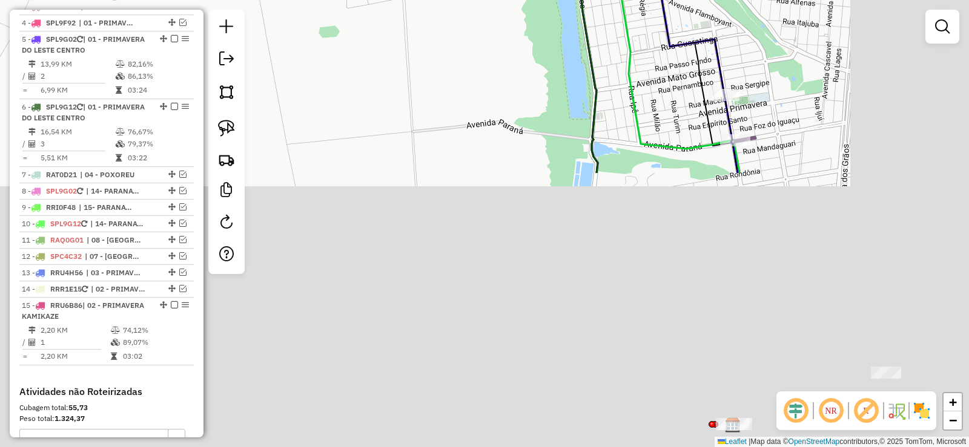
drag, startPoint x: 551, startPoint y: 185, endPoint x: 478, endPoint y: 24, distance: 176.1
click at [459, 0] on html "Aguarde... Pop-up bloqueado! Seu navegador bloqueou automáticamente a abertura …" at bounding box center [484, 223] width 969 height 447
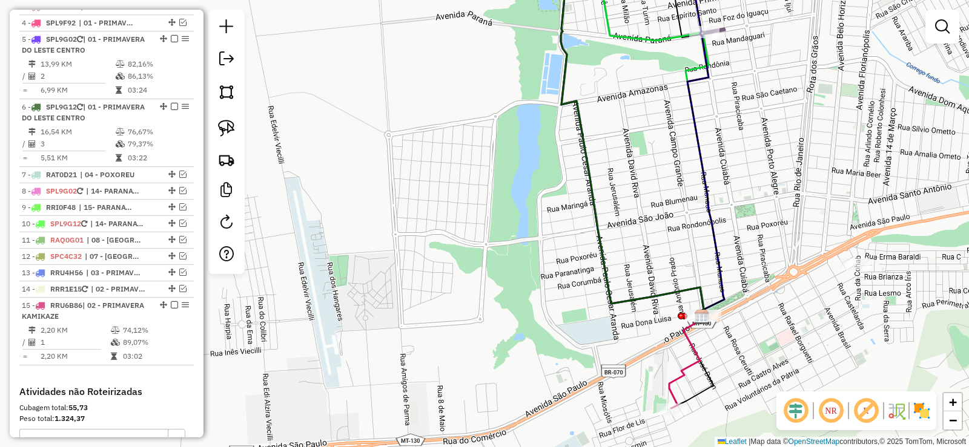
click at [682, 374] on icon at bounding box center [686, 363] width 34 height 92
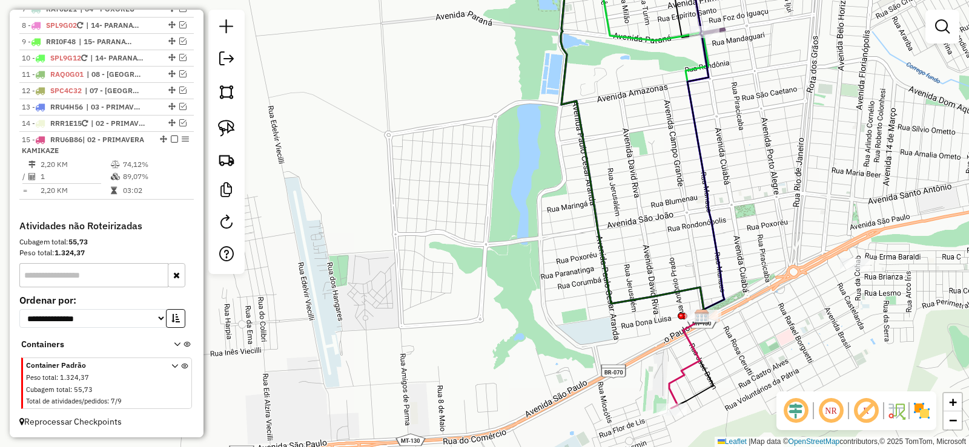
select select "**********"
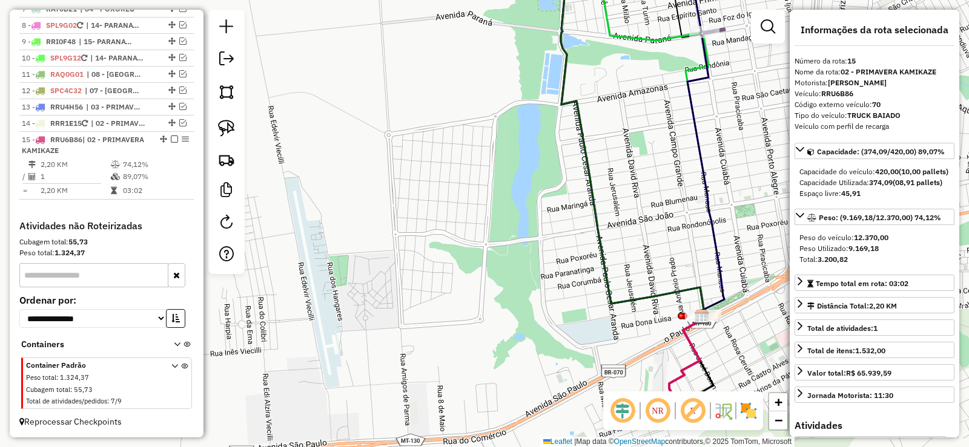
scroll to position [797, 0]
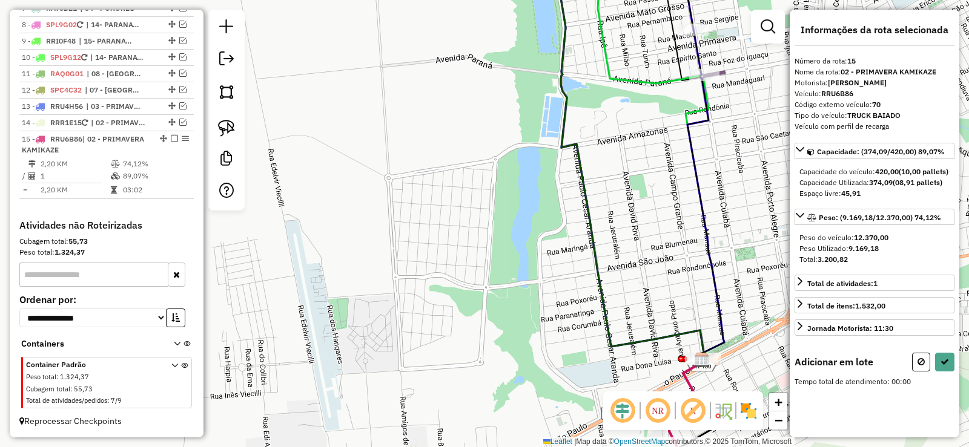
drag, startPoint x: 354, startPoint y: 116, endPoint x: 388, endPoint y: 456, distance: 341.9
click at [388, 447] on html "Aguarde... Pop-up bloqueado! Seu navegador bloqueou automáticamente a abertura …" at bounding box center [484, 223] width 969 height 447
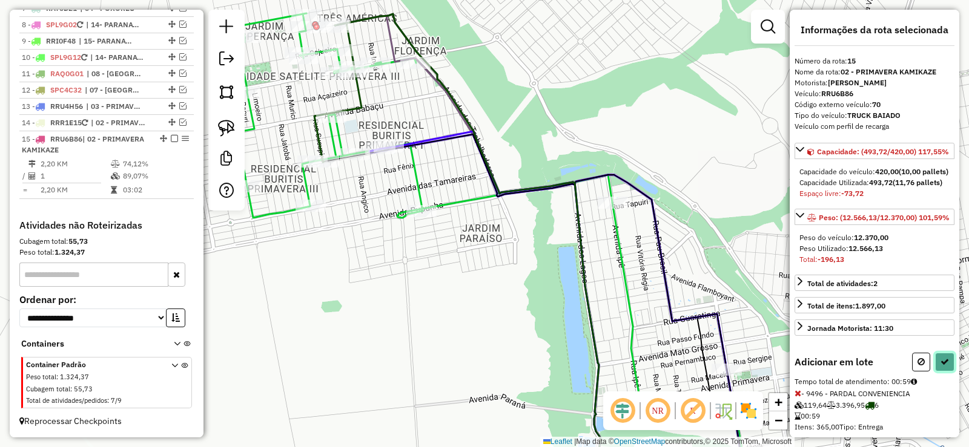
click at [945, 366] on icon at bounding box center [944, 362] width 8 height 8
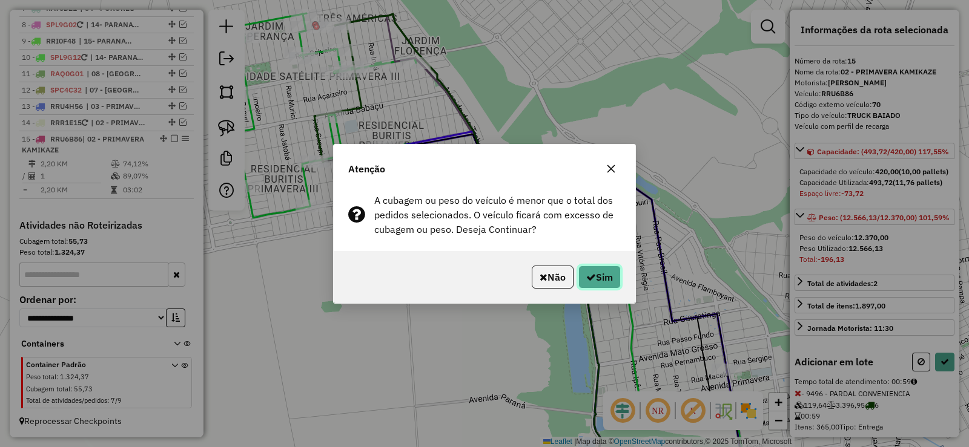
click at [612, 277] on button "Sim" at bounding box center [599, 277] width 42 height 23
select select "**********"
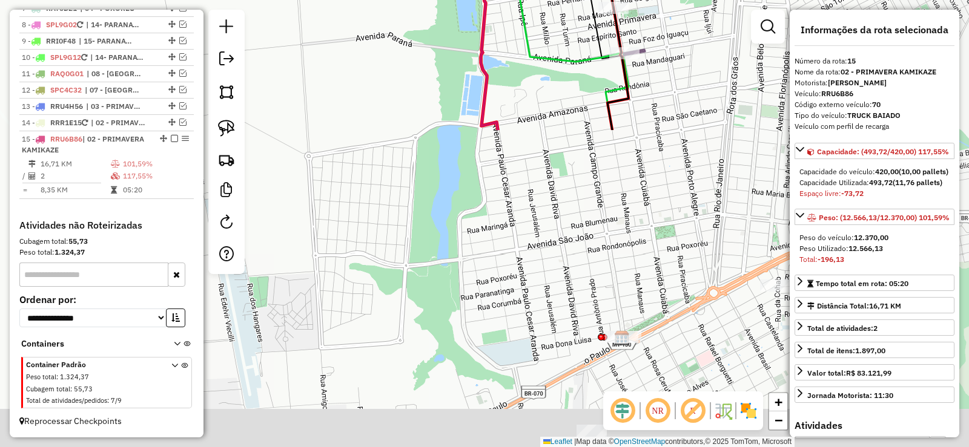
drag, startPoint x: 492, startPoint y: 358, endPoint x: 371, endPoint y: -29, distance: 405.8
click at [371, 0] on html "Aguarde... Pop-up bloqueado! Seu navegador bloqueou automáticamente a abertura …" at bounding box center [484, 223] width 969 height 447
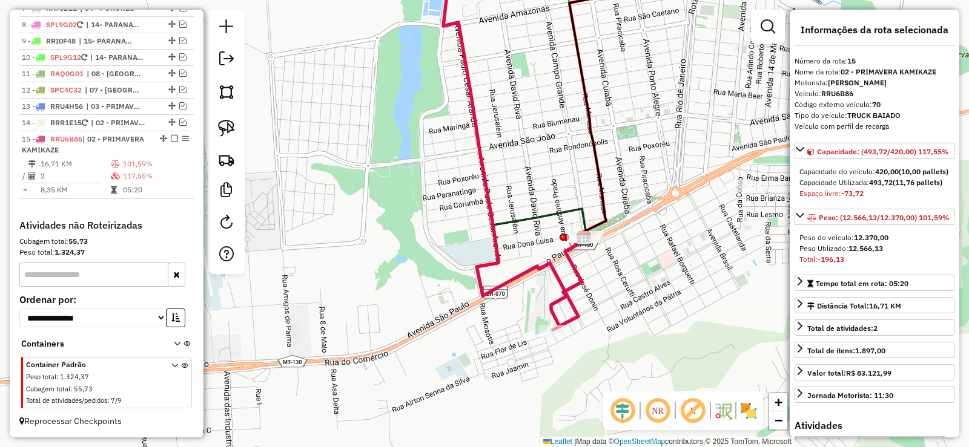
drag, startPoint x: 392, startPoint y: 125, endPoint x: 366, endPoint y: 78, distance: 53.1
click at [366, 78] on div "Janela de atendimento Grade de atendimento Capacidade Transportadoras Veículos …" at bounding box center [484, 223] width 969 height 447
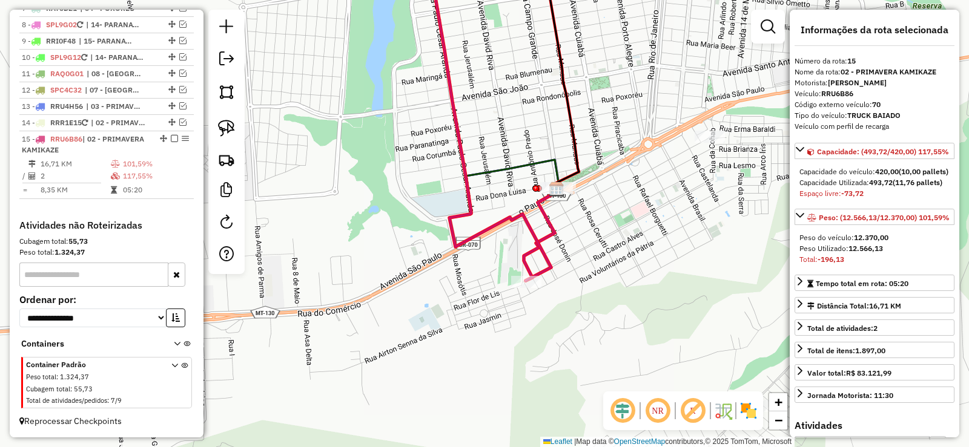
click at [544, 266] on icon at bounding box center [483, 118] width 135 height 326
click at [549, 265] on icon at bounding box center [483, 118] width 135 height 326
click at [550, 265] on icon at bounding box center [483, 118] width 135 height 326
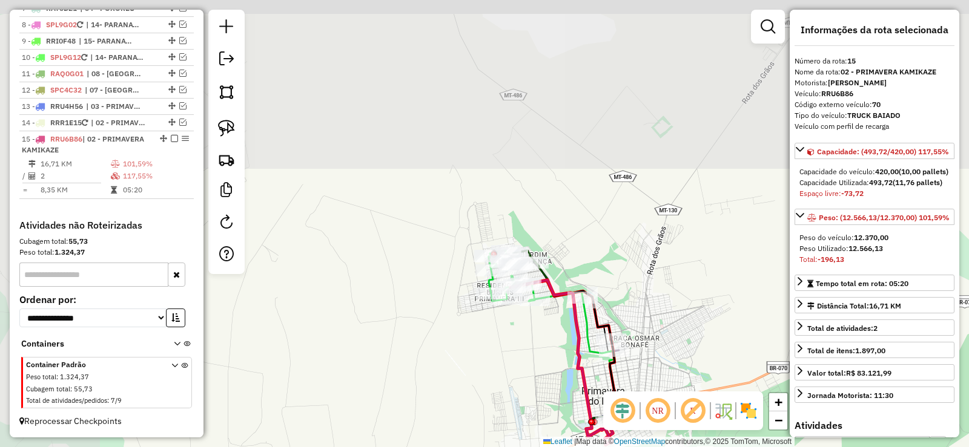
drag, startPoint x: 372, startPoint y: 92, endPoint x: 541, endPoint y: 319, distance: 283.4
click at [555, 356] on div "Janela de atendimento Grade de atendimento Capacidade Transportadoras Veículos …" at bounding box center [484, 223] width 969 height 447
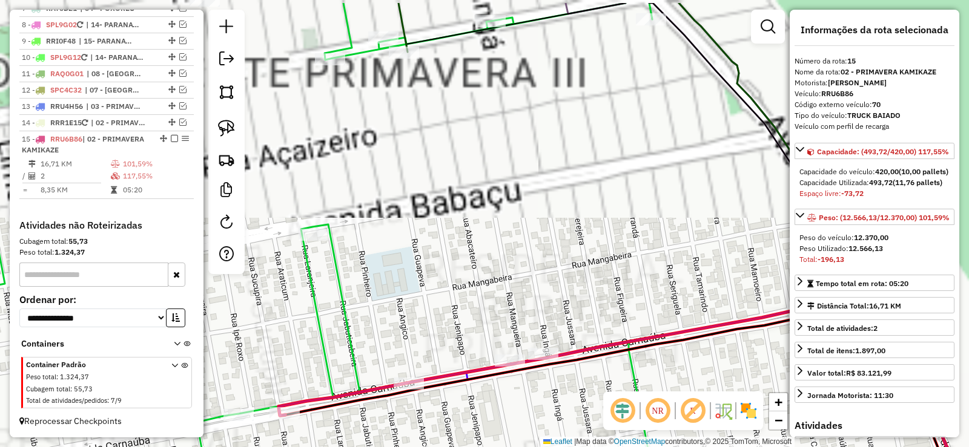
drag, startPoint x: 492, startPoint y: 194, endPoint x: 546, endPoint y: 323, distance: 140.1
click at [546, 323] on div "Janela de atendimento Grade de atendimento Capacidade Transportadoras Veículos …" at bounding box center [484, 223] width 969 height 447
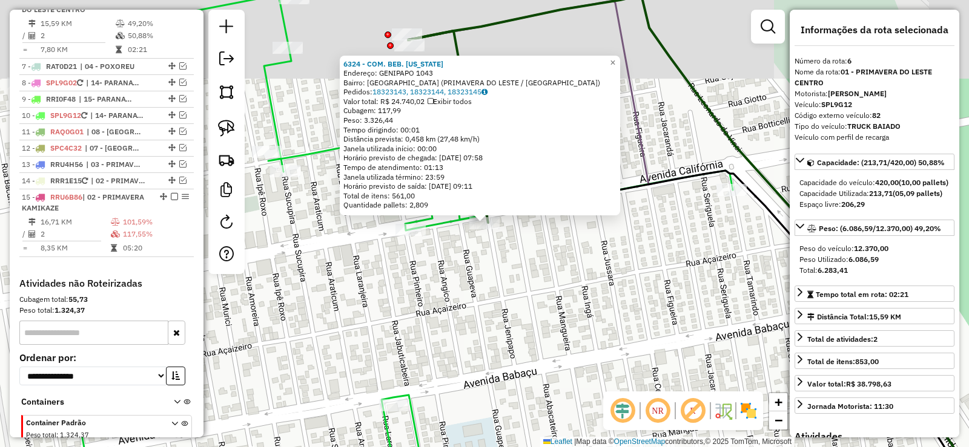
scroll to position [720, 0]
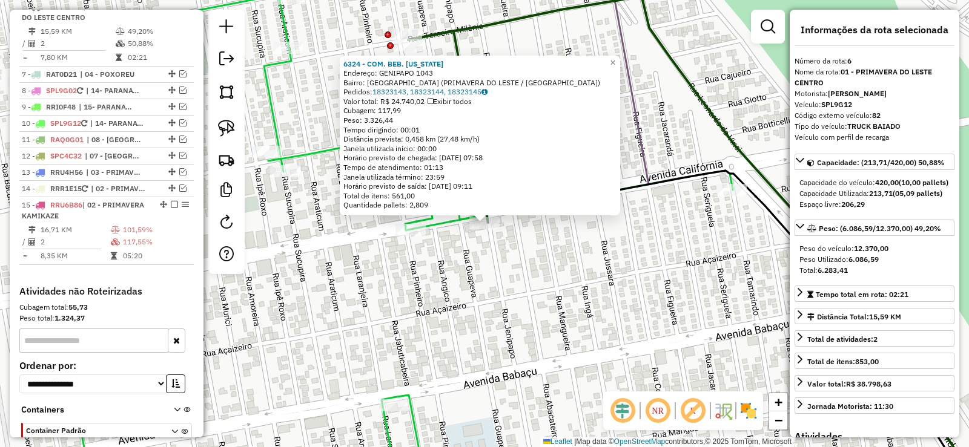
click at [481, 280] on div "6324 - COM. BEB. CALIFORNIA Endereço: GENIPAPO 1043 Bairro: VILA GRAMADO (PRIMA…" at bounding box center [484, 223] width 969 height 447
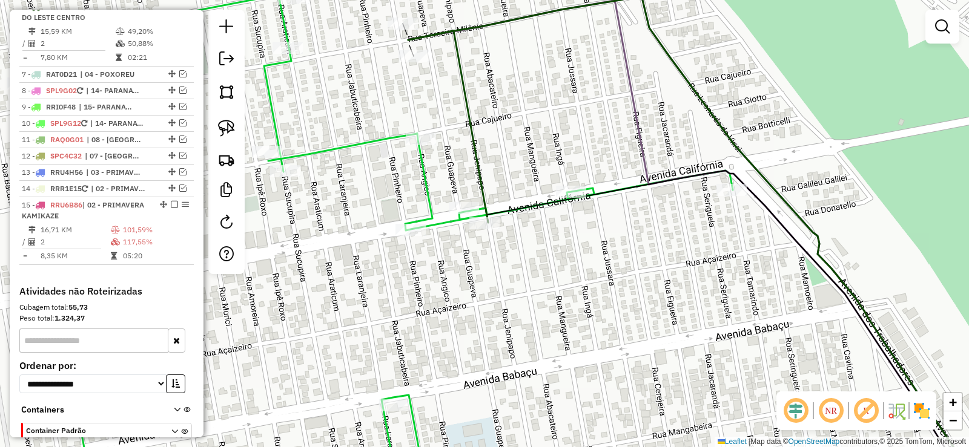
click at [404, 17] on div "Rota 6 - Placa SPL9G12 8544 - GOLDEN BEER Janela de atendimento Grade de atendi…" at bounding box center [484, 223] width 969 height 447
select select "**********"
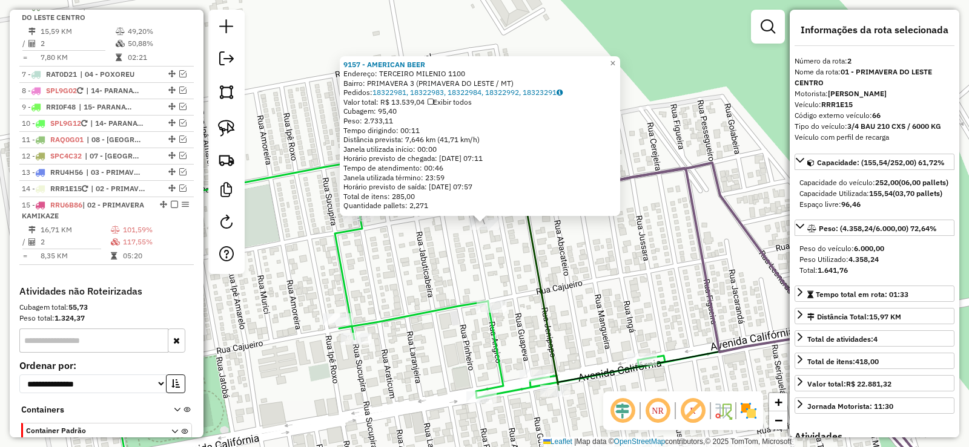
scroll to position [552, 0]
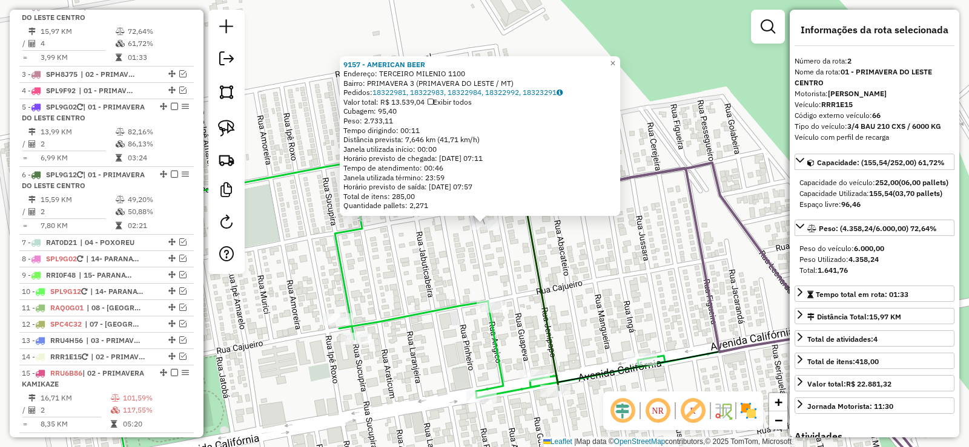
click at [567, 290] on div "9157 - AMERICAN BEER Endereço: TERCEIRO MILENIO 1100 Bairro: PRIMAVERA 3 (PRIMA…" at bounding box center [484, 223] width 969 height 447
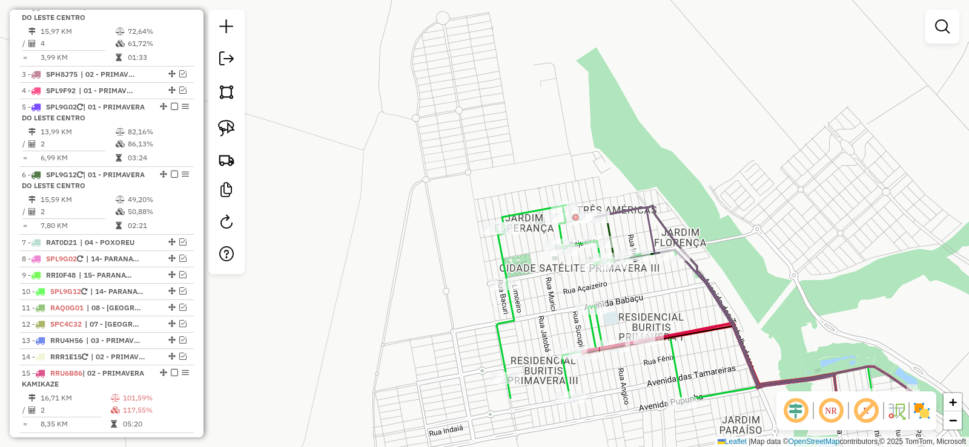
drag, startPoint x: 656, startPoint y: 328, endPoint x: 618, endPoint y: 256, distance: 82.1
click at [618, 256] on div "Janela de atendimento Grade de atendimento Capacidade Transportadoras Veículos …" at bounding box center [484, 223] width 969 height 447
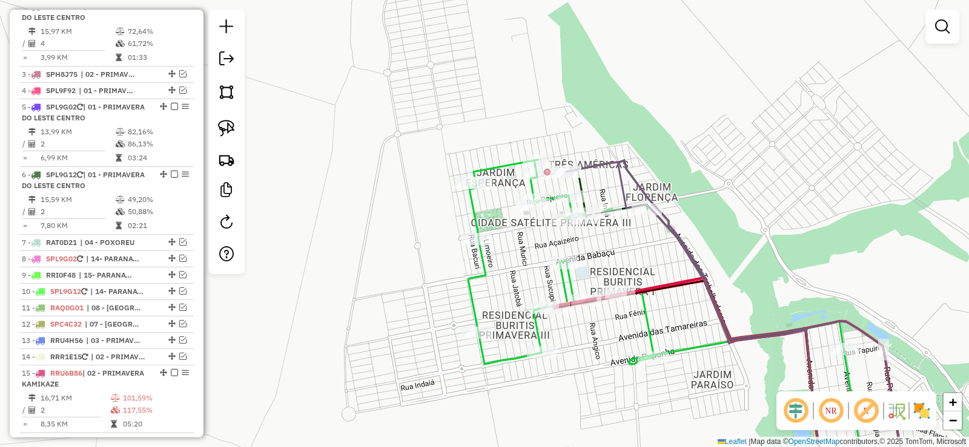
click at [659, 285] on icon at bounding box center [690, 385] width 272 height 214
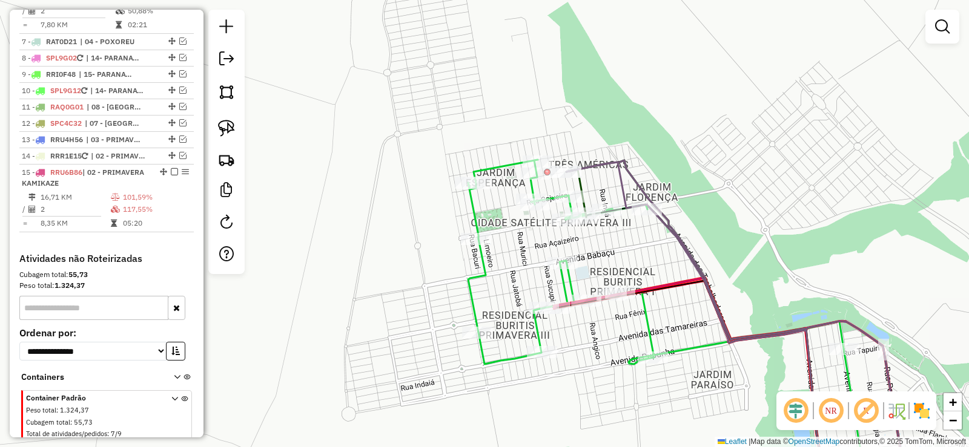
select select "**********"
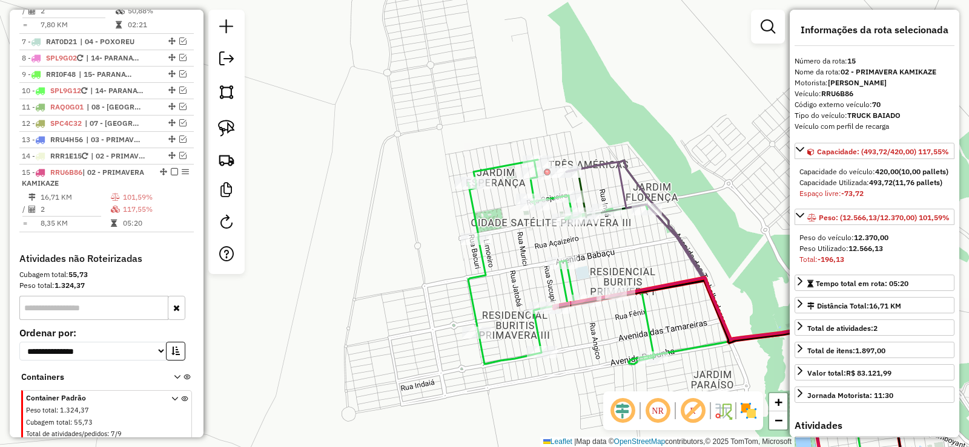
scroll to position [797, 0]
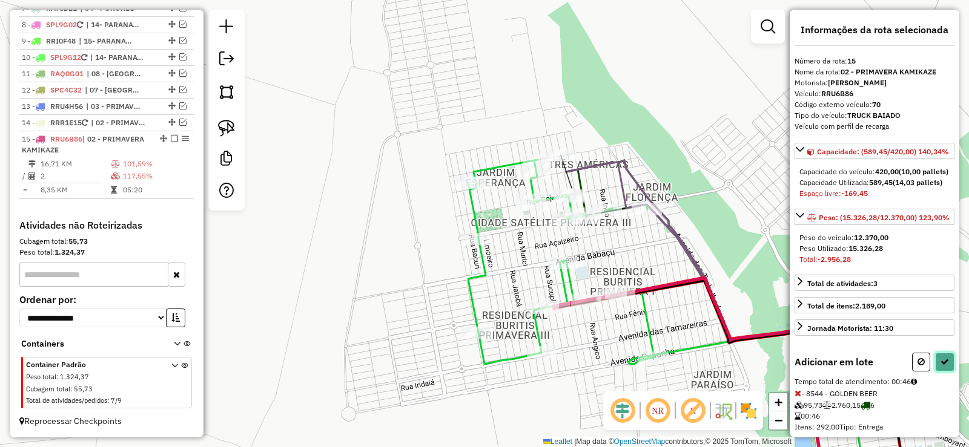
click at [943, 366] on icon at bounding box center [944, 362] width 8 height 8
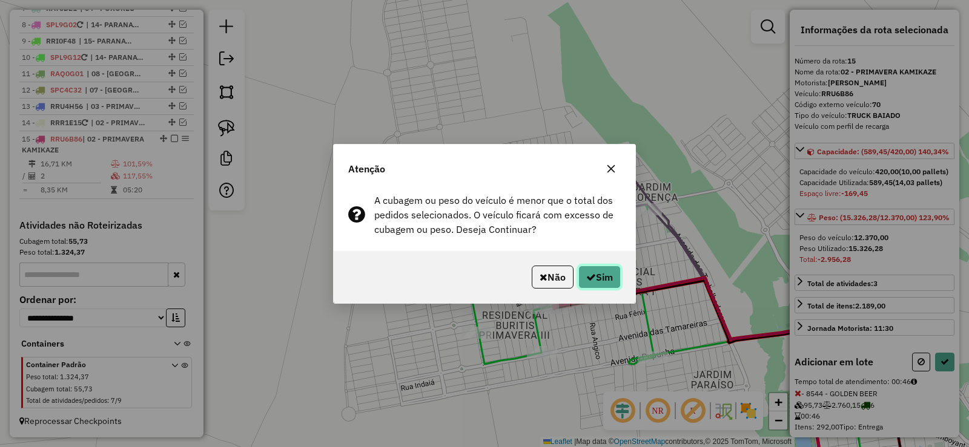
click at [604, 271] on button "Sim" at bounding box center [599, 277] width 42 height 23
select select "**********"
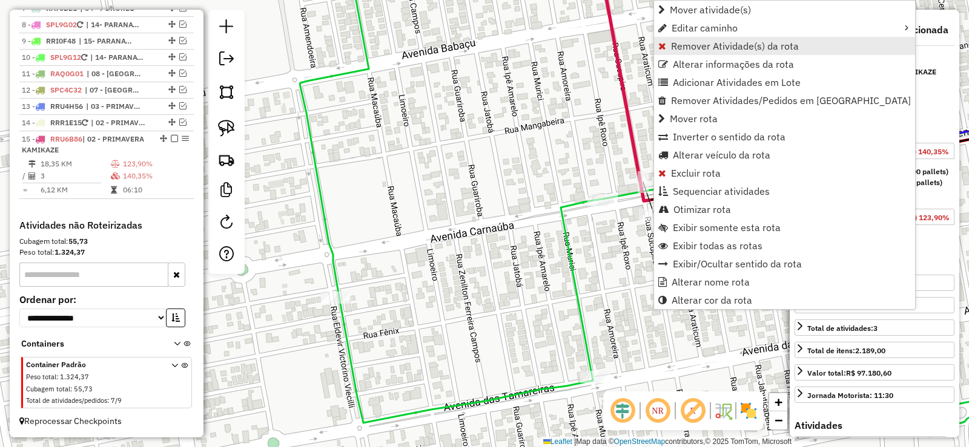
click at [708, 54] on link "Remover Atividade(s) da rota" at bounding box center [784, 46] width 261 height 18
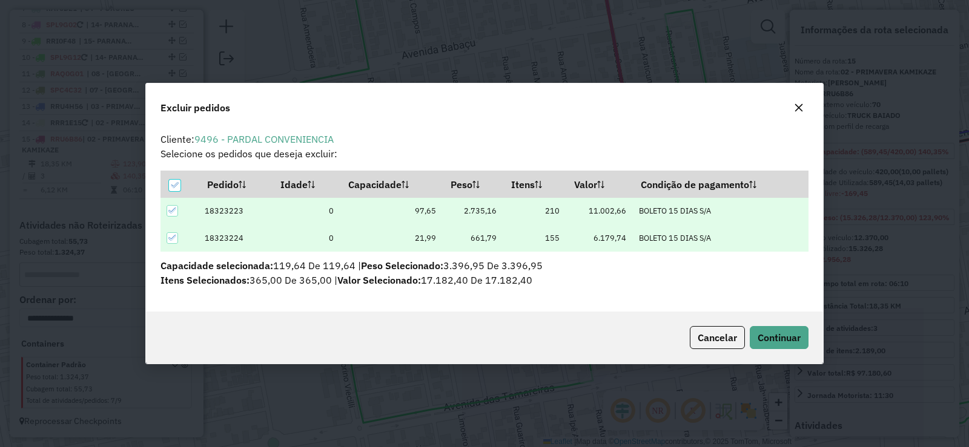
scroll to position [0, 0]
click at [797, 329] on button "Continuar" at bounding box center [779, 337] width 59 height 23
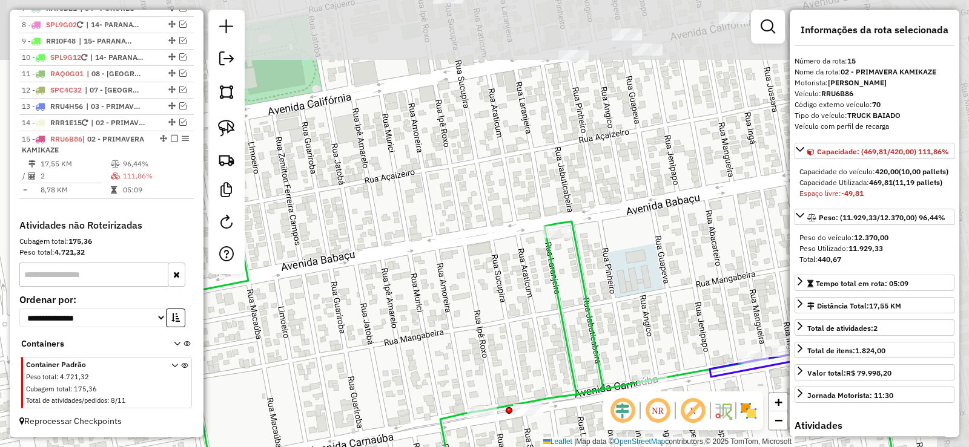
drag, startPoint x: 734, startPoint y: 104, endPoint x: 613, endPoint y: 315, distance: 243.8
click at [613, 315] on div "Janela de atendimento Grade de atendimento Capacidade Transportadoras Veículos …" at bounding box center [484, 223] width 969 height 447
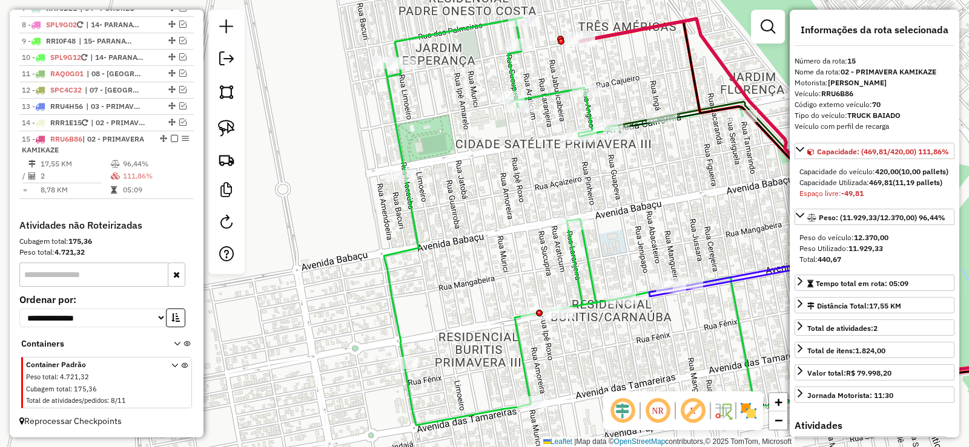
click at [666, 22] on icon at bounding box center [823, 220] width 486 height 403
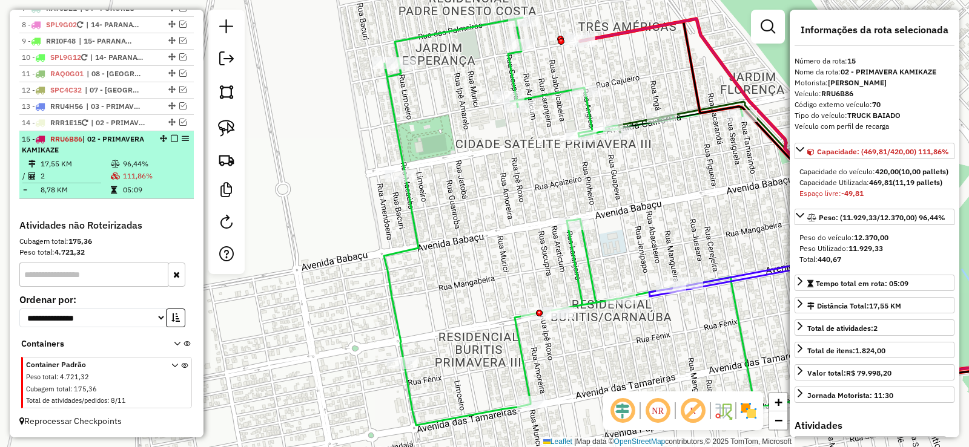
click at [172, 137] on em at bounding box center [174, 138] width 7 height 7
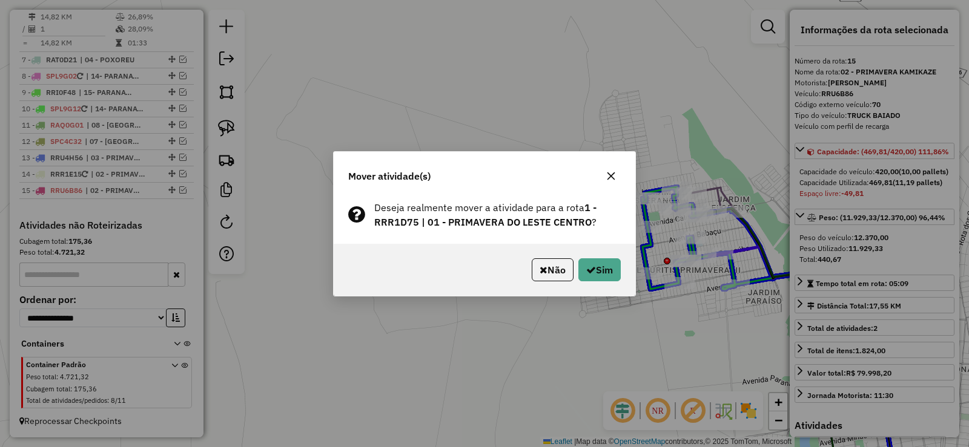
click at [610, 177] on icon "button" at bounding box center [611, 176] width 8 height 8
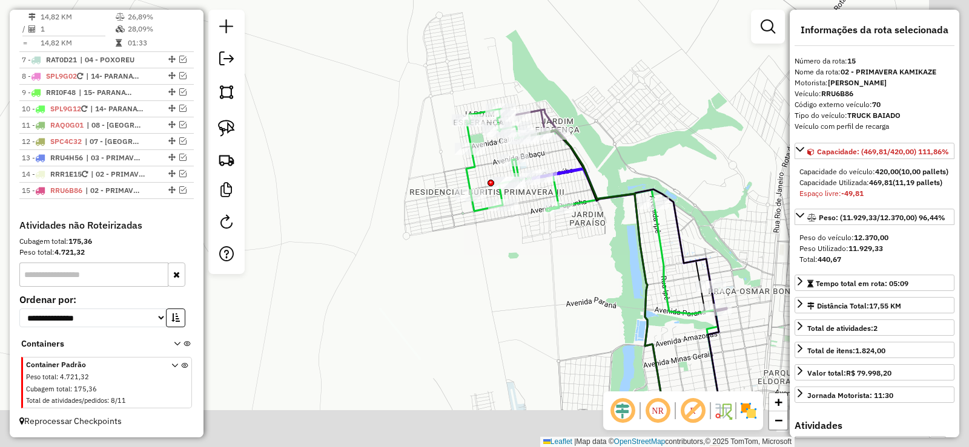
drag, startPoint x: 715, startPoint y: 351, endPoint x: 434, endPoint y: 226, distance: 306.9
click at [490, 244] on div "Janela de atendimento Grade de atendimento Capacidade Transportadoras Veículos …" at bounding box center [484, 223] width 969 height 447
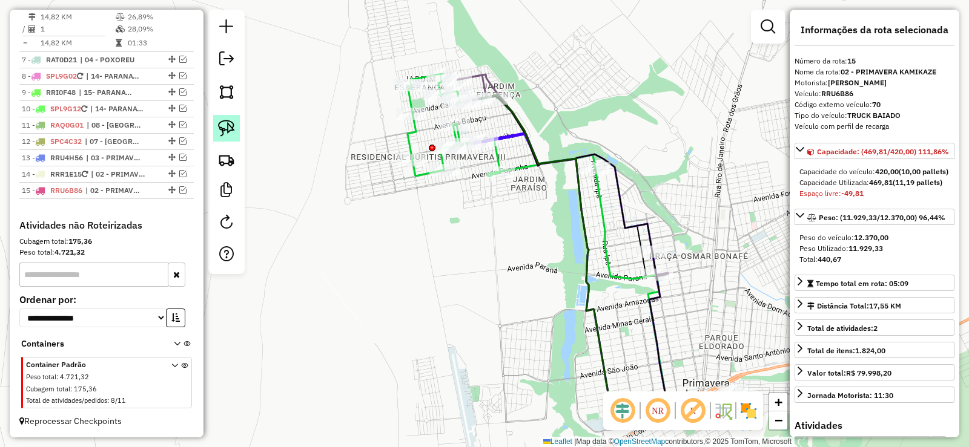
click at [230, 125] on img at bounding box center [226, 128] width 17 height 17
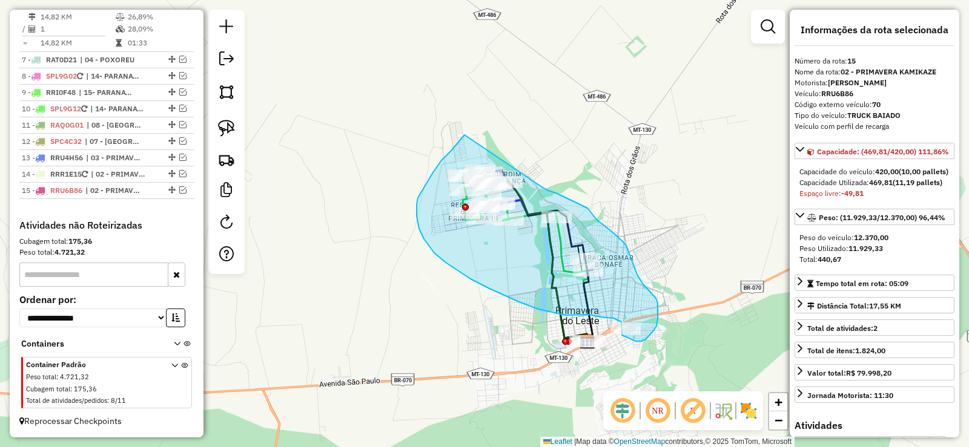
drag, startPoint x: 464, startPoint y: 136, endPoint x: 541, endPoint y: 185, distance: 90.9
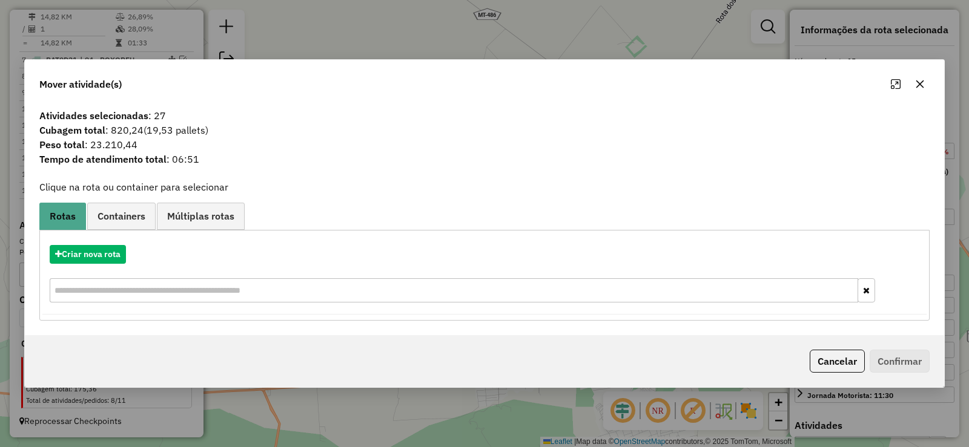
click at [915, 80] on icon "button" at bounding box center [920, 84] width 10 height 10
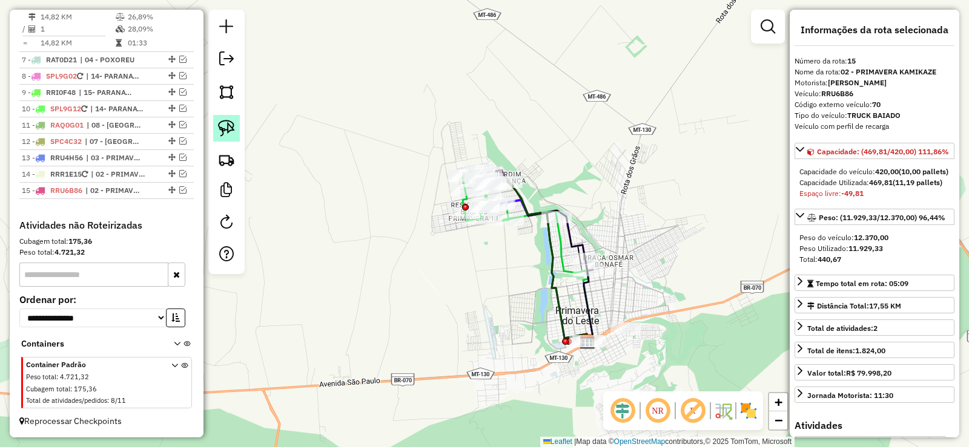
click at [225, 125] on img at bounding box center [226, 128] width 17 height 17
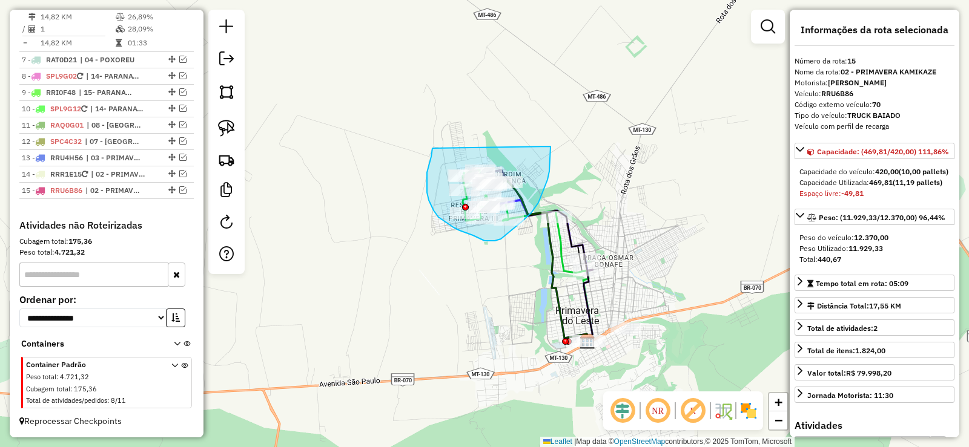
drag, startPoint x: 432, startPoint y: 148, endPoint x: 550, endPoint y: 140, distance: 118.3
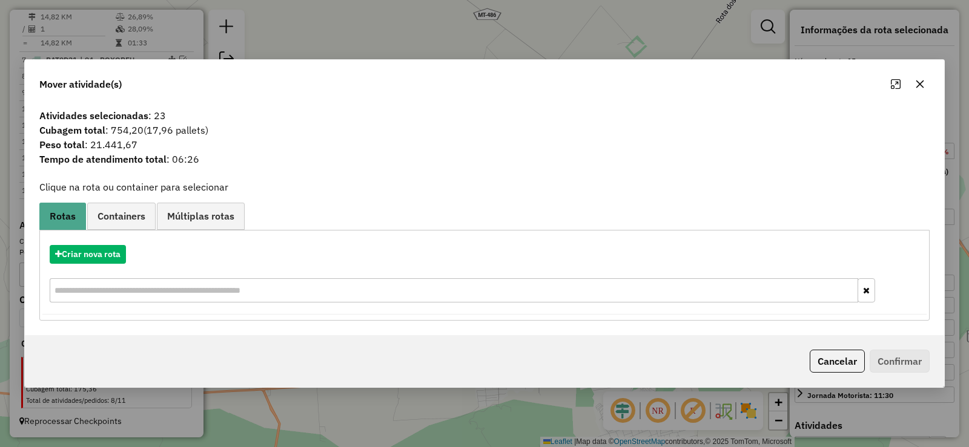
click at [917, 79] on icon "button" at bounding box center [920, 84] width 10 height 10
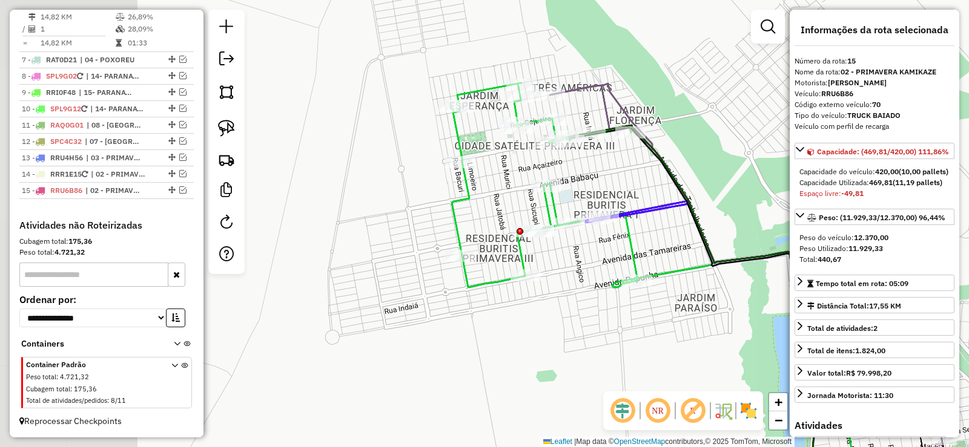
drag, startPoint x: 492, startPoint y: 152, endPoint x: 779, endPoint y: 183, distance: 288.7
click at [779, 183] on div "Janela de atendimento Grade de atendimento Capacidade Transportadoras Veículos …" at bounding box center [484, 223] width 969 height 447
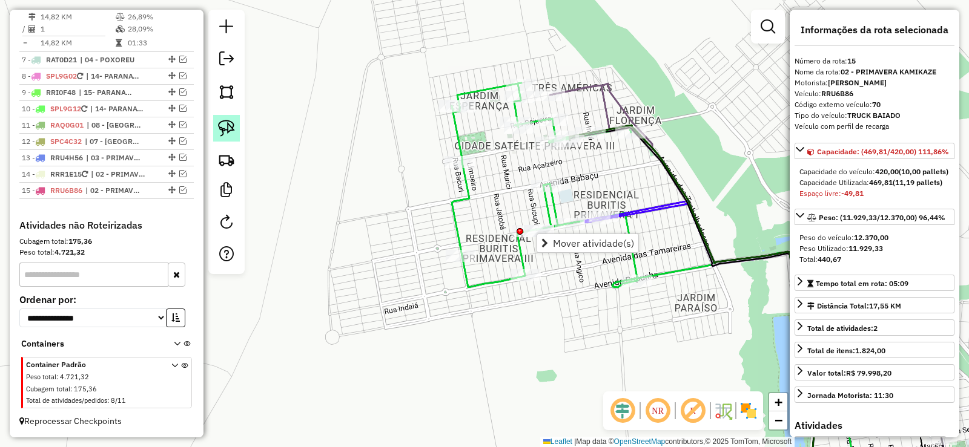
click at [229, 133] on img at bounding box center [226, 128] width 17 height 17
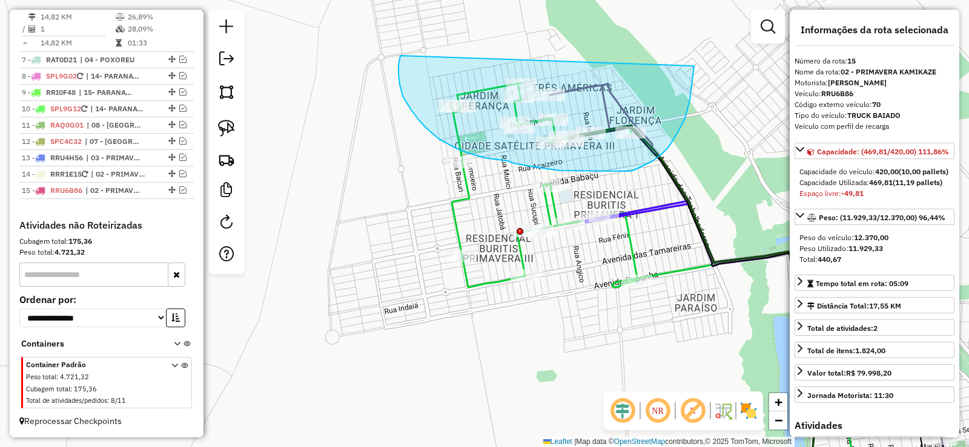
drag, startPoint x: 398, startPoint y: 65, endPoint x: 695, endPoint y: 65, distance: 296.1
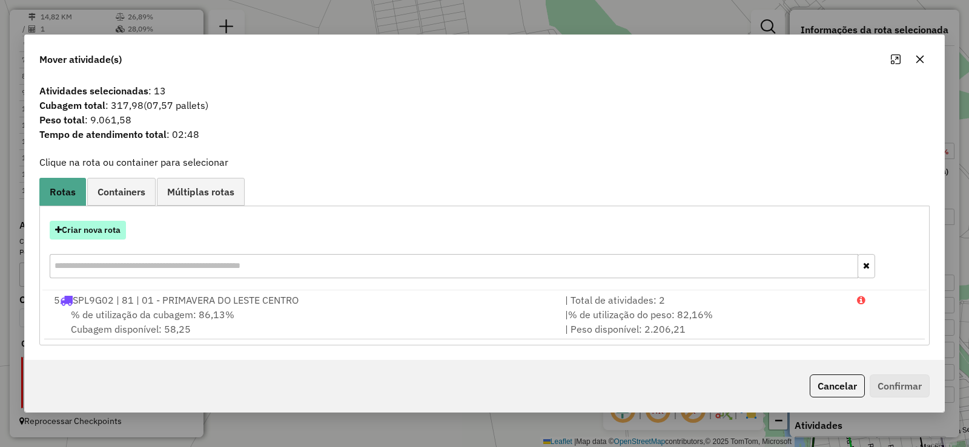
click at [103, 223] on button "Criar nova rota" at bounding box center [88, 230] width 76 height 19
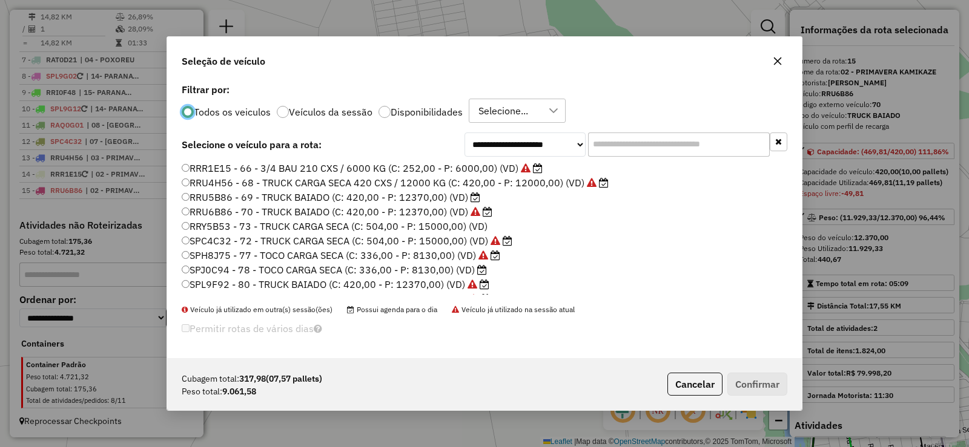
scroll to position [259, 0]
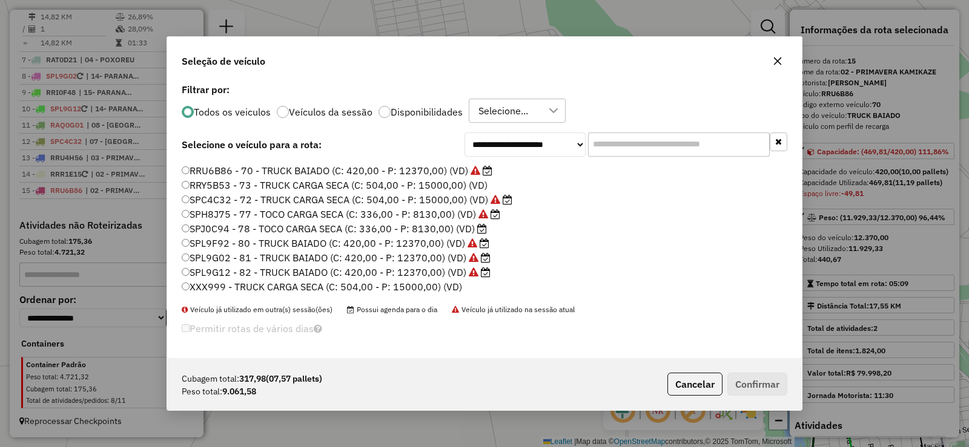
click at [181, 231] on div "OAS5354 - VUC CAMINHONETE 50 CXS / 1500 KG (C: 50,00 - P: 1500,00) (VD) OBA5532…" at bounding box center [484, 233] width 620 height 143
click at [191, 227] on label "SPJ0C94 - 78 - TOCO CARGA SECA (C: 336,00 - P: 8130,00) (VD)" at bounding box center [334, 229] width 305 height 15
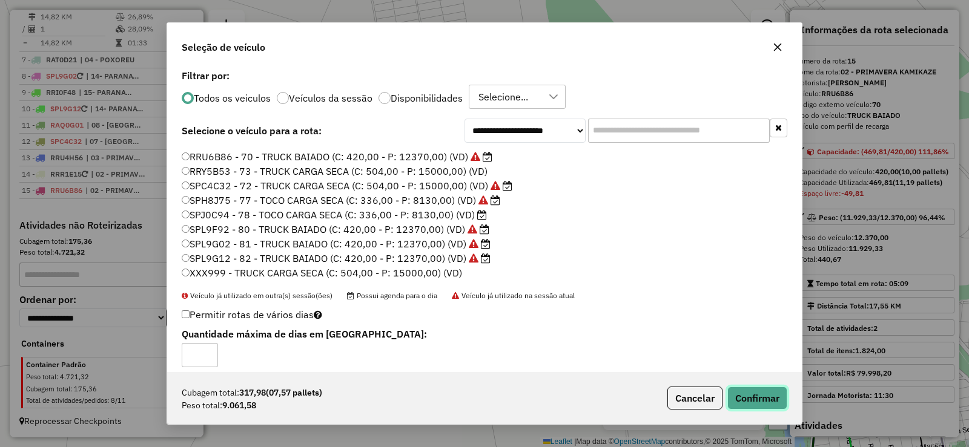
click at [751, 398] on button "Confirmar" at bounding box center [757, 398] width 60 height 23
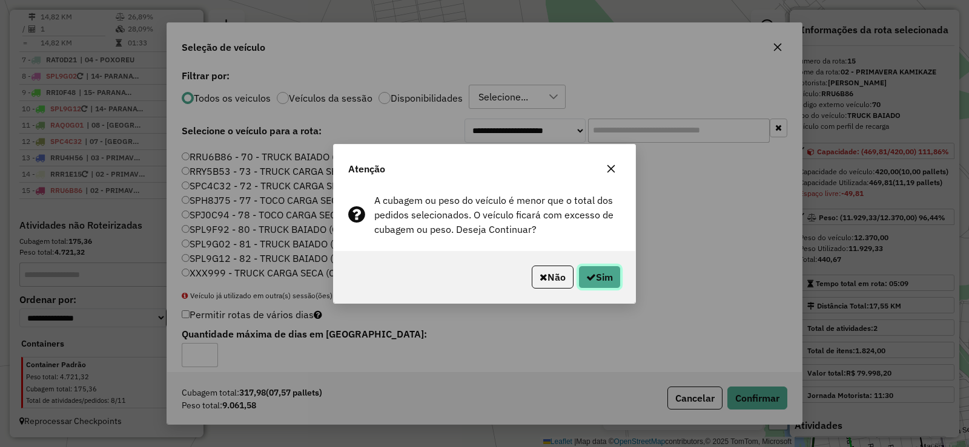
click at [598, 269] on button "Sim" at bounding box center [599, 277] width 42 height 23
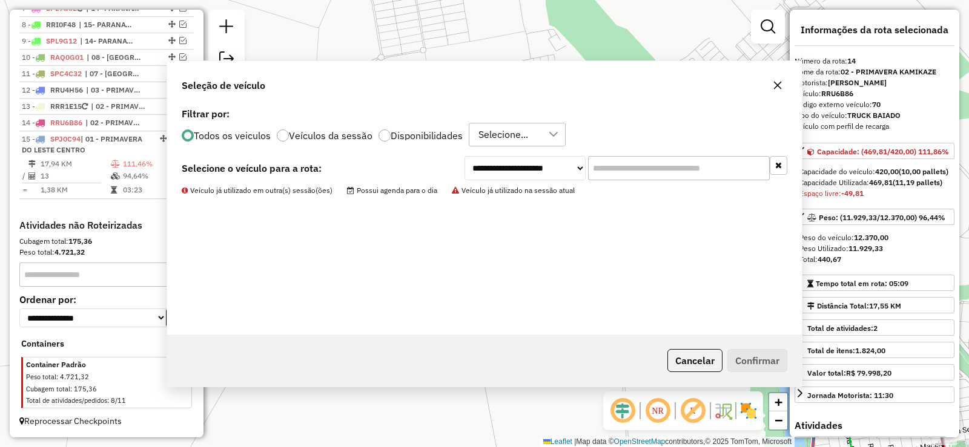
scroll to position [745, 0]
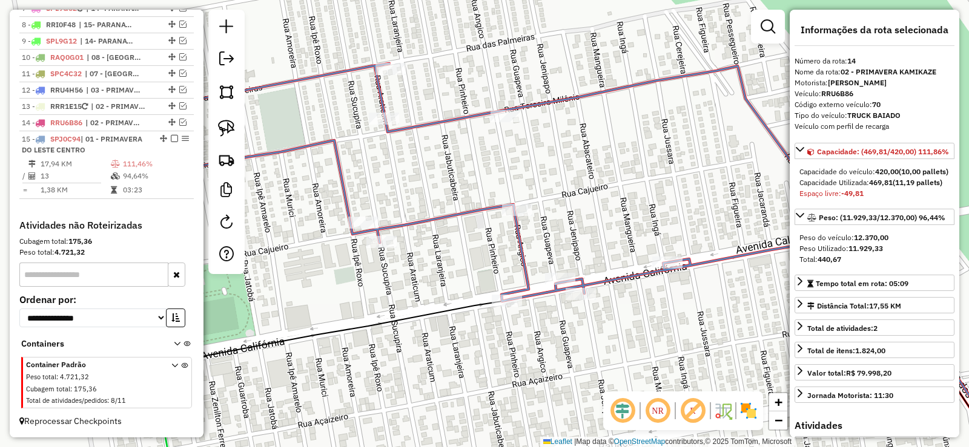
drag, startPoint x: 569, startPoint y: 65, endPoint x: 549, endPoint y: 160, distance: 97.3
click at [552, 174] on div "Janela de atendimento Grade de atendimento Capacidade Transportadoras Veículos …" at bounding box center [484, 223] width 969 height 447
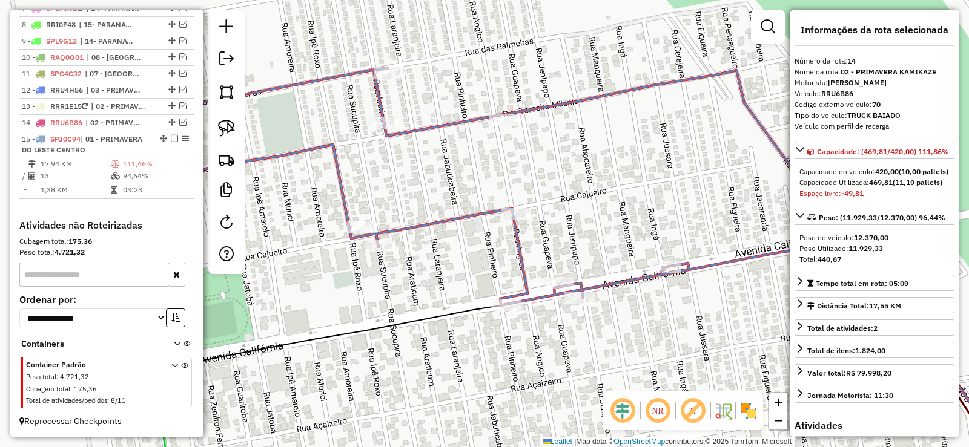
click at [546, 109] on icon at bounding box center [766, 281] width 524 height 422
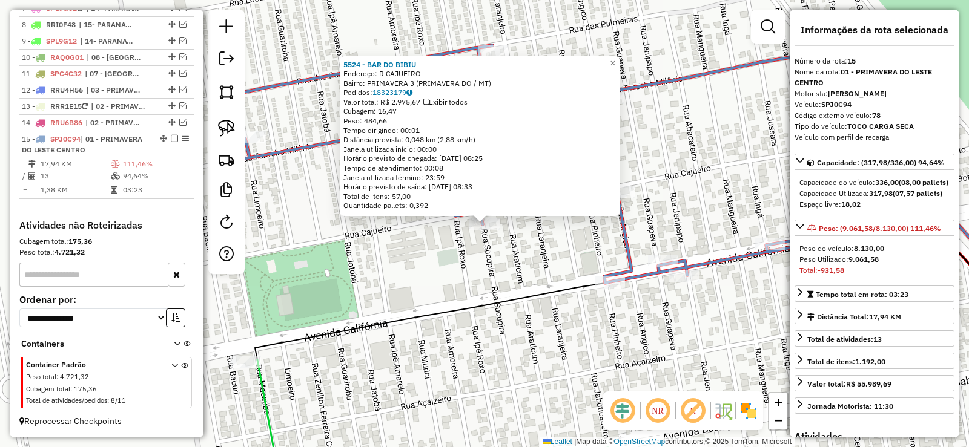
click at [606, 274] on icon at bounding box center [571, 164] width 722 height 238
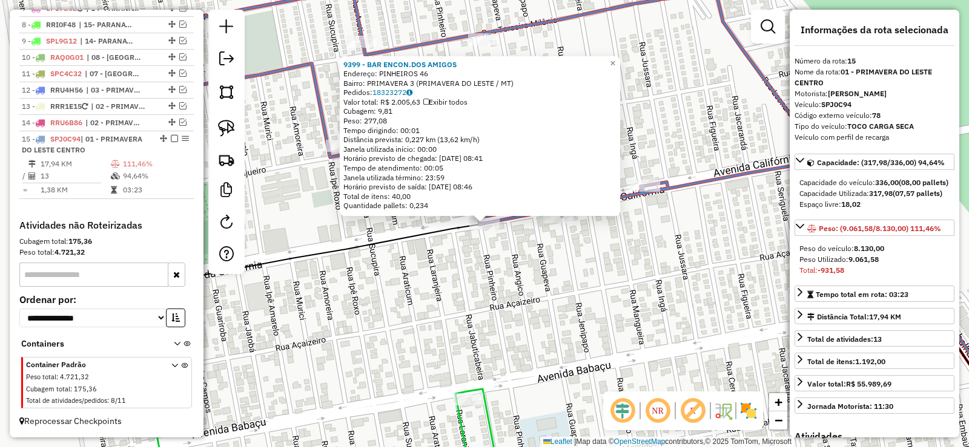
click at [510, 262] on div "9399 - BAR ENCON.DOS AMIGOS Endereço: PINHEIROS 46 Bairro: PRIMAVERA 3 (PRIMAVE…" at bounding box center [484, 223] width 969 height 447
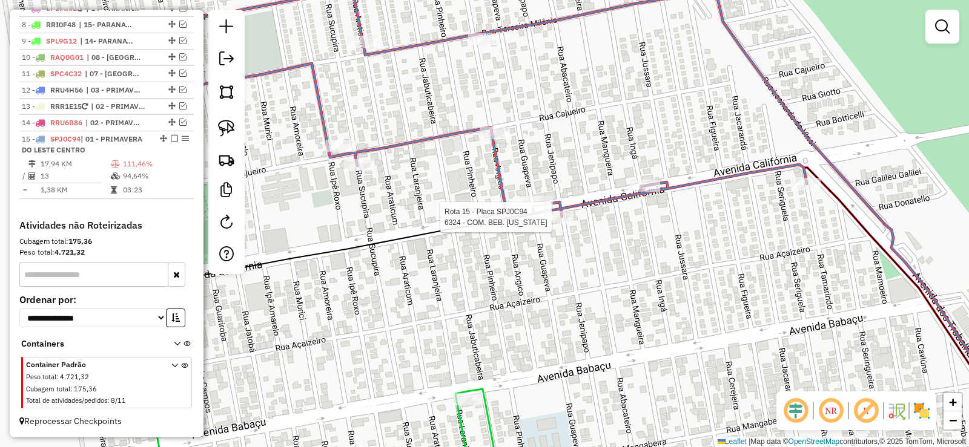
select select "**********"
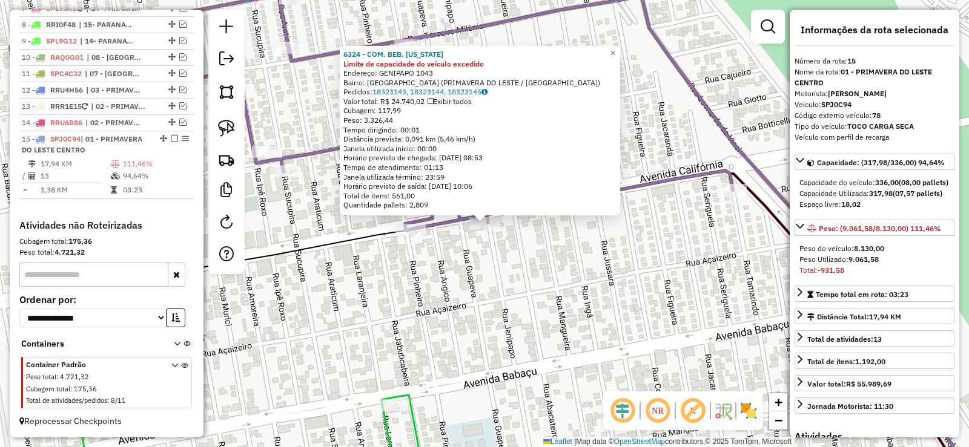
drag, startPoint x: 571, startPoint y: 267, endPoint x: 582, endPoint y: 248, distance: 22.2
click at [572, 267] on div "6324 - COM. BEB. CALIFORNIA Limite de capacidade do veículo excedido Endereço: …" at bounding box center [484, 223] width 969 height 447
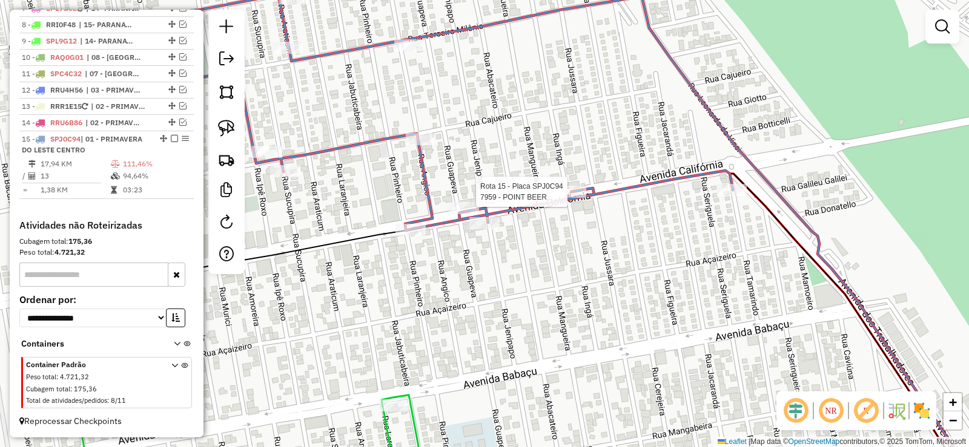
select select "**********"
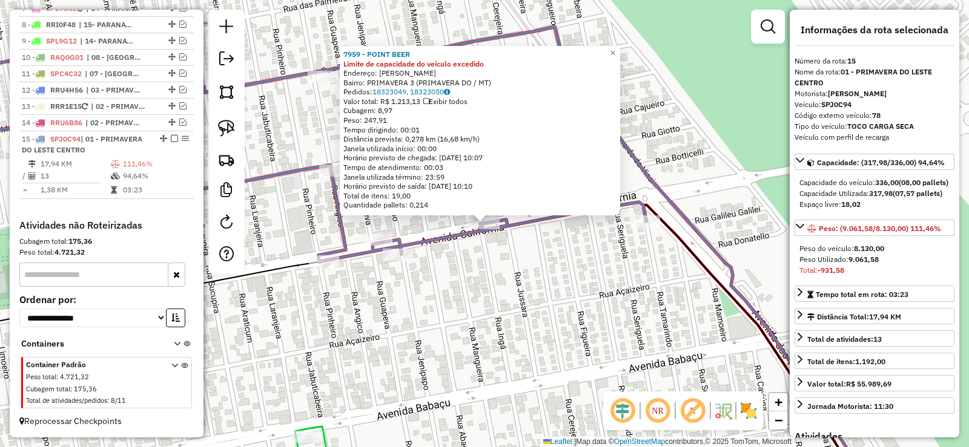
click at [454, 242] on icon at bounding box center [285, 143] width 722 height 238
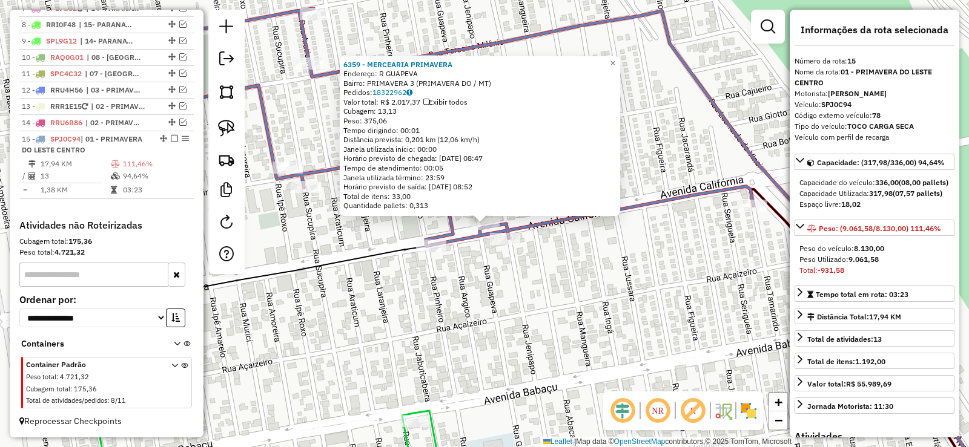
click at [369, 238] on div "6359 - MERCEARIA PRIMAVERA Endereço: R GUAPEVA Bairro: PRIMAVERA 3 (PRIMAVERA D…" at bounding box center [484, 223] width 969 height 447
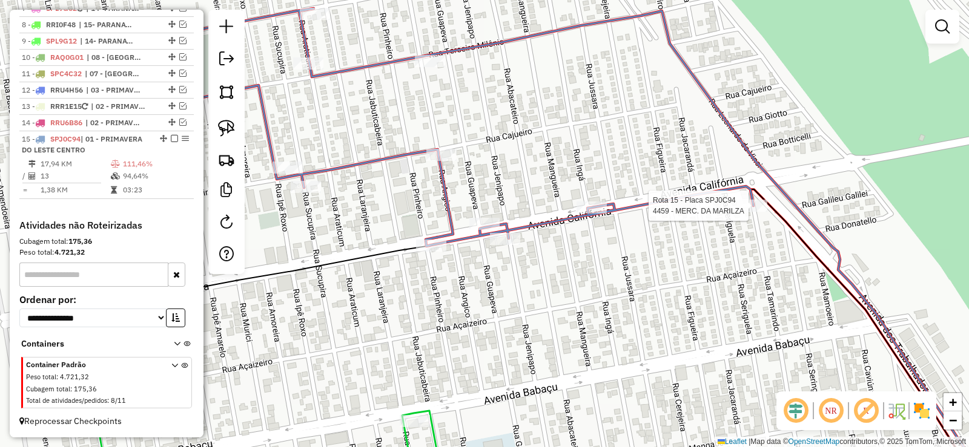
select select "**********"
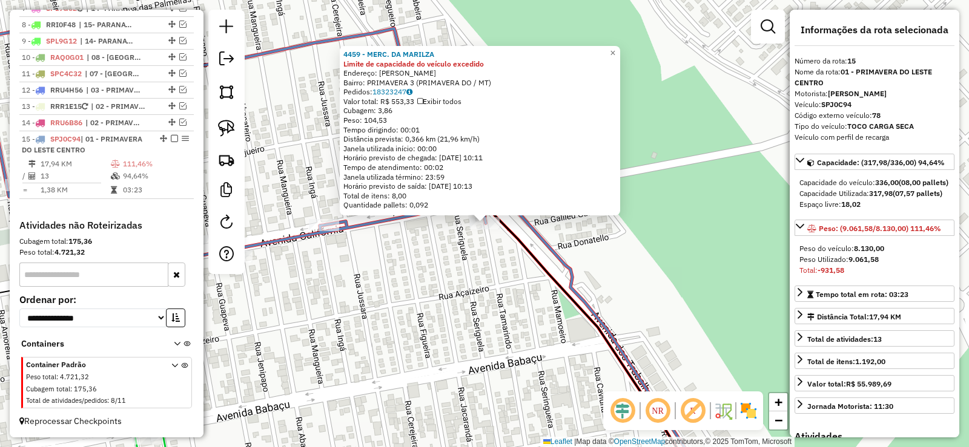
click at [401, 280] on div "4459 - MERC. DA MARILZA Limite de capacidade do veículo excedido Endereço: R TA…" at bounding box center [484, 223] width 969 height 447
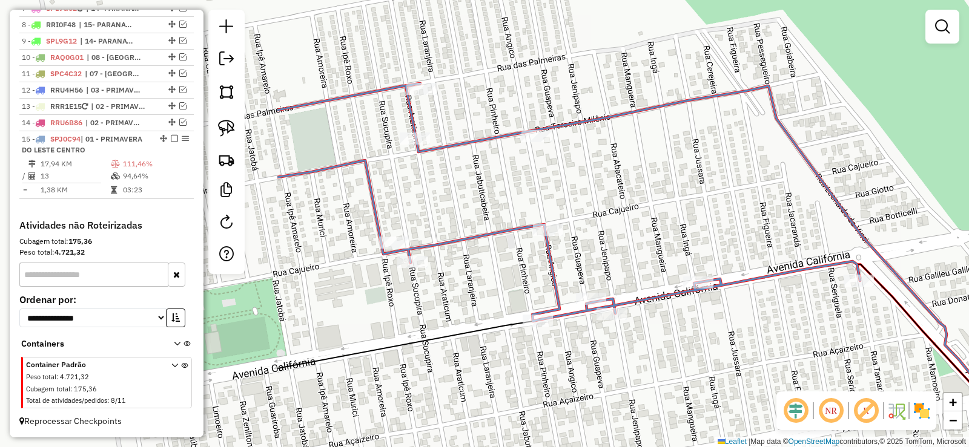
drag, startPoint x: 401, startPoint y: 159, endPoint x: 736, endPoint y: 260, distance: 349.0
click at [756, 253] on div "Janela de atendimento Grade de atendimento Capacidade Transportadoras Veículos …" at bounding box center [484, 223] width 969 height 447
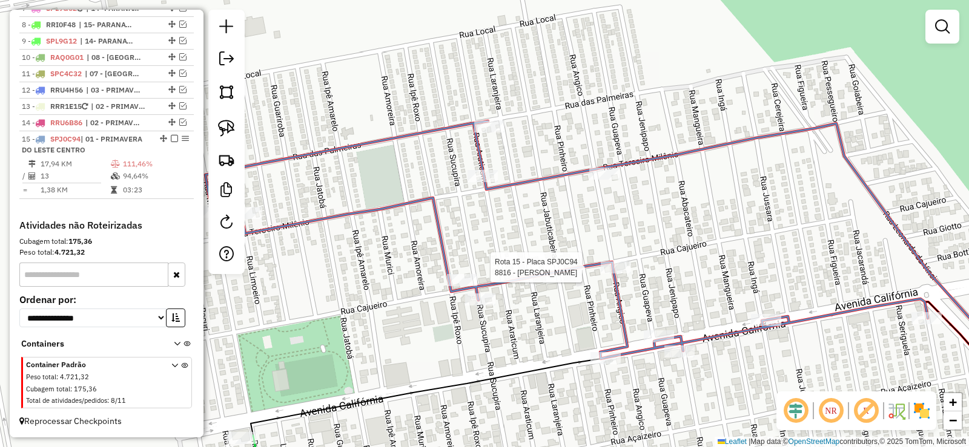
select select "**********"
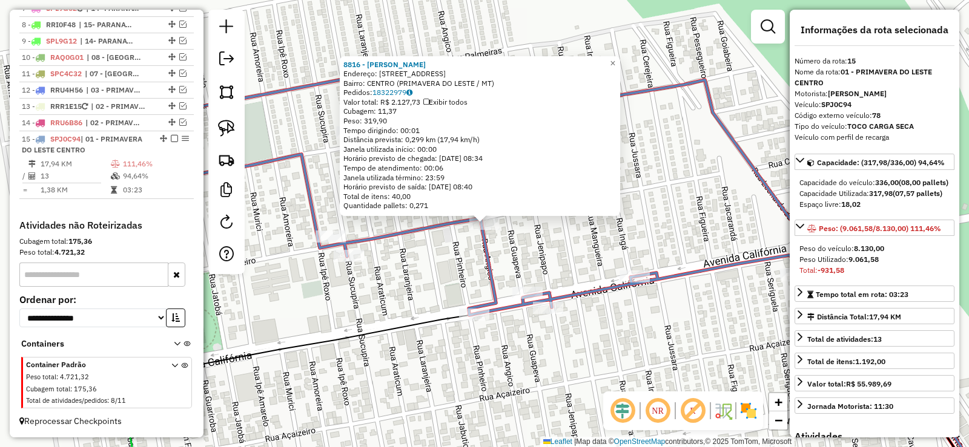
click at [573, 243] on div "8816 - PABLO HENRIQUE CARVA Endereço: RUA ANGICO 1066 Bairro: CENTRO (PRIMAVERA…" at bounding box center [484, 223] width 969 height 447
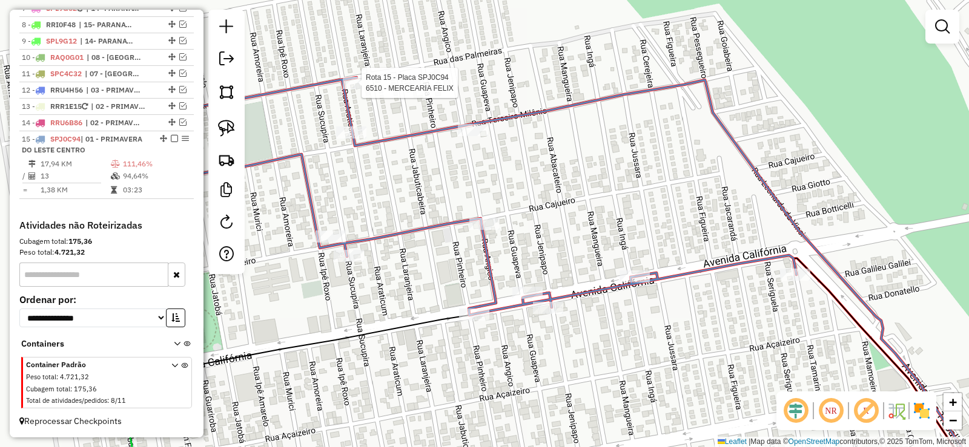
select select "**********"
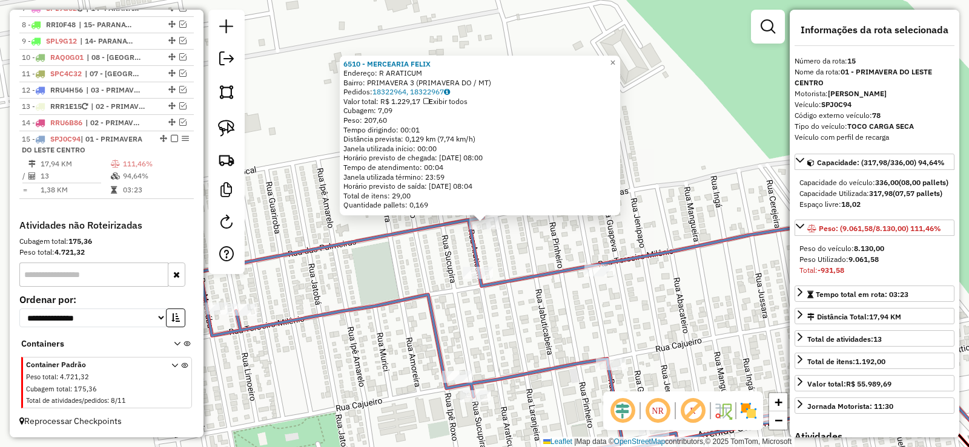
click at [358, 219] on div "6510 - MERCEARIA FELIX Endereço: R ARATICUM Bairro: PRIMAVERA 3 (PRIMAVERA DO /…" at bounding box center [484, 223] width 969 height 447
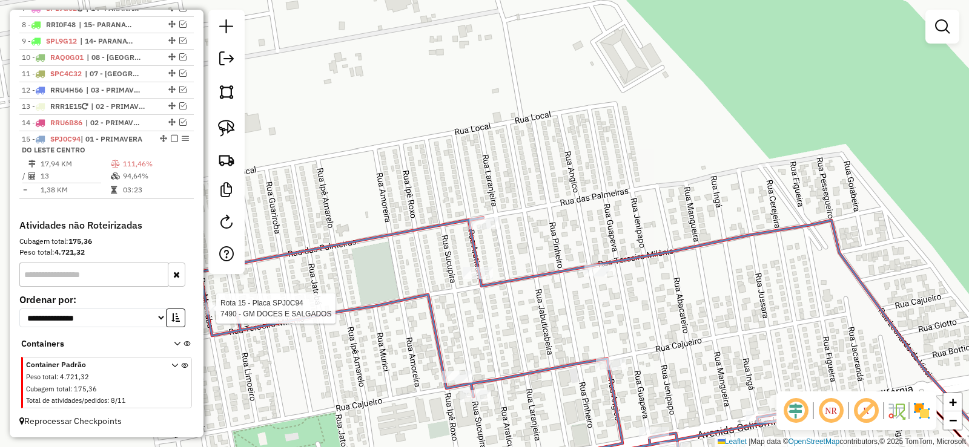
click at [216, 315] on div at bounding box center [212, 309] width 30 height 12
select select "**********"
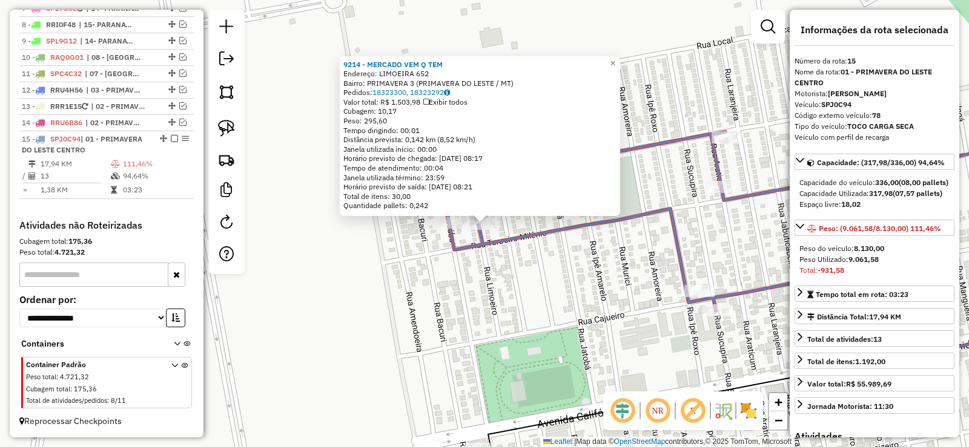
click at [538, 268] on div "9214 - MERCADO VEM Q TEM Endereço: LIMOEIRA 652 Bairro: PRIMAVERA 3 (PRIMAVERA …" at bounding box center [484, 223] width 969 height 447
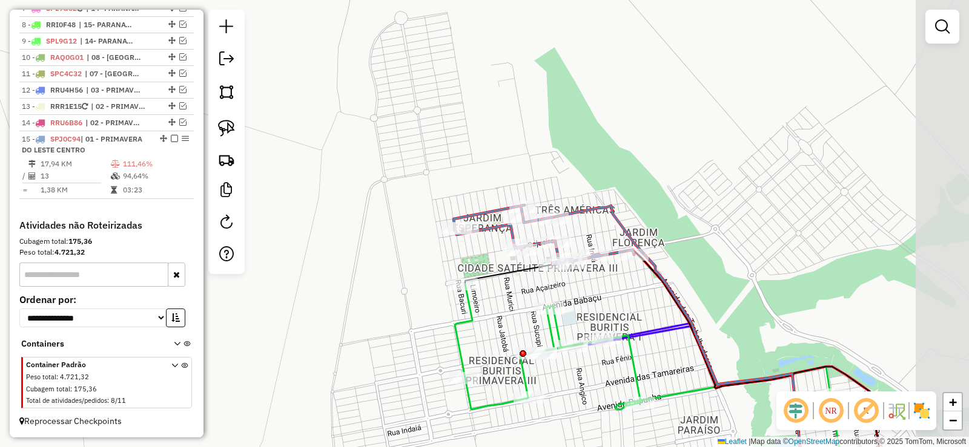
drag, startPoint x: 788, startPoint y: 239, endPoint x: 673, endPoint y: 231, distance: 115.9
click at [673, 231] on div "Janela de atendimento Grade de atendimento Capacidade Transportadoras Veículos …" at bounding box center [484, 223] width 969 height 447
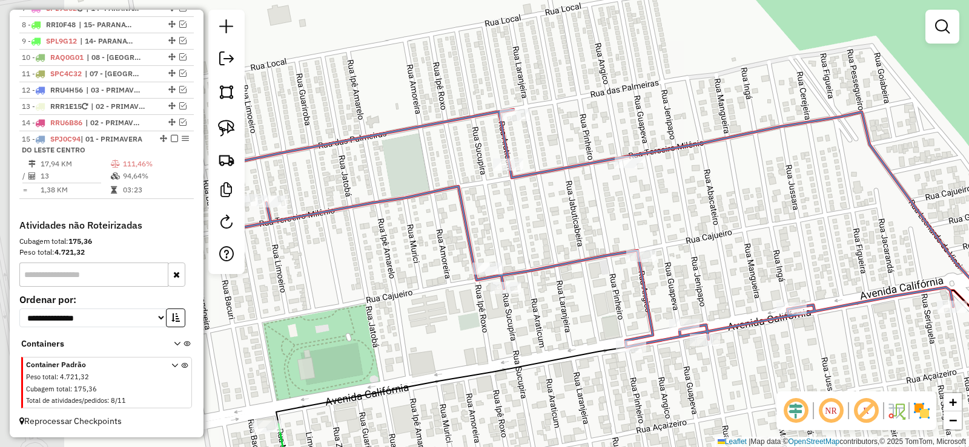
drag, startPoint x: 581, startPoint y: 198, endPoint x: 922, endPoint y: 97, distance: 355.6
click at [817, 173] on div "Janela de atendimento Grade de atendimento Capacidade Transportadoras Veículos …" at bounding box center [484, 223] width 969 height 447
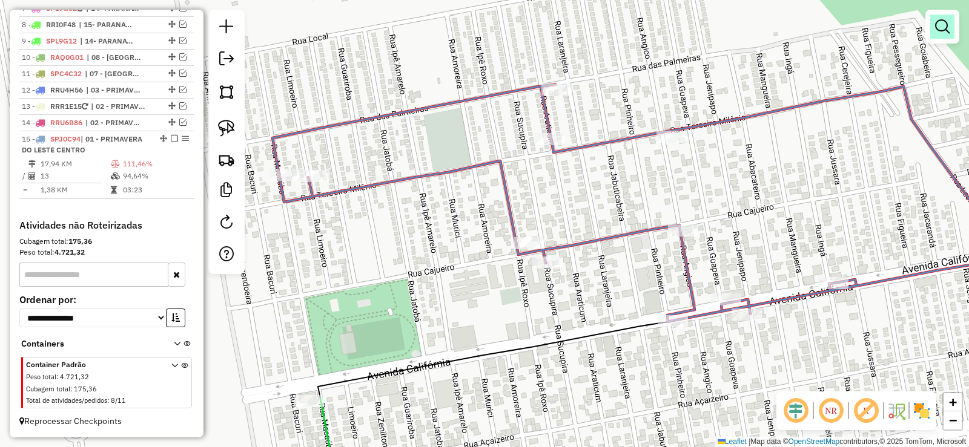
click at [948, 38] on link at bounding box center [942, 27] width 24 height 24
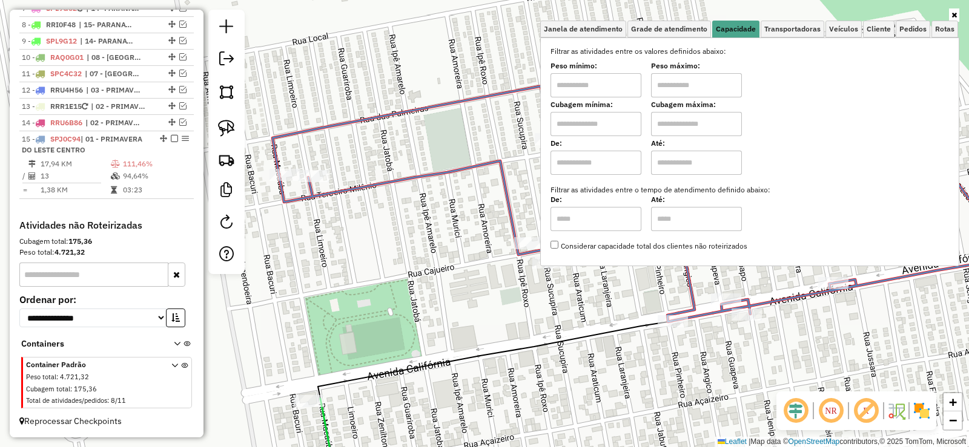
click at [589, 78] on input "text" at bounding box center [595, 85] width 91 height 24
type input "*******"
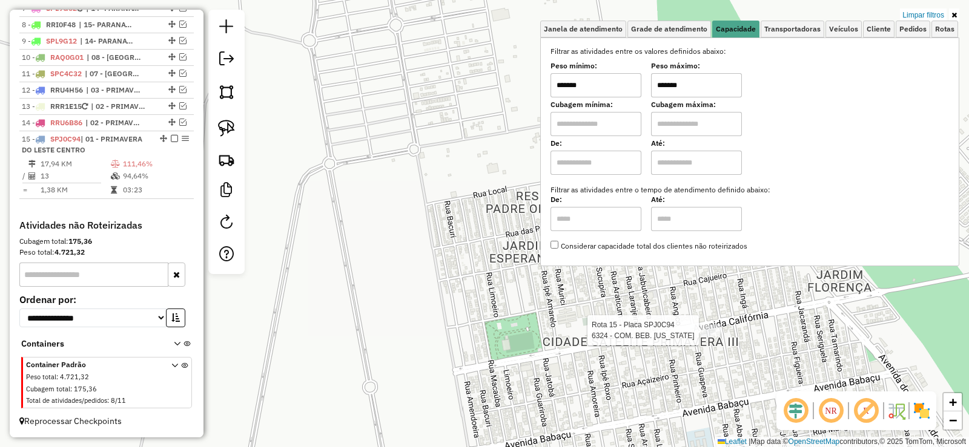
type input "*******"
select select "**********"
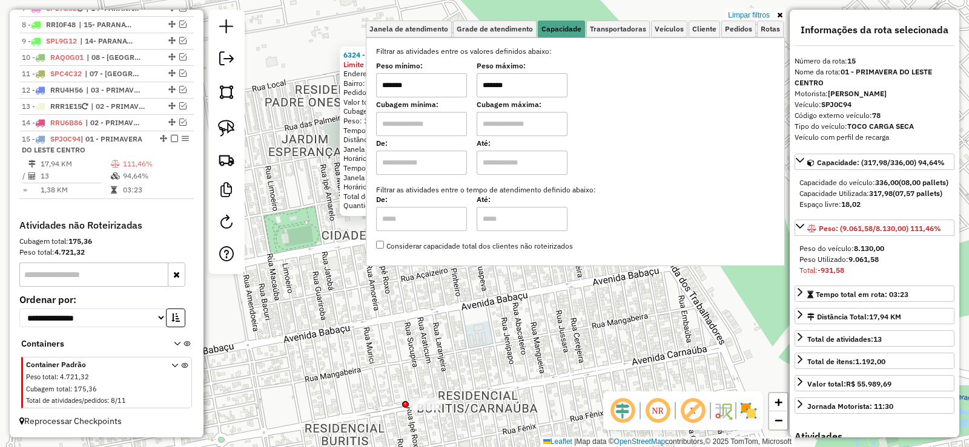
click at [782, 15] on link at bounding box center [779, 14] width 10 height 13
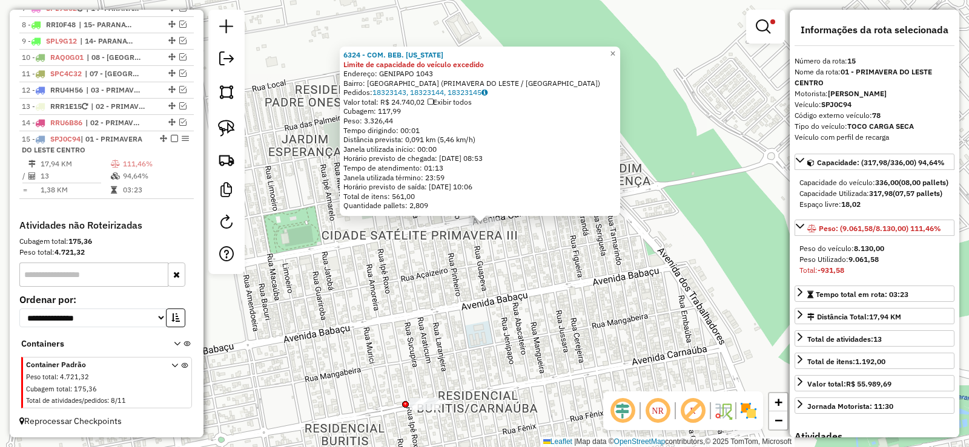
click at [573, 251] on div "6324 - COM. BEB. CALIFORNIA Limite de capacidade do veículo excedido Endereço: …" at bounding box center [484, 223] width 969 height 447
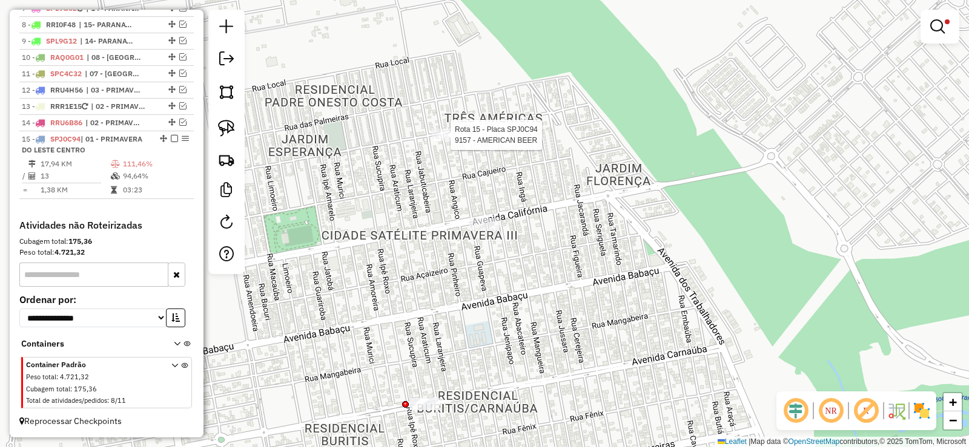
select select "**********"
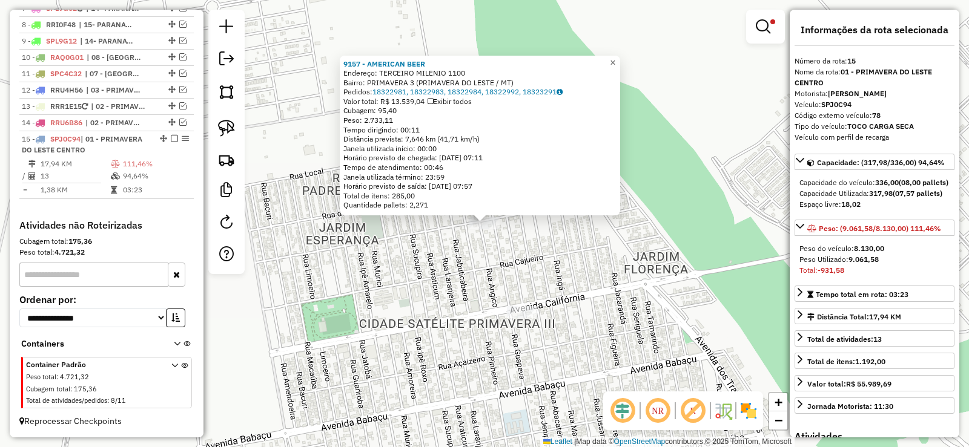
click at [615, 61] on span "×" at bounding box center [612, 63] width 5 height 10
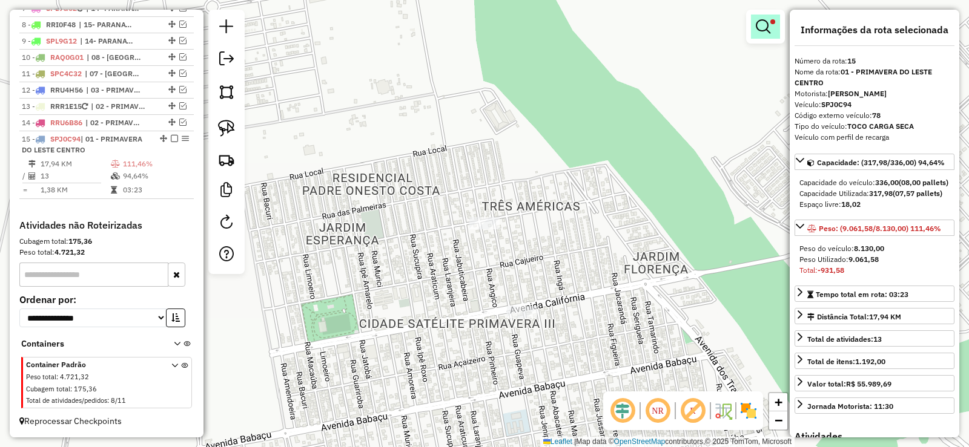
click at [762, 35] on link at bounding box center [765, 27] width 29 height 24
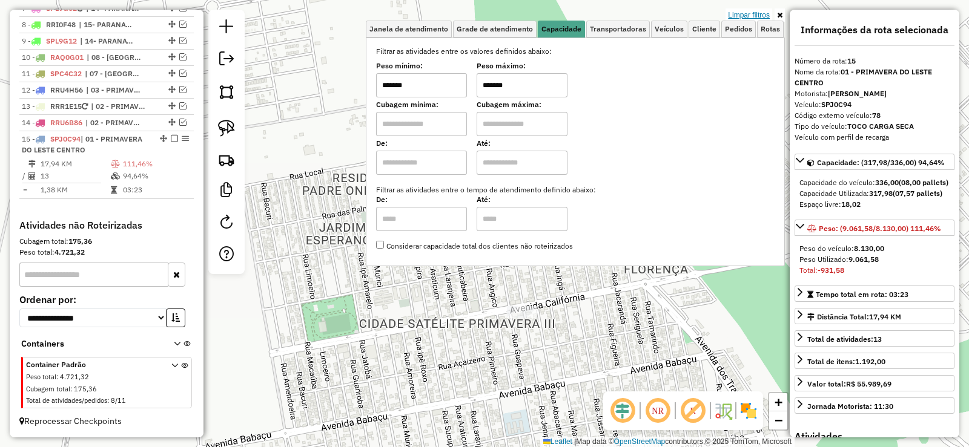
click at [748, 10] on link "Limpar filtros" at bounding box center [748, 14] width 47 height 13
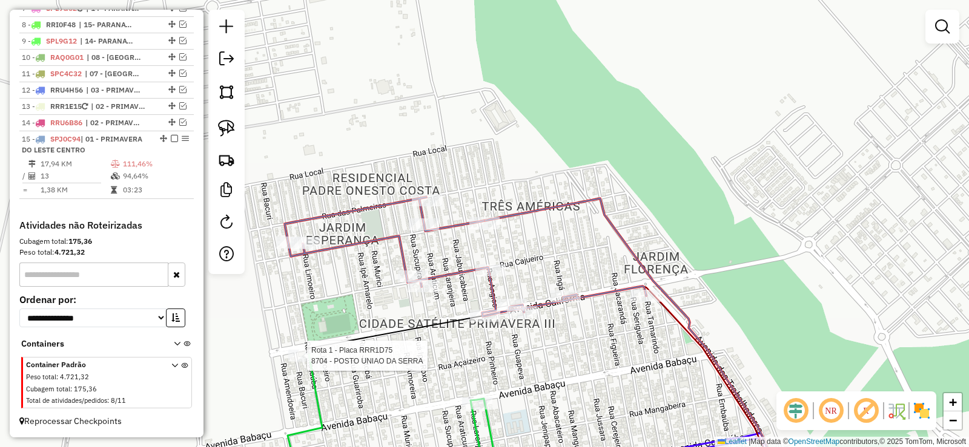
select select "**********"
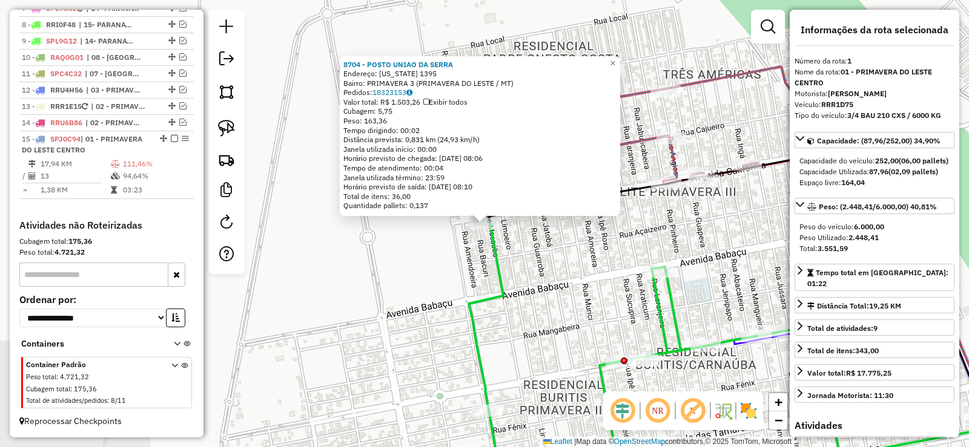
scroll to position [484, 0]
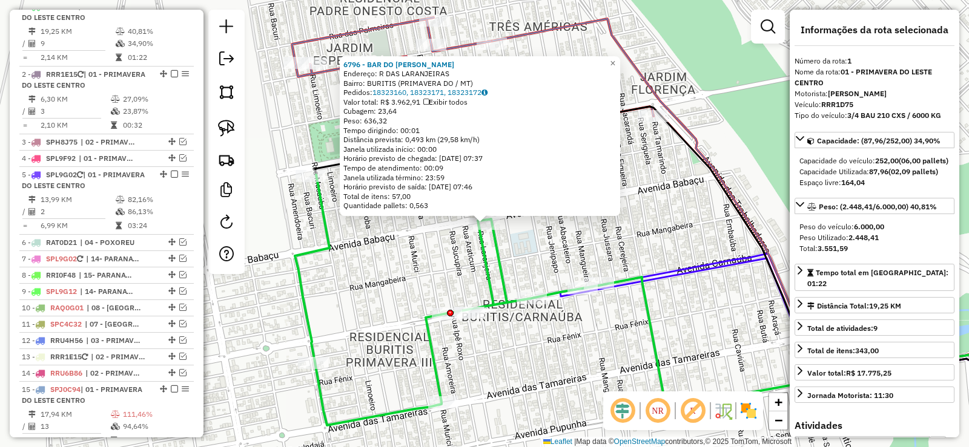
click at [636, 236] on div "6796 - BAR DO VICENTE II Endereço: R DAS LARANJEIRAS Bairro: BURITIS (PRIMAVERA…" at bounding box center [484, 223] width 969 height 447
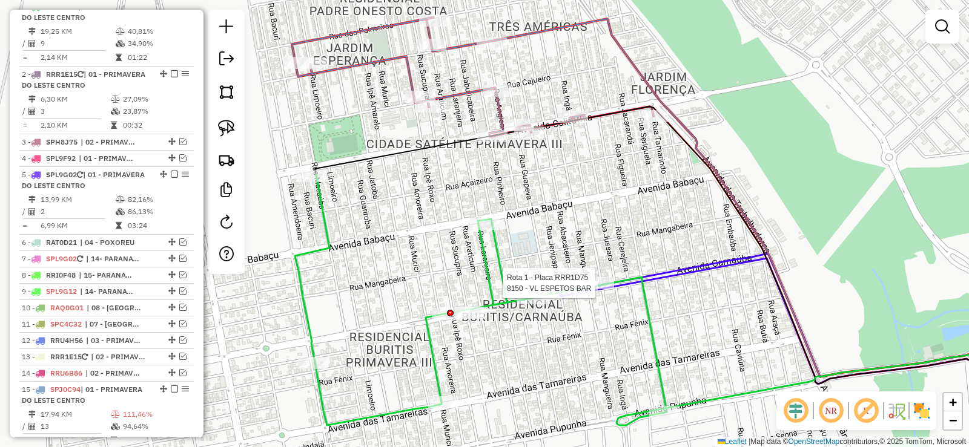
select select "**********"
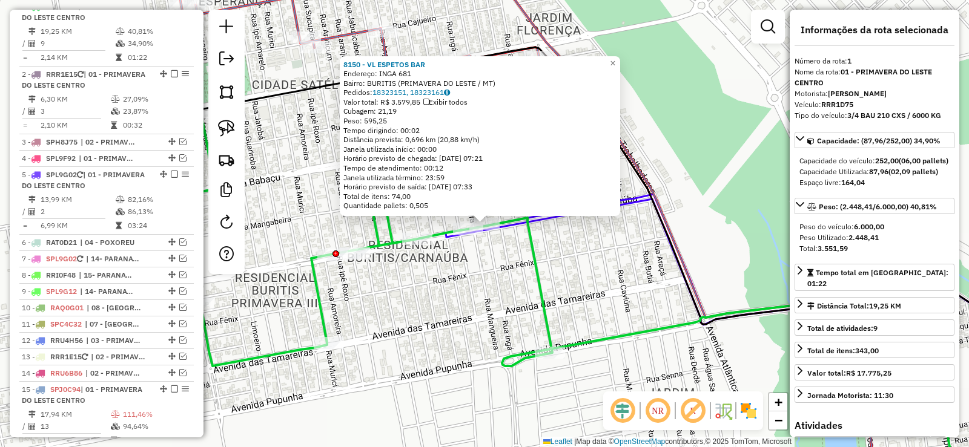
click at [503, 279] on div "8150 - VL ESPETOS BAR Endereço: INGA 681 Bairro: BURITIS (PRIMAVERA DO LESTE / …" at bounding box center [484, 223] width 969 height 447
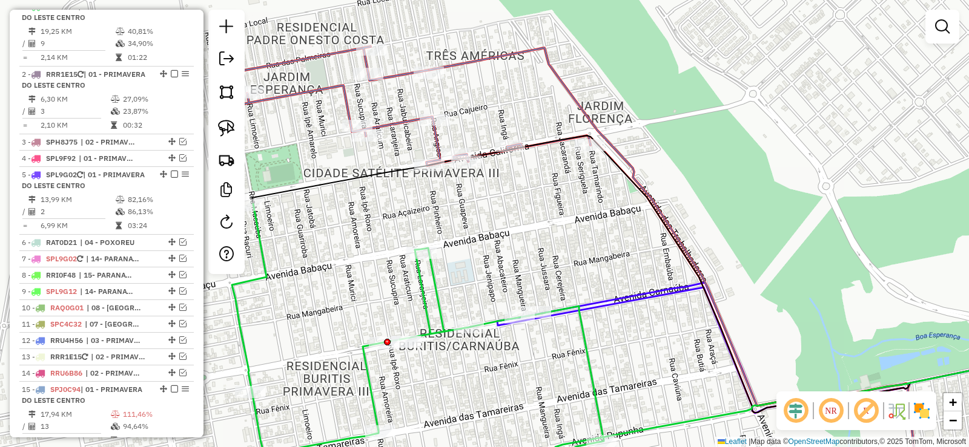
drag, startPoint x: 404, startPoint y: 179, endPoint x: 456, endPoint y: 268, distance: 102.3
click at [456, 268] on div "Janela de atendimento Grade de atendimento Capacidade Transportadoras Veículos …" at bounding box center [484, 223] width 969 height 447
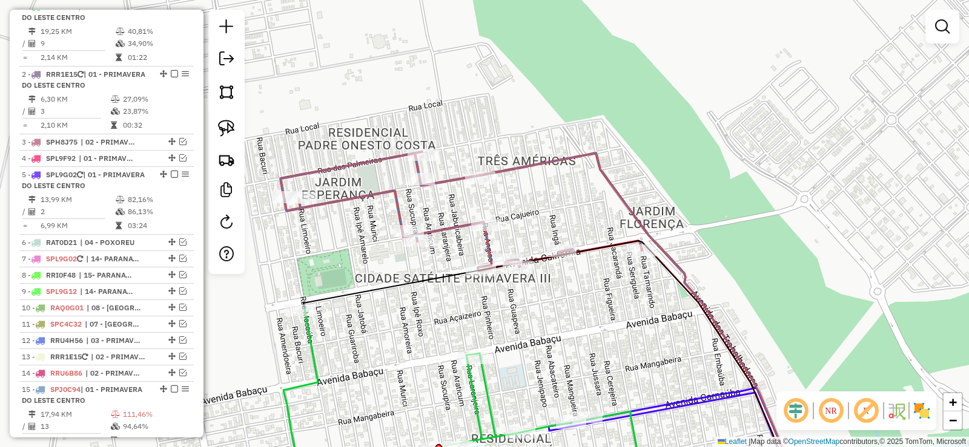
drag, startPoint x: 473, startPoint y: 225, endPoint x: 524, endPoint y: 330, distance: 117.3
click at [524, 330] on div "Janela de atendimento Grade de atendimento Capacidade Transportadoras Veículos …" at bounding box center [484, 223] width 969 height 447
select select "**********"
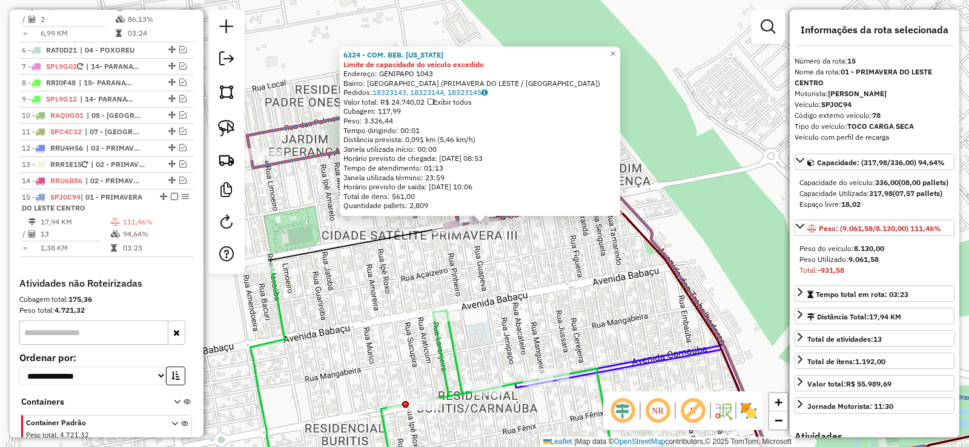
scroll to position [745, 0]
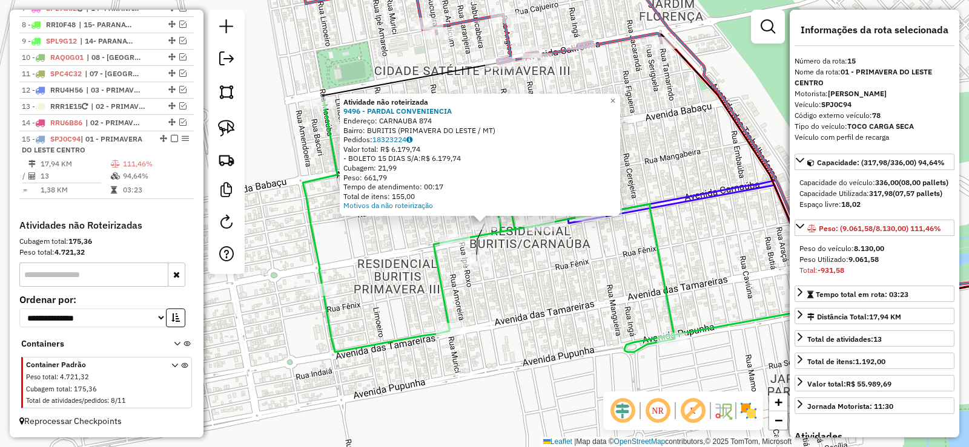
click at [508, 261] on div "Atividade não roteirizada 9496 - PARDAL CONVENIENCIA Endereço: CARNAUBA 874 Bai…" at bounding box center [484, 223] width 969 height 447
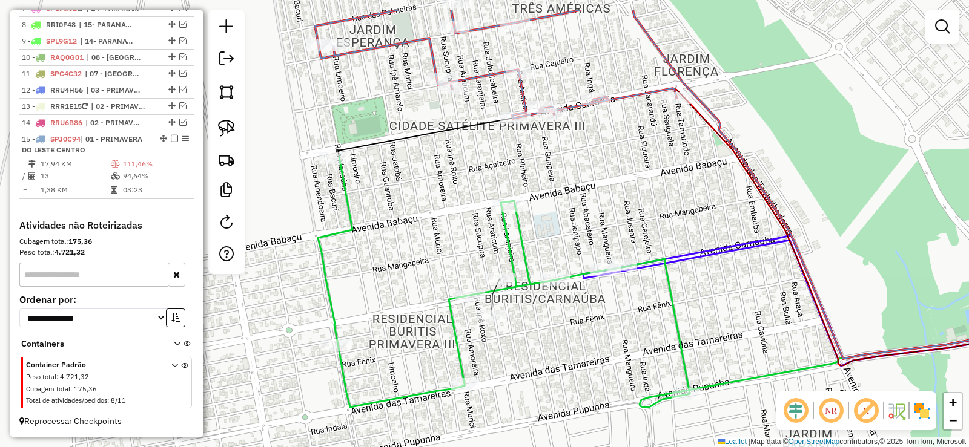
drag, startPoint x: 538, startPoint y: 177, endPoint x: 553, endPoint y: 239, distance: 64.0
click at [554, 234] on div "Janela de atendimento Grade de atendimento Capacidade Transportadoras Veículos …" at bounding box center [484, 223] width 969 height 447
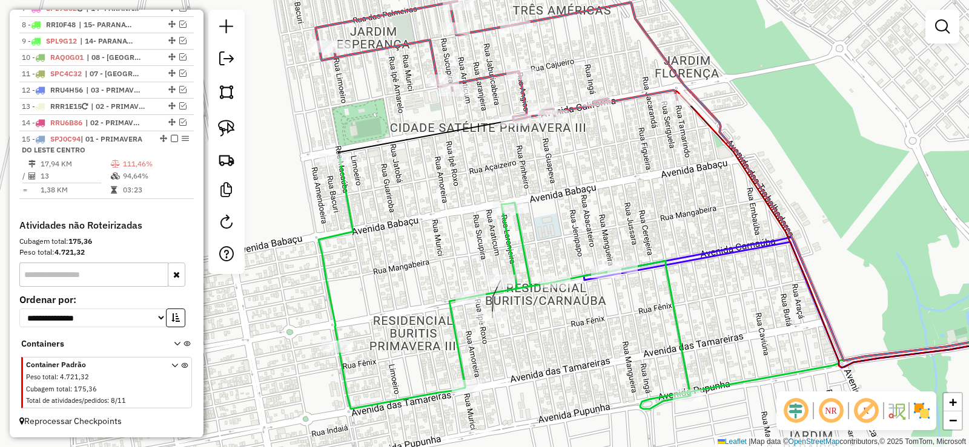
click at [487, 77] on icon at bounding box center [495, 60] width 361 height 119
select select "**********"
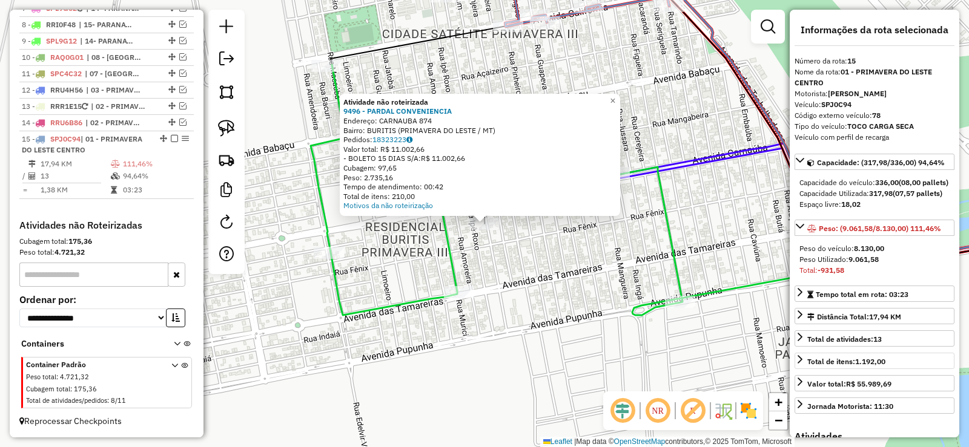
scroll to position [242, 0]
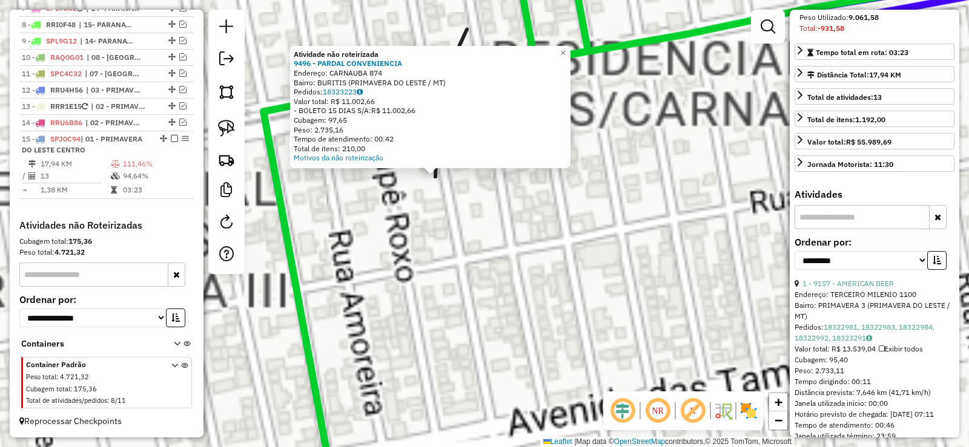
click at [509, 258] on div "Atividade não roteirizada 9496 - PARDAL CONVENIENCIA Endereço: CARNAUBA 874 Bai…" at bounding box center [484, 223] width 969 height 447
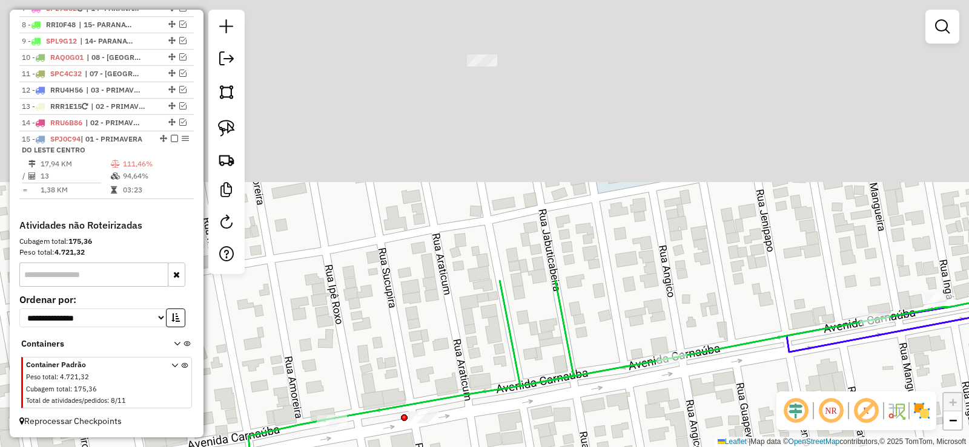
drag, startPoint x: 563, startPoint y: 385, endPoint x: 558, endPoint y: 406, distance: 21.9
click at [561, 444] on div "Janela de atendimento Grade de atendimento Capacidade Transportadoras Veículos …" at bounding box center [484, 223] width 969 height 447
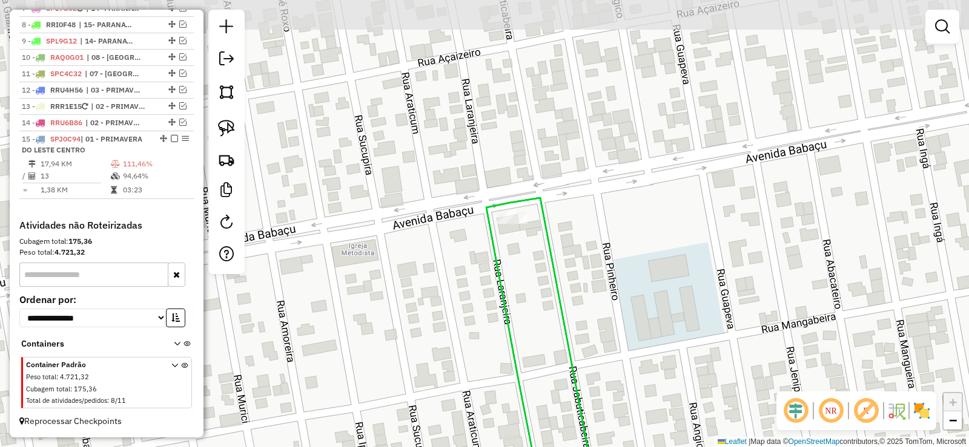
drag, startPoint x: 481, startPoint y: 121, endPoint x: 515, endPoint y: 265, distance: 147.5
click at [512, 265] on div "Janela de atendimento Grade de atendimento Capacidade Transportadoras Veículos …" at bounding box center [484, 223] width 969 height 447
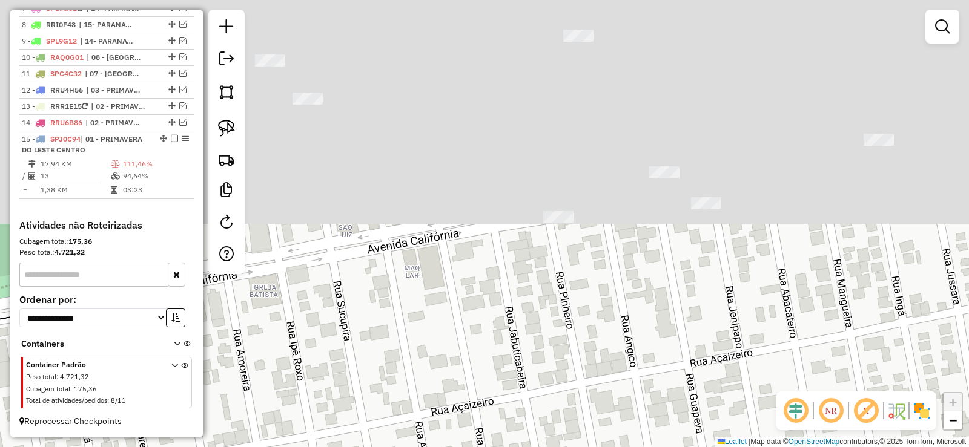
drag, startPoint x: 546, startPoint y: 337, endPoint x: 547, endPoint y: 458, distance: 120.5
click at [547, 447] on html "Aplicando filtros Pop-up bloqueado! Seu navegador bloqueou automáticamente a ab…" at bounding box center [484, 223] width 969 height 447
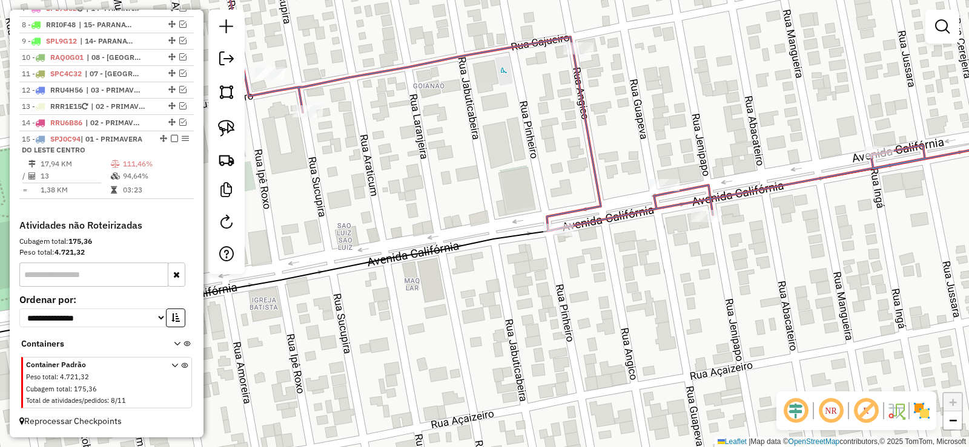
click at [568, 211] on icon at bounding box center [484, 93] width 1163 height 276
select select "**********"
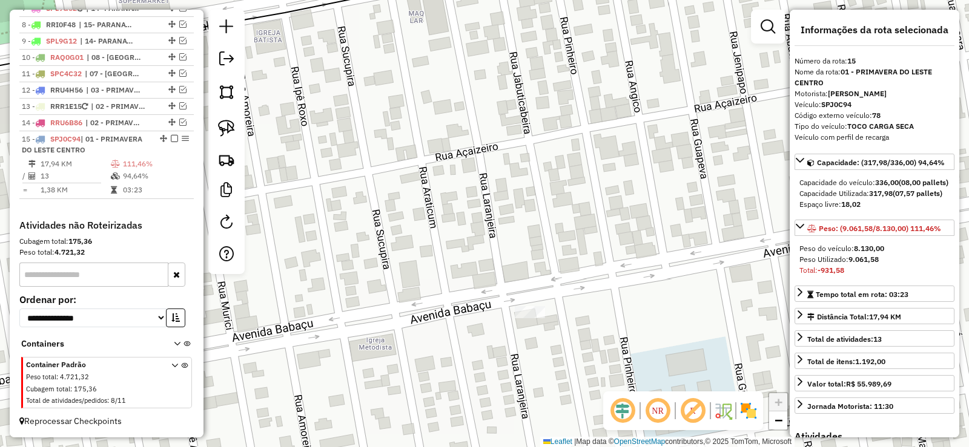
drag, startPoint x: 488, startPoint y: 162, endPoint x: 484, endPoint y: 3, distance: 159.3
click at [484, 3] on div "Janela de atendimento Grade de atendimento Capacidade Transportadoras Veículos …" at bounding box center [484, 223] width 969 height 447
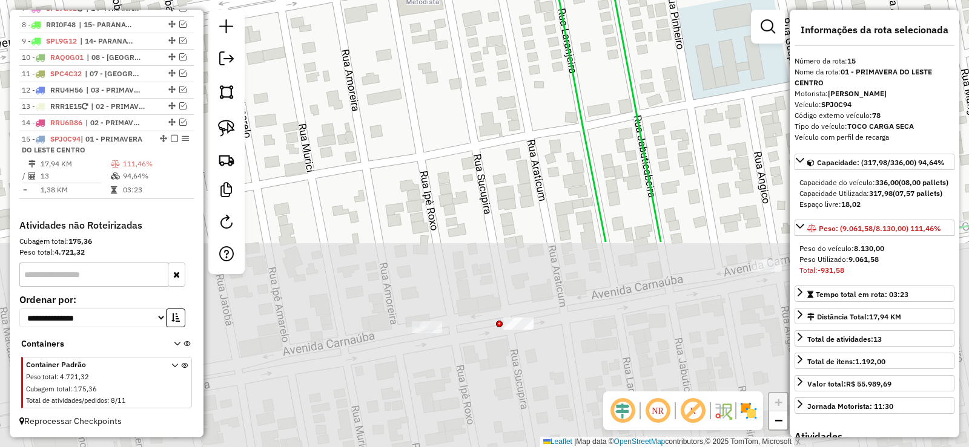
drag, startPoint x: 431, startPoint y: 329, endPoint x: 476, endPoint y: 88, distance: 245.7
click at [476, 88] on div "Janela de atendimento Grade de atendimento Capacidade Transportadoras Veículos …" at bounding box center [484, 223] width 969 height 447
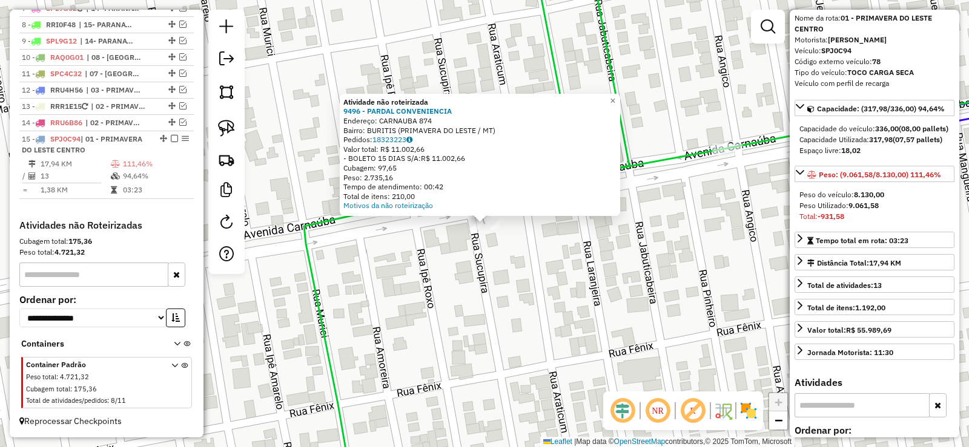
scroll to position [0, 0]
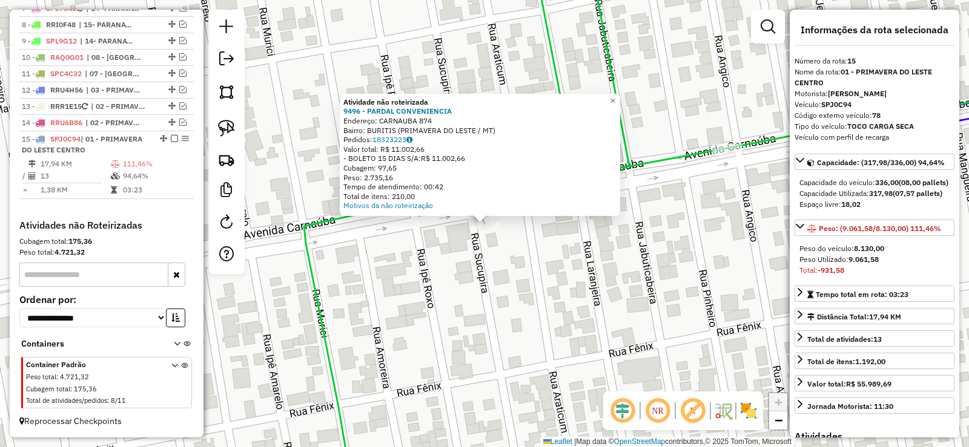
click at [556, 248] on div "Atividade não roteirizada 9496 - PARDAL CONVENIENCIA Endereço: CARNAUBA 874 Bai…" at bounding box center [484, 223] width 969 height 447
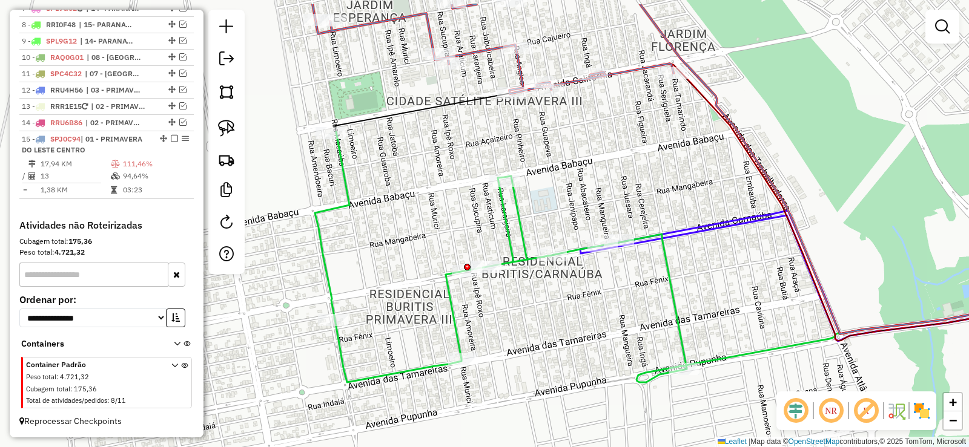
drag, startPoint x: 598, startPoint y: 114, endPoint x: 599, endPoint y: 163, distance: 49.7
click at [599, 163] on div "Janela de atendimento Grade de atendimento Capacidade Transportadoras Veículos …" at bounding box center [484, 223] width 969 height 447
click at [625, 72] on icon at bounding box center [492, 34] width 361 height 119
select select "**********"
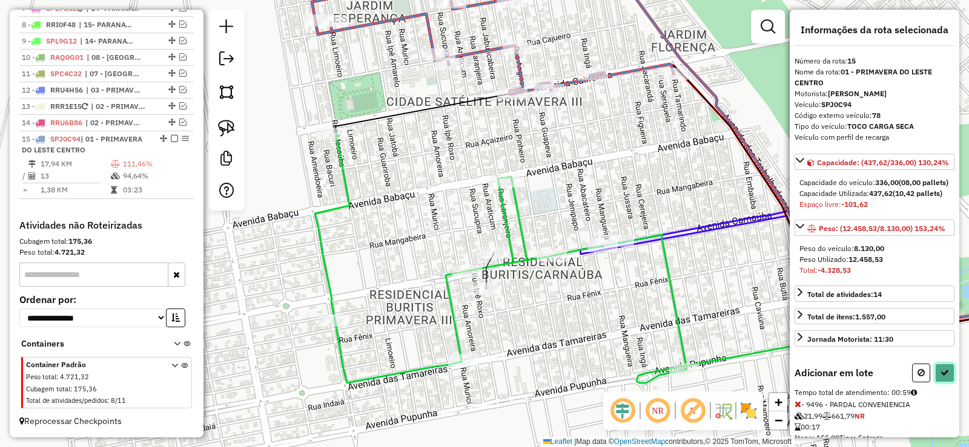
click at [935, 383] on button at bounding box center [944, 373] width 19 height 19
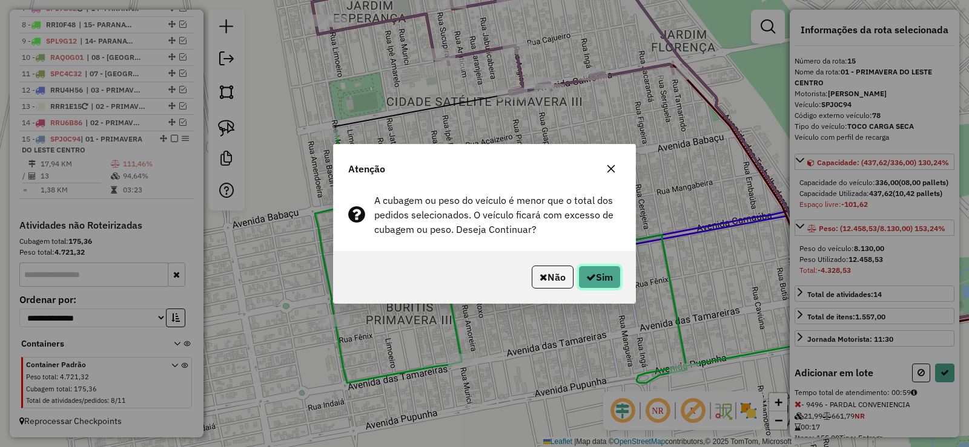
click at [612, 272] on button "Sim" at bounding box center [599, 277] width 42 height 23
select select "**********"
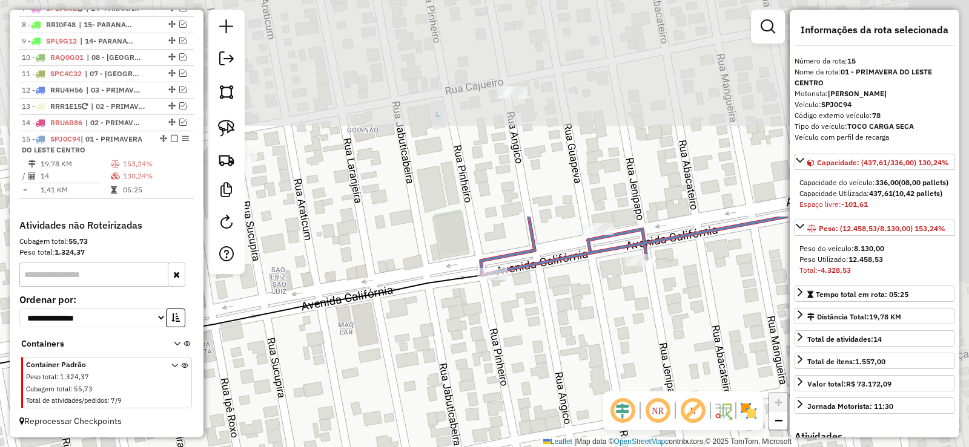
drag, startPoint x: 526, startPoint y: 88, endPoint x: 455, endPoint y: 336, distance: 257.8
click at [451, 360] on div "Janela de atendimento Grade de atendimento Capacidade Transportadoras Veículos …" at bounding box center [484, 223] width 969 height 447
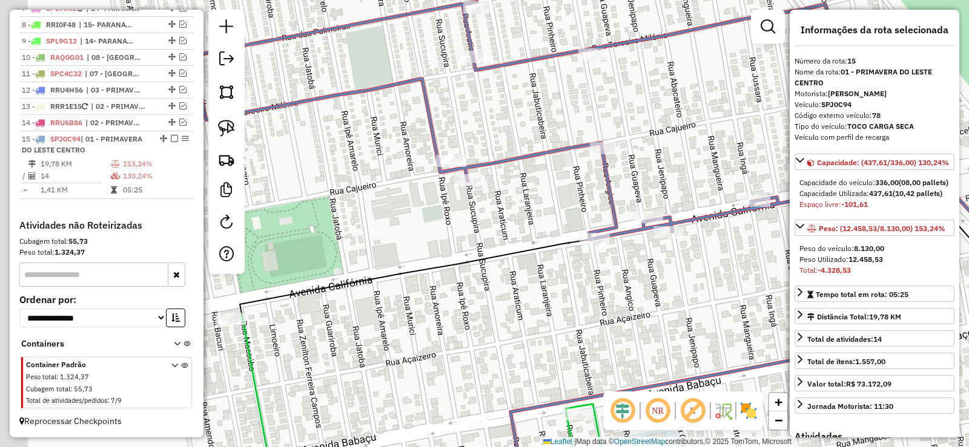
drag, startPoint x: 543, startPoint y: 210, endPoint x: 586, endPoint y: 216, distance: 42.9
click at [586, 216] on div "Janela de atendimento Grade de atendimento Capacidade Transportadoras Veículos …" at bounding box center [484, 223] width 969 height 447
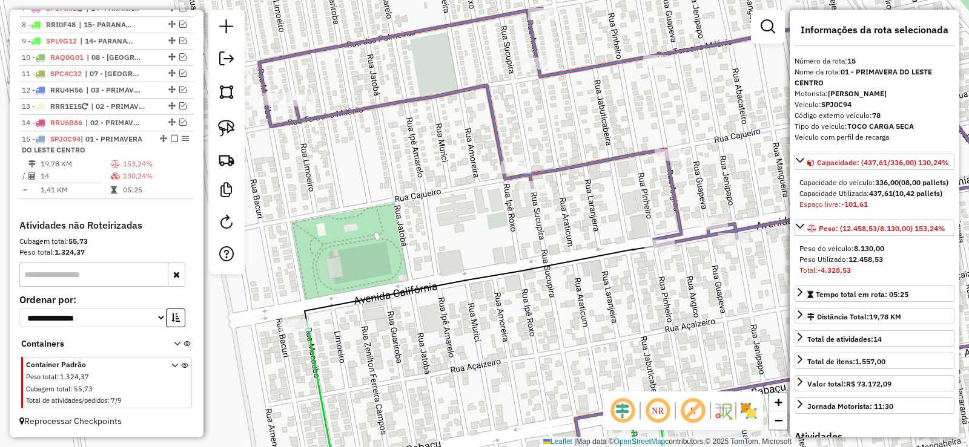
drag, startPoint x: 364, startPoint y: 144, endPoint x: 515, endPoint y: 148, distance: 150.8
click at [520, 153] on div "Janela de atendimento Grade de atendimento Capacidade Transportadoras Veículos …" at bounding box center [484, 223] width 969 height 447
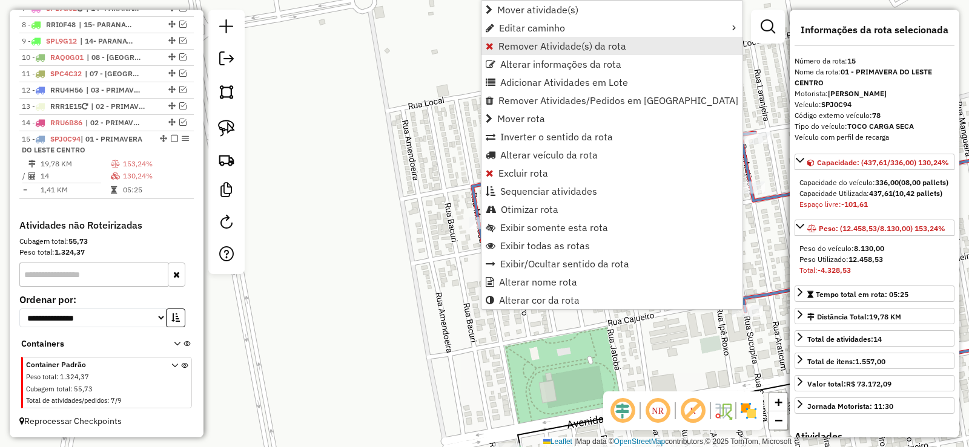
click at [524, 41] on span "Remover Atividade(s) da rota" at bounding box center [562, 46] width 128 height 10
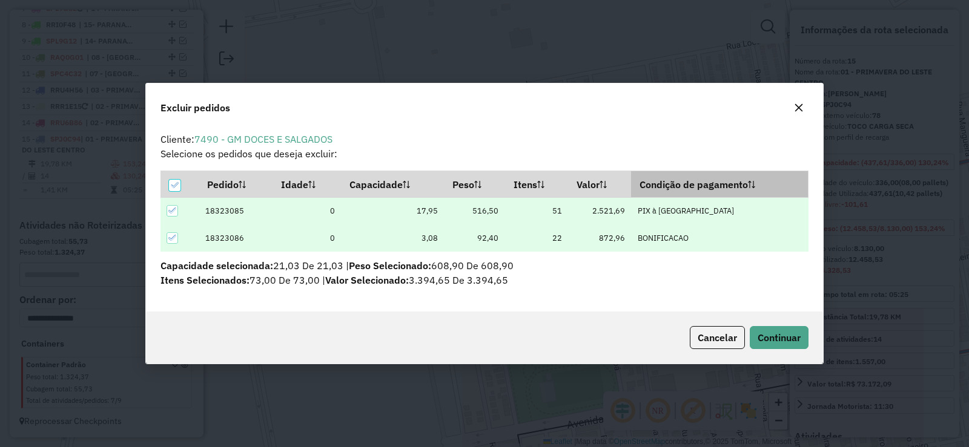
scroll to position [7, 4]
click at [783, 330] on button "Continuar" at bounding box center [779, 337] width 59 height 23
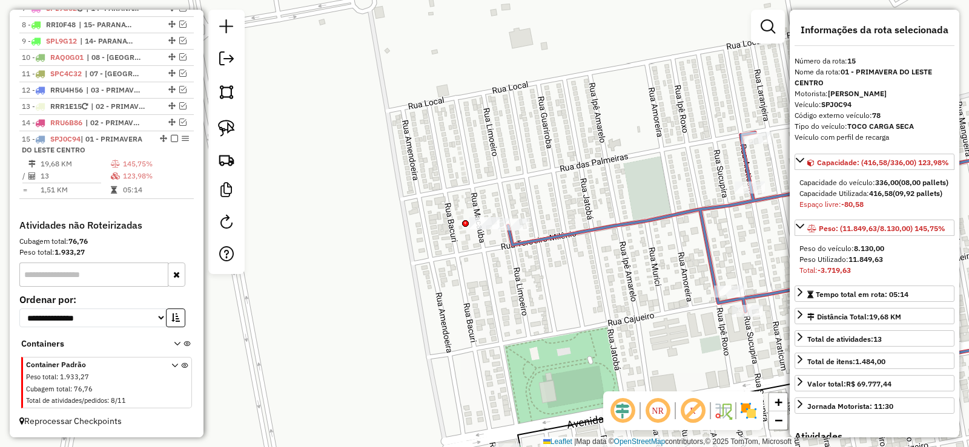
click at [601, 164] on div "Janela de atendimento Grade de atendimento Capacidade Transportadoras Veículos …" at bounding box center [484, 223] width 969 height 447
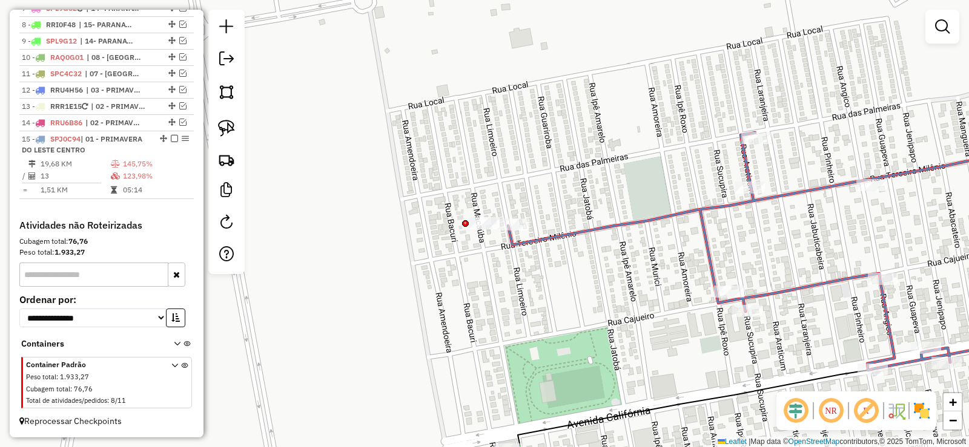
click at [629, 222] on icon at bounding box center [787, 313] width 558 height 360
select select "**********"
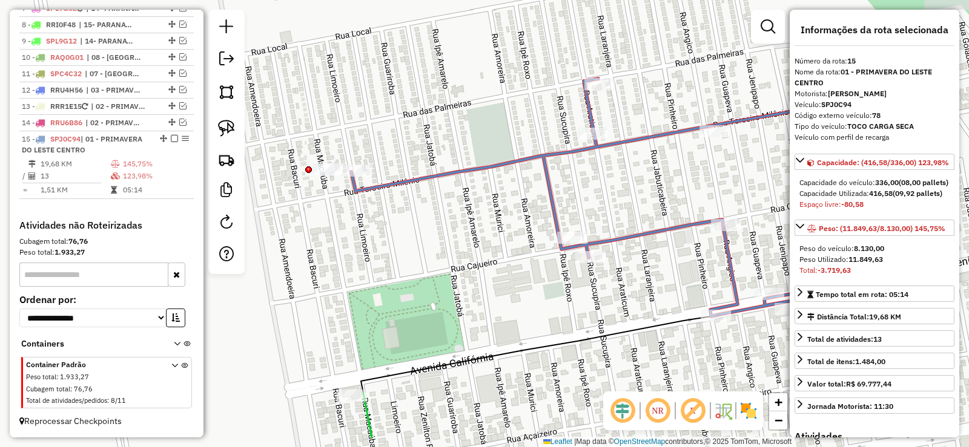
drag, startPoint x: 607, startPoint y: 157, endPoint x: 456, endPoint y: 104, distance: 159.7
click at [457, 104] on div "Janela de atendimento Grade de atendimento Capacidade Transportadoras Veículos …" at bounding box center [484, 223] width 969 height 447
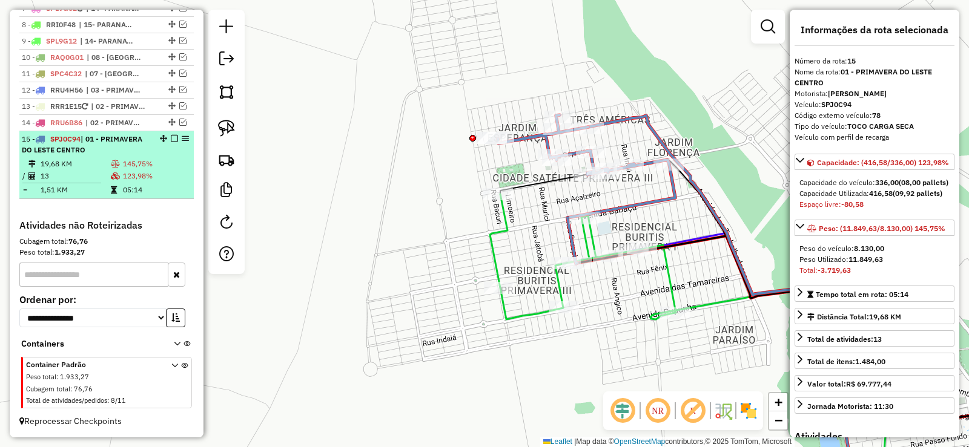
click at [171, 136] on em at bounding box center [174, 138] width 7 height 7
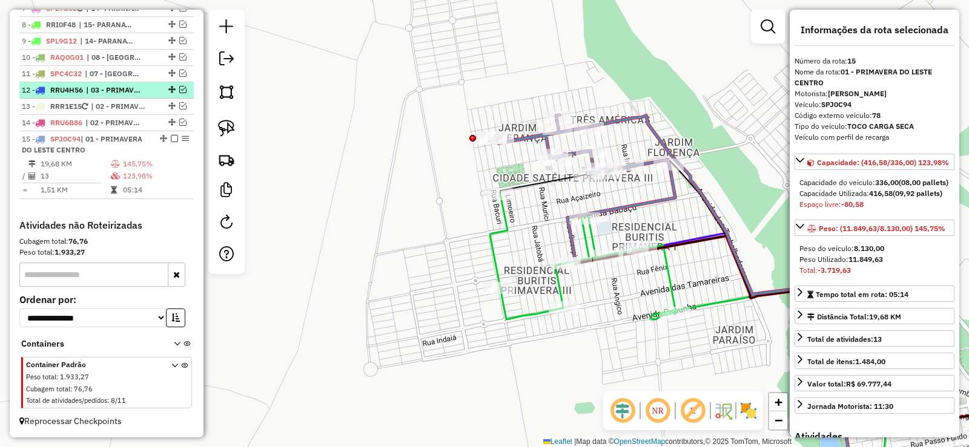
scroll to position [694, 0]
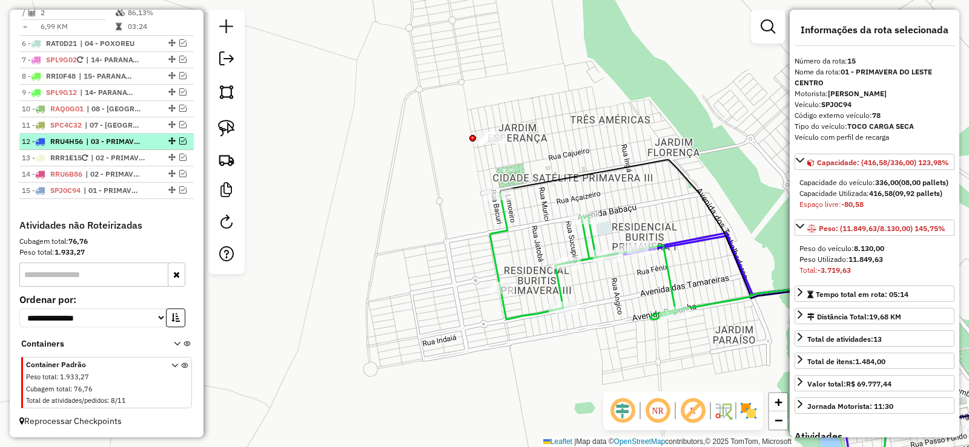
click at [179, 141] on em at bounding box center [182, 140] width 7 height 7
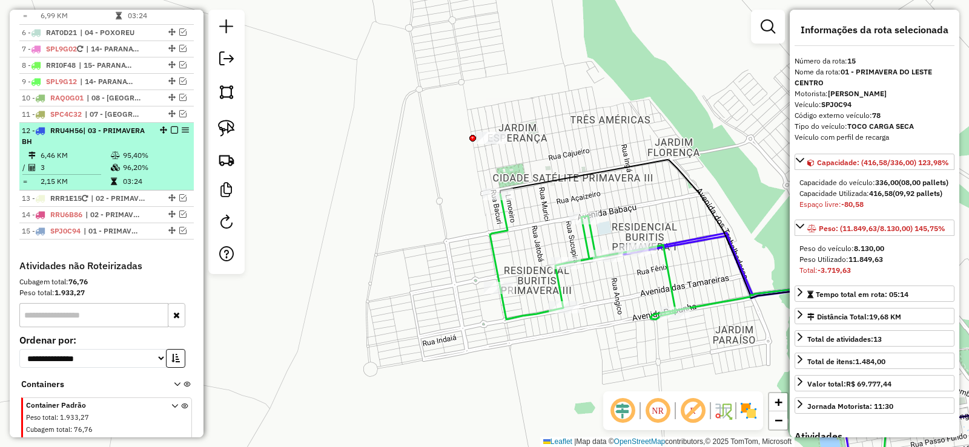
scroll to position [745, 0]
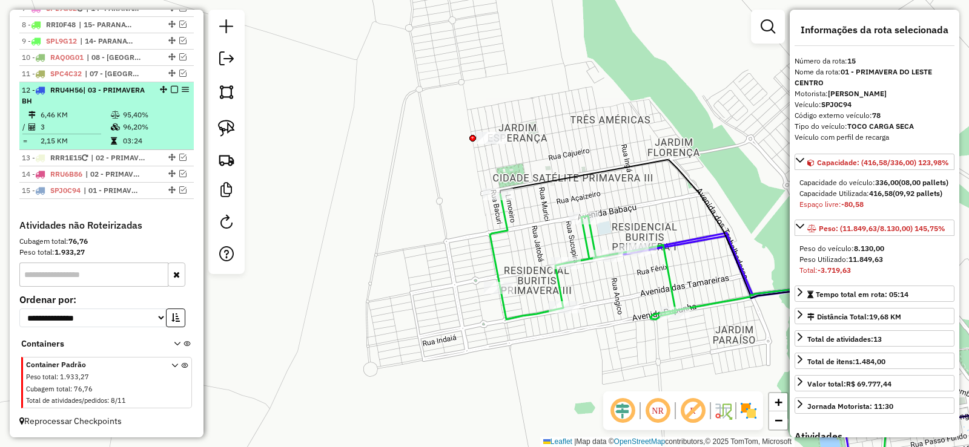
click at [171, 88] on em at bounding box center [174, 89] width 7 height 7
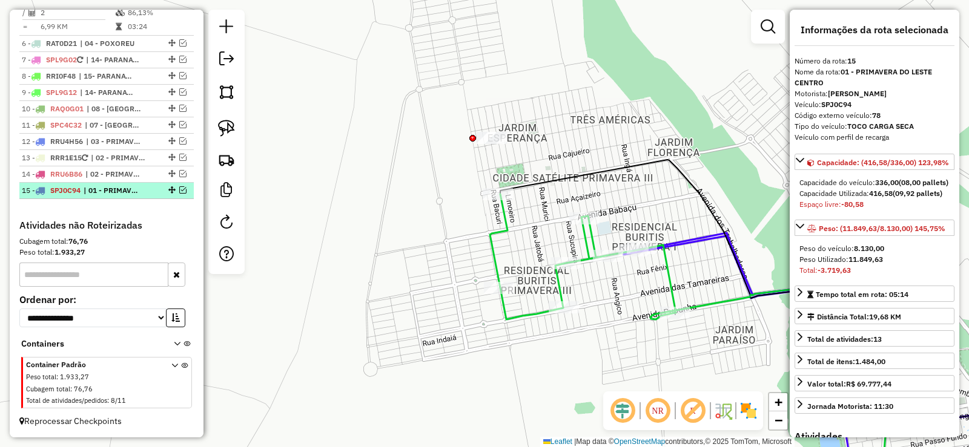
click at [179, 188] on em at bounding box center [182, 190] width 7 height 7
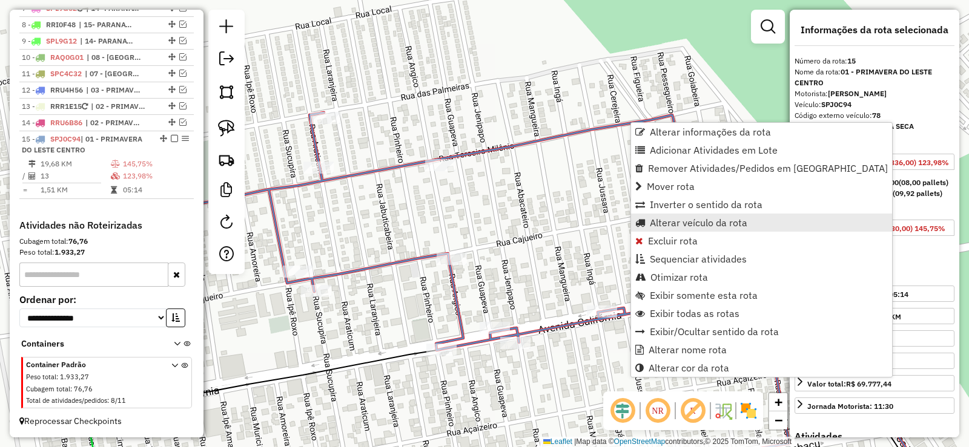
click at [665, 222] on span "Alterar veículo da rota" at bounding box center [698, 223] width 97 height 10
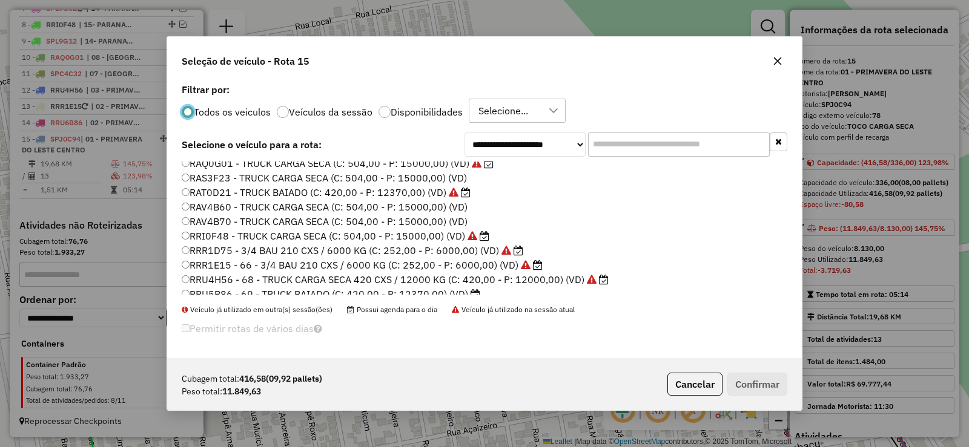
scroll to position [182, 0]
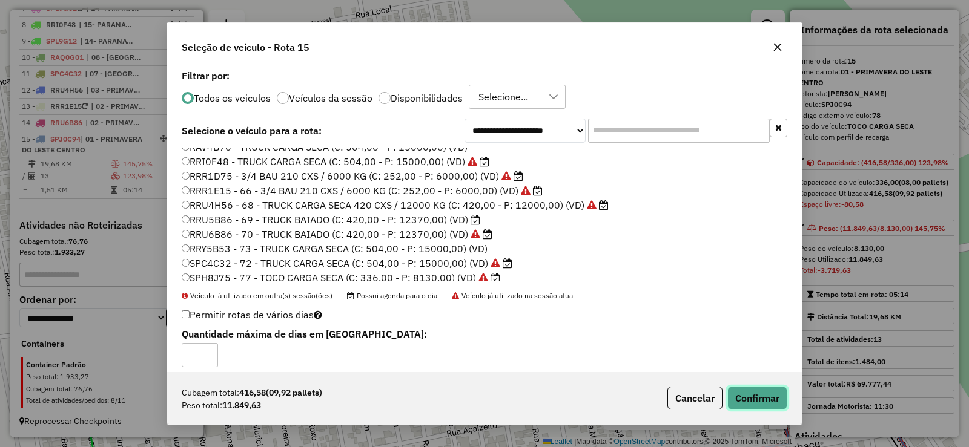
click at [739, 399] on button "Confirmar" at bounding box center [757, 398] width 60 height 23
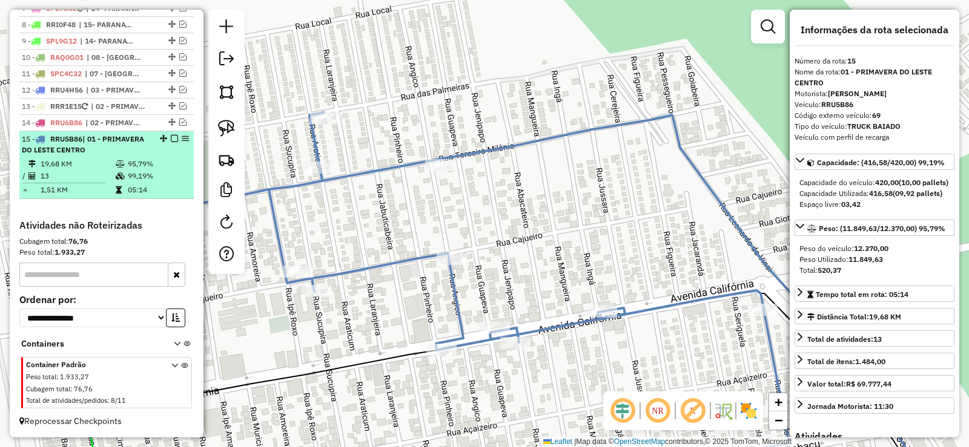
click at [171, 139] on em at bounding box center [174, 138] width 7 height 7
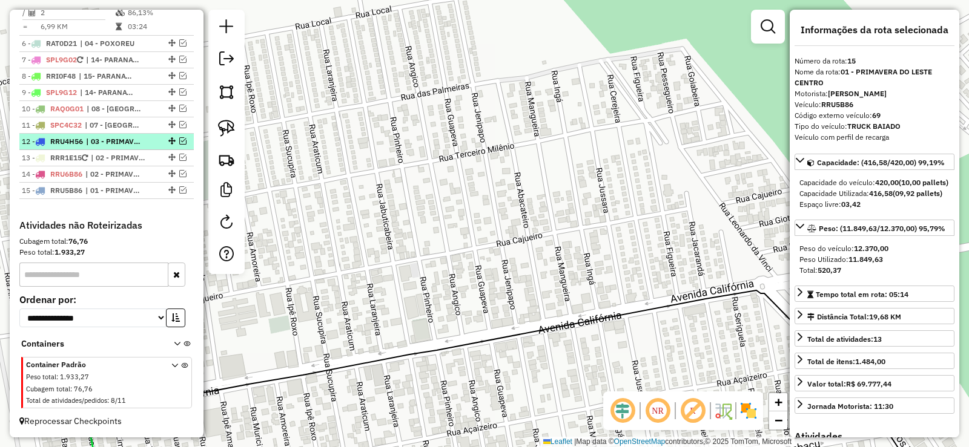
scroll to position [694, 0]
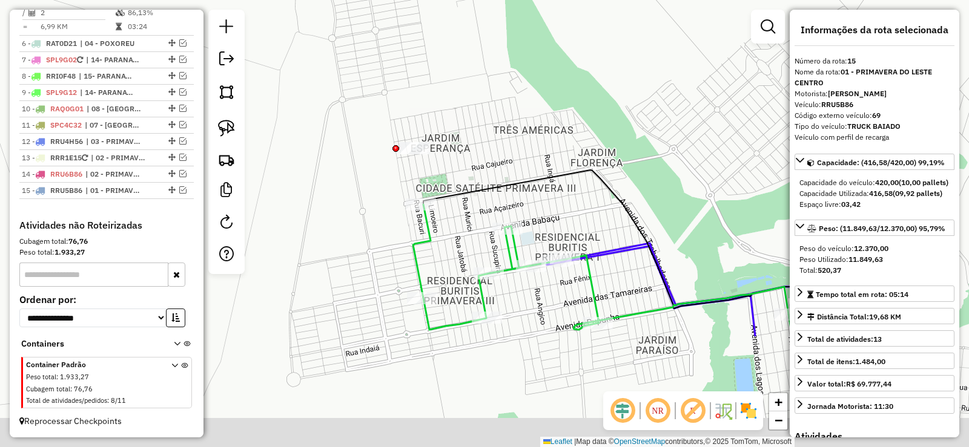
drag, startPoint x: 667, startPoint y: 294, endPoint x: 429, endPoint y: 39, distance: 348.7
click at [429, 39] on div "Janela de atendimento Grade de atendimento Capacidade Transportadoras Veículos …" at bounding box center [484, 223] width 969 height 447
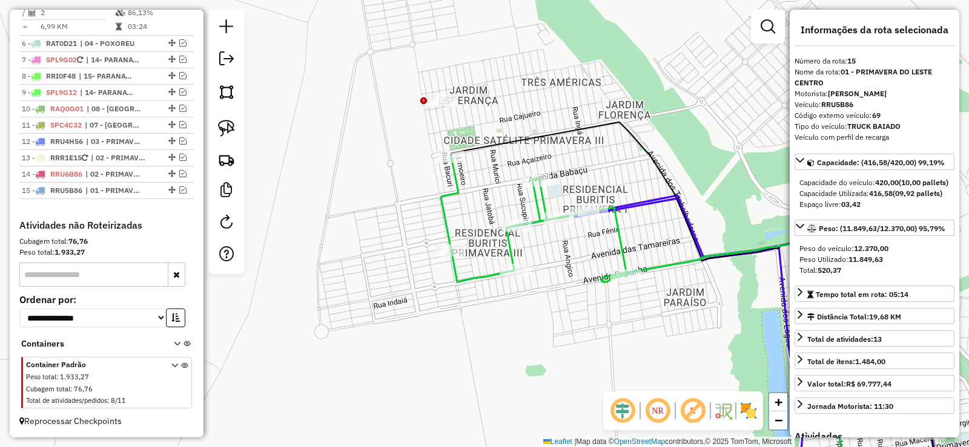
drag, startPoint x: 487, startPoint y: 76, endPoint x: 630, endPoint y: 136, distance: 155.0
click at [630, 136] on icon at bounding box center [698, 337] width 495 height 430
click at [233, 125] on img at bounding box center [226, 128] width 17 height 17
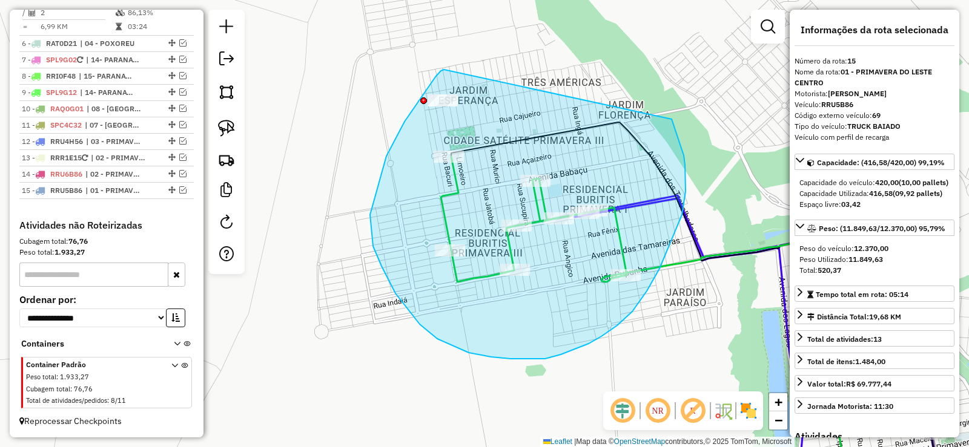
drag, startPoint x: 444, startPoint y: 70, endPoint x: 672, endPoint y: 119, distance: 233.0
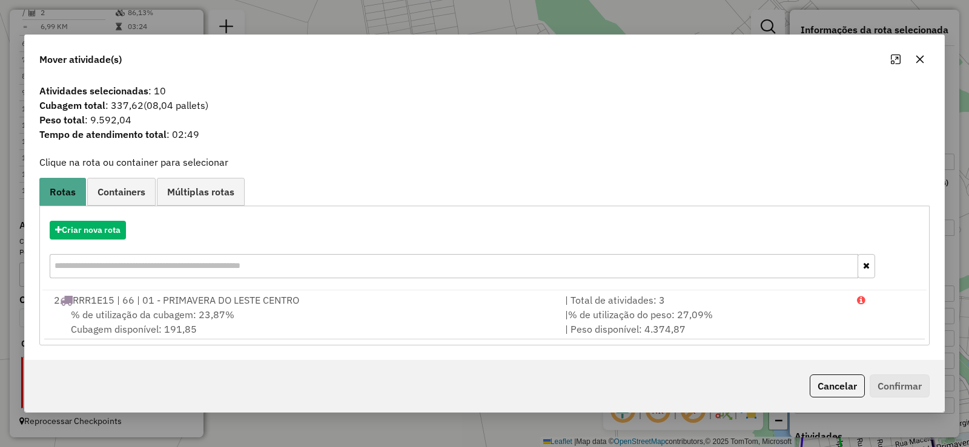
click at [925, 61] on button "button" at bounding box center [919, 59] width 19 height 19
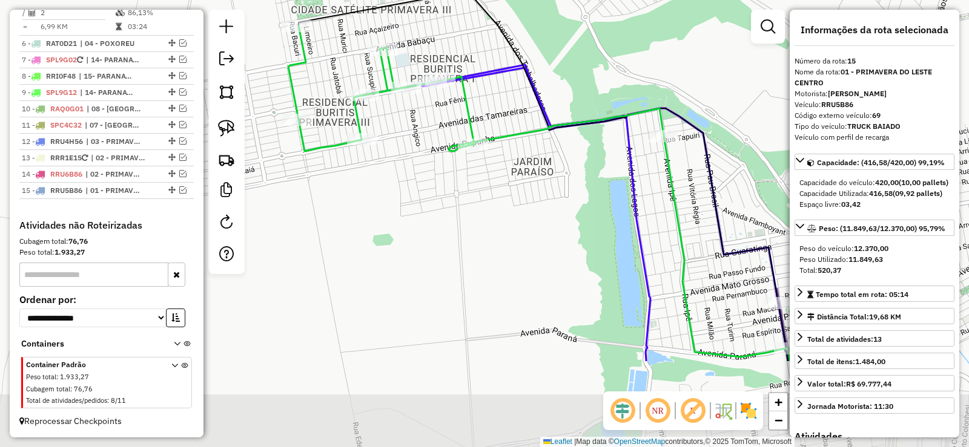
drag, startPoint x: 681, startPoint y: 158, endPoint x: 528, endPoint y: 35, distance: 195.9
click at [528, 34] on div "Janela de atendimento Grade de atendimento Capacidade Transportadoras Veículos …" at bounding box center [484, 223] width 969 height 447
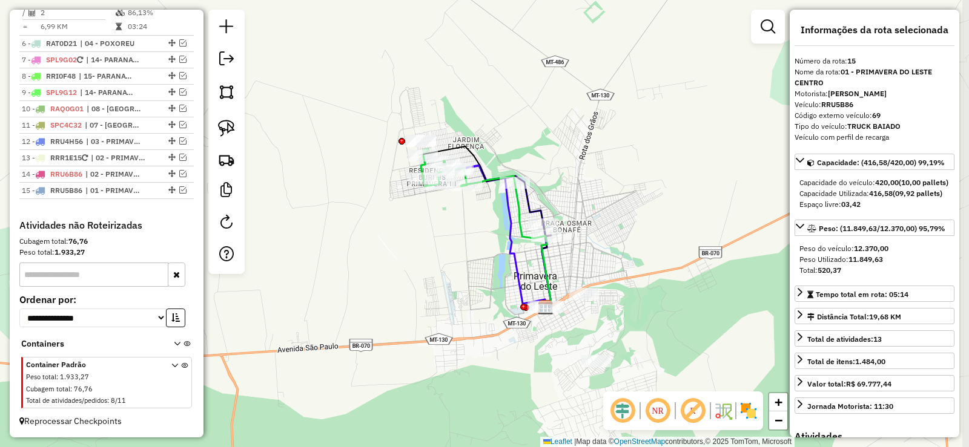
drag, startPoint x: 690, startPoint y: 167, endPoint x: 630, endPoint y: 216, distance: 77.5
click at [630, 216] on div "Janela de atendimento Grade de atendimento Capacidade Transportadoras Veículos …" at bounding box center [484, 223] width 969 height 447
click at [216, 125] on link at bounding box center [226, 128] width 27 height 27
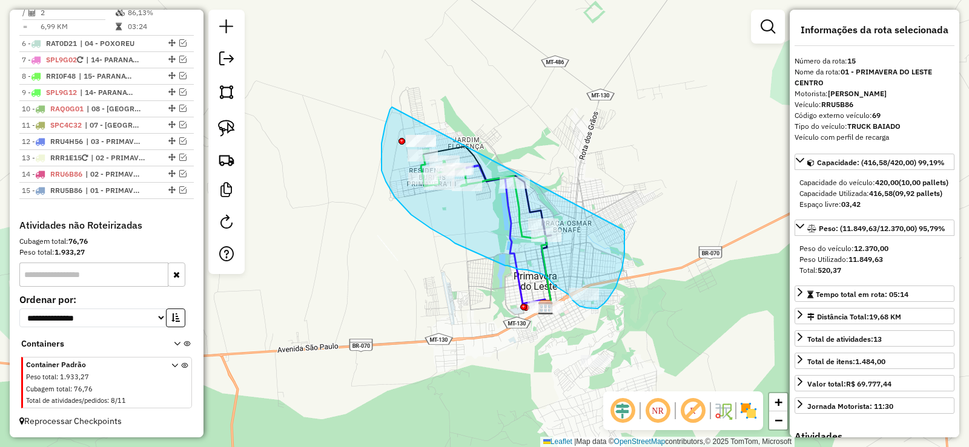
drag, startPoint x: 388, startPoint y: 115, endPoint x: 598, endPoint y: 115, distance: 210.1
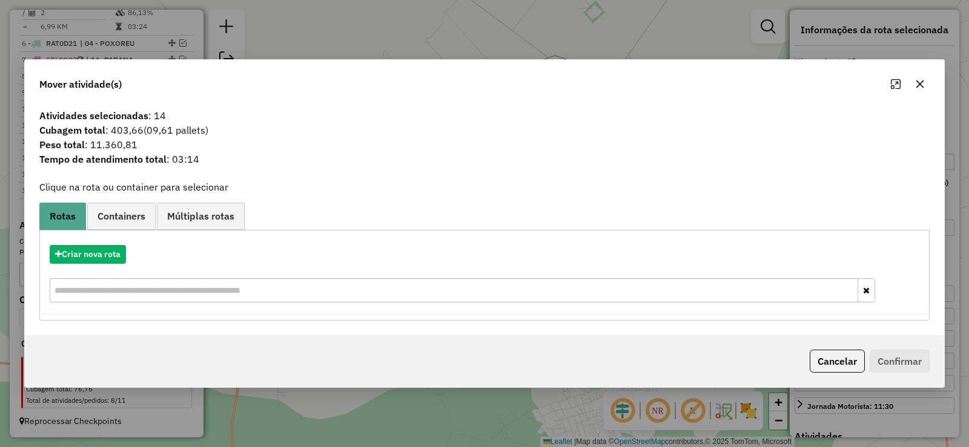
click at [920, 82] on icon "button" at bounding box center [920, 84] width 10 height 10
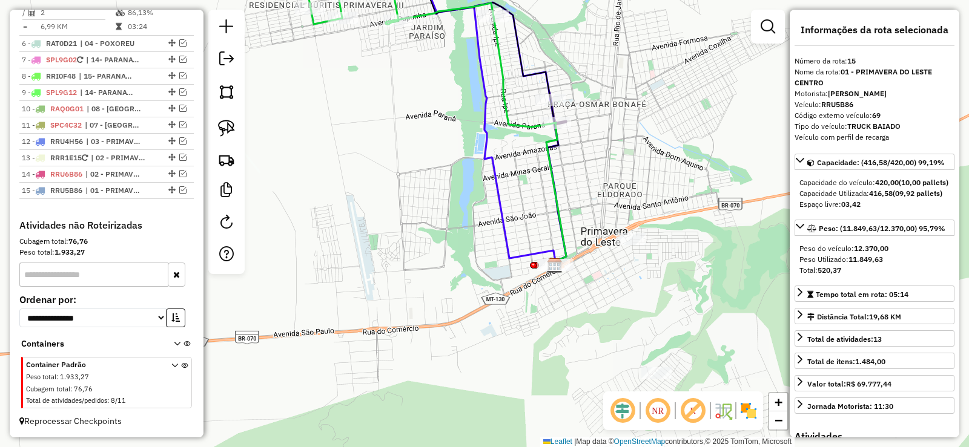
drag, startPoint x: 595, startPoint y: 288, endPoint x: 591, endPoint y: 281, distance: 8.4
click at [592, 274] on div "Janela de atendimento Grade de atendimento Capacidade Transportadoras Veículos …" at bounding box center [484, 223] width 969 height 447
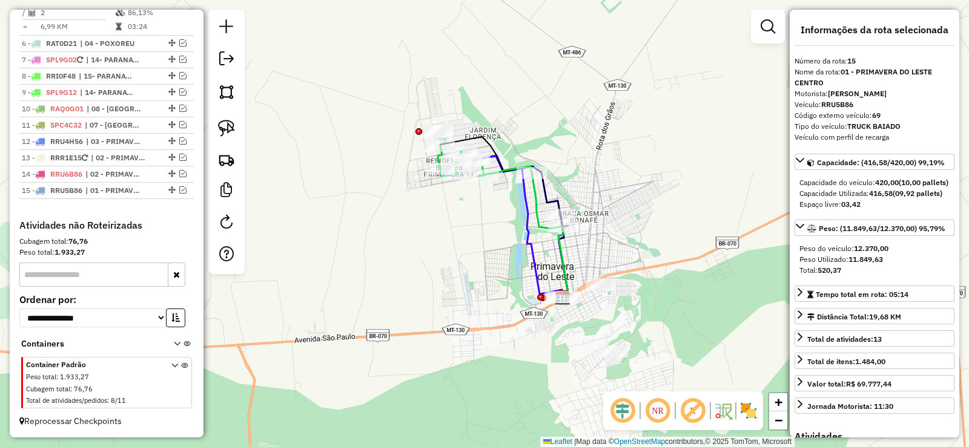
drag, startPoint x: 605, startPoint y: 158, endPoint x: 599, endPoint y: 208, distance: 50.0
click at [599, 208] on div "Janela de atendimento Grade de atendimento Capacidade Transportadoras Veículos …" at bounding box center [484, 223] width 969 height 447
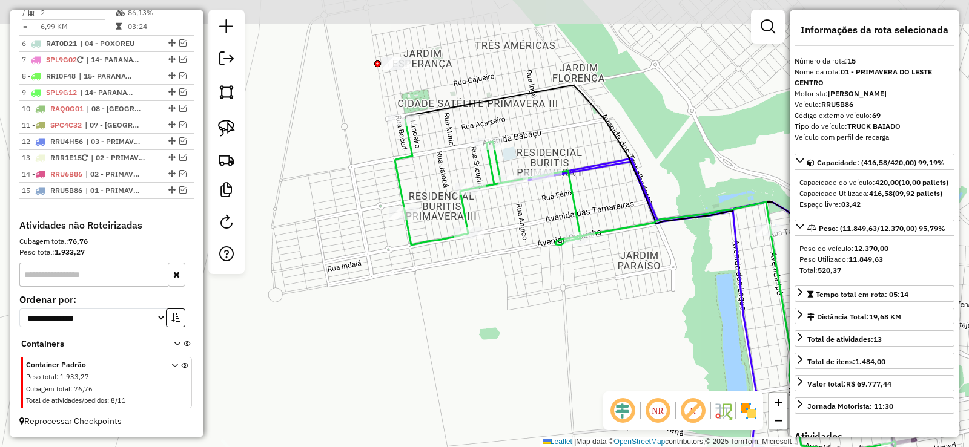
drag, startPoint x: 512, startPoint y: 55, endPoint x: 504, endPoint y: 142, distance: 87.6
click at [537, 125] on div "Janela de atendimento Grade de atendimento Capacidade Transportadoras Veículos …" at bounding box center [484, 223] width 969 height 447
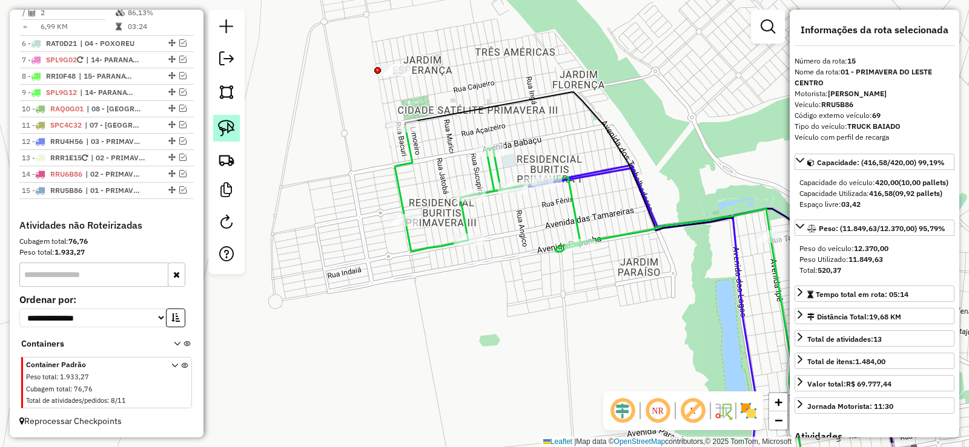
click at [226, 131] on img at bounding box center [226, 128] width 17 height 17
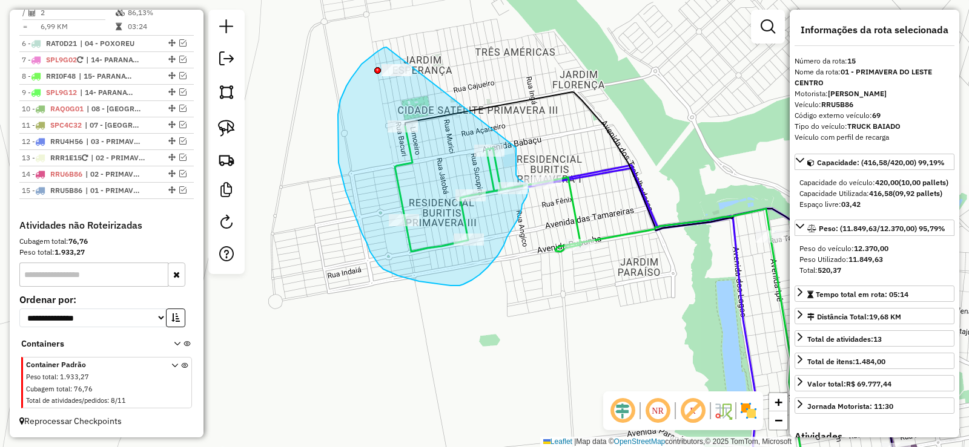
drag, startPoint x: 386, startPoint y: 47, endPoint x: 524, endPoint y: 103, distance: 148.3
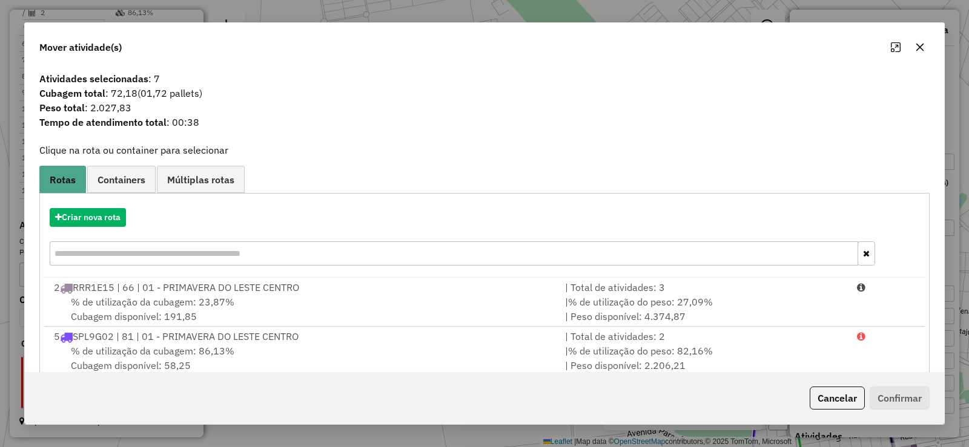
drag, startPoint x: 922, startPoint y: 50, endPoint x: 744, endPoint y: 54, distance: 178.1
click at [921, 50] on icon "button" at bounding box center [920, 47] width 10 height 10
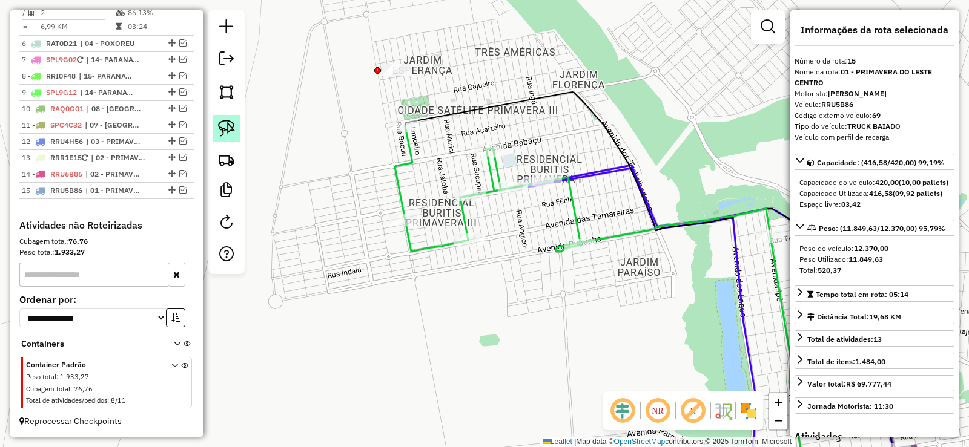
click at [223, 126] on img at bounding box center [226, 128] width 17 height 17
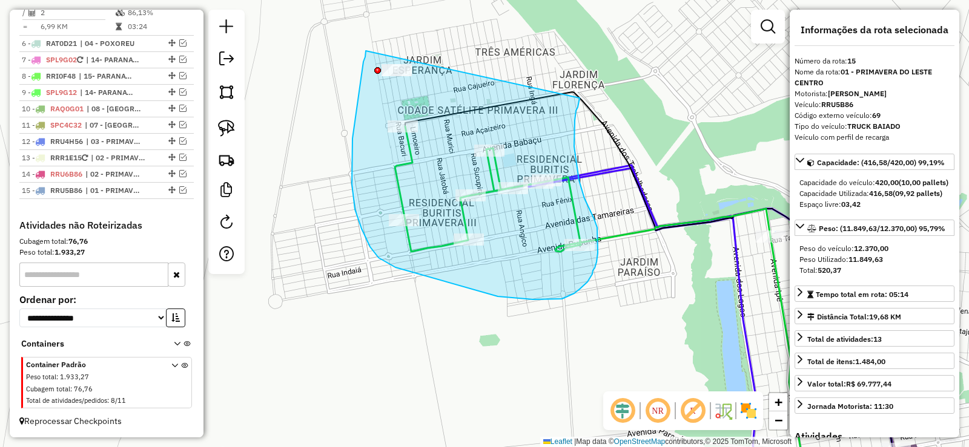
drag, startPoint x: 366, startPoint y: 51, endPoint x: 579, endPoint y: 98, distance: 218.9
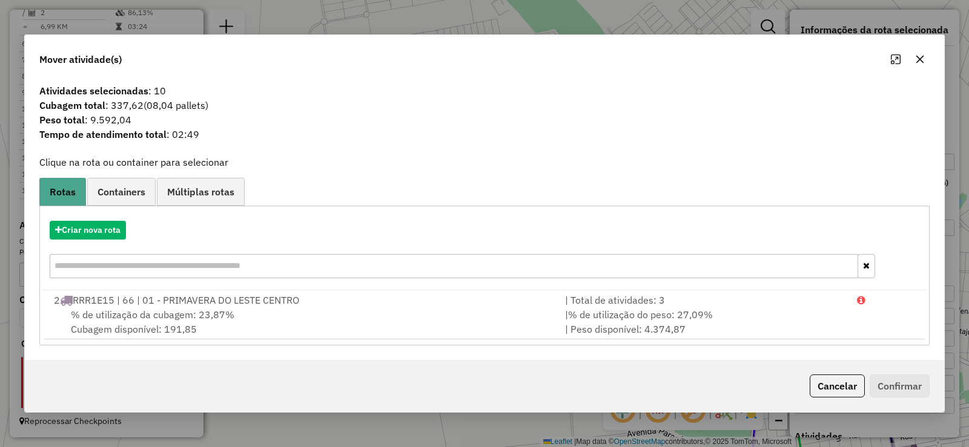
click at [919, 59] on icon "button" at bounding box center [920, 60] width 8 height 8
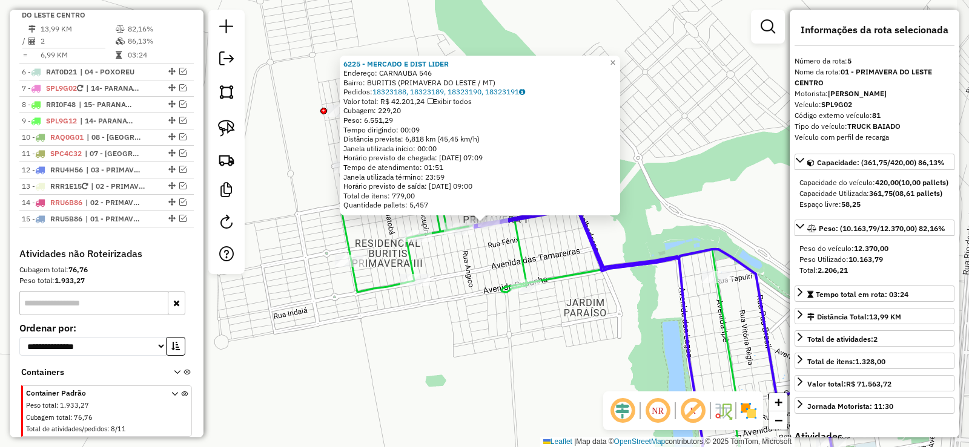
scroll to position [652, 0]
click at [483, 262] on div "Rota 5 - Placa SPL9G02 6225 - MERCADO E DIST LIDER 6225 - MERCADO E DIST LIDER …" at bounding box center [484, 223] width 969 height 447
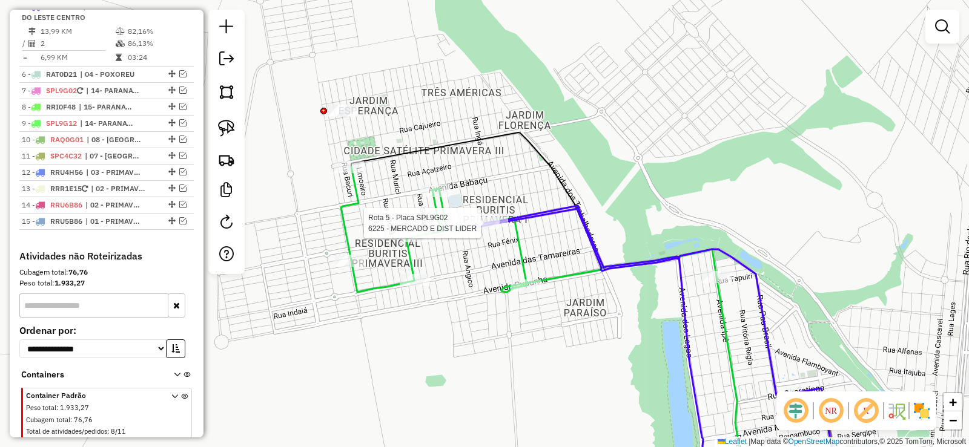
select select "**********"
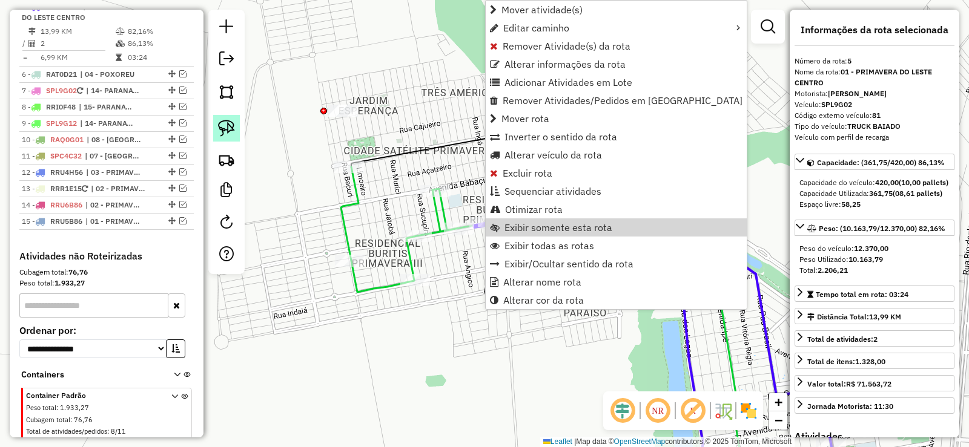
click at [229, 124] on img at bounding box center [226, 128] width 17 height 17
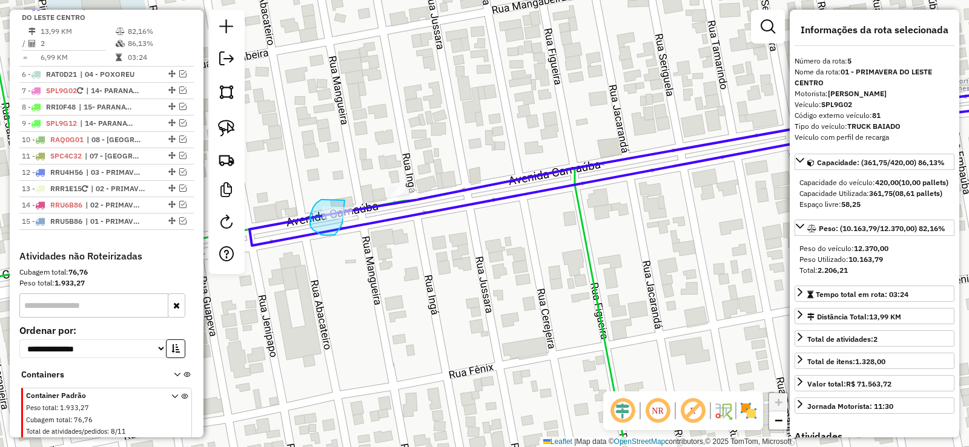
drag, startPoint x: 316, startPoint y: 203, endPoint x: 336, endPoint y: 170, distance: 39.4
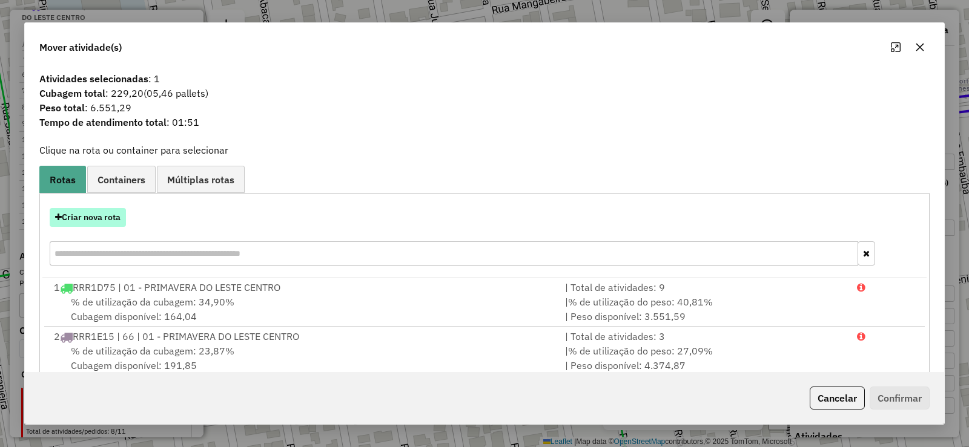
click at [93, 217] on button "Criar nova rota" at bounding box center [88, 217] width 76 height 19
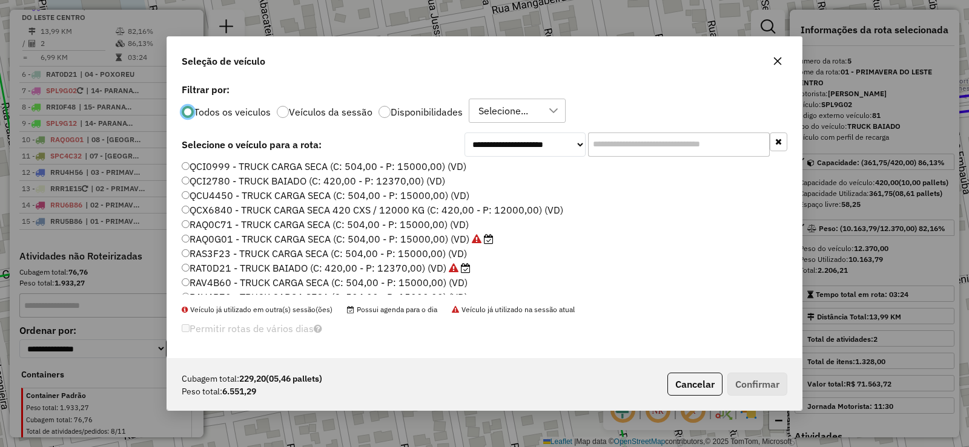
scroll to position [121, 0]
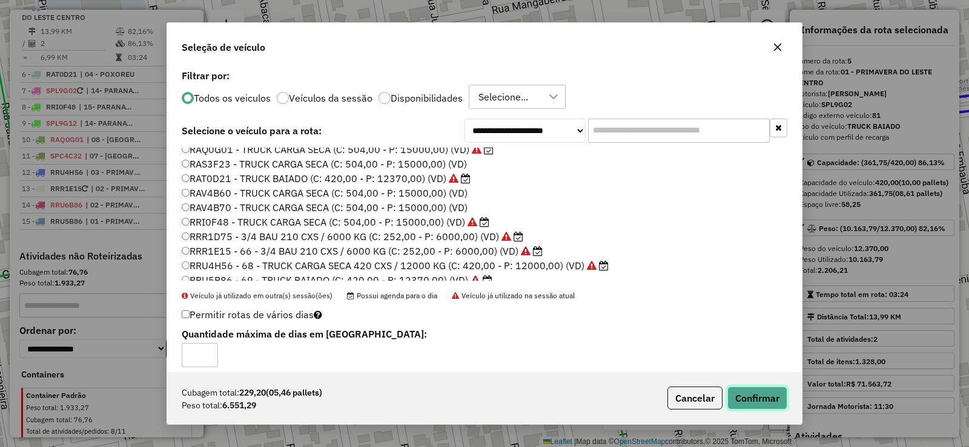
click at [758, 400] on button "Confirmar" at bounding box center [757, 398] width 60 height 23
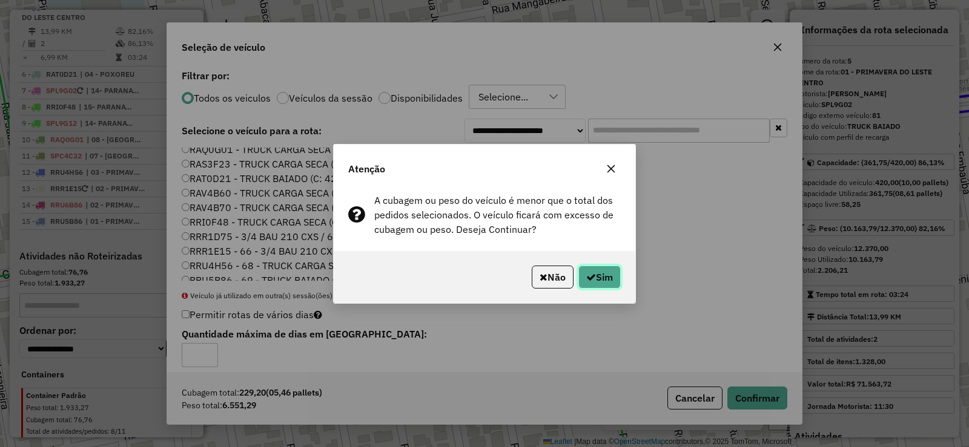
drag, startPoint x: 609, startPoint y: 279, endPoint x: 609, endPoint y: 272, distance: 7.3
click at [609, 279] on button "Sim" at bounding box center [599, 277] width 42 height 23
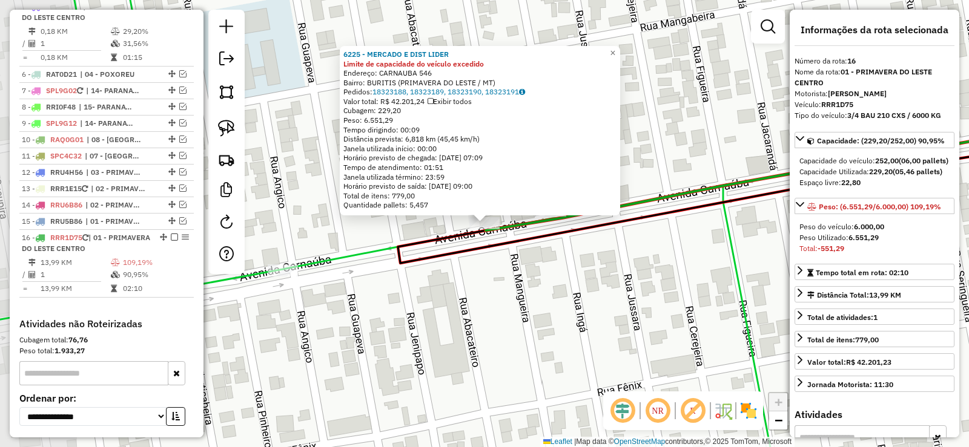
scroll to position [762, 0]
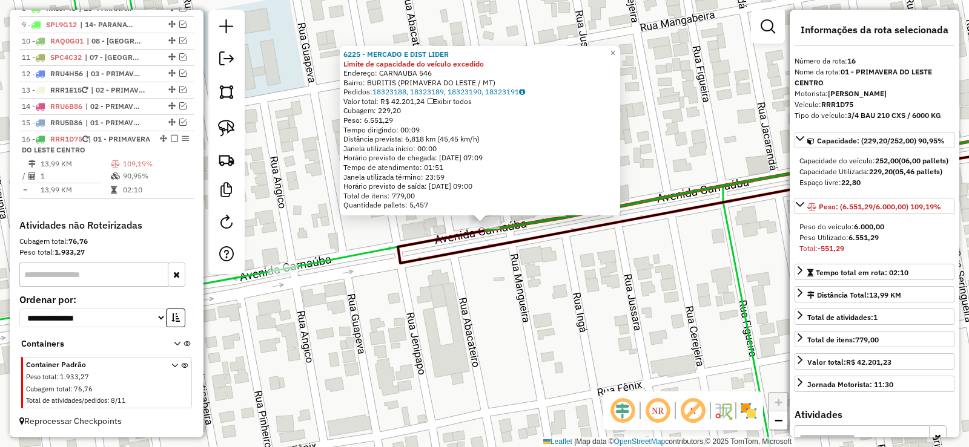
click at [430, 237] on icon at bounding box center [732, 201] width 668 height 125
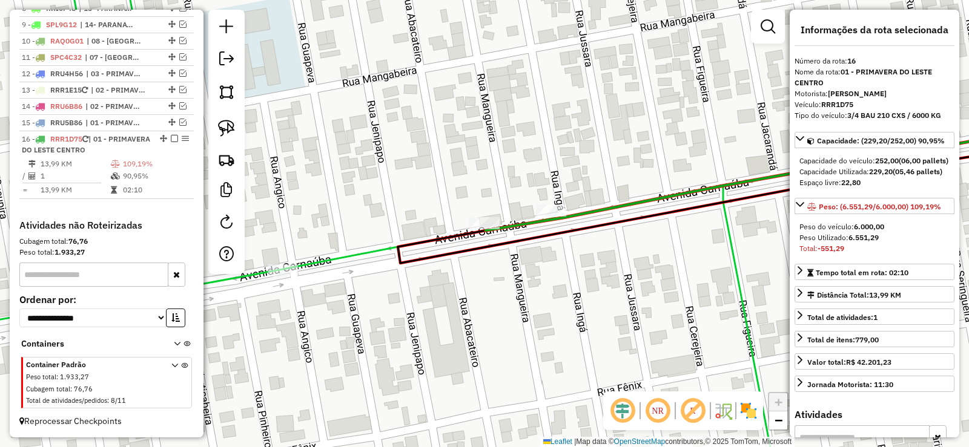
click at [430, 240] on icon at bounding box center [732, 201] width 668 height 125
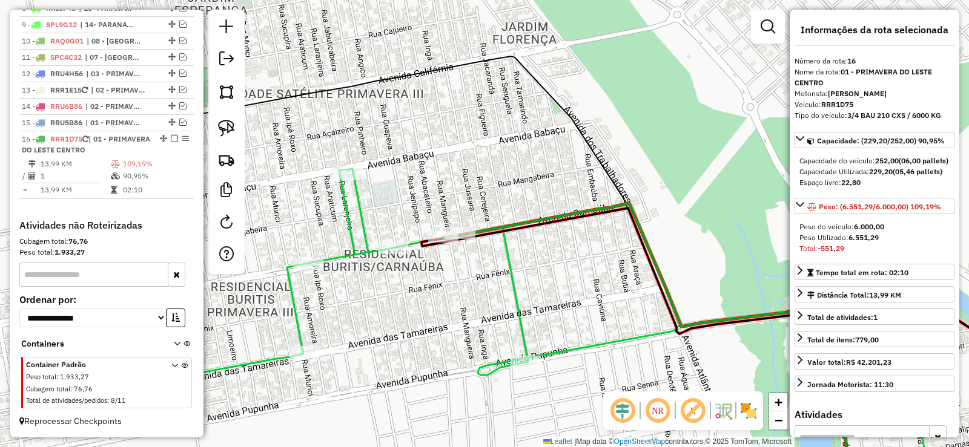
click at [661, 296] on icon at bounding box center [647, 347] width 407 height 289
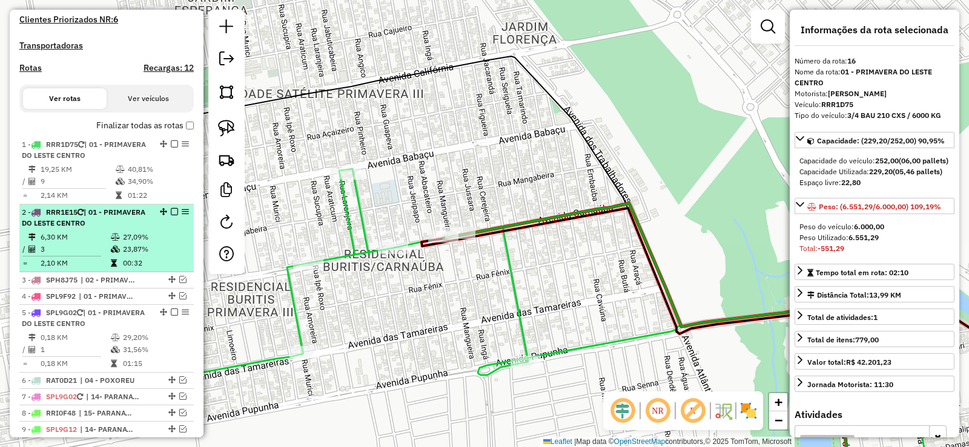
scroll to position [338, 0]
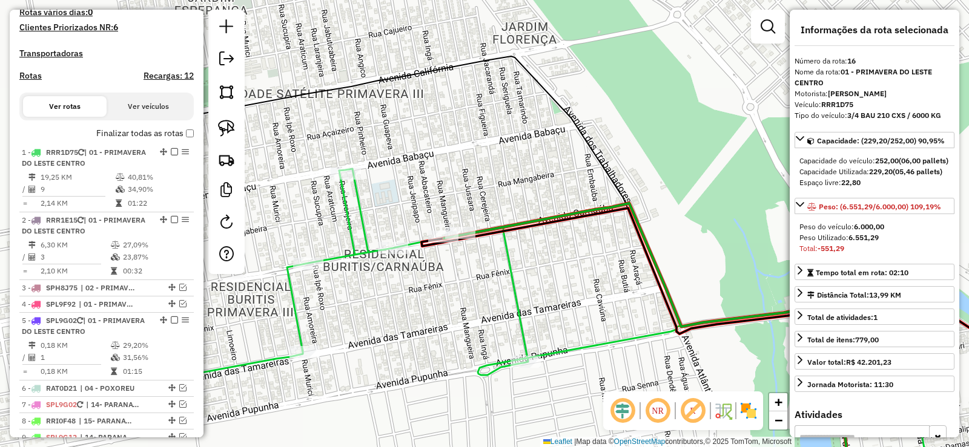
click at [513, 229] on icon at bounding box center [647, 347] width 407 height 289
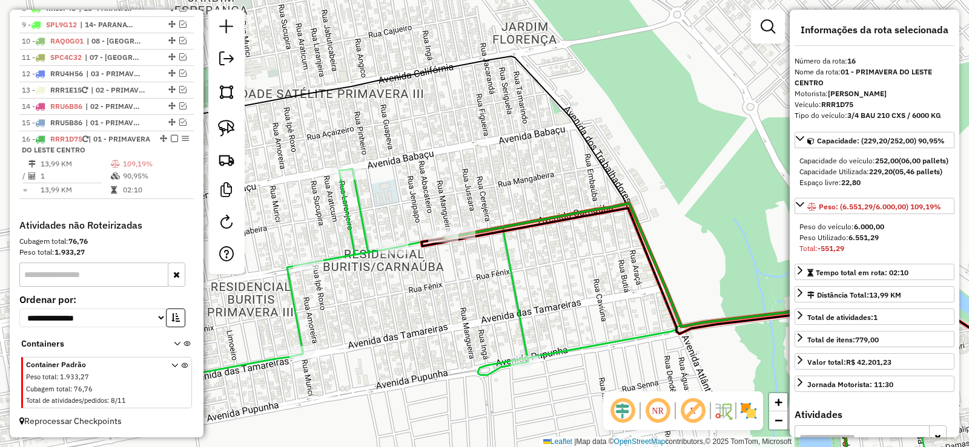
click at [423, 245] on icon at bounding box center [716, 350] width 590 height 284
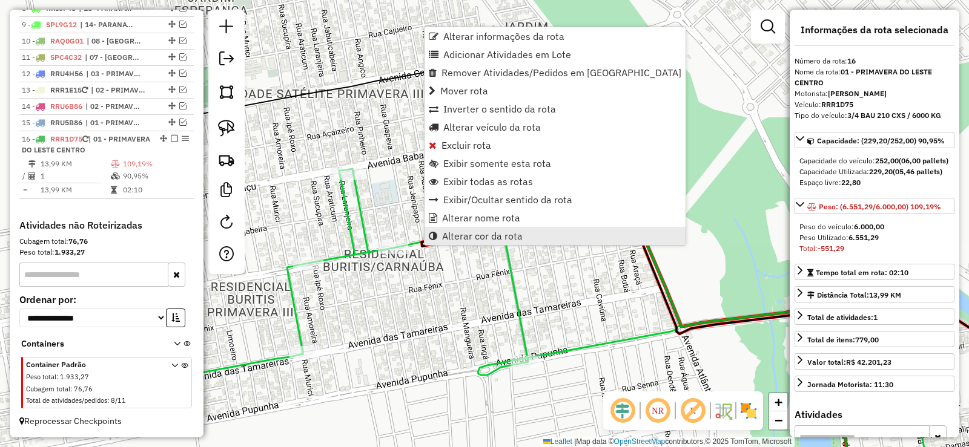
click at [450, 232] on span "Alterar cor da rota" at bounding box center [482, 236] width 81 height 10
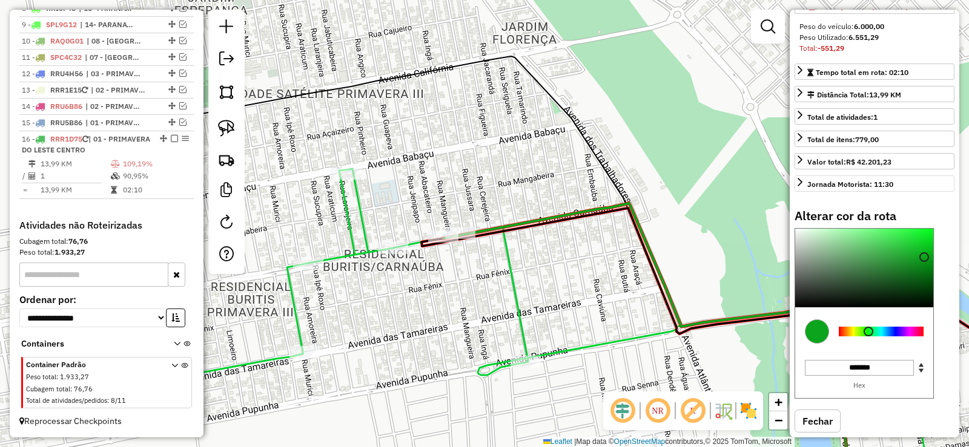
scroll to position [240, 0]
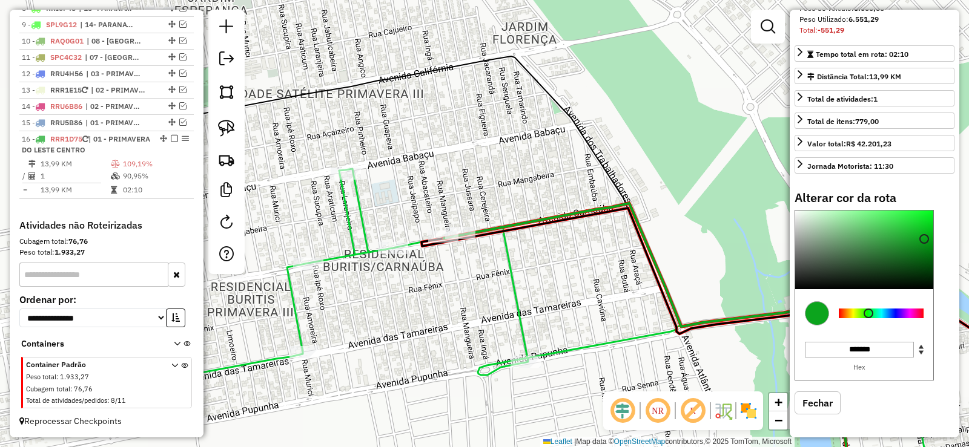
click at [924, 311] on div at bounding box center [881, 314] width 94 height 44
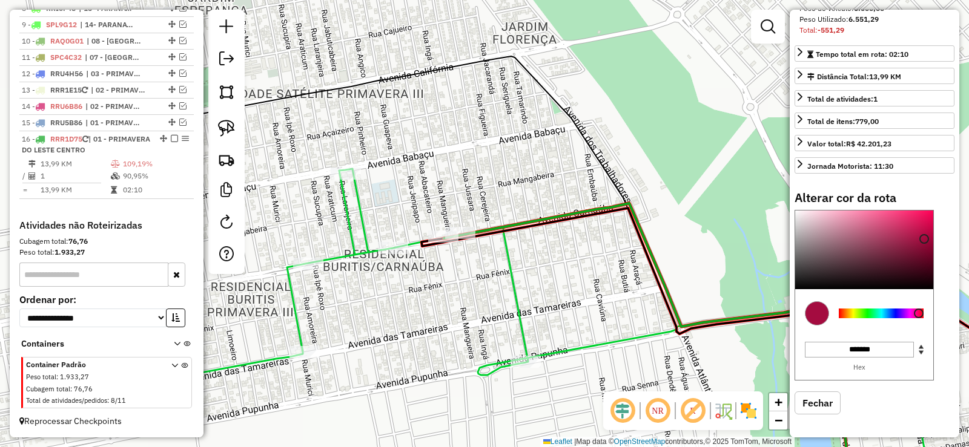
click at [919, 312] on div at bounding box center [881, 314] width 85 height 10
type input "*******"
click at [922, 224] on div at bounding box center [864, 250] width 138 height 79
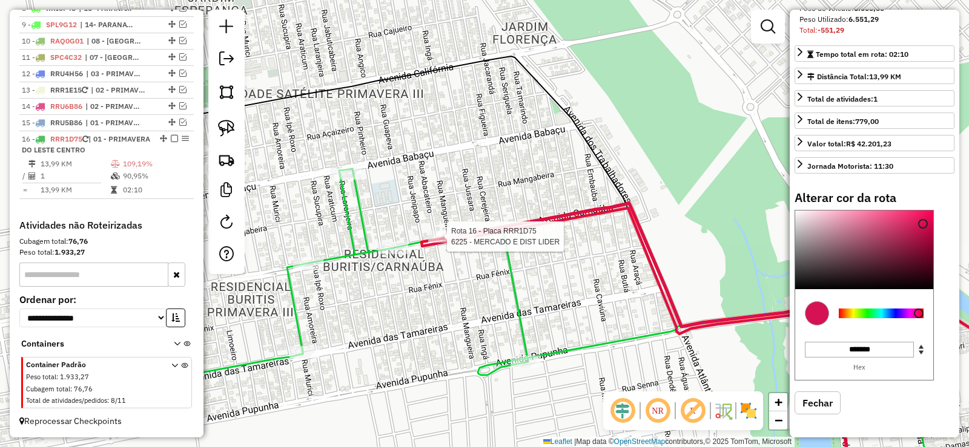
select select "**********"
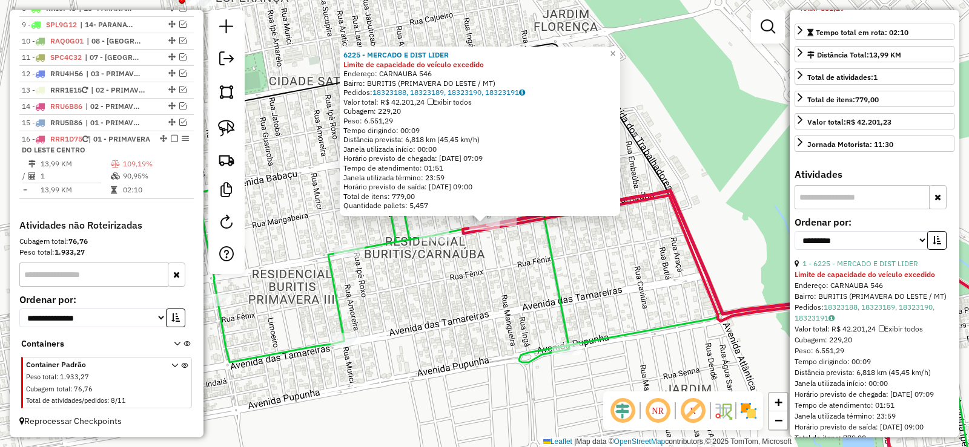
click at [530, 216] on icon at bounding box center [689, 342] width 409 height 302
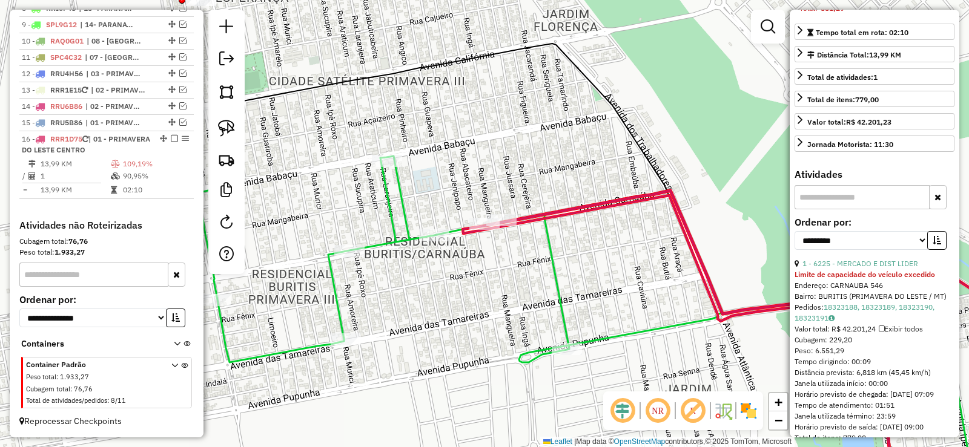
click at [530, 221] on icon at bounding box center [689, 342] width 409 height 302
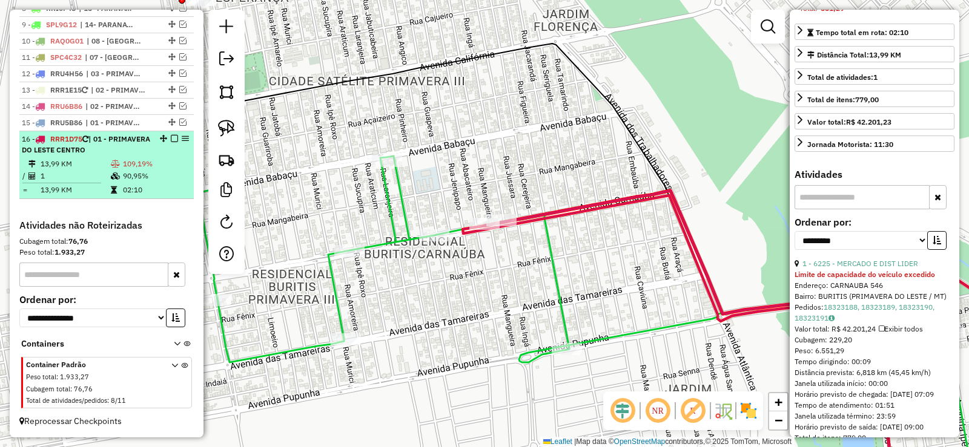
click at [171, 139] on em at bounding box center [174, 138] width 7 height 7
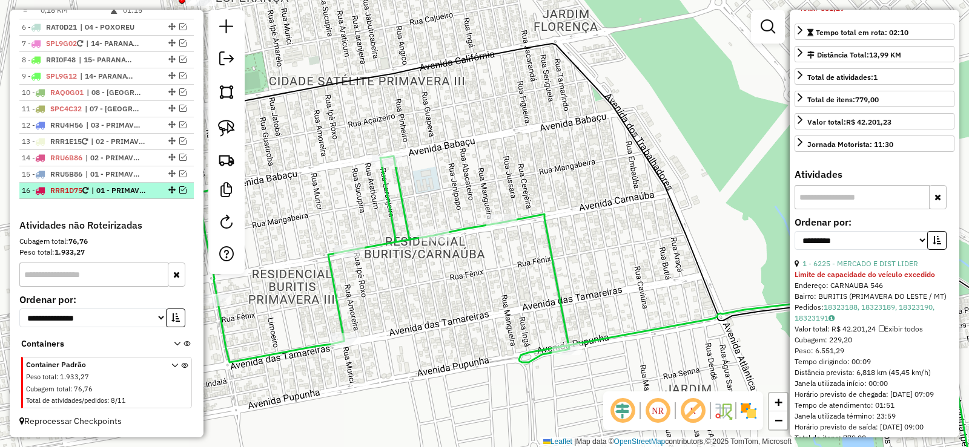
scroll to position [710, 0]
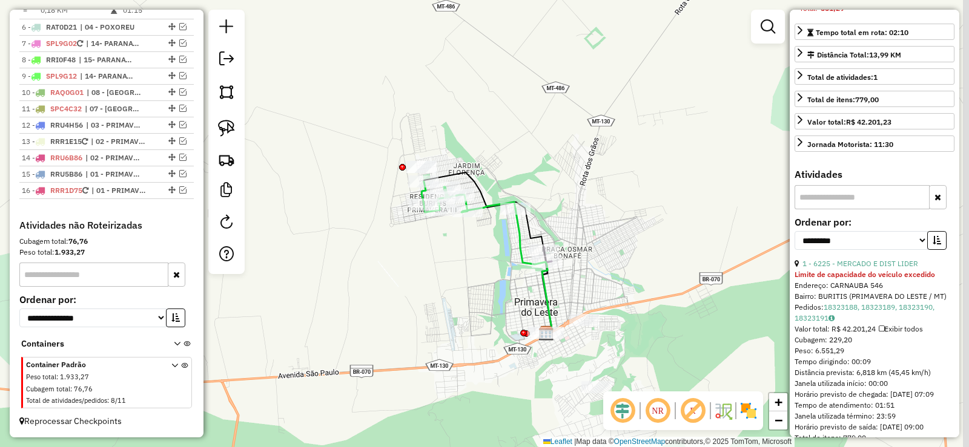
drag, startPoint x: 656, startPoint y: 191, endPoint x: 535, endPoint y: 150, distance: 128.5
click at [535, 148] on div "Janela de atendimento Grade de atendimento Capacidade Transportadoras Veículos …" at bounding box center [484, 223] width 969 height 447
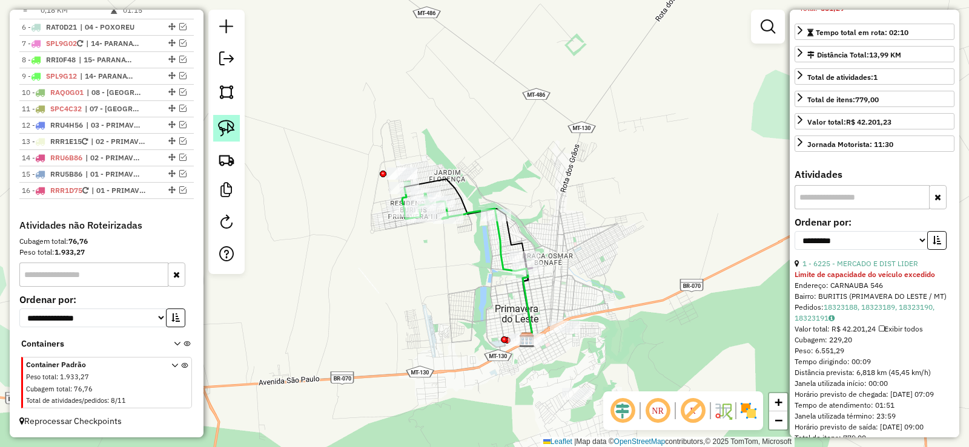
click at [222, 124] on img at bounding box center [226, 128] width 17 height 17
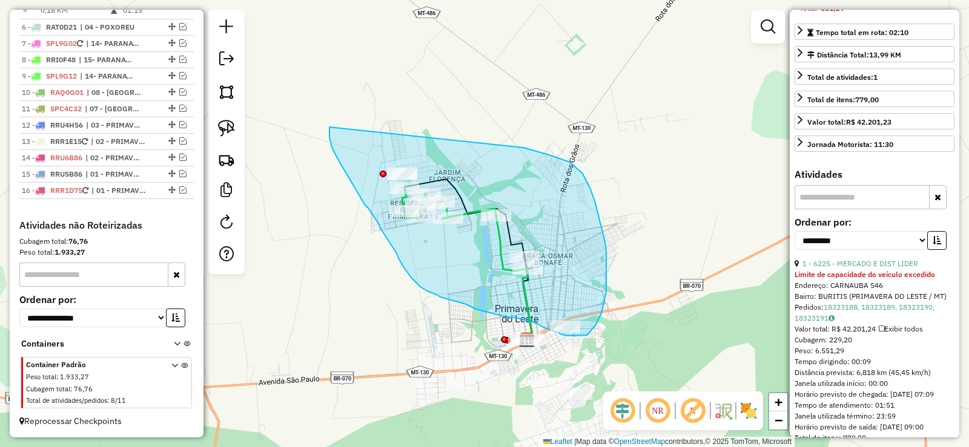
drag, startPoint x: 329, startPoint y: 137, endPoint x: 509, endPoint y: 142, distance: 179.3
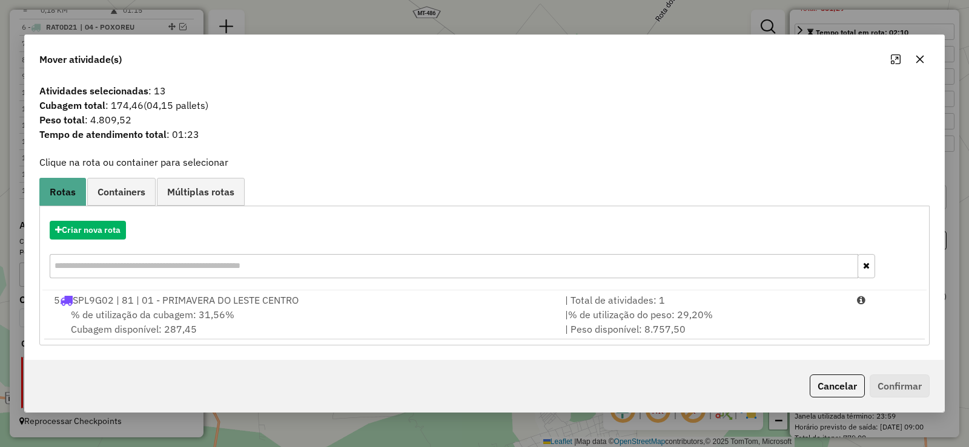
click at [920, 60] on icon "button" at bounding box center [920, 60] width 8 height 8
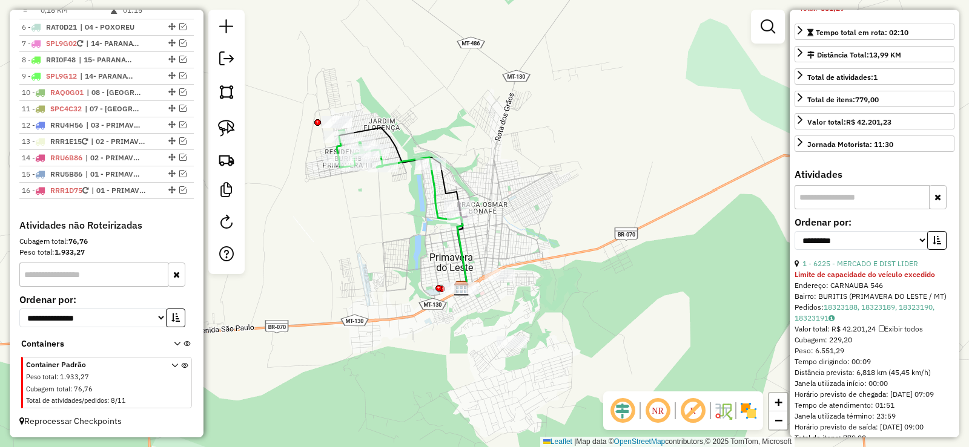
drag, startPoint x: 616, startPoint y: 287, endPoint x: 551, endPoint y: 242, distance: 79.3
click at [549, 240] on div "Janela de atendimento Grade de atendimento Capacidade Transportadoras Veículos …" at bounding box center [484, 223] width 969 height 447
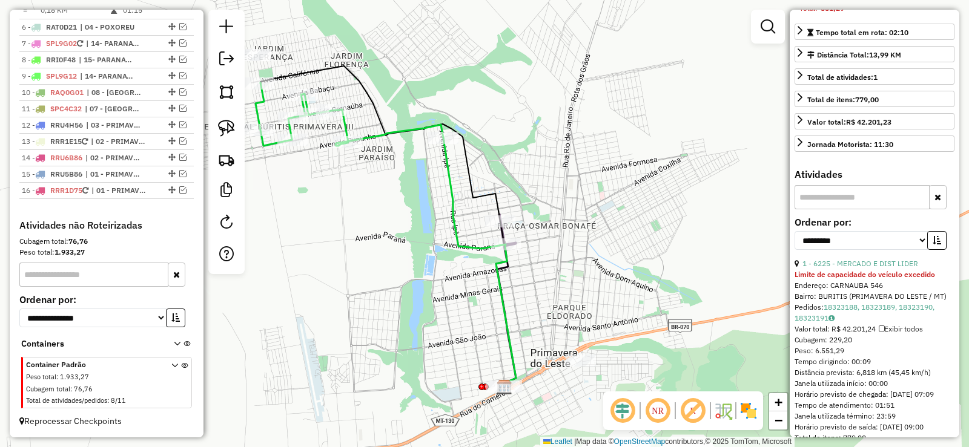
drag, startPoint x: 526, startPoint y: 237, endPoint x: 645, endPoint y: 278, distance: 126.2
click at [642, 282] on div "Janela de atendimento Grade de atendimento Capacidade Transportadoras Veículos …" at bounding box center [484, 223] width 969 height 447
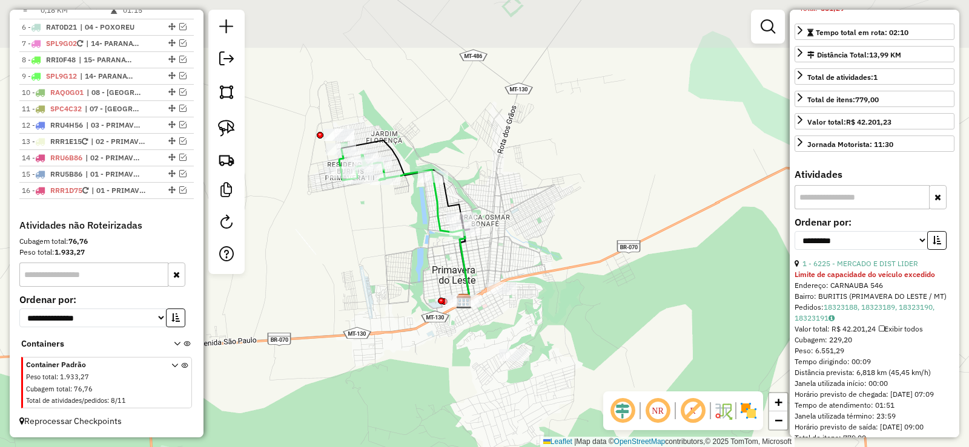
drag, startPoint x: 438, startPoint y: 72, endPoint x: 458, endPoint y: 164, distance: 94.2
click at [458, 164] on div "Janela de atendimento Grade de atendimento Capacidade Transportadoras Veículos …" at bounding box center [484, 223] width 969 height 447
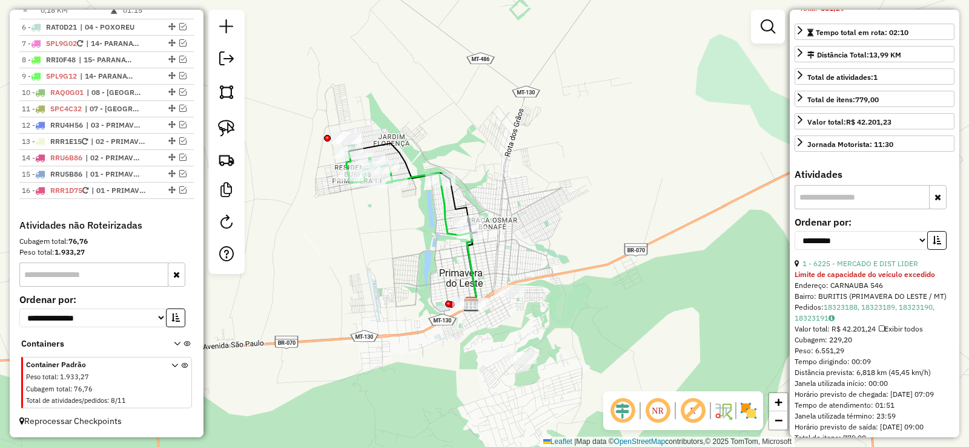
drag, startPoint x: 461, startPoint y: 162, endPoint x: 464, endPoint y: 145, distance: 17.8
click at [464, 145] on div "Janela de atendimento Grade de atendimento Capacidade Transportadoras Veículos …" at bounding box center [484, 223] width 969 height 447
click at [226, 130] on img at bounding box center [226, 128] width 17 height 17
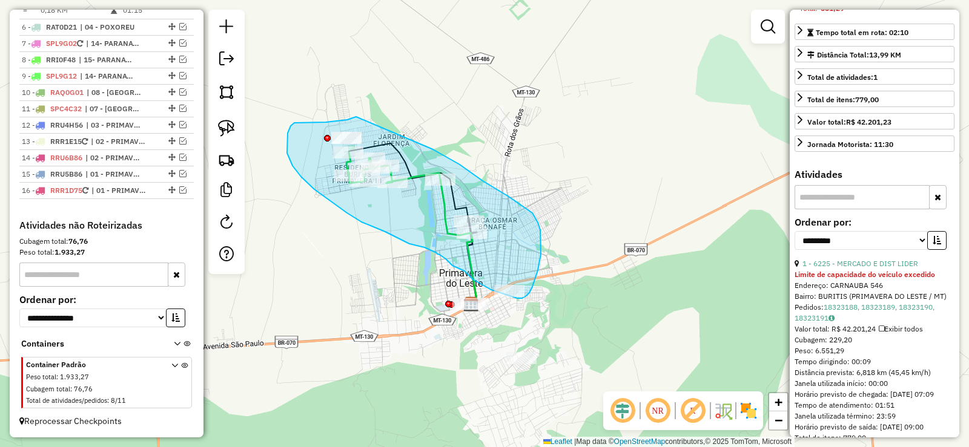
drag, startPoint x: 356, startPoint y: 117, endPoint x: 397, endPoint y: 121, distance: 41.4
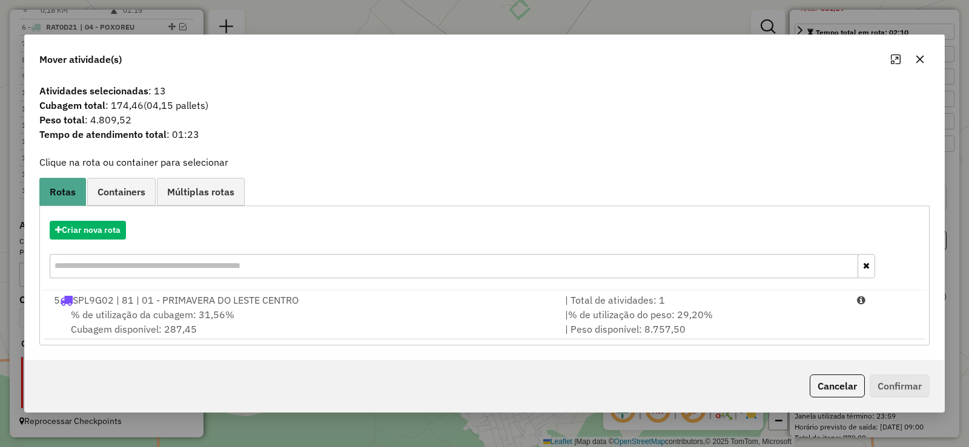
click at [923, 64] on icon "button" at bounding box center [920, 59] width 10 height 10
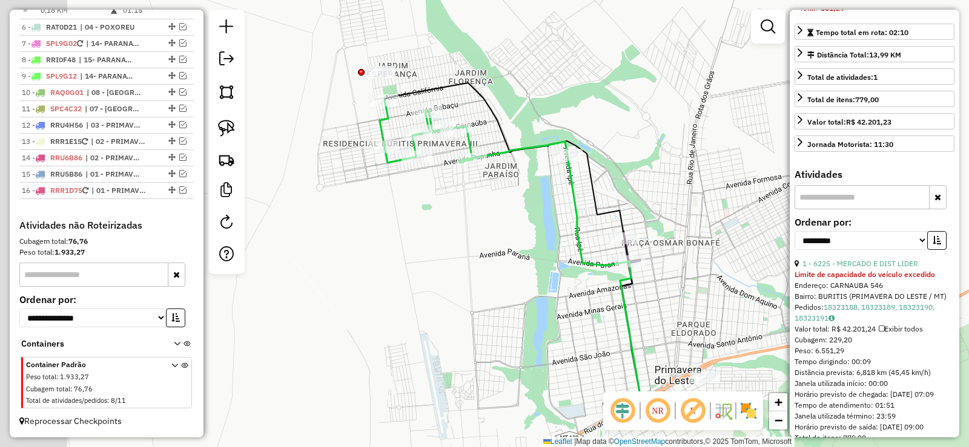
drag, startPoint x: 533, startPoint y: 202, endPoint x: 780, endPoint y: 255, distance: 252.6
click at [780, 255] on div "Janela de atendimento Grade de atendimento Capacidade Transportadoras Veículos …" at bounding box center [484, 223] width 969 height 447
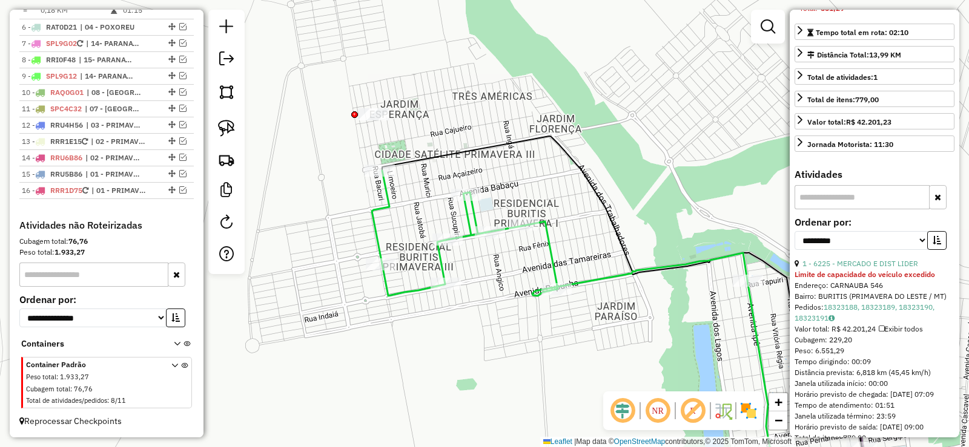
drag, startPoint x: 558, startPoint y: 165, endPoint x: 534, endPoint y: 190, distance: 34.3
click at [535, 190] on div "Janela de atendimento Grade de atendimento Capacidade Transportadoras Veículos …" at bounding box center [484, 223] width 969 height 447
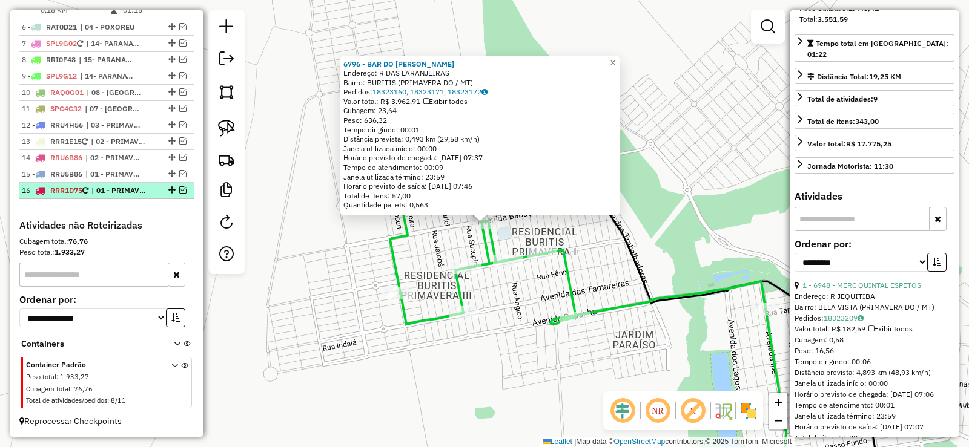
click at [179, 191] on em at bounding box center [182, 190] width 7 height 7
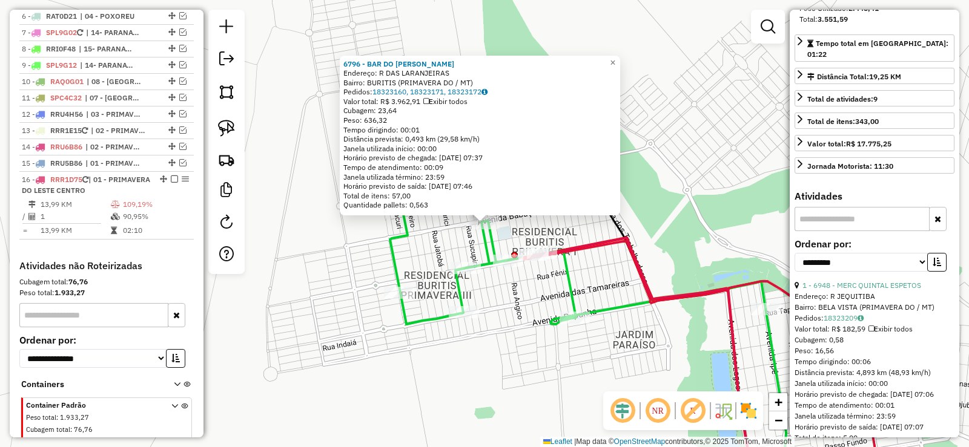
click at [624, 243] on icon at bounding box center [642, 365] width 219 height 254
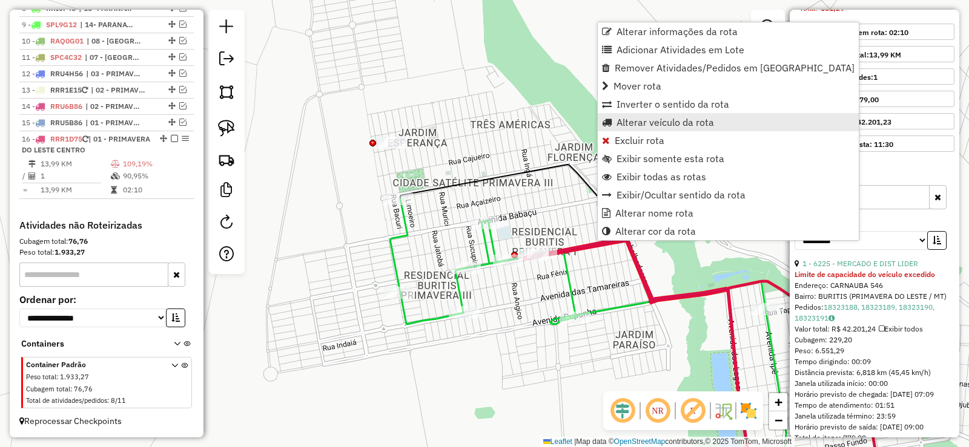
click at [630, 122] on span "Alterar veículo da rota" at bounding box center [664, 122] width 97 height 10
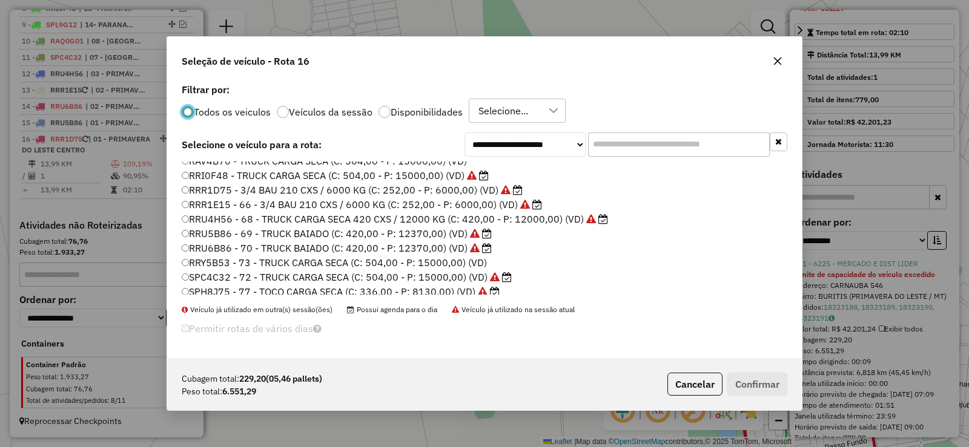
scroll to position [242, 0]
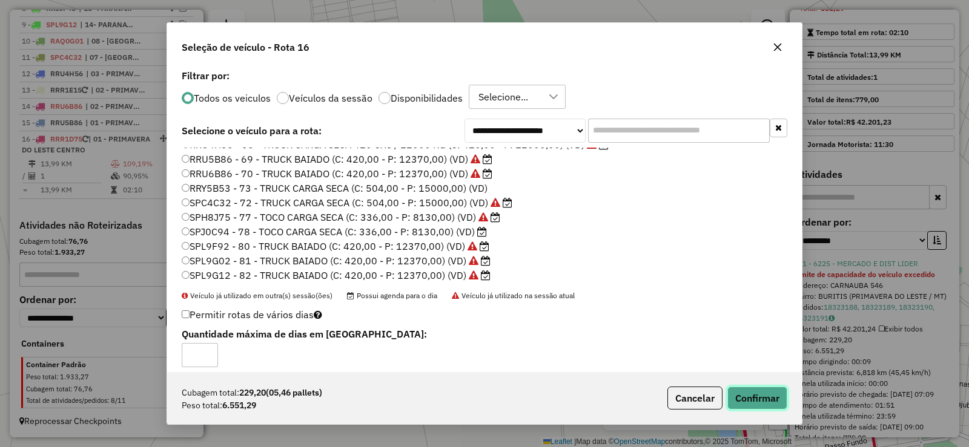
click at [748, 398] on button "Confirmar" at bounding box center [757, 398] width 60 height 23
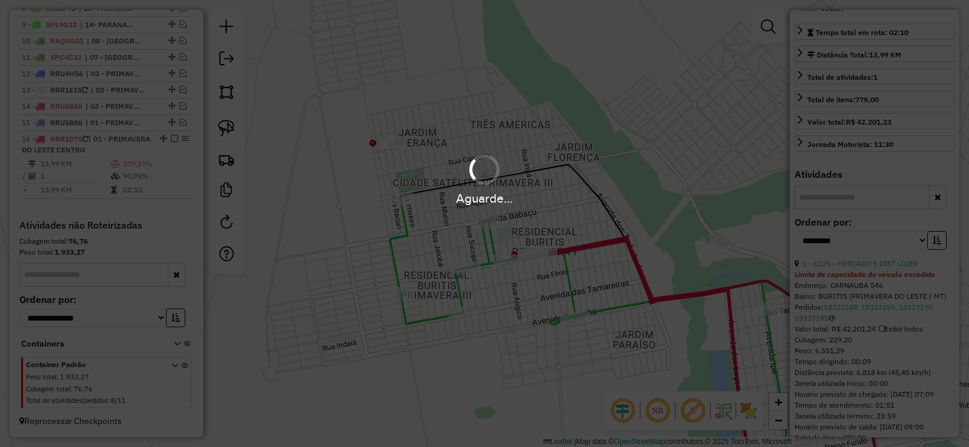
scroll to position [262, 0]
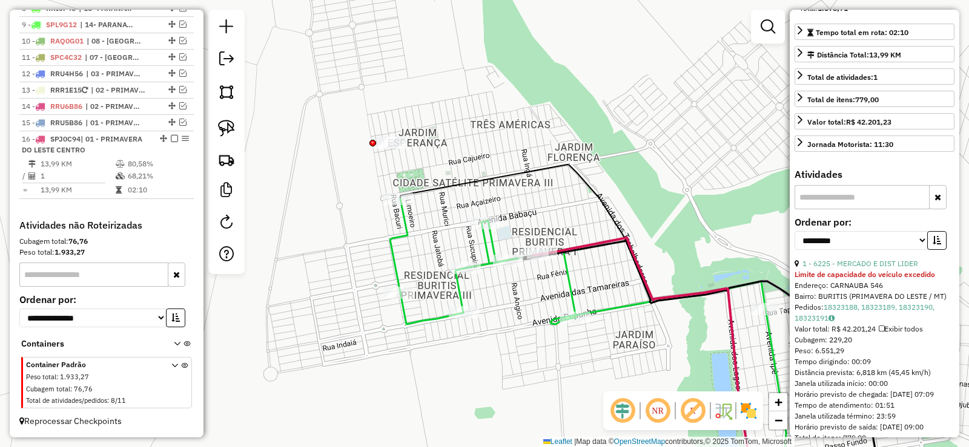
click at [669, 295] on icon at bounding box center [642, 365] width 219 height 254
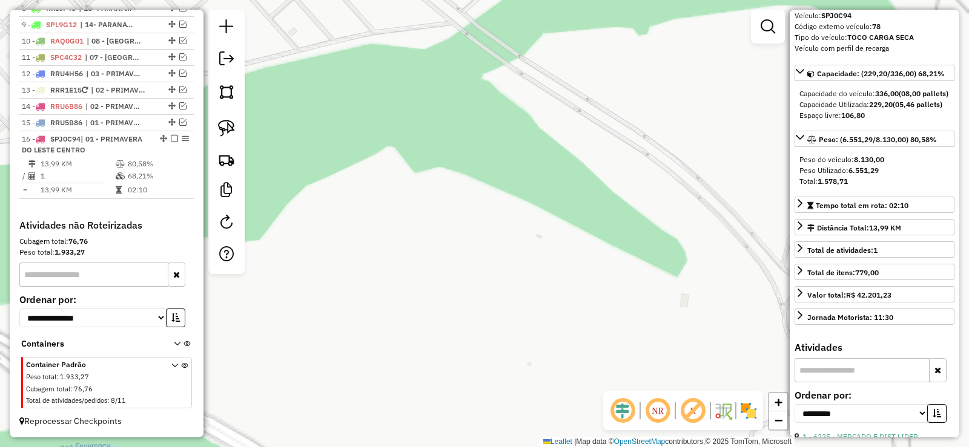
scroll to position [0, 0]
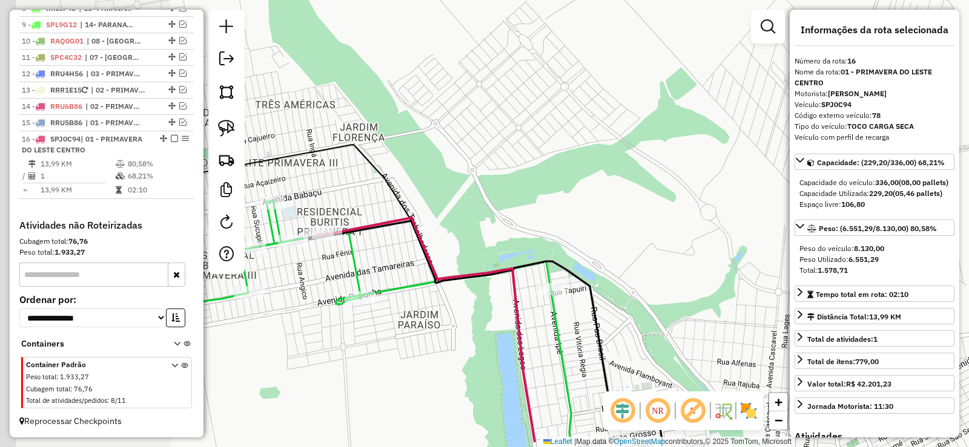
drag, startPoint x: 432, startPoint y: 229, endPoint x: 423, endPoint y: 191, distance: 39.8
click at [608, 191] on div "Janela de atendimento Grade de atendimento Capacidade Transportadoras Veículos …" at bounding box center [484, 223] width 969 height 447
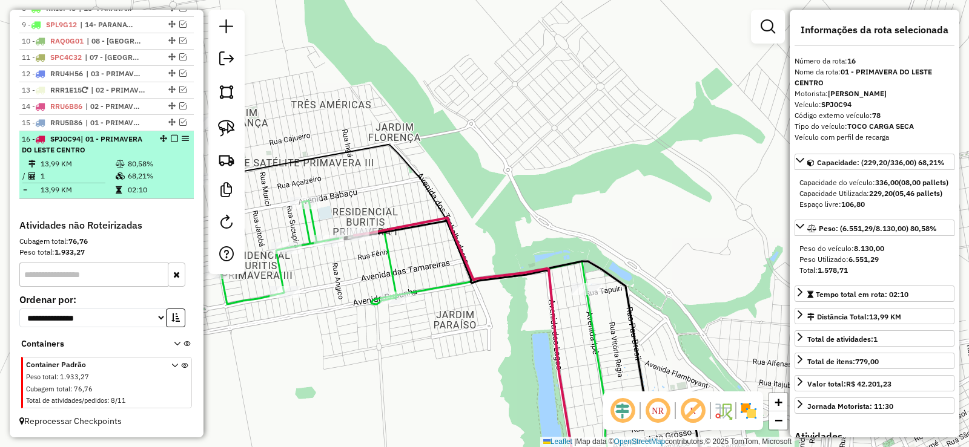
click at [171, 137] on em at bounding box center [174, 138] width 7 height 7
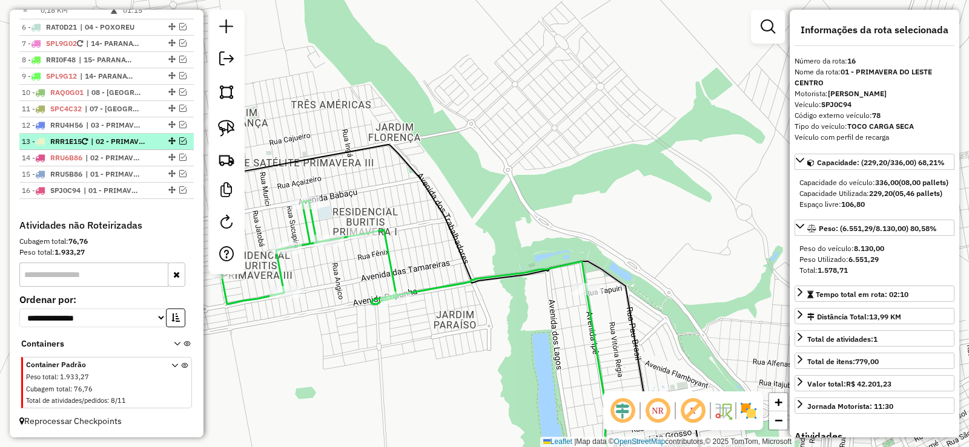
scroll to position [710, 0]
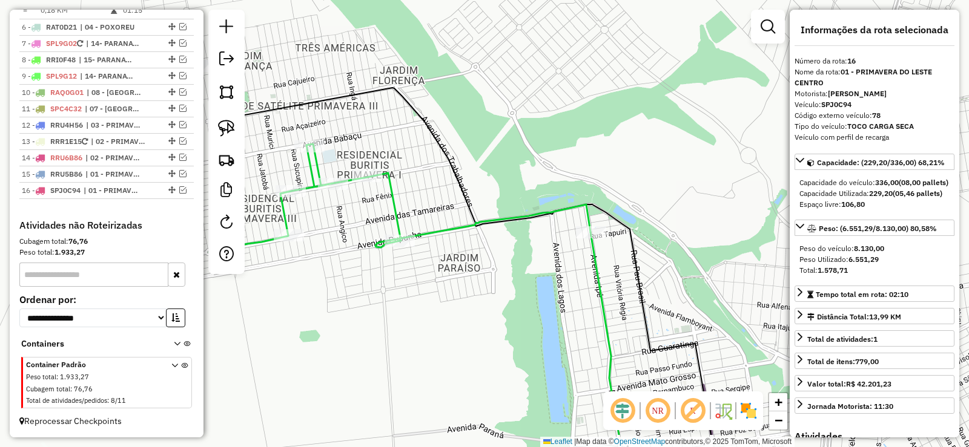
drag, startPoint x: 544, startPoint y: 209, endPoint x: 543, endPoint y: 132, distance: 76.9
click at [544, 133] on div "Janela de atendimento Grade de atendimento Capacidade Transportadoras Veículos …" at bounding box center [484, 223] width 969 height 447
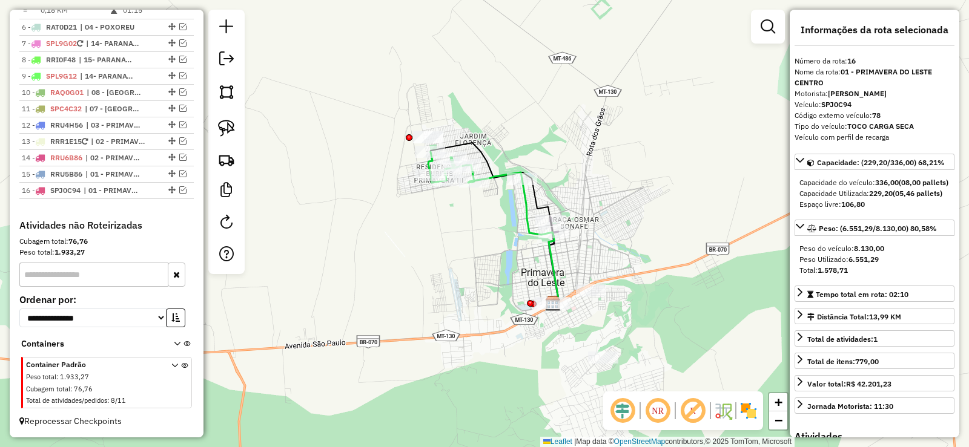
drag, startPoint x: 670, startPoint y: 146, endPoint x: 615, endPoint y: 197, distance: 75.0
click at [617, 196] on div "Janela de atendimento Grade de atendimento Capacidade Transportadoras Veículos …" at bounding box center [484, 223] width 969 height 447
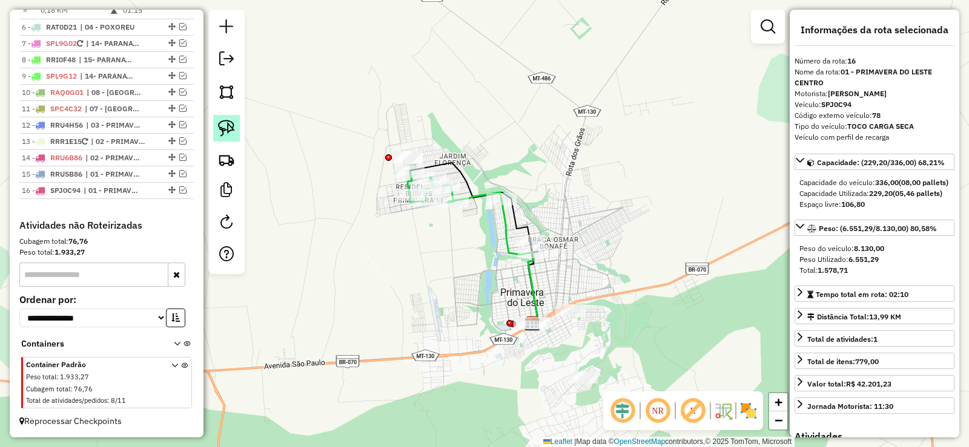
click at [222, 130] on img at bounding box center [226, 128] width 17 height 17
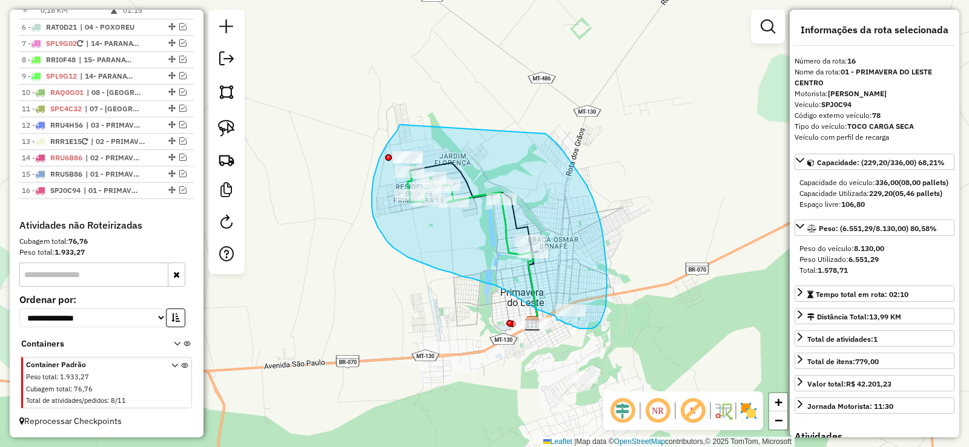
drag, startPoint x: 379, startPoint y: 159, endPoint x: 518, endPoint y: 119, distance: 144.5
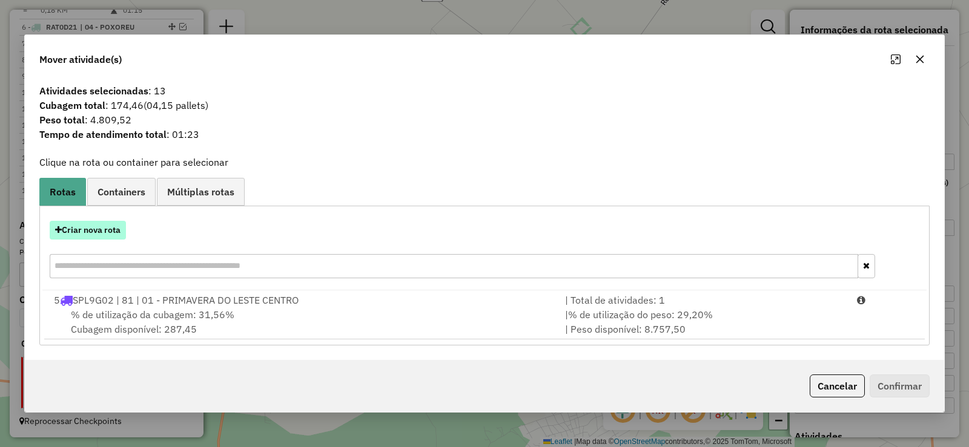
click at [106, 234] on button "Criar nova rota" at bounding box center [88, 230] width 76 height 19
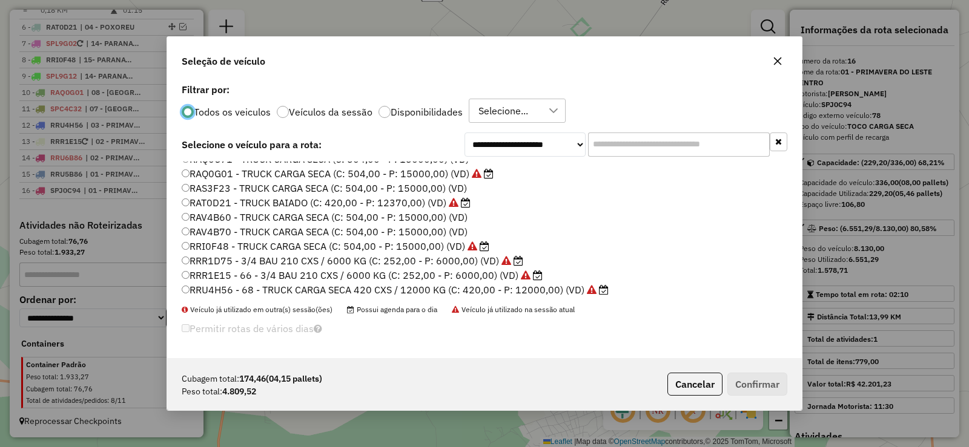
scroll to position [121, 0]
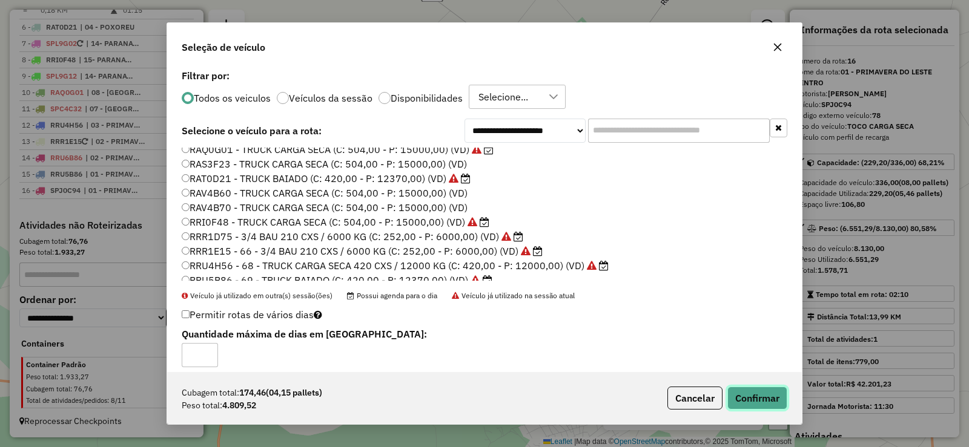
click at [750, 400] on button "Confirmar" at bounding box center [757, 398] width 60 height 23
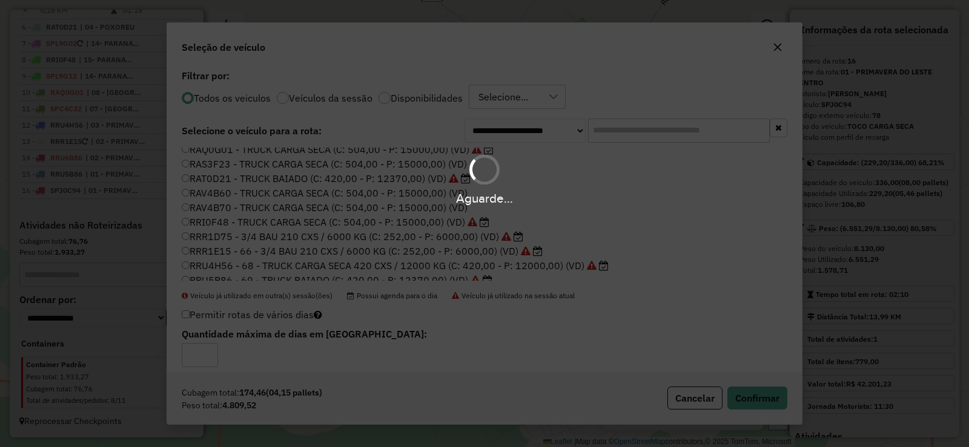
scroll to position [721, 0]
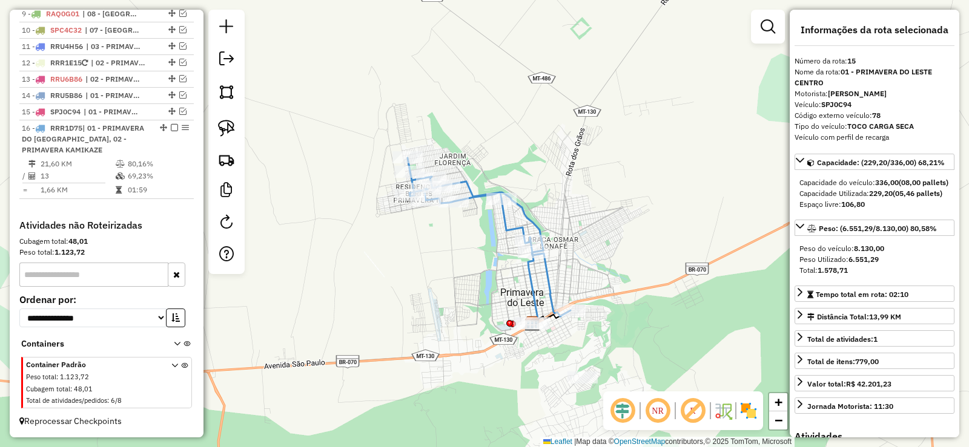
click at [476, 203] on icon at bounding box center [489, 237] width 163 height 159
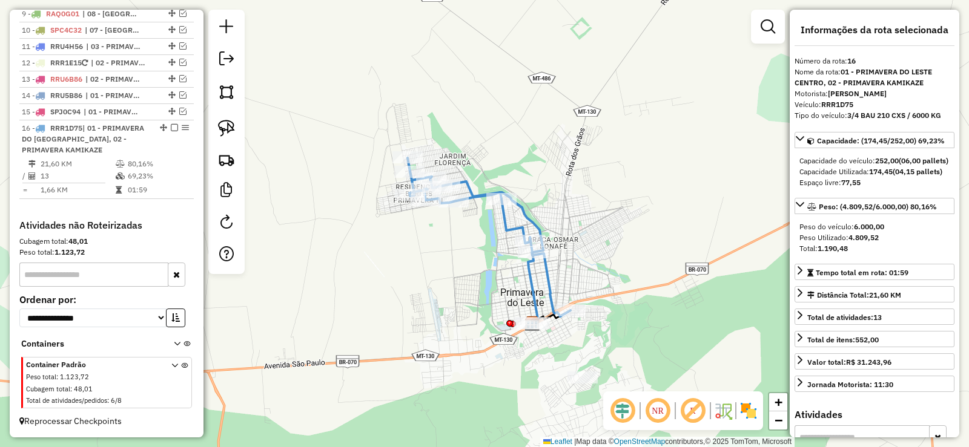
click at [473, 195] on icon at bounding box center [489, 237] width 163 height 159
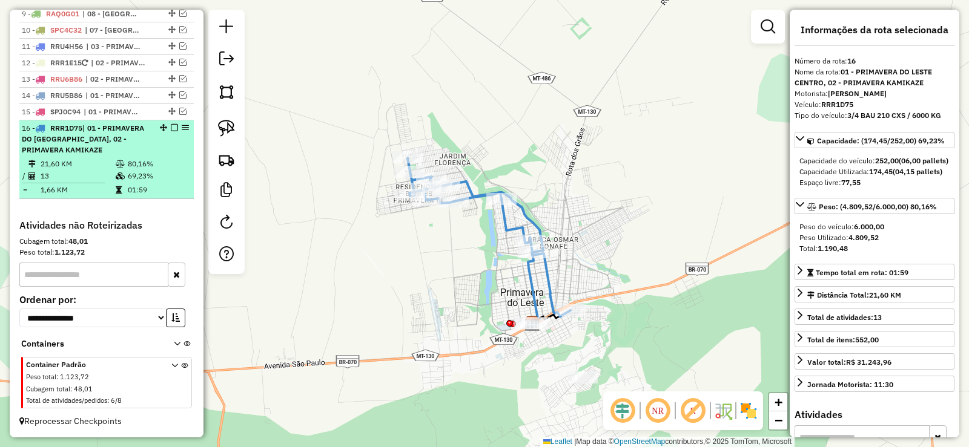
click at [171, 126] on em at bounding box center [174, 127] width 7 height 7
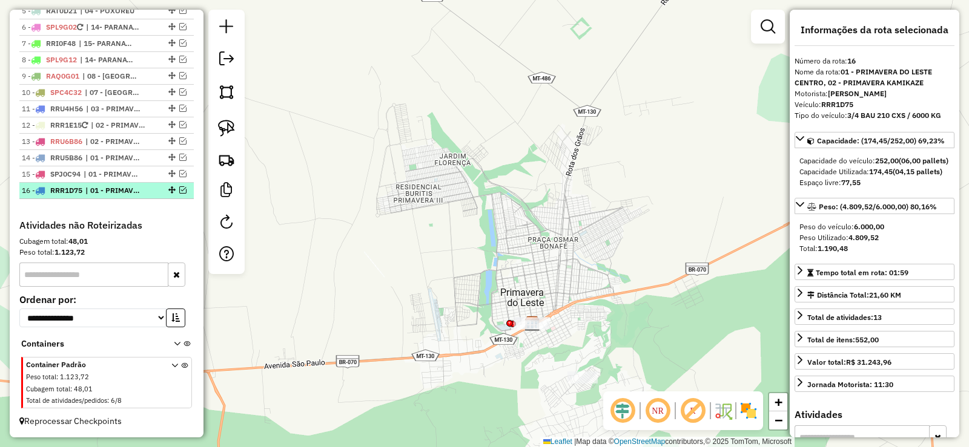
scroll to position [659, 0]
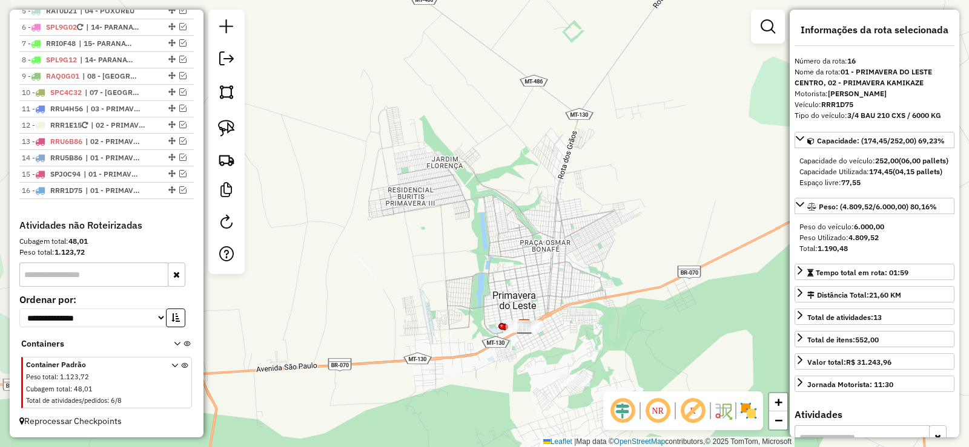
drag, startPoint x: 555, startPoint y: 233, endPoint x: 565, endPoint y: 265, distance: 33.7
click at [565, 265] on div "Janela de atendimento Grade de atendimento Capacidade Transportadoras Veículos …" at bounding box center [484, 223] width 969 height 447
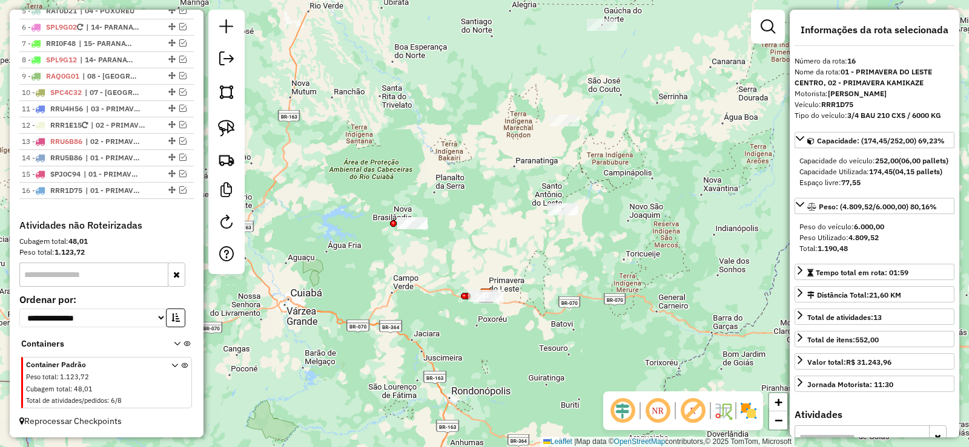
drag, startPoint x: 566, startPoint y: 196, endPoint x: 490, endPoint y: 220, distance: 79.3
click at [490, 220] on div "Janela de atendimento Grade de atendimento Capacidade Transportadoras Veículos …" at bounding box center [484, 223] width 969 height 447
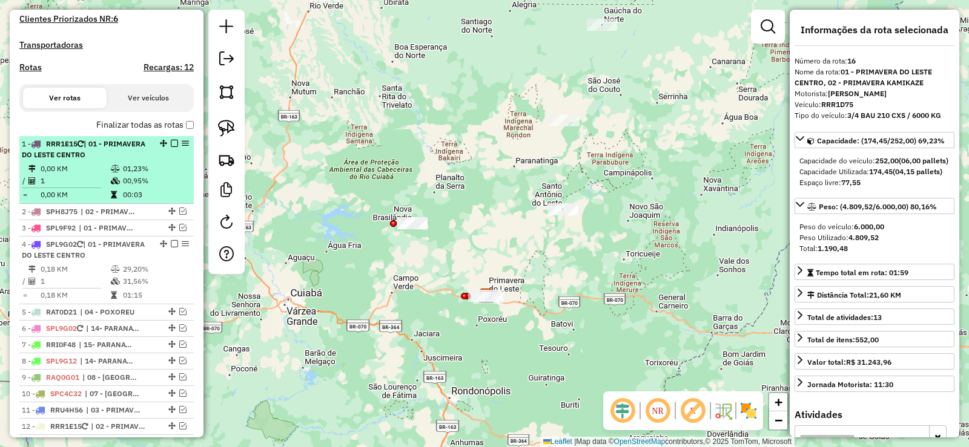
scroll to position [356, 0]
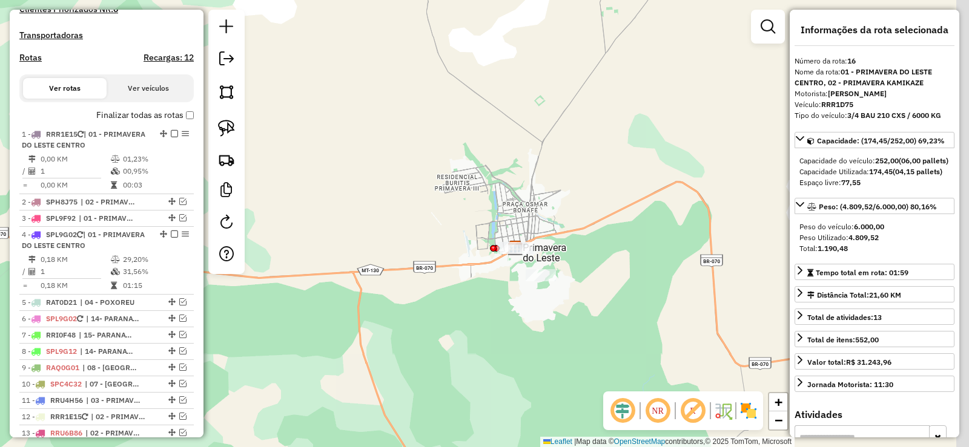
drag, startPoint x: 593, startPoint y: 229, endPoint x: 476, endPoint y: 192, distance: 122.6
click at [470, 174] on div "Janela de atendimento Grade de atendimento Capacidade Transportadoras Veículos …" at bounding box center [484, 223] width 969 height 447
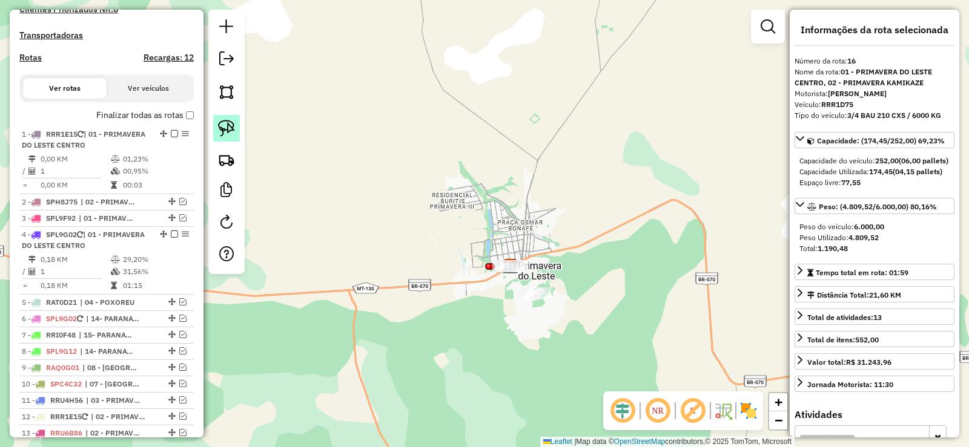
click at [226, 125] on img at bounding box center [226, 128] width 17 height 17
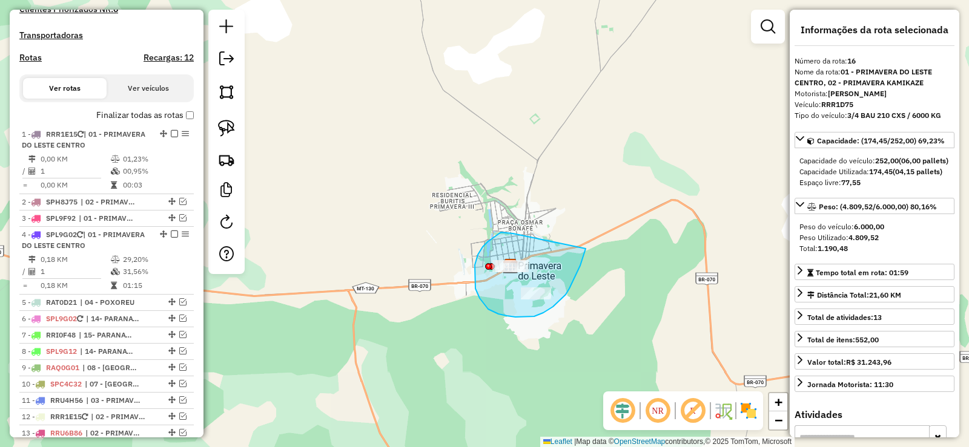
drag, startPoint x: 495, startPoint y: 236, endPoint x: 586, endPoint y: 237, distance: 91.4
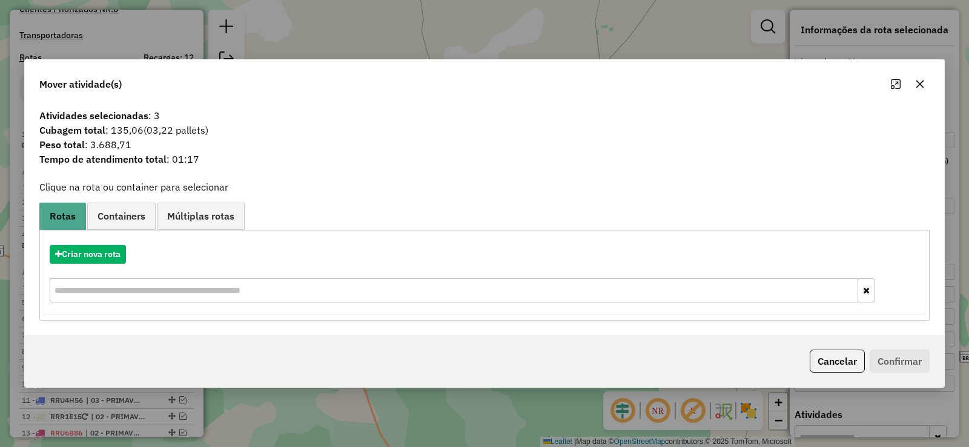
click at [923, 87] on icon "button" at bounding box center [920, 84] width 8 height 8
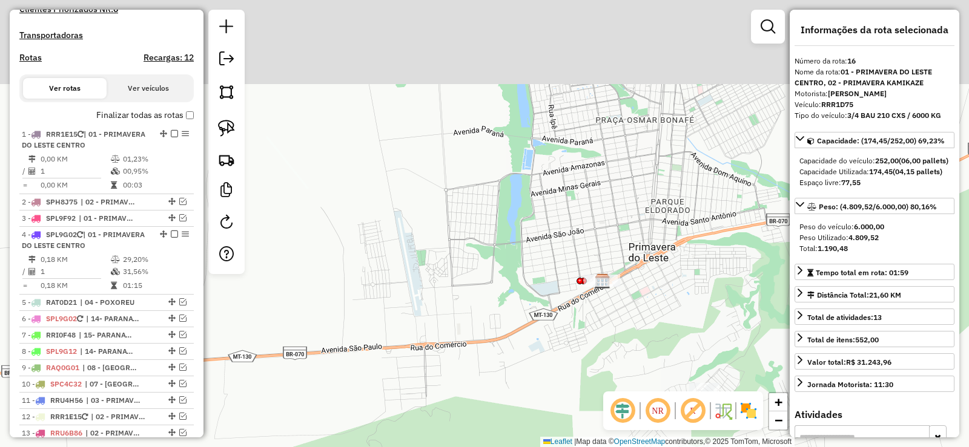
drag, startPoint x: 672, startPoint y: 153, endPoint x: 618, endPoint y: 251, distance: 111.7
click at [618, 251] on div "Janela de atendimento Grade de atendimento Capacidade Transportadoras Veículos …" at bounding box center [484, 223] width 969 height 447
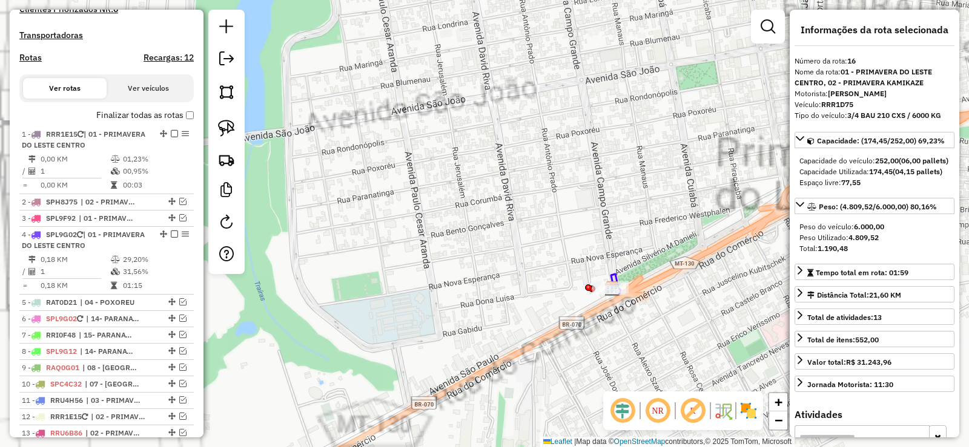
drag, startPoint x: 599, startPoint y: 211, endPoint x: 573, endPoint y: 165, distance: 52.6
click at [573, 165] on div "Janela de atendimento Grade de atendimento Capacidade Transportadoras Veículos …" at bounding box center [484, 223] width 969 height 447
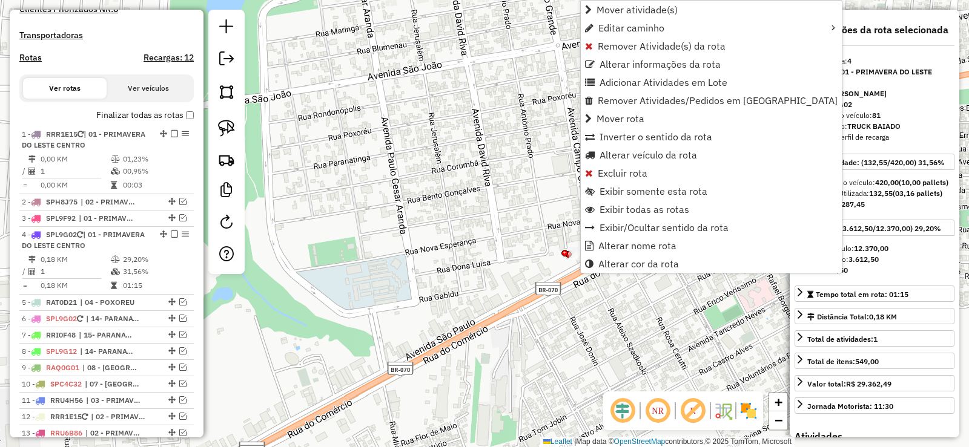
scroll to position [584, 0]
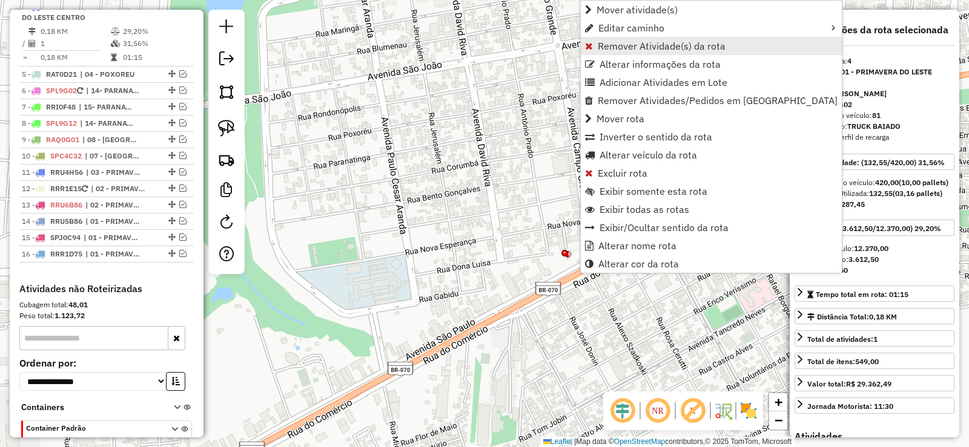
click at [630, 48] on span "Remover Atividade(s) da rota" at bounding box center [662, 46] width 128 height 10
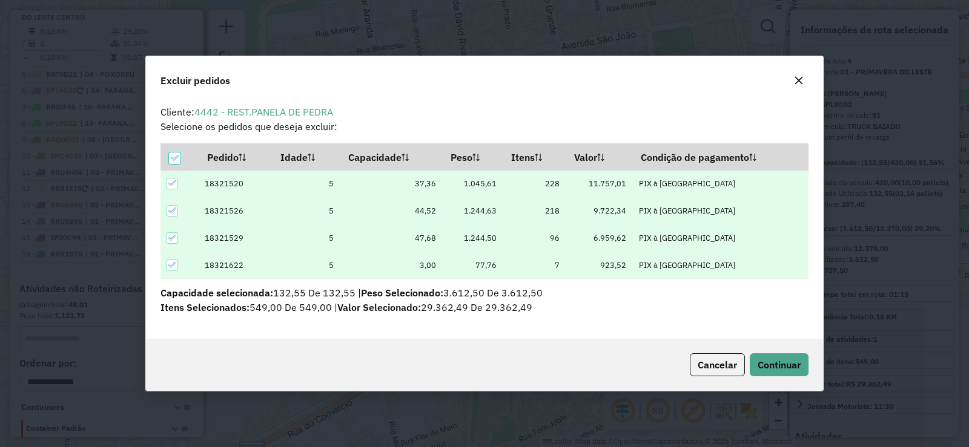
scroll to position [0, 0]
click at [774, 366] on span "Continuar" at bounding box center [779, 365] width 43 height 12
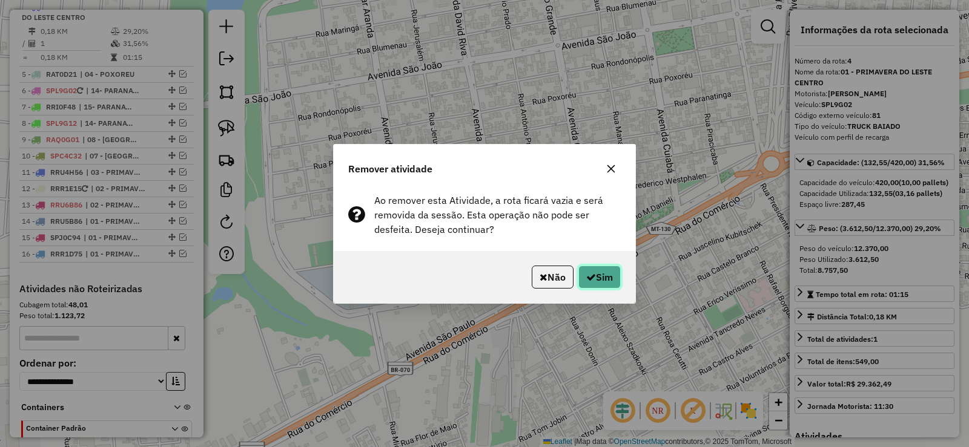
click at [592, 273] on icon "button" at bounding box center [591, 277] width 10 height 10
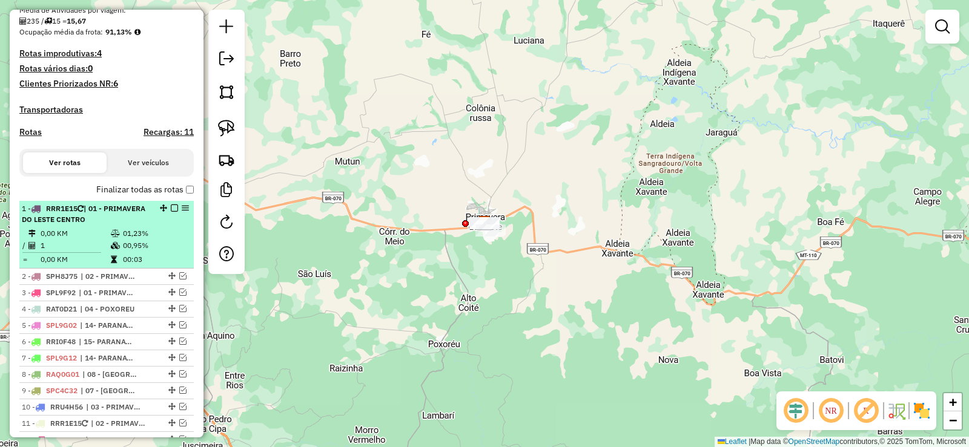
scroll to position [342, 0]
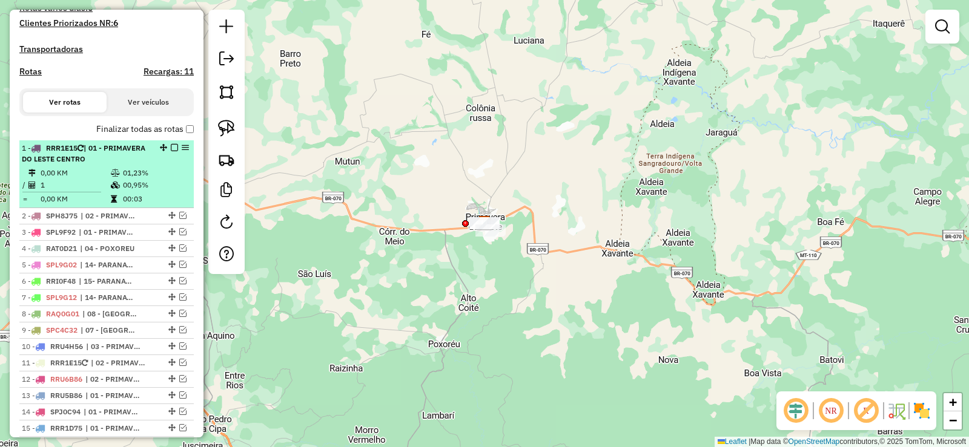
click at [185, 156] on div "1 - RRR1E15 | 01 - PRIMAVERA DO LESTE CENTRO" at bounding box center [107, 154] width 170 height 22
select select "**********"
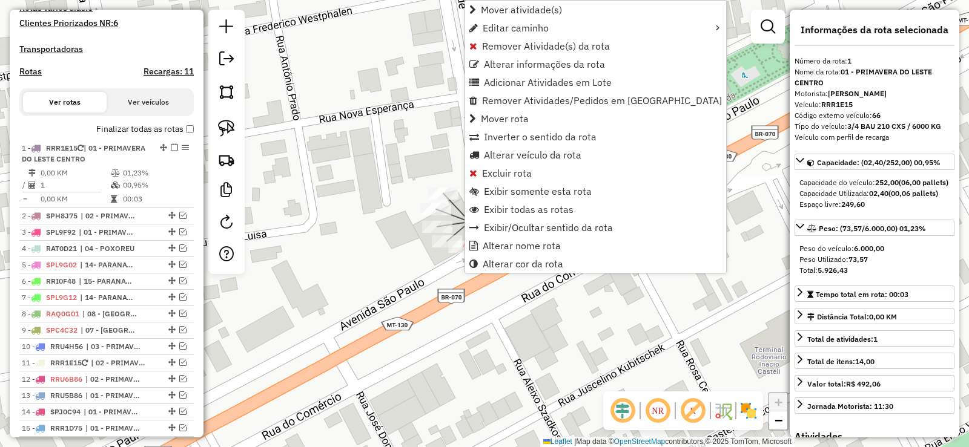
scroll to position [484, 0]
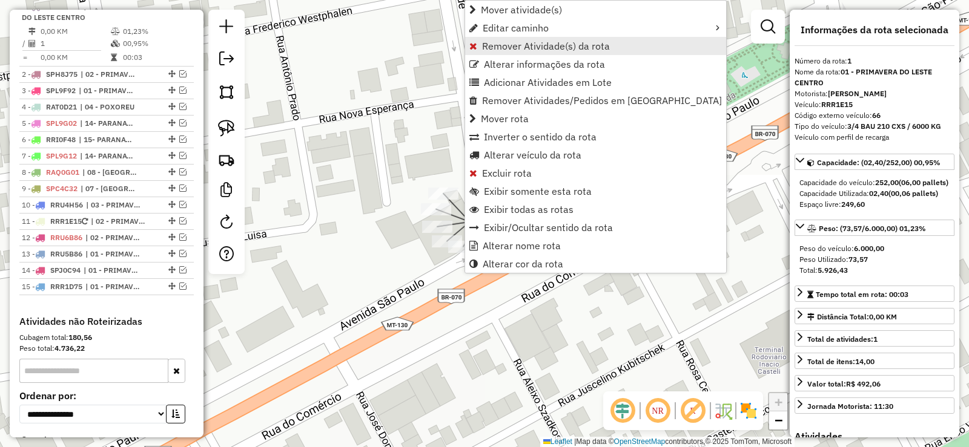
click at [493, 41] on span "Remover Atividade(s) da rota" at bounding box center [546, 46] width 128 height 10
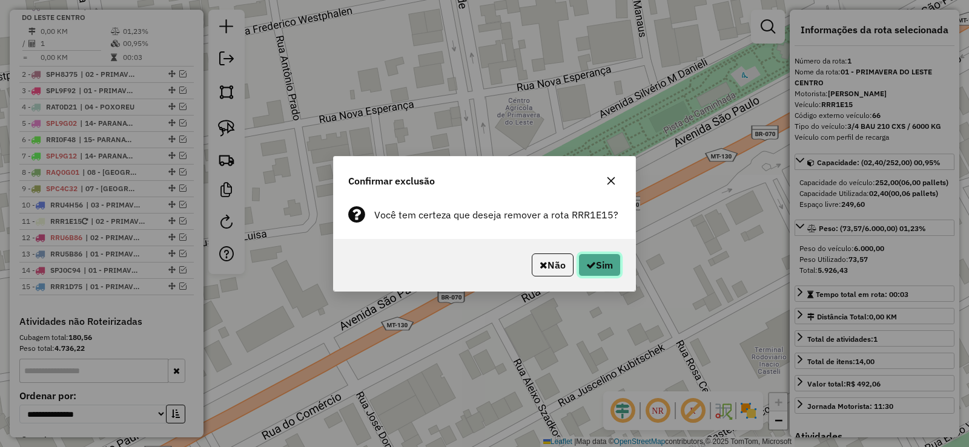
click at [594, 266] on button "Sim" at bounding box center [599, 265] width 42 height 23
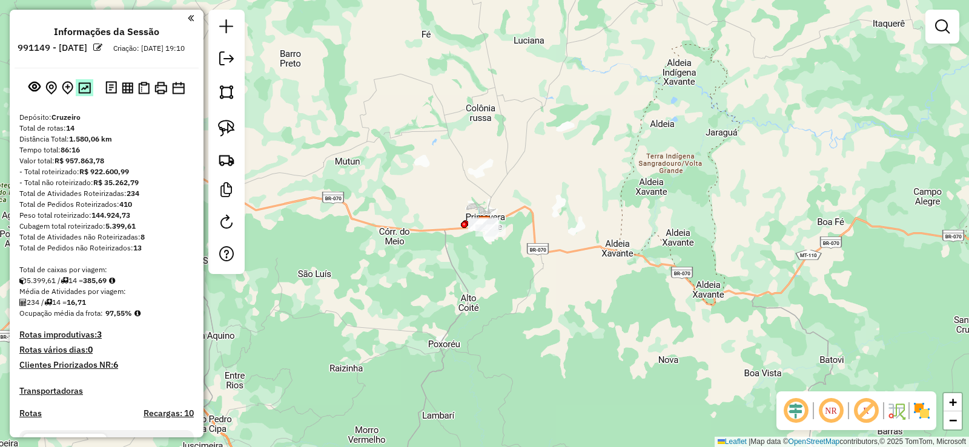
click at [83, 94] on img at bounding box center [84, 88] width 13 height 12
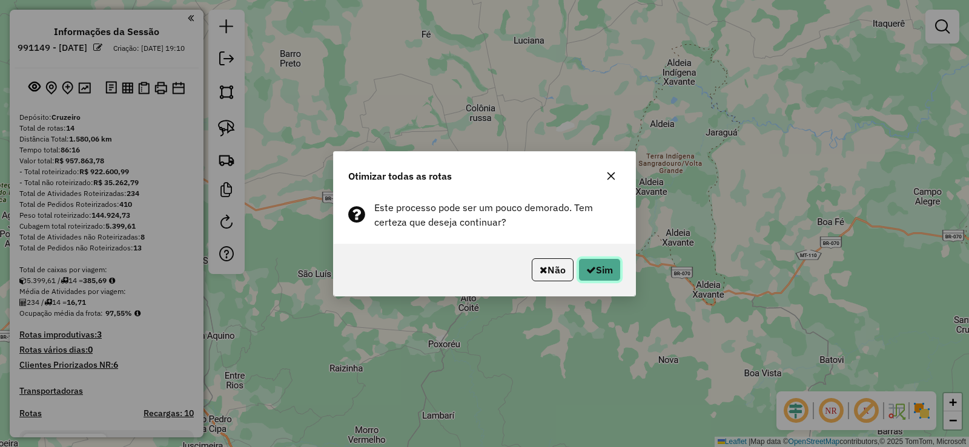
click at [606, 268] on button "Sim" at bounding box center [599, 270] width 42 height 23
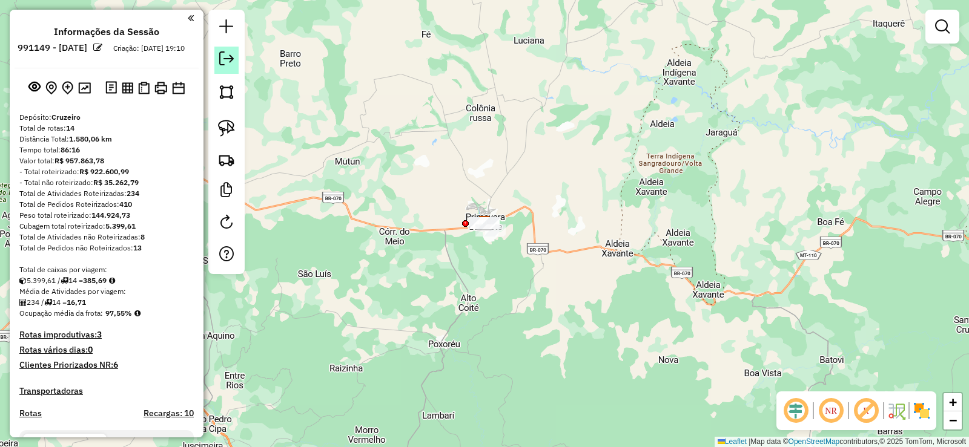
click at [229, 61] on em at bounding box center [226, 58] width 15 height 15
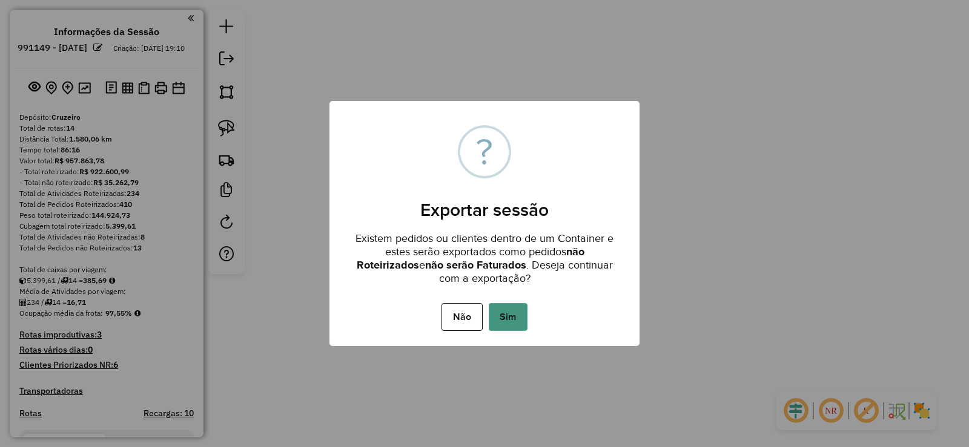
click at [519, 319] on button "Sim" at bounding box center [508, 317] width 39 height 28
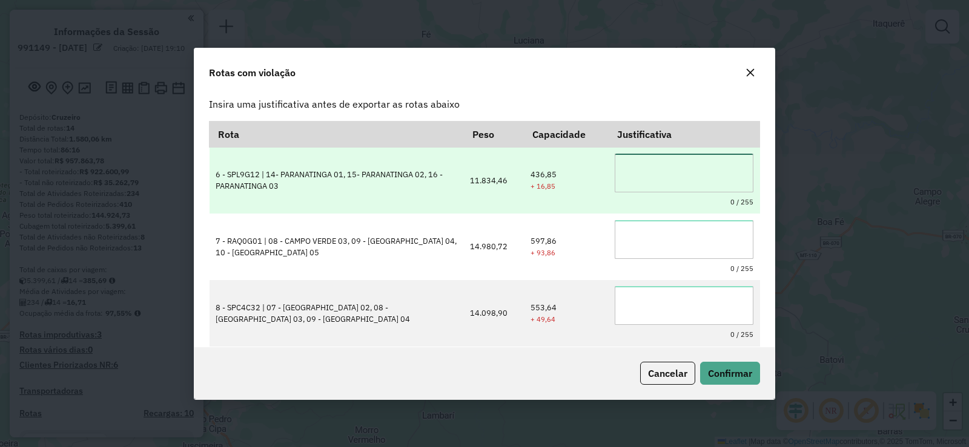
click at [645, 173] on textarea at bounding box center [684, 173] width 139 height 39
type textarea "**********"
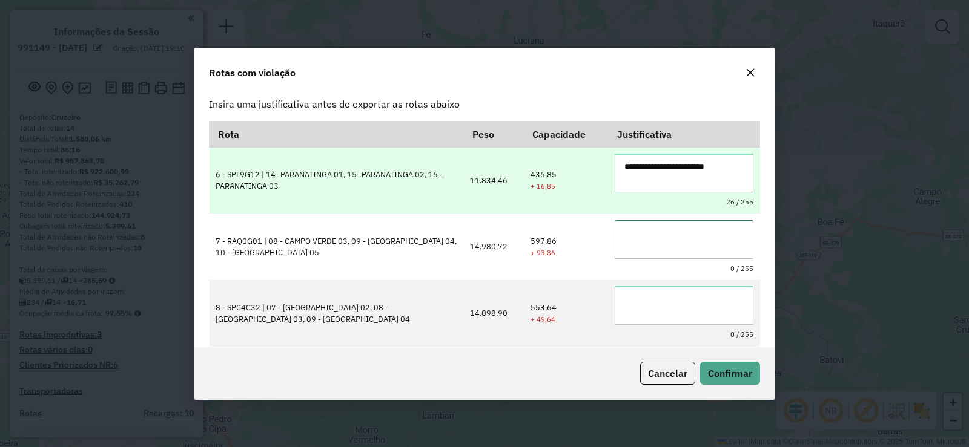
paste textarea "**********"
type textarea "**********"
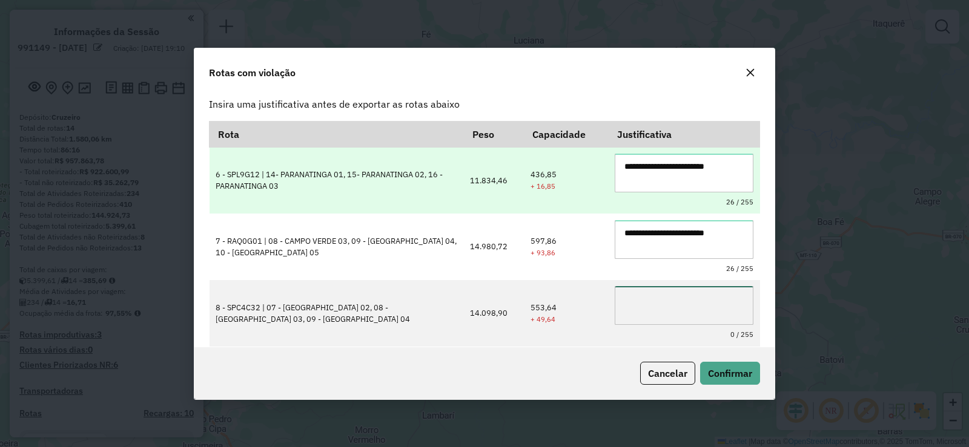
paste textarea "**********"
type textarea "**********"
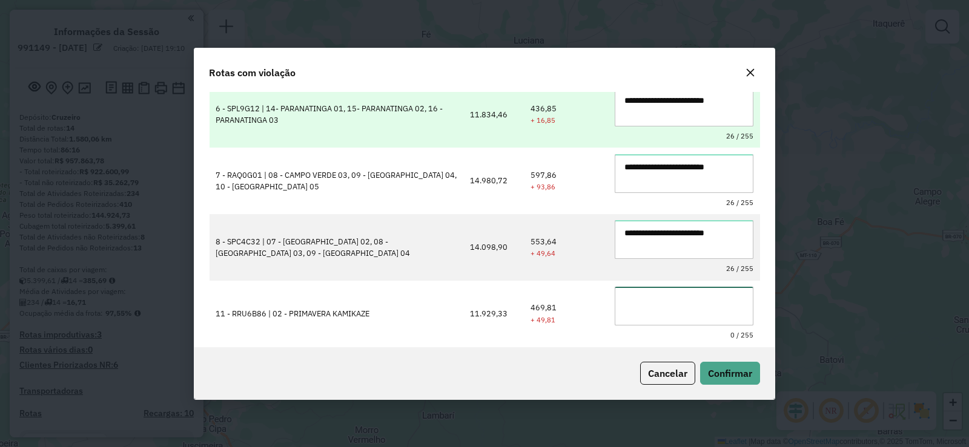
paste textarea "**********"
type textarea "**********"
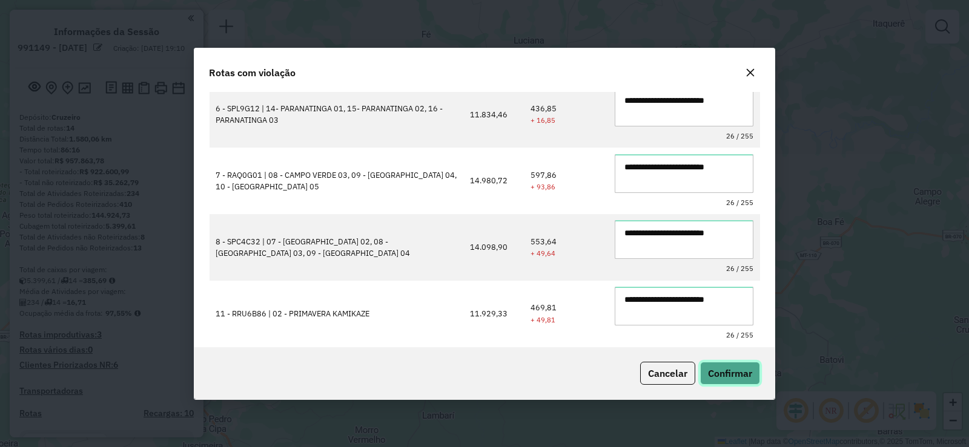
click at [744, 377] on span "Confirmar" at bounding box center [730, 374] width 44 height 12
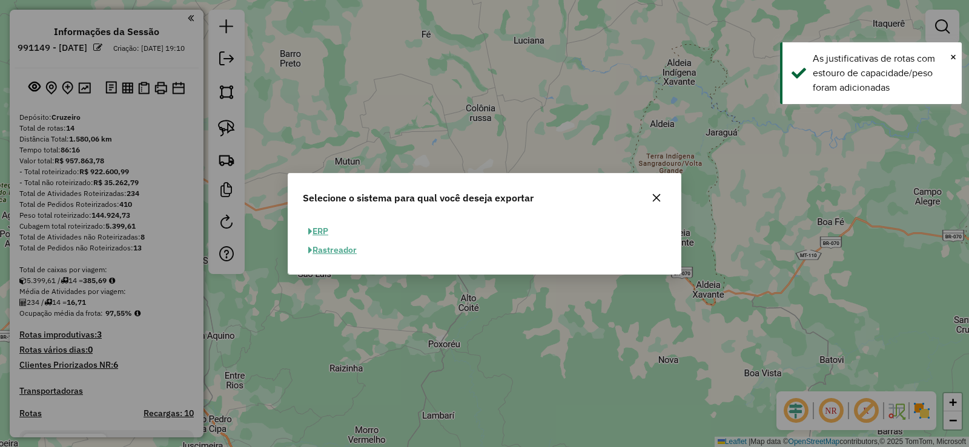
click at [325, 231] on button "ERP" at bounding box center [318, 231] width 31 height 19
select select "**"
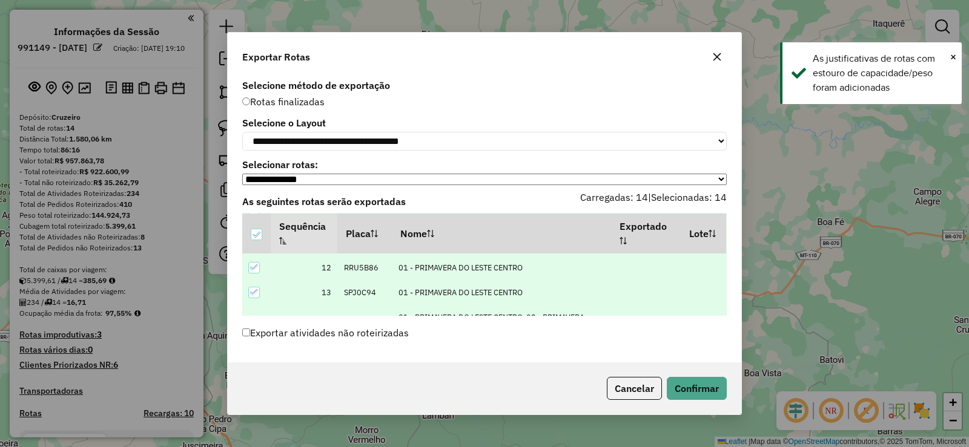
scroll to position [342, 0]
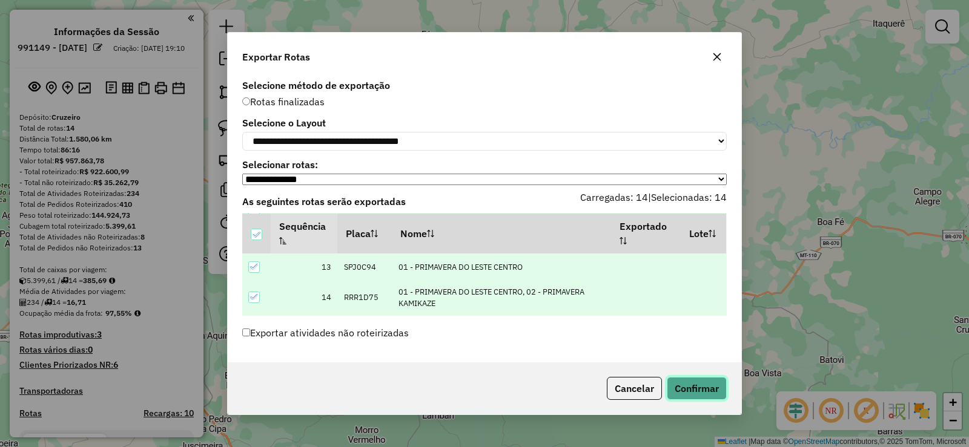
click at [712, 395] on button "Confirmar" at bounding box center [697, 388] width 60 height 23
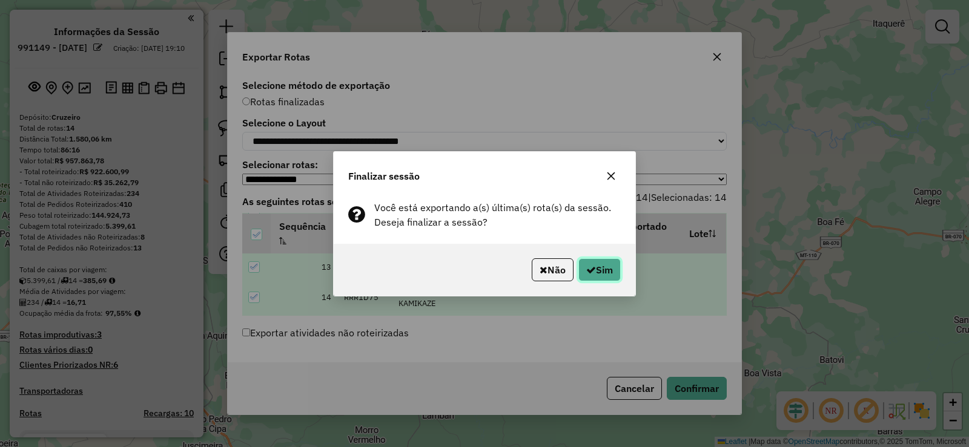
click at [615, 272] on button "Sim" at bounding box center [599, 270] width 42 height 23
